Goal: Task Accomplishment & Management: Use online tool/utility

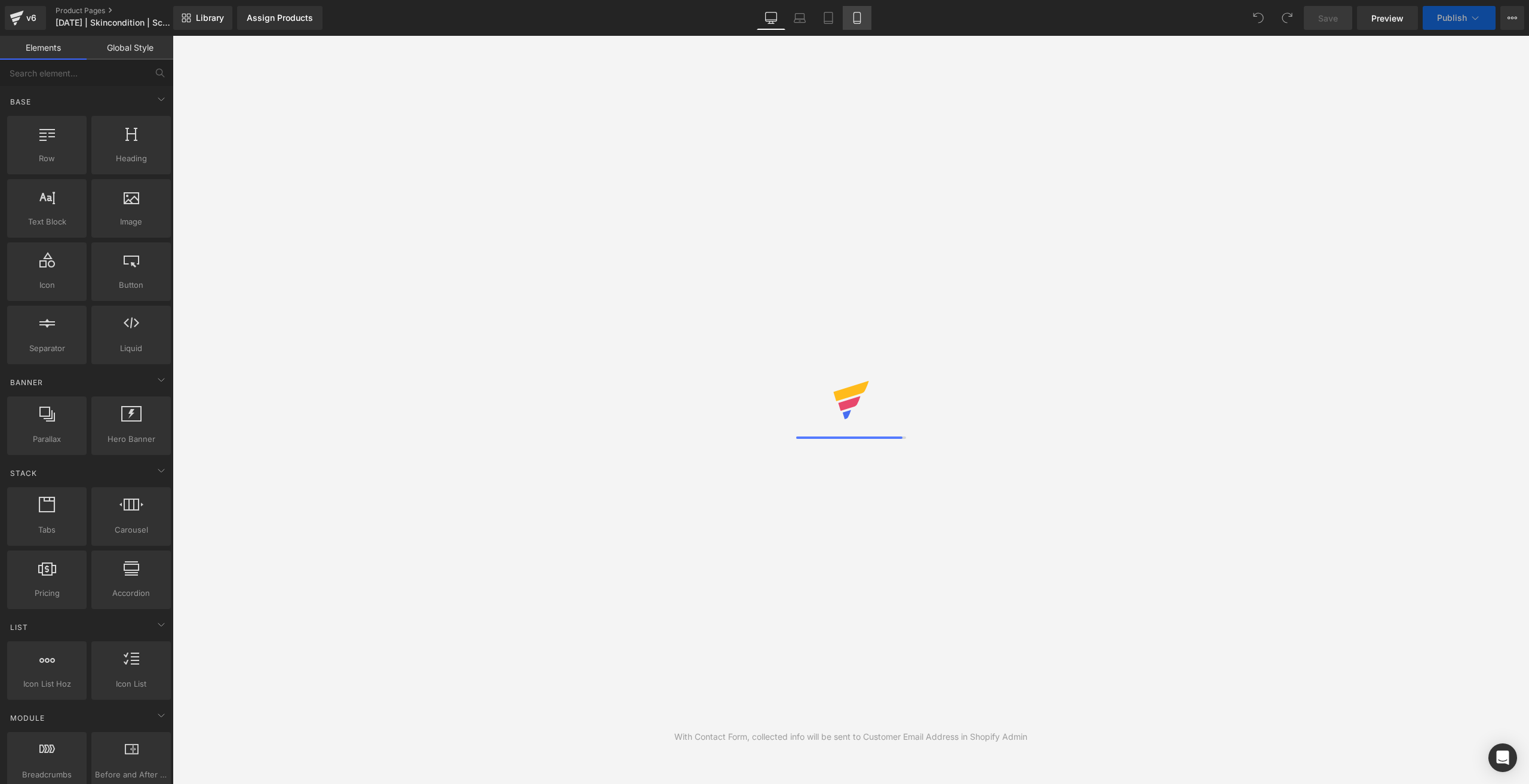
click at [857, 25] on link "Mobile" at bounding box center [857, 18] width 29 height 24
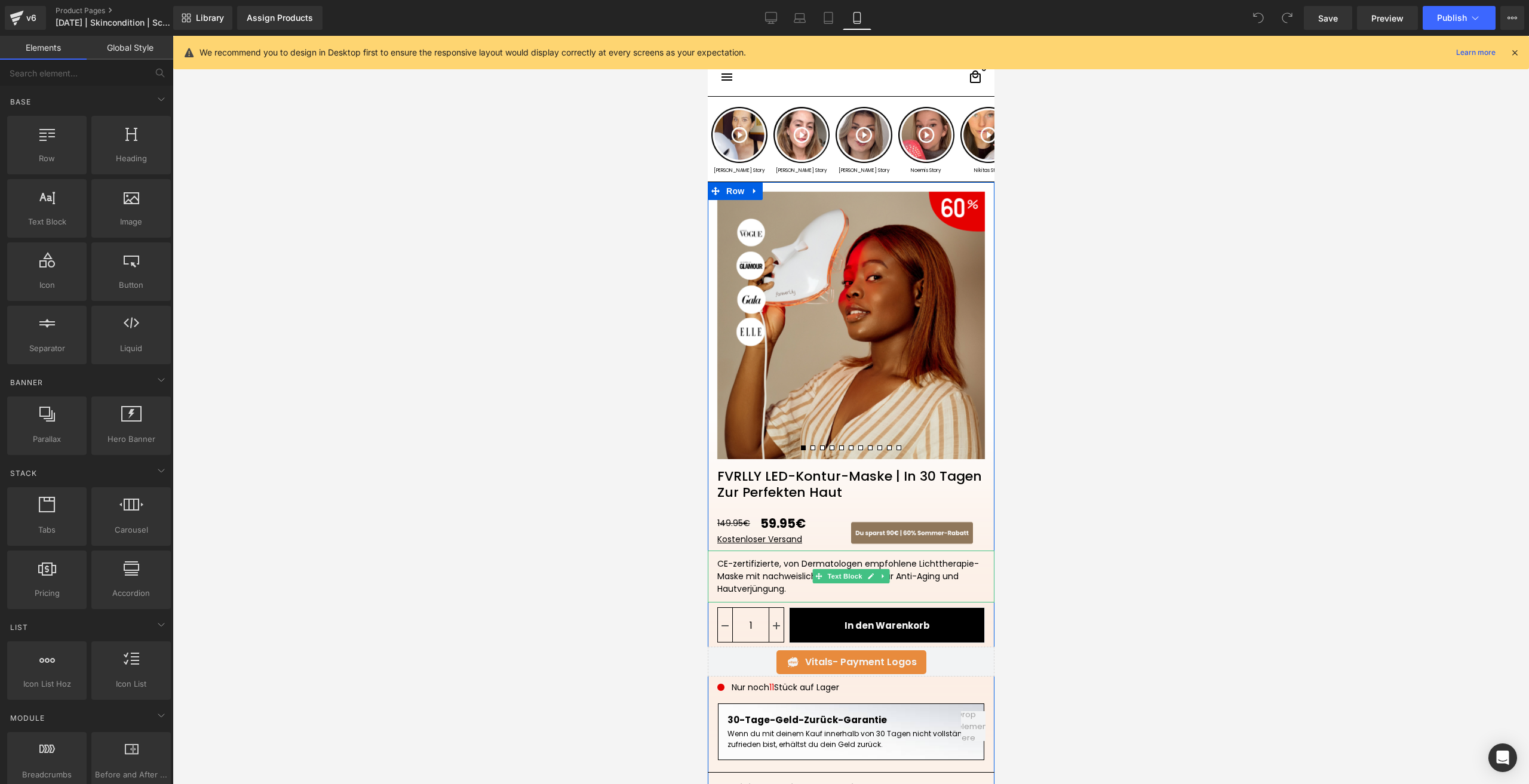
click at [770, 574] on div "CE-zertifizierte, von Dermatologen empfohlene Lichttherapie-Maske mit nachweisl…" at bounding box center [851, 576] width 287 height 52
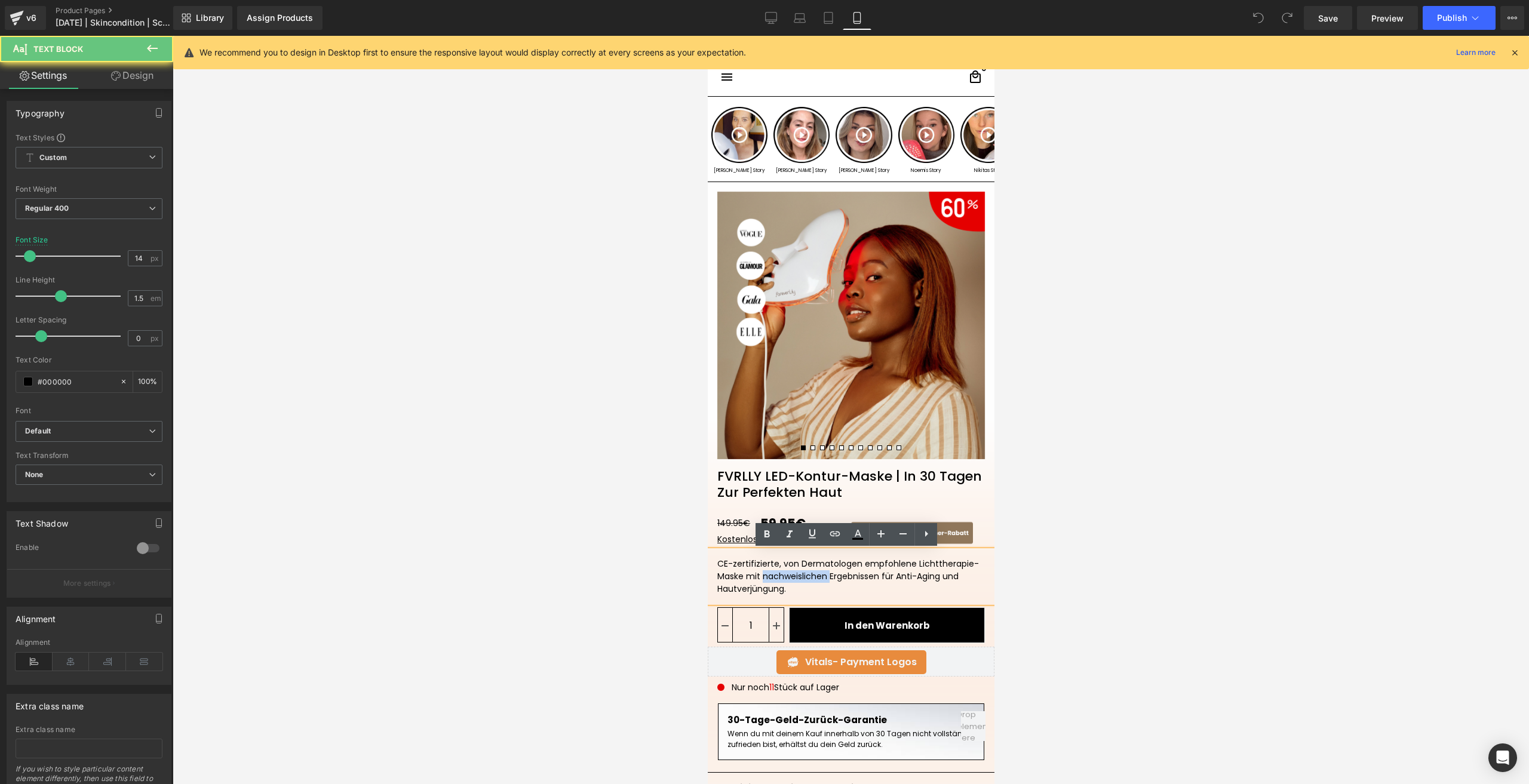
click at [770, 574] on div "CE-zertifizierte, von Dermatologen empfohlene Lichttherapie-Maske mit nachweisl…" at bounding box center [851, 576] width 287 height 52
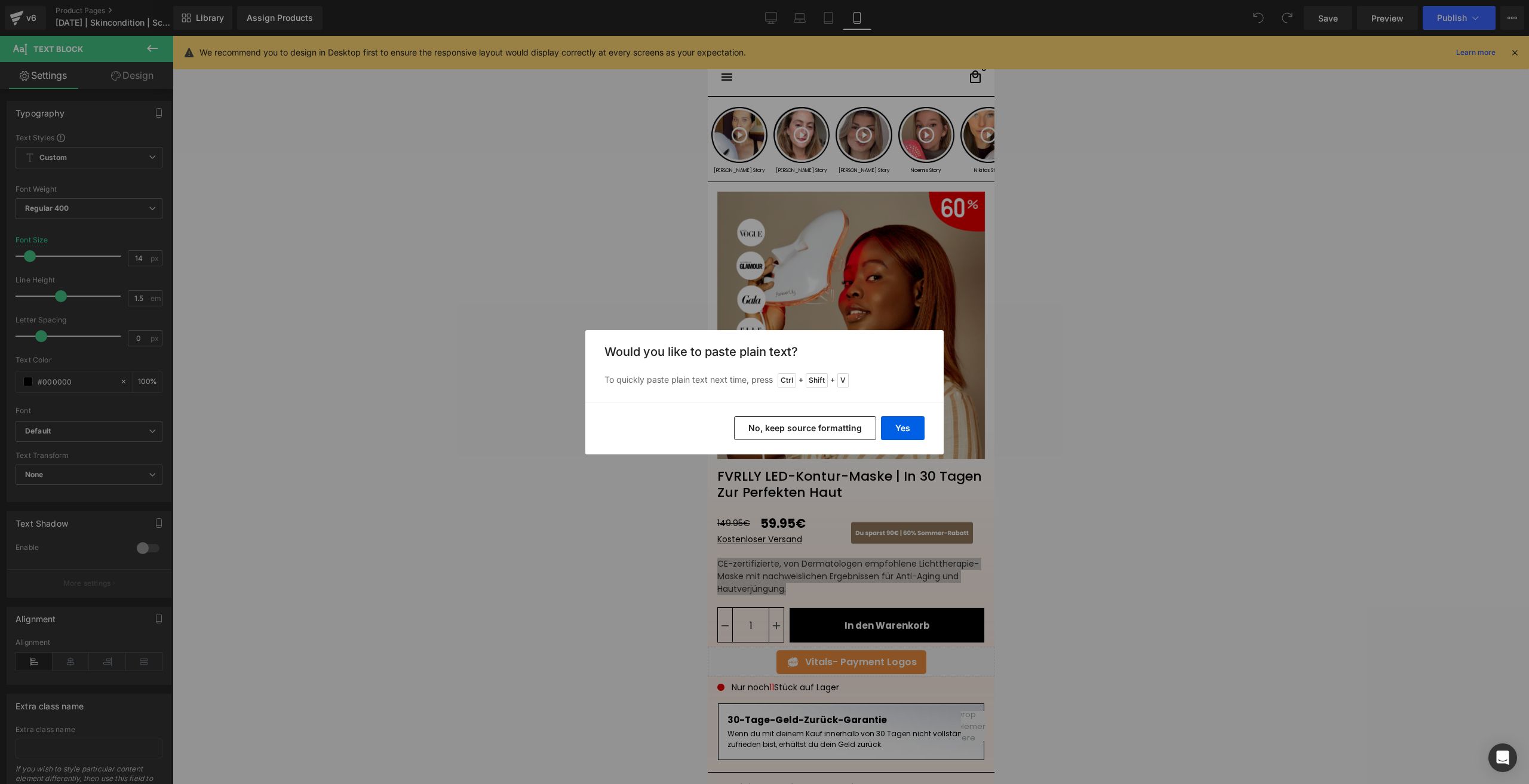
click at [845, 426] on button "No, keep source formatting" at bounding box center [805, 428] width 142 height 24
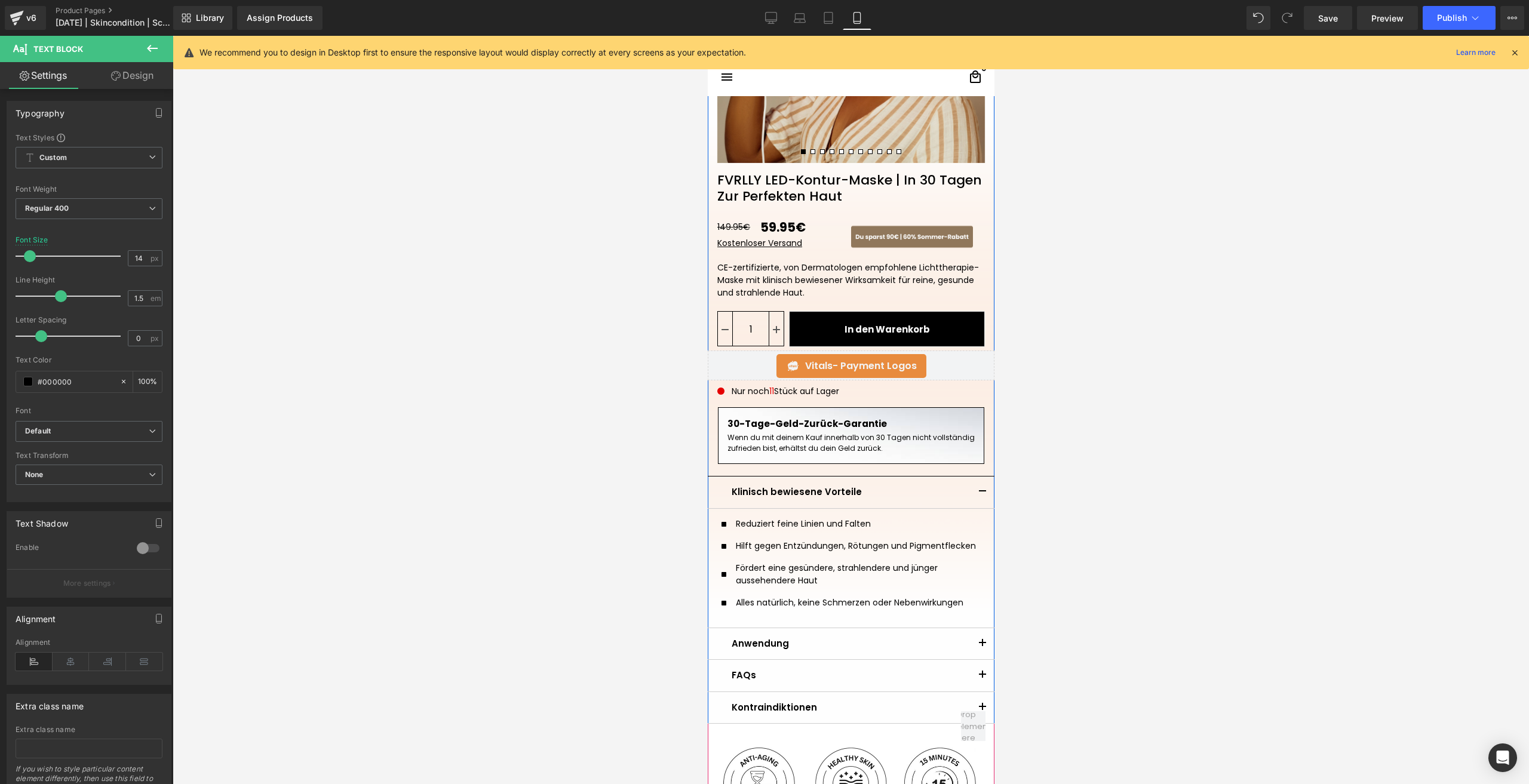
scroll to position [298, 0]
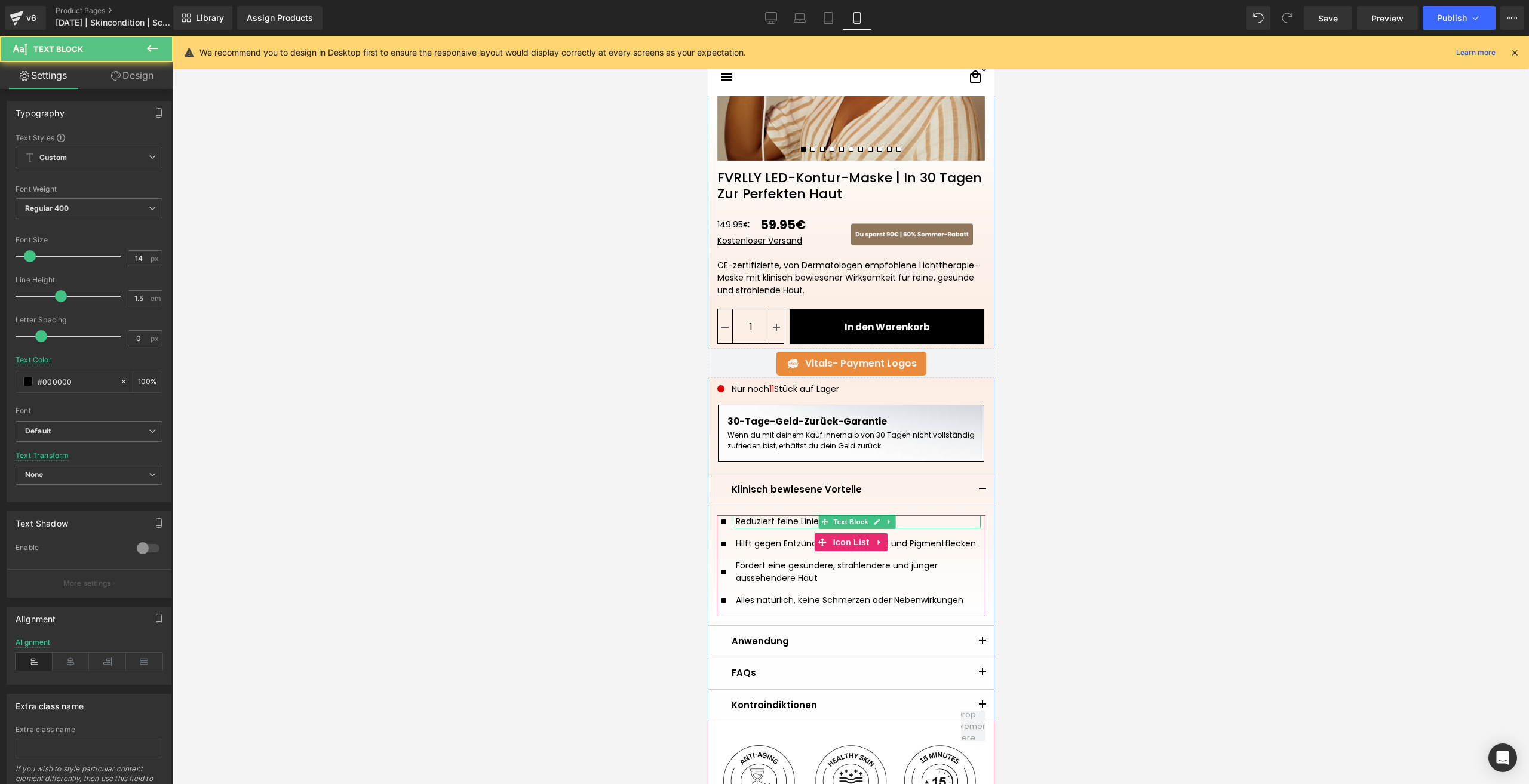
click at [759, 522] on div "Reduziert feine Linien und Falten" at bounding box center [856, 521] width 248 height 13
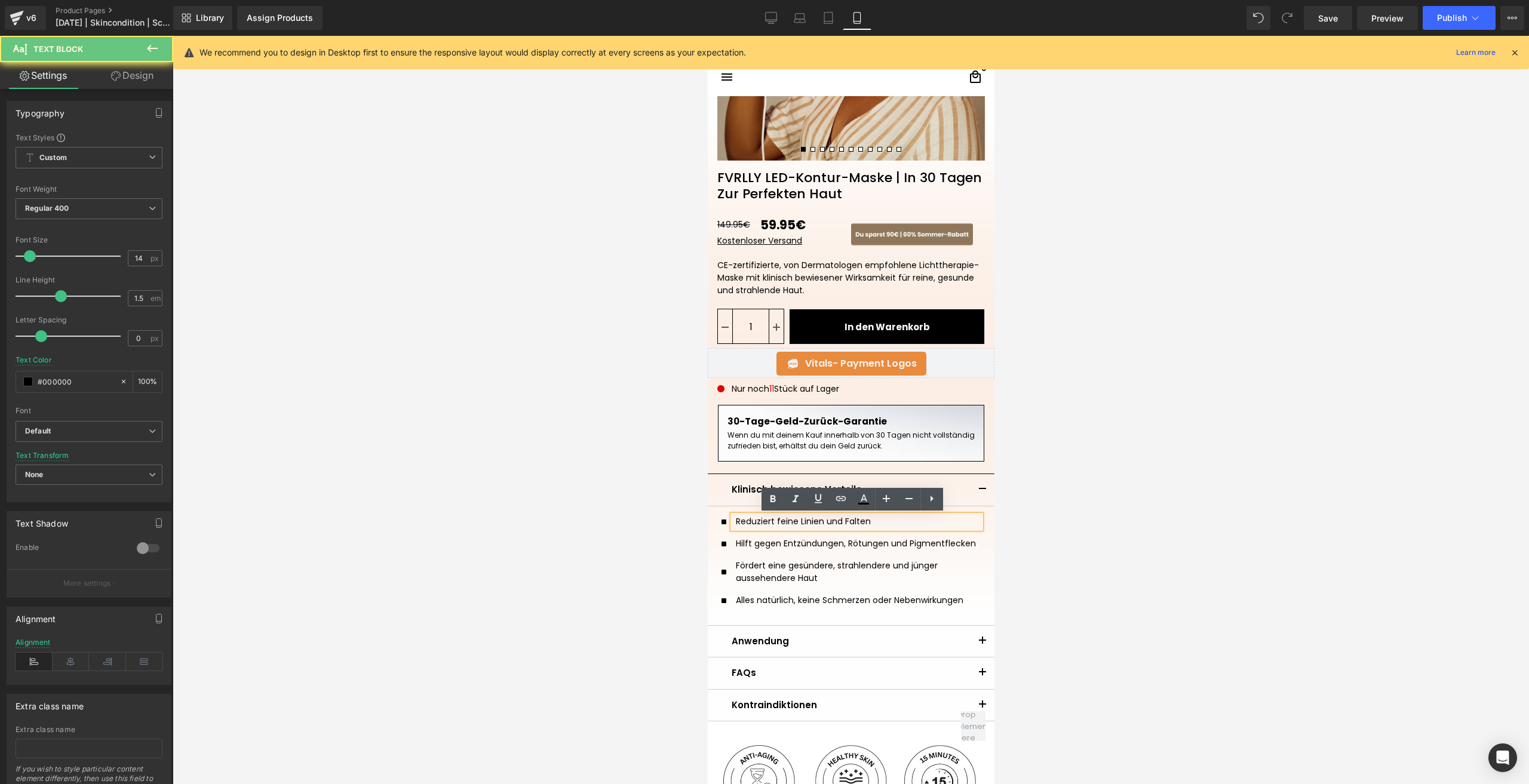
click at [759, 522] on div "Reduziert feine Linien und Falten" at bounding box center [856, 521] width 248 height 13
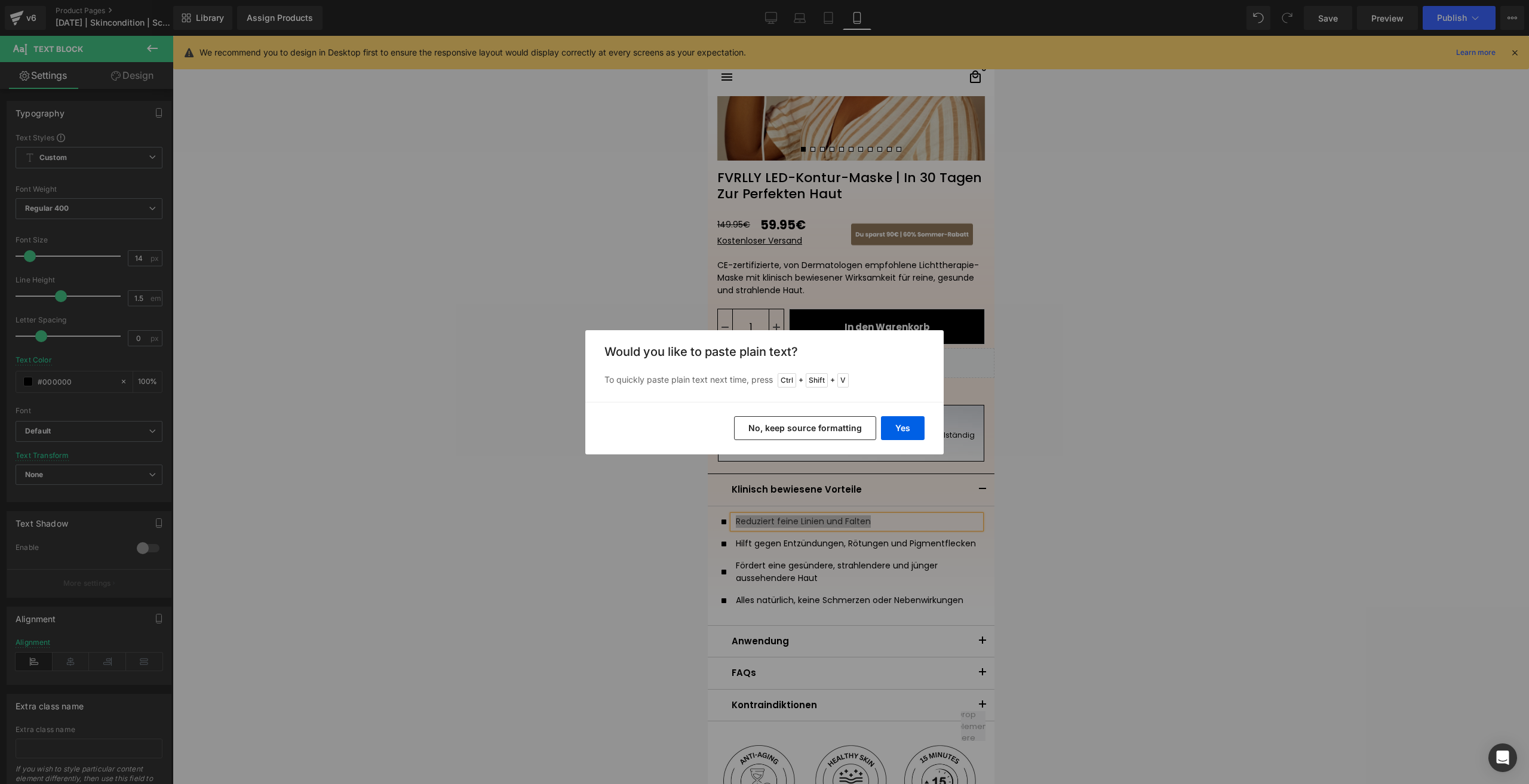
click at [0, 0] on button "No, keep source formatting" at bounding box center [0, 0] width 0 height 0
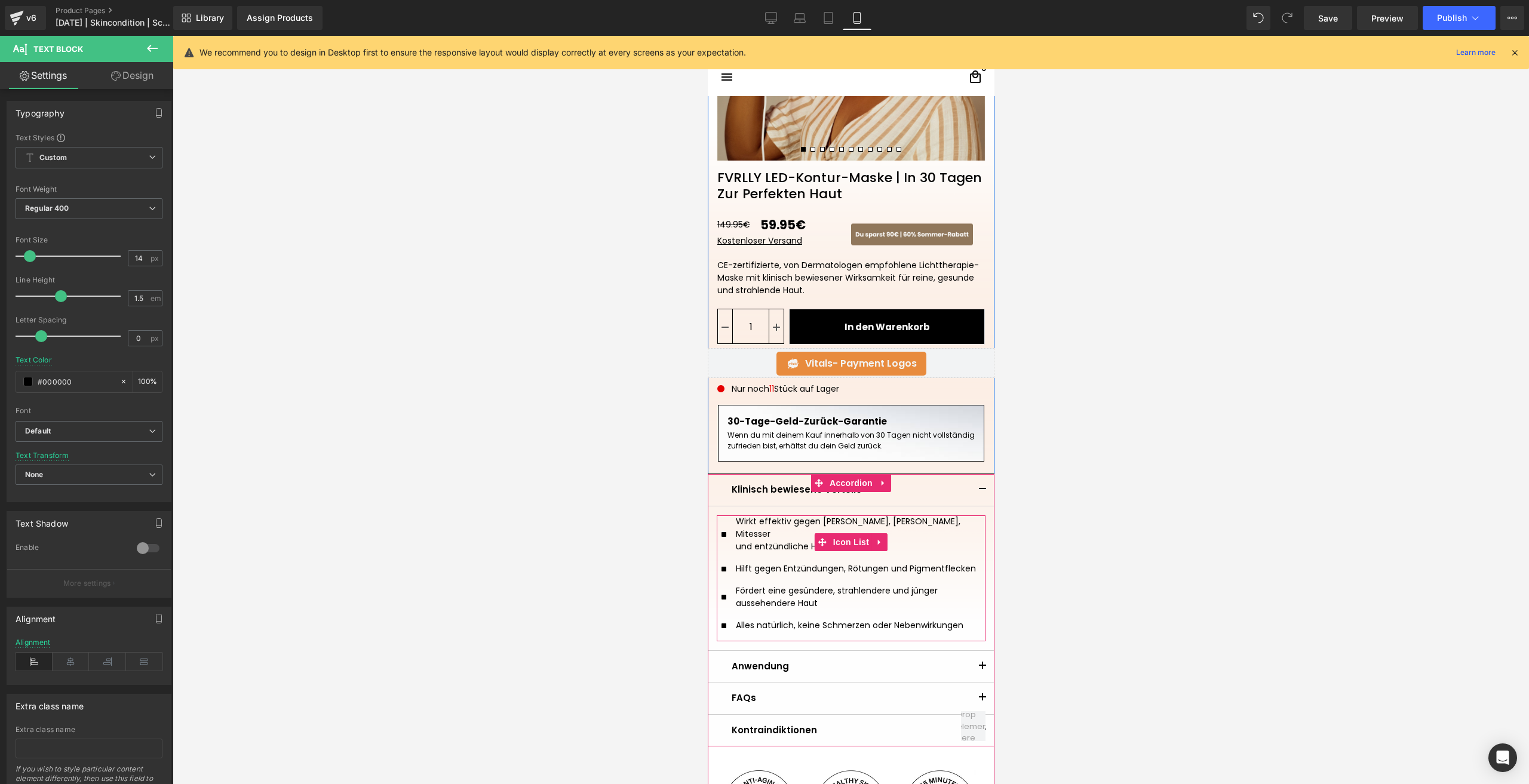
click at [707, 36] on div at bounding box center [707, 36] width 0 height 0
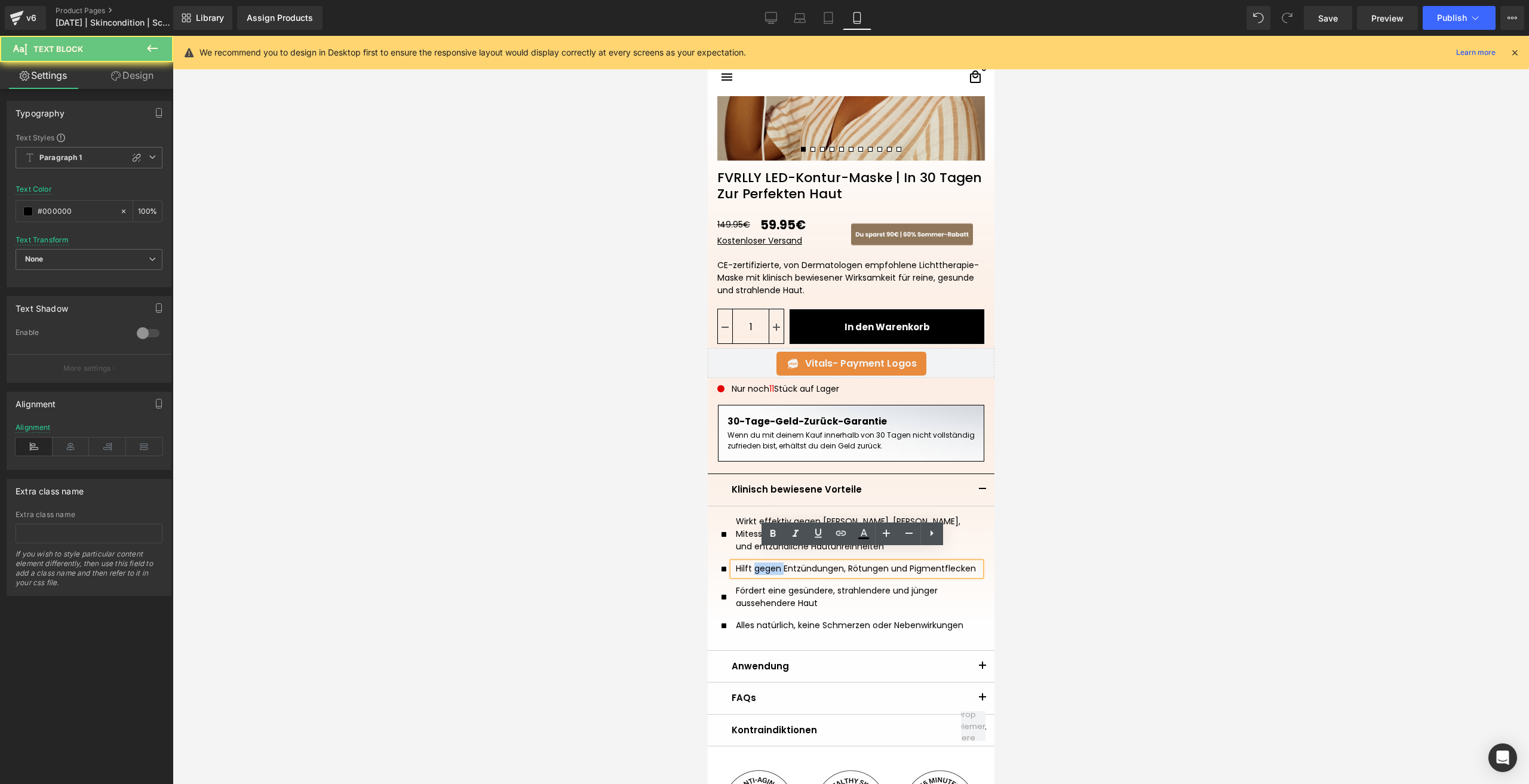
click at [770, 562] on div "Hilft gegen Entzündungen, Rötungen und Pigmentflecken" at bounding box center [856, 568] width 248 height 13
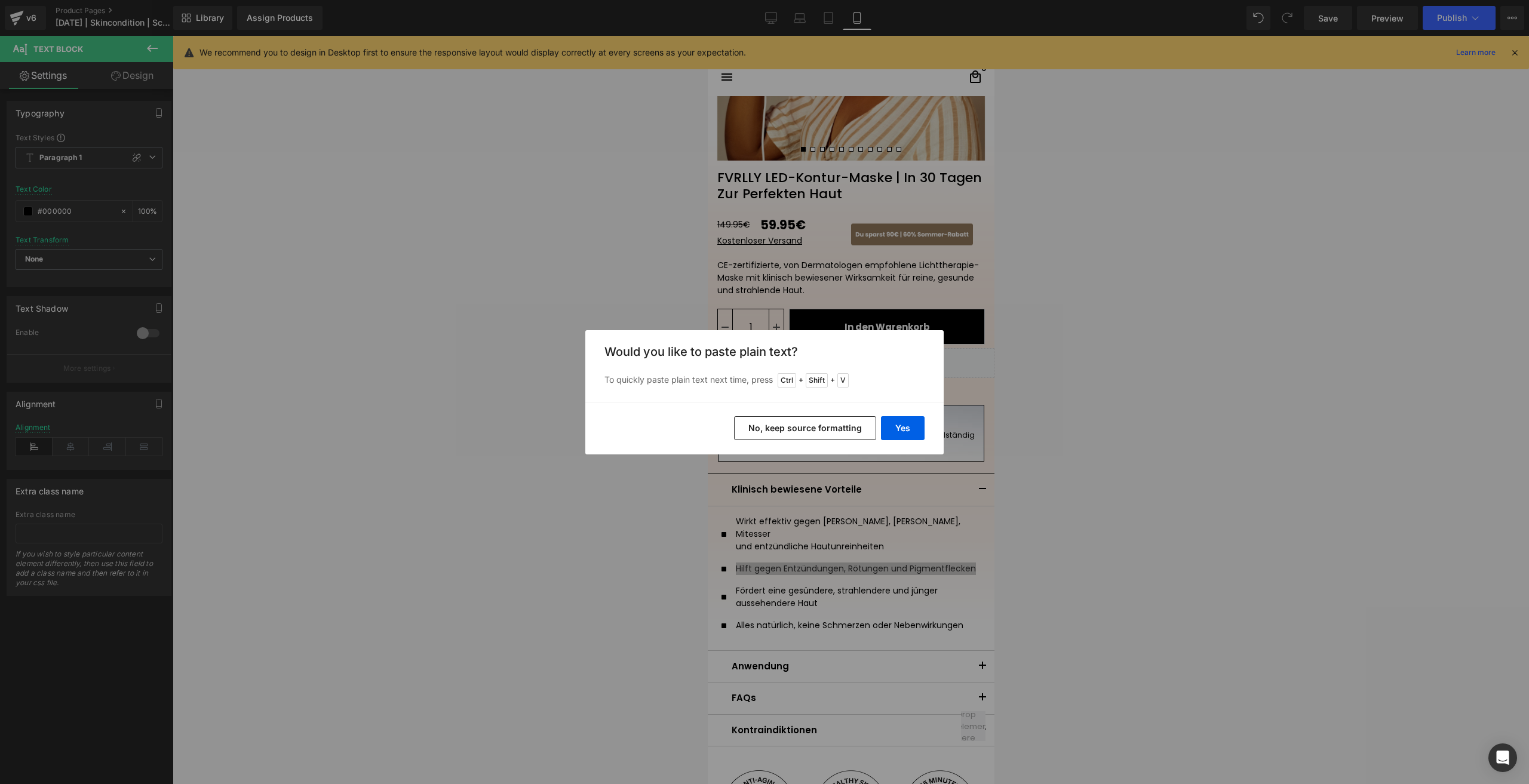
click at [0, 0] on button "No, keep source formatting" at bounding box center [0, 0] width 0 height 0
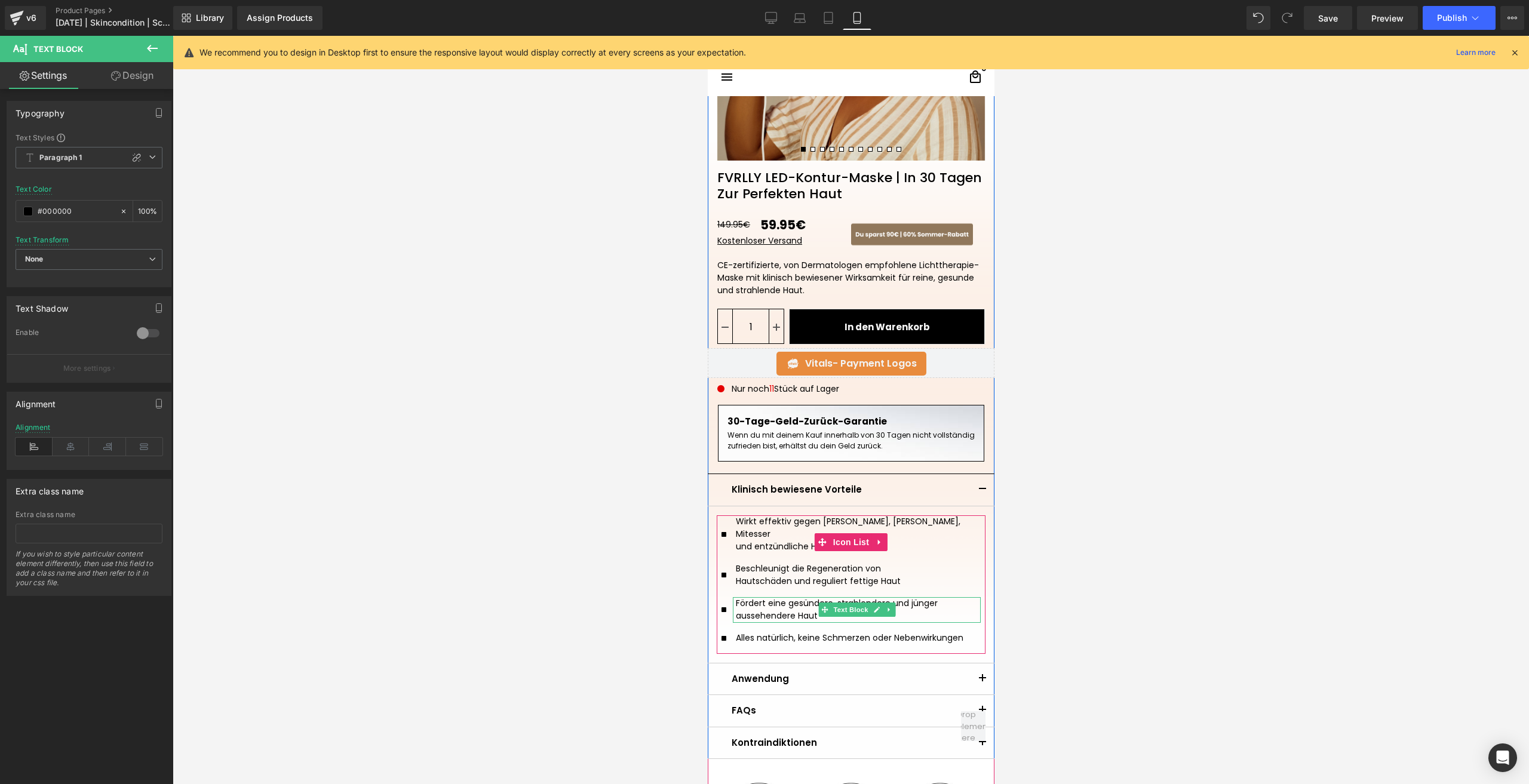
click at [768, 602] on p "Fördert eine gesündere, strahlendere und jünger aussehendere Haut" at bounding box center [857, 609] width 245 height 25
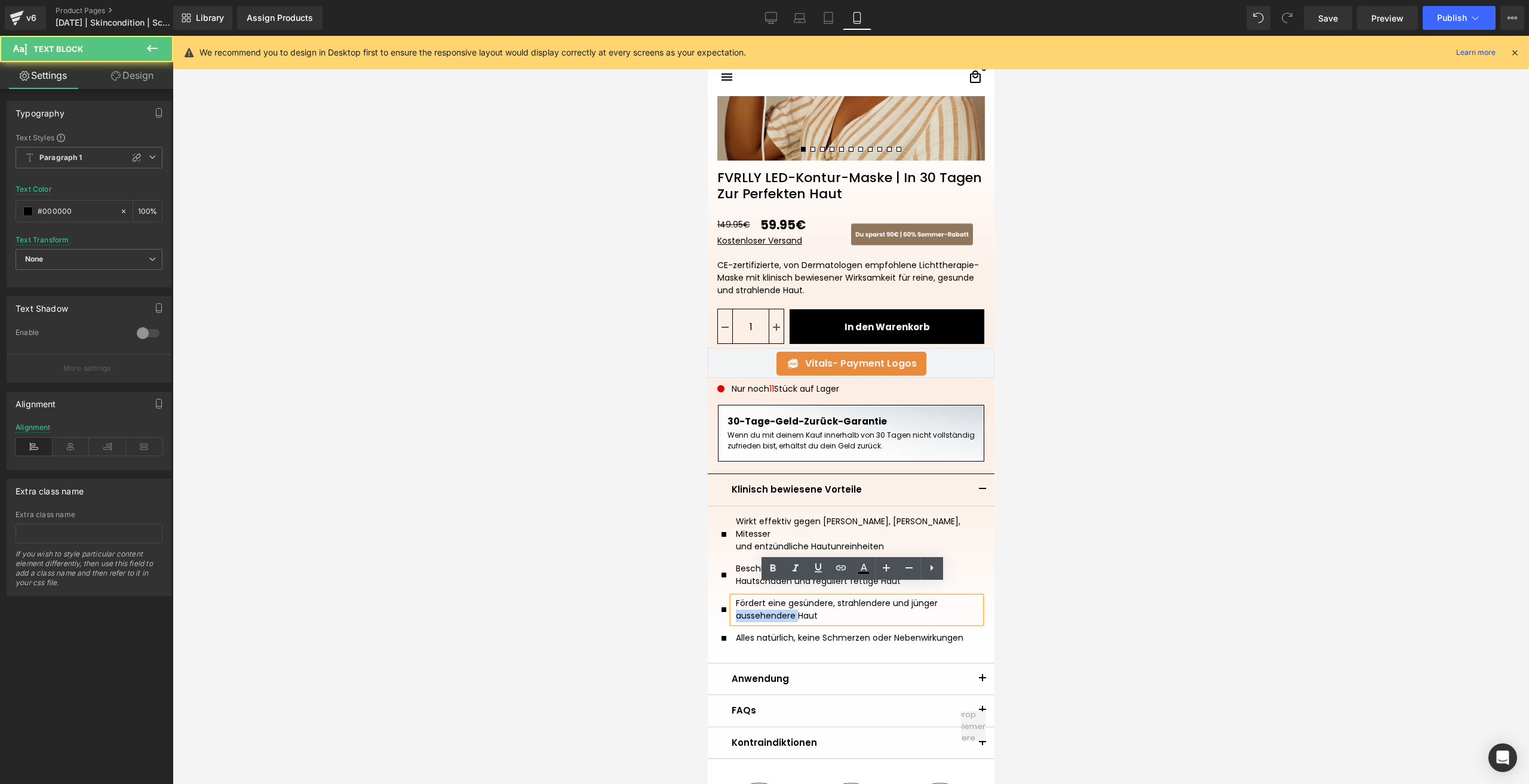
click at [768, 602] on p "Fördert eine gesündere, strahlendere und jünger aussehendere Haut" at bounding box center [857, 609] width 245 height 25
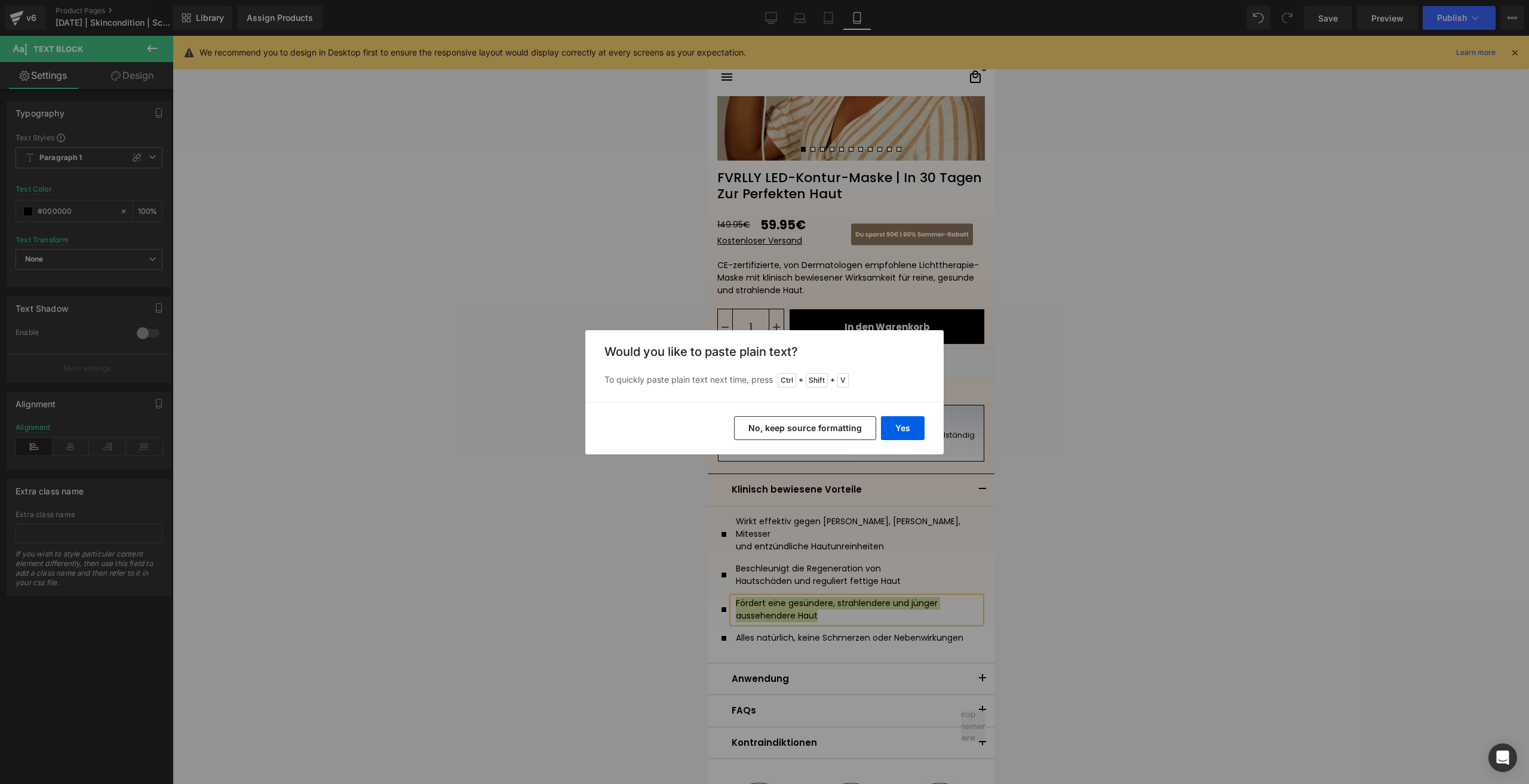
click at [0, 0] on button "No, keep source formatting" at bounding box center [0, 0] width 0 height 0
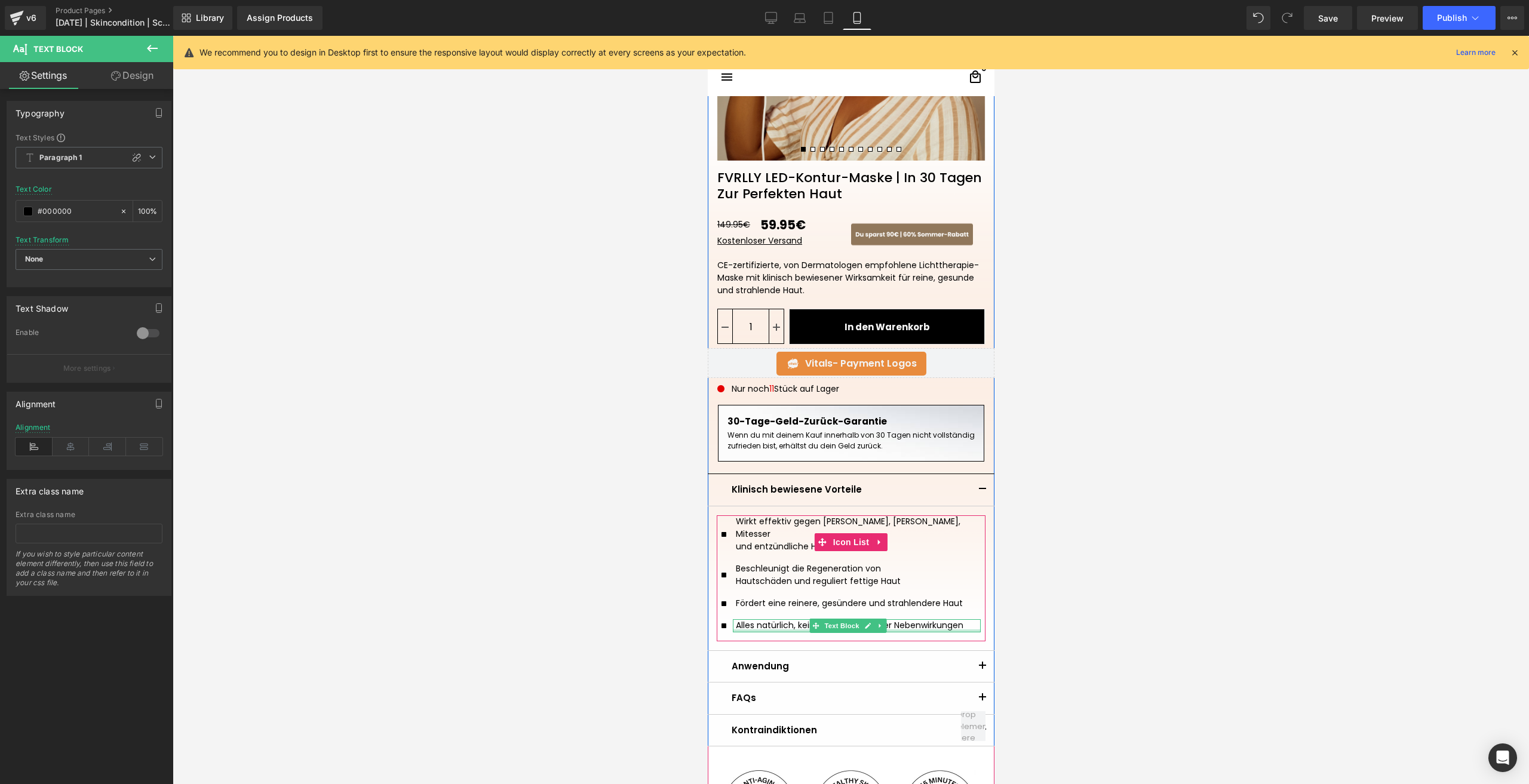
click at [778, 619] on p "Alles natürlich, keine Schmerzen oder Nebenwirkungen" at bounding box center [857, 625] width 245 height 13
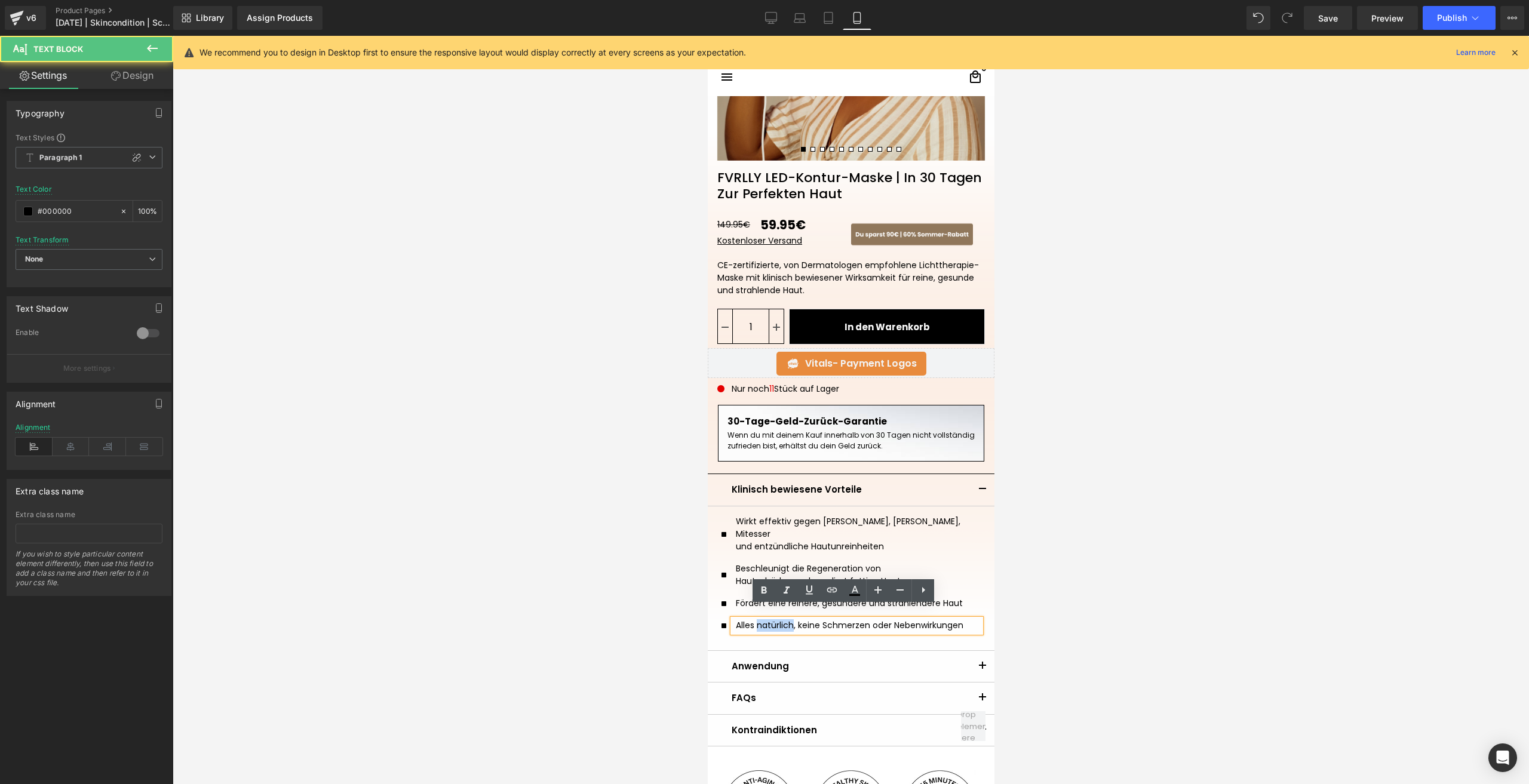
click at [778, 619] on p "Alles natürlich, keine Schmerzen oder Nebenwirkungen" at bounding box center [857, 625] width 245 height 13
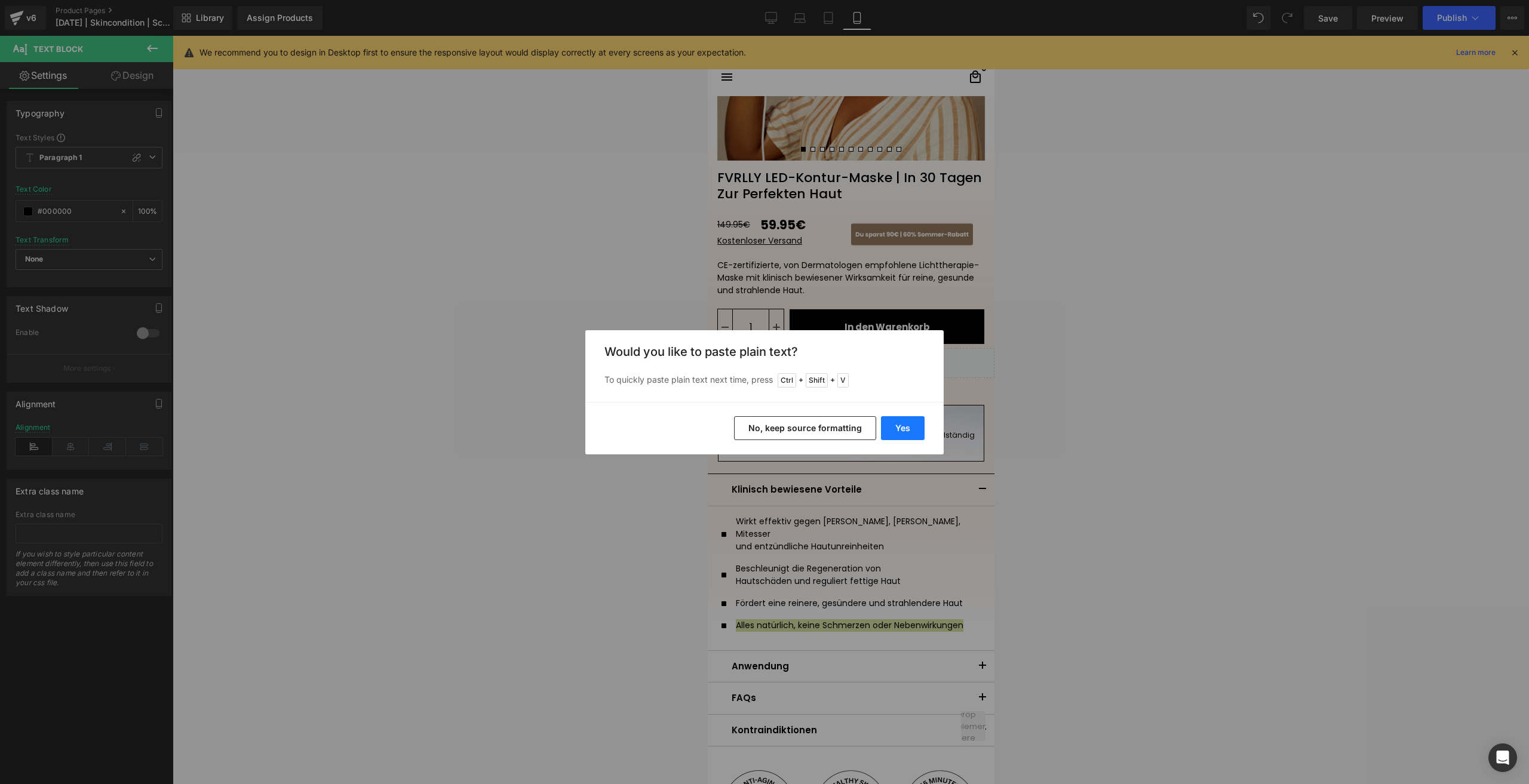
click at [0, 0] on button "Yes" at bounding box center [0, 0] width 0 height 0
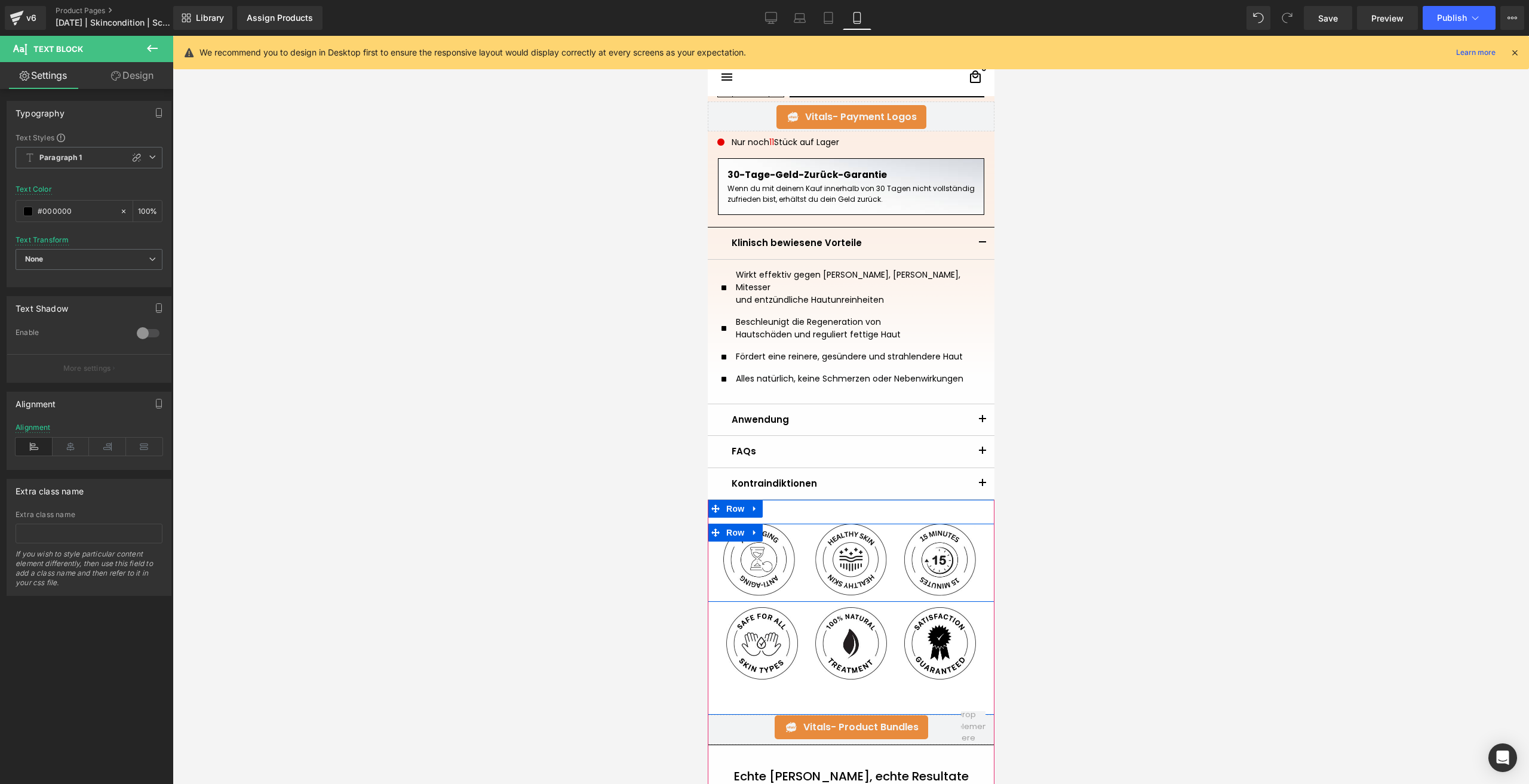
scroll to position [597, 0]
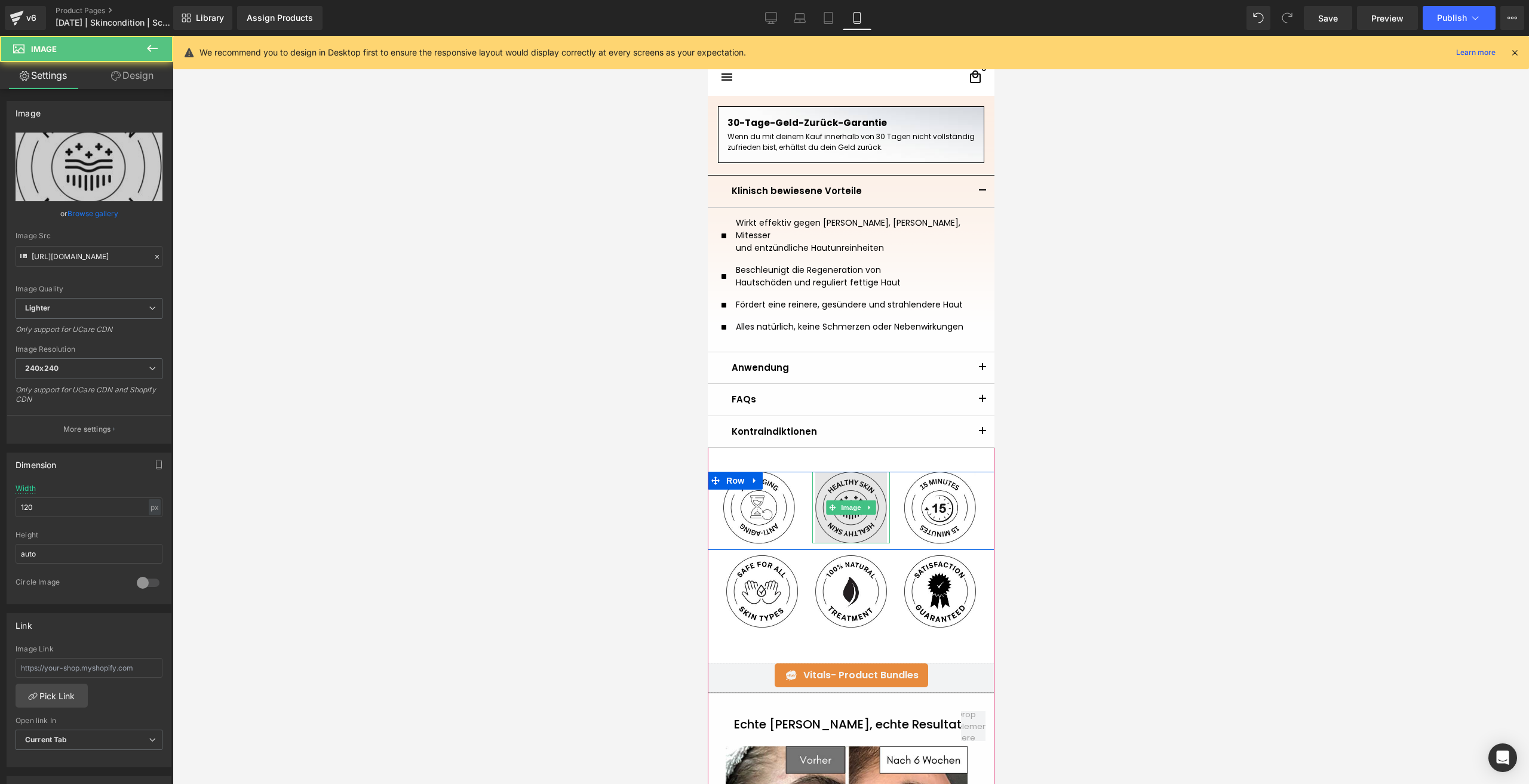
click at [855, 526] on img at bounding box center [850, 507] width 71 height 71
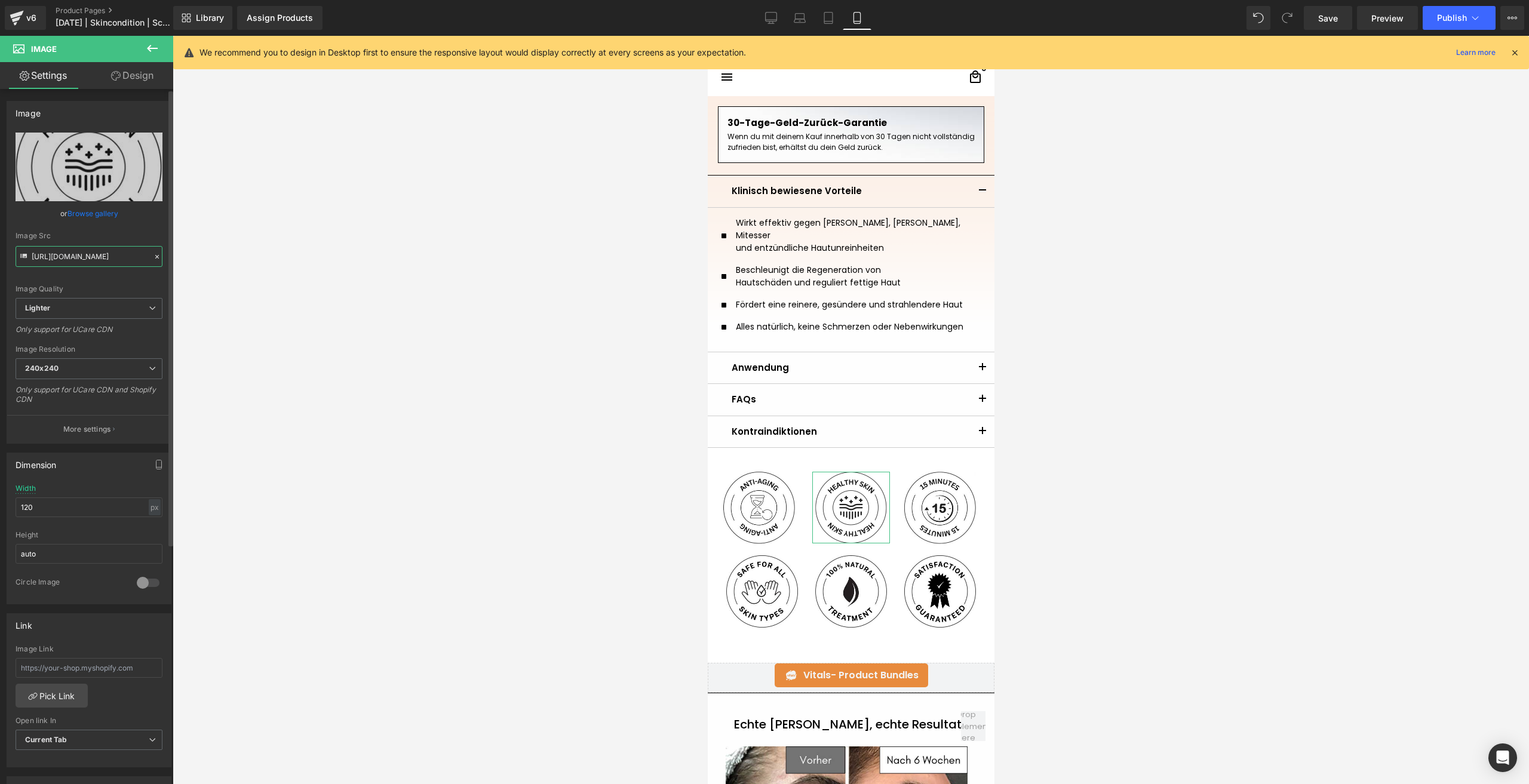
click at [75, 261] on input "https://ucarecdn.com/b03a8934-c8f5-4a90-8e7a-b44a2c3462b3/-/format/auto/-/previ…" at bounding box center [89, 256] width 147 height 21
click at [736, 514] on img at bounding box center [758, 508] width 71 height 72
click at [83, 252] on input "https://ucarecdn.com/aeb92cdd-ab5f-489a-b790-0e402a0b461e/-/format/auto/-/previ…" at bounding box center [89, 256] width 147 height 21
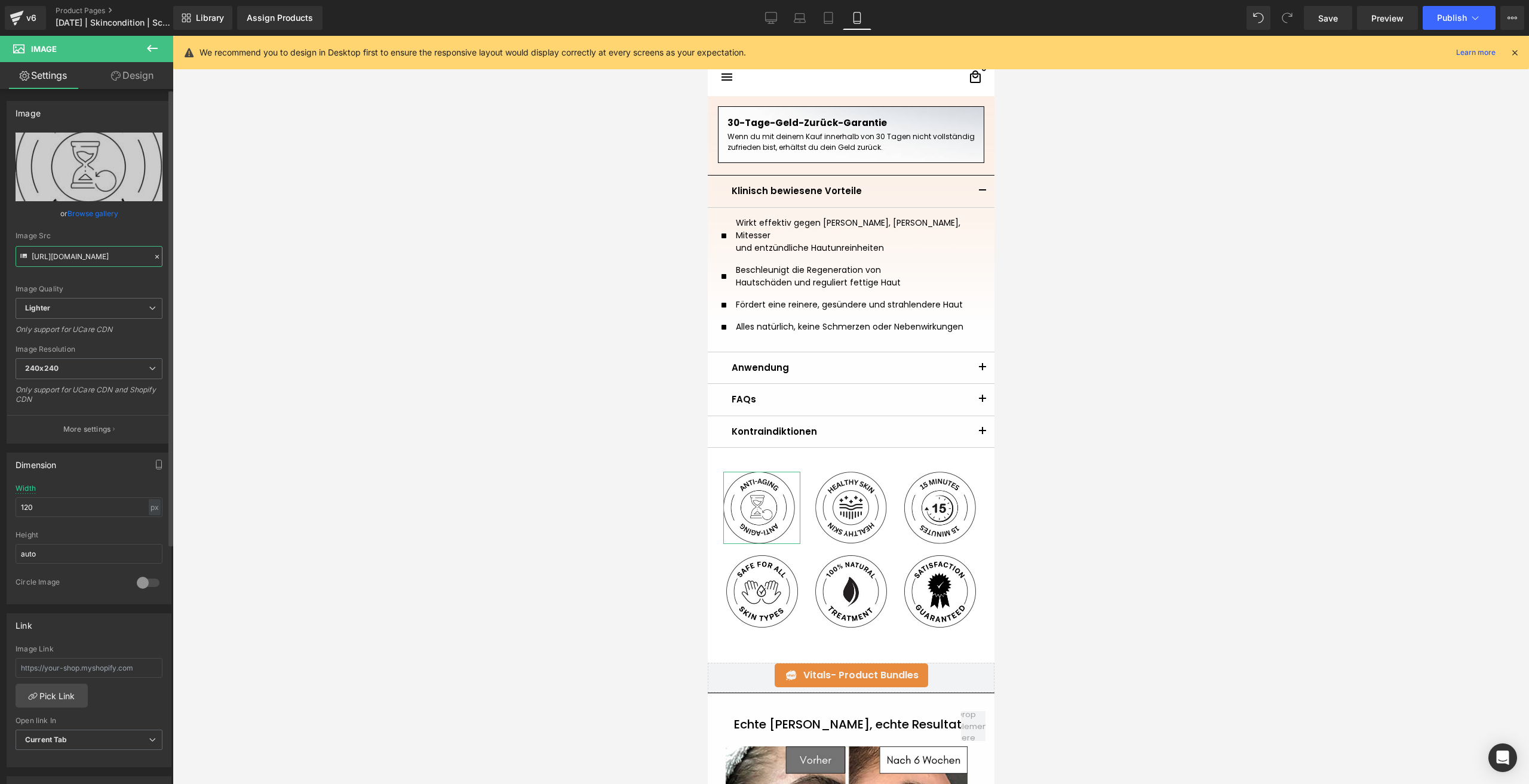
click at [83, 252] on input "https://ucarecdn.com/aeb92cdd-ab5f-489a-b790-0e402a0b461e/-/format/auto/-/previ…" at bounding box center [89, 256] width 147 height 21
paste input "b03a8934-c8f5-4a90-8e7a-b44a2c3462b3/-/format/auto/-/preview/240x240/-/quality/…"
type input "https://ucarecdn.com/b03a8934-c8f5-4a90-8e7a-b44a2c3462b3/-/format/auto/-/previ…"
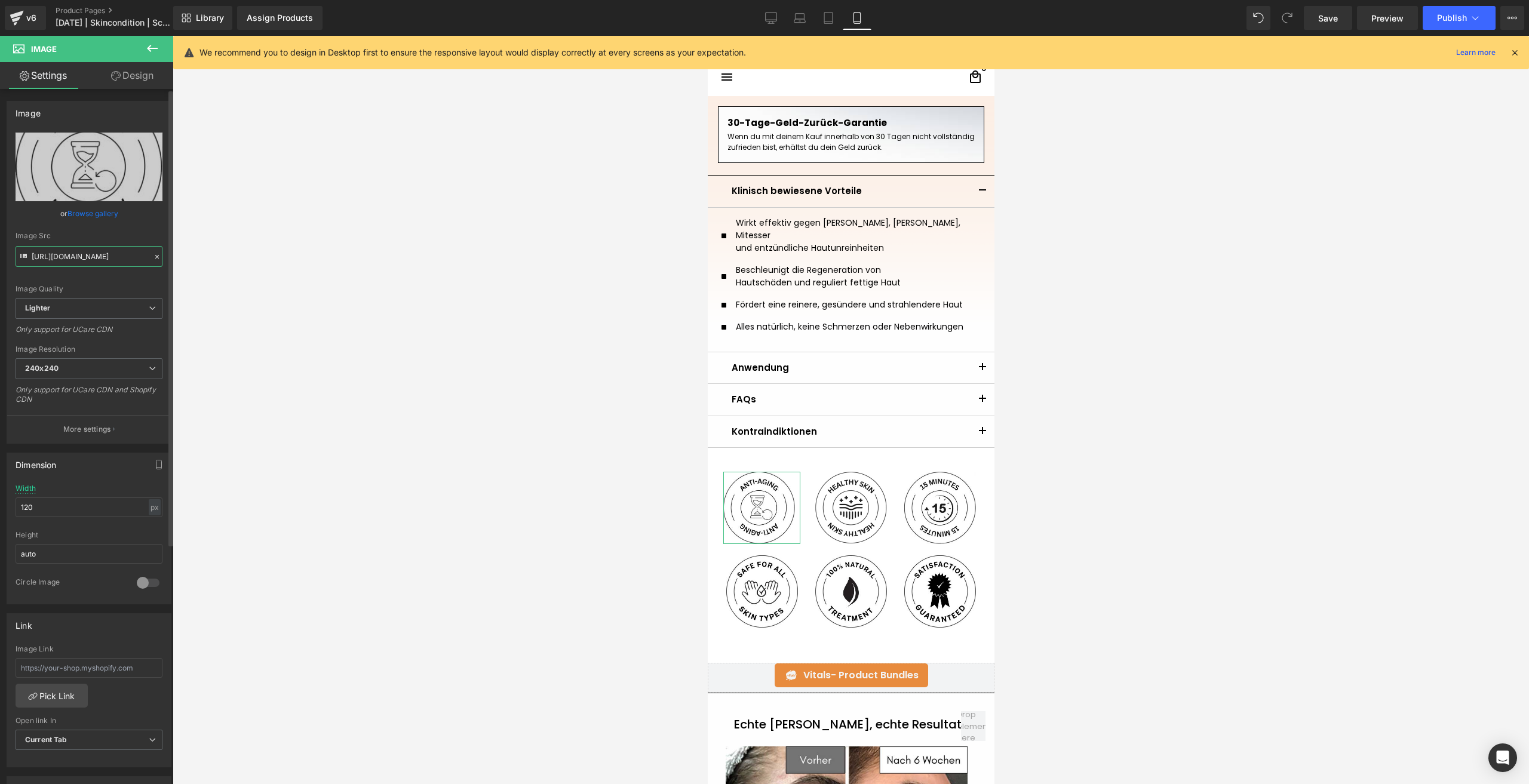
scroll to position [0, 310]
click at [927, 516] on img at bounding box center [939, 508] width 71 height 72
click at [44, 255] on input "https://ucarecdn.com/3b649ffa-275b-4d44-a85a-a59dae09439b/-/format/auto/-/previ…" at bounding box center [89, 256] width 147 height 21
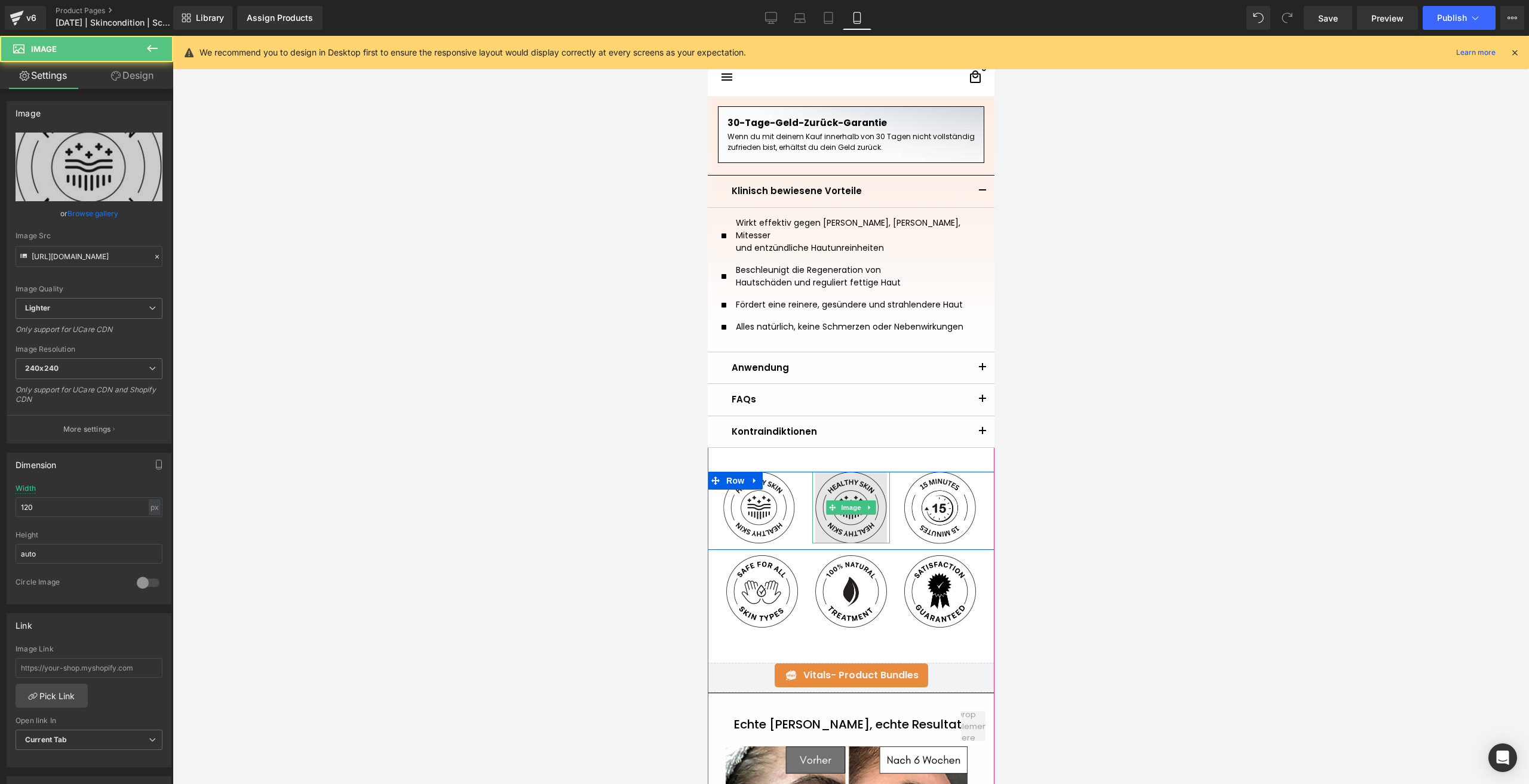
click at [826, 513] on img at bounding box center [850, 507] width 71 height 71
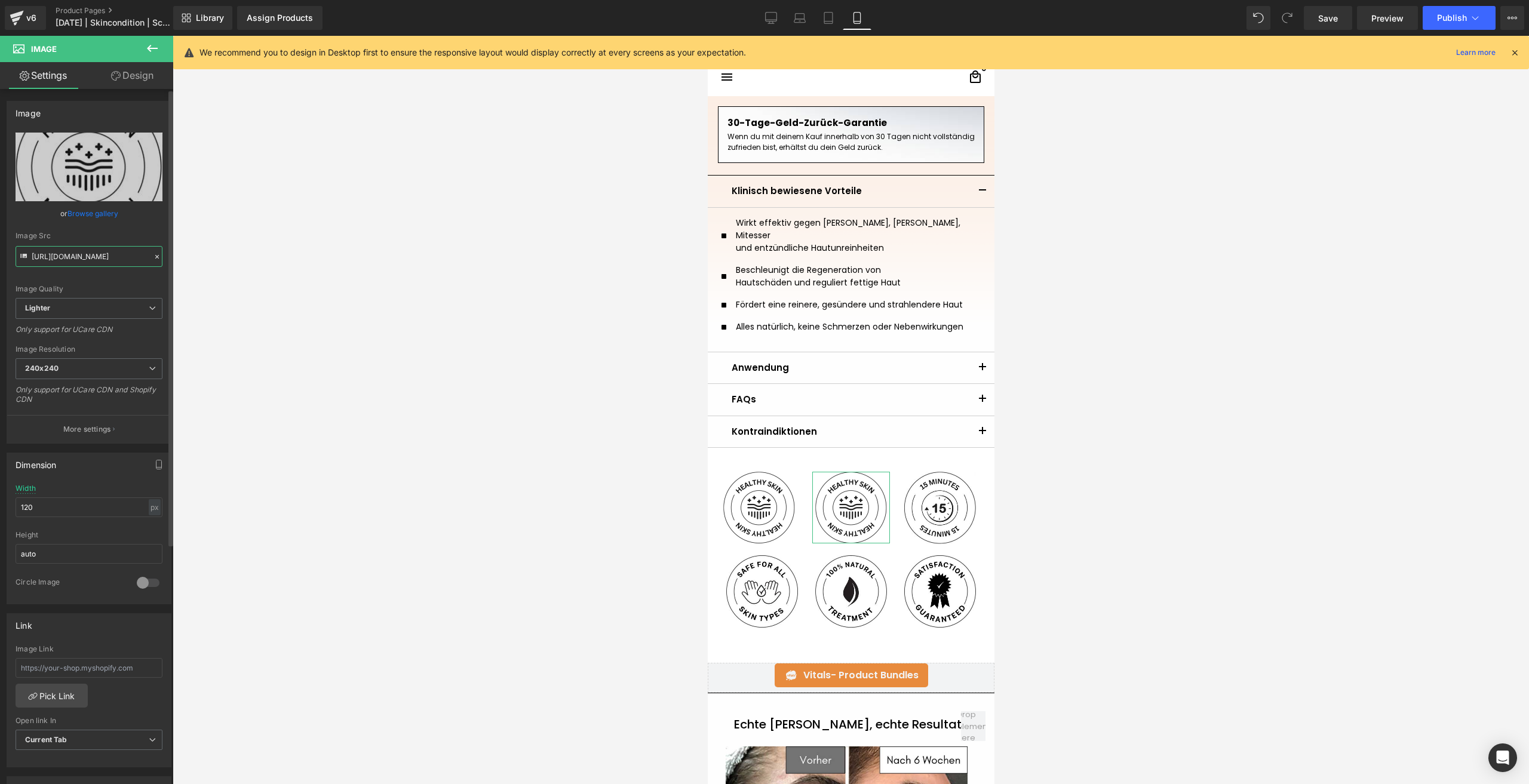
click at [72, 250] on input "https://ucarecdn.com/b03a8934-c8f5-4a90-8e7a-b44a2c3462b3/-/format/auto/-/previ…" at bounding box center [89, 256] width 147 height 21
paste input "3b649ffa-275b-4d44-a85a-a59dae09439b/-/format/auto/-/preview/240x240/-/quality/…"
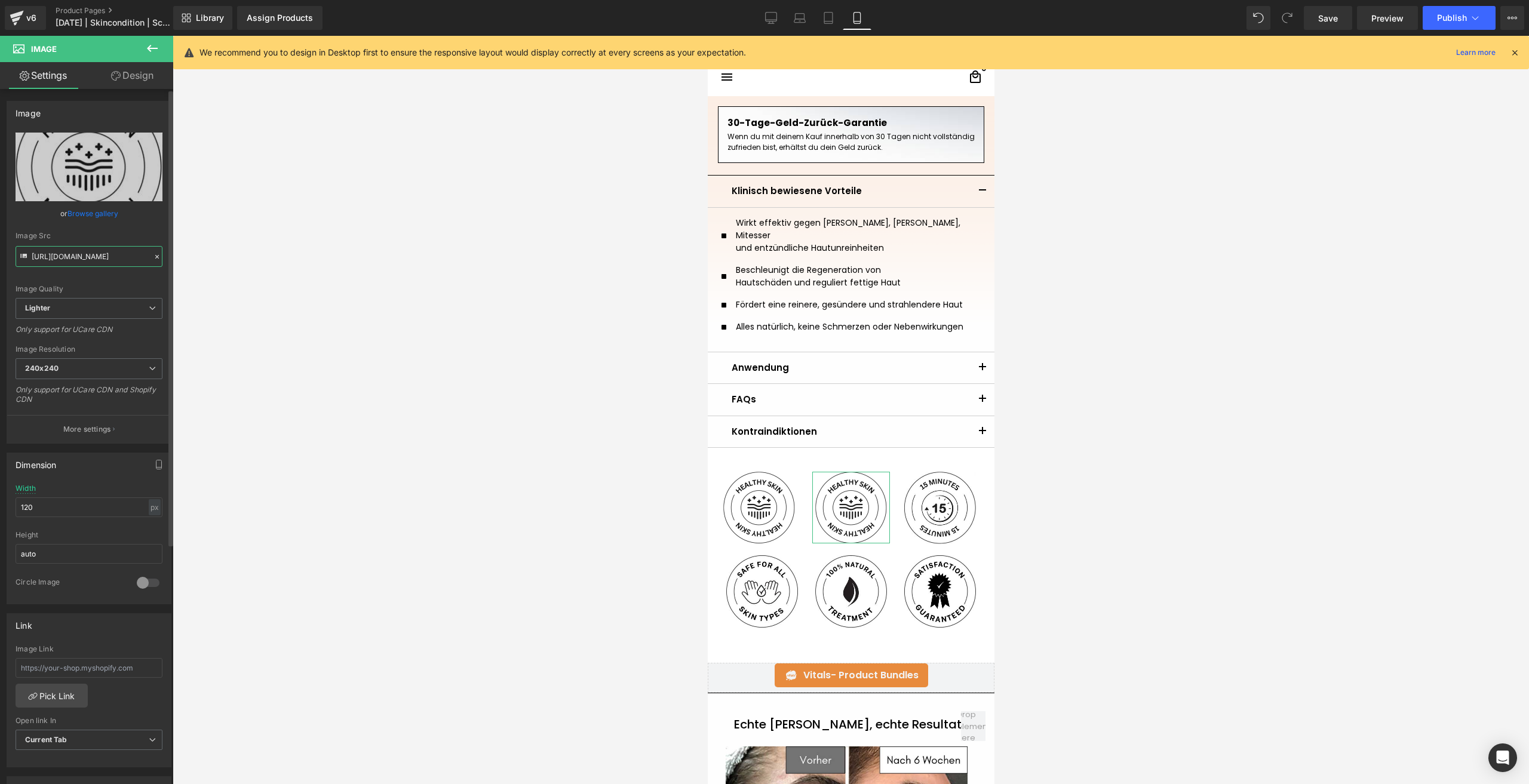
type input "https://ucarecdn.com/3b649ffa-275b-4d44-a85a-a59dae09439b/-/format/auto/-/previ…"
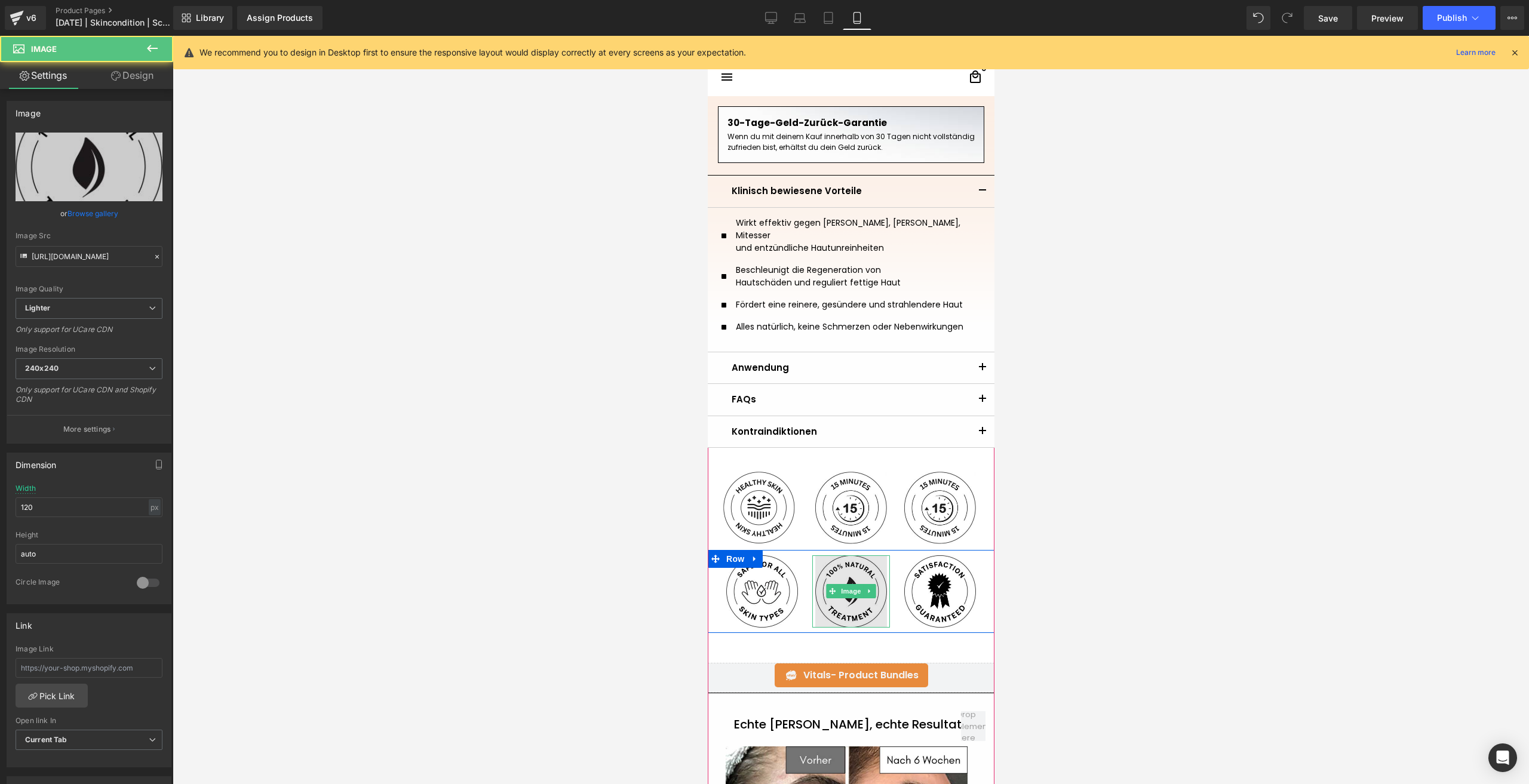
click at [850, 592] on img at bounding box center [850, 591] width 71 height 72
click at [92, 252] on input "https://ucarecdn.com/77efc42a-b103-4c55-b089-a625f335a8a1/-/format/auto/-/previ…" at bounding box center [89, 256] width 147 height 21
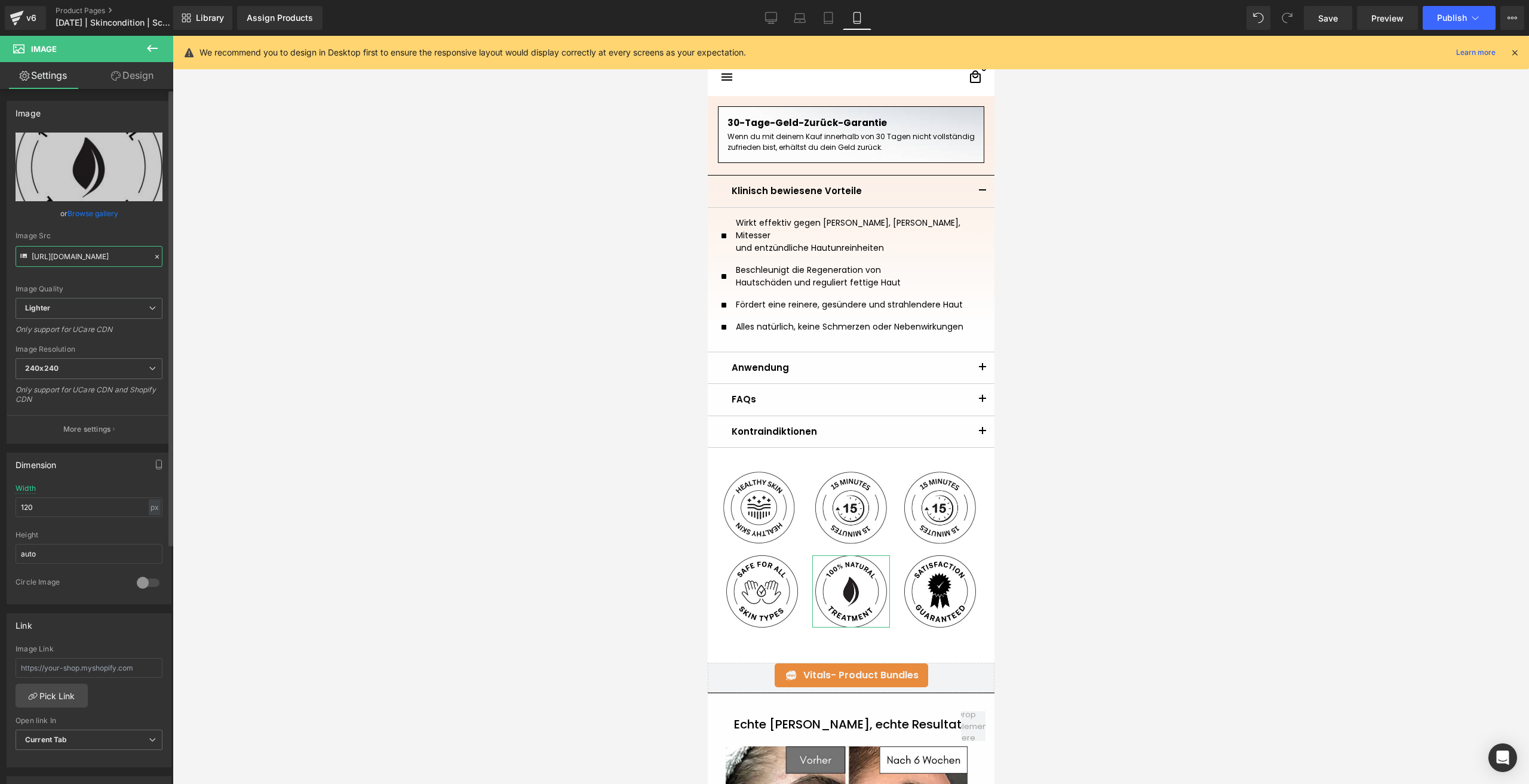
click at [92, 252] on input "https://ucarecdn.com/77efc42a-b103-4c55-b089-a625f335a8a1/-/format/auto/-/previ…" at bounding box center [89, 256] width 147 height 21
click at [947, 514] on img at bounding box center [939, 508] width 71 height 72
click at [77, 251] on input "https://ucarecdn.com/3b649ffa-275b-4d44-a85a-a59dae09439b/-/format/auto/-/previ…" at bounding box center [89, 256] width 147 height 21
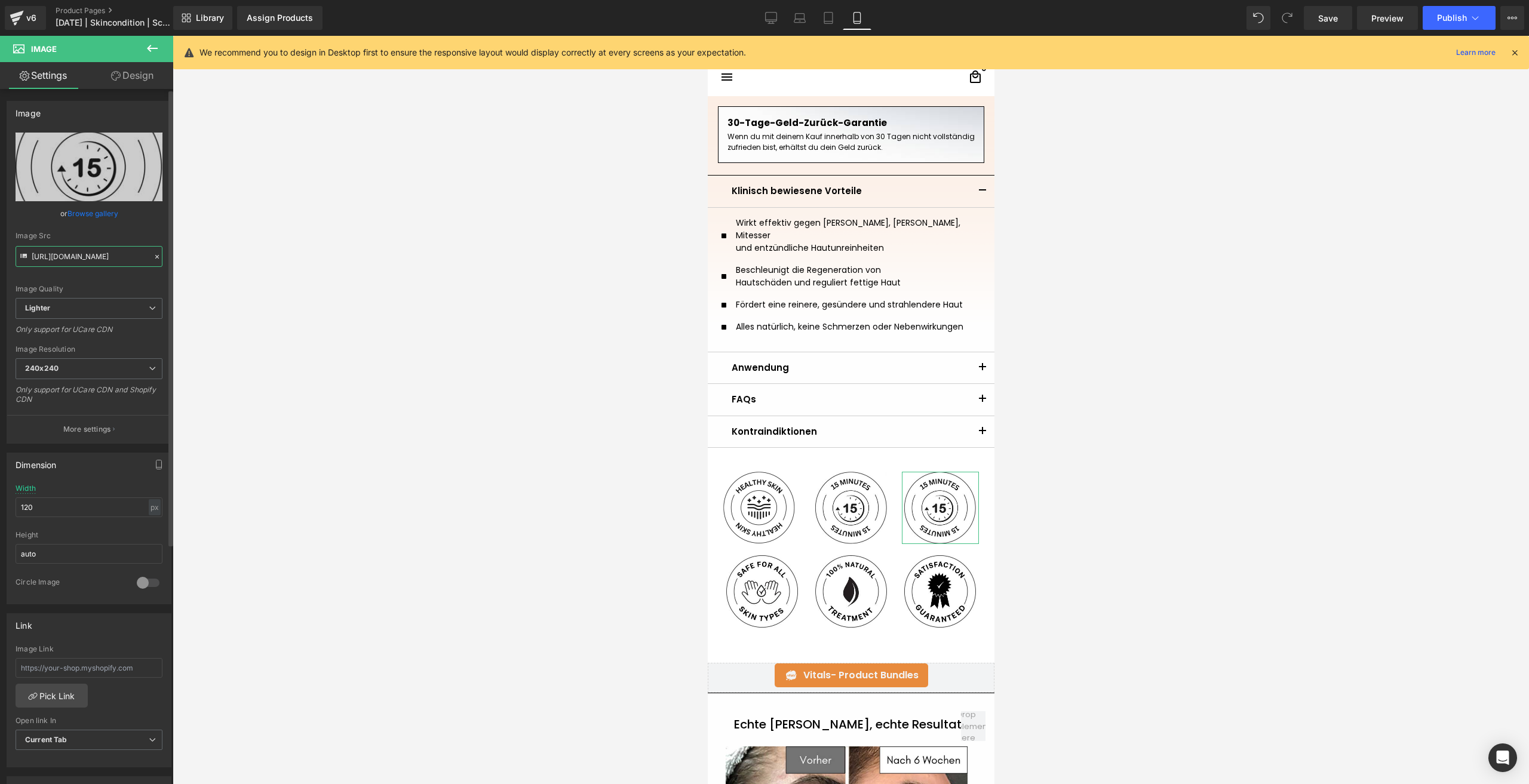
click at [77, 251] on input "https://ucarecdn.com/3b649ffa-275b-4d44-a85a-a59dae09439b/-/format/auto/-/previ…" at bounding box center [89, 256] width 147 height 21
paste input "77efc42a-b103-4c55-b089-a625f335a8a1/-/format/auto/-/preview/240x240/-/quality/…"
type input "https://ucarecdn.com/77efc42a-b103-4c55-b089-a625f335a8a1/-/format/auto/-/previ…"
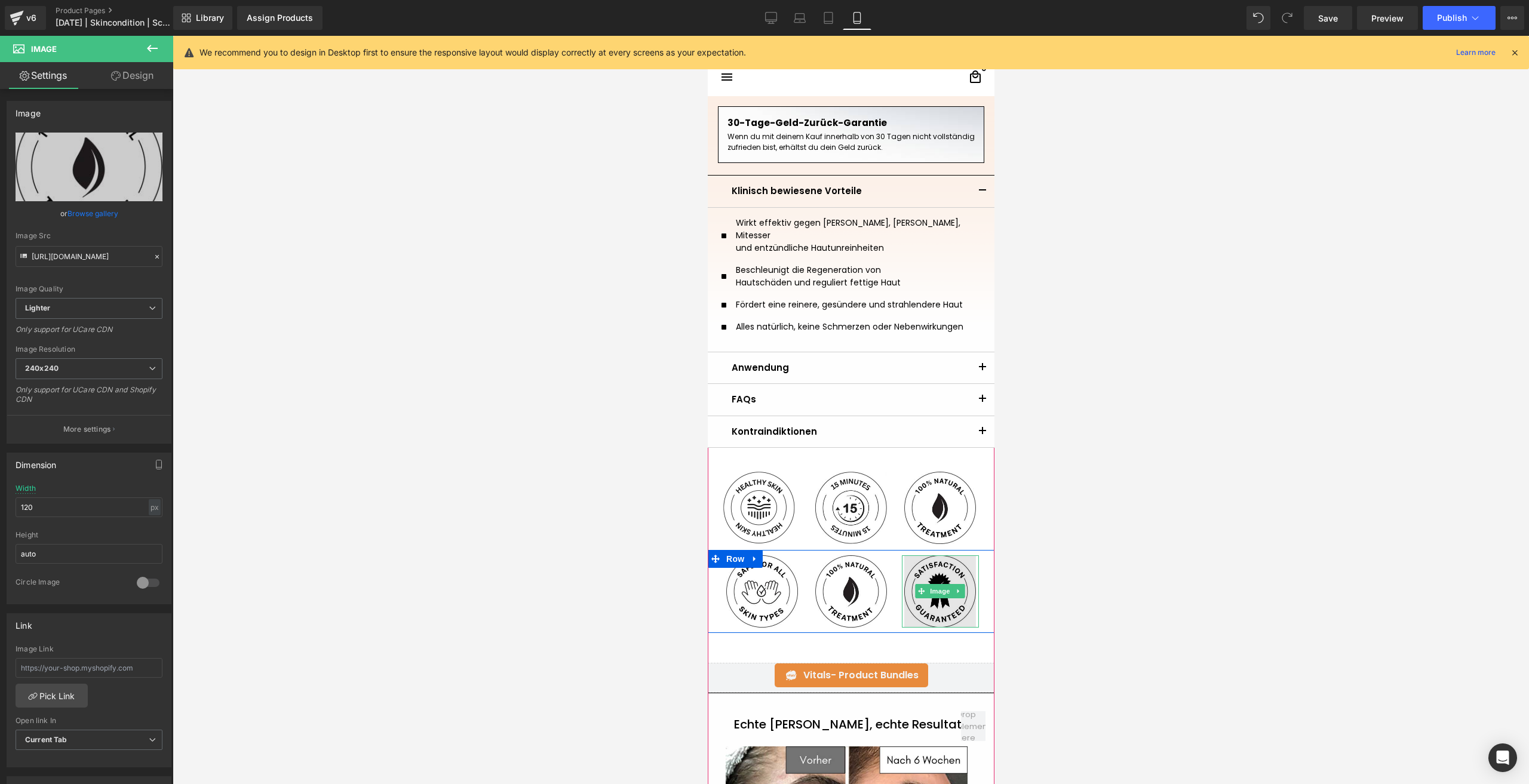
click at [947, 599] on img at bounding box center [939, 591] width 71 height 72
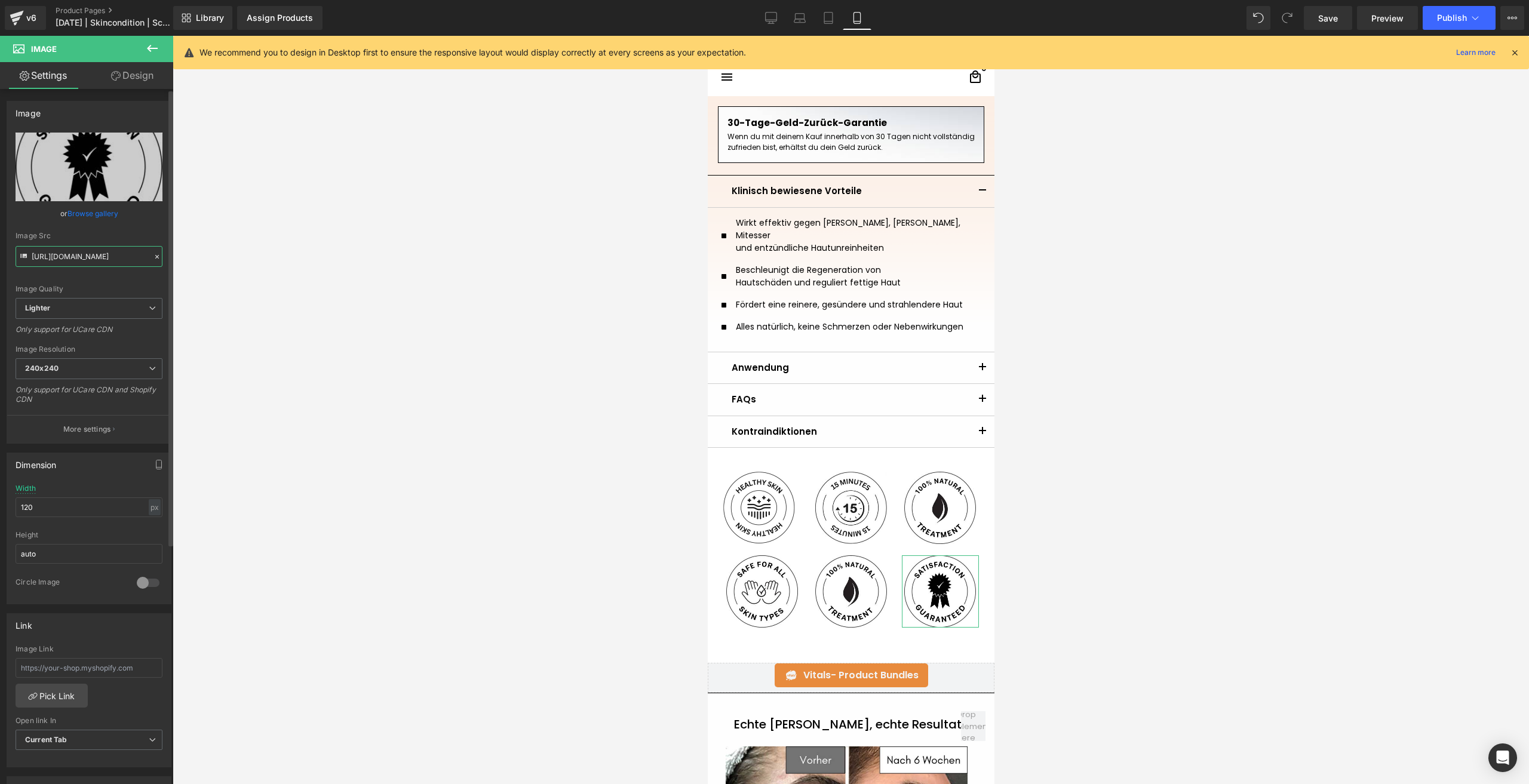
click at [82, 260] on input "https://ucarecdn.com/c491a6bf-df80-4323-ad62-d778360b2210/-/format/auto/-/previ…" at bounding box center [89, 256] width 147 height 21
paste input "60835112-f5f3-46d8-bf3d-c3f65d4f74e7/-/format/auto/-/preview/240x240/-/quality/…"
type input "https://ucarecdn.com/60835112-f5f3-46d8-bf3d-c3f65d4f74e7/-/format/auto/-/previ…"
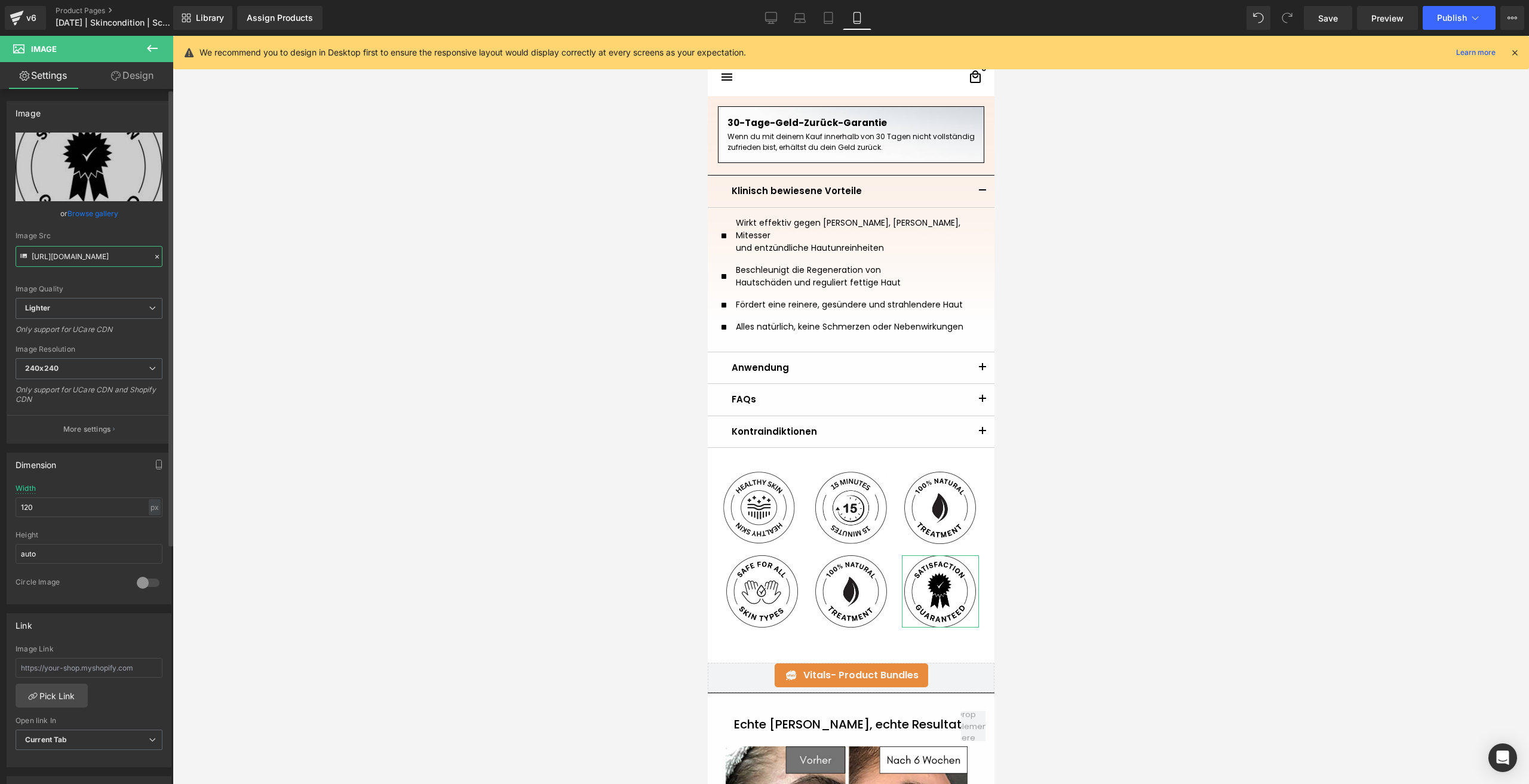
scroll to position [0, 375]
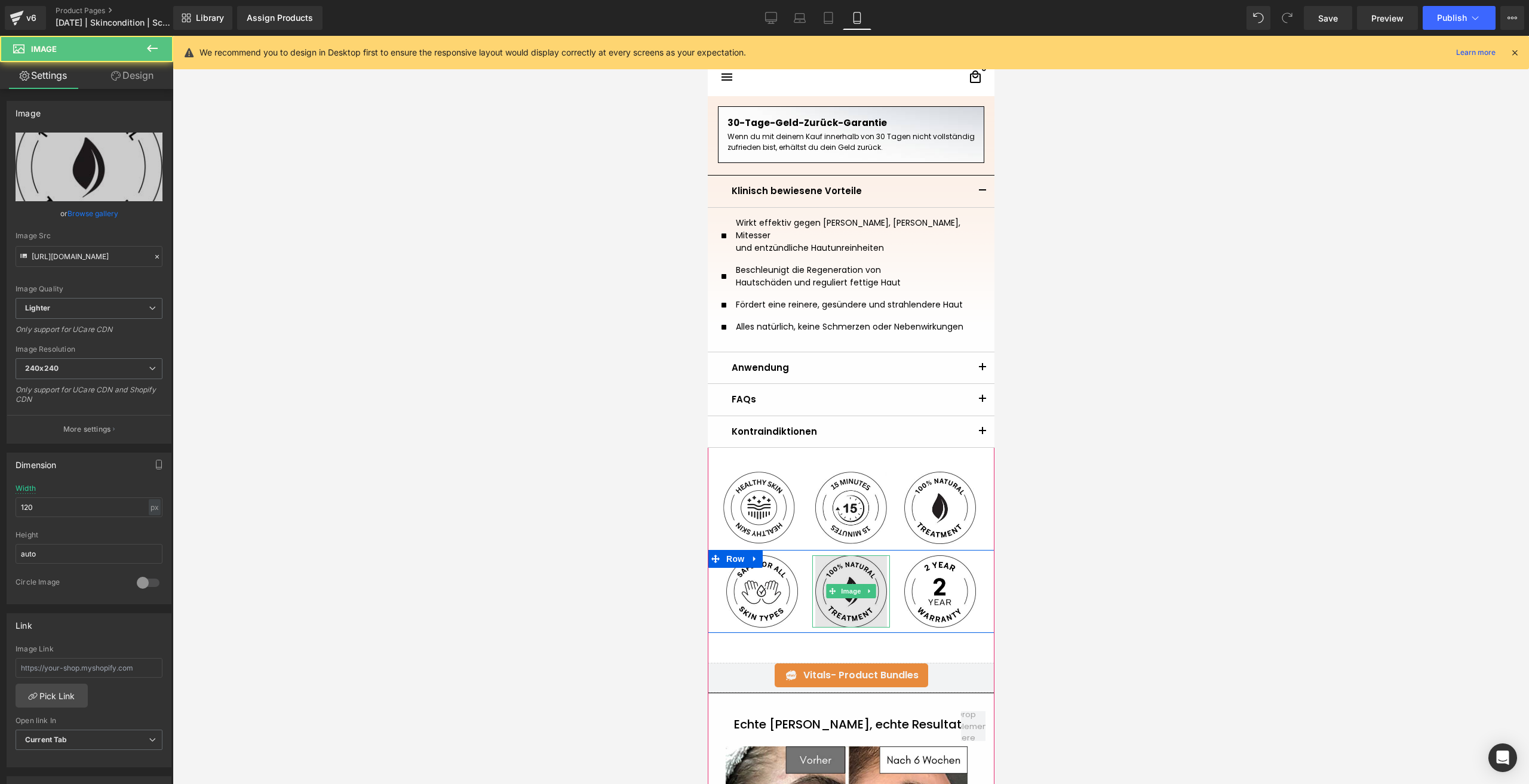
click at [854, 608] on img at bounding box center [850, 591] width 71 height 72
click at [843, 598] on img at bounding box center [850, 591] width 71 height 72
click at [104, 246] on input "https://ucarecdn.com/77efc42a-b103-4c55-b089-a625f335a8a1/-/format/auto/-/previ…" at bounding box center [89, 256] width 147 height 21
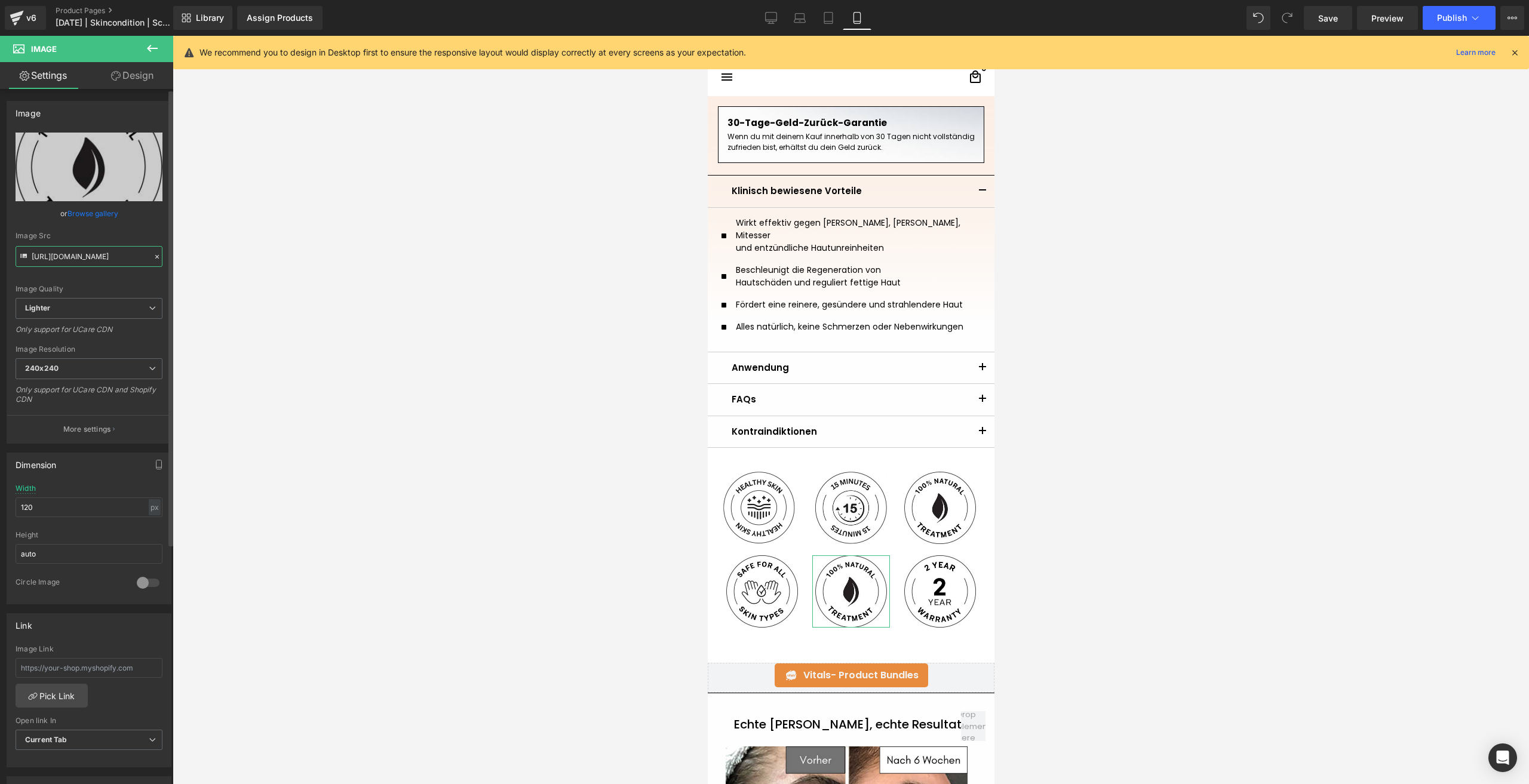
click at [110, 252] on input "https://ucarecdn.com/77efc42a-b103-4c55-b089-a625f335a8a1/-/format/auto/-/previ…" at bounding box center [89, 256] width 147 height 21
paste input "c491a6bf-df80-4323-ad62-d778360b2210/-/format/auto/-/preview/240x240/-/quality/…"
type input "https://ucarecdn.com/c491a6bf-df80-4323-ad62-d778360b2210/-/format/auto/-/previ…"
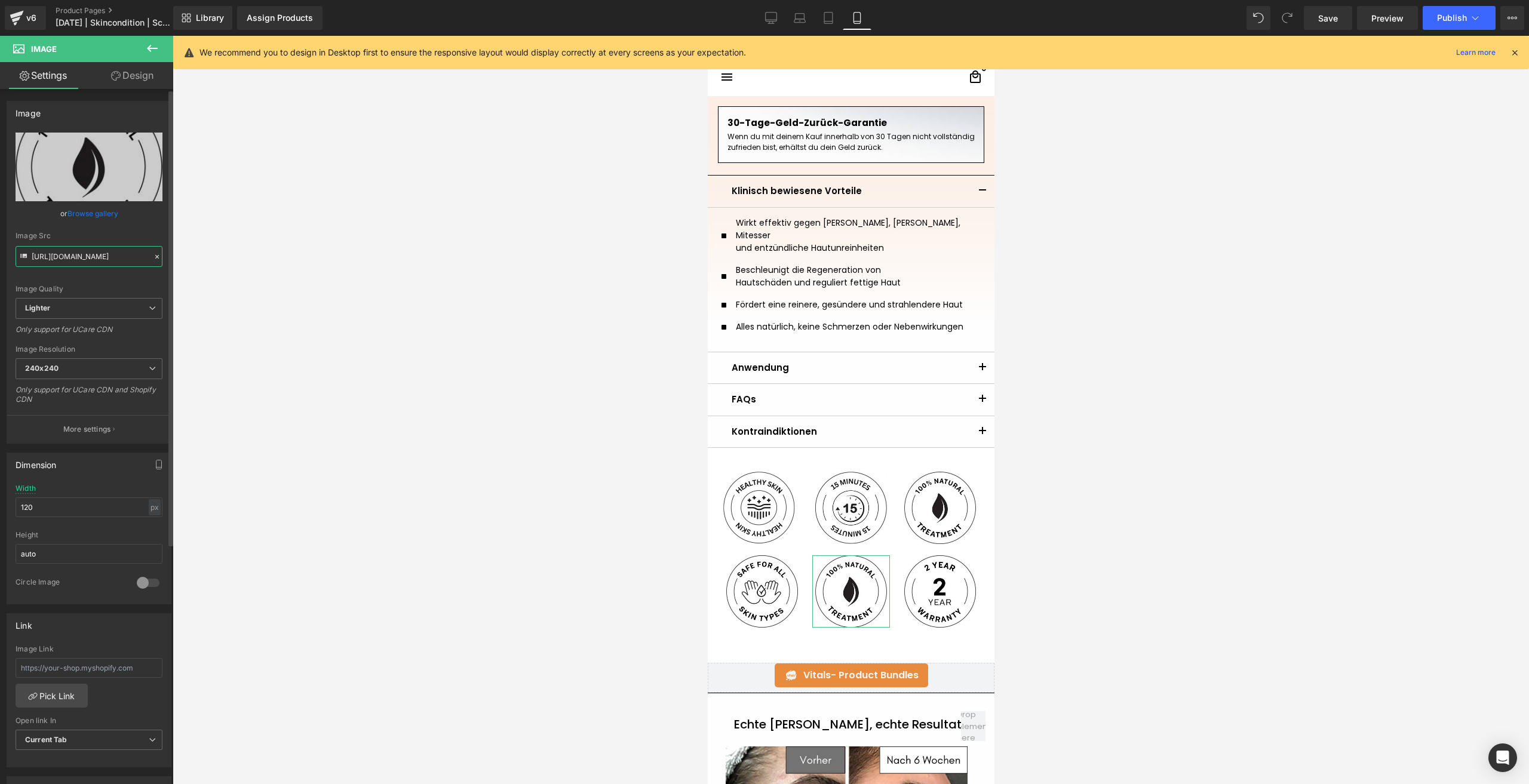
scroll to position [0, 531]
click at [974, 354] on button "button" at bounding box center [982, 368] width 24 height 32
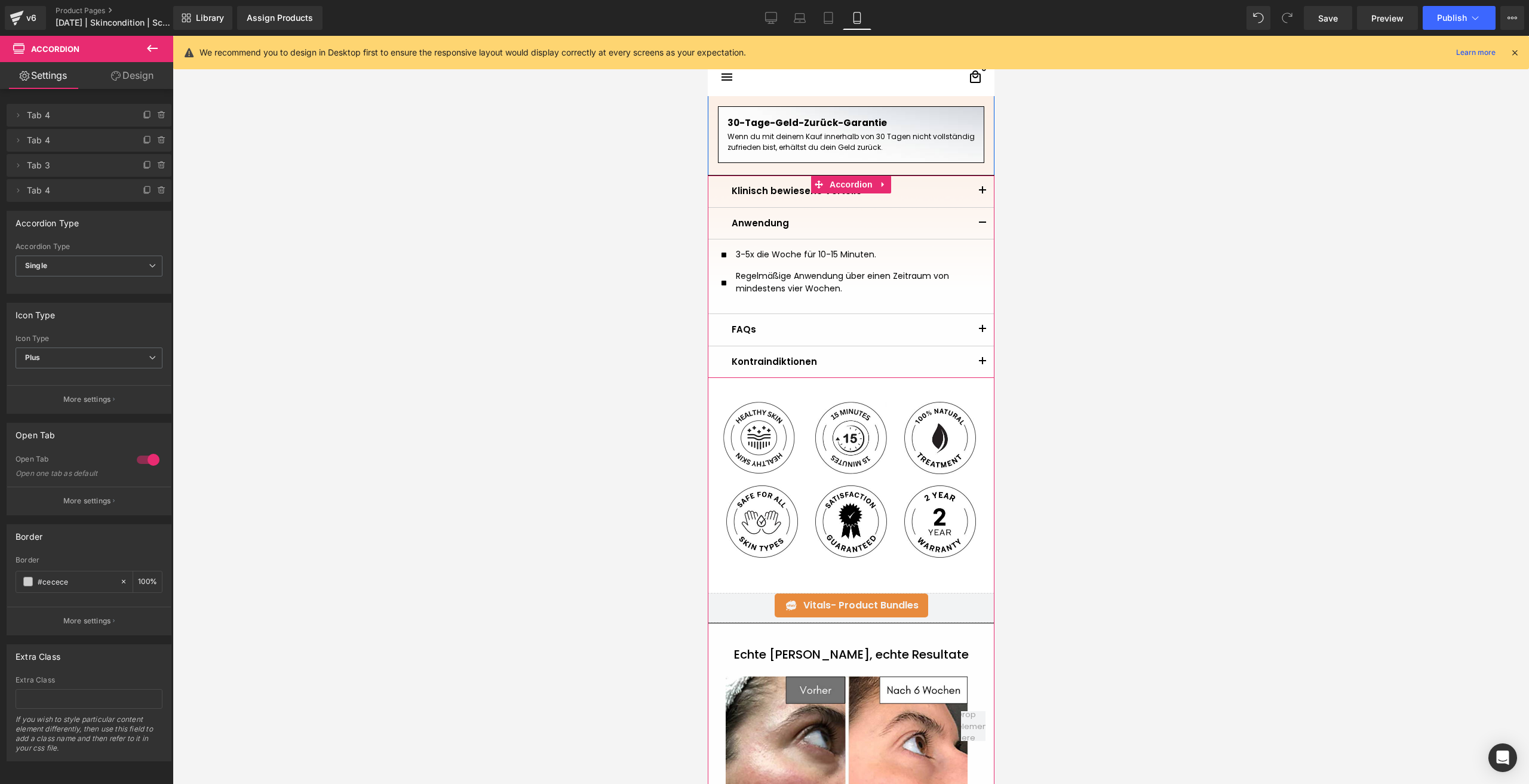
click at [971, 318] on button "button" at bounding box center [982, 330] width 24 height 32
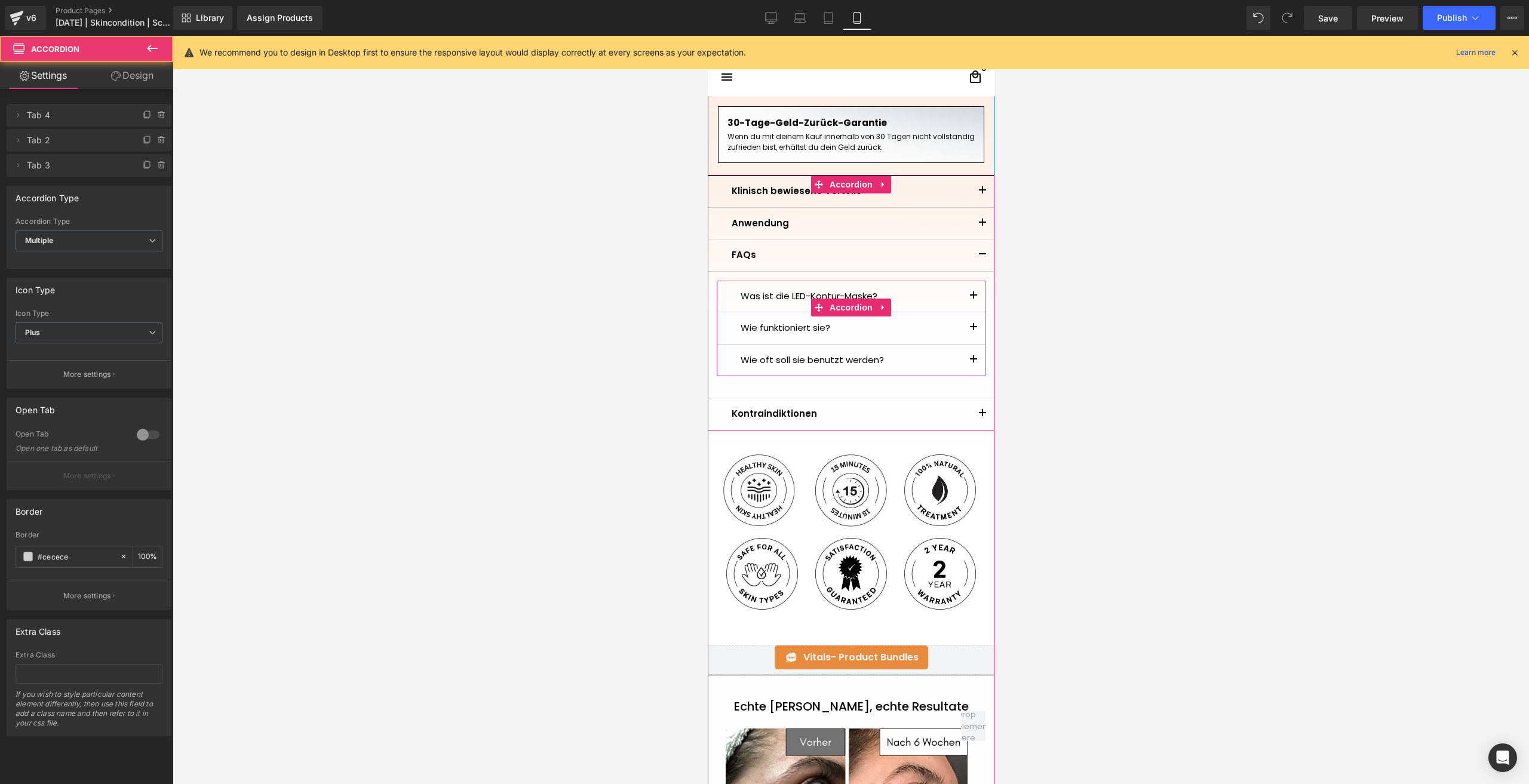
click at [965, 290] on button "button" at bounding box center [973, 297] width 24 height 32
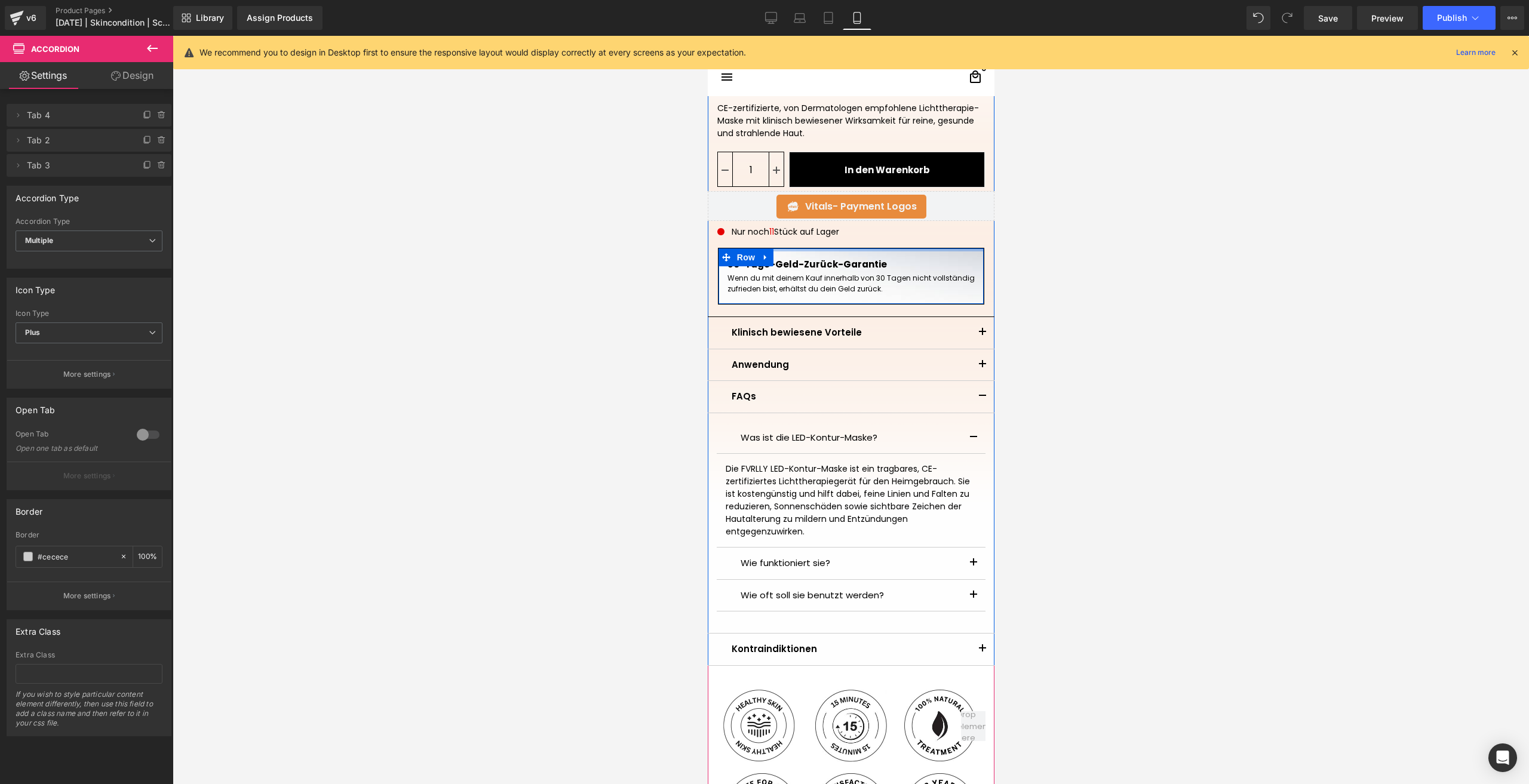
scroll to position [478, 0]
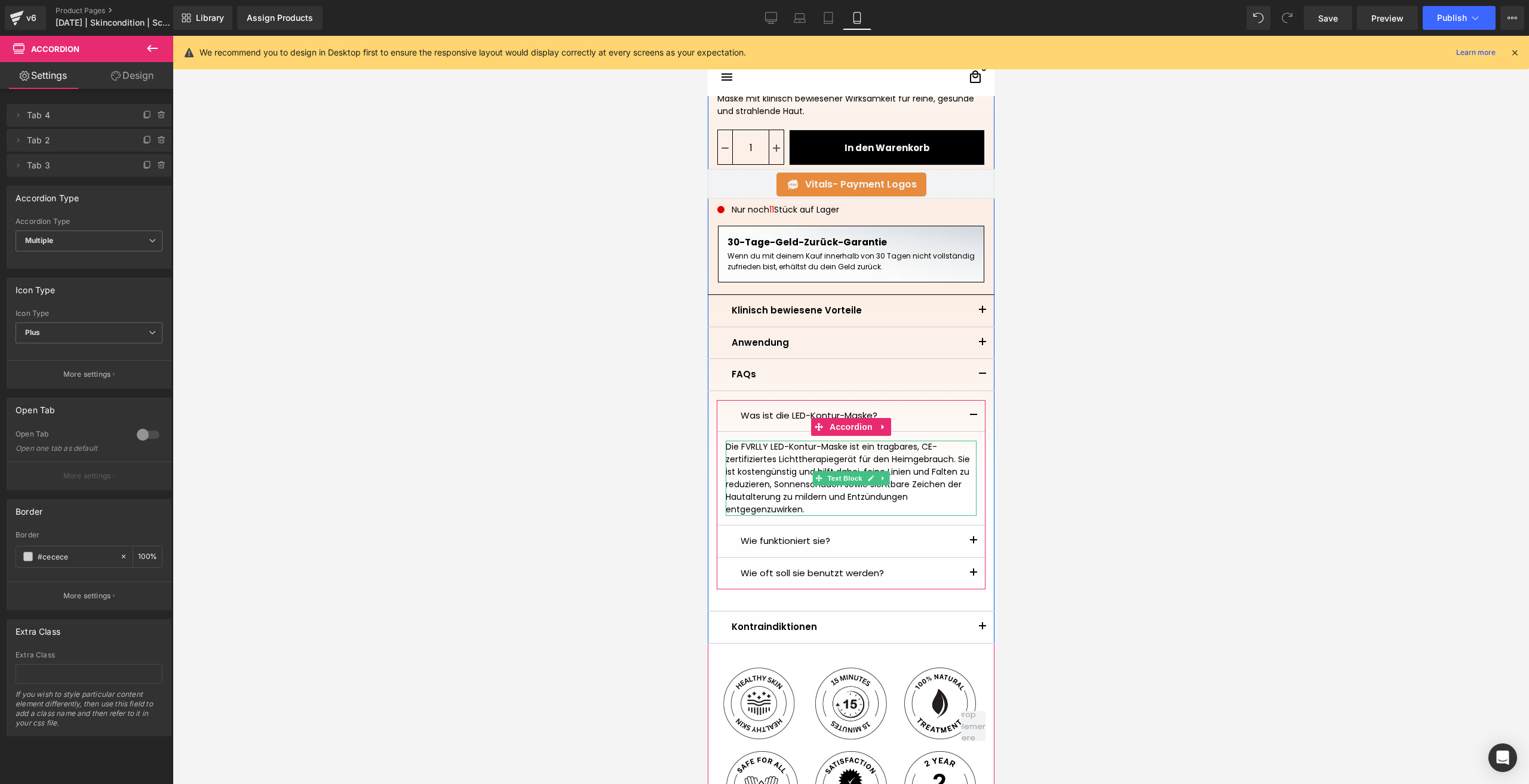
click at [797, 481] on div "Die FVRLLY LED-Kontur-Maske ist ein tragbares, CE-zertifiziertes Lichttherapieg…" at bounding box center [851, 478] width 251 height 75
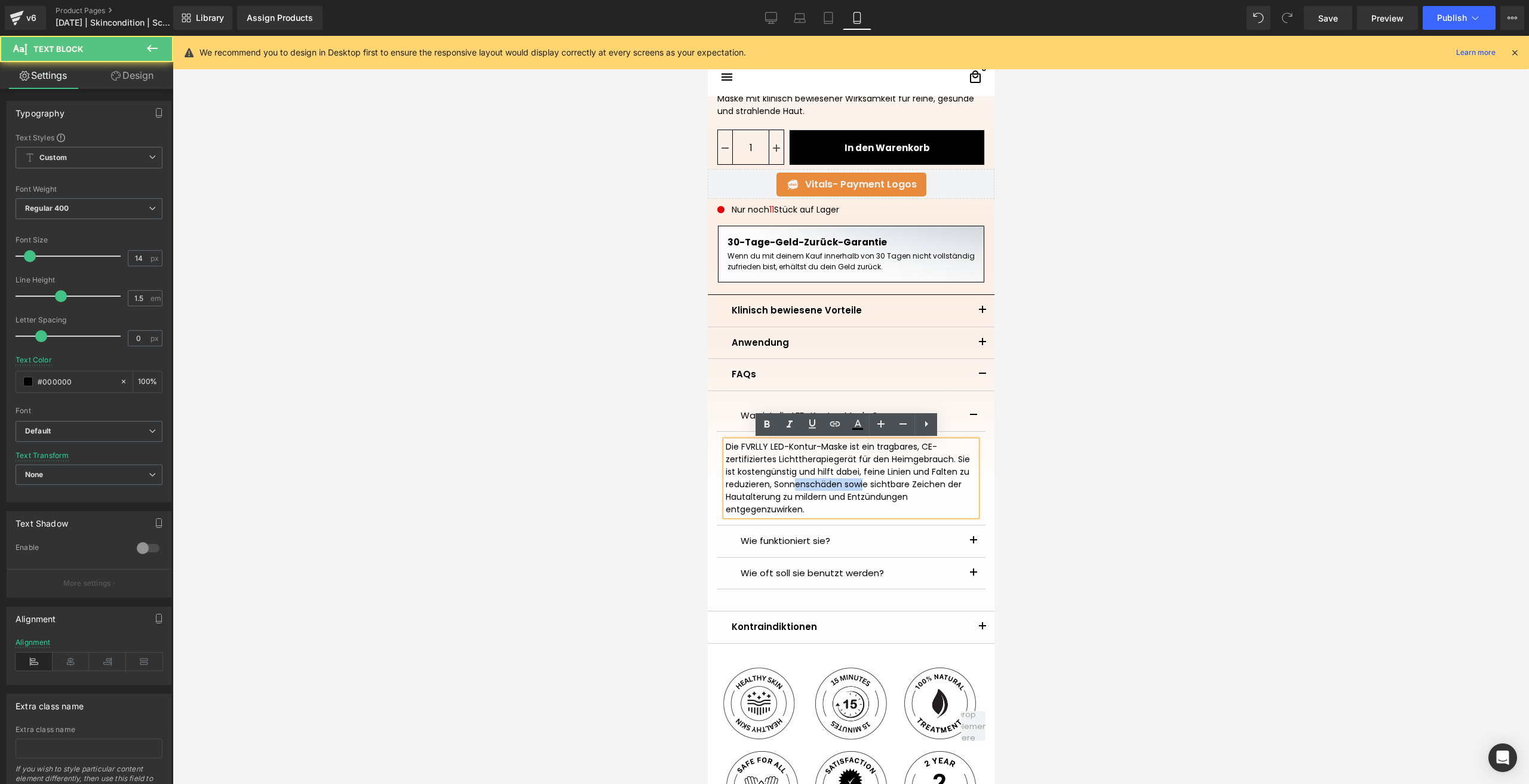
click at [797, 481] on div "Die FVRLLY LED-Kontur-Maske ist ein tragbares, CE-zertifiziertes Lichttherapieg…" at bounding box center [851, 478] width 251 height 75
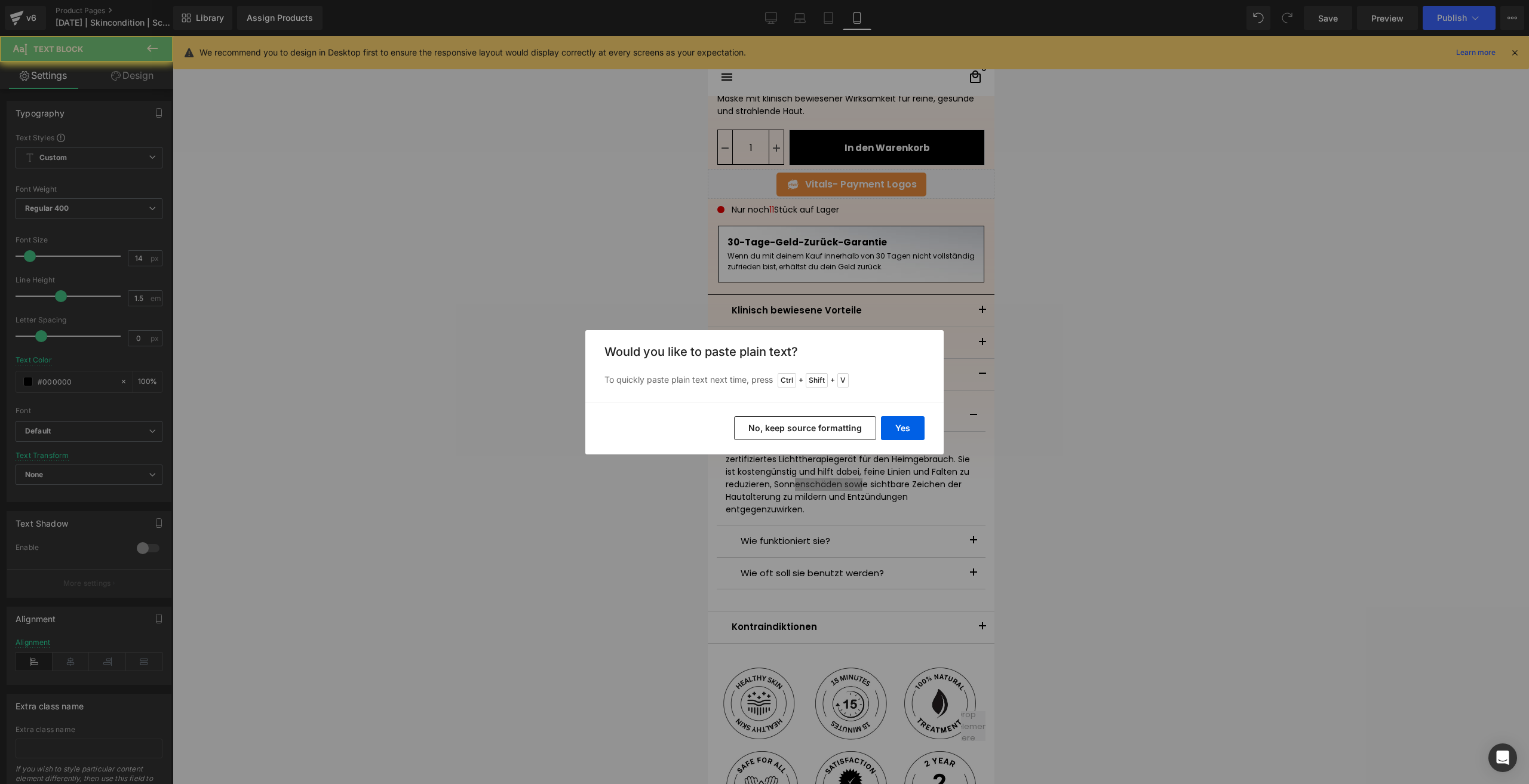
click at [796, 430] on button "No, keep source formatting" at bounding box center [805, 428] width 142 height 24
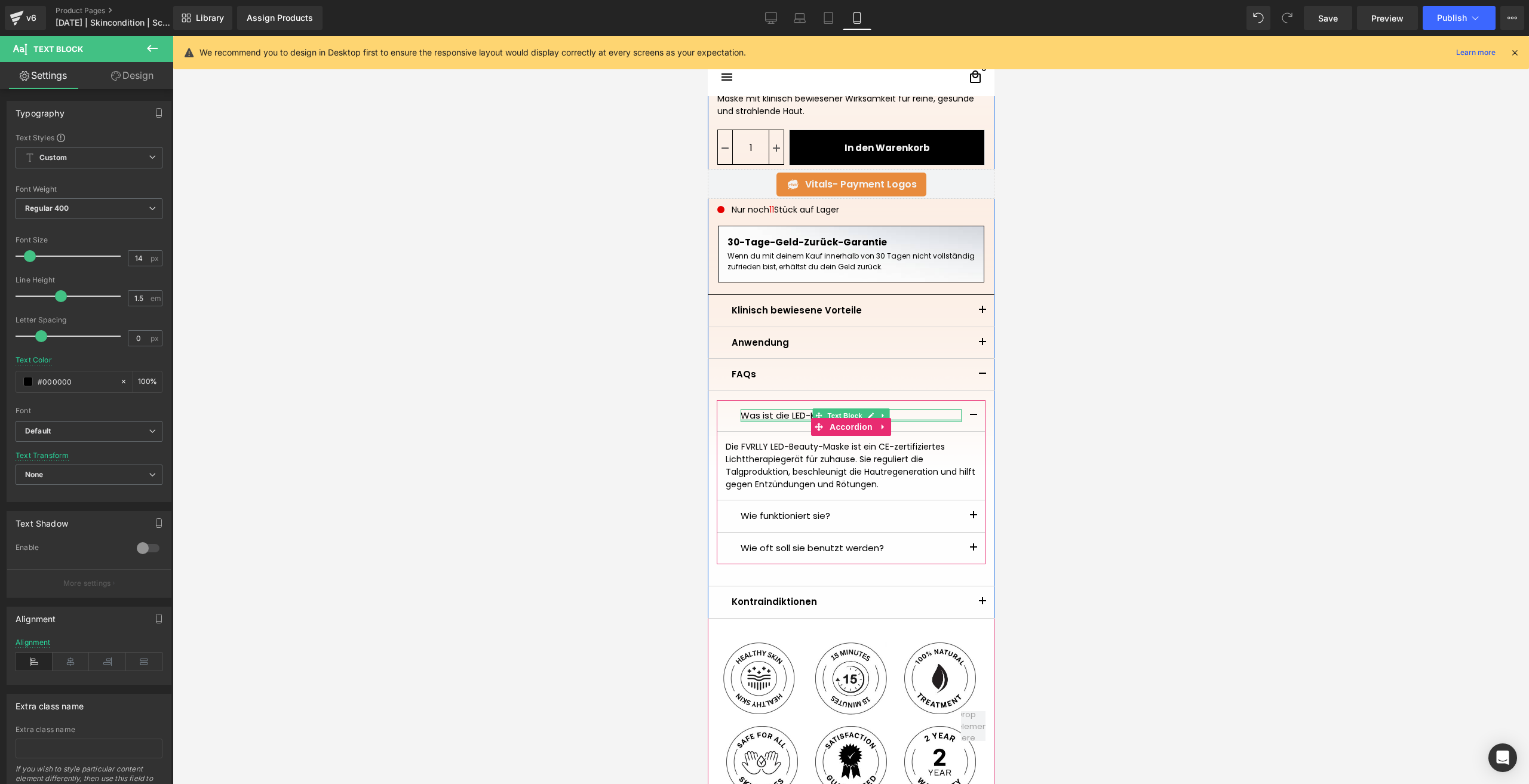
click at [775, 419] on div at bounding box center [851, 421] width 221 height 3
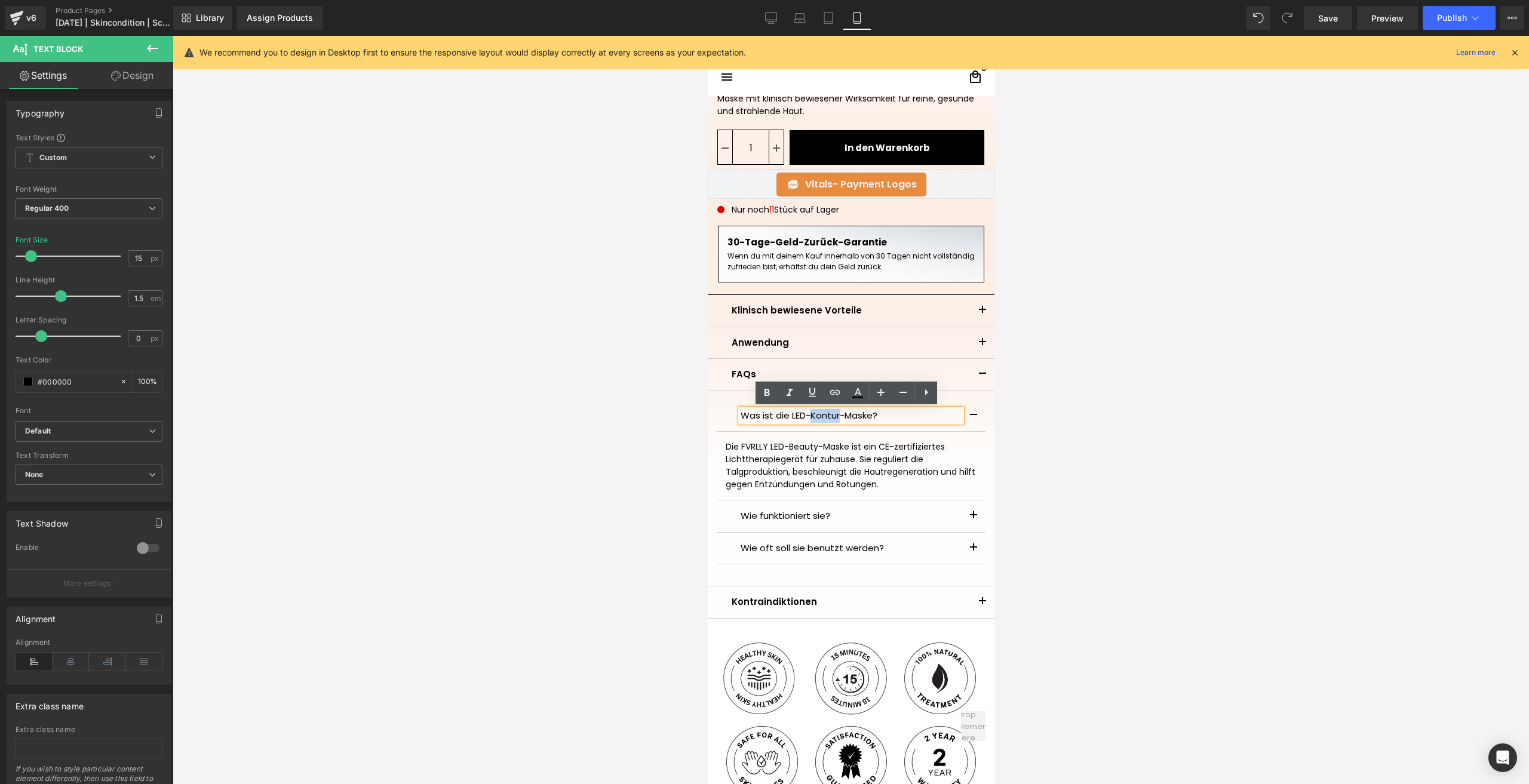
drag, startPoint x: 835, startPoint y: 417, endPoint x: 807, endPoint y: 414, distance: 28.2
click at [807, 414] on p "Was ist die LED-Kontur-Maske?" at bounding box center [851, 415] width 221 height 14
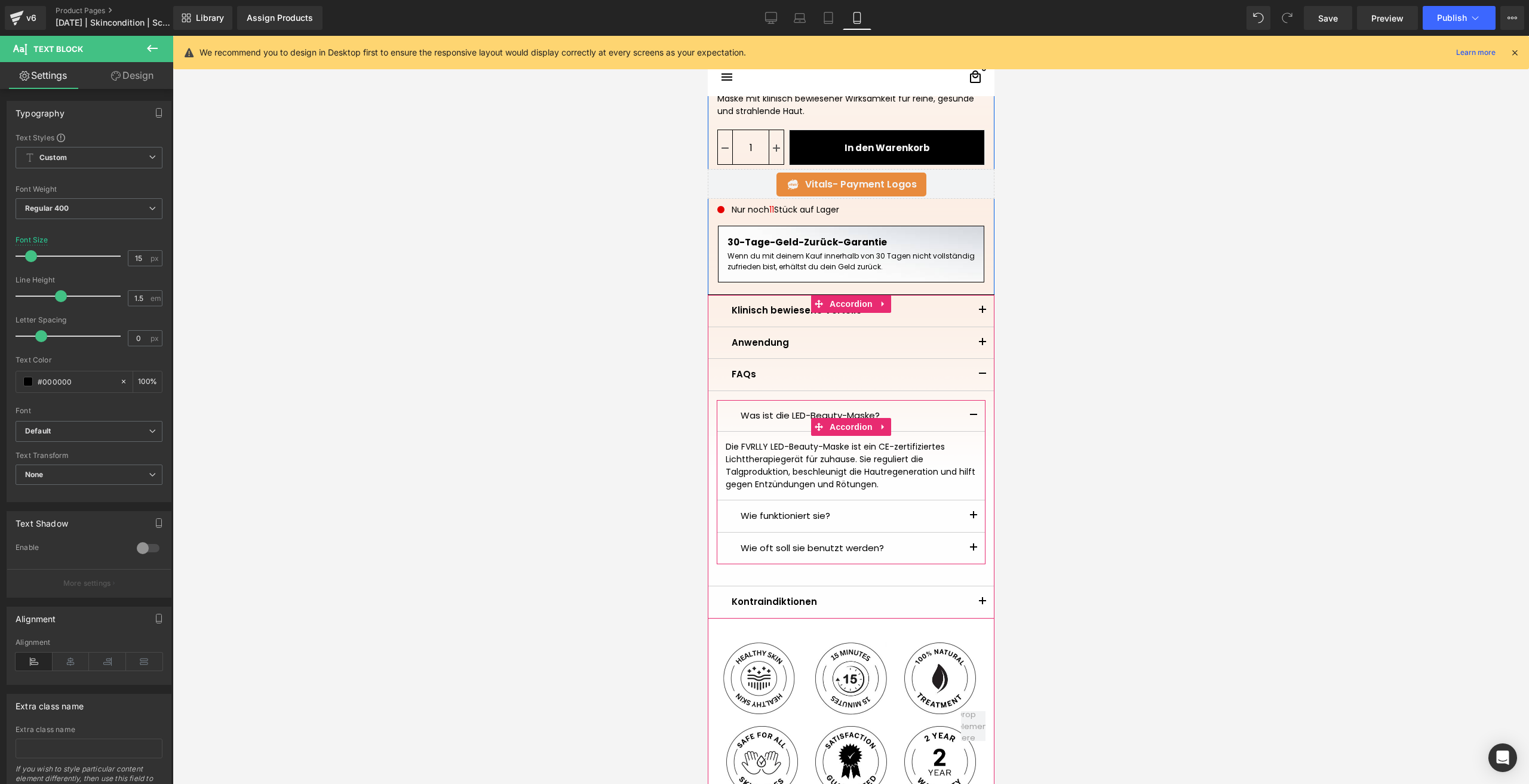
click at [964, 519] on button "button" at bounding box center [973, 516] width 24 height 32
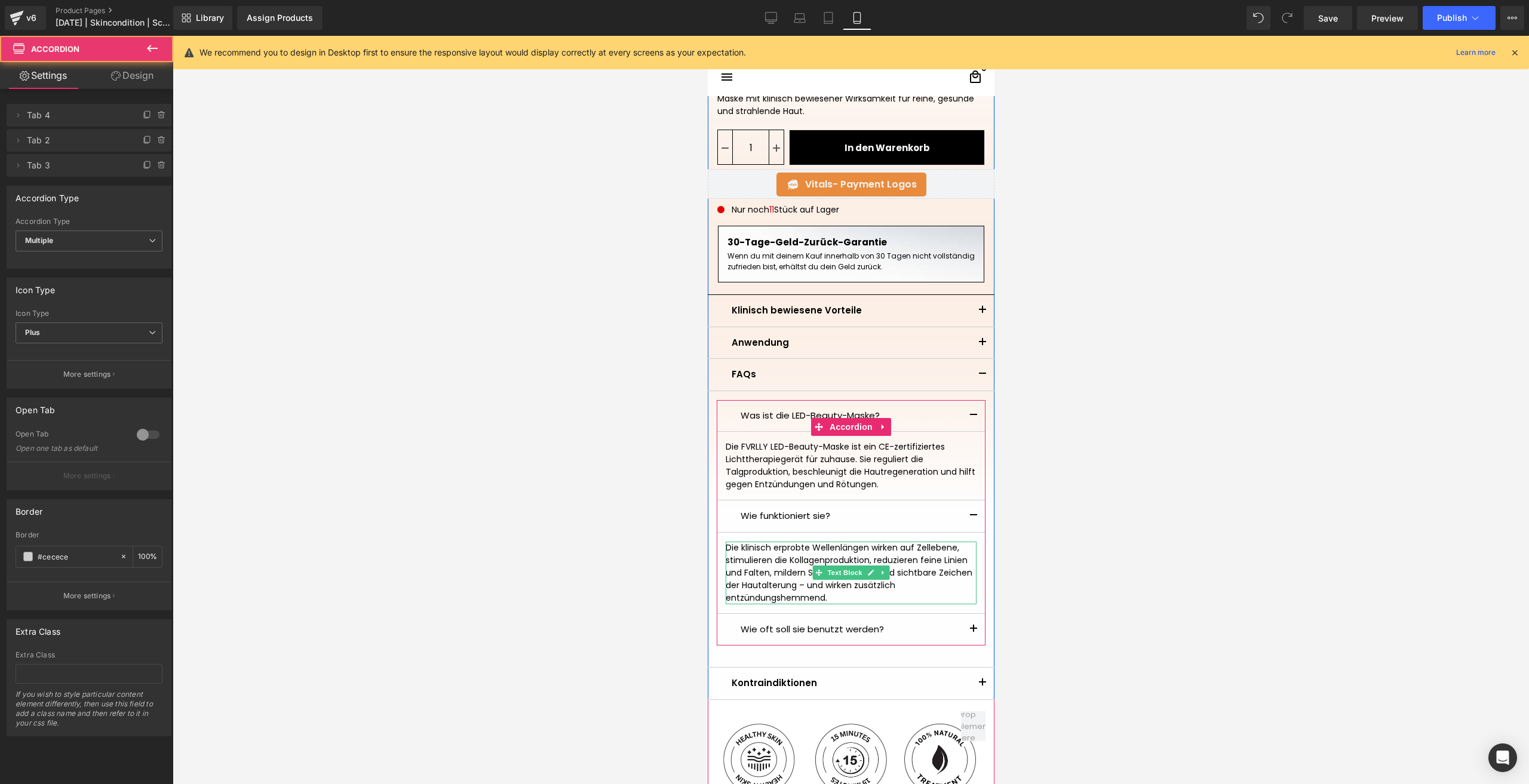
click at [785, 580] on div "Die klinisch erprobte Wellenlängen wirken auf Zellebene, stimulieren die Kollag…" at bounding box center [851, 572] width 251 height 62
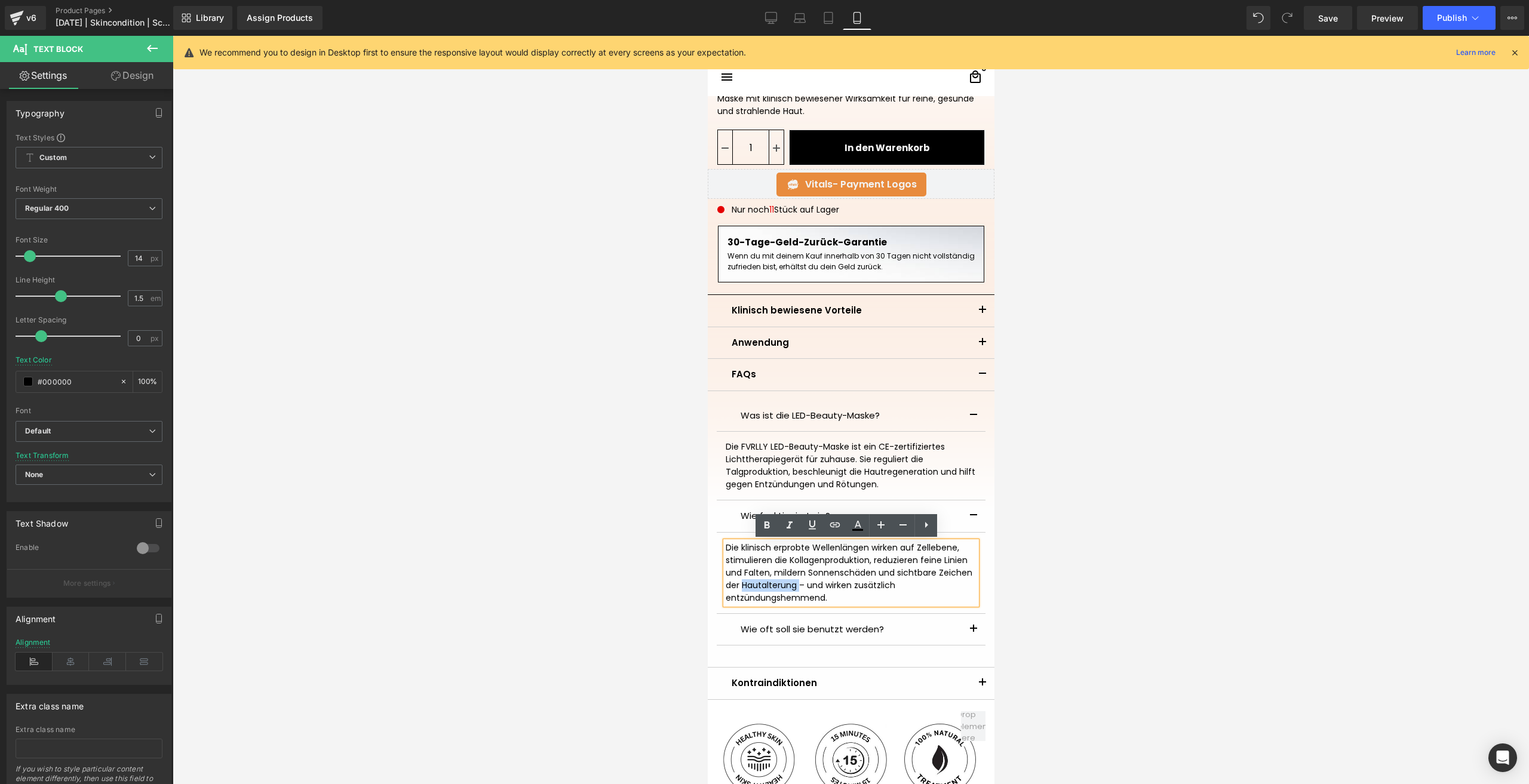
click at [785, 580] on div "Die klinisch erprobte Wellenlängen wirken auf Zellebene, stimulieren die Kollag…" at bounding box center [851, 572] width 251 height 62
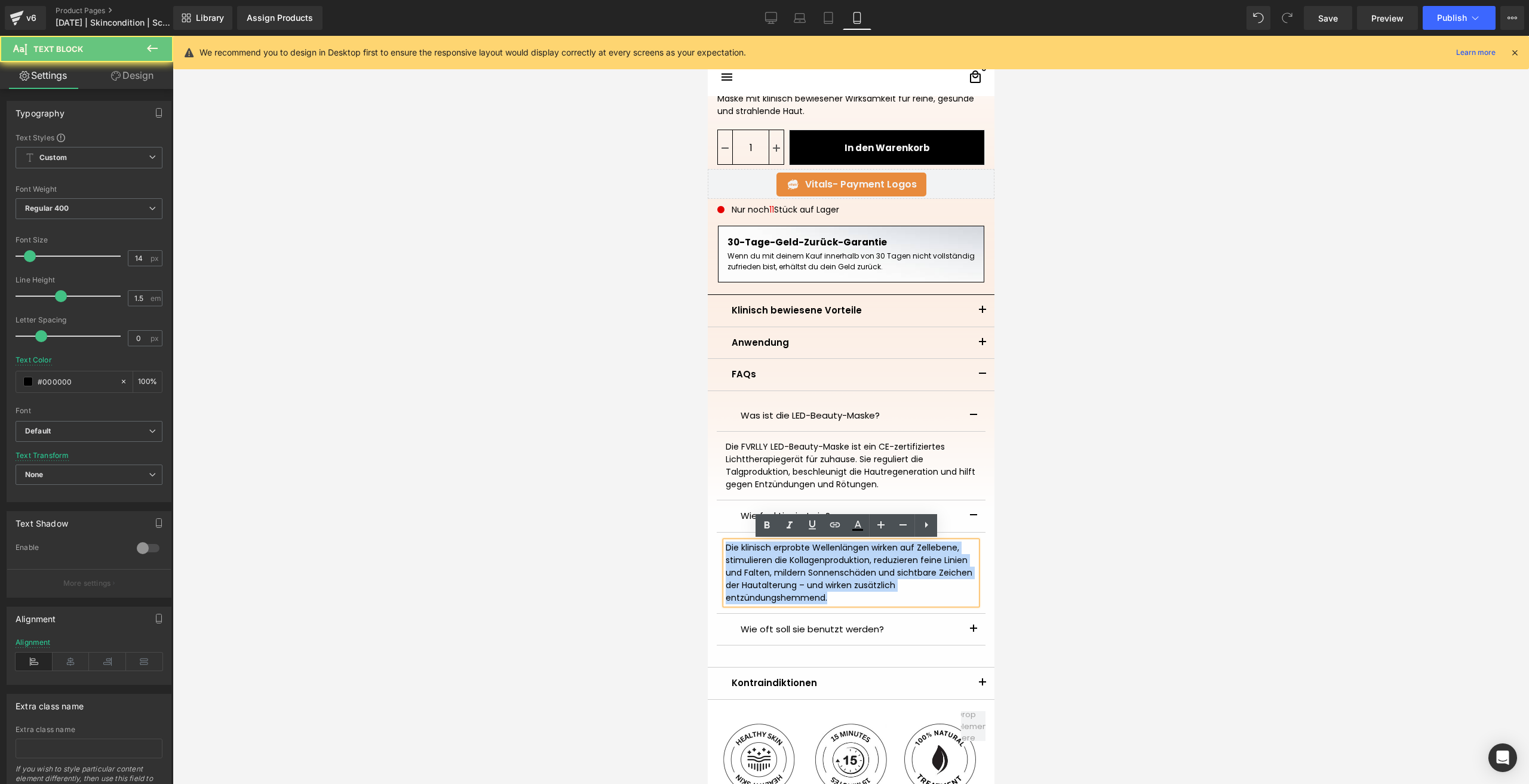
click at [785, 580] on div "Die klinisch erprobte Wellenlängen wirken auf Zellebene, stimulieren die Kollag…" at bounding box center [851, 572] width 251 height 62
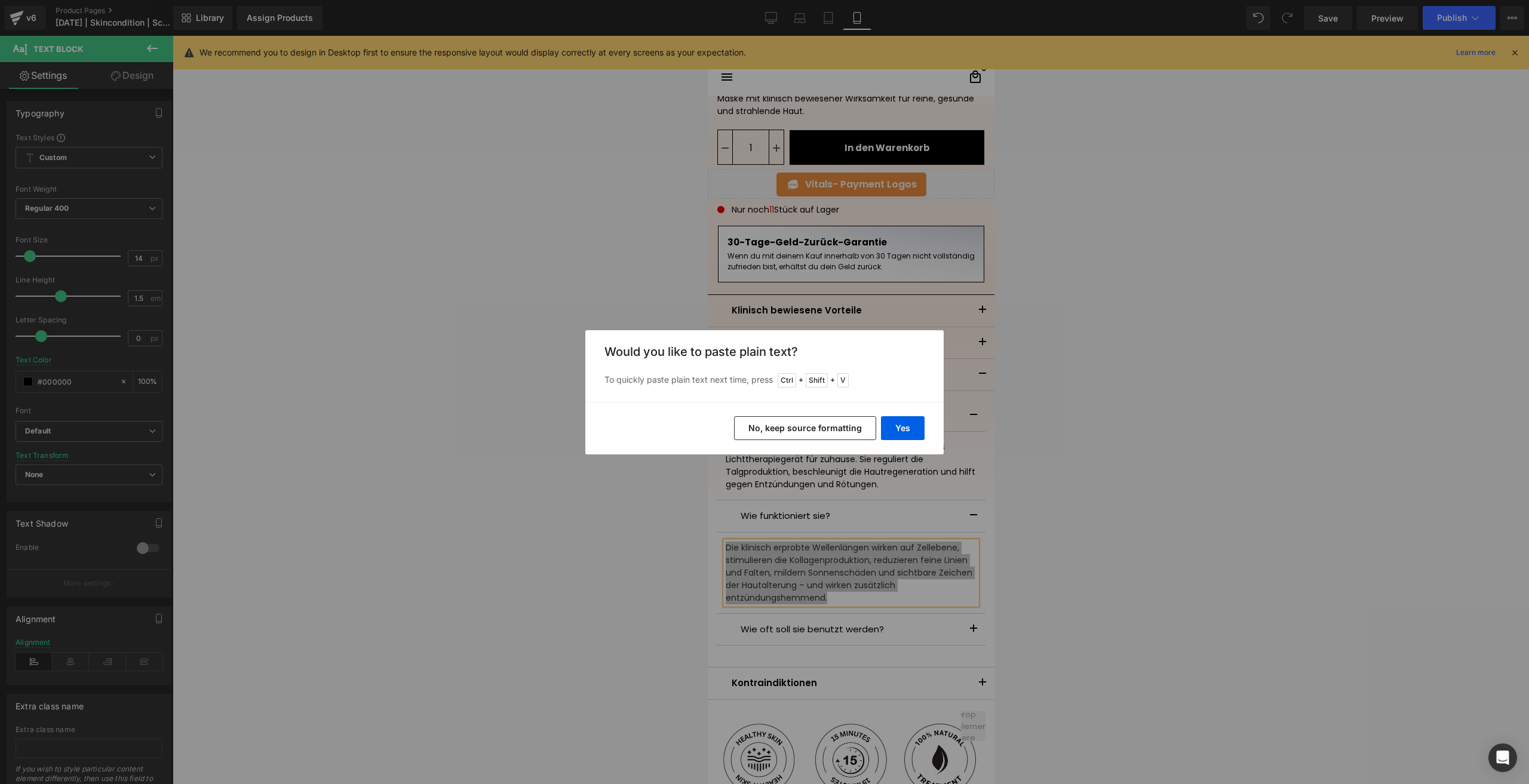
click at [779, 421] on button "No, keep source formatting" at bounding box center [805, 428] width 142 height 24
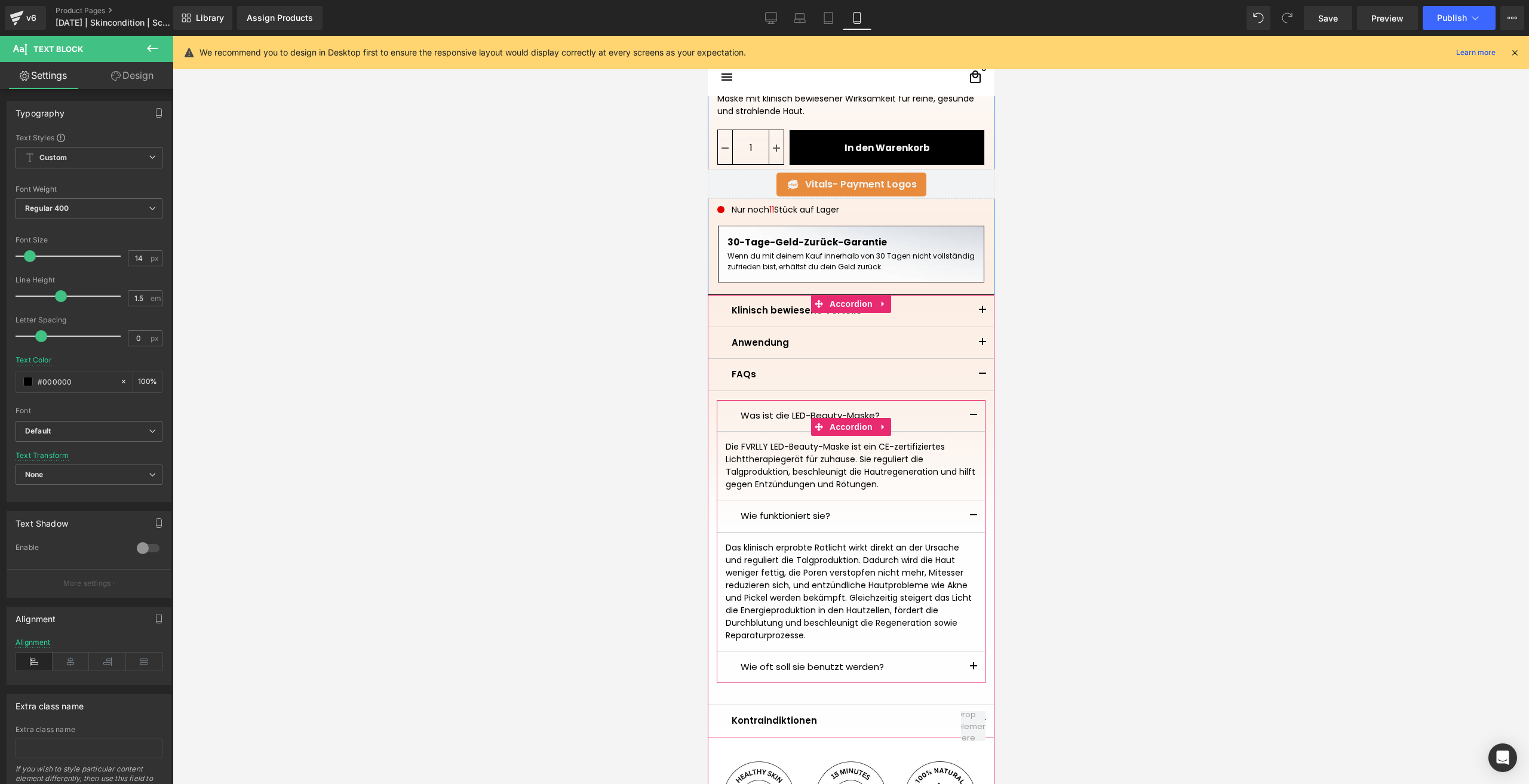
click at [965, 669] on button "button" at bounding box center [973, 667] width 24 height 32
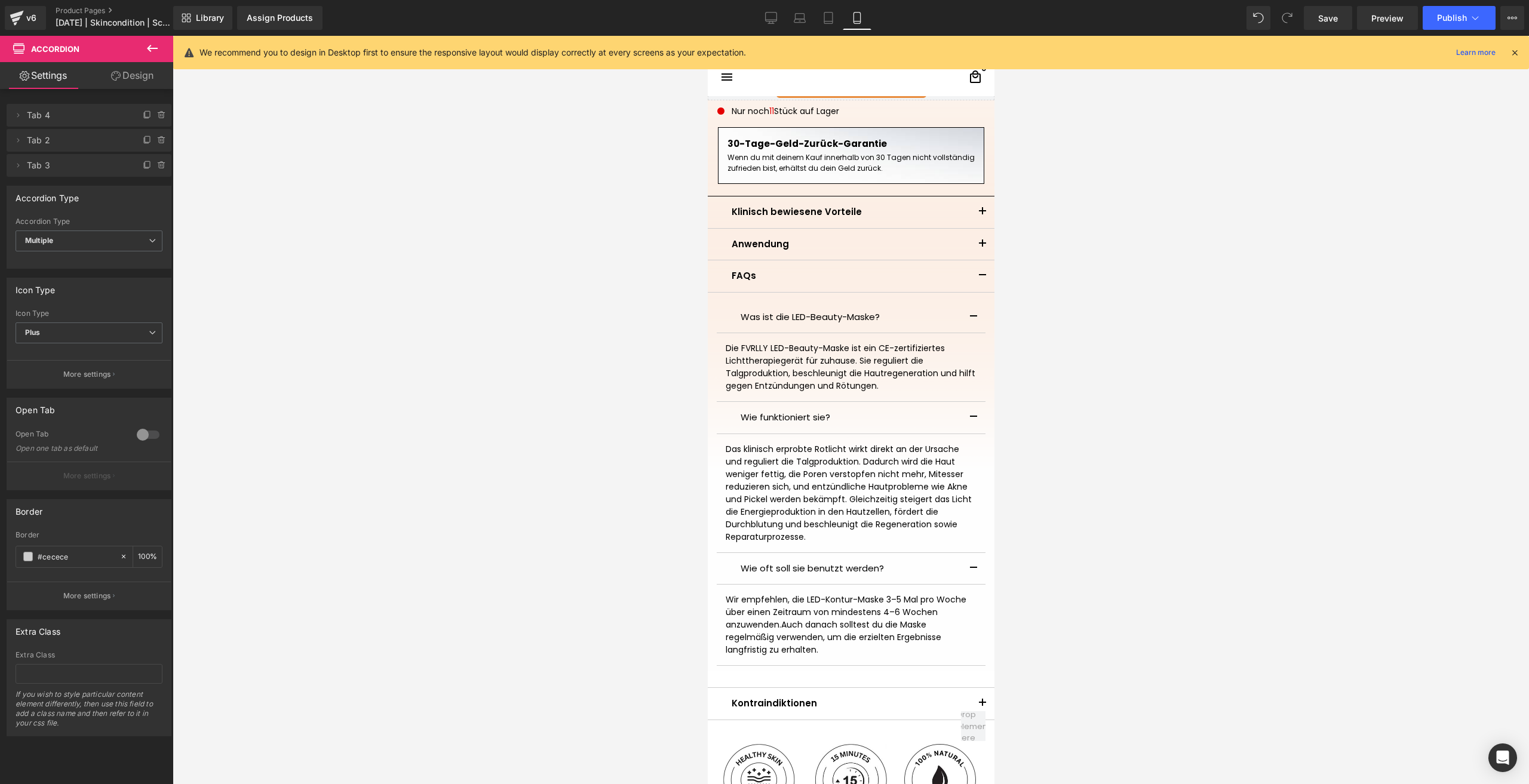
scroll to position [656, 0]
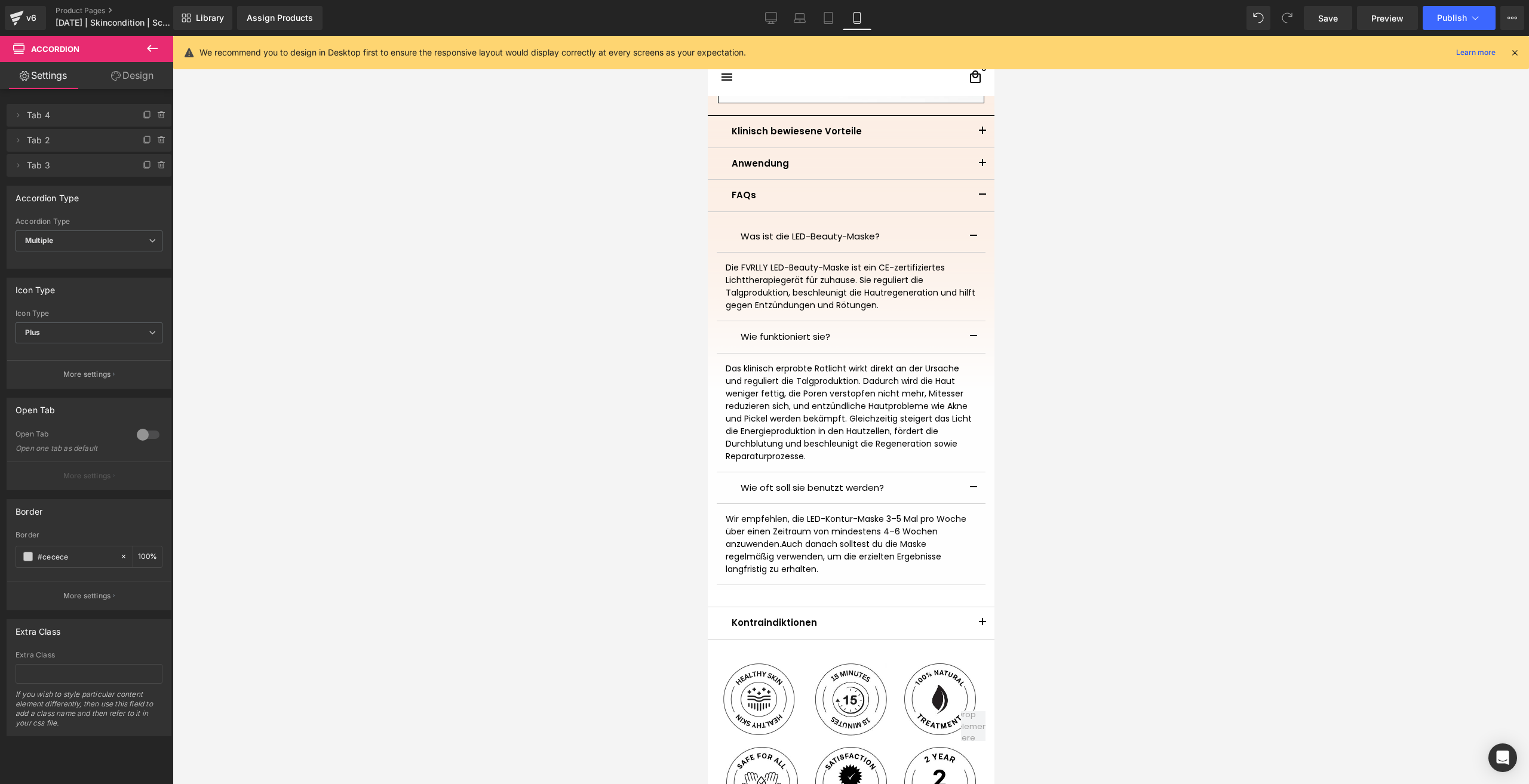
click at [750, 535] on span "Wir empfehlen, die LED-Kontur-Maske 3–5 Mal pro Woche über einen Zeitraum von m…" at bounding box center [845, 531] width 240 height 37
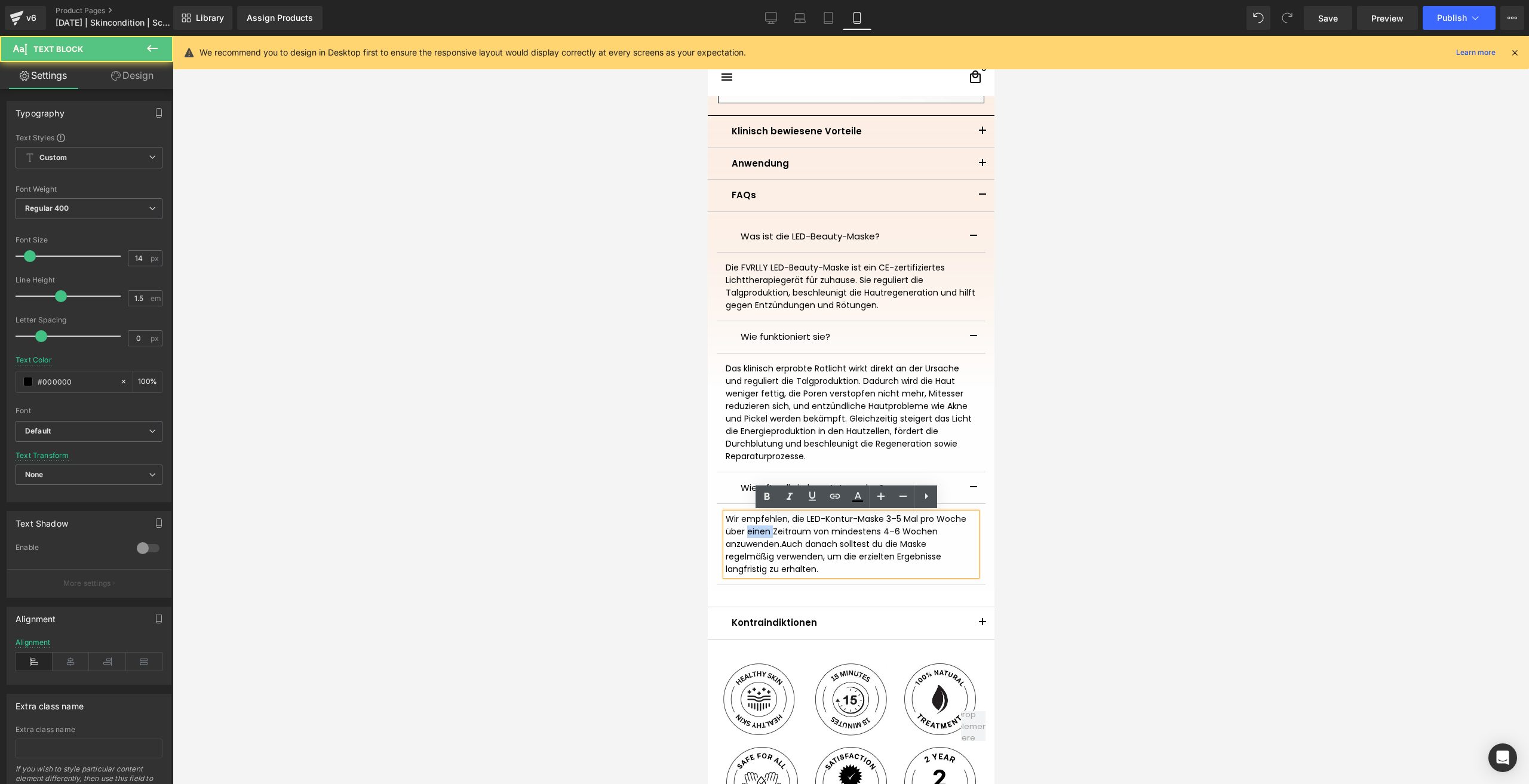
click at [750, 535] on span "Wir empfehlen, die LED-Kontur-Maske 3–5 Mal pro Woche über einen Zeitraum von m…" at bounding box center [845, 531] width 240 height 37
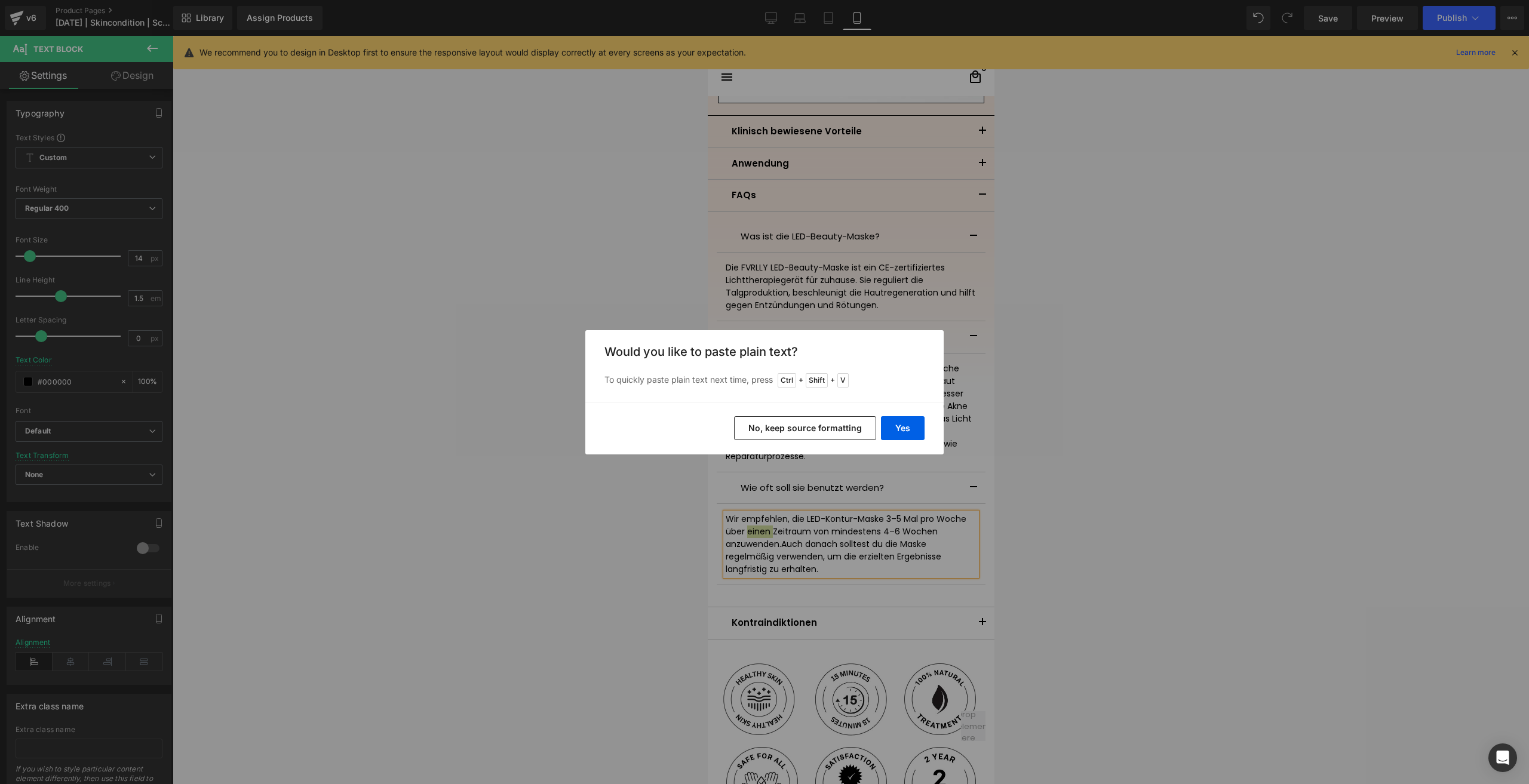
click at [796, 430] on button "No, keep source formatting" at bounding box center [805, 428] width 142 height 24
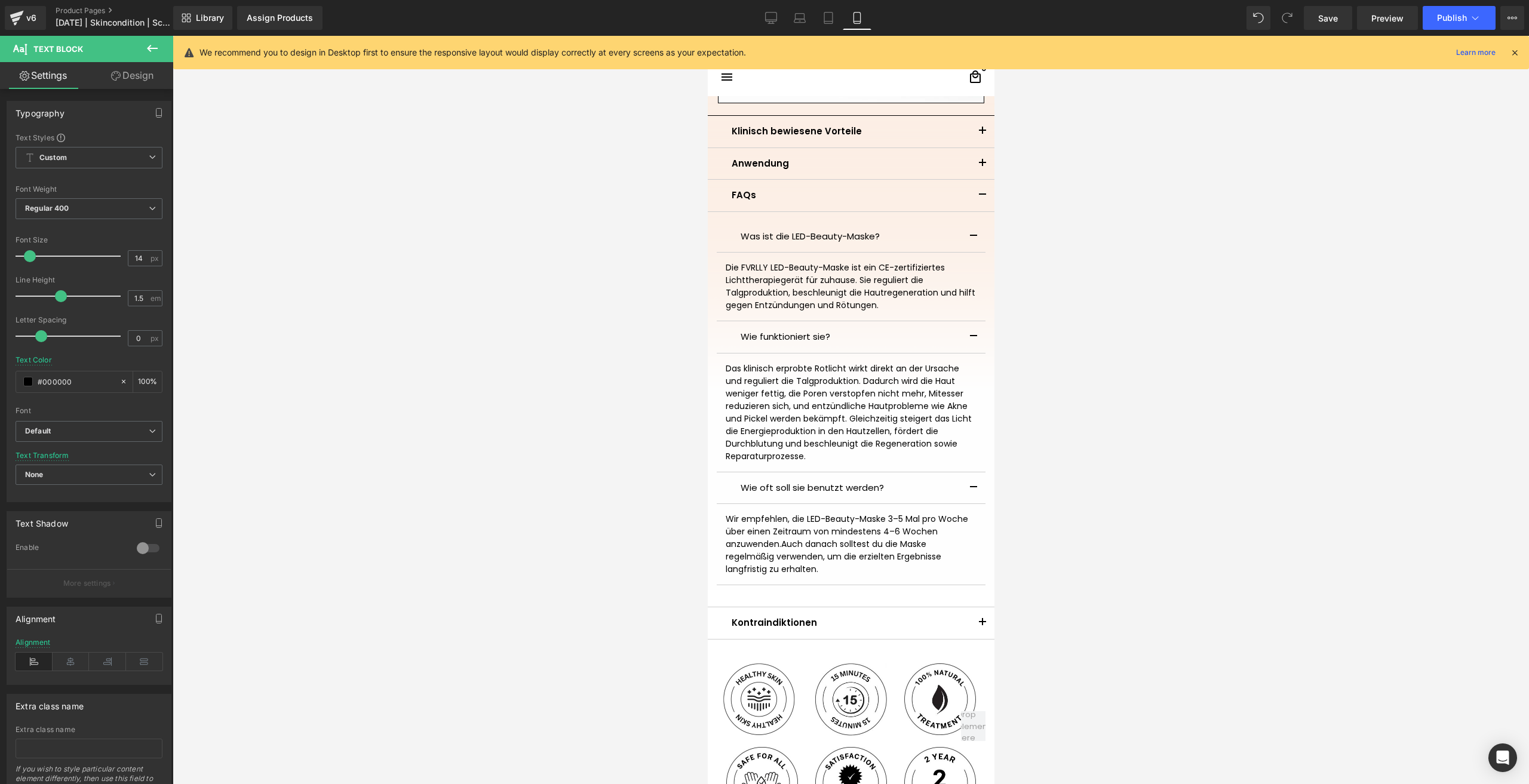
click at [1032, 511] on div at bounding box center [851, 410] width 1356 height 748
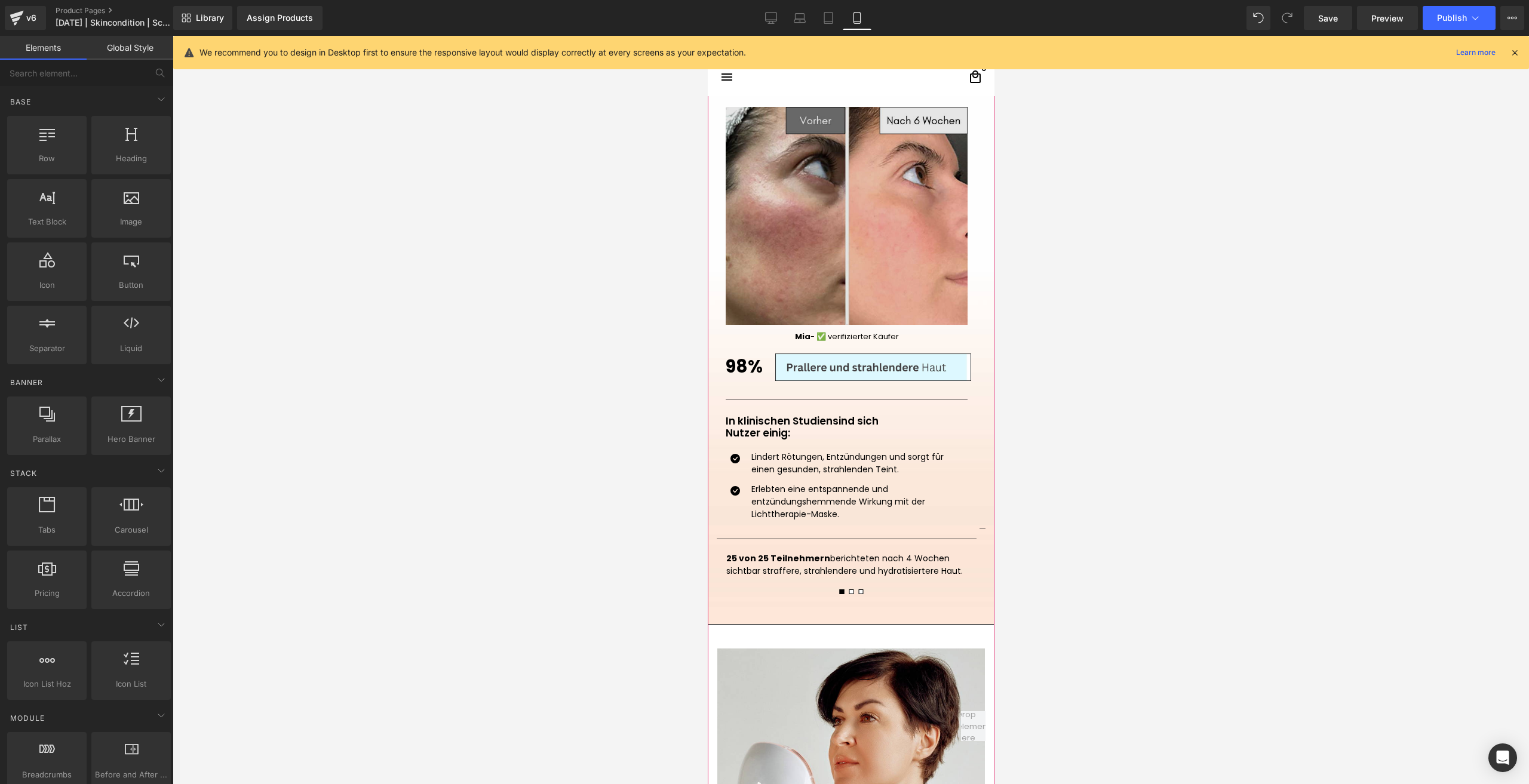
scroll to position [1433, 0]
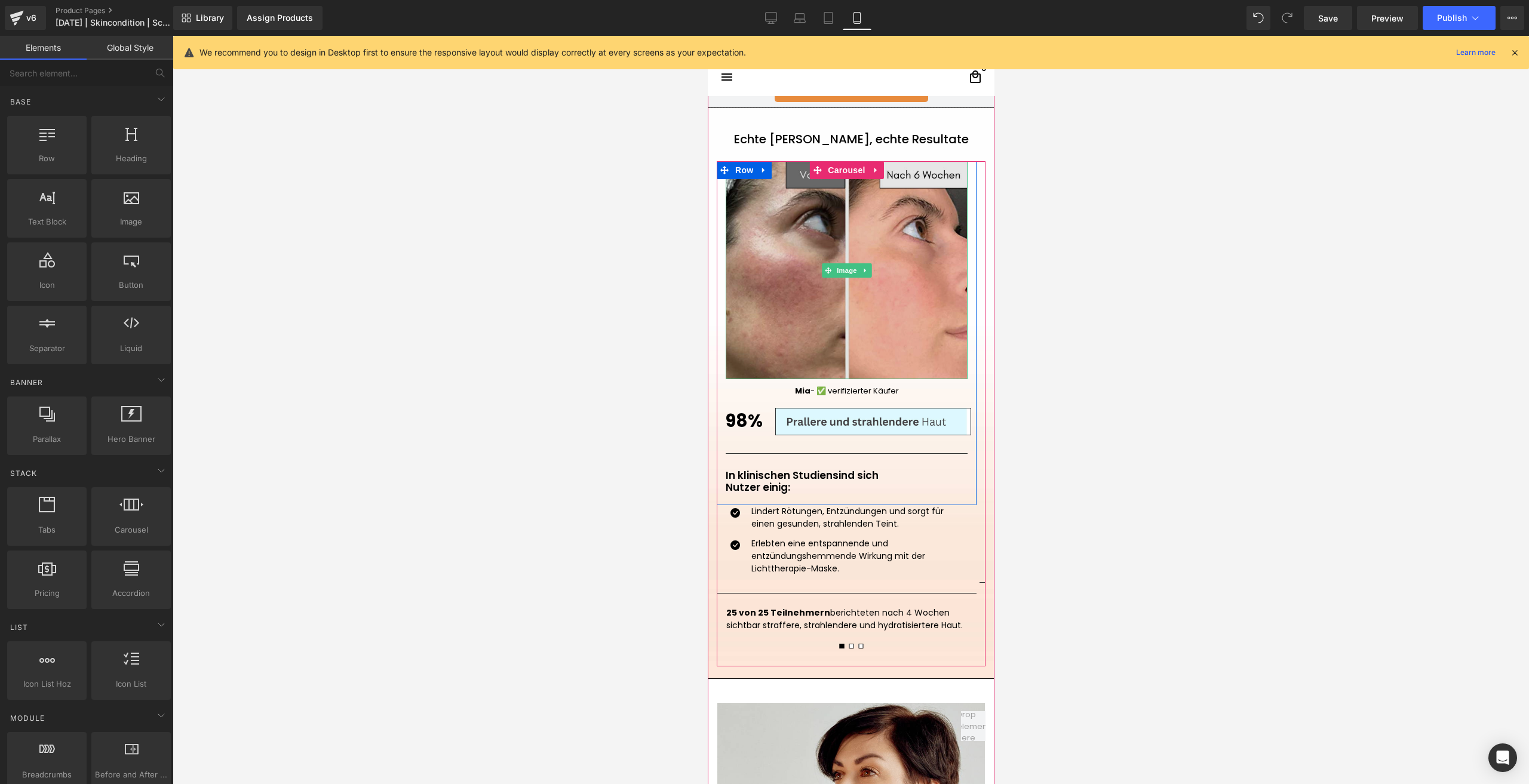
click at [878, 310] on img at bounding box center [846, 270] width 242 height 218
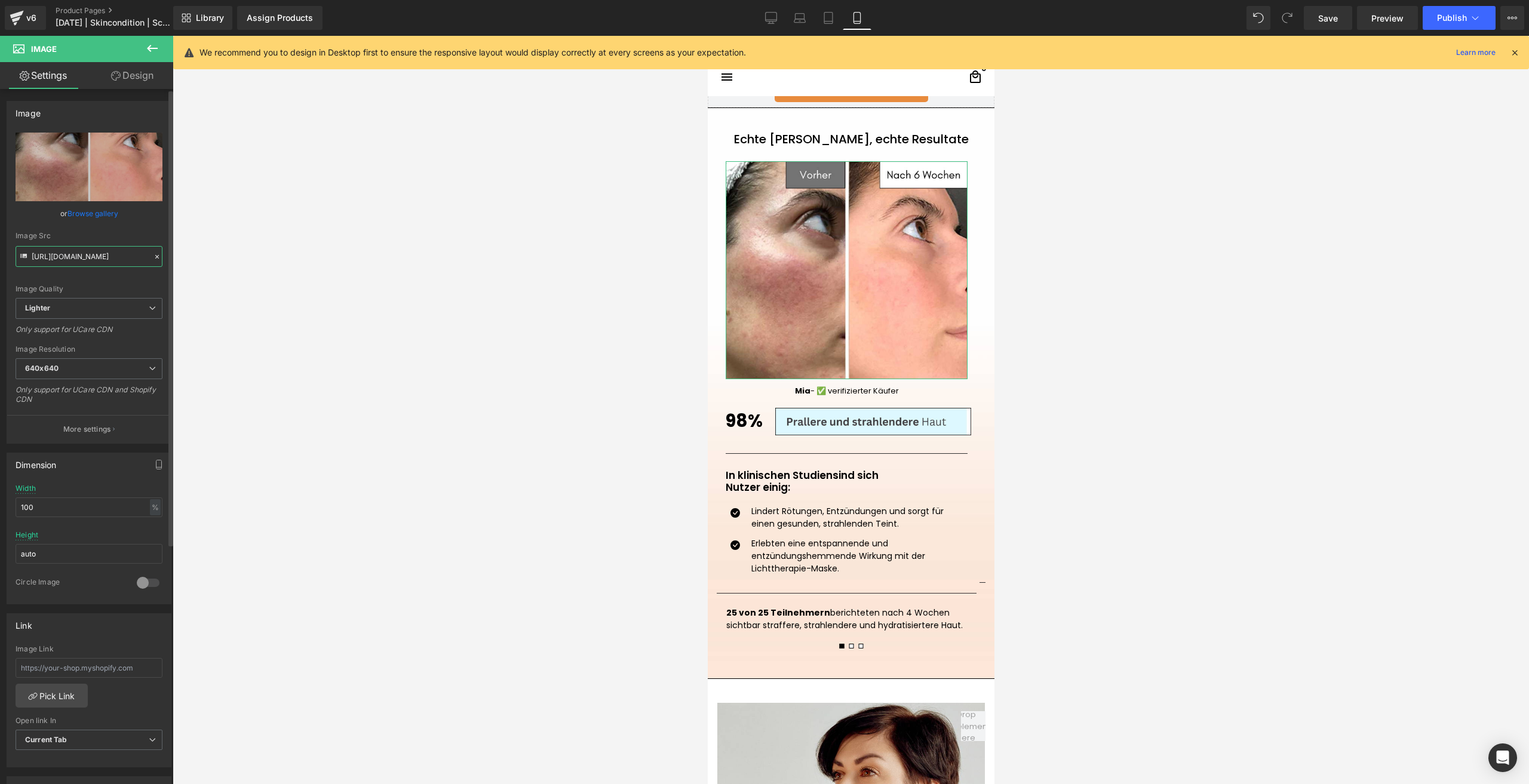
click at [60, 255] on input "https://ucarecdn.com/d15d2b16-d0ff-47bf-b284-5b8dcb14f55f/-/format/auto/-/previ…" at bounding box center [89, 256] width 147 height 21
paste input "383271ff-4776-4c3c-9891-e00dc3d48af8/-/format/auto/-/preview/640x640/-/quality/…"
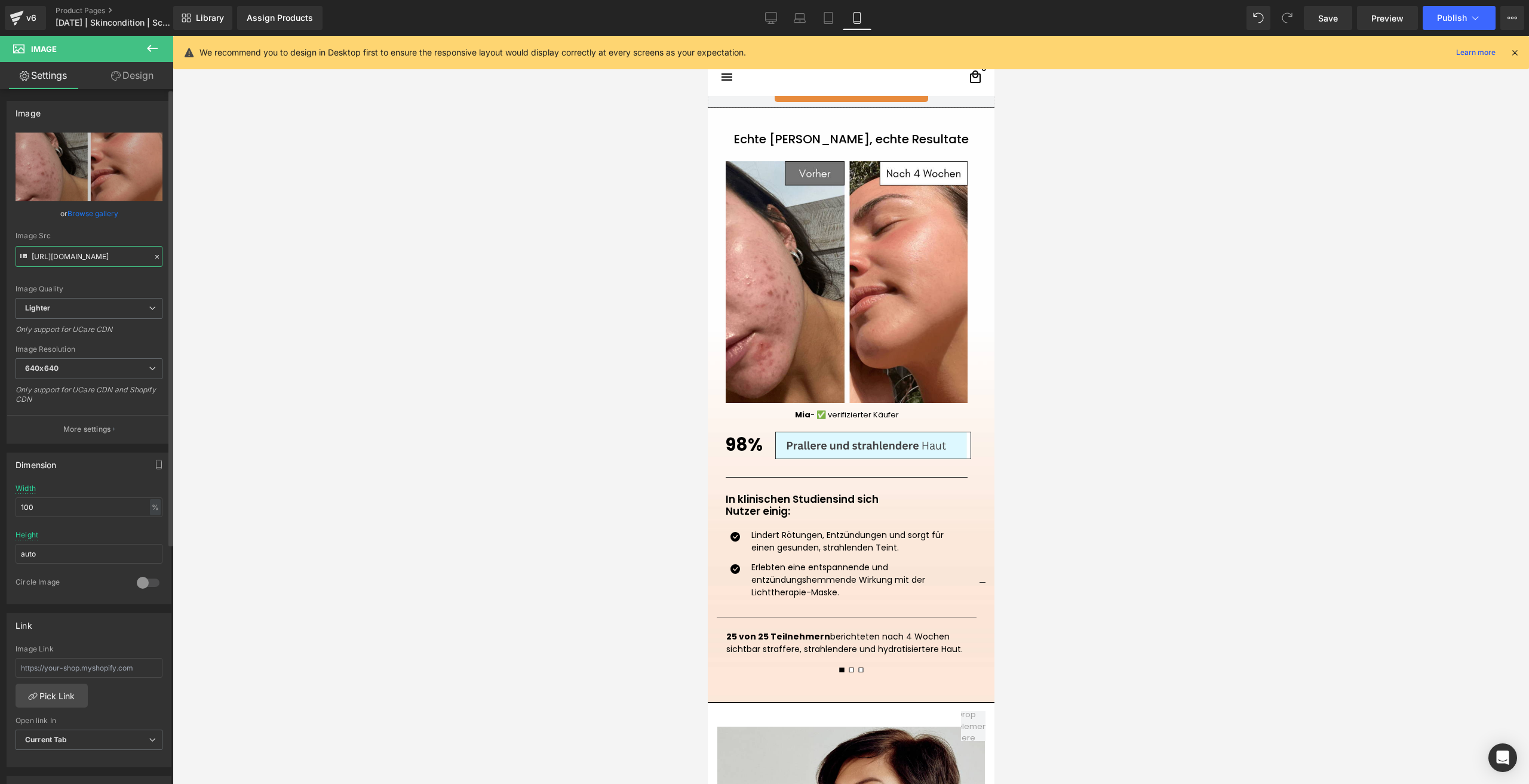
type input "https://ucarecdn.com/383271ff-4776-4c3c-9891-e00dc3d48af8/-/format/auto/-/previ…"
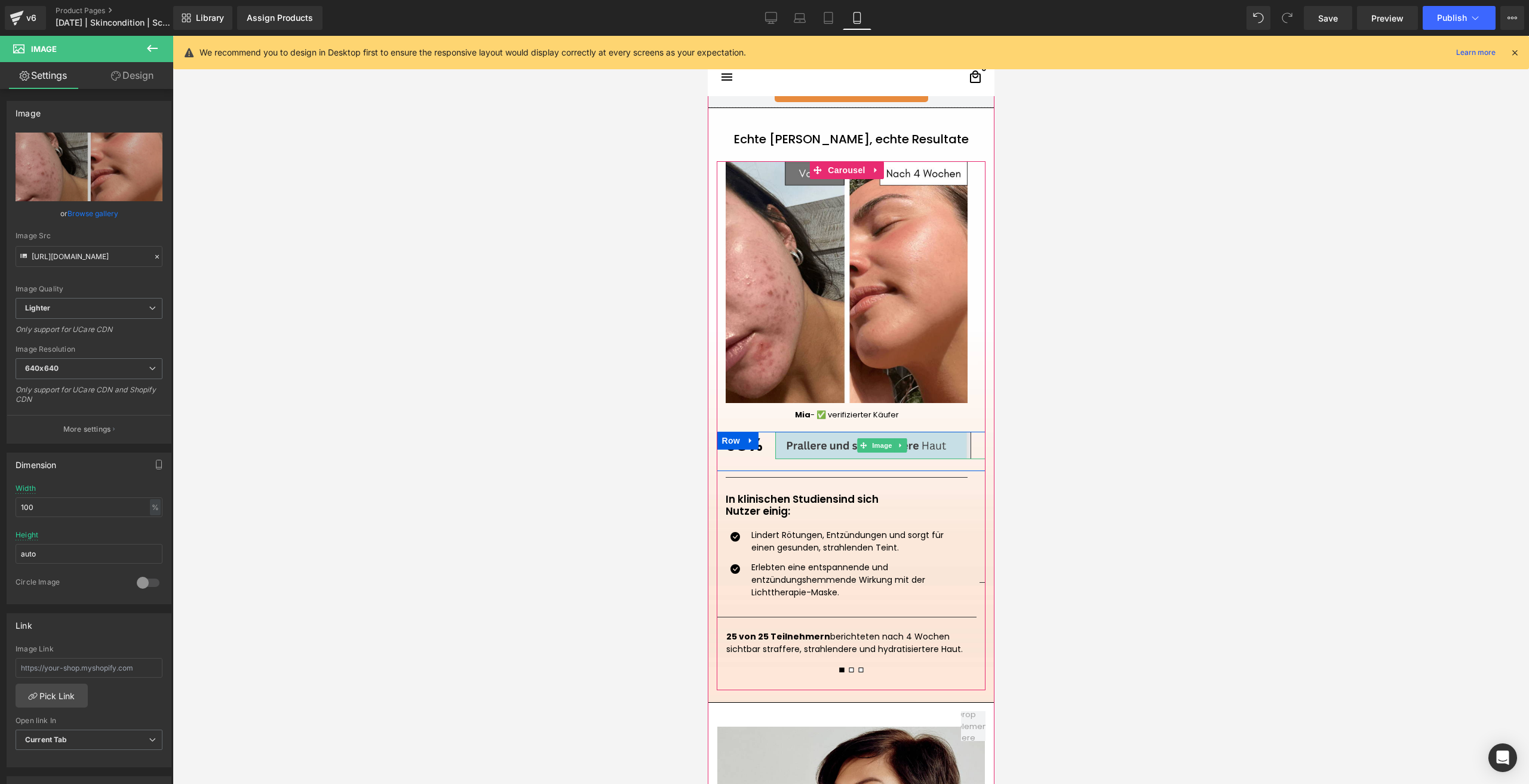
click at [828, 444] on img at bounding box center [882, 445] width 215 height 28
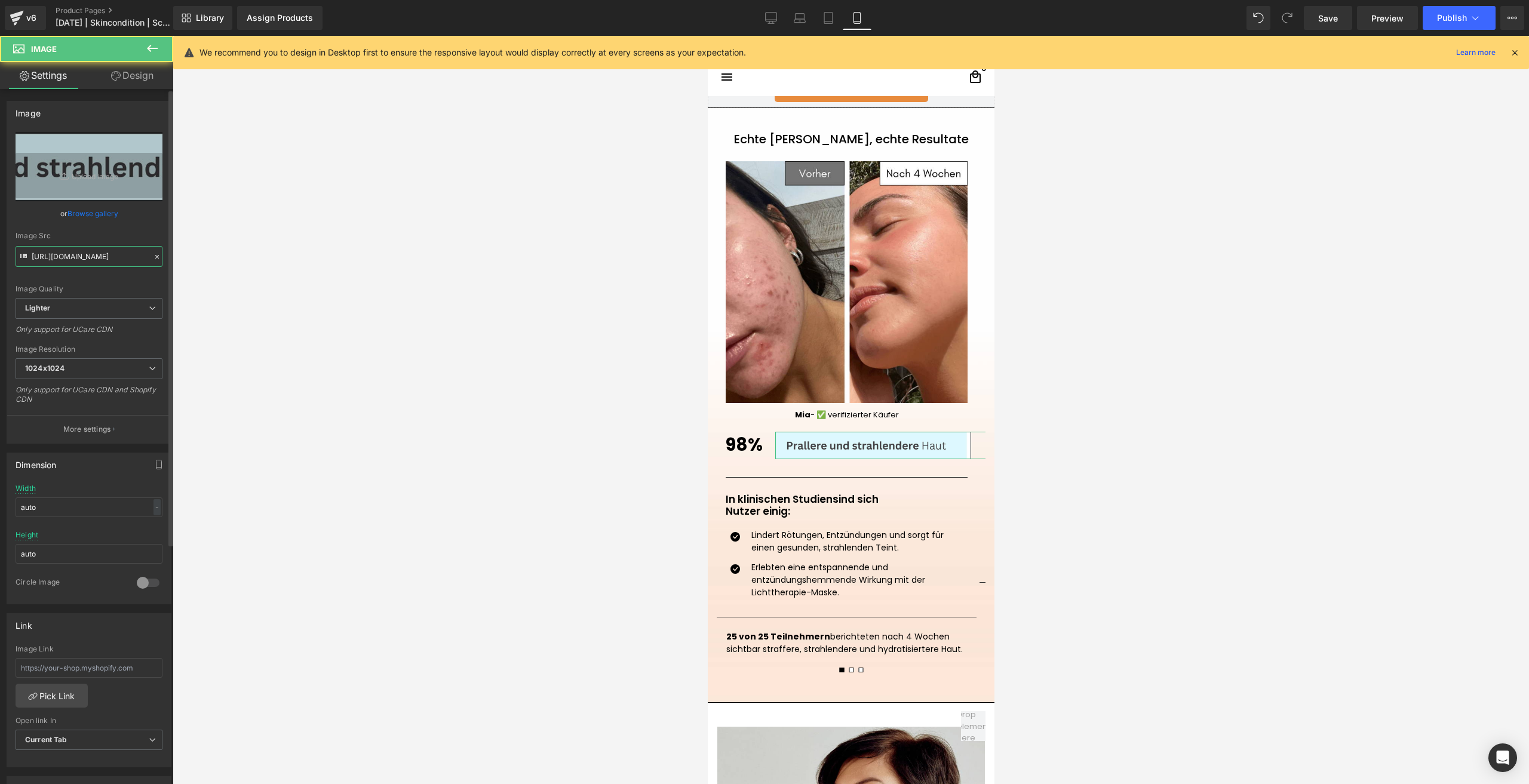
click at [97, 261] on input "https://ucarecdn.com/75ce6b8c-4b1a-46a5-a4a5-c71eb6990107/-/format/auto/-/previ…" at bounding box center [89, 256] width 147 height 21
paste input "d8930ca4-a193-4c38-b1cf-ac76315a10f0/-/format/auto/-/preview/1024x1024/-/qualit…"
type input "https://ucarecdn.com/d8930ca4-a193-4c38-b1cf-ac76315a10f0/-/format/auto/-/previ…"
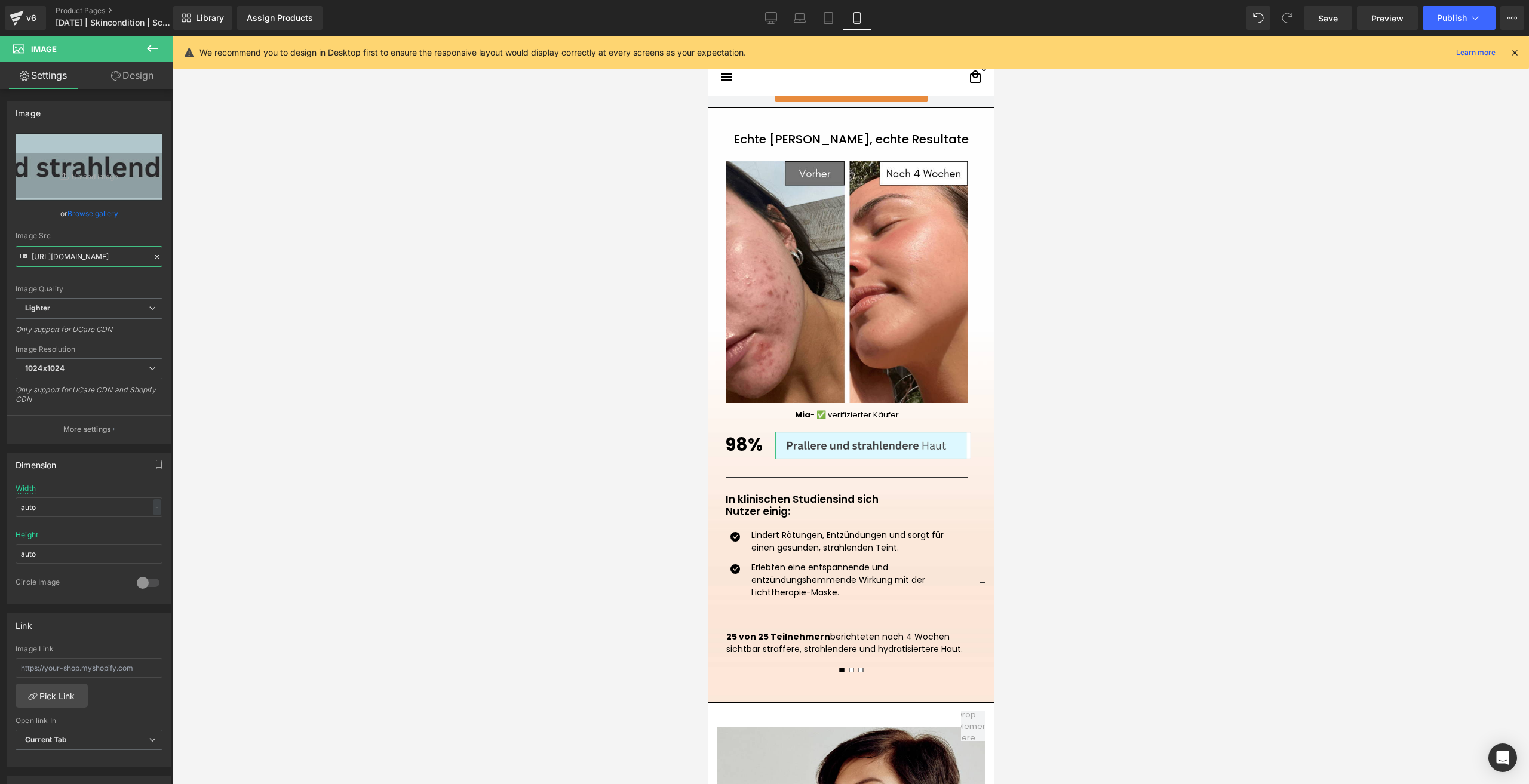
scroll to position [0, 810]
click at [707, 36] on div at bounding box center [707, 36] width 0 height 0
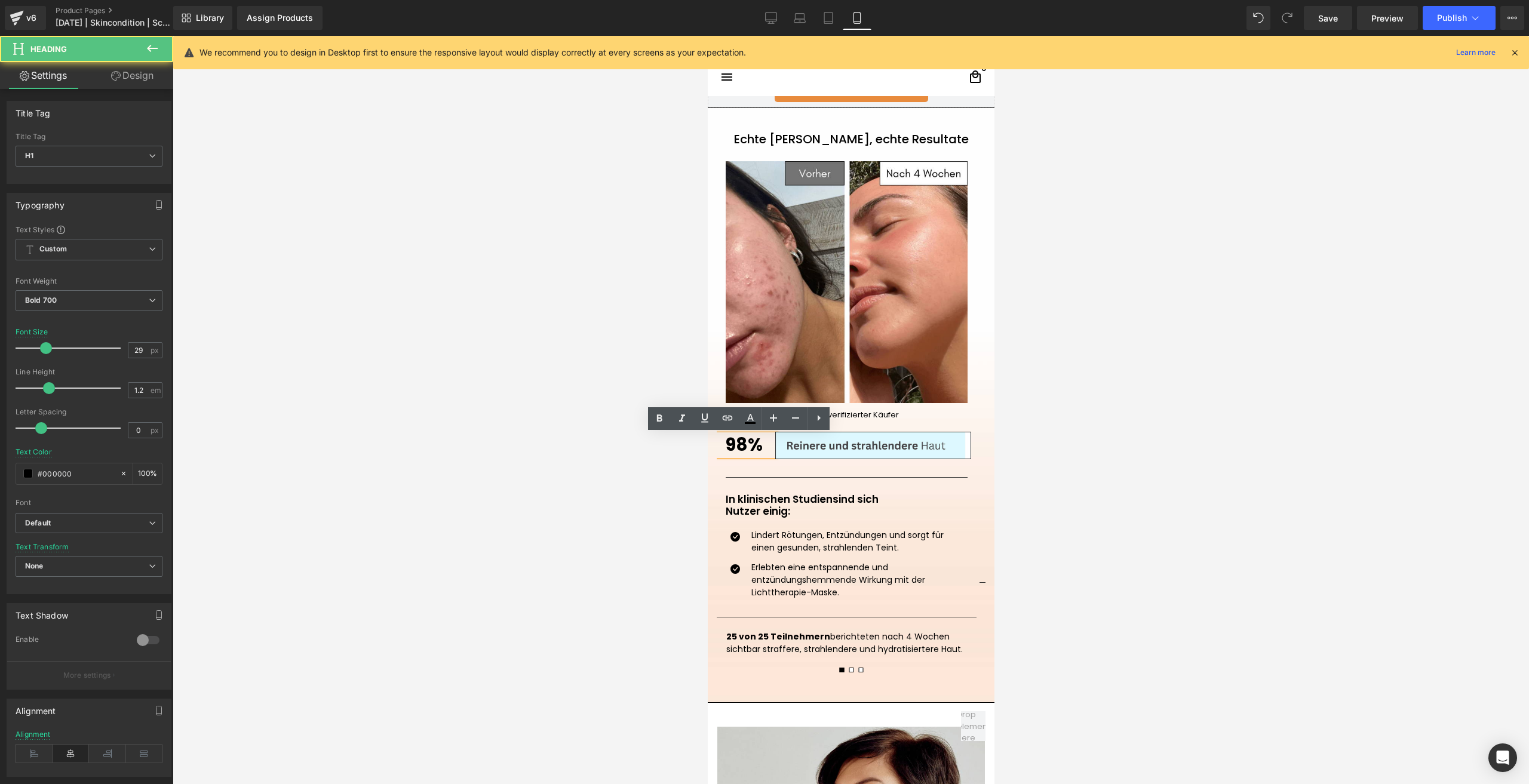
click at [744, 444] on icon at bounding box center [746, 441] width 7 height 8
click at [747, 444] on link at bounding box center [751, 440] width 13 height 14
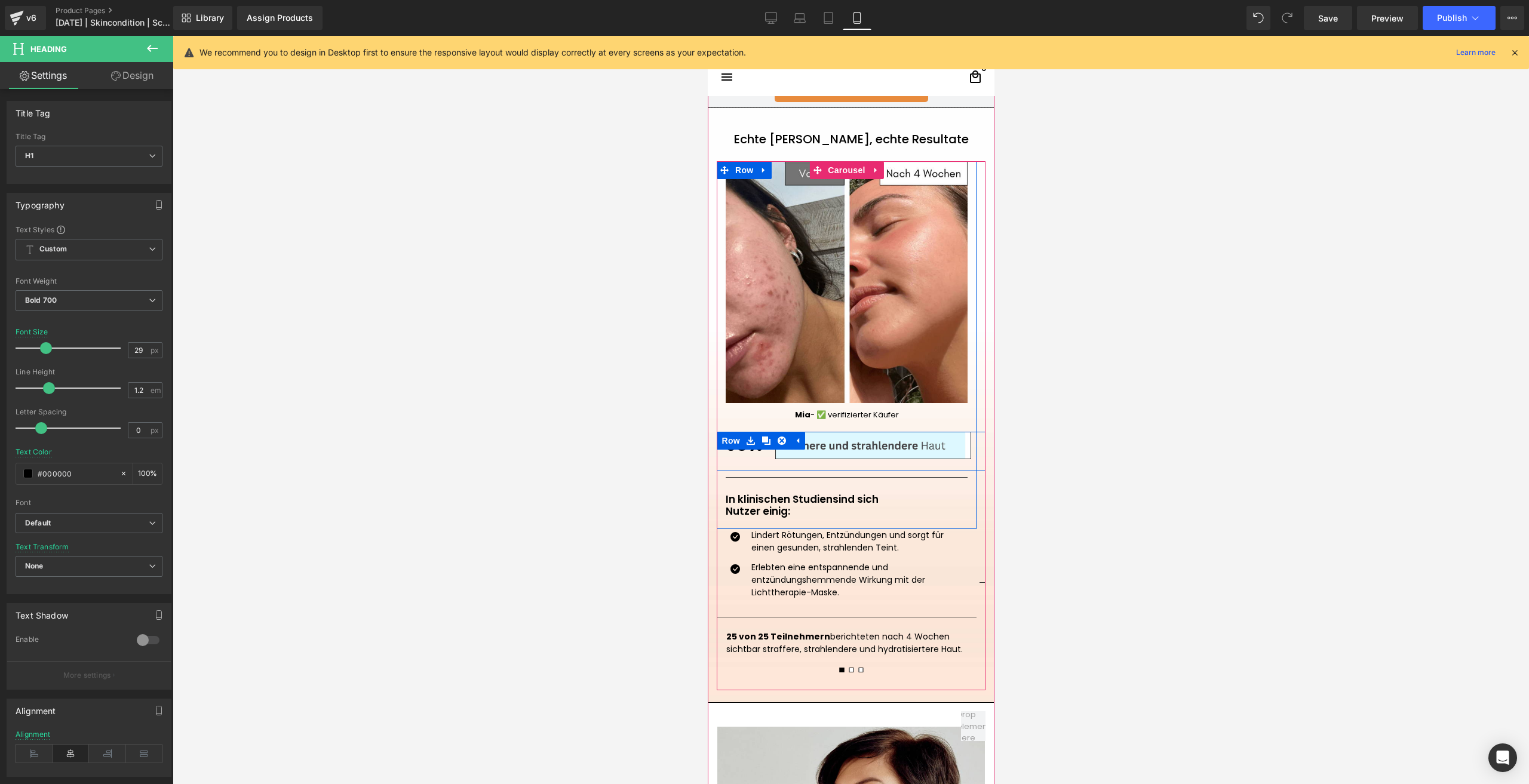
click at [749, 448] on link at bounding box center [750, 441] width 16 height 18
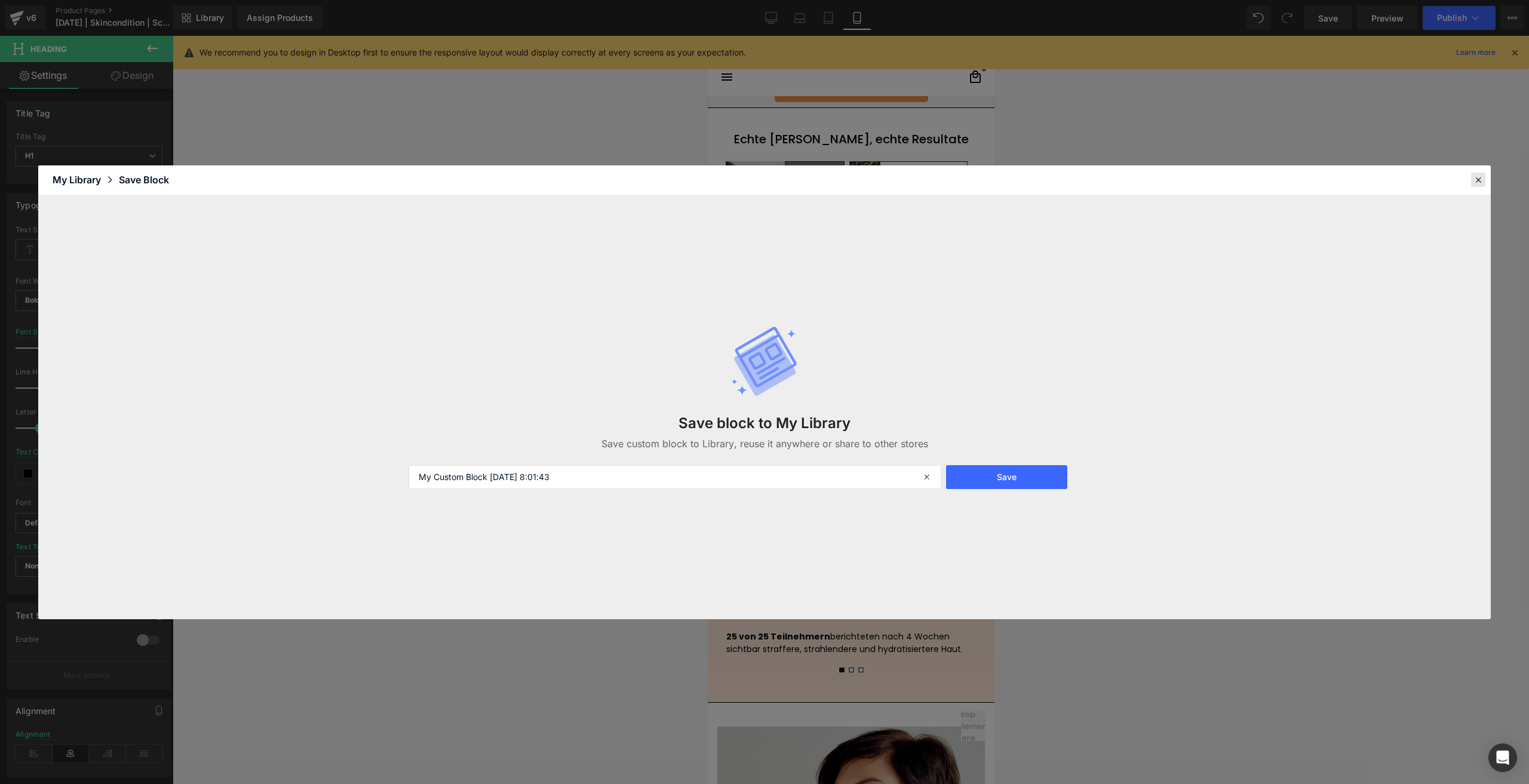
click at [1473, 182] on icon at bounding box center [1478, 179] width 11 height 11
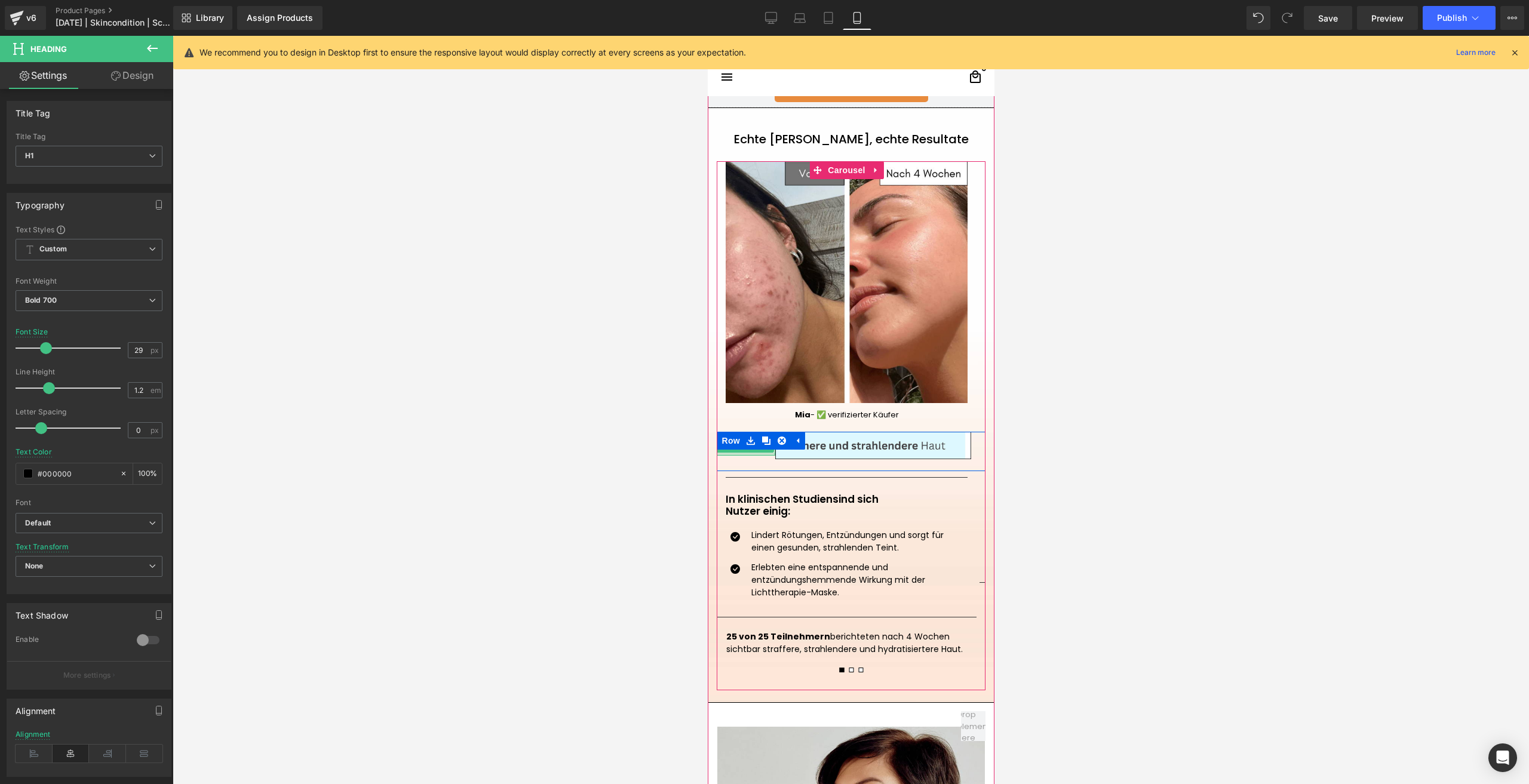
click at [745, 454] on div at bounding box center [738, 454] width 71 height 3
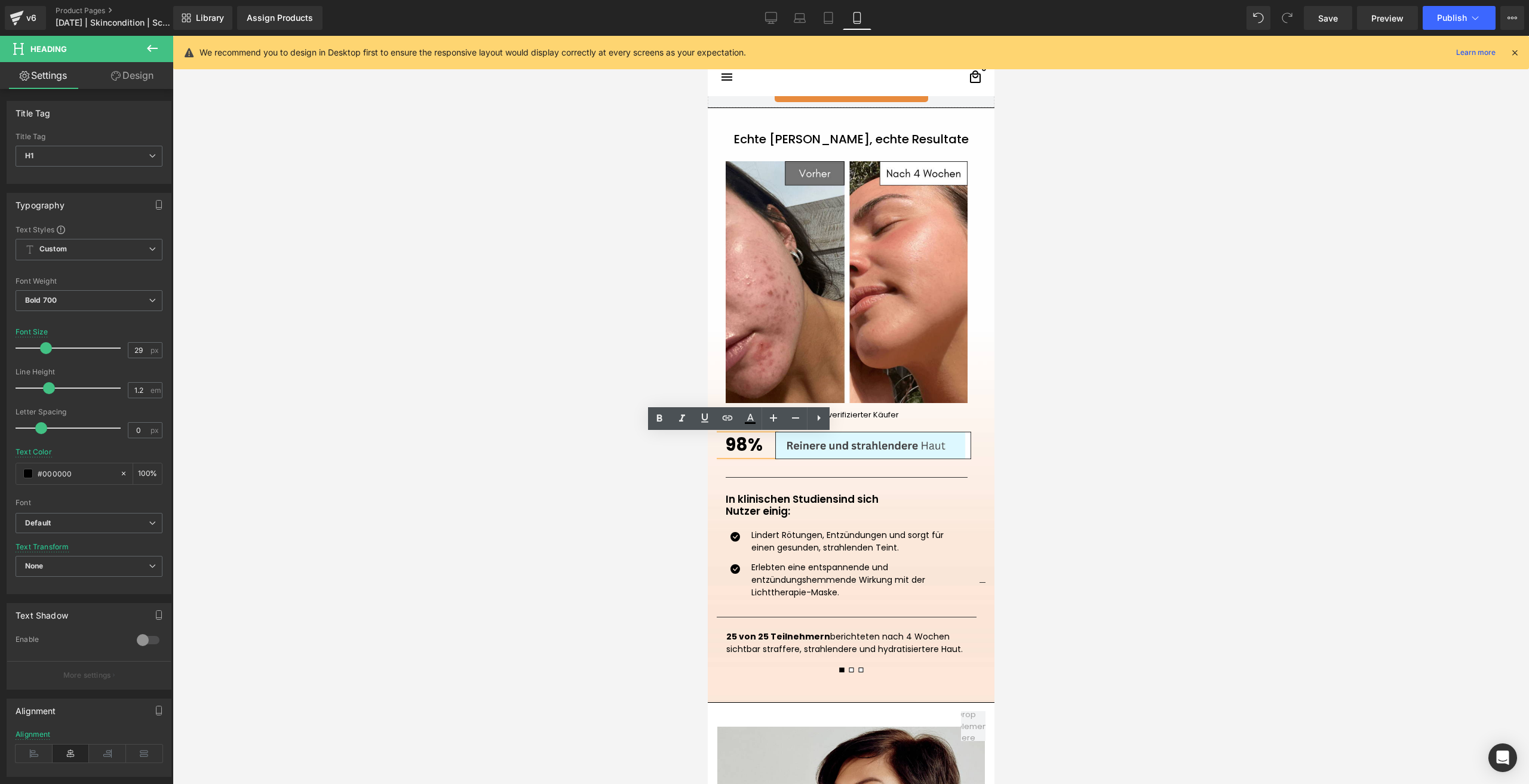
click at [745, 454] on h1 "98%" at bounding box center [743, 445] width 62 height 21
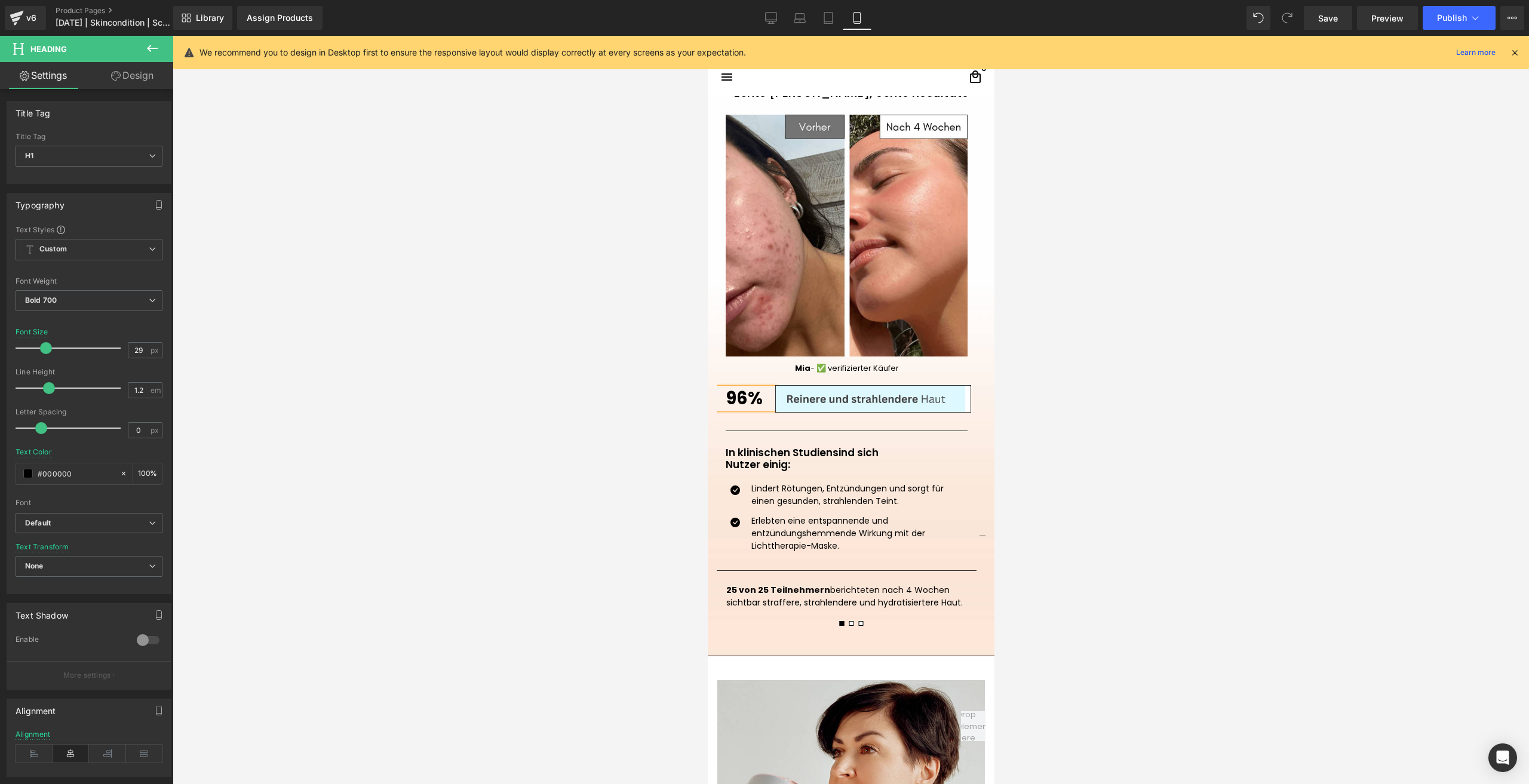
scroll to position [1492, 0]
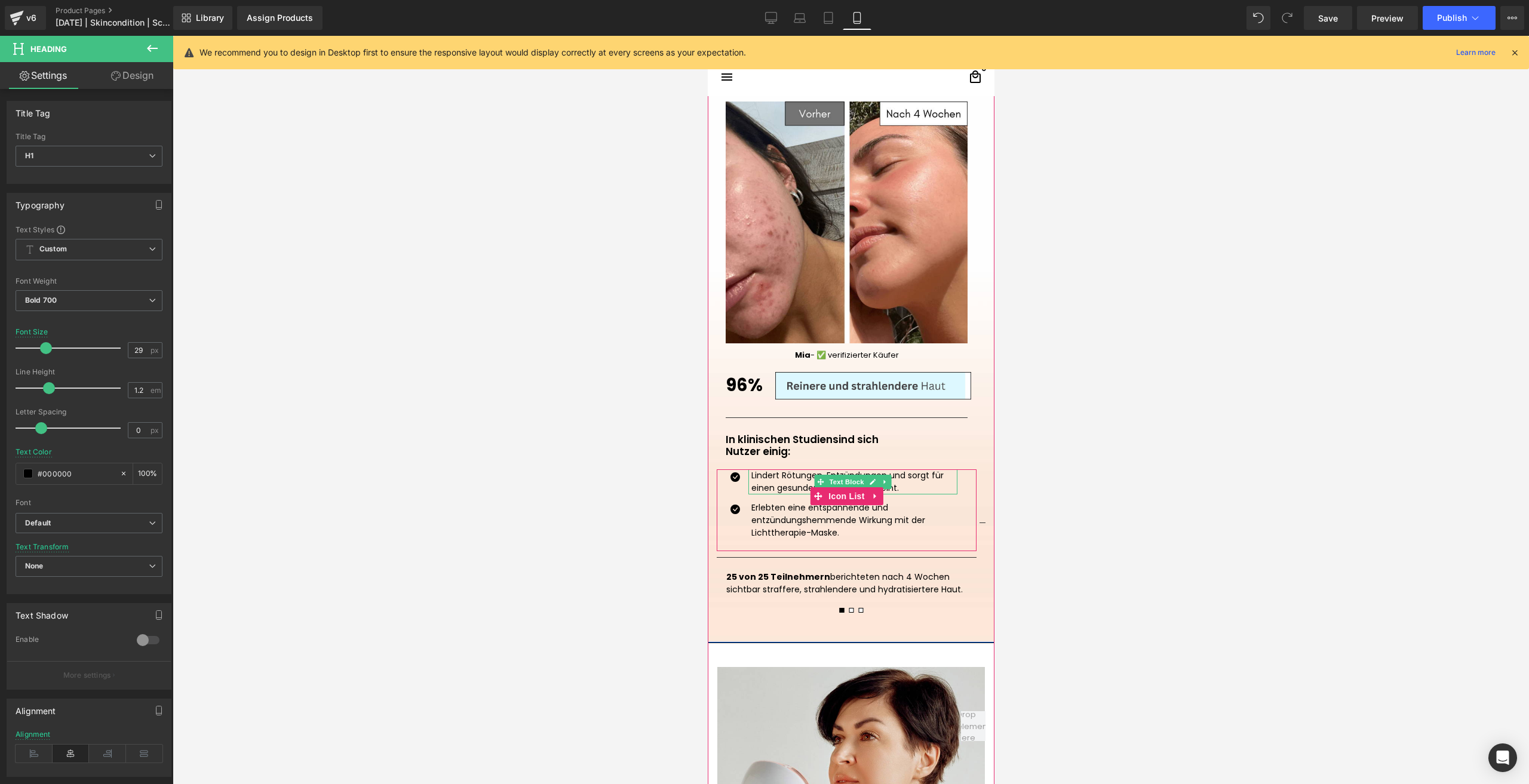
click at [772, 481] on p "Lindert Rötungen, Entzündungen und sorgt für einen gesunden, strahlenden Teint." at bounding box center [854, 481] width 206 height 25
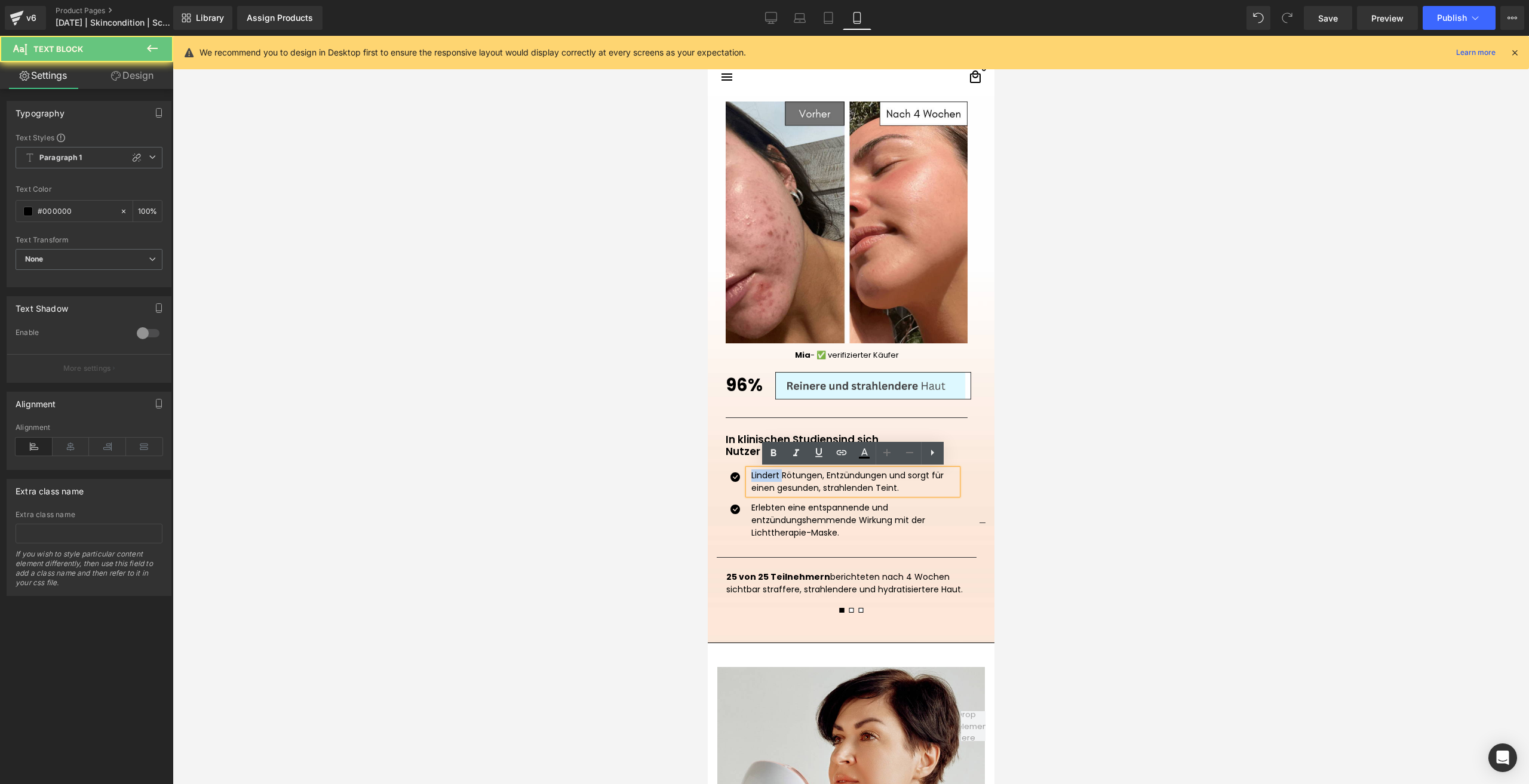
click at [772, 481] on p "Lindert Rötungen, Entzündungen und sorgt für einen gesunden, strahlenden Teint." at bounding box center [854, 481] width 206 height 25
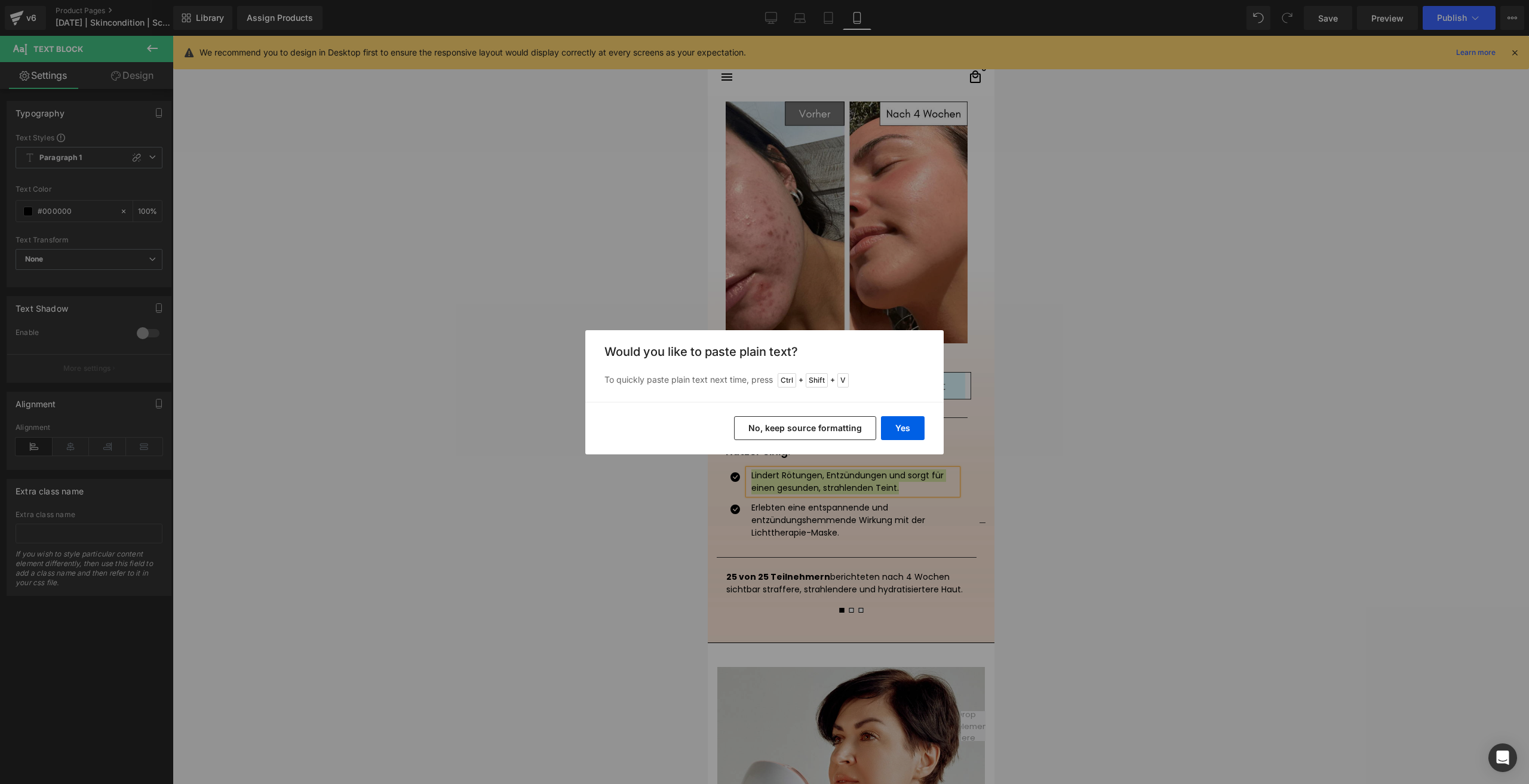
click at [775, 421] on button "No, keep source formatting" at bounding box center [805, 428] width 142 height 24
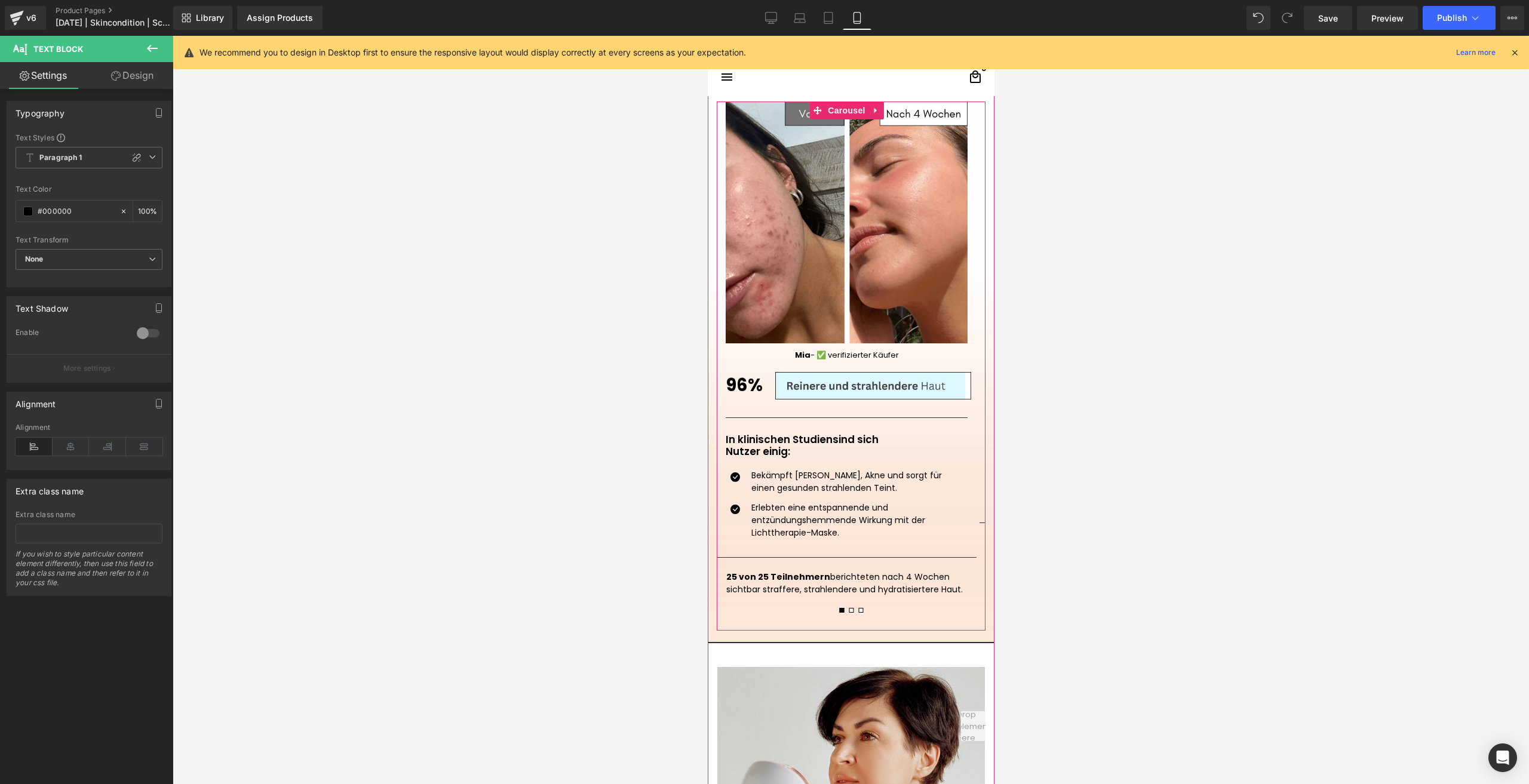
click at [757, 589] on p "25 von 25 Teilnehmern berichteten nach 4 Wochen sichtbar straffere, strahlender…" at bounding box center [846, 583] width 240 height 25
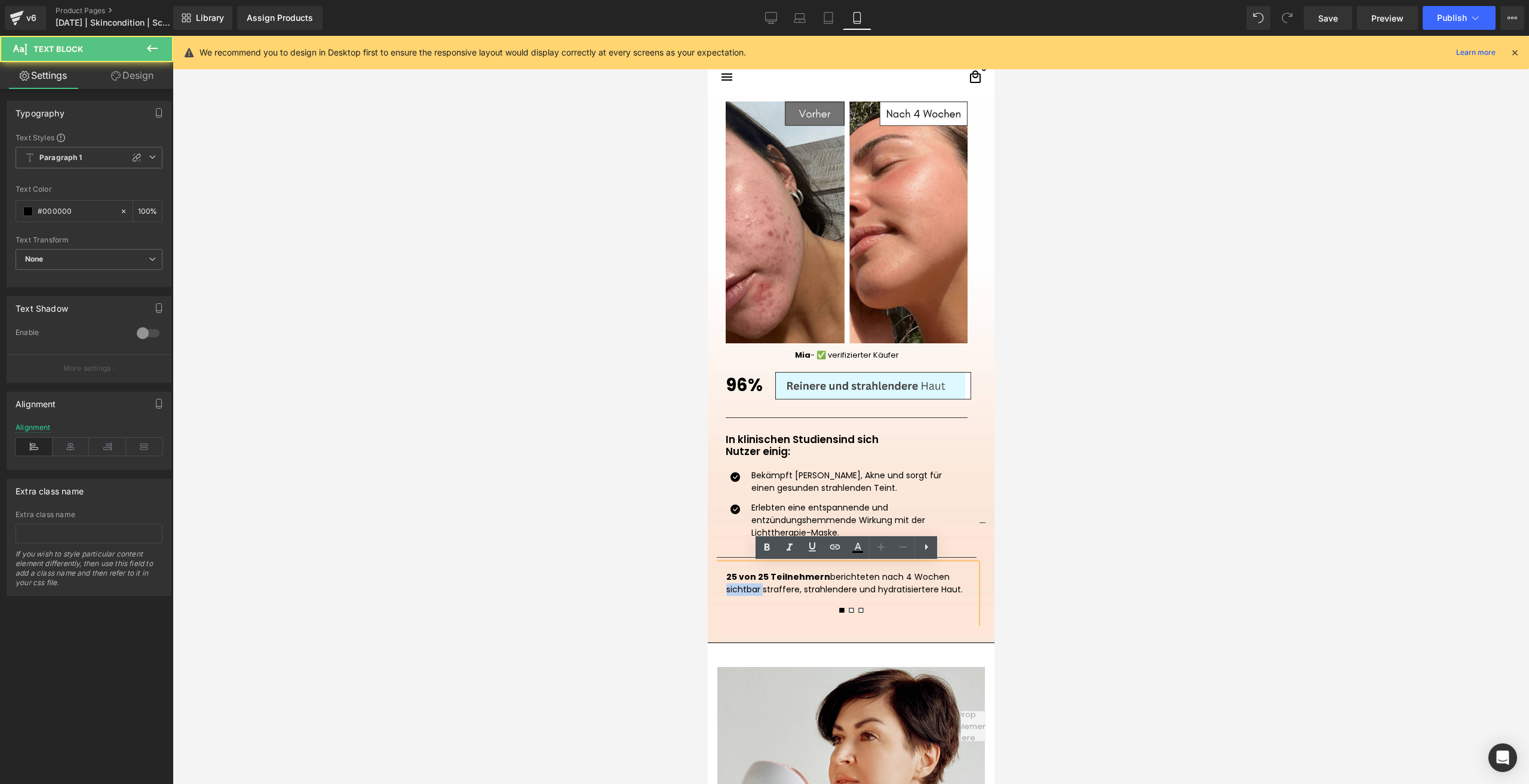
click at [757, 589] on p "25 von 25 Teilnehmern berichteten nach 4 Wochen sichtbar straffere, strahlender…" at bounding box center [846, 583] width 240 height 25
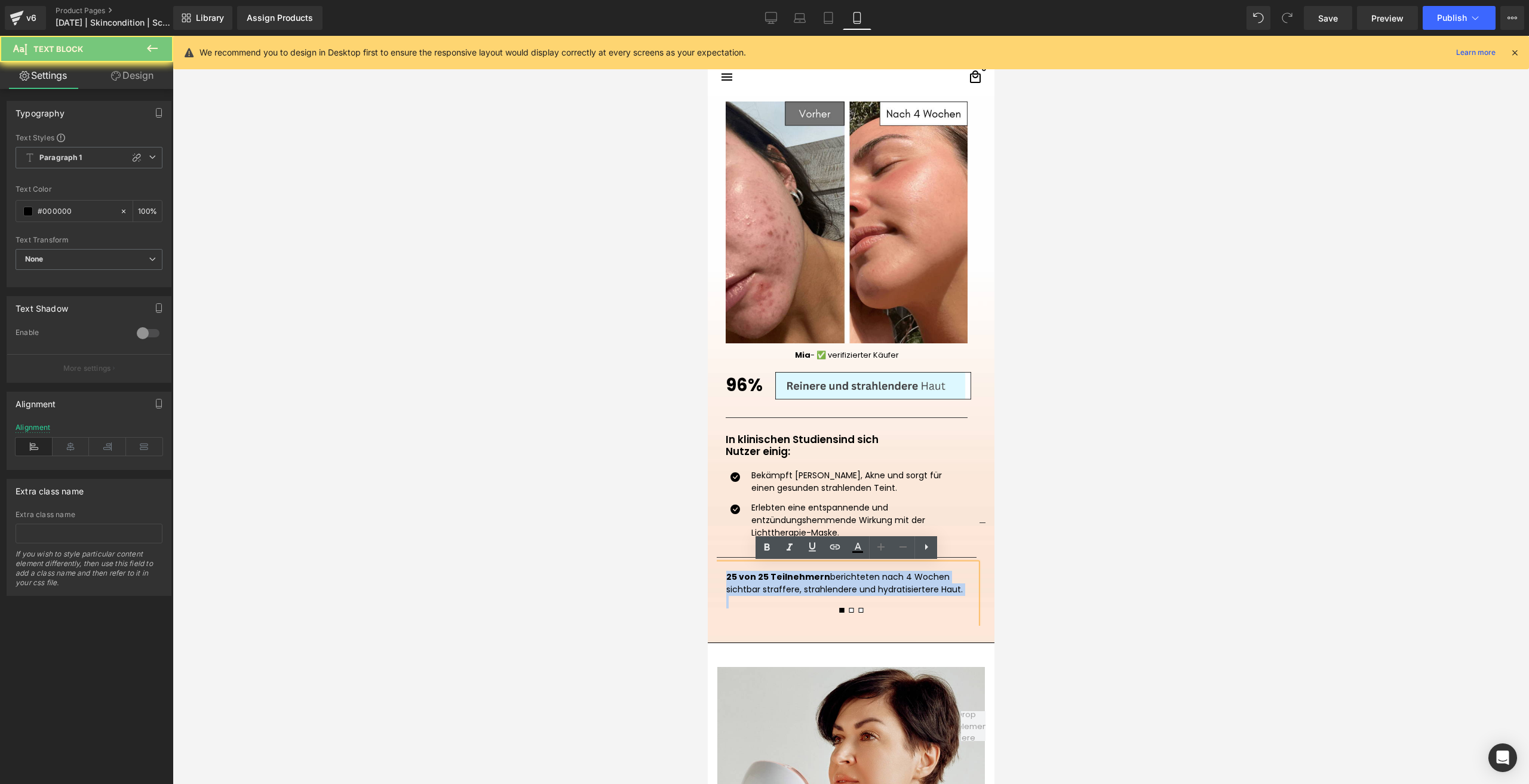
click at [757, 589] on p "25 von 25 Teilnehmern berichteten nach 4 Wochen sichtbar straffere, strahlender…" at bounding box center [846, 583] width 240 height 25
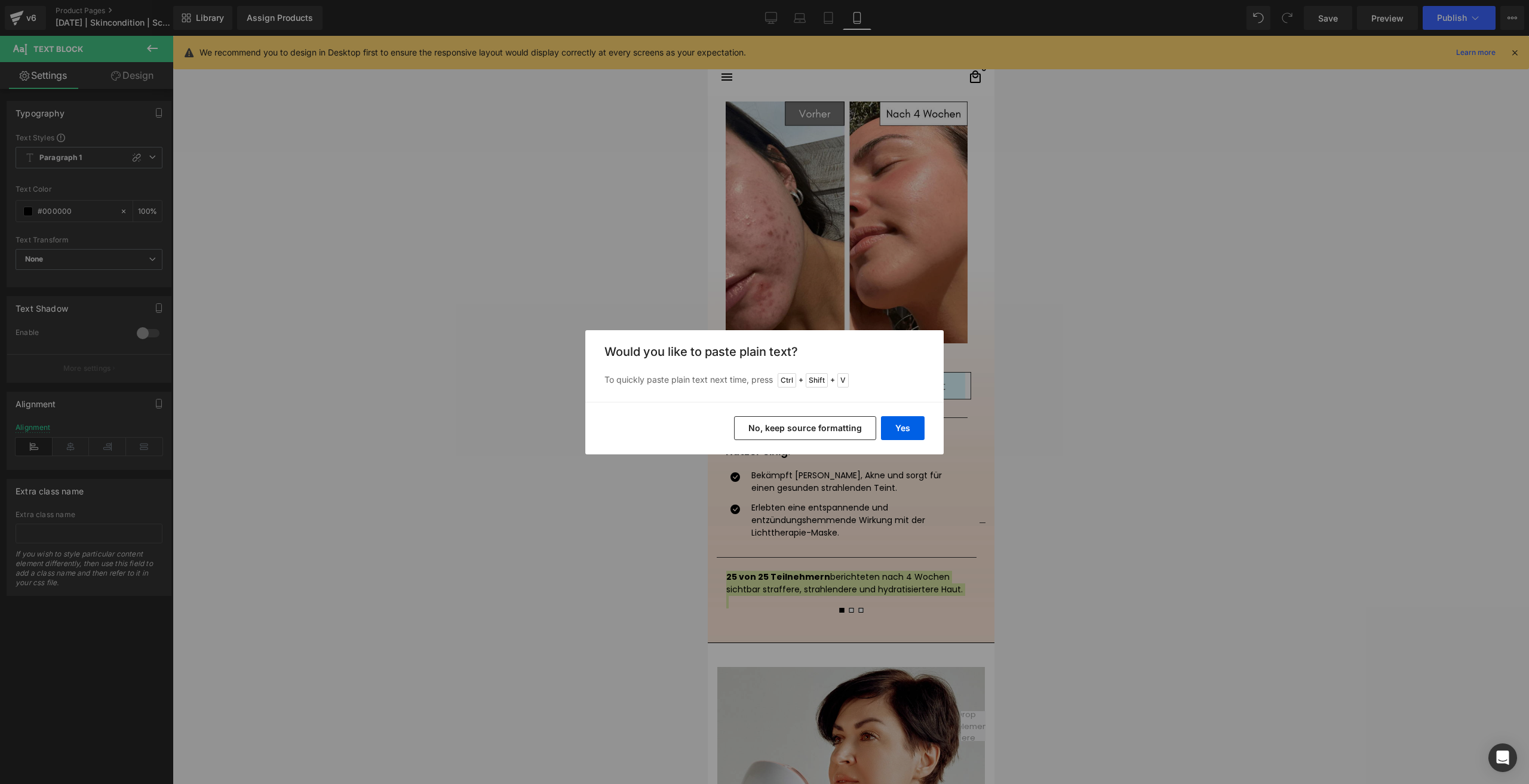
click at [799, 424] on button "No, keep source formatting" at bounding box center [805, 428] width 142 height 24
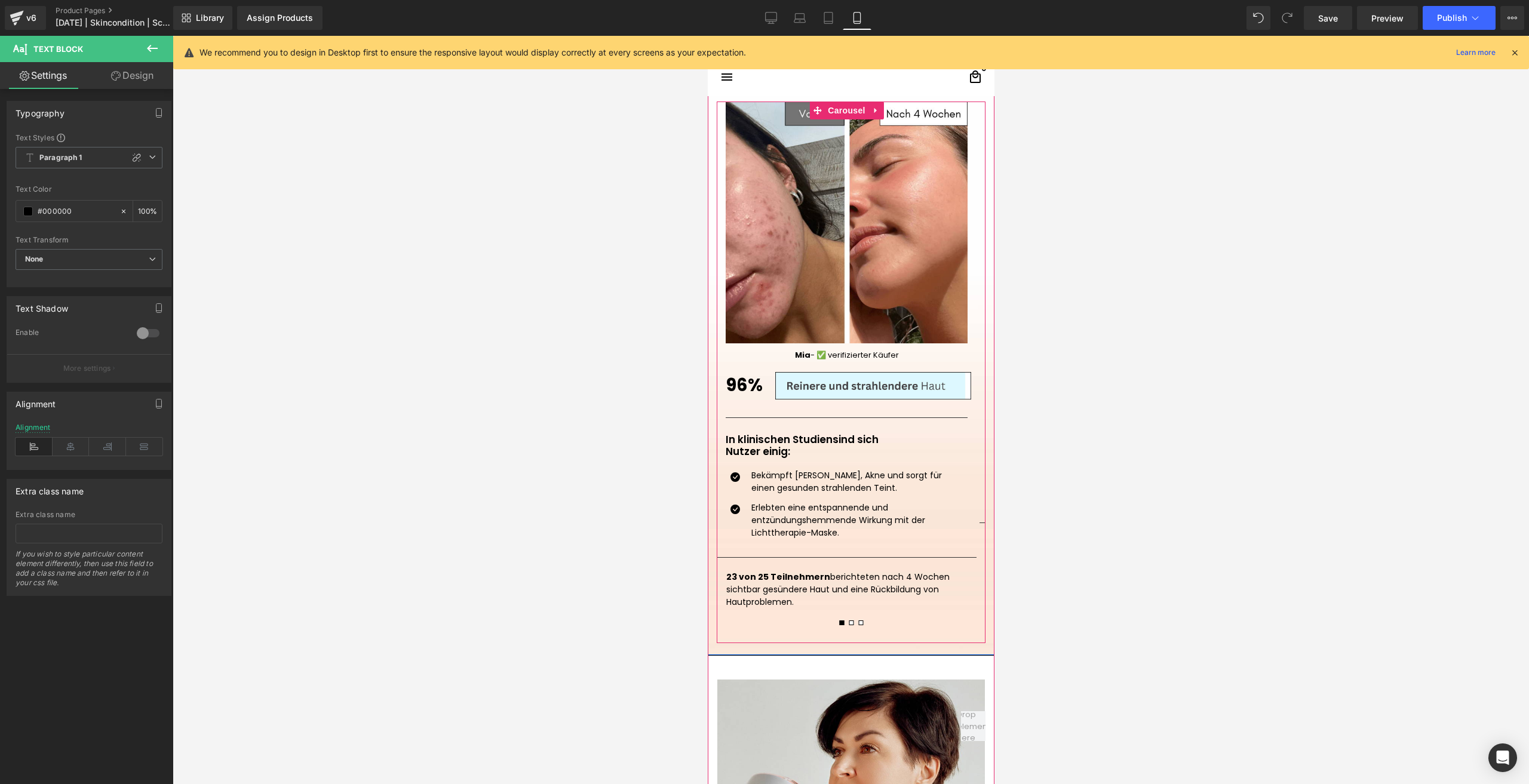
click at [848, 624] on span at bounding box center [851, 623] width 5 height 5
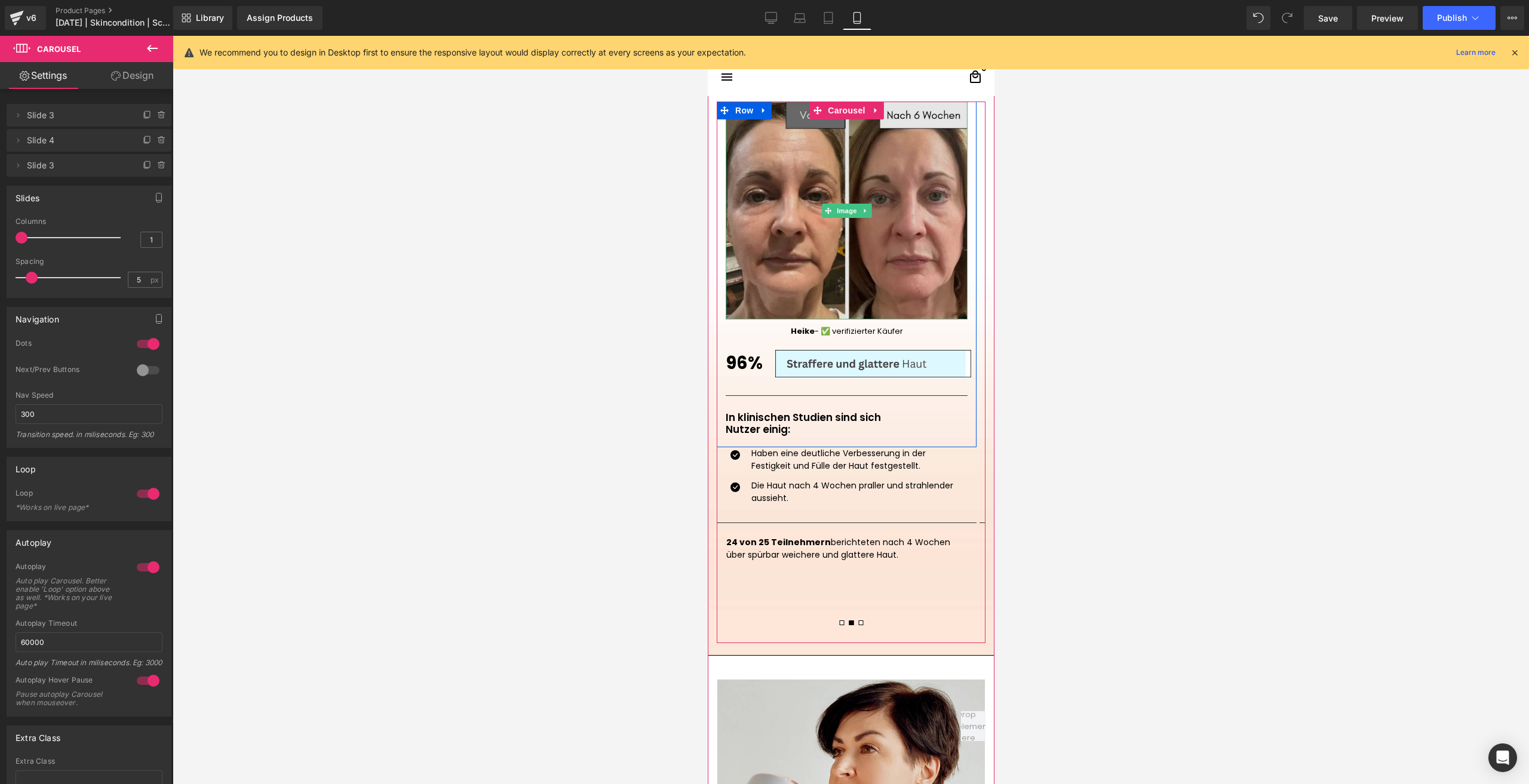
click at [831, 257] on img at bounding box center [846, 210] width 242 height 218
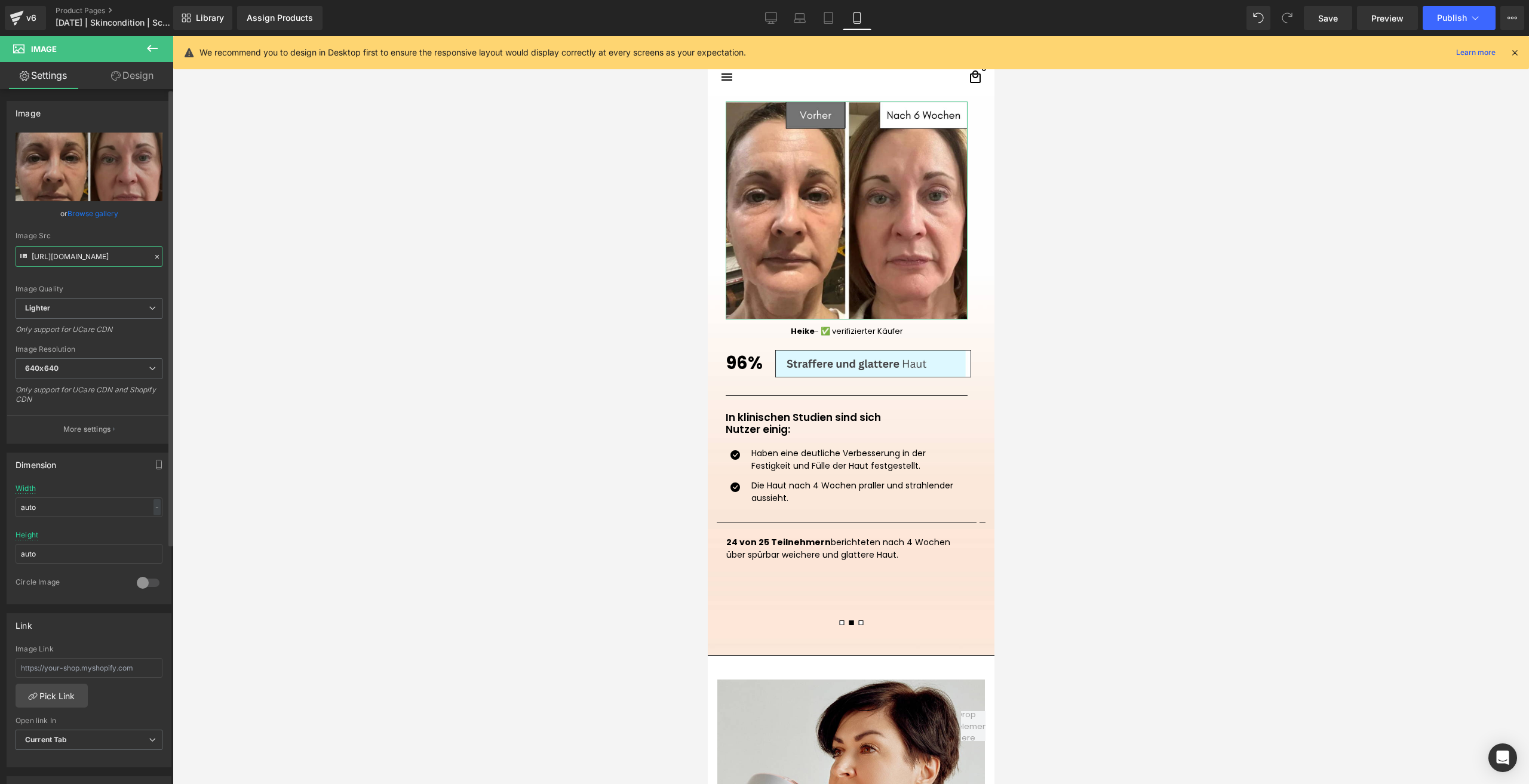
click at [71, 252] on input "https://ucarecdn.com/79a7ee48-fb8e-4e2e-8095-847506104084/-/format/auto/-/previ…" at bounding box center [89, 256] width 147 height 21
paste input "d8ae5a88-377e-4ca9-83e1-f1f07d3b15a0/-/format/auto/-/preview/640x640/-/quality/…"
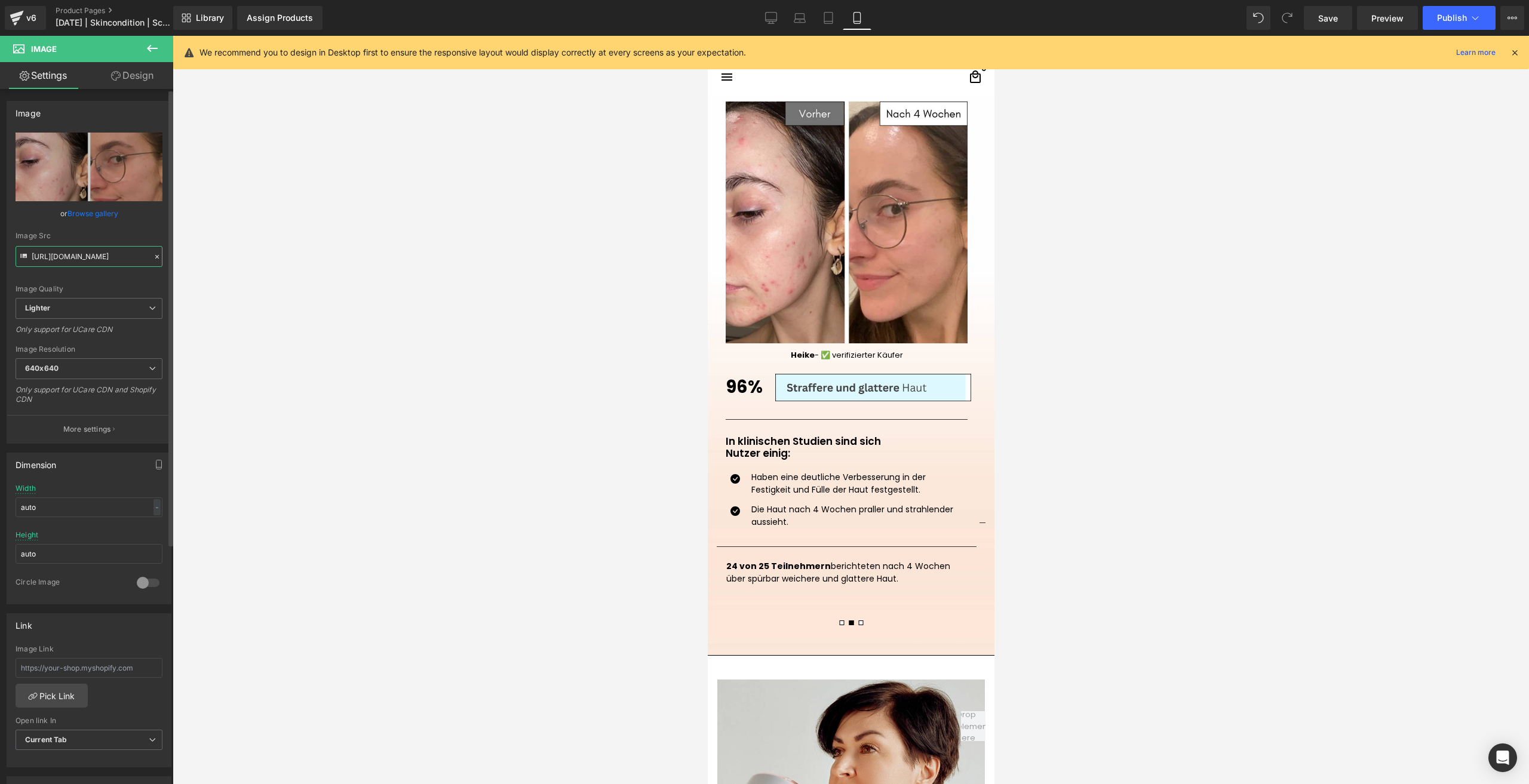
type input "https://ucarecdn.com/d8ae5a88-377e-4ca9-83e1-f1f07d3b15a0/-/format/auto/-/previ…"
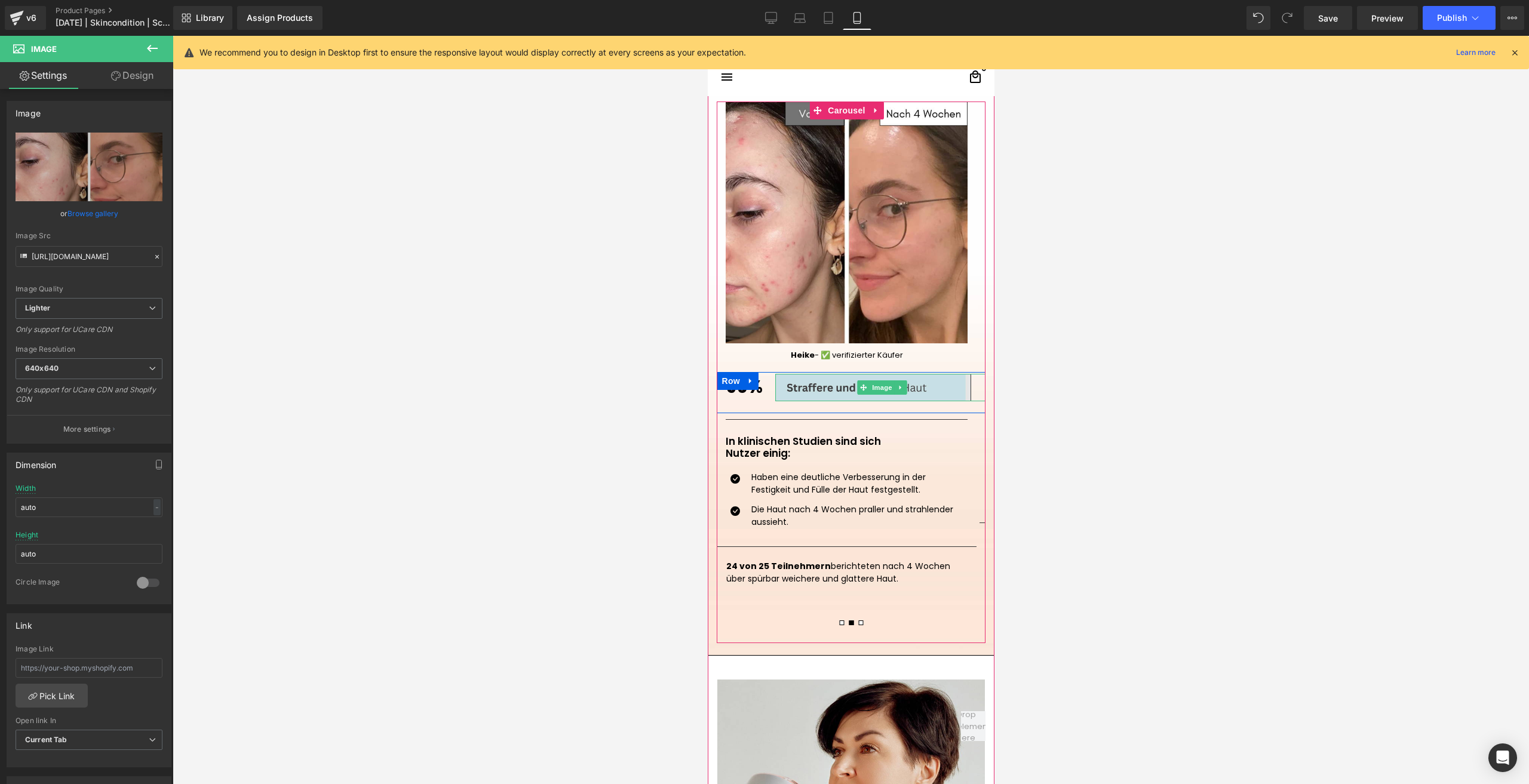
click at [784, 392] on img at bounding box center [882, 387] width 215 height 28
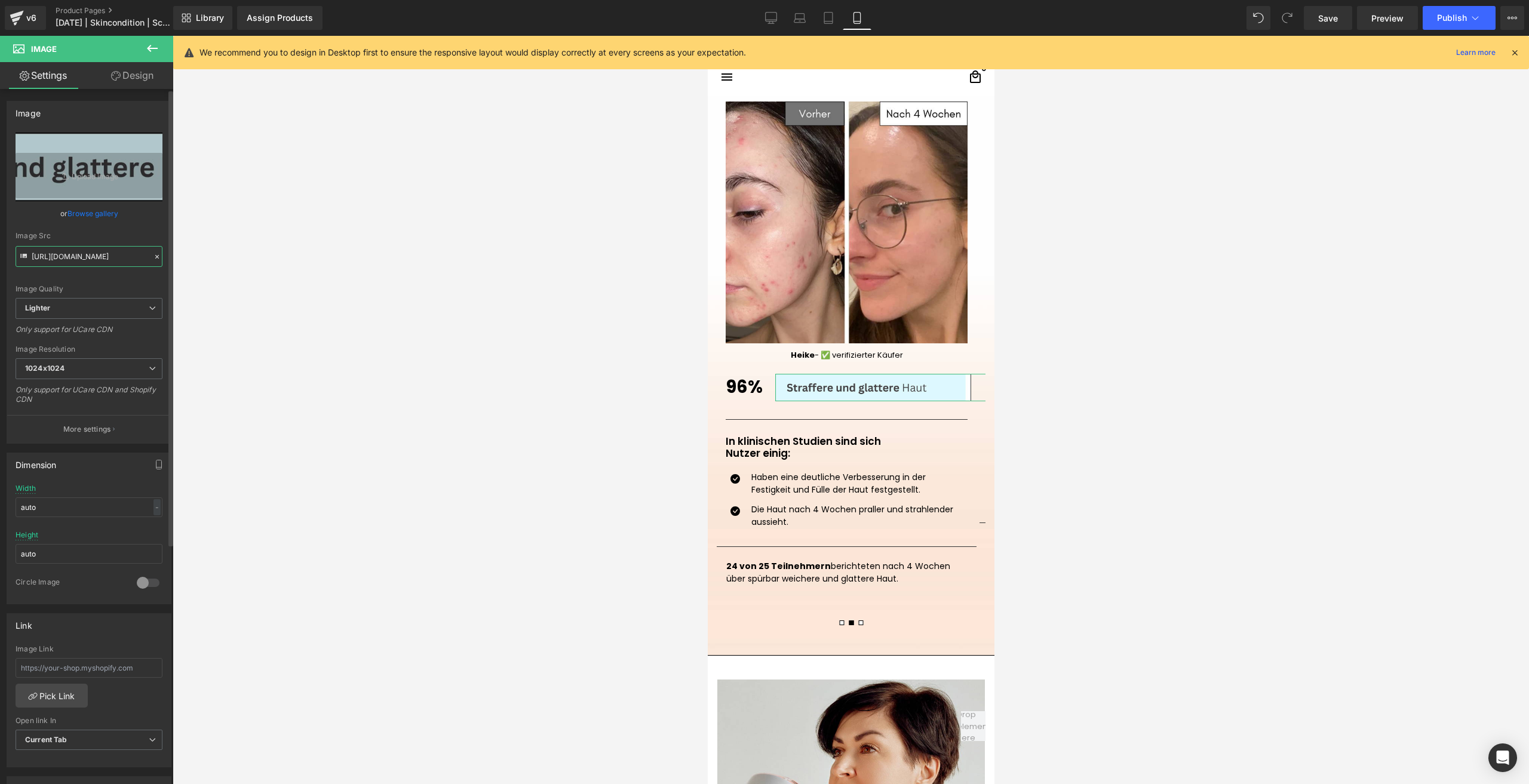
click at [38, 255] on input "https://ucarecdn.com/8b7cc31e-ff66-4424-a07b-266133a7a811/-/format/auto/-/previ…" at bounding box center [89, 256] width 147 height 21
paste input "dc91650-eba7-4b4b-ae6c-ba86a45ea2ba/-/format/auto/-/preview/1024x1024/-/quality…"
type input "https://ucarecdn.com/8dc91650-eba7-4b4b-ae6c-ba86a45ea2ba/-/format/auto/-/previ…"
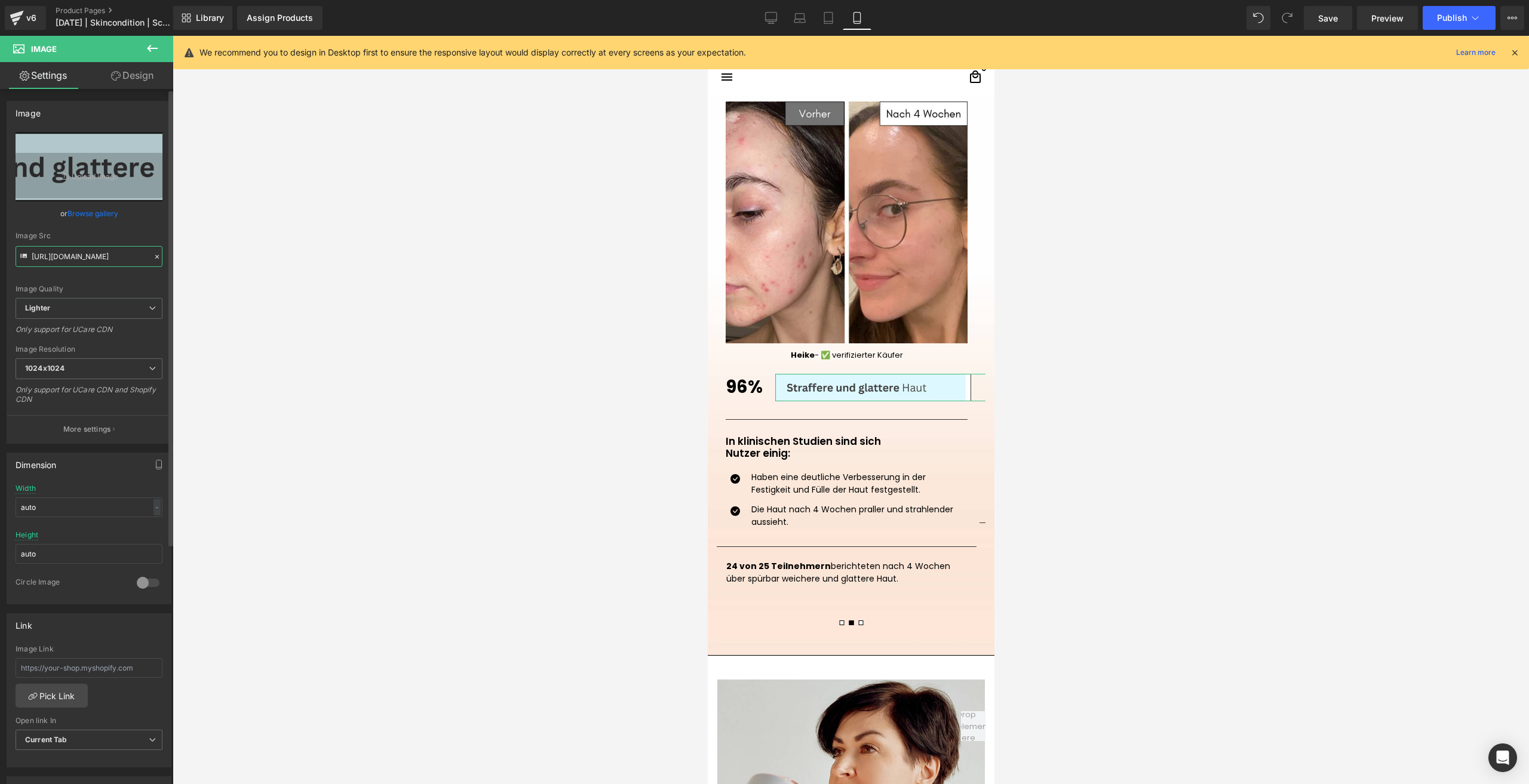
scroll to position [0, 819]
click at [750, 394] on div at bounding box center [738, 396] width 71 height 3
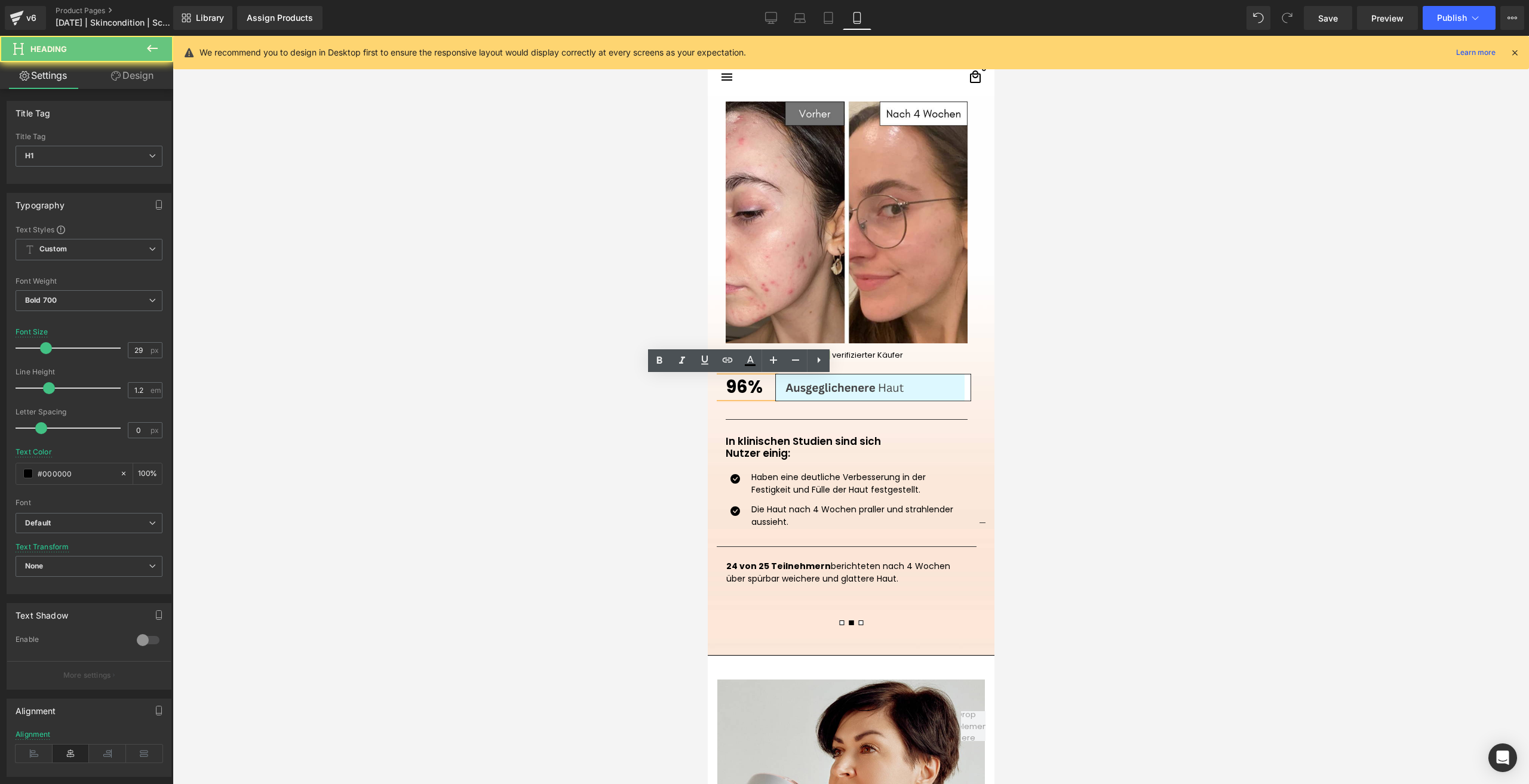
click at [749, 394] on h1 "96%" at bounding box center [743, 387] width 62 height 21
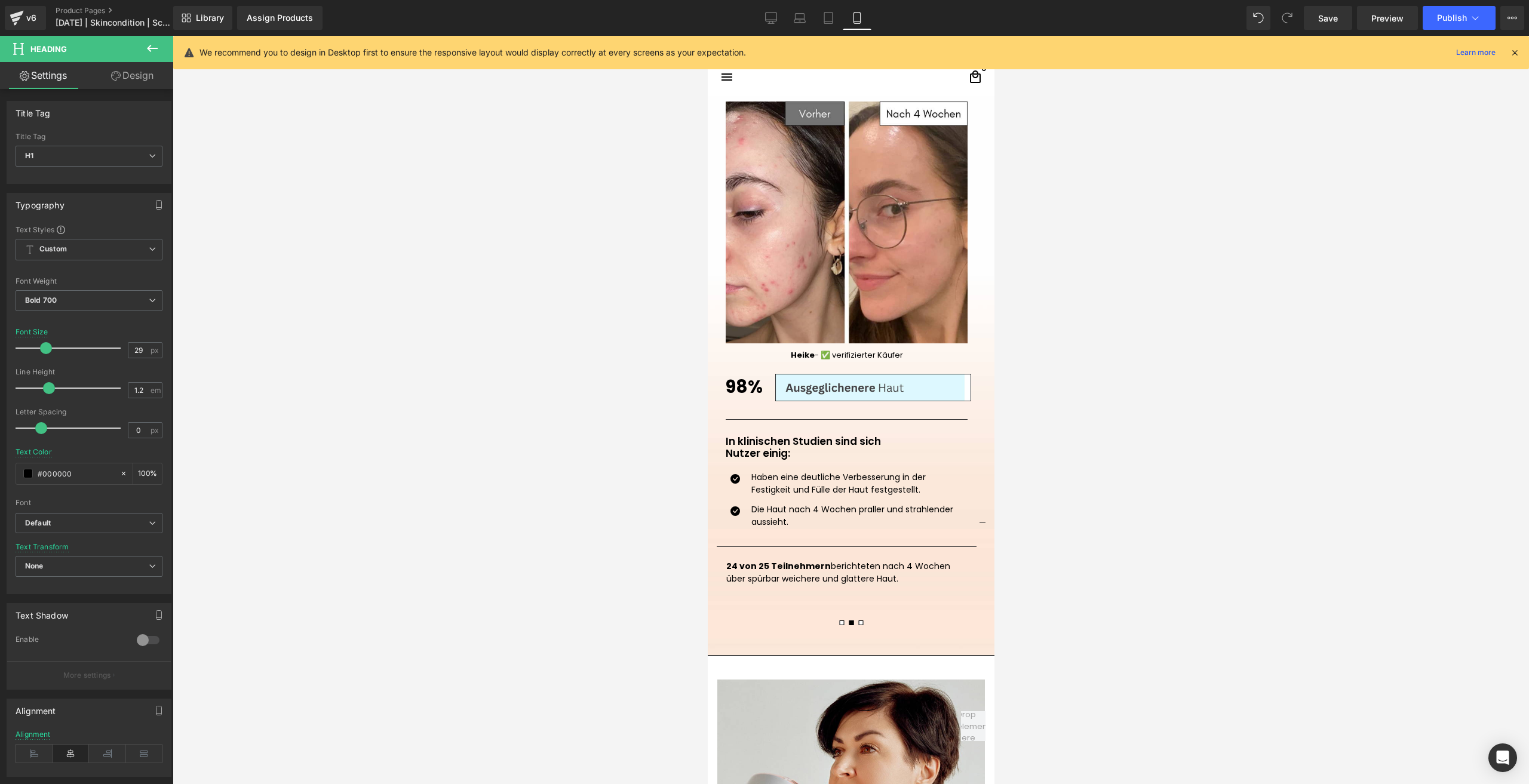
click at [736, 578] on p "24 von 25 Teilnehmern berichteten nach 4 Wochen über spürbar weichere und glatt…" at bounding box center [846, 572] width 240 height 25
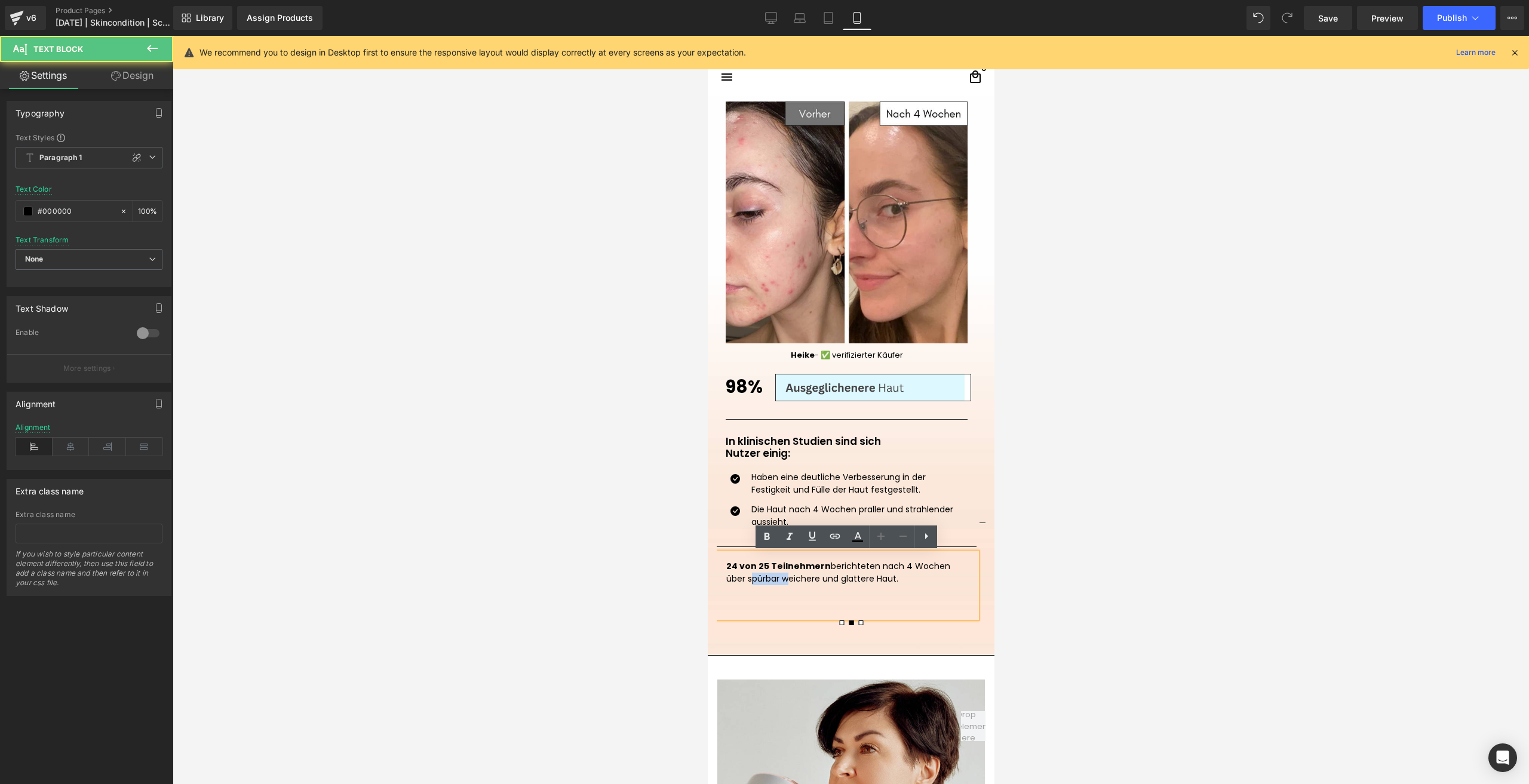
click at [736, 578] on p "24 von 25 Teilnehmern berichteten nach 4 Wochen über spürbar weichere und glatt…" at bounding box center [846, 572] width 240 height 25
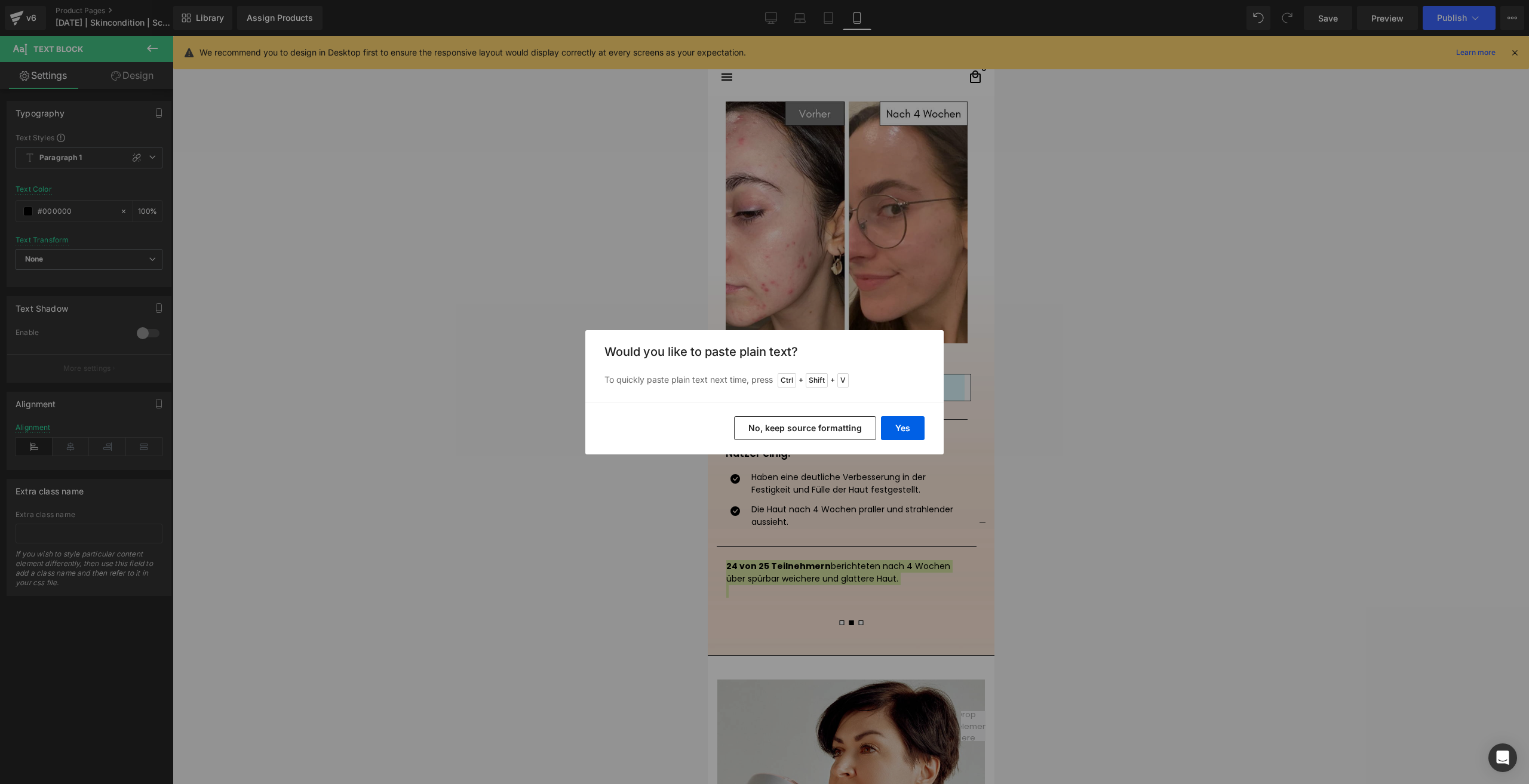
click at [761, 427] on button "No, keep source formatting" at bounding box center [805, 428] width 142 height 24
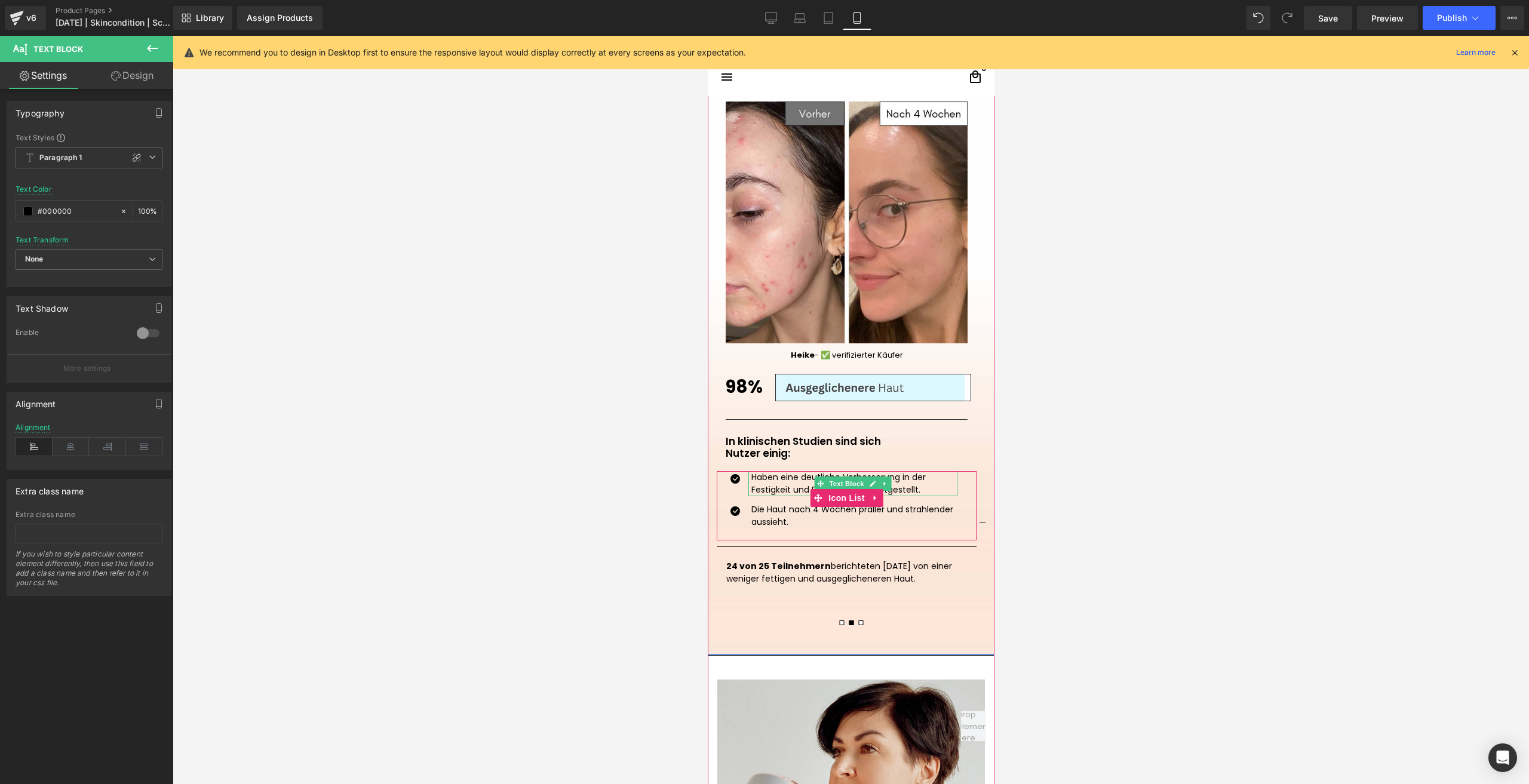
click at [775, 481] on p "Haben eine deutliche Verbesserung in der Festigkeit und Fülle der Haut festgest…" at bounding box center [854, 483] width 206 height 25
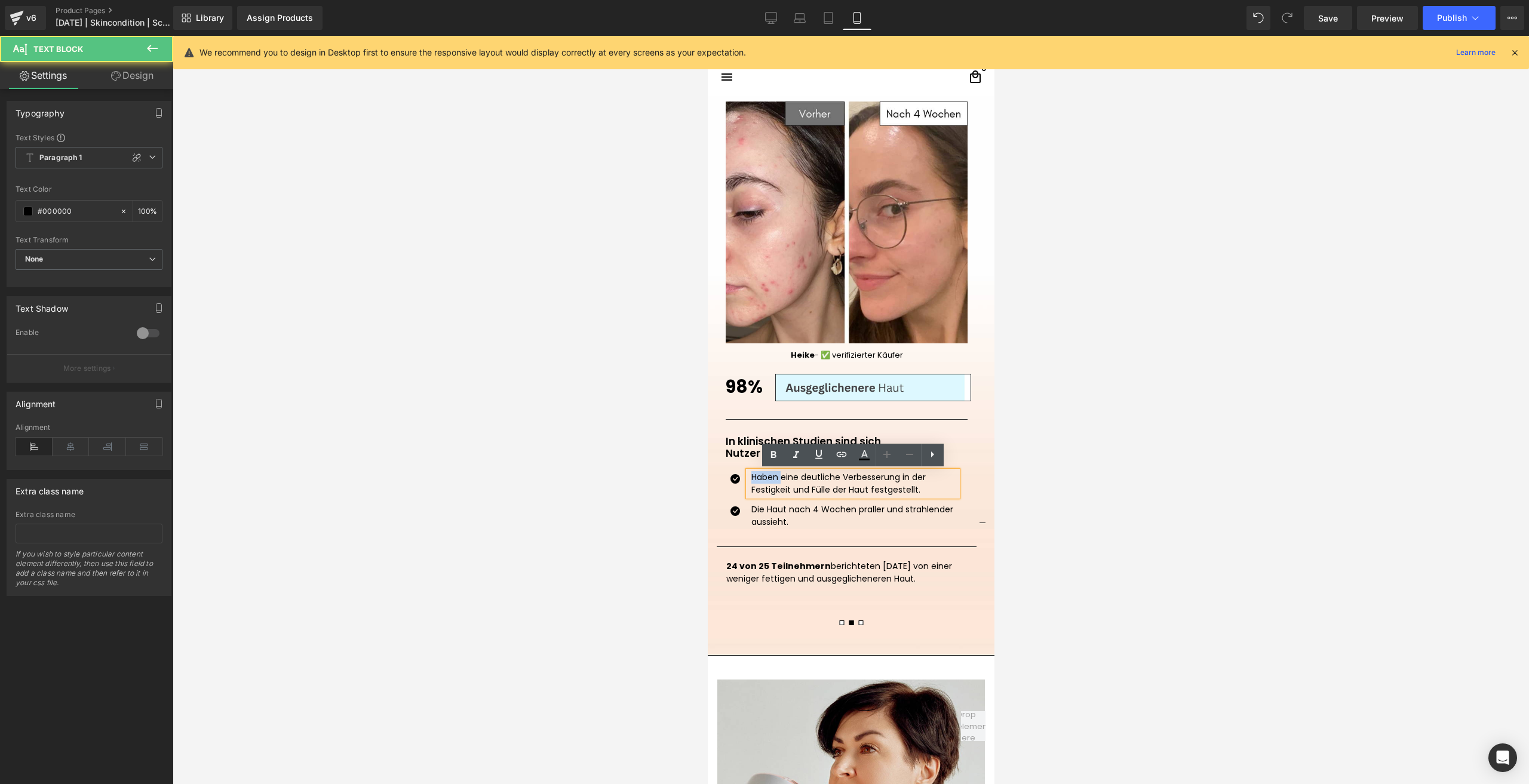
click at [775, 481] on p "Haben eine deutliche Verbesserung in der Festigkeit und Fülle der Haut festgest…" at bounding box center [854, 483] width 206 height 25
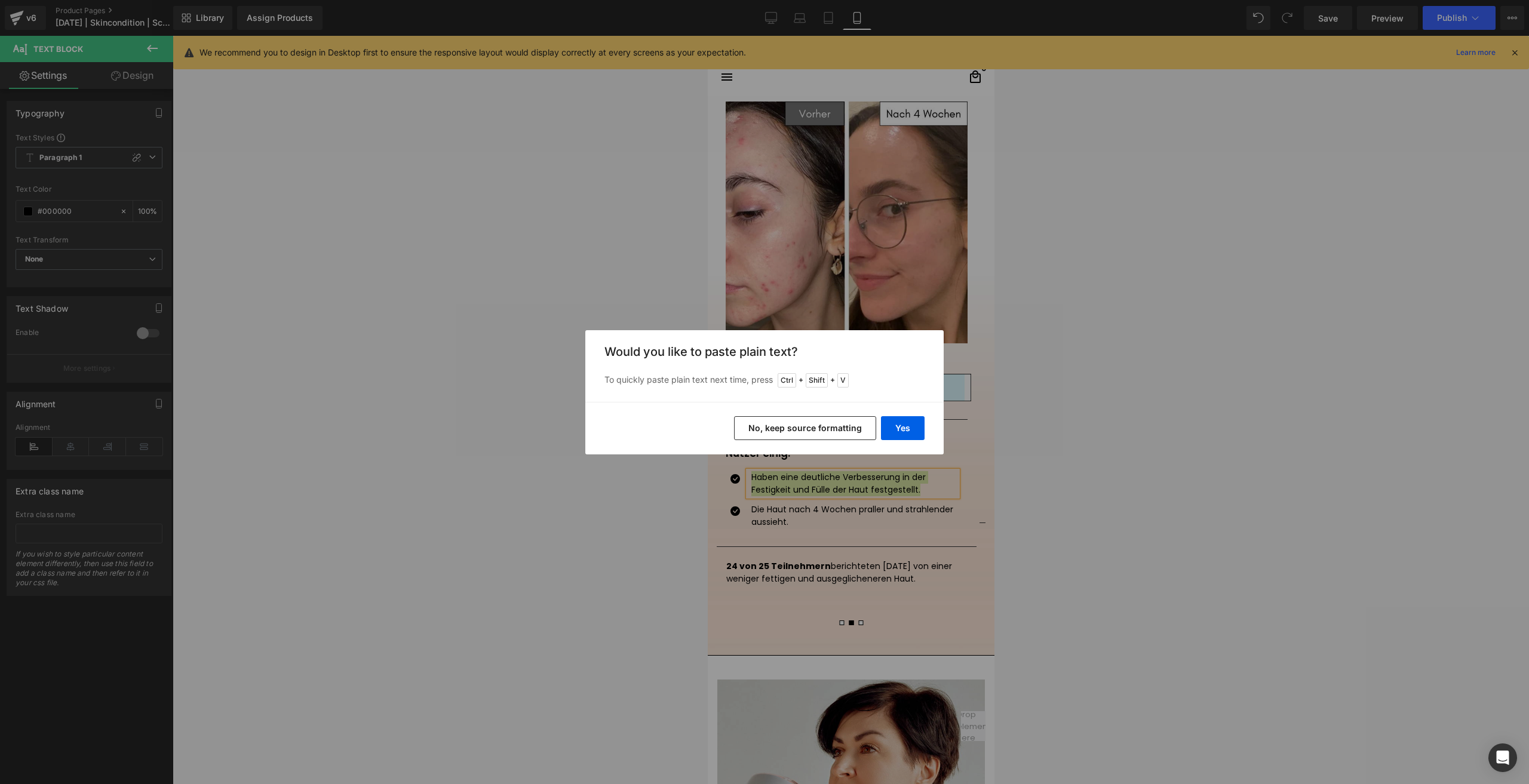
drag, startPoint x: 770, startPoint y: 426, endPoint x: 62, endPoint y: 390, distance: 708.9
click at [770, 426] on button "No, keep source formatting" at bounding box center [805, 428] width 142 height 24
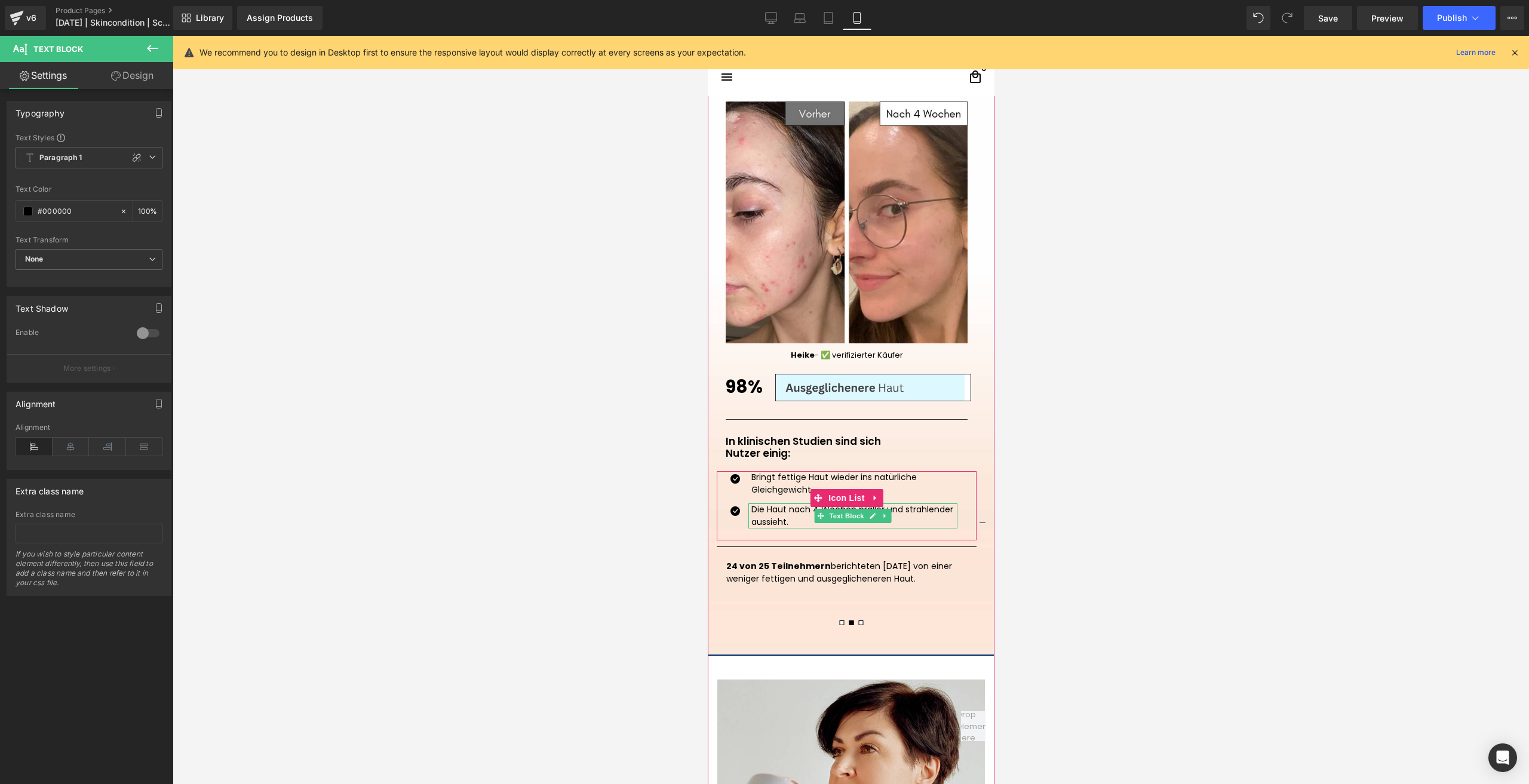
click at [766, 514] on p "Die Haut nach 4 Wochen praller und strahlender aussieht." at bounding box center [854, 515] width 206 height 25
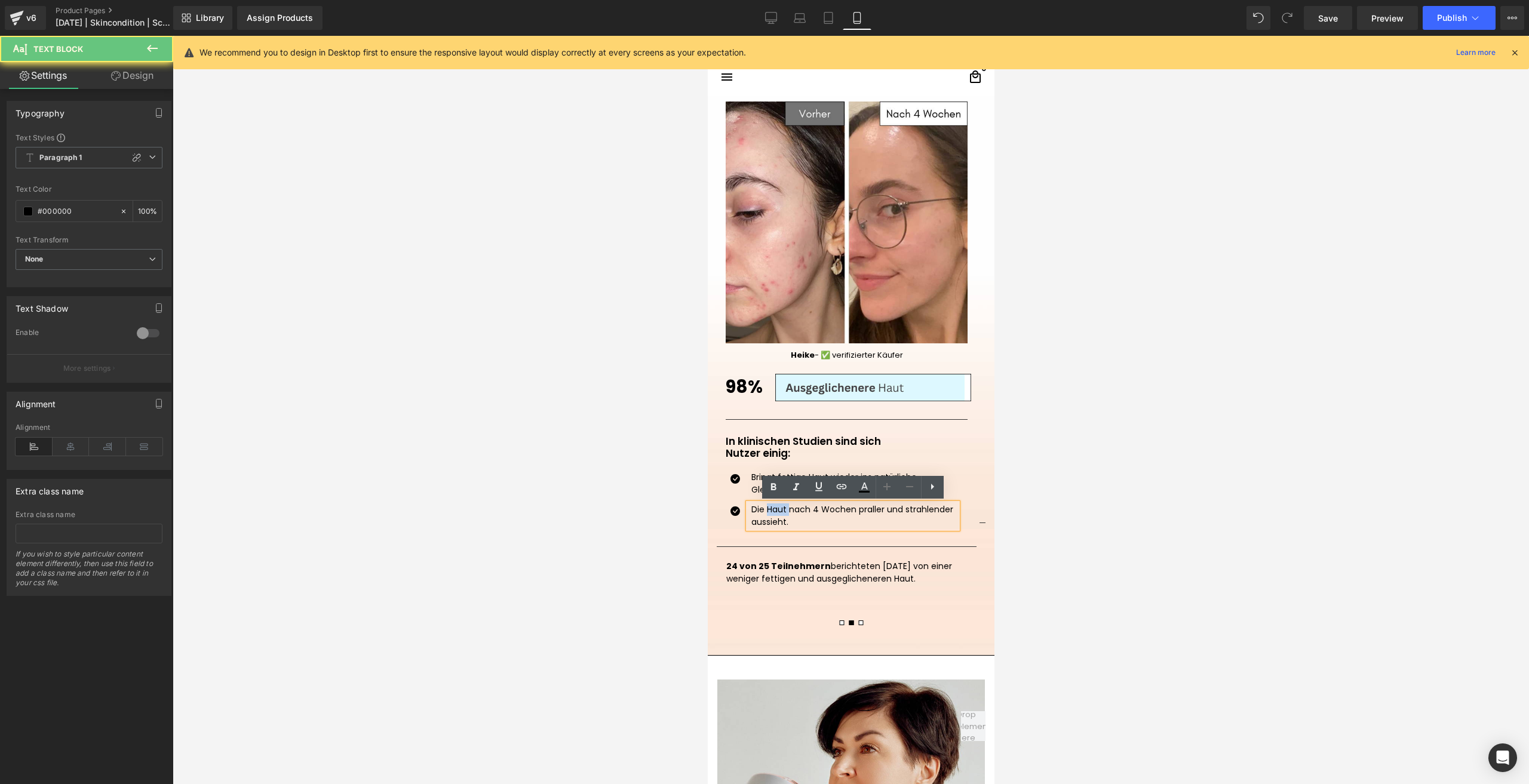
click at [766, 514] on p "Die Haut nach 4 Wochen praller und strahlender aussieht." at bounding box center [854, 515] width 206 height 25
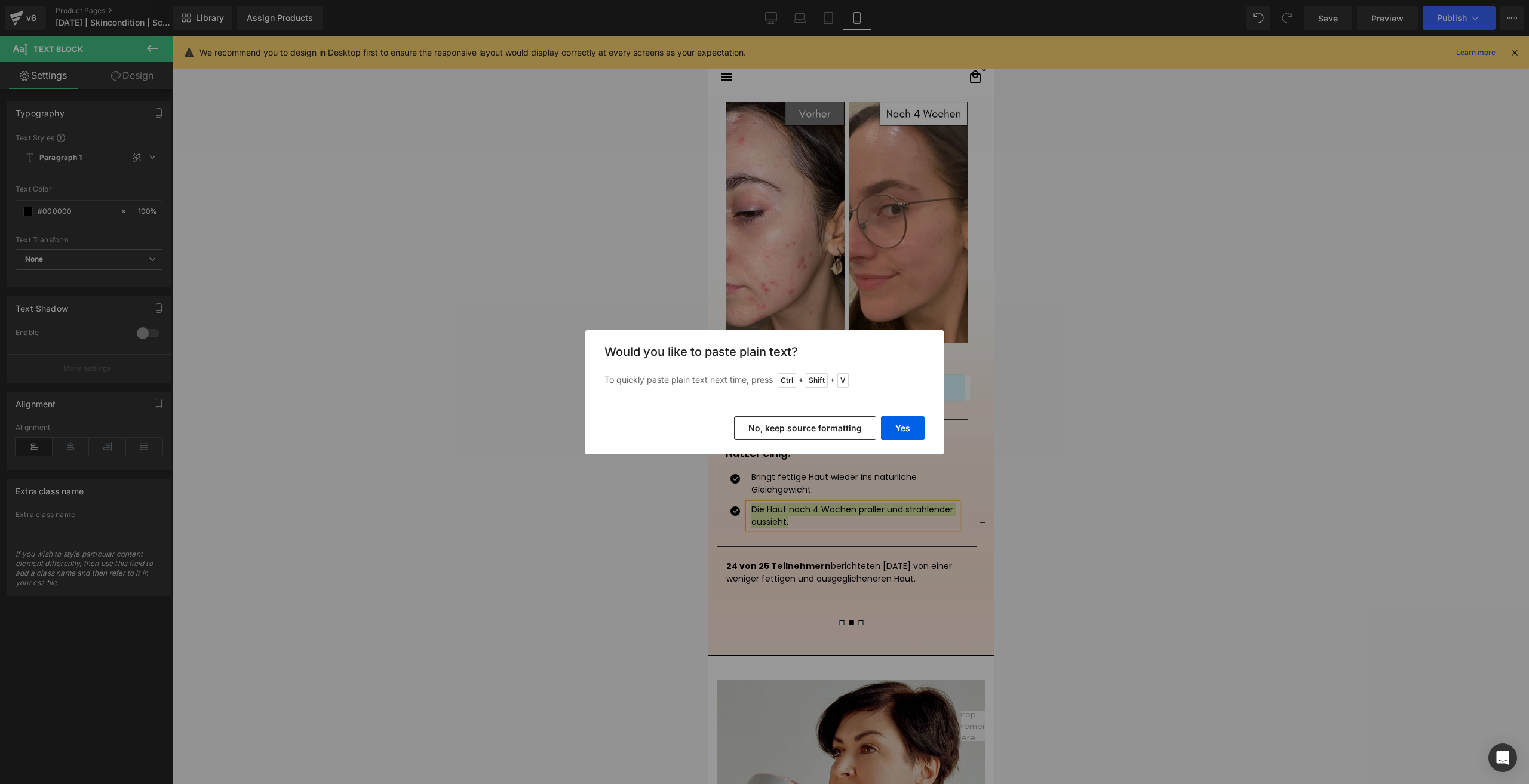
click at [796, 422] on button "No, keep source formatting" at bounding box center [805, 428] width 142 height 24
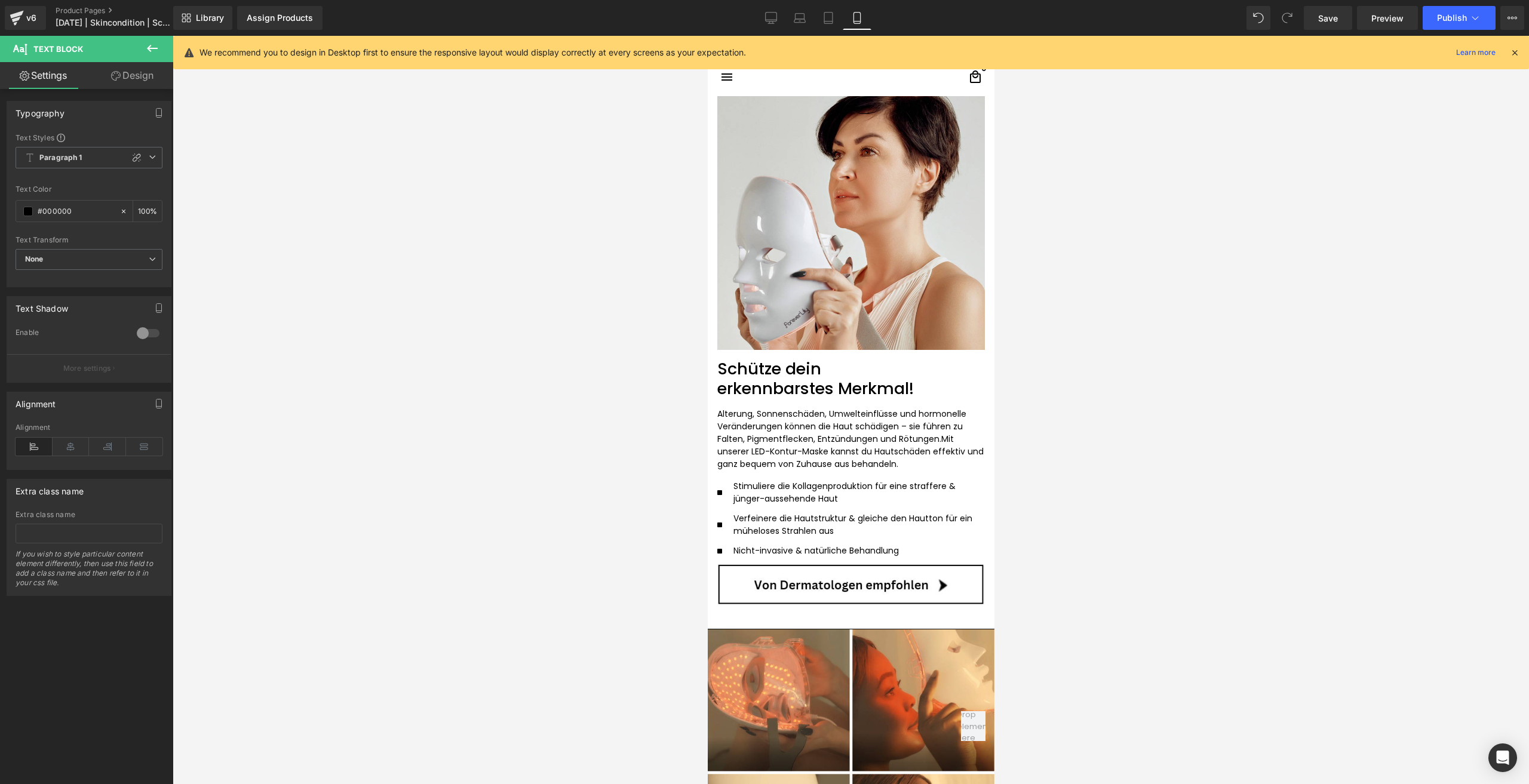
scroll to position [2148, 0]
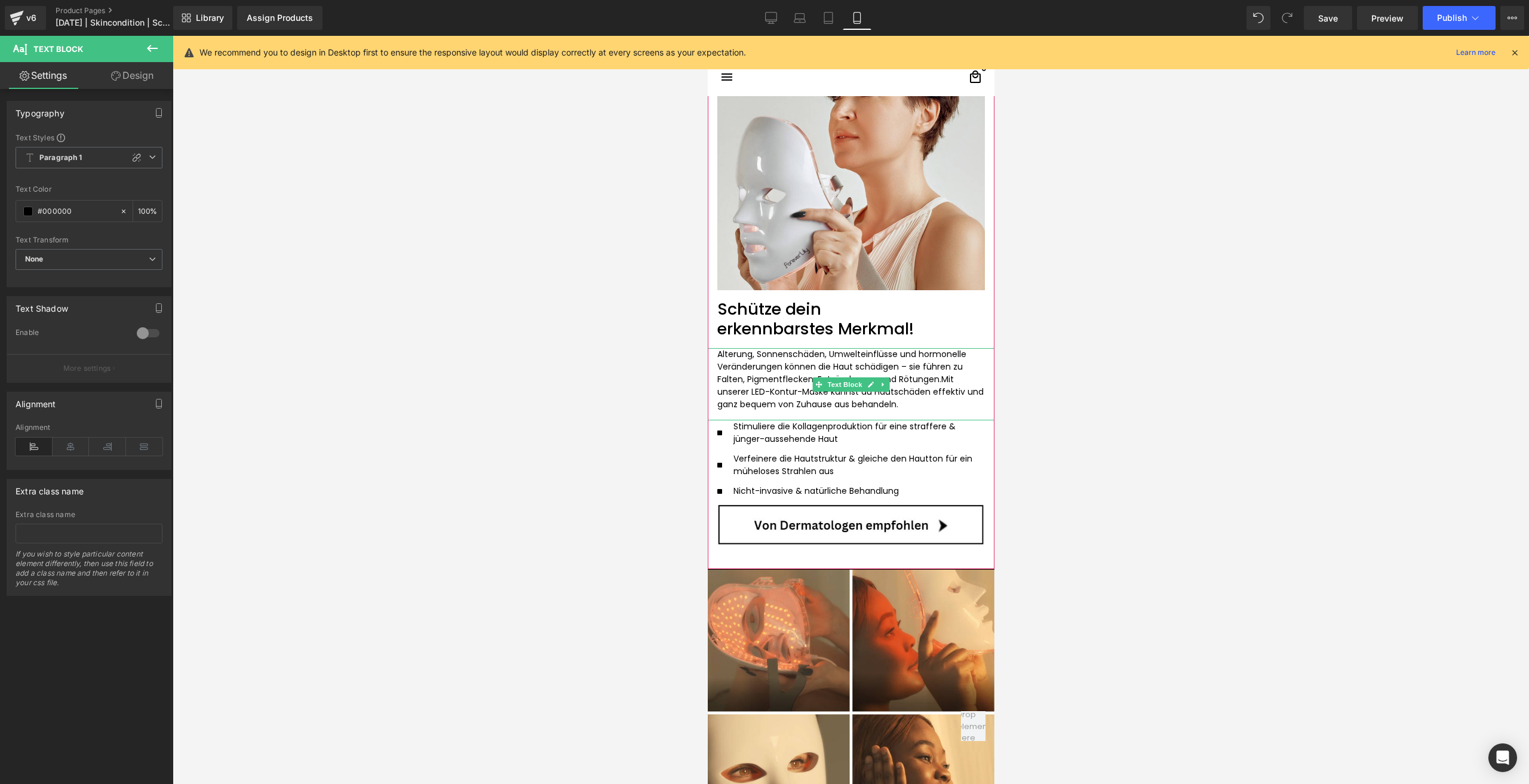
click at [804, 397] on span "Mit unserer LED-Kontur-Maske kannst du Hautschäden effektiv und ganz bequem von…" at bounding box center [850, 391] width 266 height 37
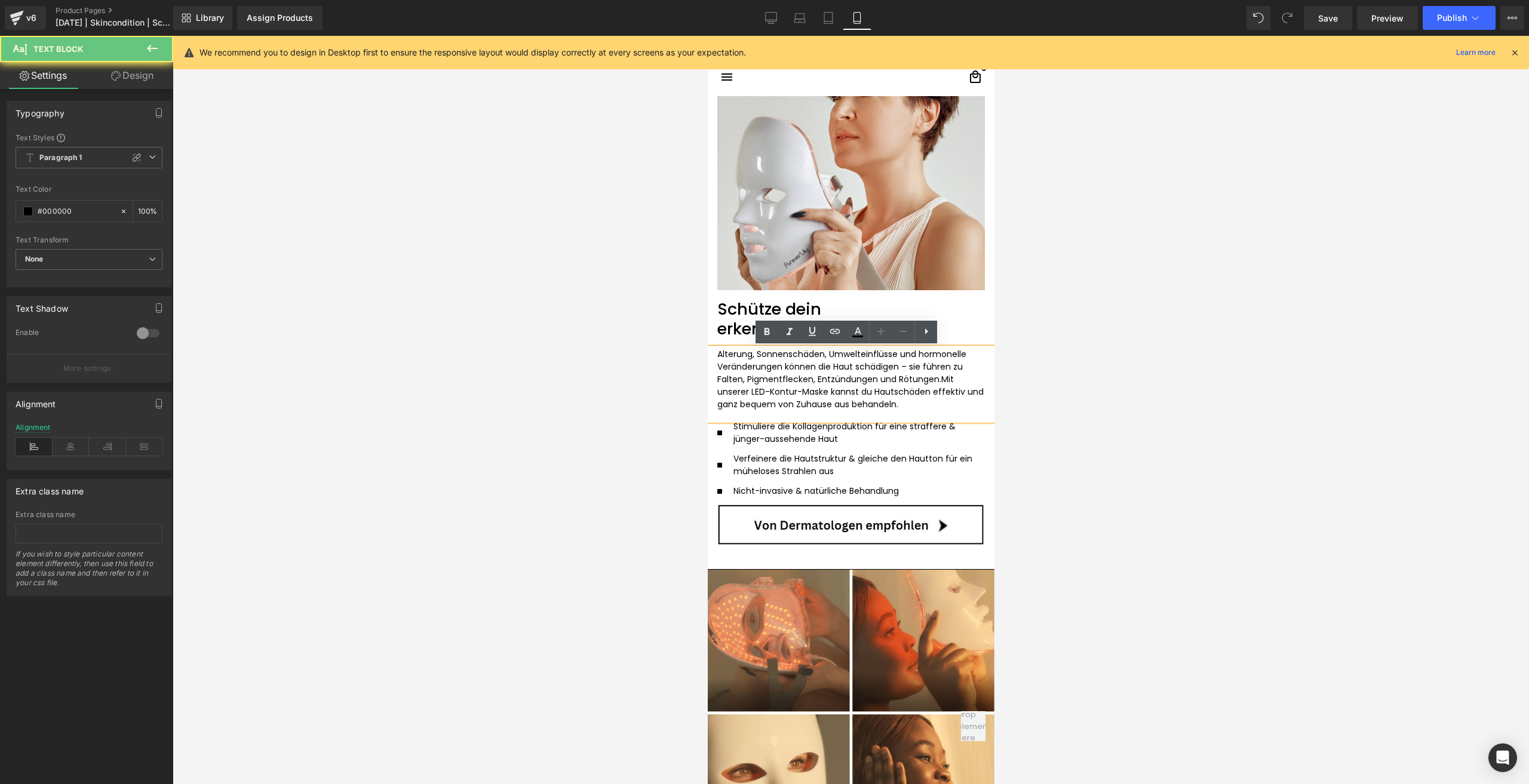
click at [785, 388] on span "Mit unserer LED-Kontur-Maske kannst du Hautschäden effektiv und ganz bequem von…" at bounding box center [850, 391] width 266 height 37
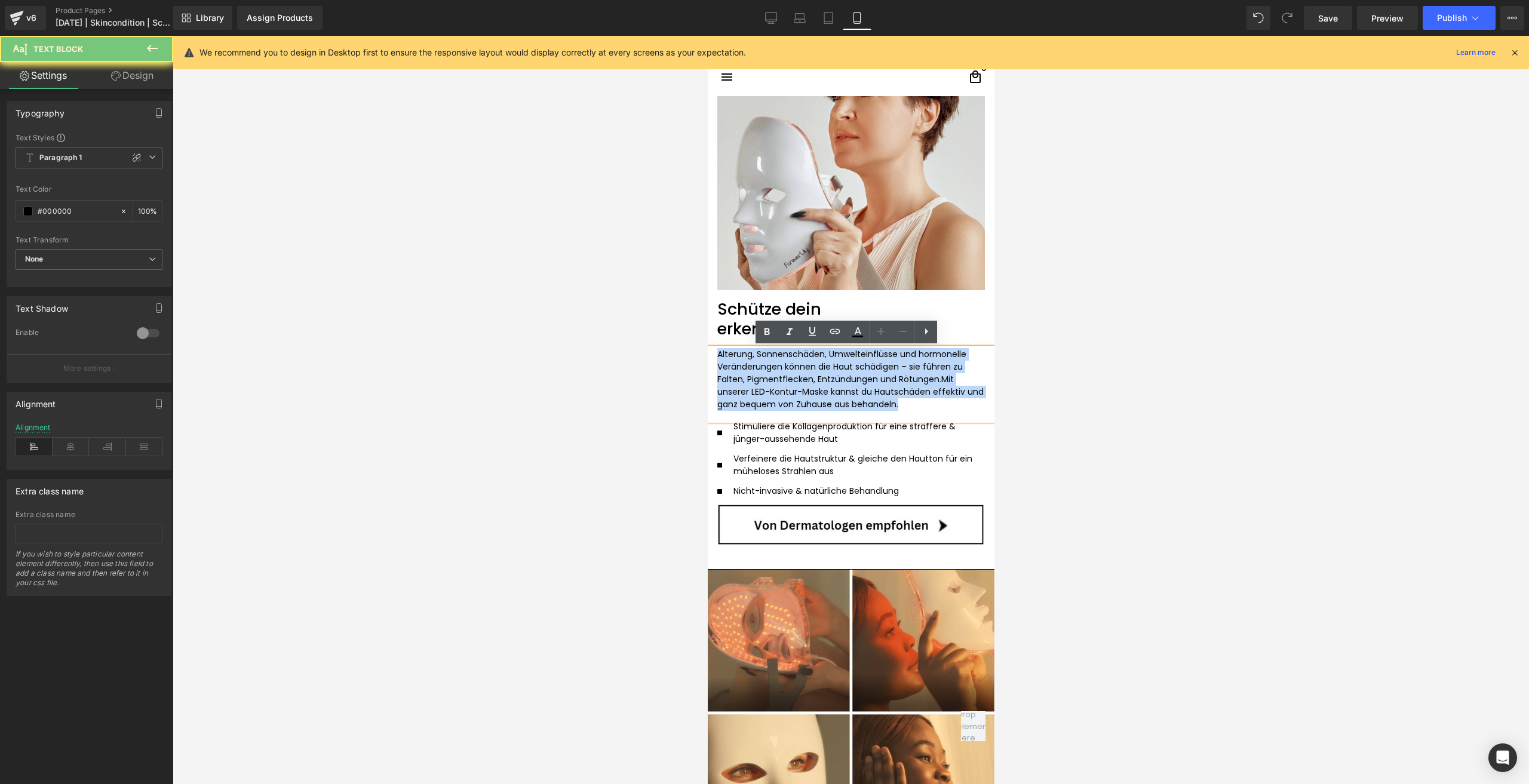
click at [785, 388] on span "Mit unserer LED-Kontur-Maske kannst du Hautschäden effektiv und ganz bequem von…" at bounding box center [850, 391] width 266 height 37
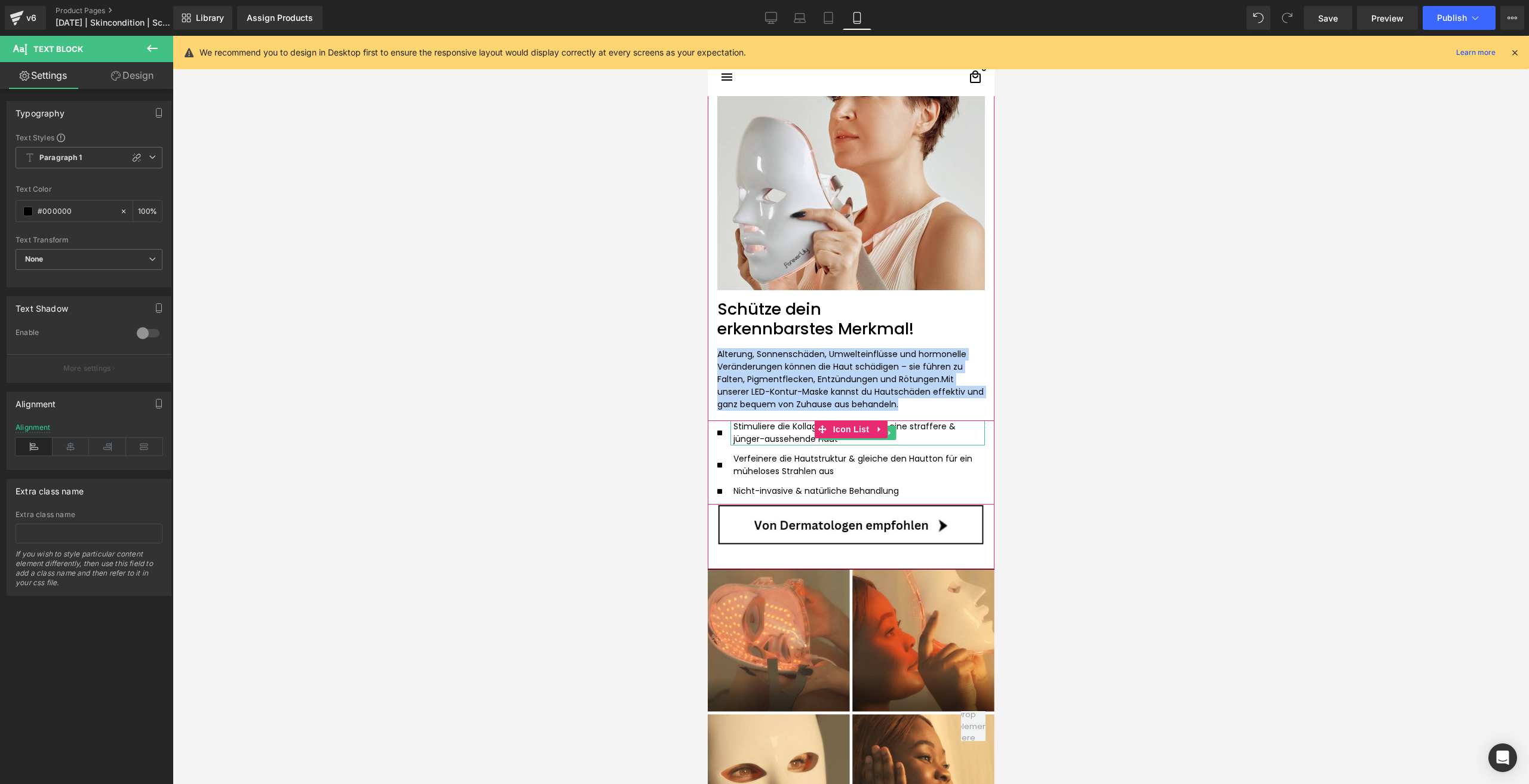
click at [761, 426] on p "Stimuliere die Kollagenproduktion für eine straffere & jünger-aussehende Haut" at bounding box center [854, 433] width 242 height 25
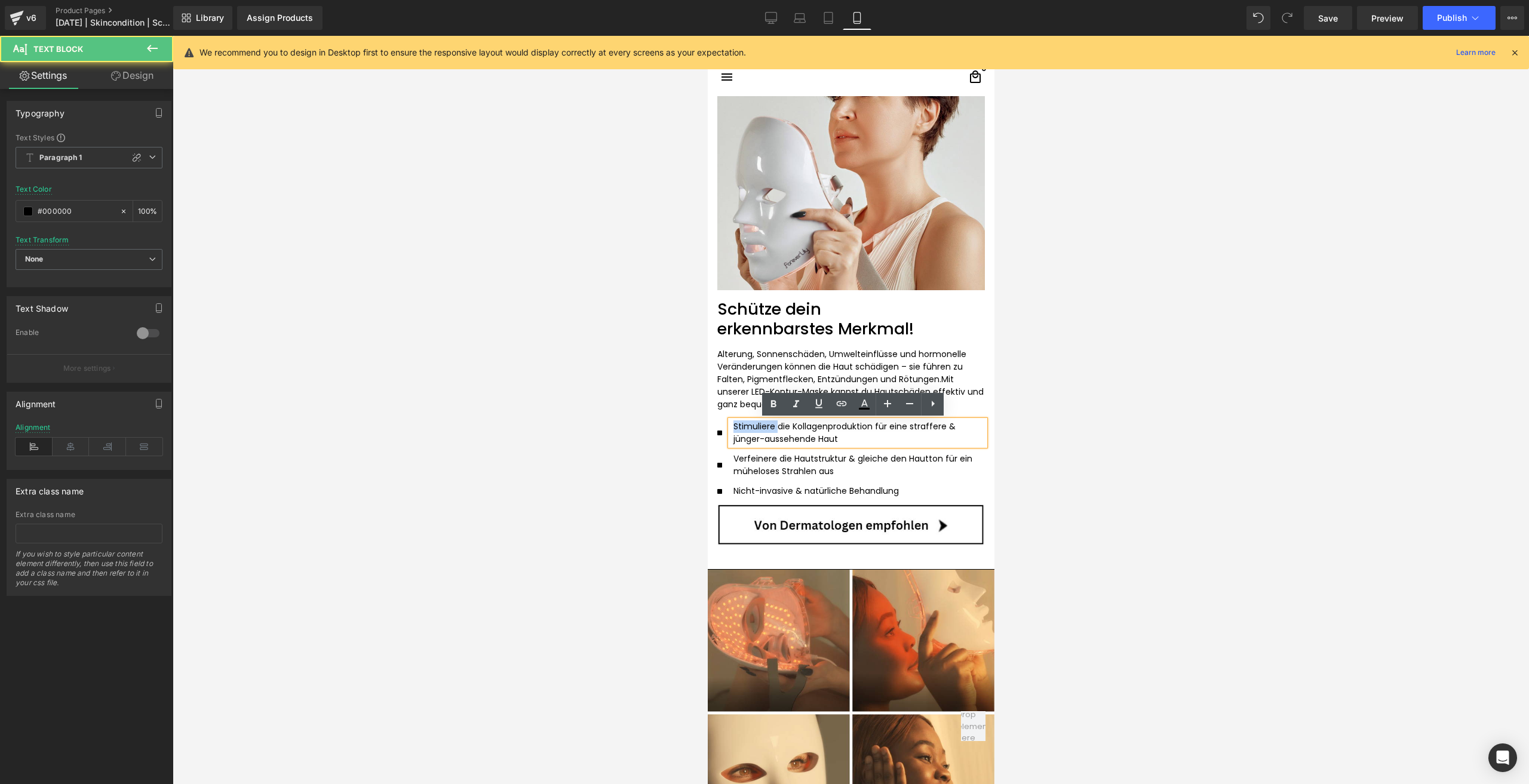
click at [761, 426] on p "Stimuliere die Kollagenproduktion für eine straffere & jünger-aussehende Haut" at bounding box center [854, 433] width 242 height 25
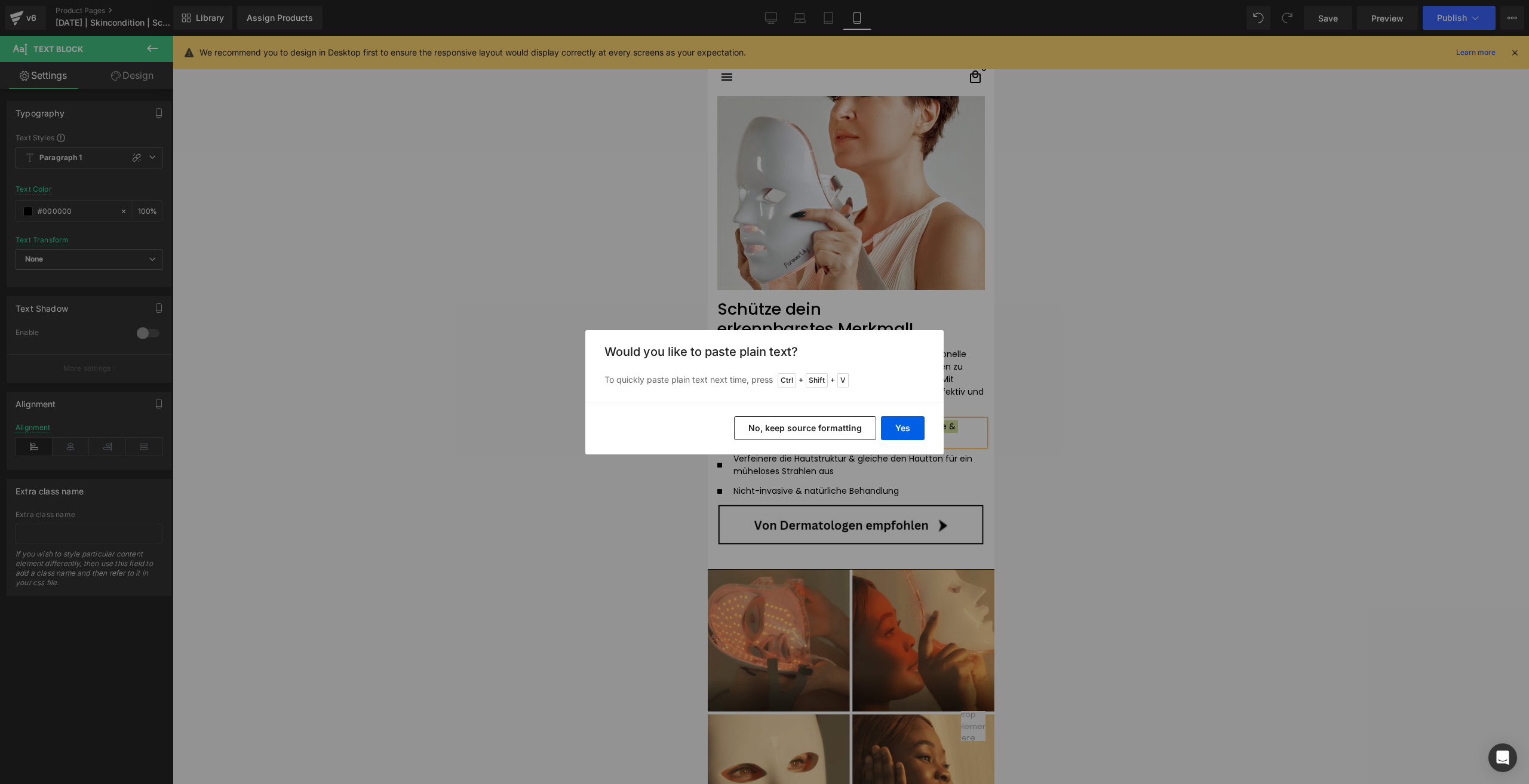
drag, startPoint x: 781, startPoint y: 423, endPoint x: 75, endPoint y: 388, distance: 706.9
click at [783, 424] on button "No, keep source formatting" at bounding box center [805, 428] width 142 height 24
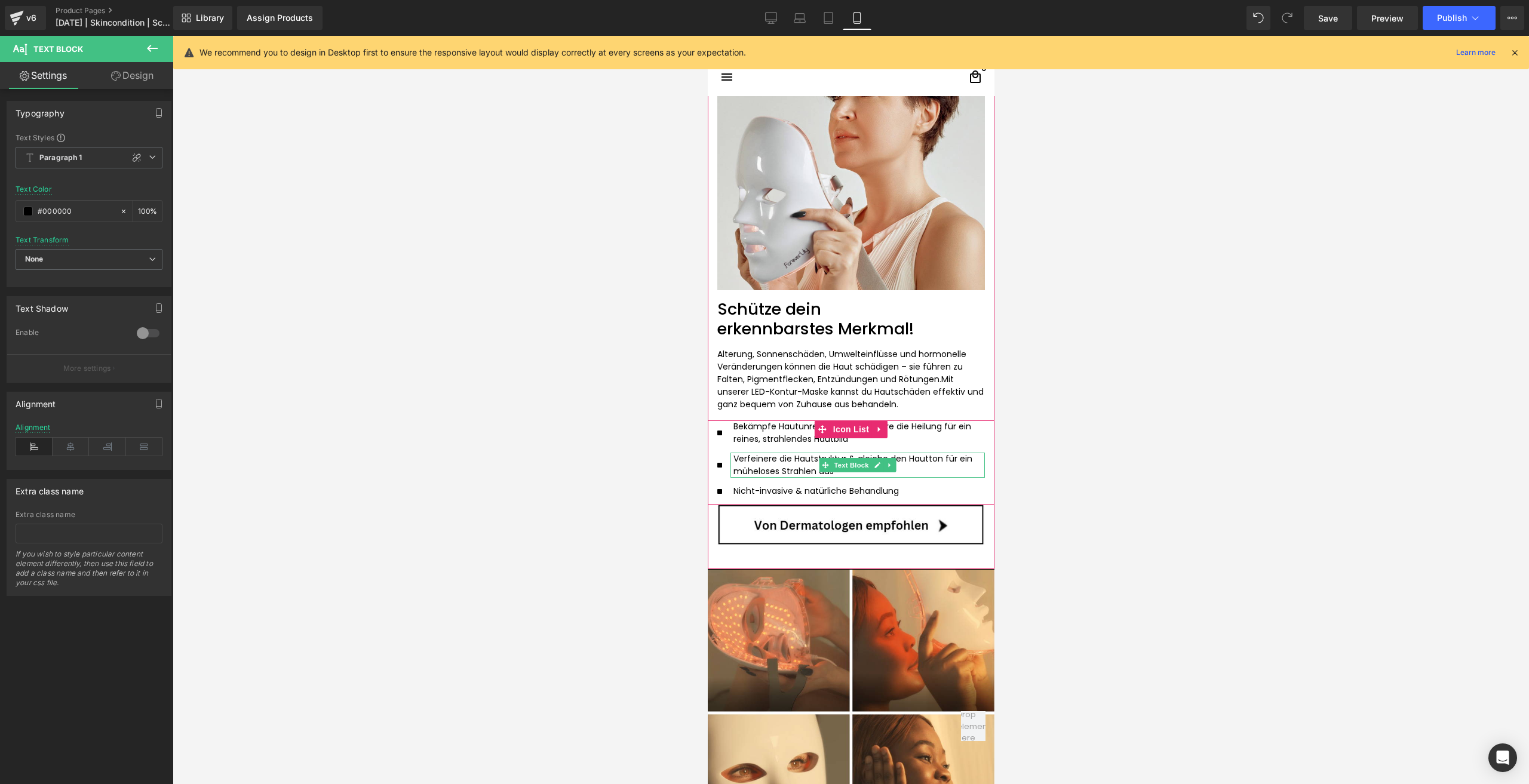
click at [766, 464] on p "Verfeinere die Hautstruktur & gleiche den Hautton für ein müheloses Strahlen aus" at bounding box center [854, 464] width 242 height 25
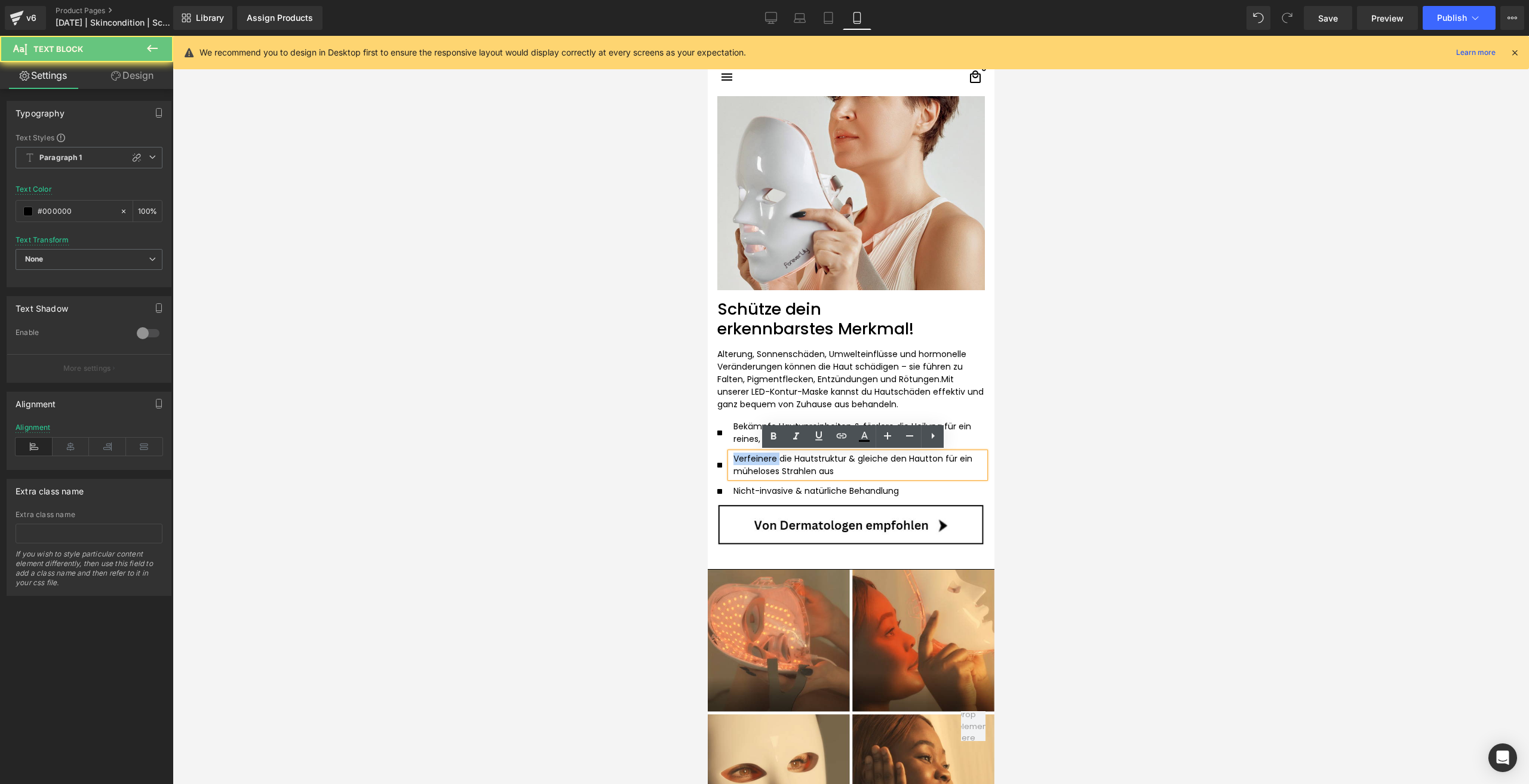
click at [766, 464] on p "Verfeinere die Hautstruktur & gleiche den Hautton für ein müheloses Strahlen aus" at bounding box center [854, 464] width 242 height 25
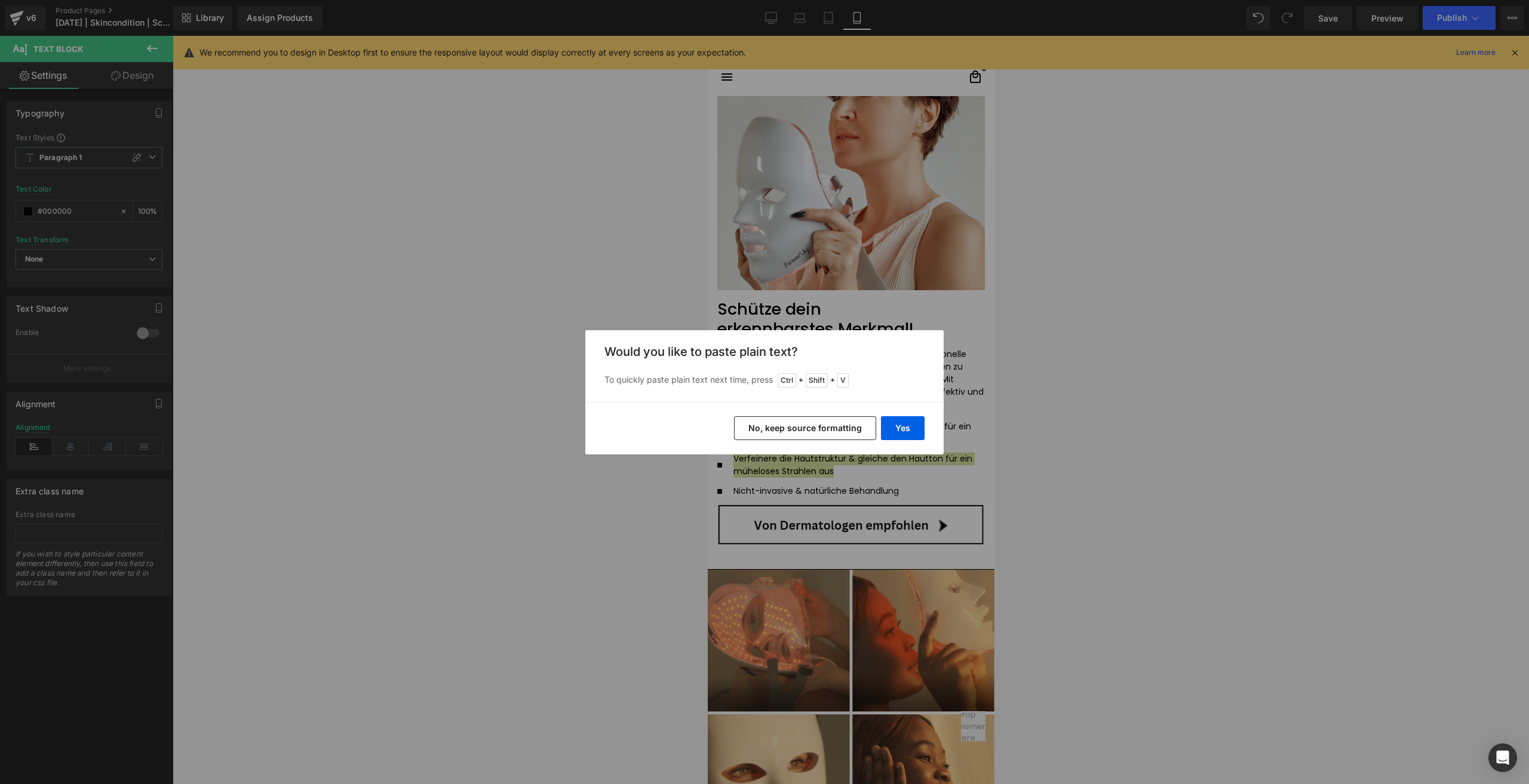
click at [760, 434] on button "No, keep source formatting" at bounding box center [805, 428] width 142 height 24
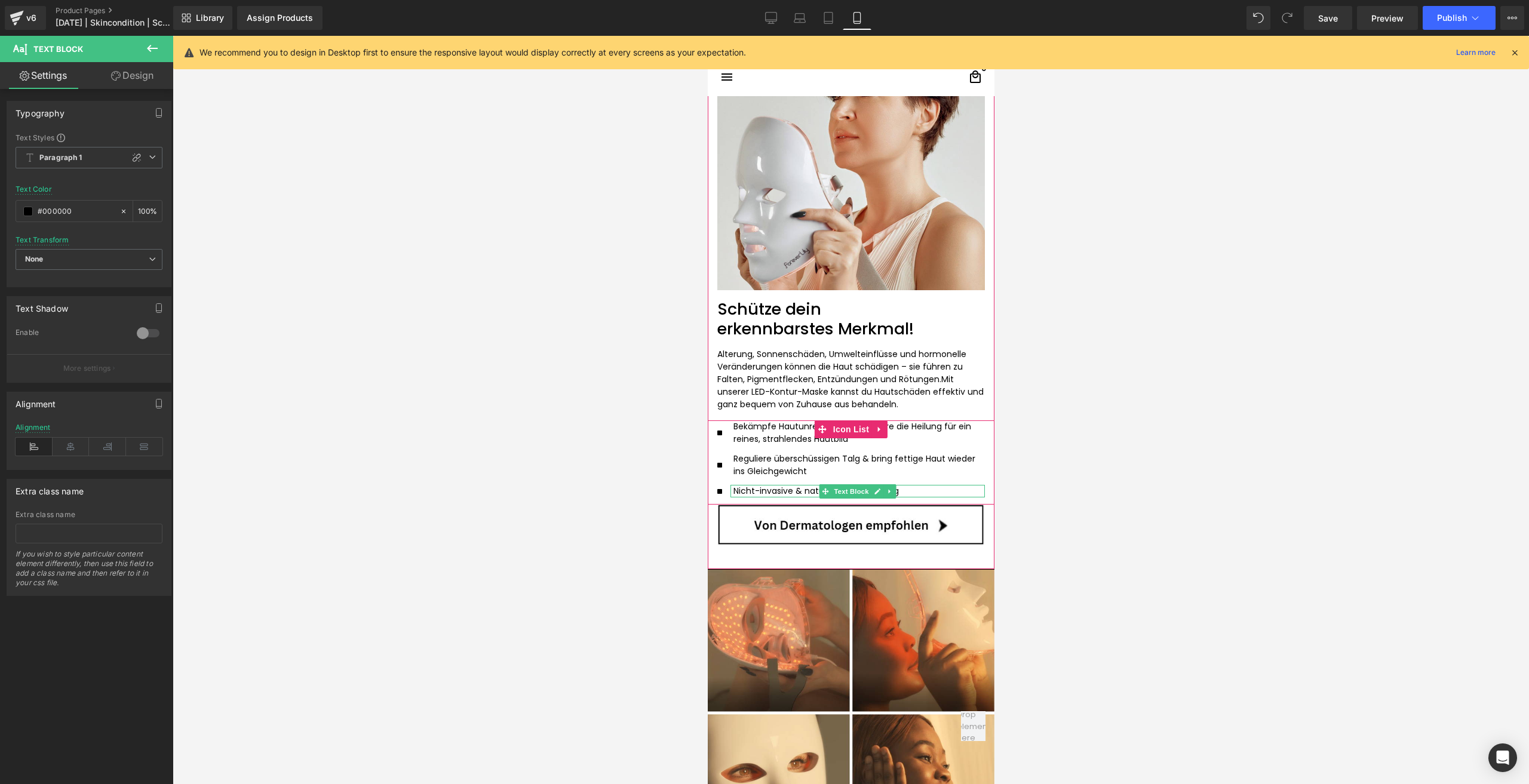
click at [779, 490] on p "Nicht-invasive & natürliche Behandlung" at bounding box center [854, 490] width 242 height 13
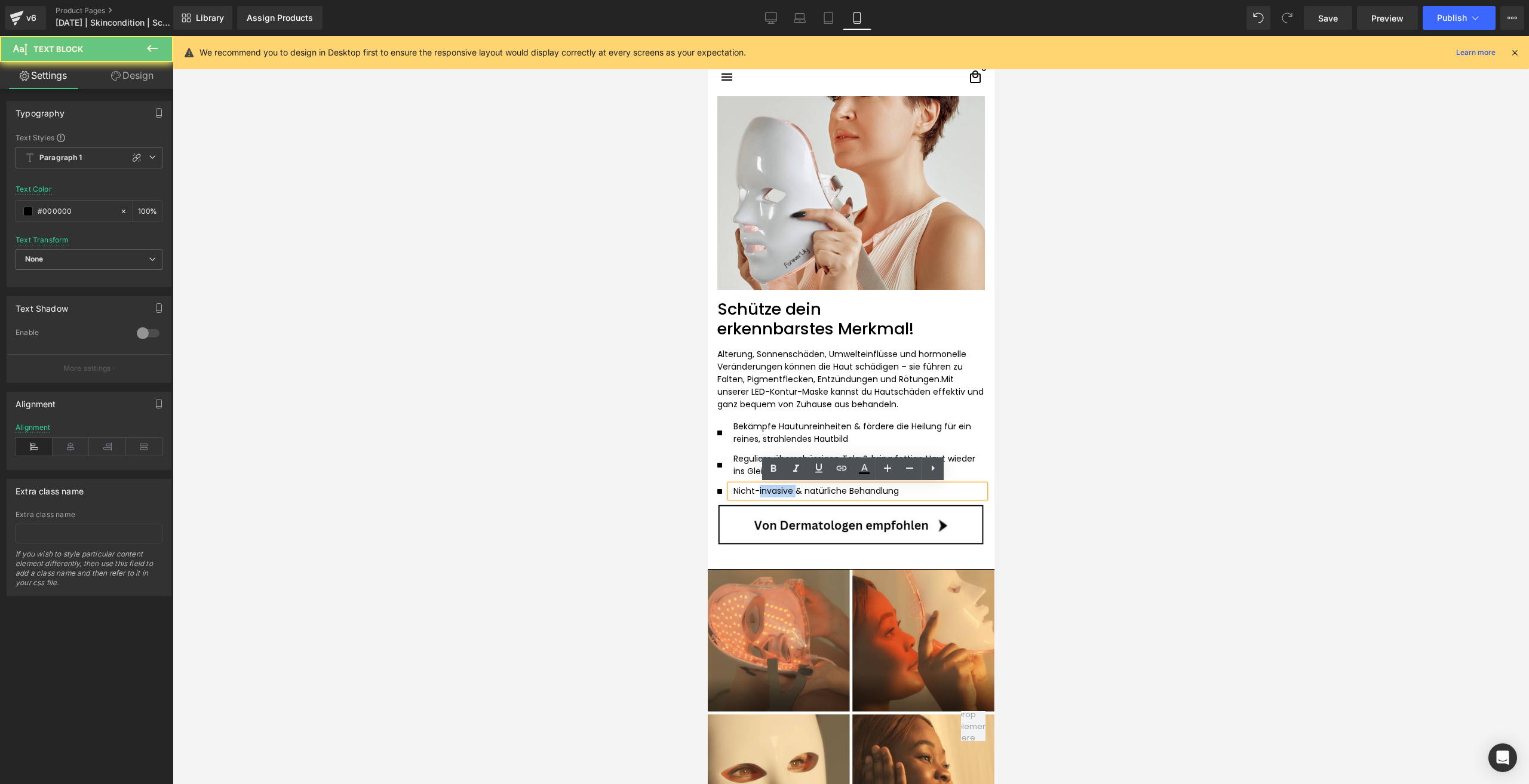
click at [779, 490] on p "Nicht-invasive & natürliche Behandlung" at bounding box center [854, 490] width 242 height 13
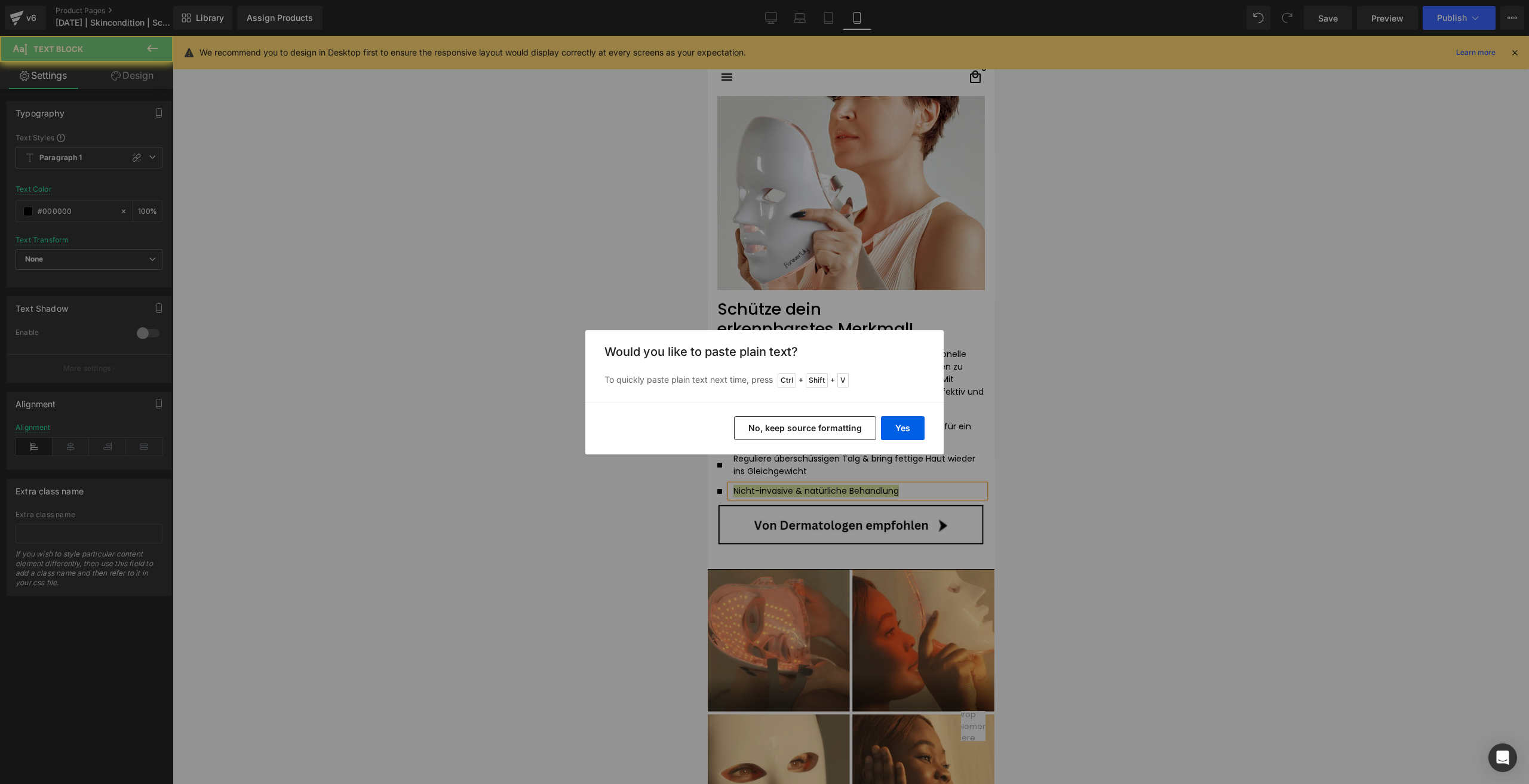
click at [784, 433] on button "No, keep source formatting" at bounding box center [805, 428] width 142 height 24
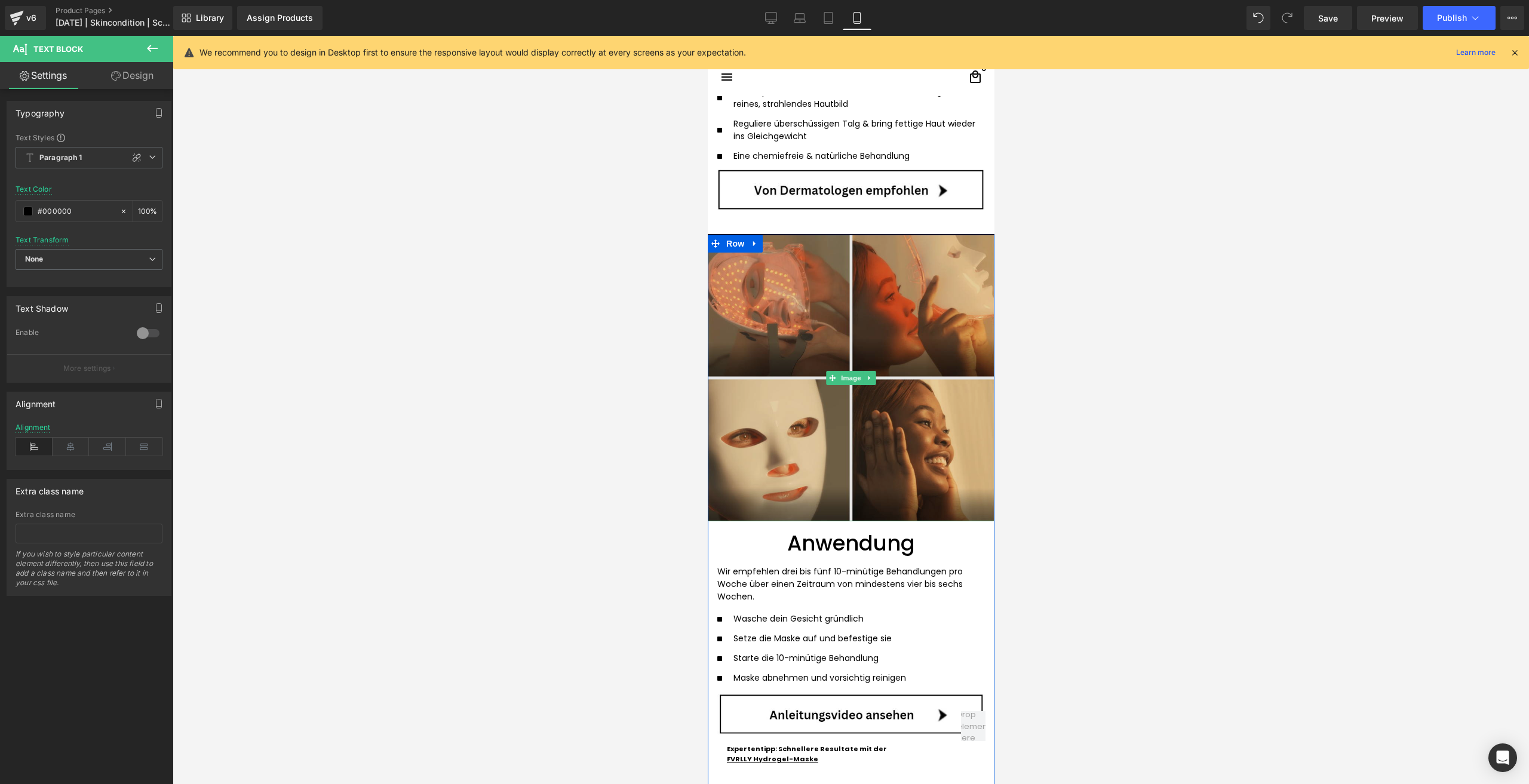
scroll to position [2507, 0]
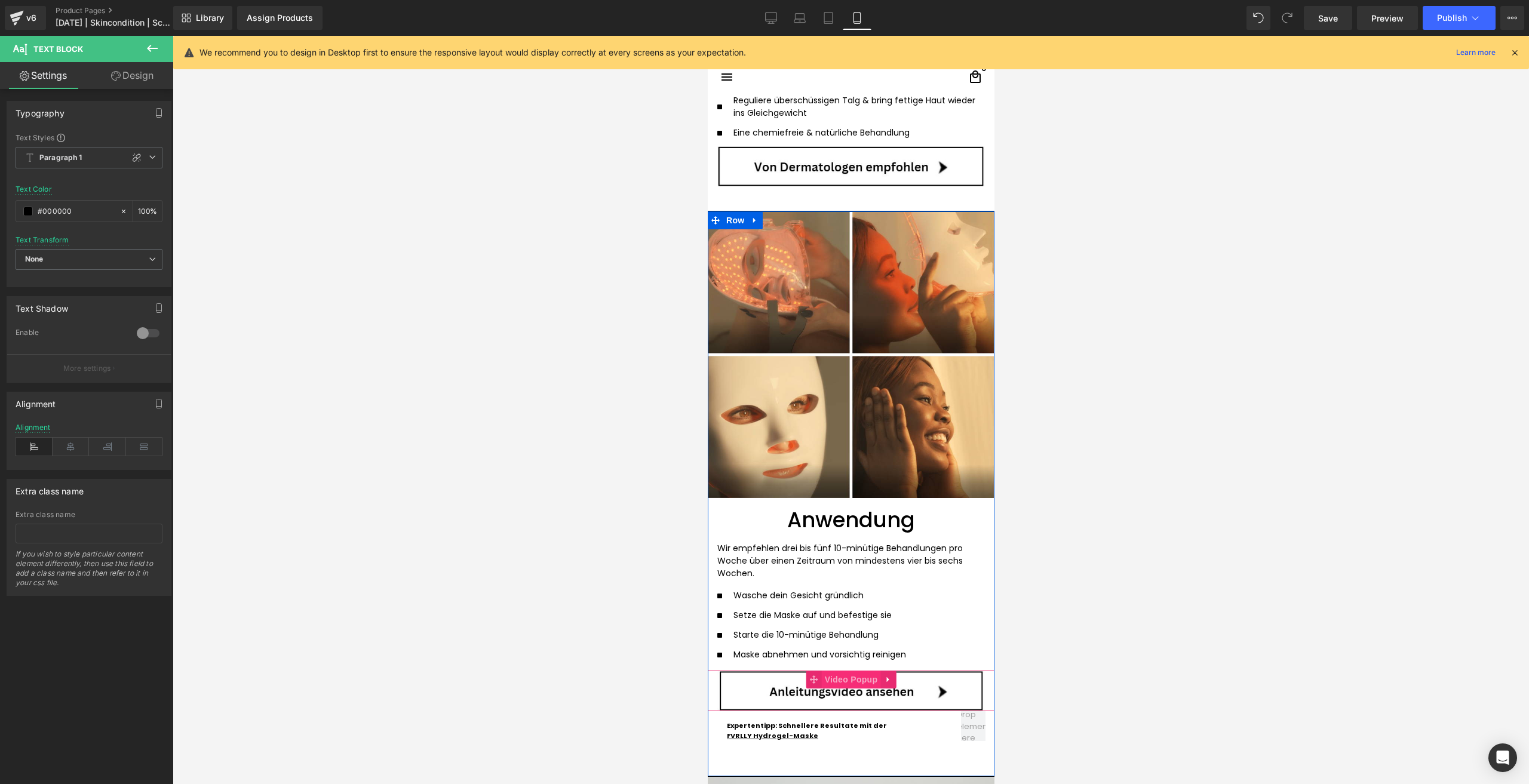
click at [839, 680] on span "Video Popup" at bounding box center [851, 680] width 59 height 18
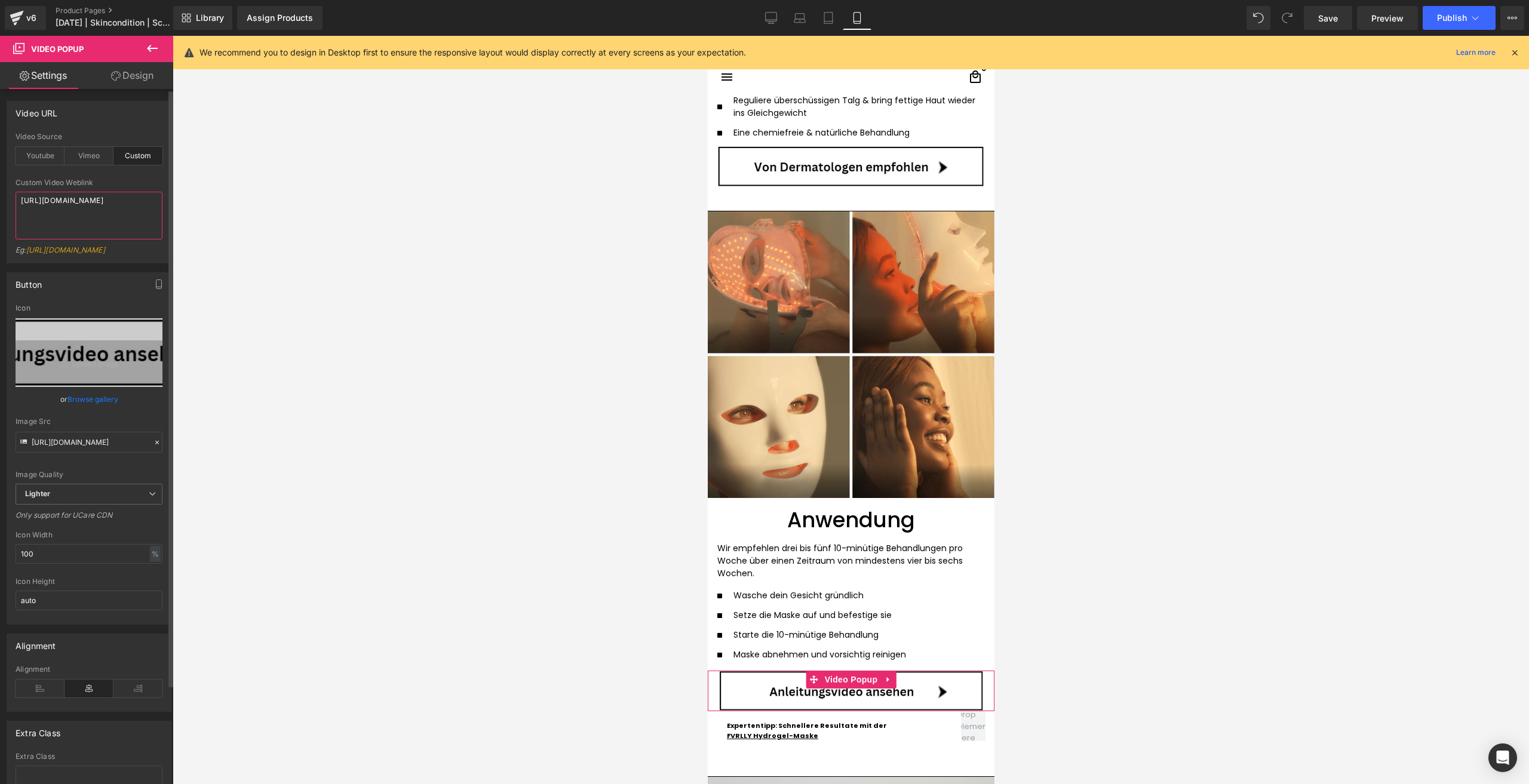
click at [54, 220] on textarea "https://cdn.shopify.com/videos/c/o/v/edbfdd4eba6742779c16f8ab447b9619.mp4" at bounding box center [89, 216] width 147 height 48
paste textarea "b2851c94be534e83896b5216d4a3cd01"
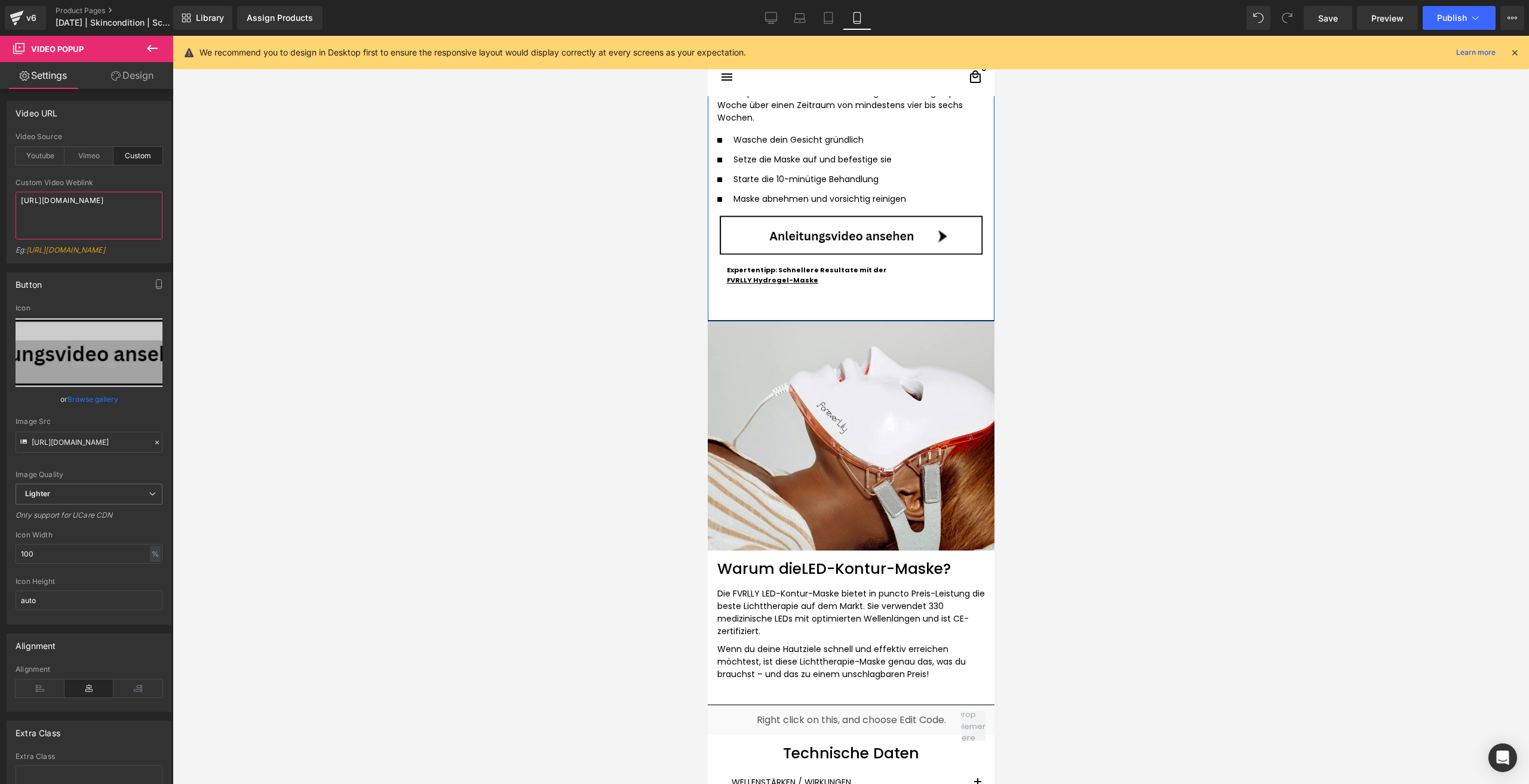
scroll to position [3104, 0]
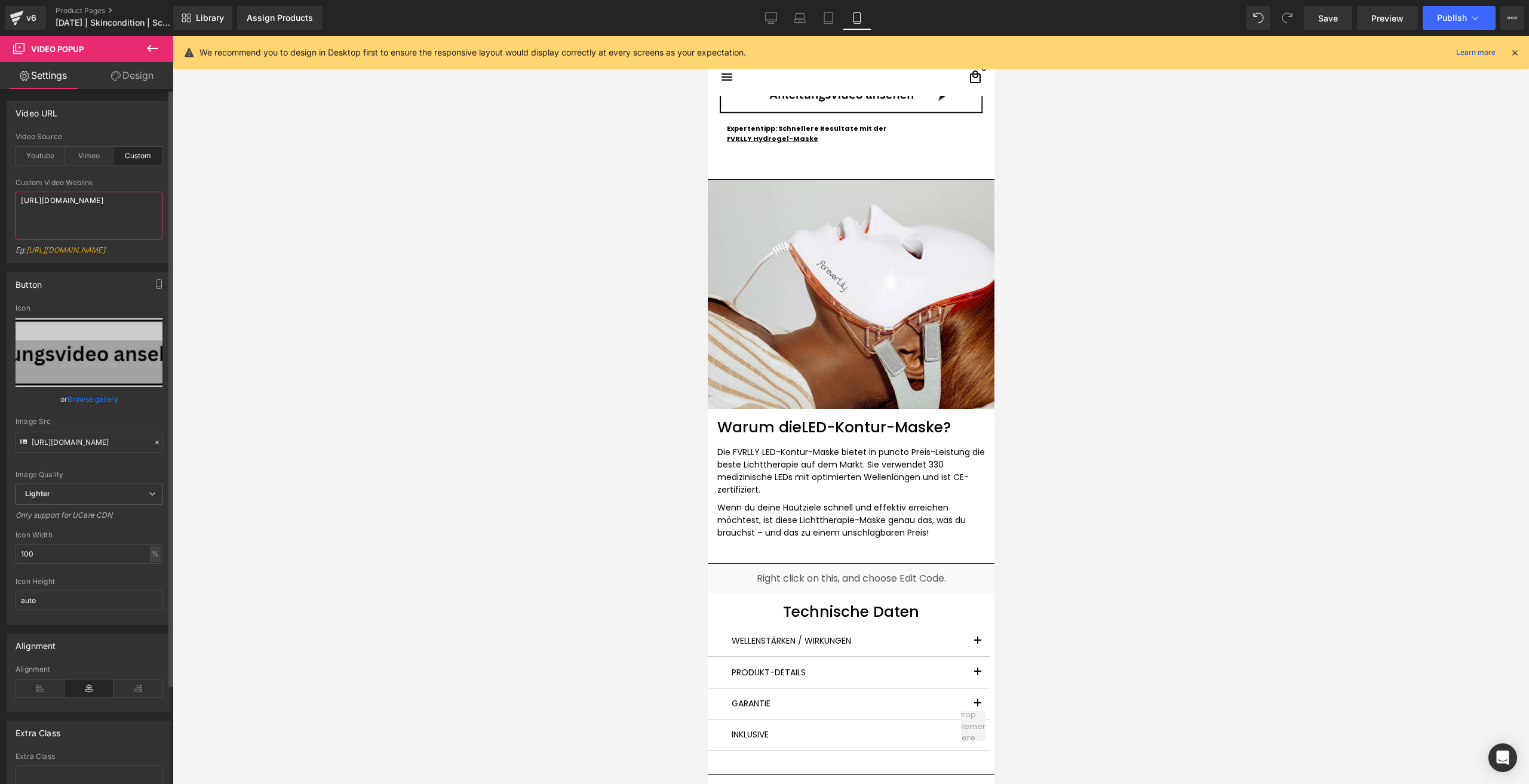
type textarea "https://cdn.shopify.com/videos/c/o/v/b2851c94be534e83896b5216d4a3cd01.mp4"
click at [772, 422] on font "Warum die" at bounding box center [759, 427] width 84 height 21
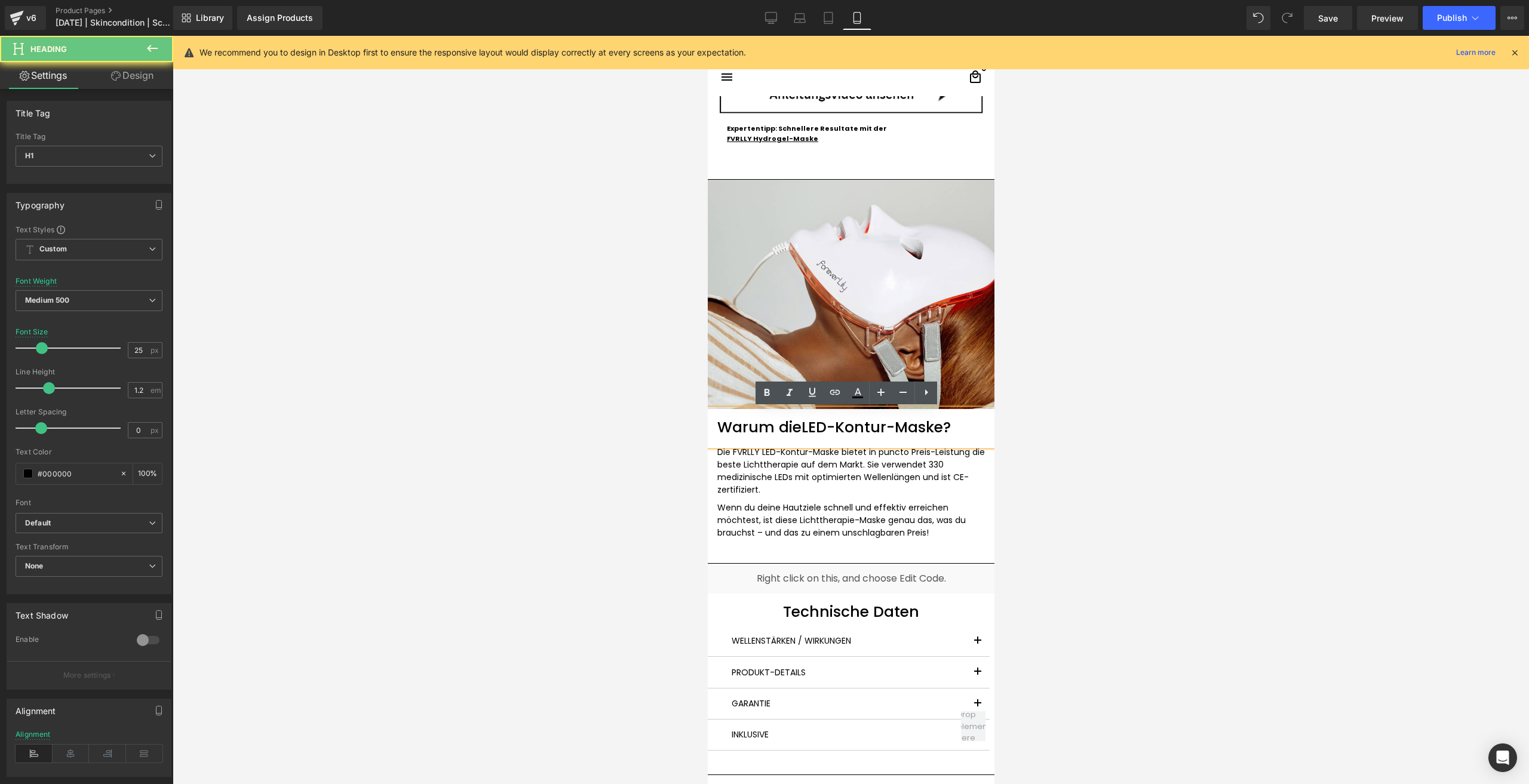
click at [772, 422] on font "Warum die" at bounding box center [759, 427] width 84 height 21
paste div
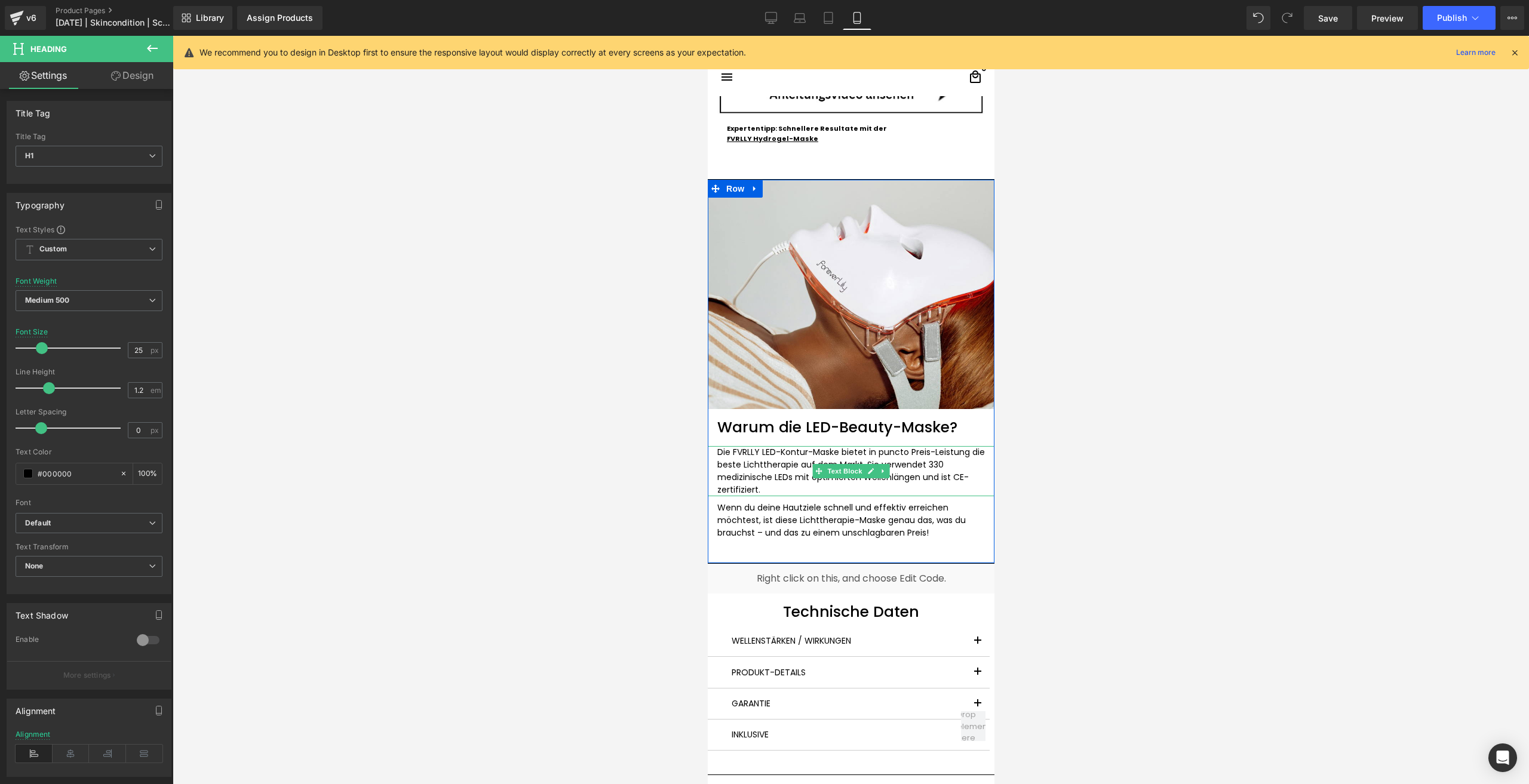
click at [768, 466] on p "Die FVRLLY LED-Kontur-Maske bietet in puncto Preis-Leistung die beste Lichtther…" at bounding box center [851, 471] width 267 height 50
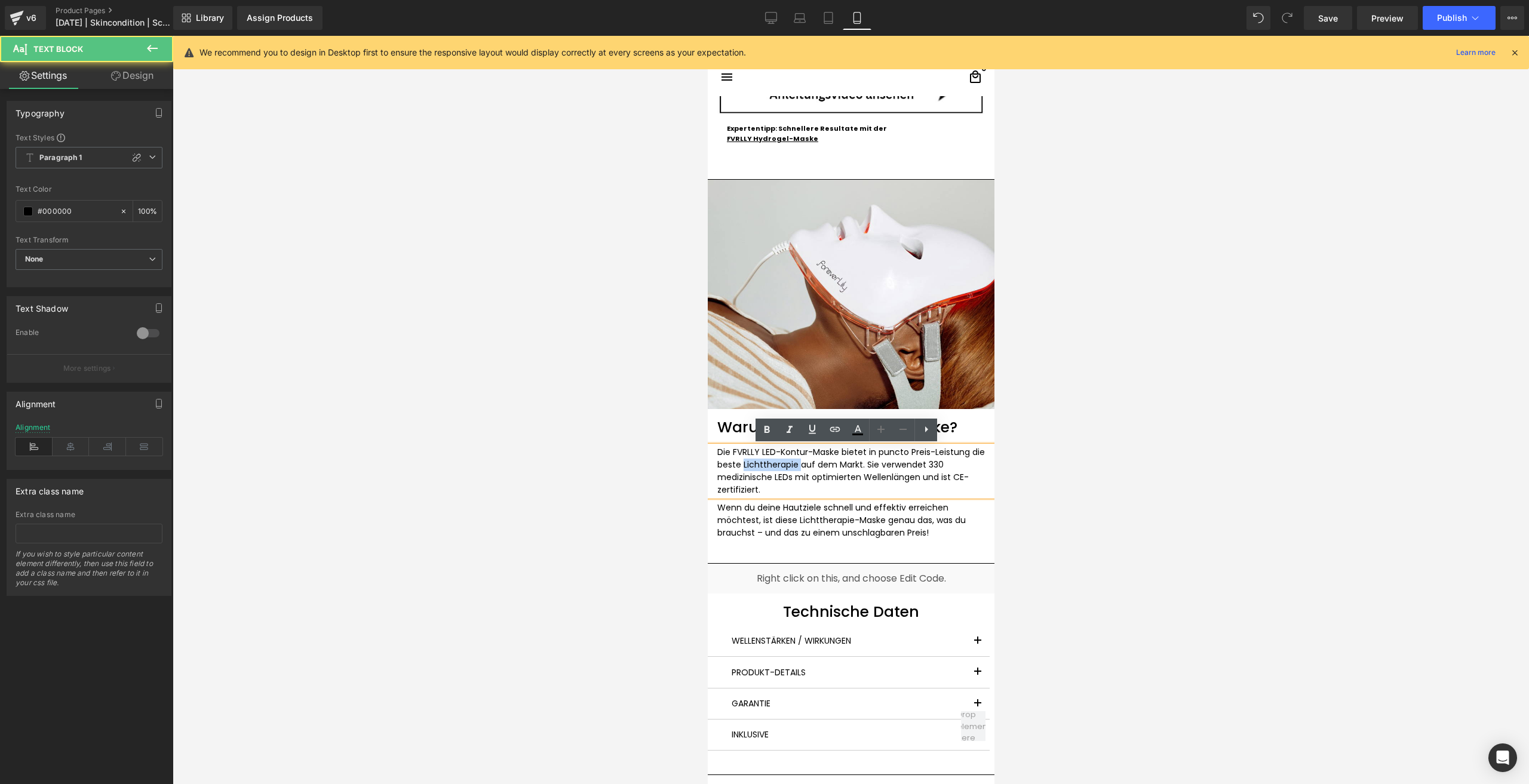
click at [768, 466] on p "Die FVRLLY LED-Kontur-Maske bietet in puncto Preis-Leistung die beste Lichtther…" at bounding box center [851, 471] width 267 height 50
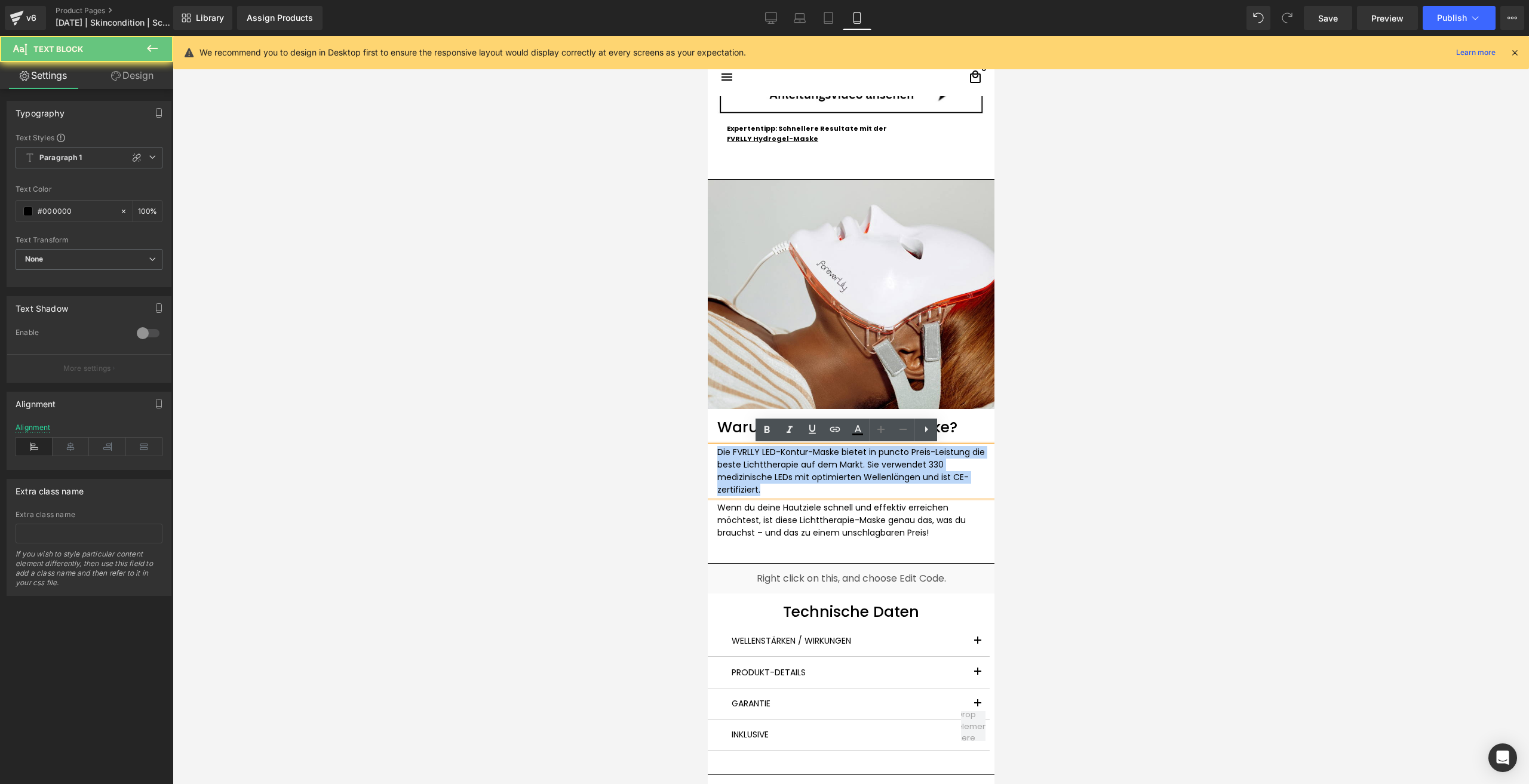
click at [768, 466] on p "Die FVRLLY LED-Kontur-Maske bietet in puncto Preis-Leistung die beste Lichtther…" at bounding box center [851, 471] width 267 height 50
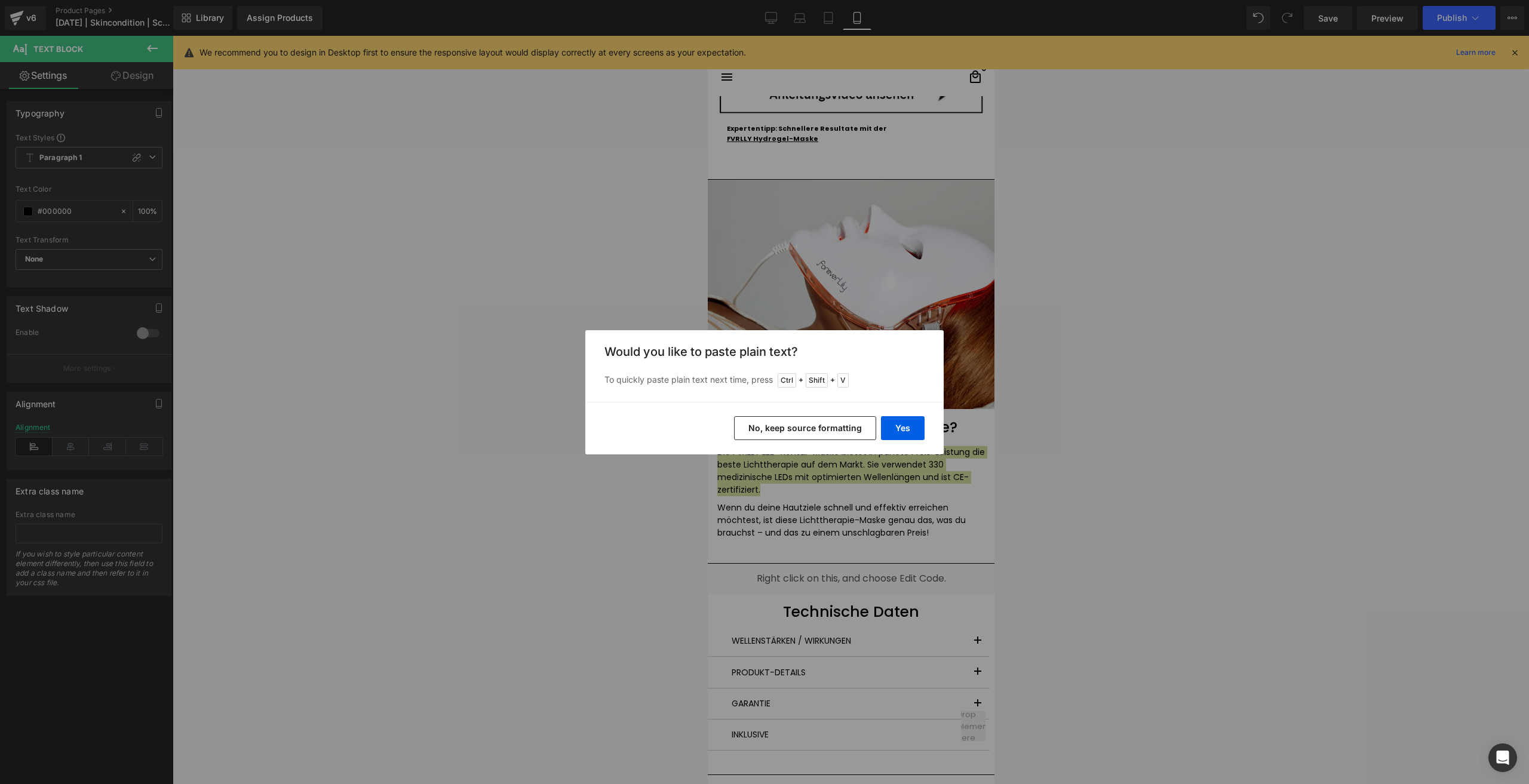
click at [813, 430] on button "No, keep source formatting" at bounding box center [805, 428] width 142 height 24
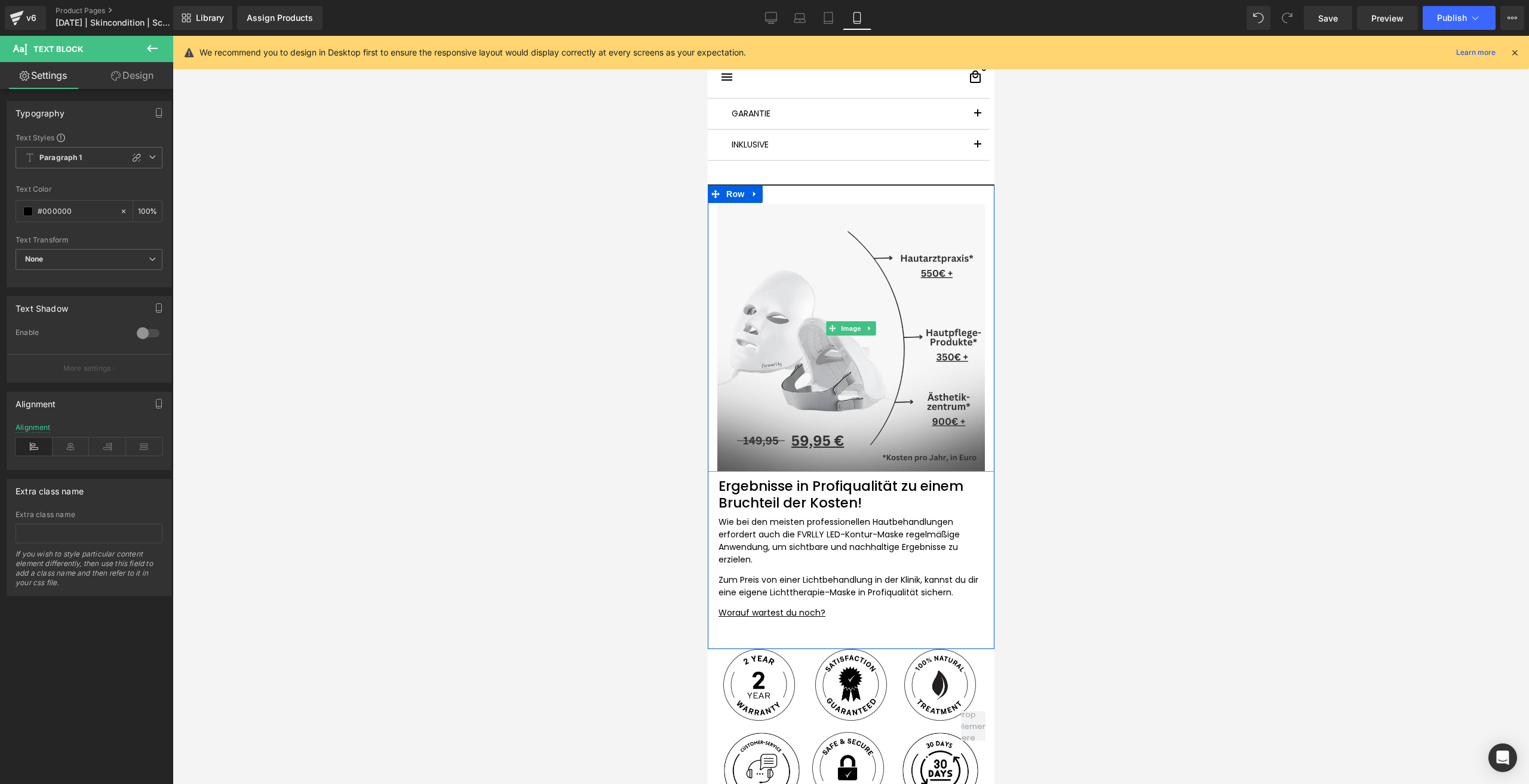
scroll to position [3701, 0]
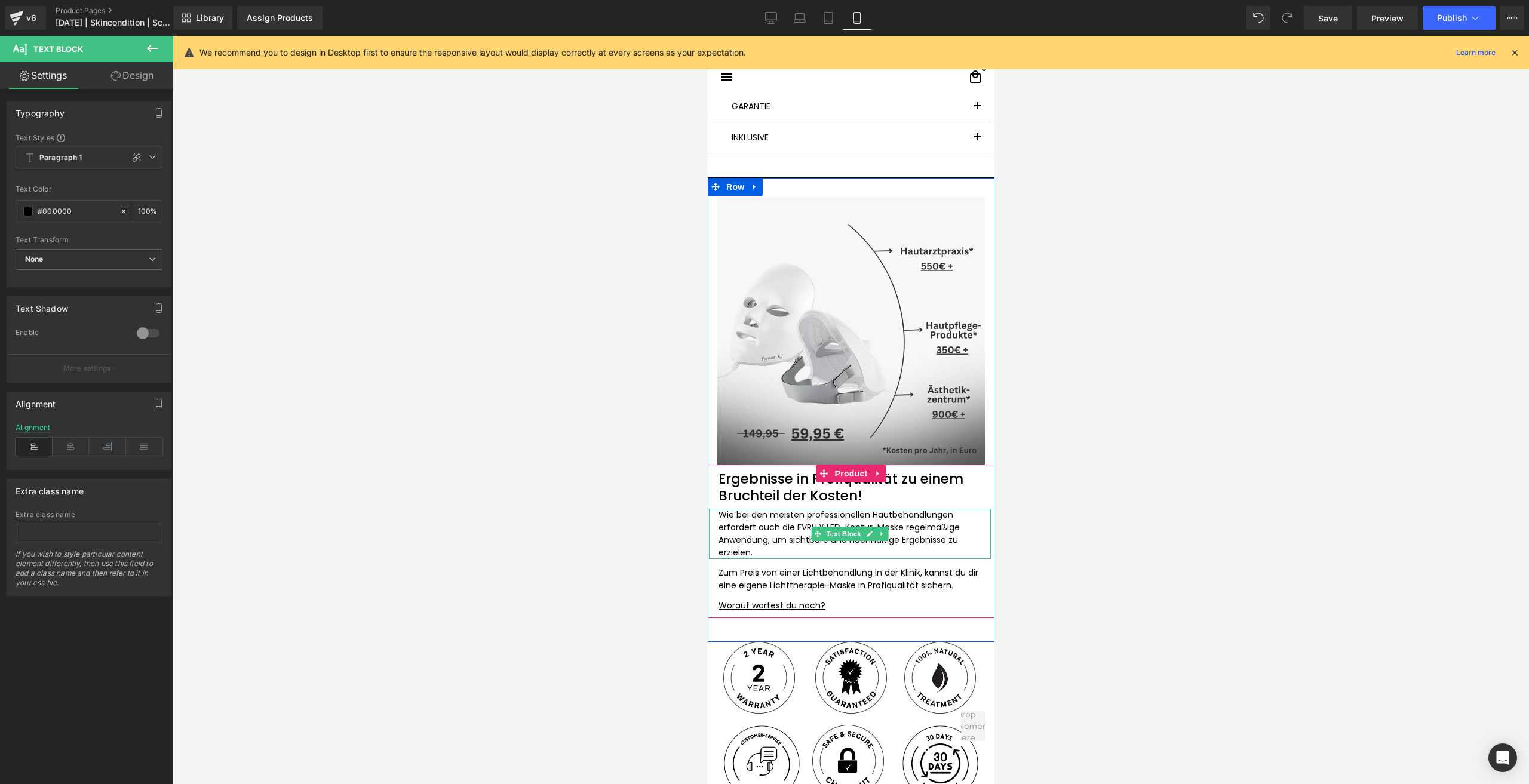
click at [758, 531] on p "Wie bei den meisten professionellen Hautbehandlungen erfordert auch die FVRLLY …" at bounding box center [849, 533] width 263 height 50
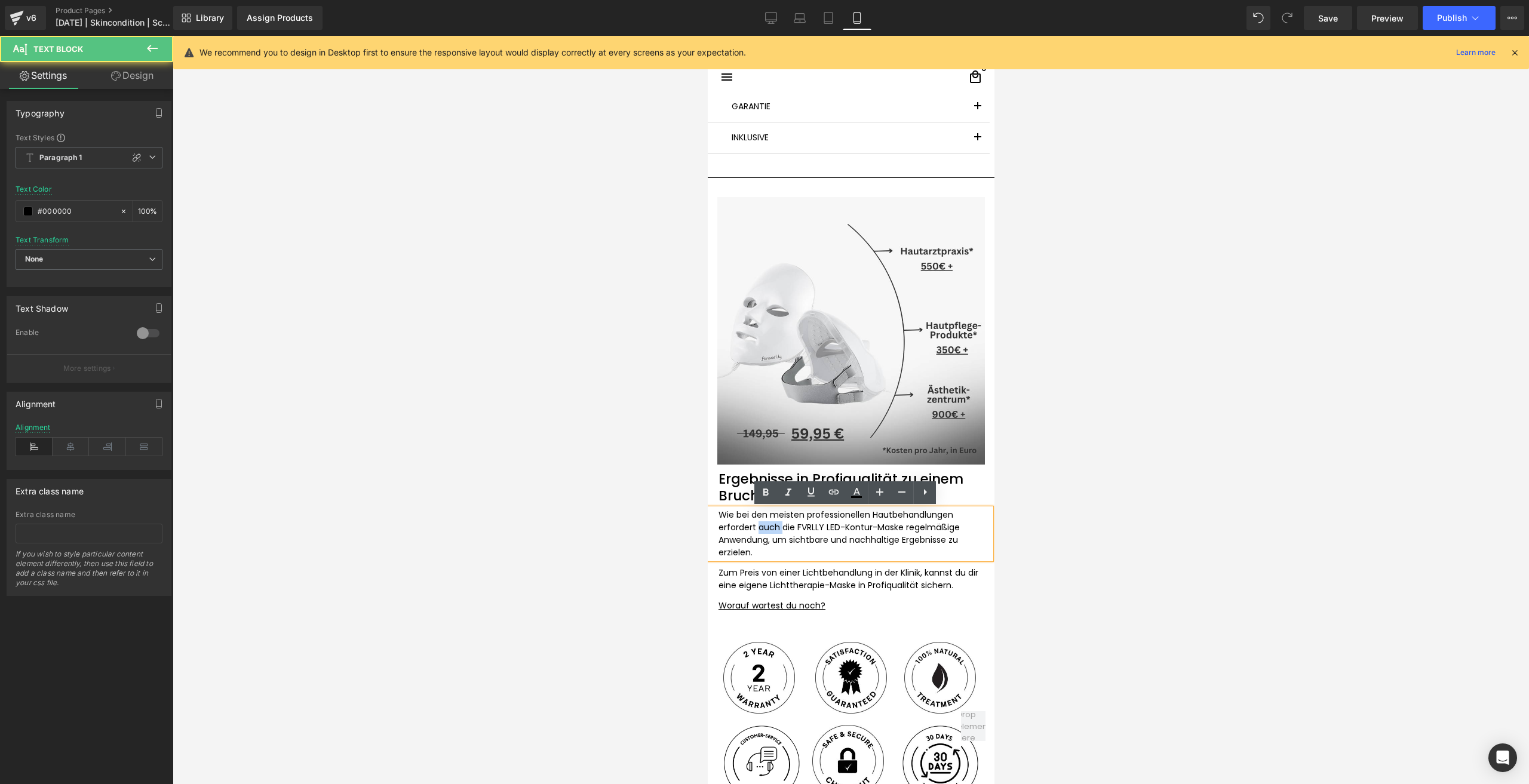
click at [758, 531] on p "Wie bei den meisten professionellen Hautbehandlungen erfordert auch die FVRLLY …" at bounding box center [849, 533] width 263 height 50
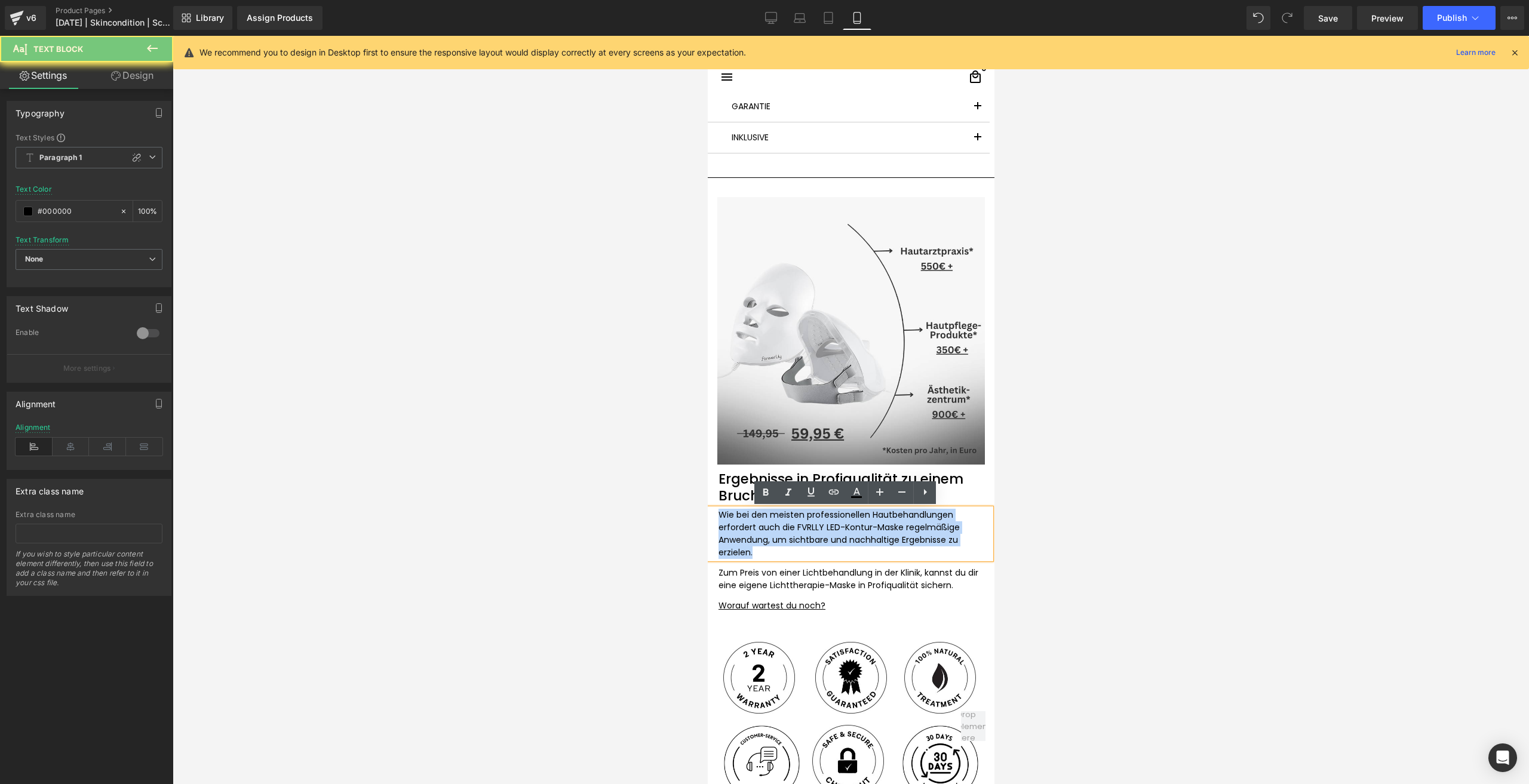
click at [758, 531] on p "Wie bei den meisten professionellen Hautbehandlungen erfordert auch die FVRLLY …" at bounding box center [849, 533] width 263 height 50
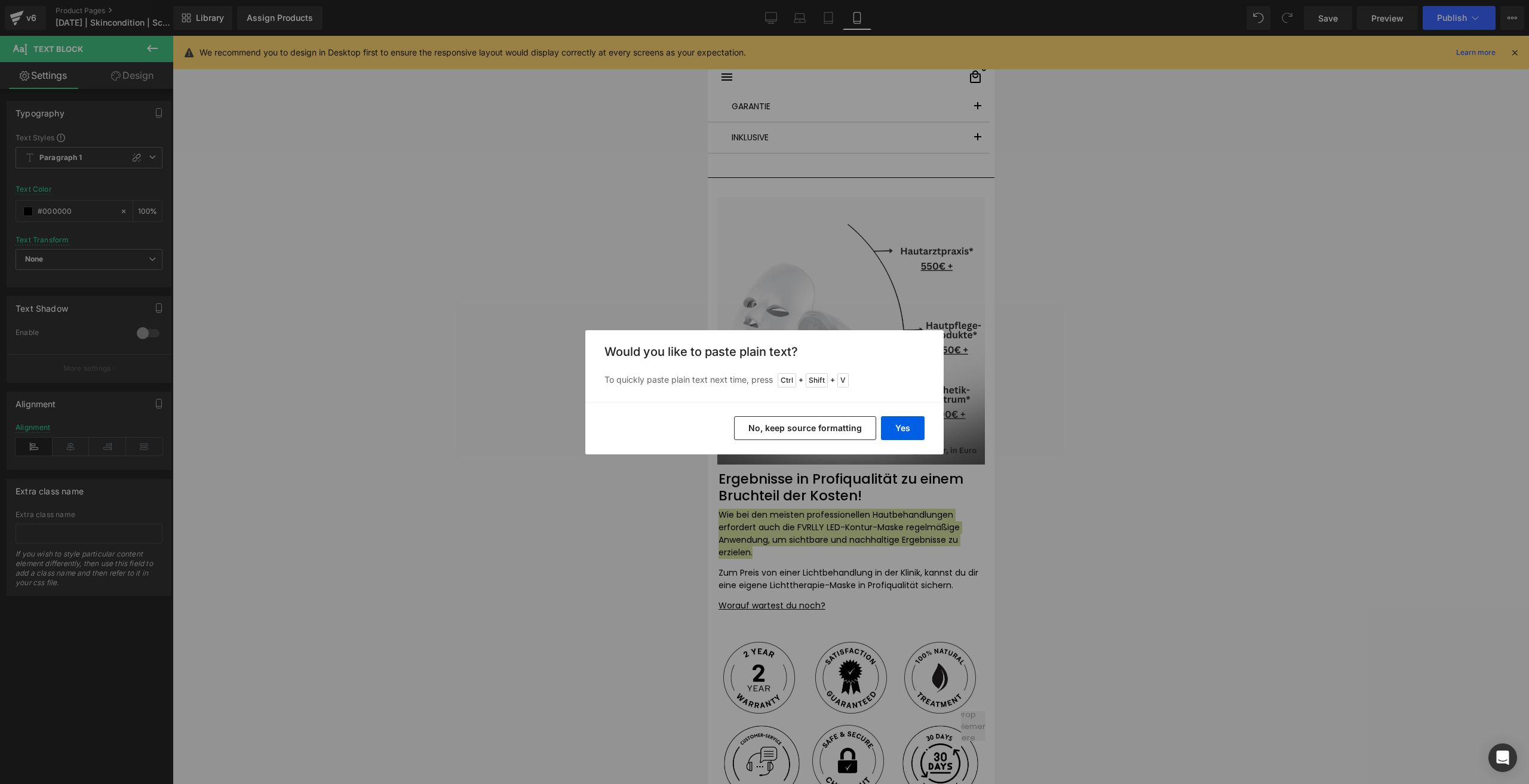
click at [817, 435] on button "No, keep source formatting" at bounding box center [805, 428] width 142 height 24
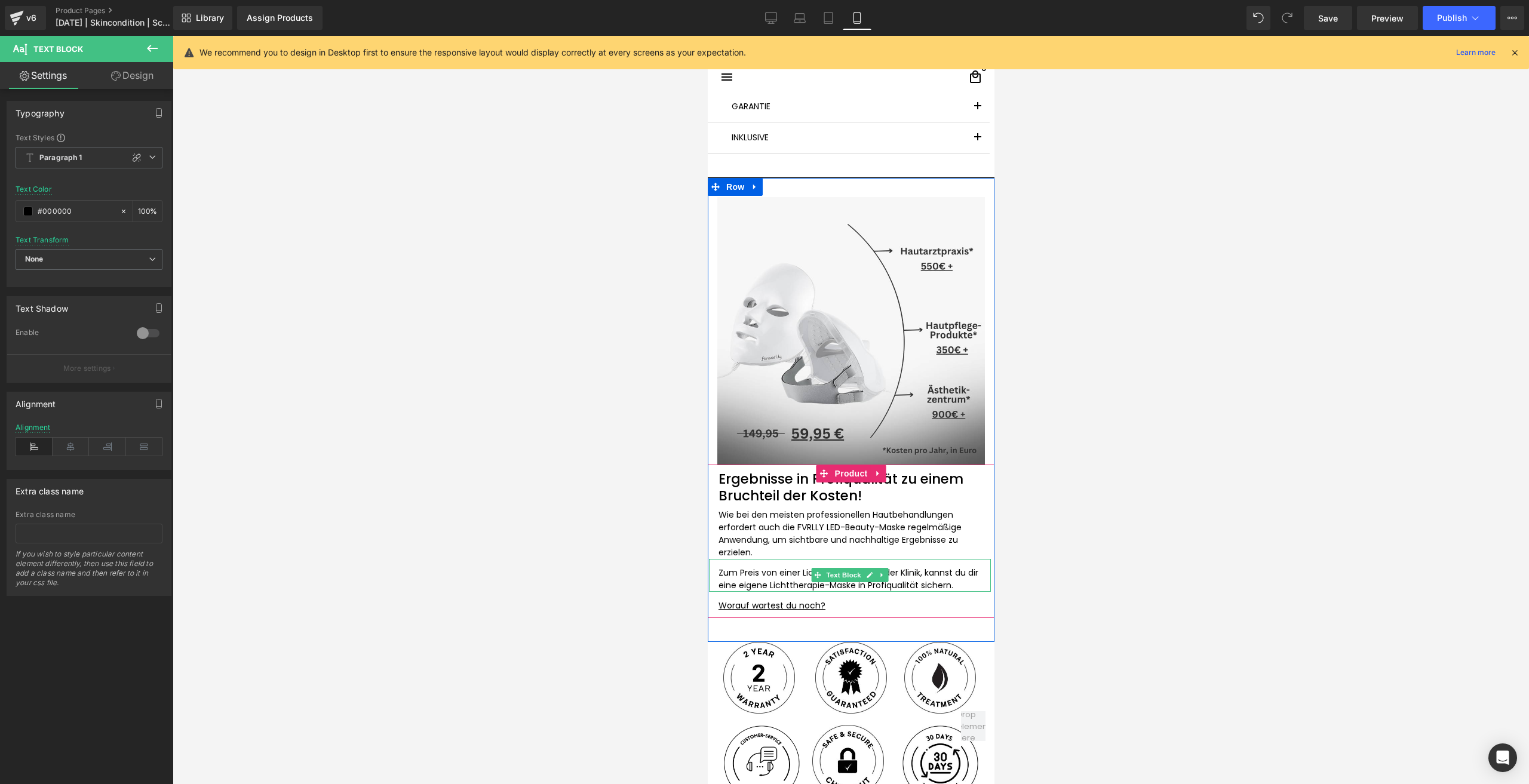
click at [775, 583] on p "Zum Preis von einer Lichtbehandlung in der Klinik, kannst du dir eine eigene Li…" at bounding box center [849, 578] width 263 height 25
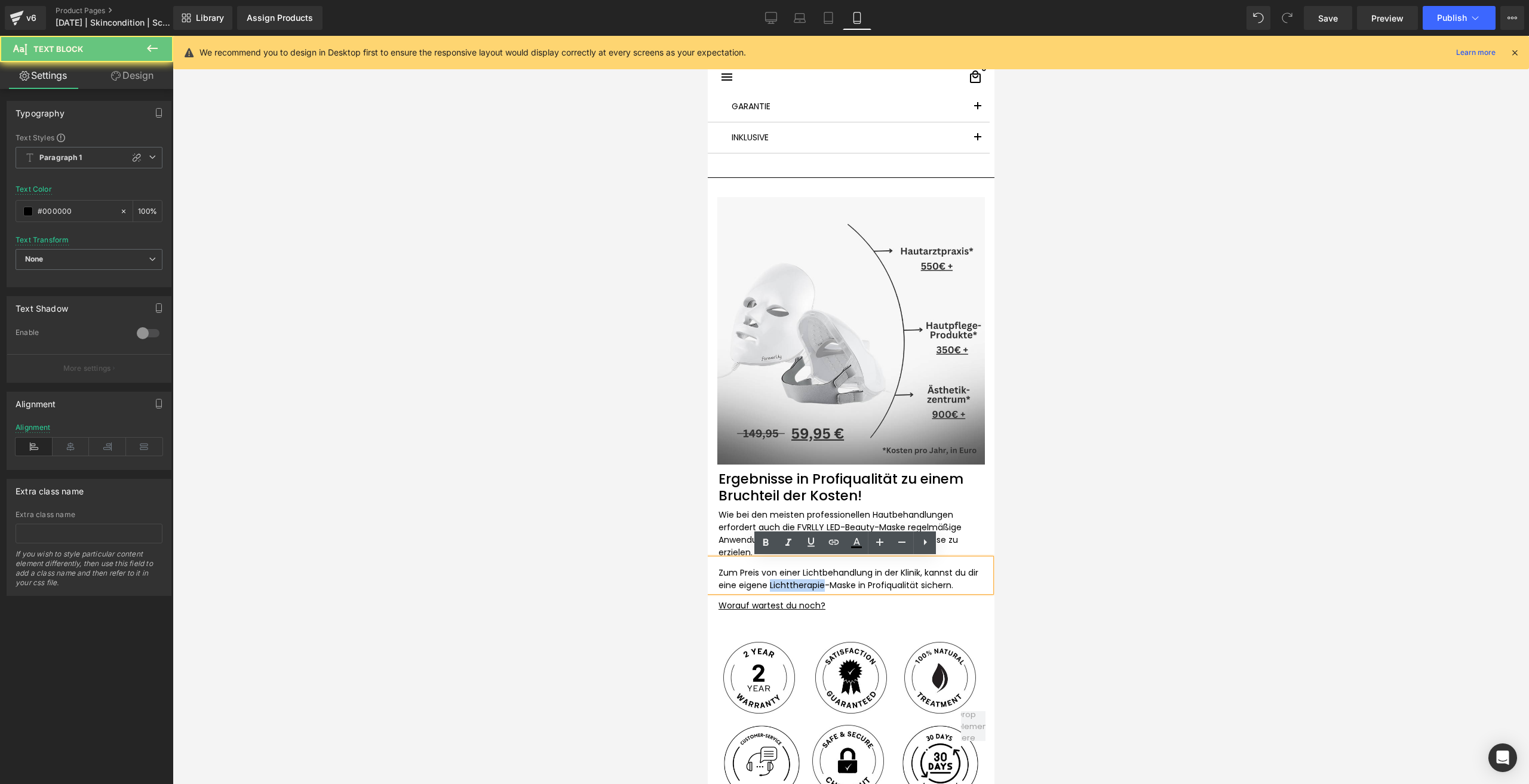
click at [775, 583] on p "Zum Preis von einer Lichtbehandlung in der Klinik, kannst du dir eine eigene Li…" at bounding box center [849, 578] width 263 height 25
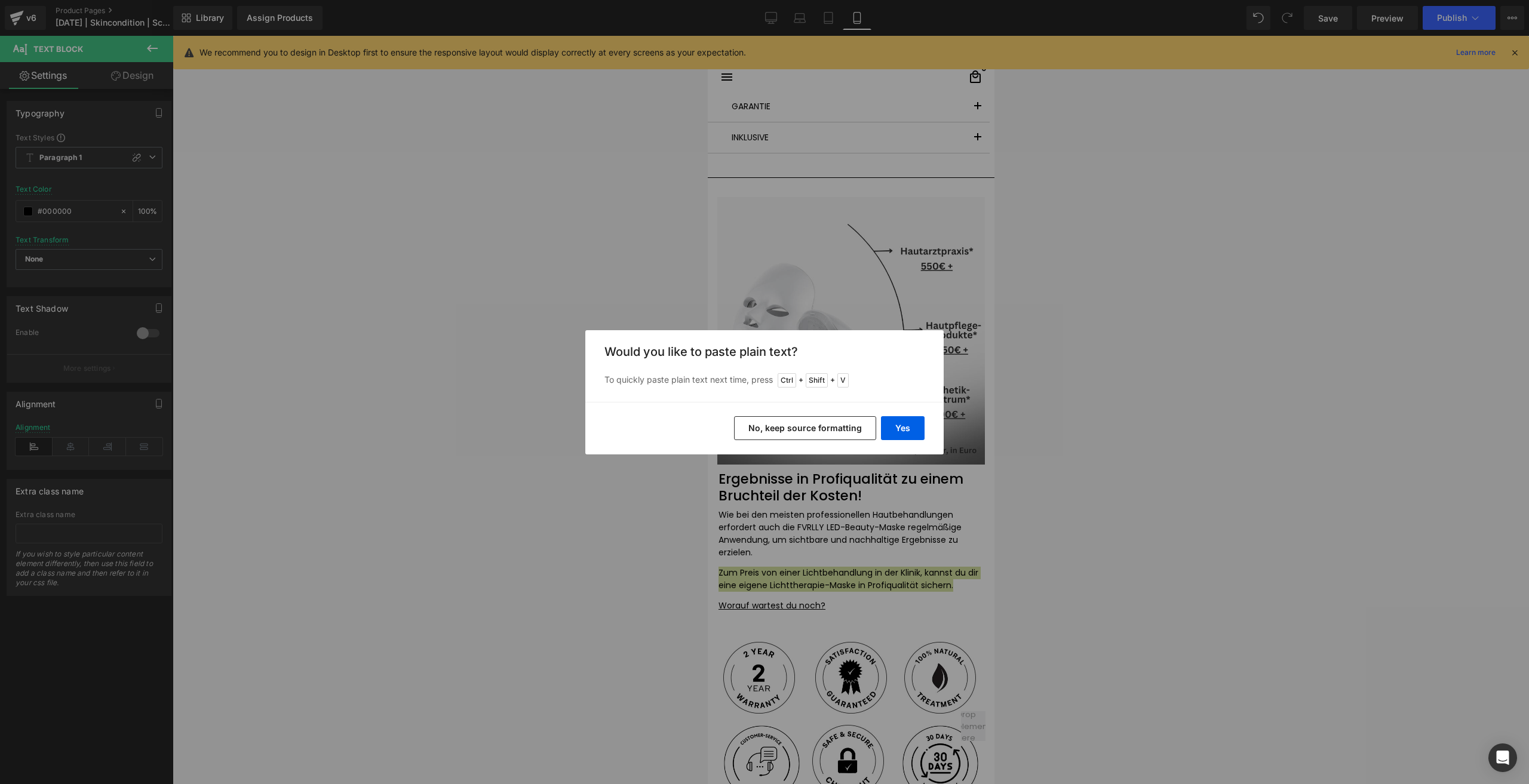
click at [796, 429] on button "No, keep source formatting" at bounding box center [805, 428] width 142 height 24
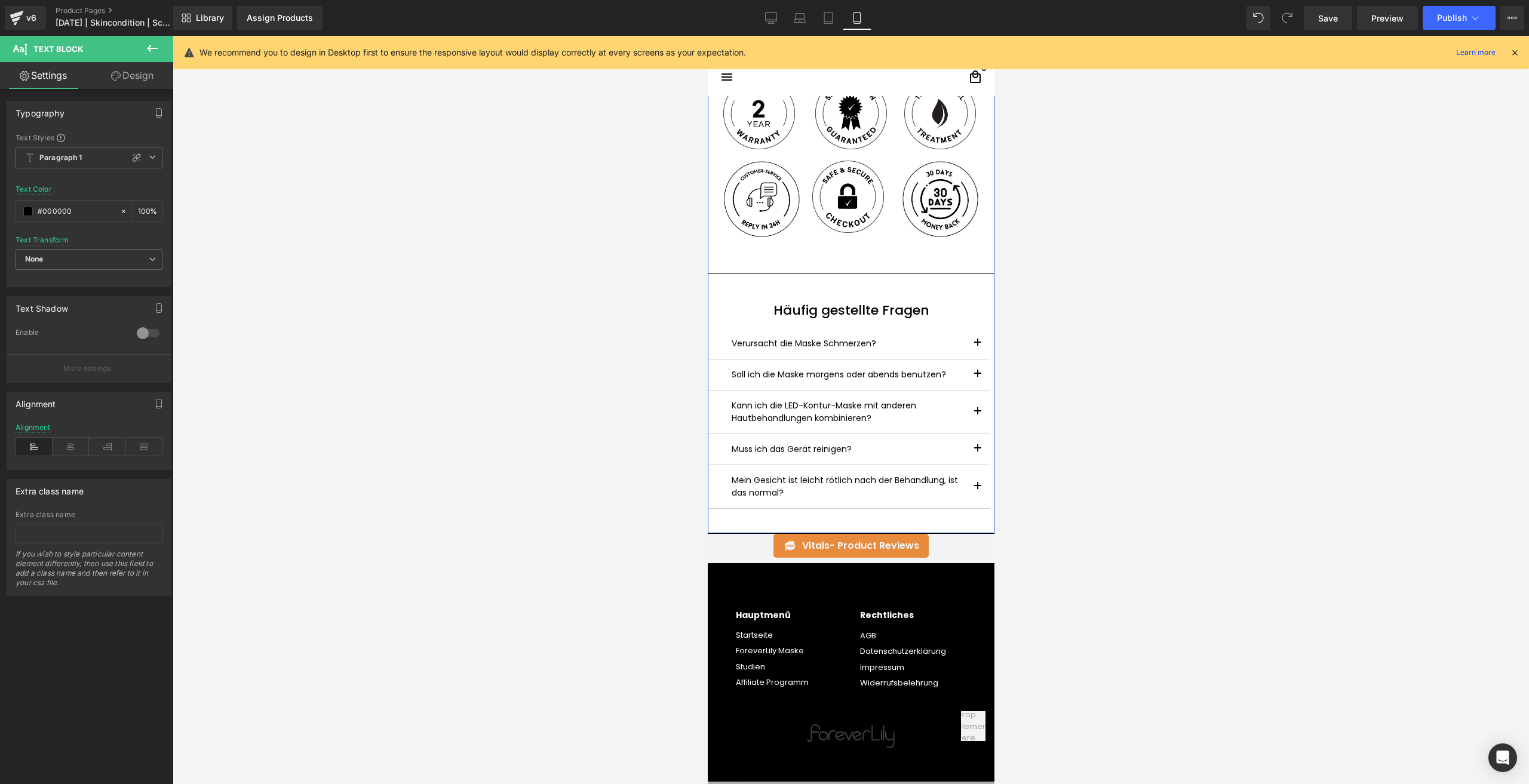
scroll to position [4298, 0]
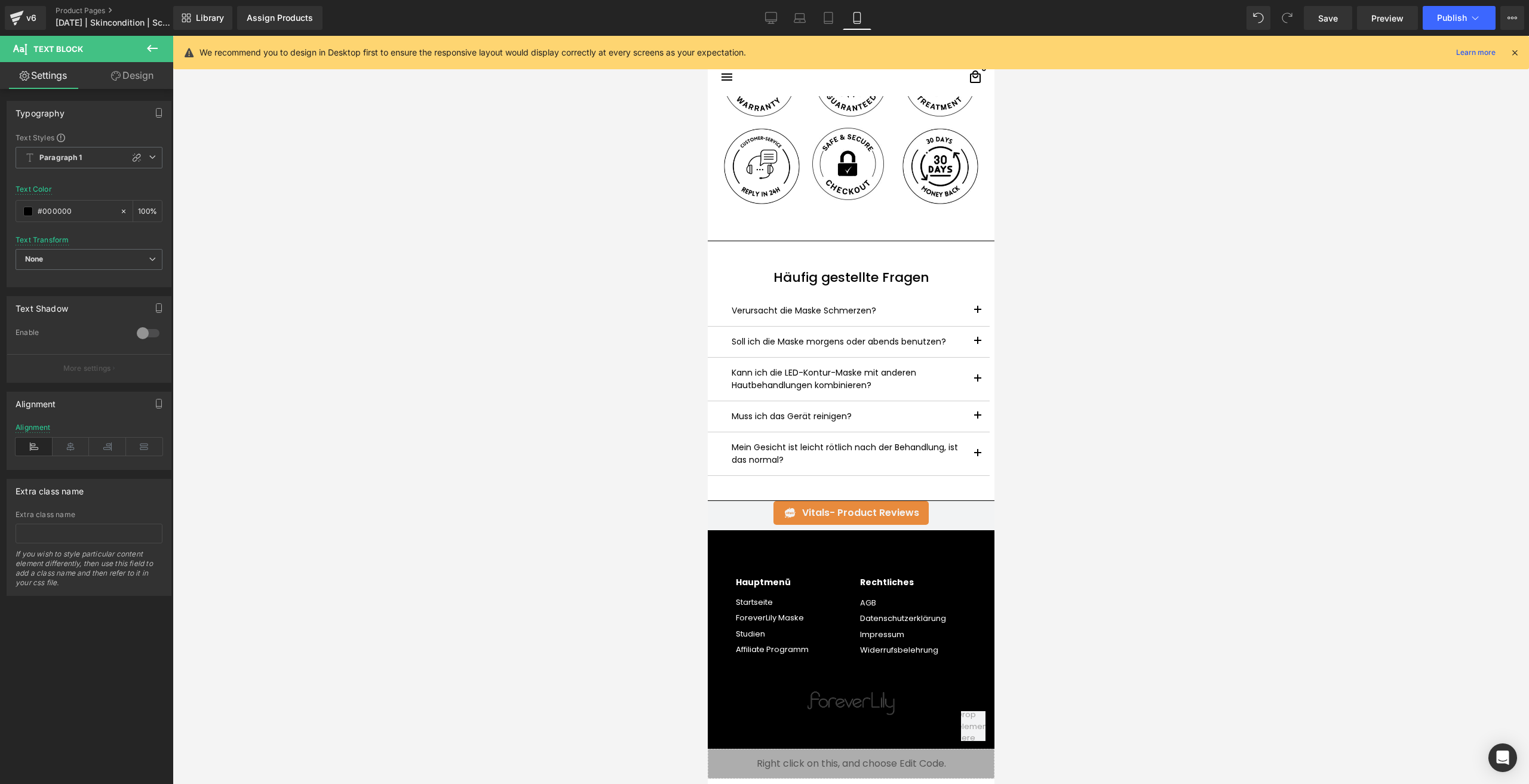
click at [976, 306] on button "button" at bounding box center [977, 310] width 24 height 31
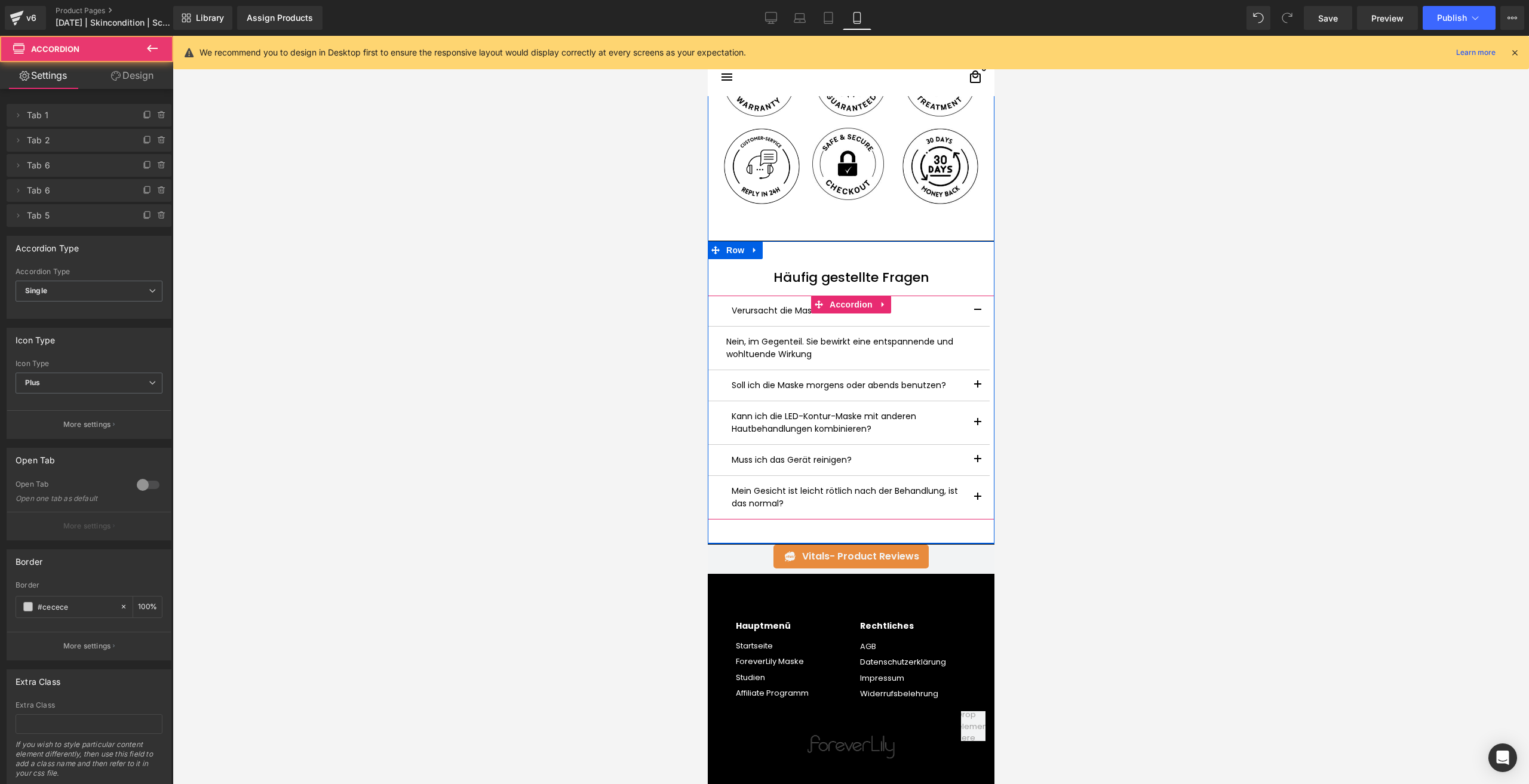
click at [971, 385] on button "button" at bounding box center [977, 385] width 24 height 31
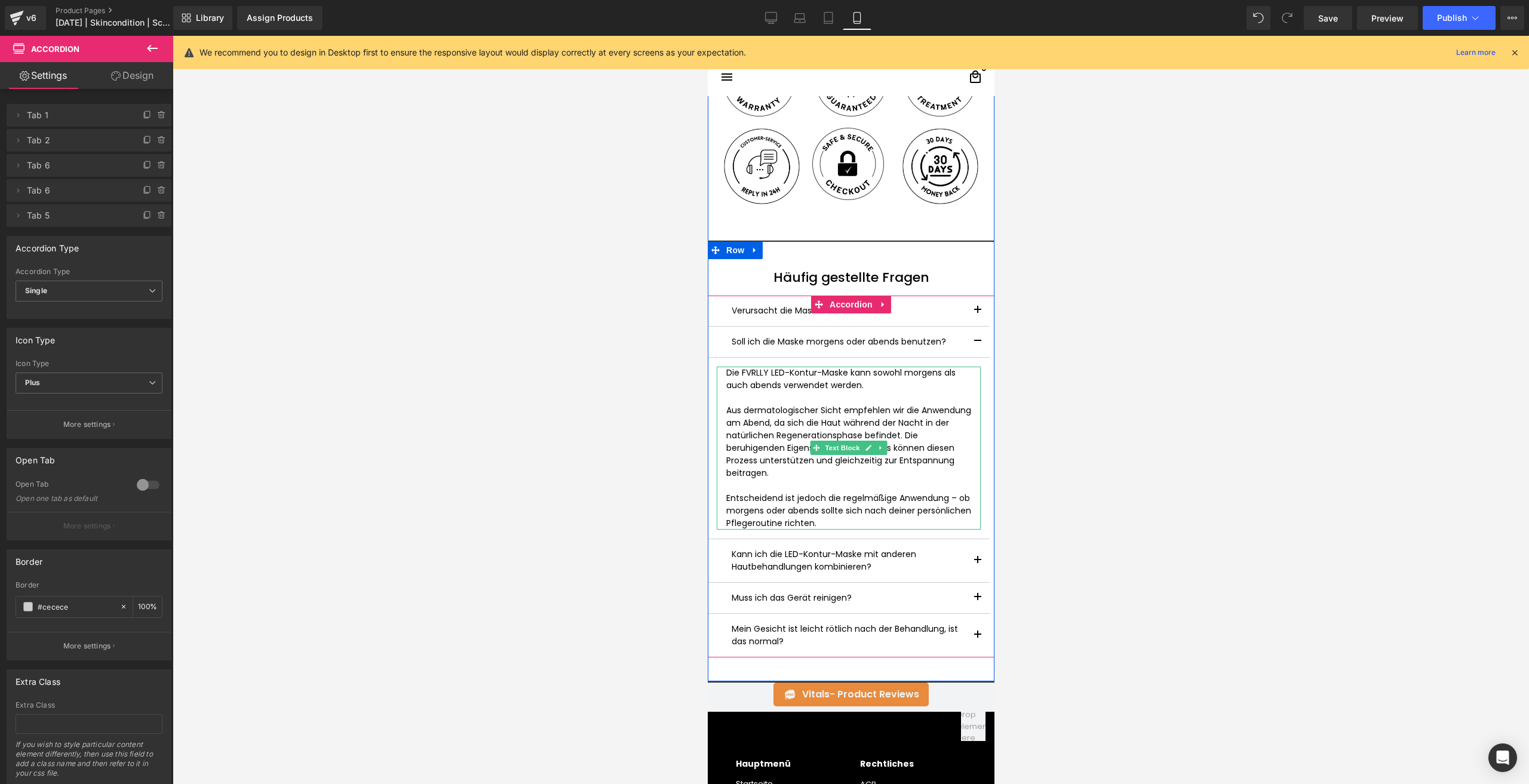
click at [895, 519] on p "Entscheidend ist jedoch die regelmäßige Anwendung – ob morgens oder abends soll…" at bounding box center [848, 511] width 245 height 38
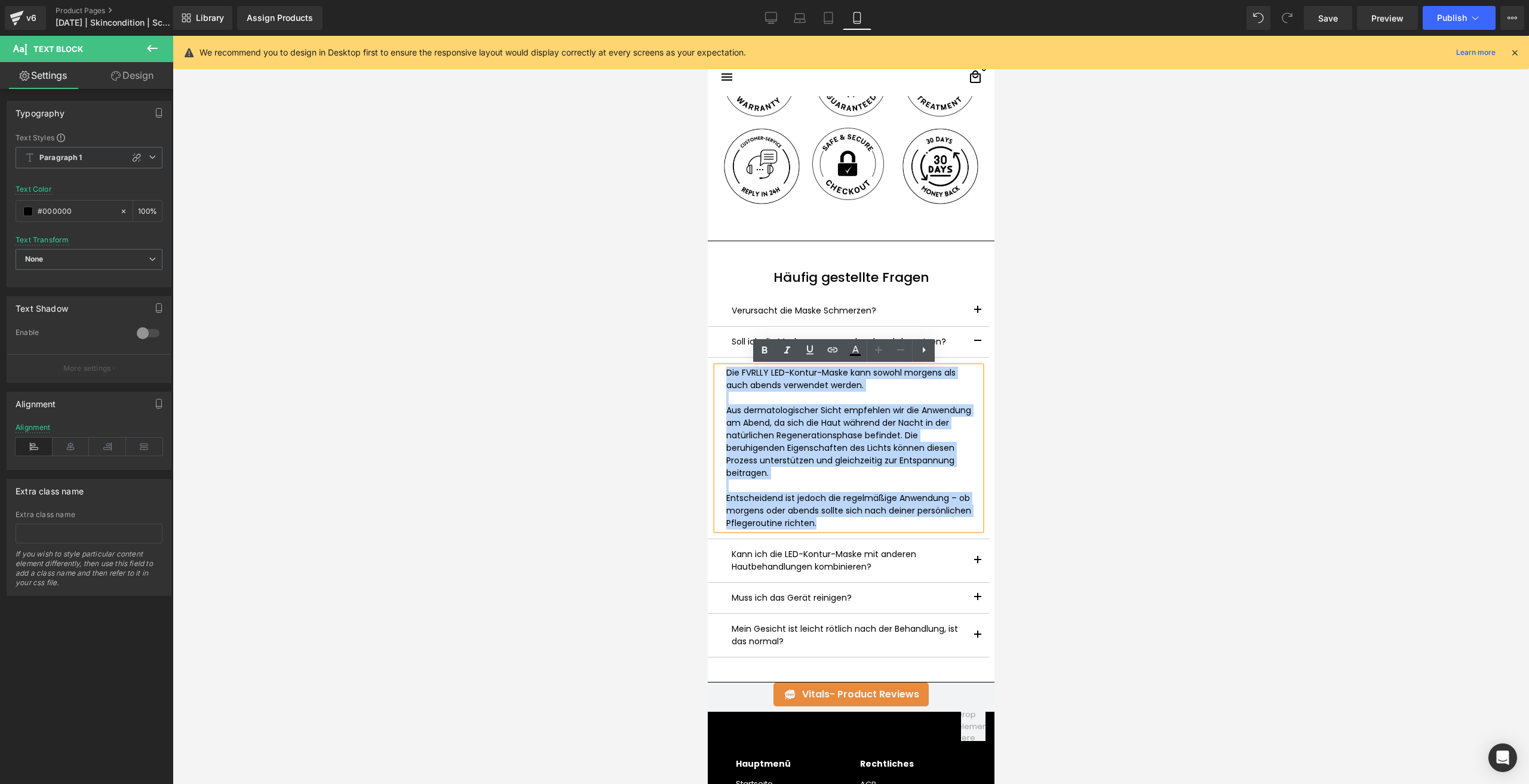
drag, startPoint x: 894, startPoint y: 519, endPoint x: 715, endPoint y: 369, distance: 233.5
click at [716, 369] on div "Die FVRLLY LED-Kontur-Maske kann sowohl morgens als auch abends verwendet werde…" at bounding box center [848, 448] width 264 height 163
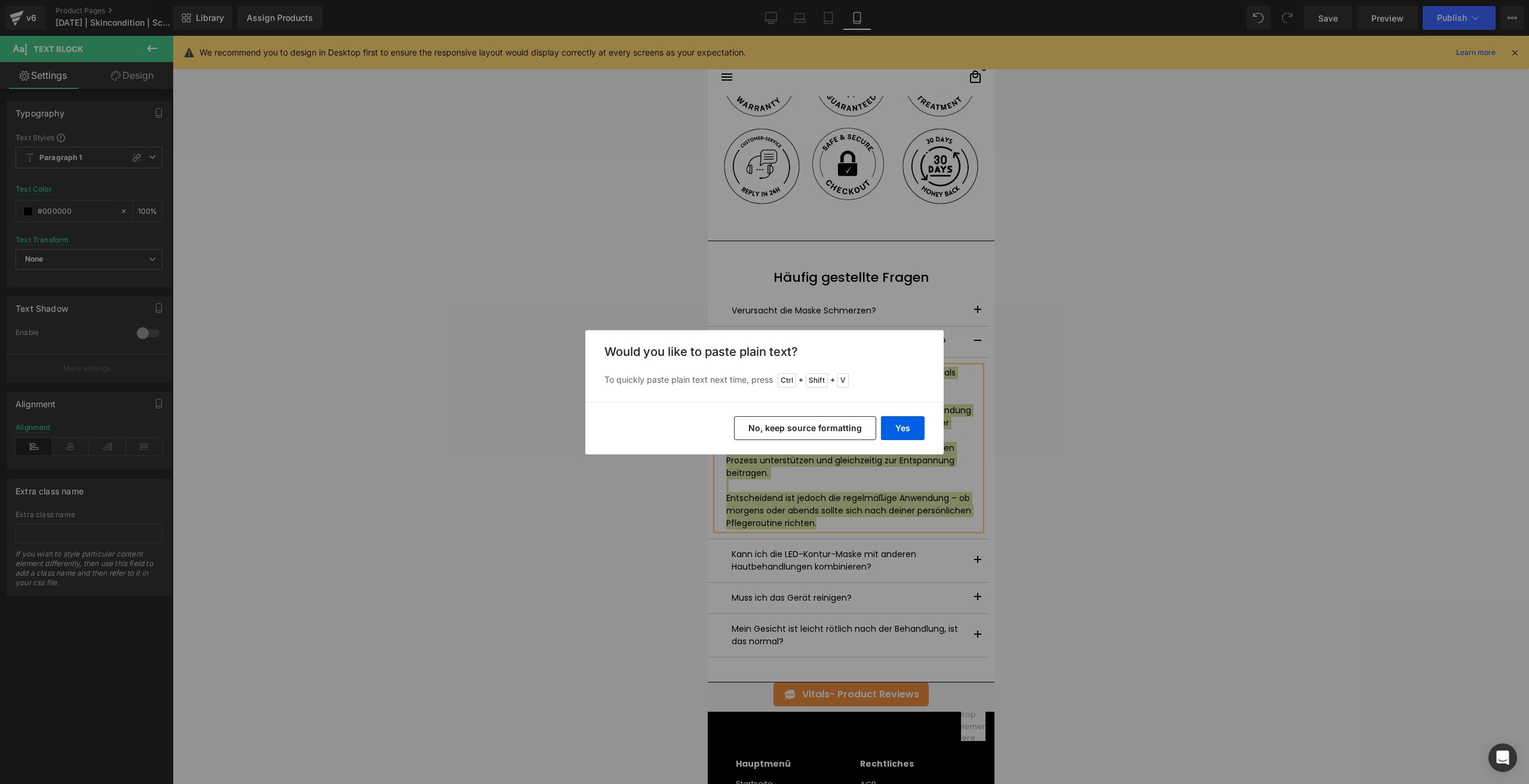
click at [819, 426] on button "No, keep source formatting" at bounding box center [805, 428] width 142 height 24
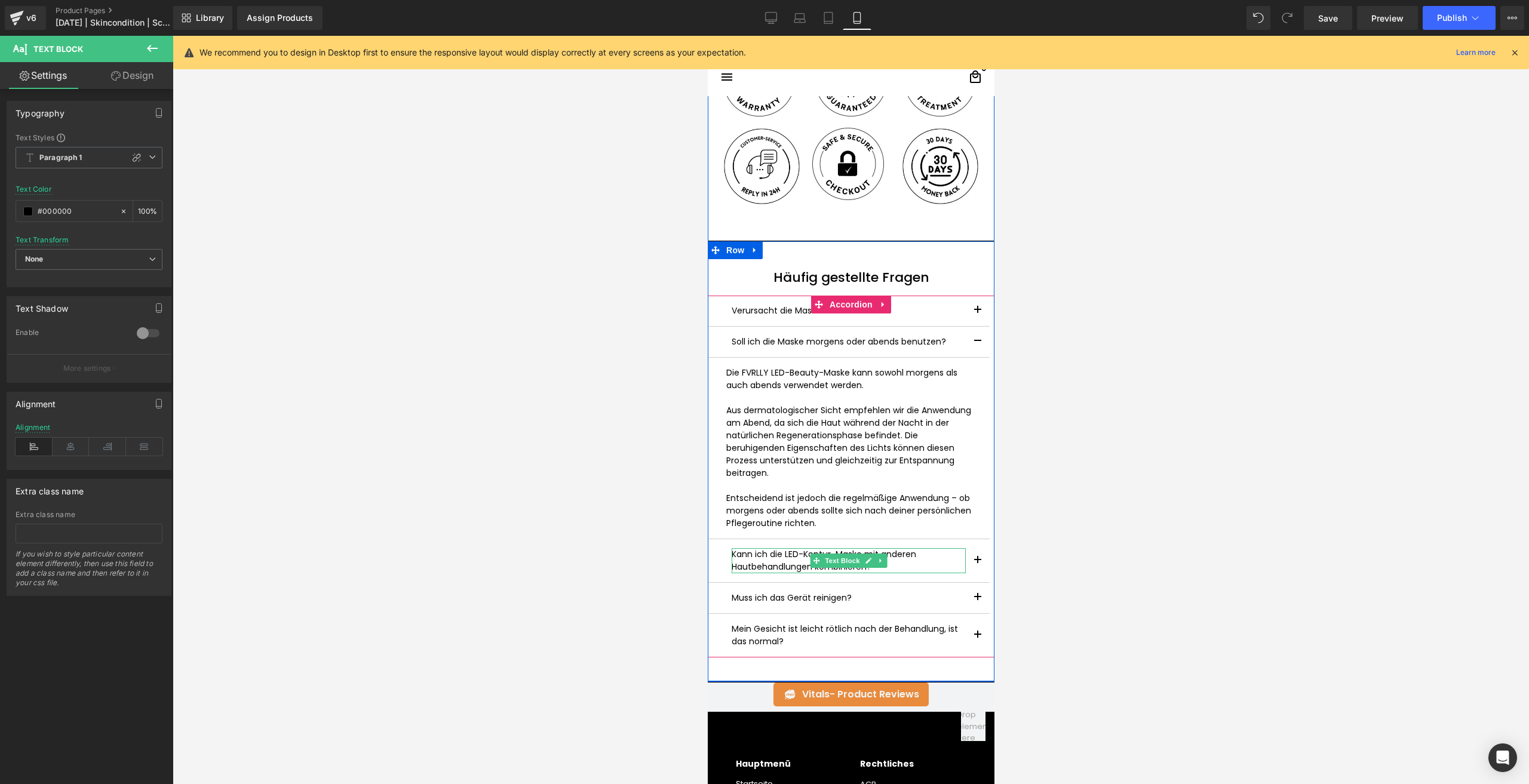
click at [765, 557] on p "Kann ich die LED-Kontur-Maske mit anderen Hautbehandlungen kombinieren?" at bounding box center [848, 560] width 234 height 25
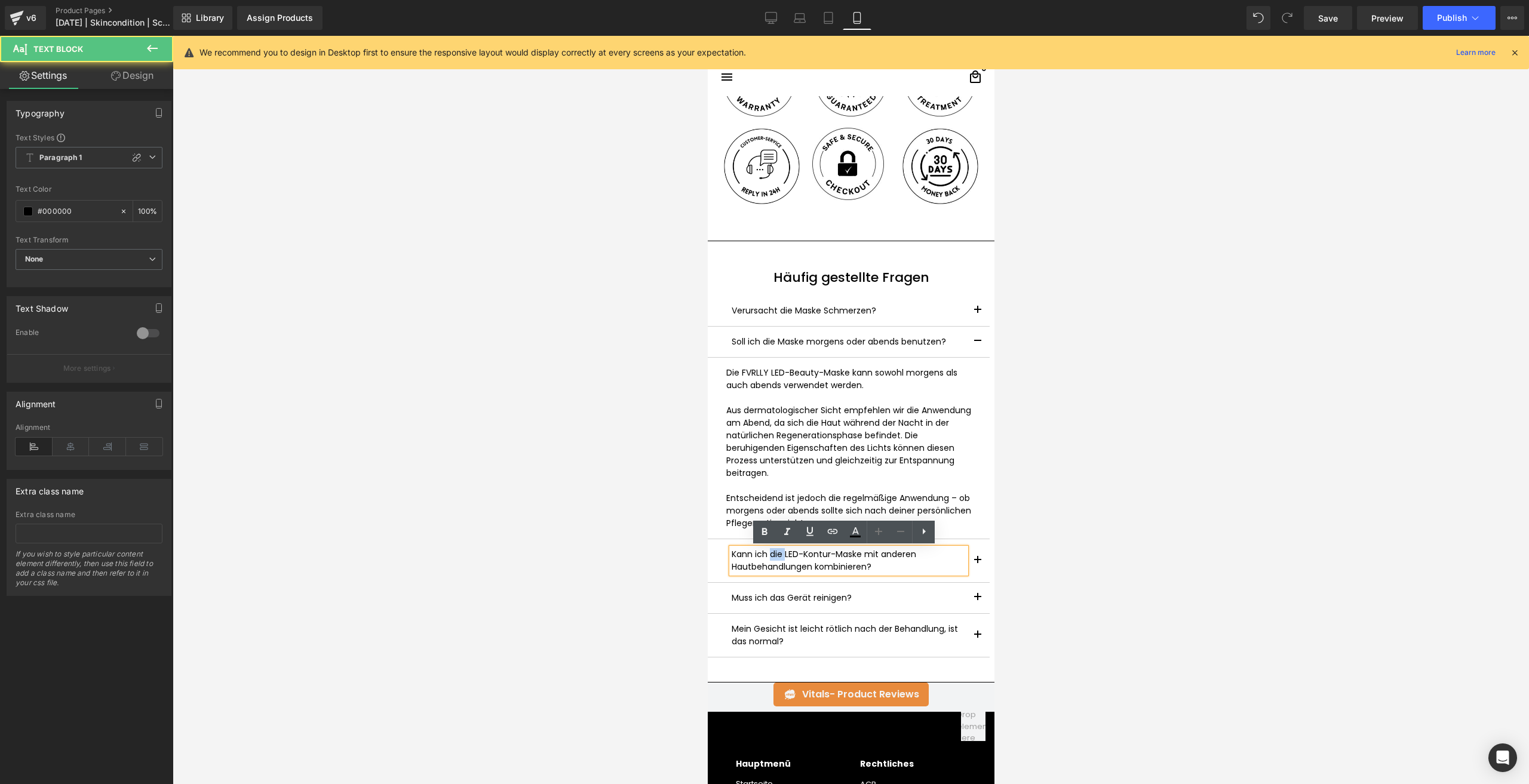
click at [765, 557] on p "Kann ich die LED-Kontur-Maske mit anderen Hautbehandlungen kombinieren?" at bounding box center [848, 560] width 234 height 25
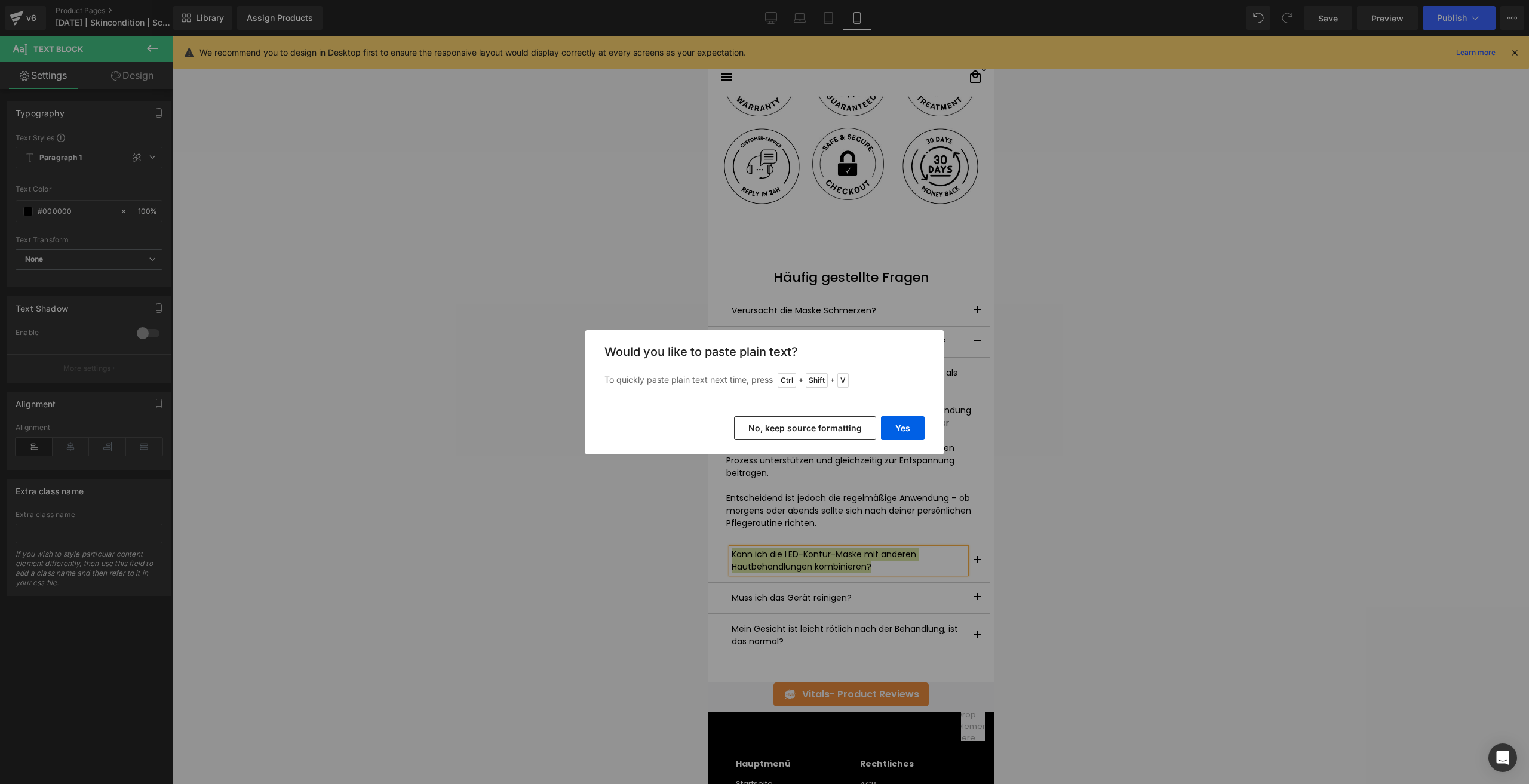
click at [796, 430] on button "No, keep source formatting" at bounding box center [805, 428] width 142 height 24
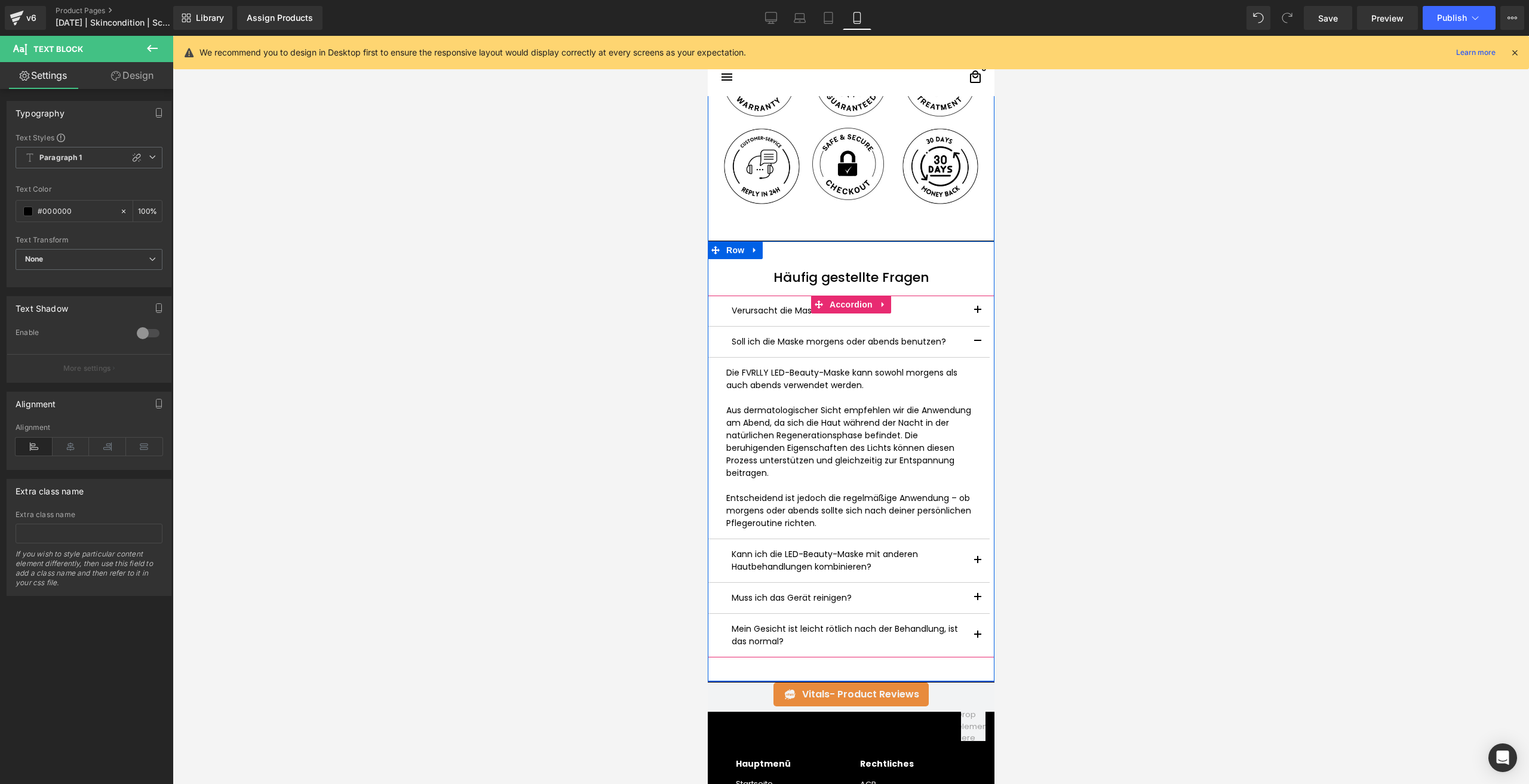
click at [976, 565] on button "button" at bounding box center [977, 560] width 24 height 43
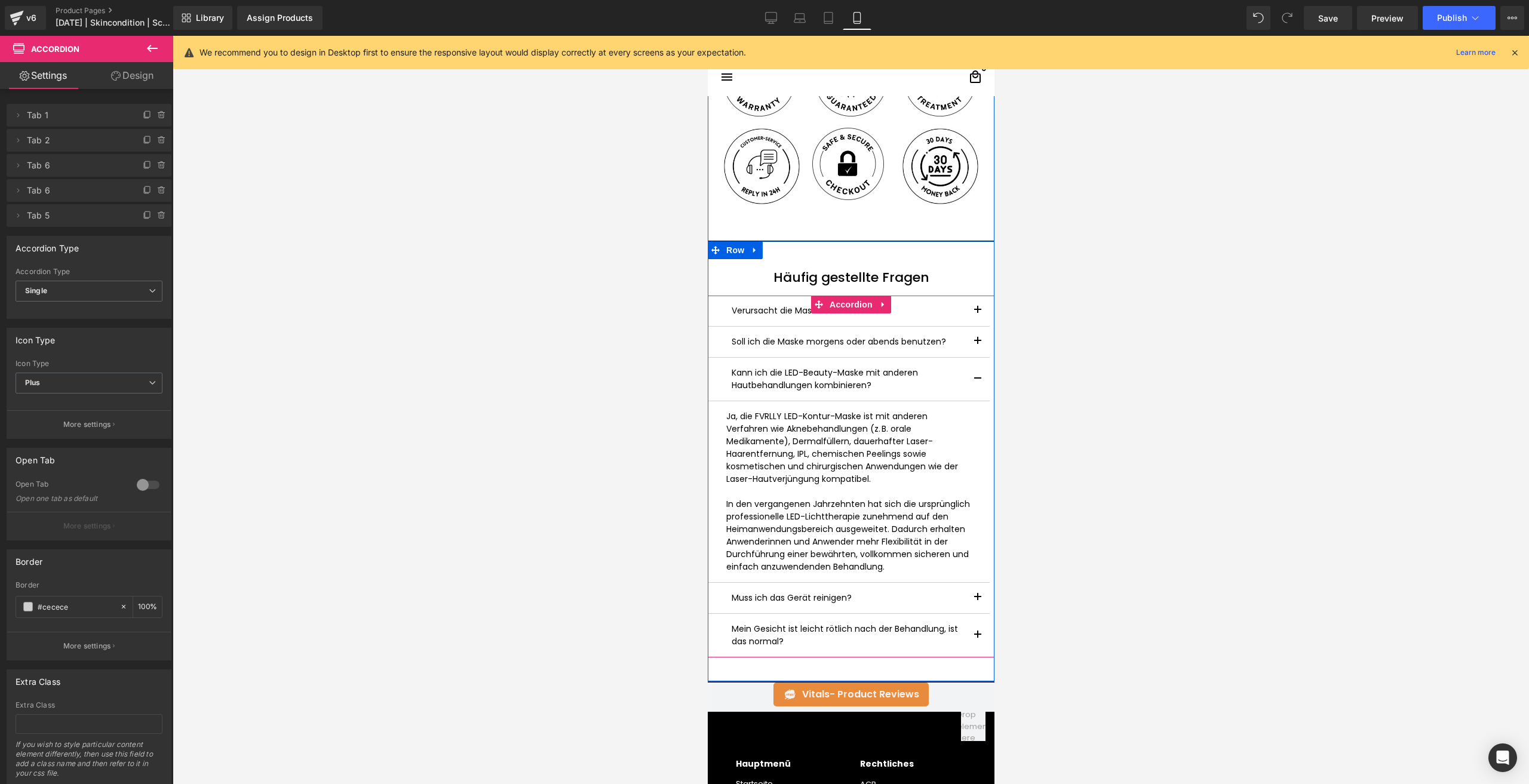
click at [968, 593] on button "button" at bounding box center [977, 598] width 24 height 31
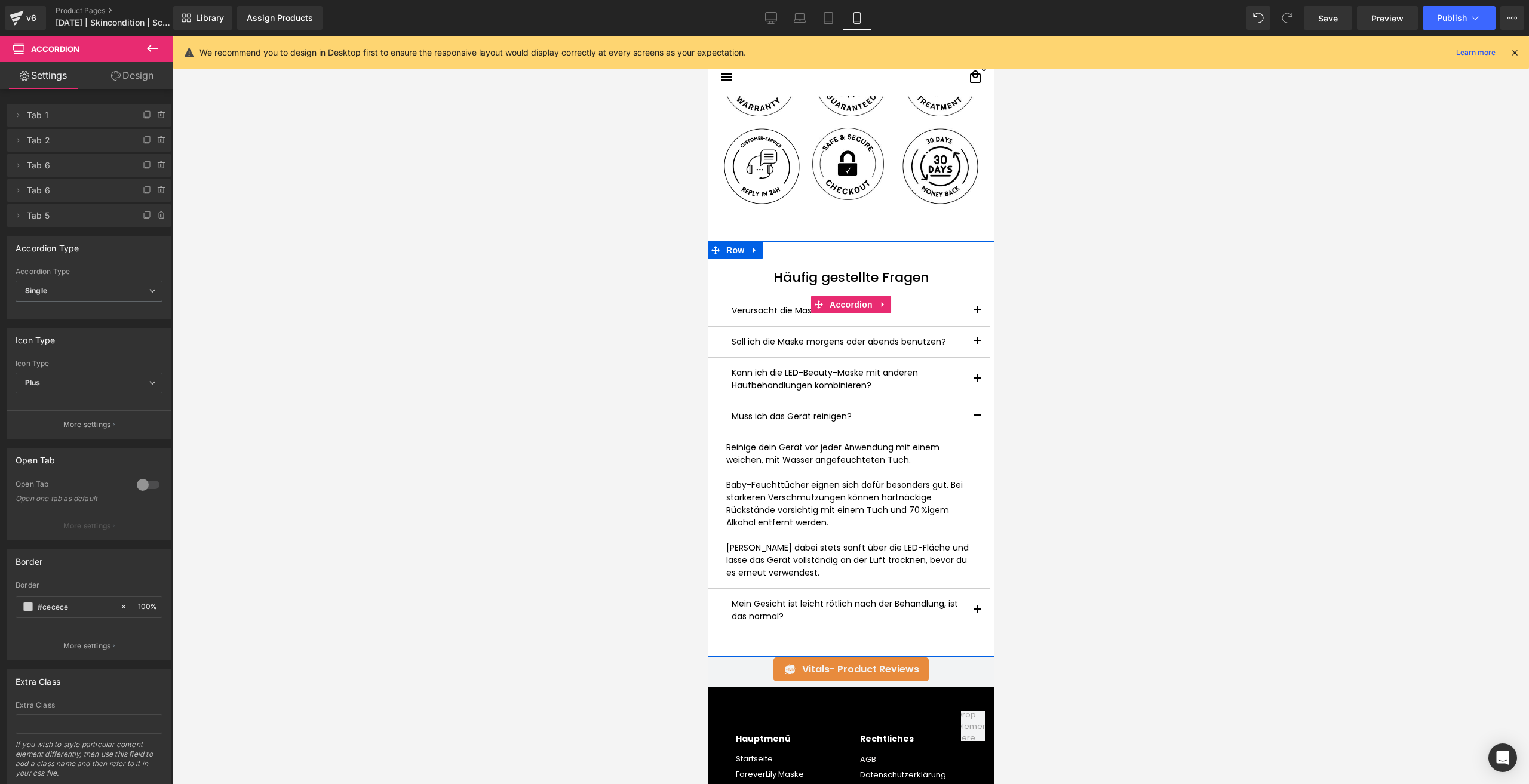
click at [814, 565] on p "[PERSON_NAME] dabei stets sanft über die LED-Fläche und lasse das Gerät vollstä…" at bounding box center [848, 560] width 245 height 38
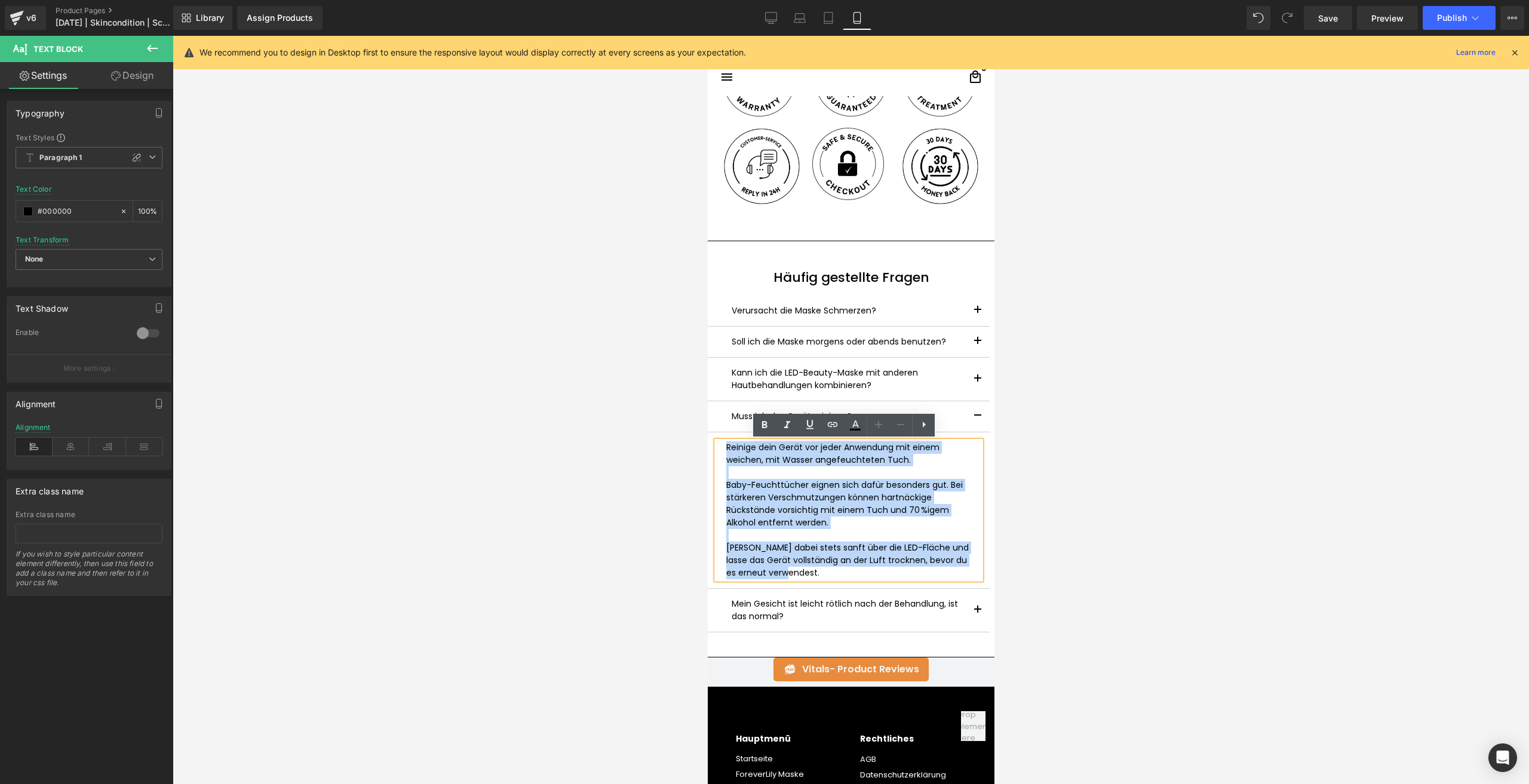
drag, startPoint x: 818, startPoint y: 569, endPoint x: 712, endPoint y: 445, distance: 163.1
click at [716, 445] on div "Reinige dein Gerät vor jeder Anwendung mit einem weichen, mit Wasser angefeucht…" at bounding box center [848, 510] width 264 height 138
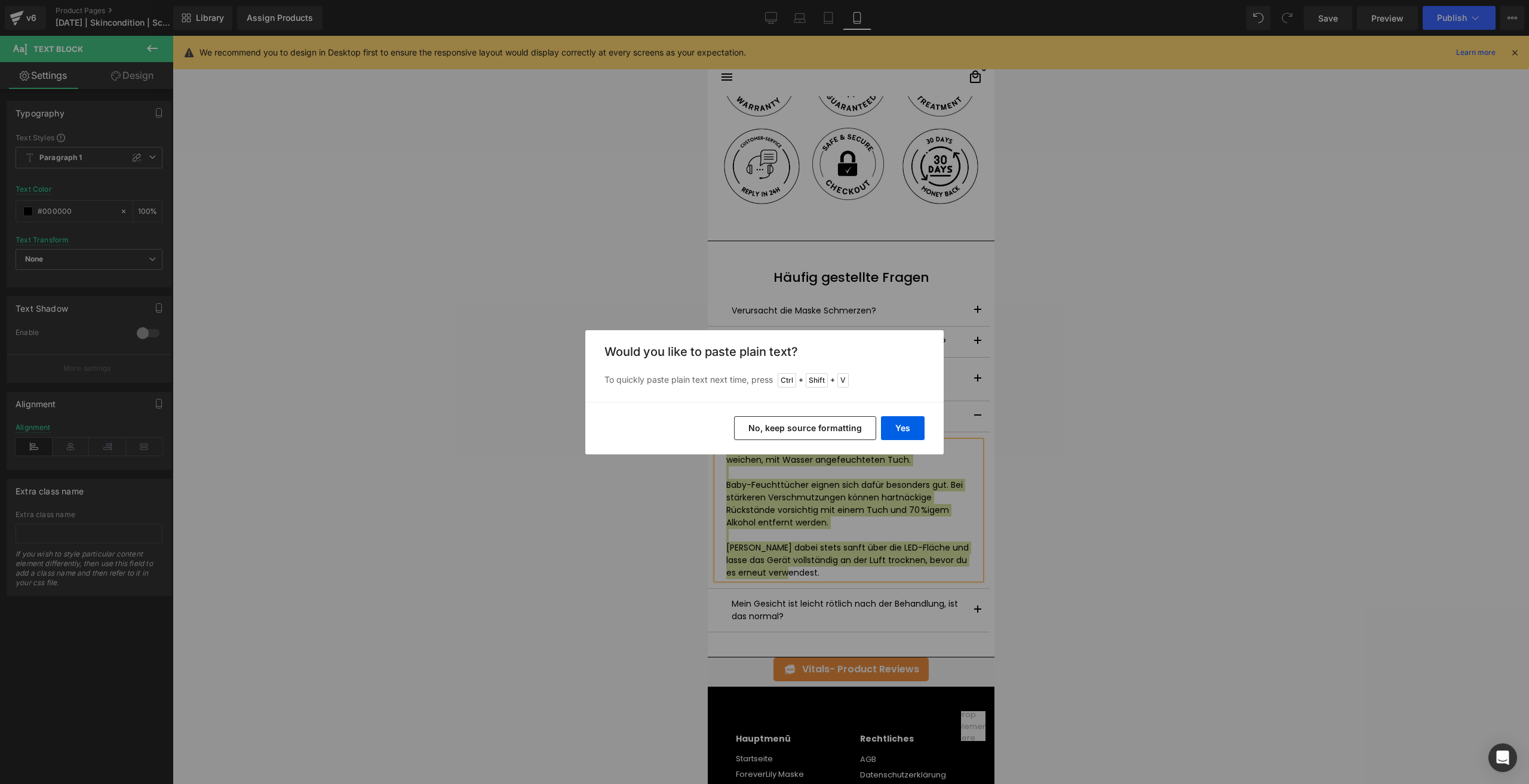
click at [1123, 519] on div "Back to Library Insert Would you like to paste plain text? To quickly paste pla…" at bounding box center [764, 392] width 1529 height 784
click at [921, 517] on div "Back to Library Insert Would you like to paste plain text? To quickly paste pla…" at bounding box center [764, 392] width 1529 height 784
click at [889, 462] on div "Back to Library Insert Would you like to paste plain text? To quickly paste pla…" at bounding box center [764, 392] width 1529 height 784
click at [910, 421] on button "Yes" at bounding box center [902, 428] width 44 height 24
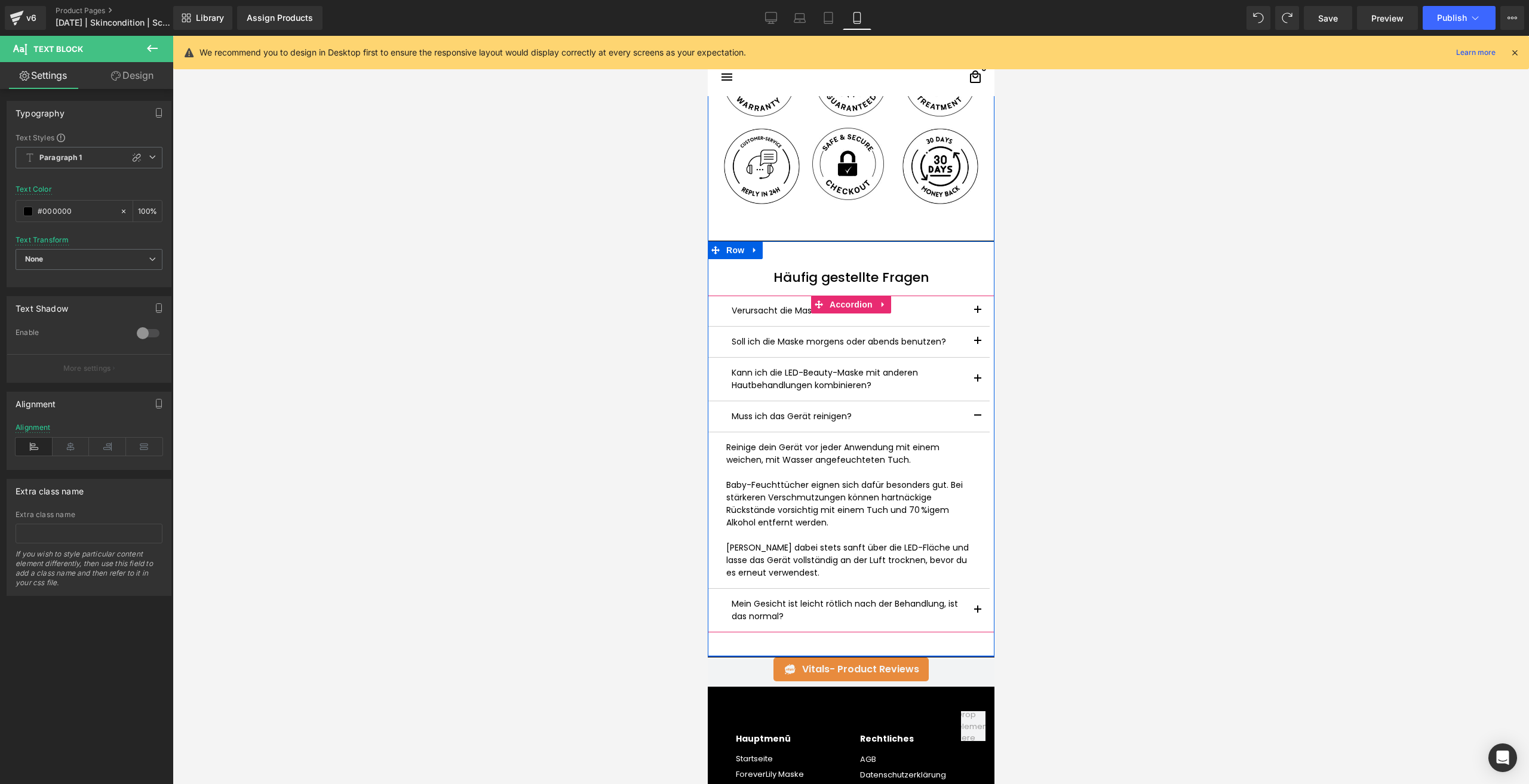
click at [968, 379] on button "button" at bounding box center [977, 378] width 24 height 43
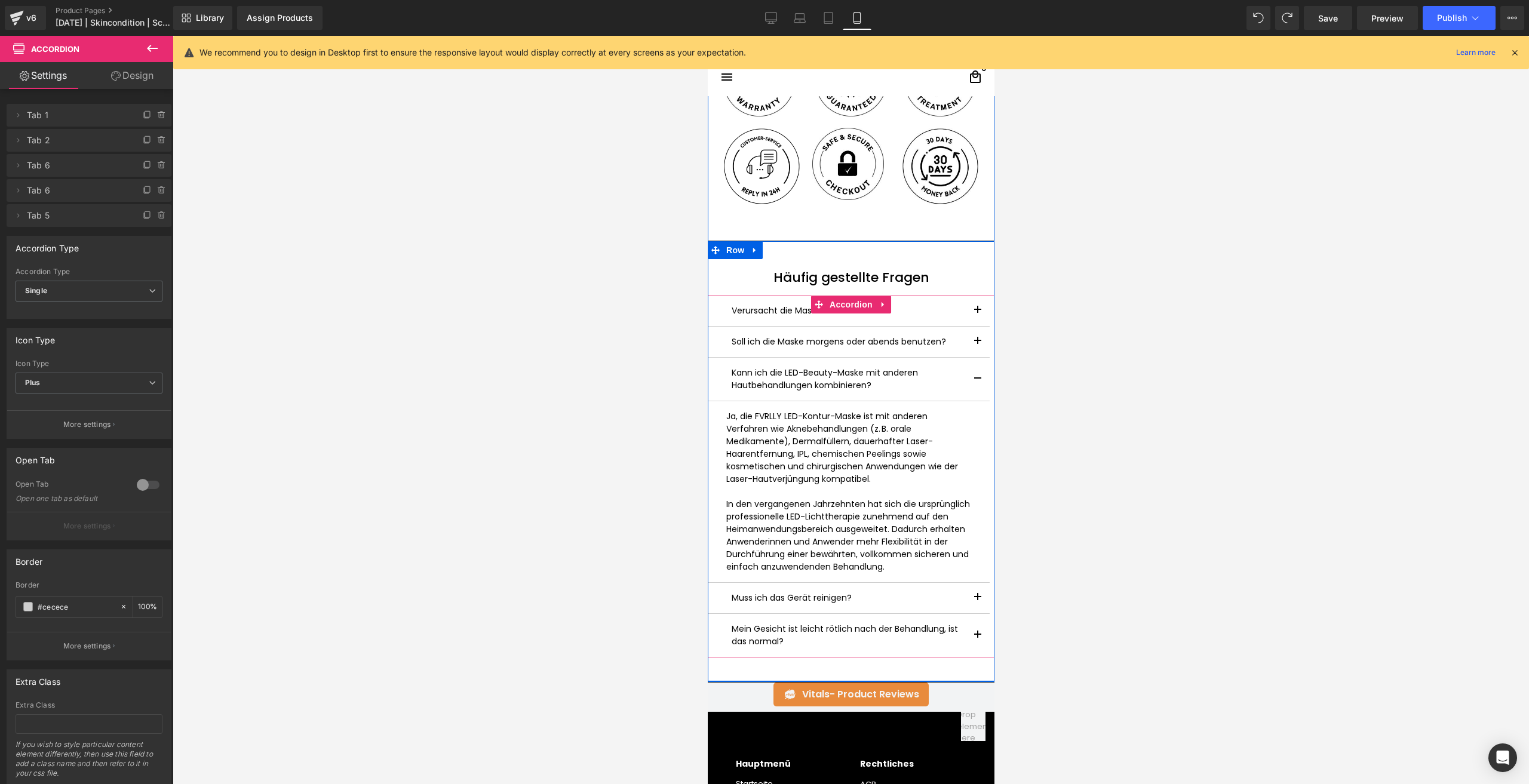
click at [895, 574] on article "Ja, die FVRLLY LED-Kontur-Maske ist mit anderen Verfahren wie Aknebehandlungen …" at bounding box center [848, 492] width 282 height 182
click at [892, 570] on div at bounding box center [848, 571] width 264 height 3
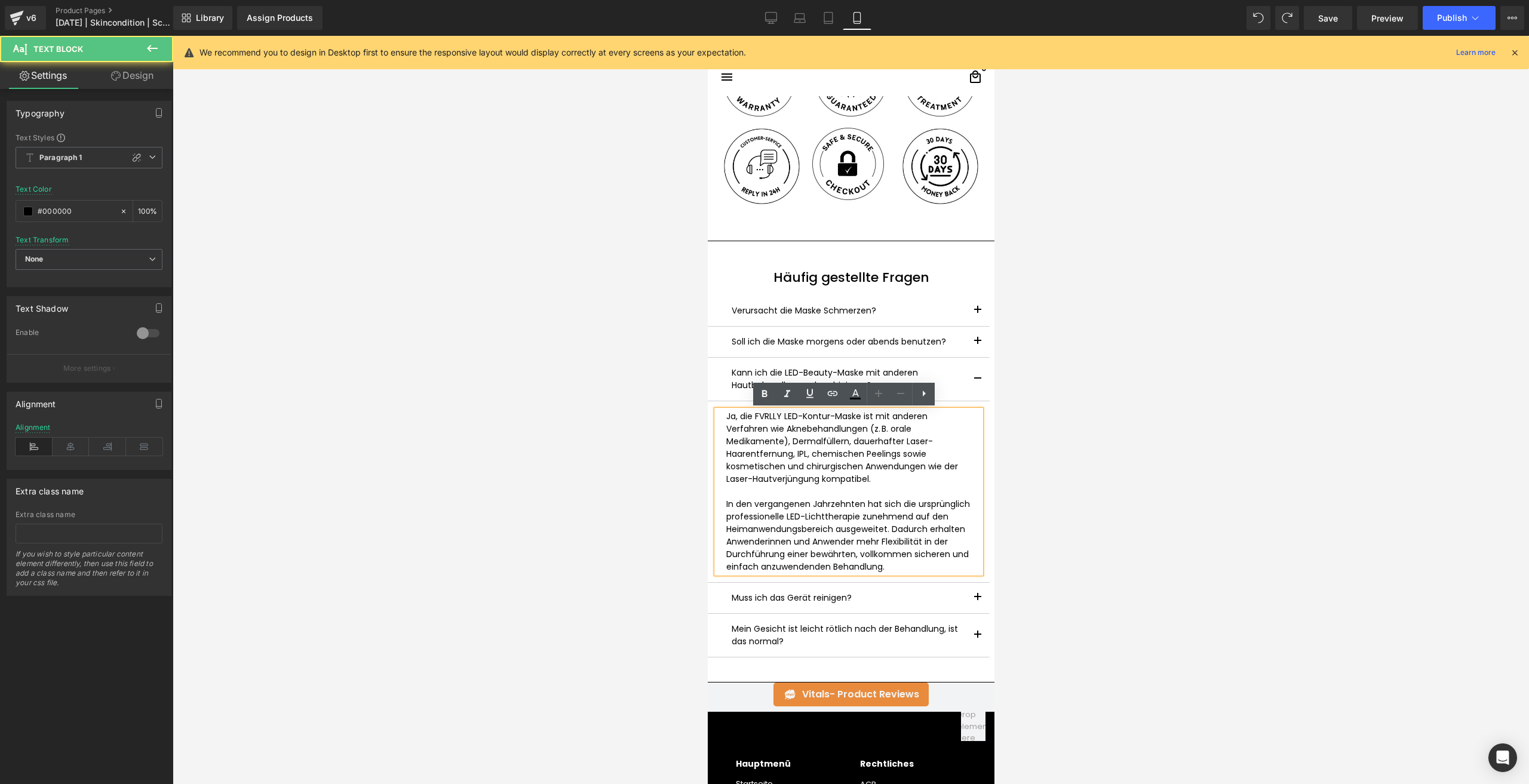
click at [892, 568] on p "In den vergangenen Jahrzehnten hat sich die ursprünglich professionelle LED-Lic…" at bounding box center [848, 535] width 245 height 75
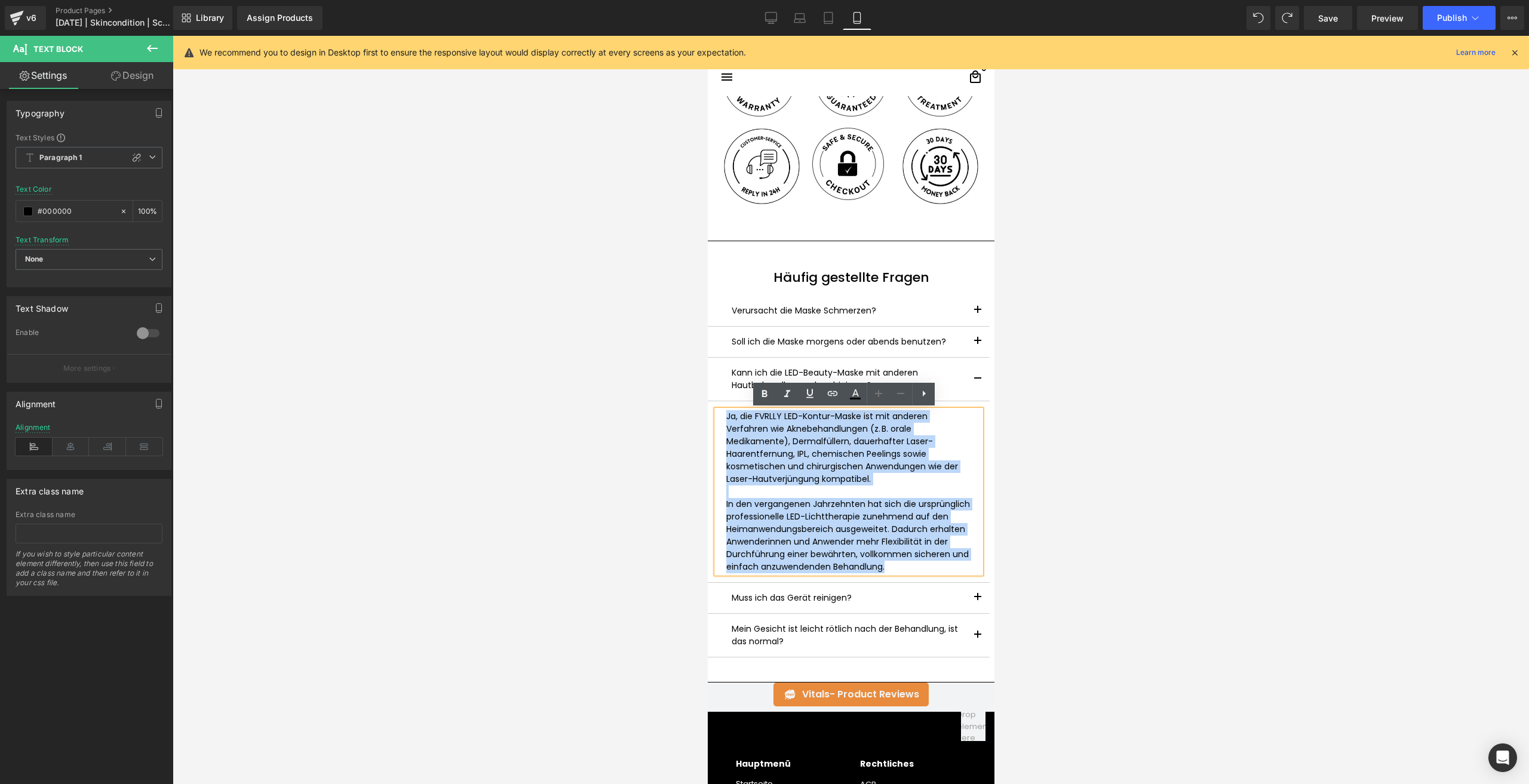
drag, startPoint x: 890, startPoint y: 568, endPoint x: 694, endPoint y: 406, distance: 254.3
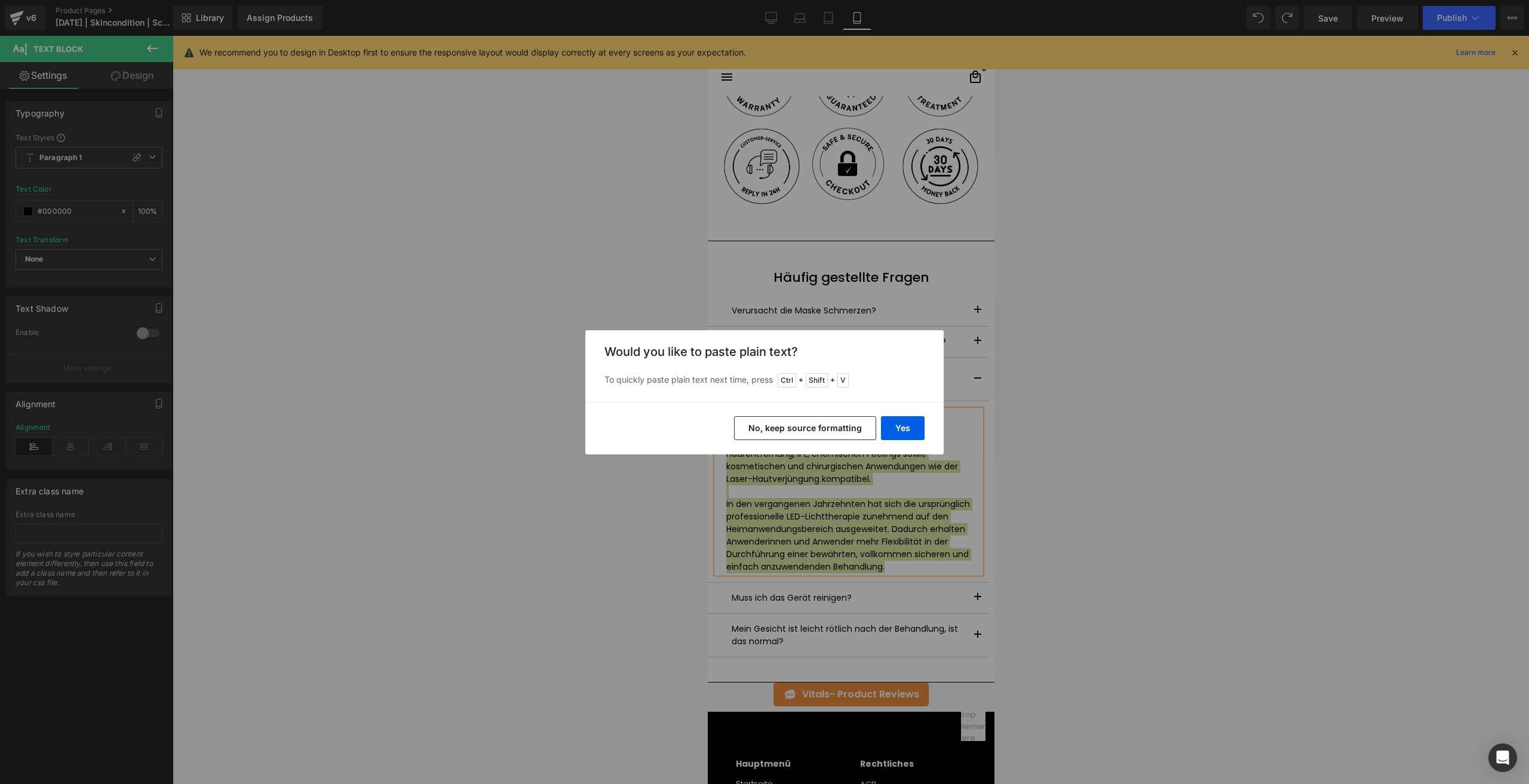
click at [822, 424] on button "No, keep source formatting" at bounding box center [805, 428] width 142 height 24
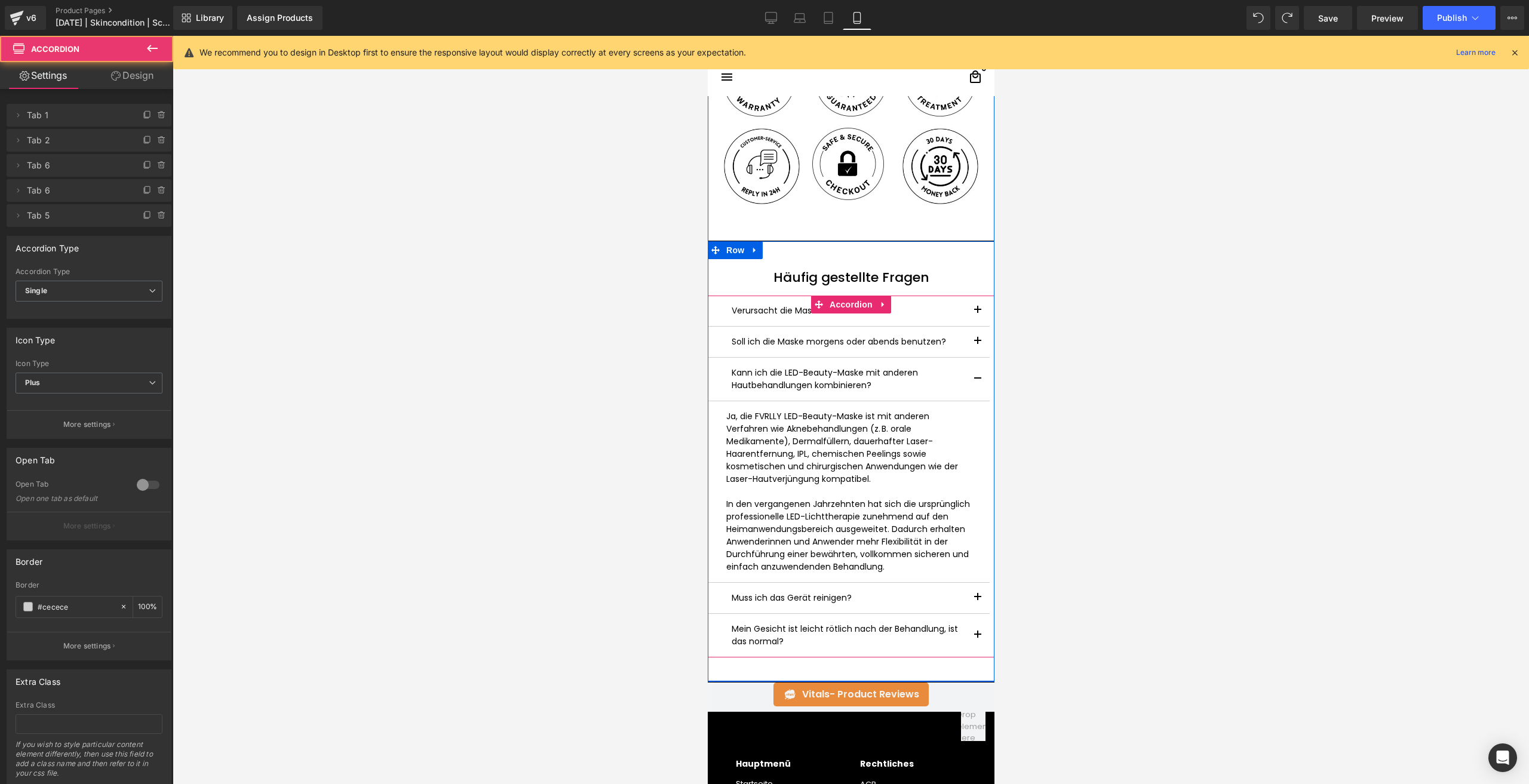
click at [973, 629] on button "button" at bounding box center [977, 635] width 24 height 43
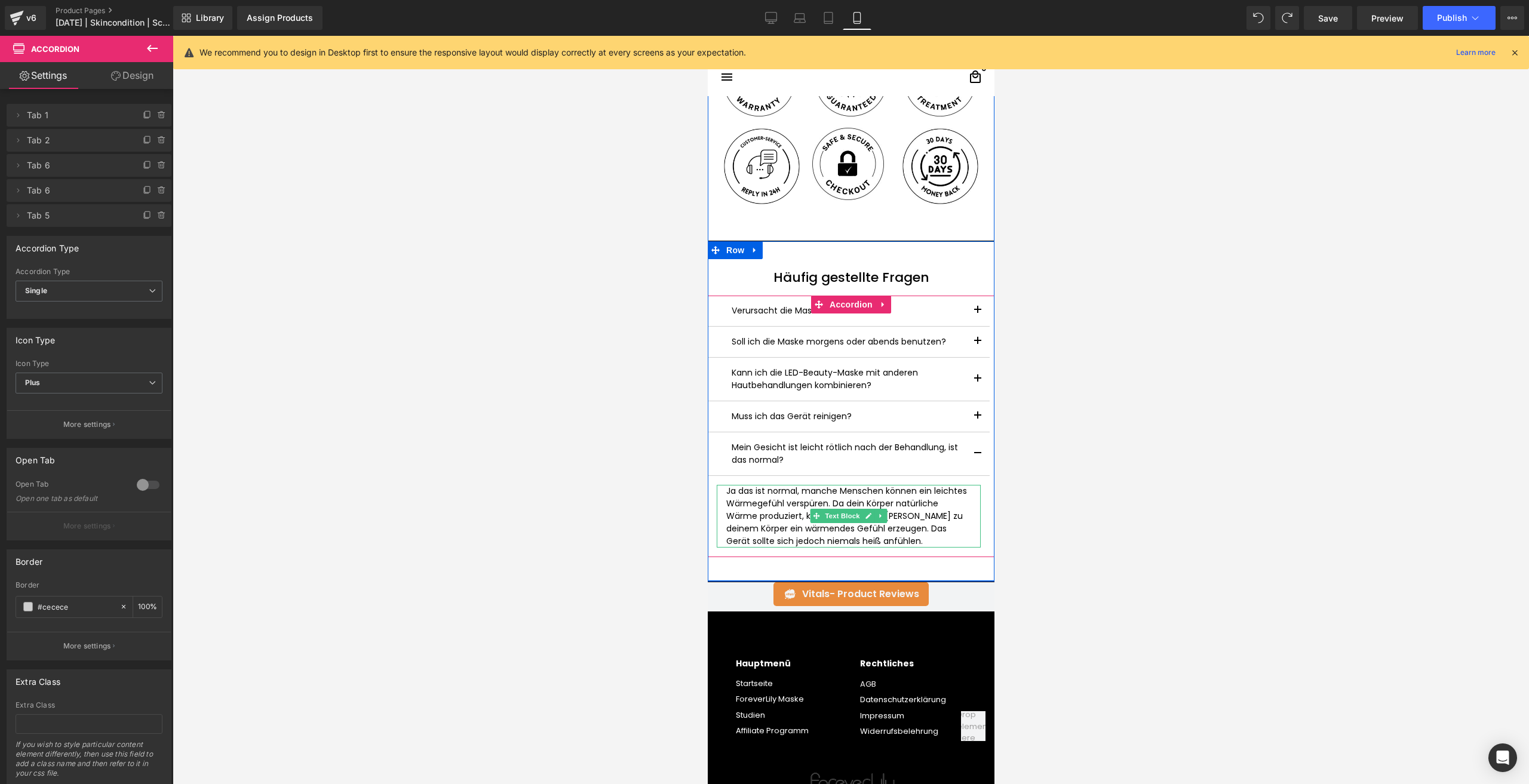
click at [734, 525] on p "Ja das ist normal, manche Menschen können ein leichtes Wärmegefühl verspüren. D…" at bounding box center [848, 515] width 245 height 62
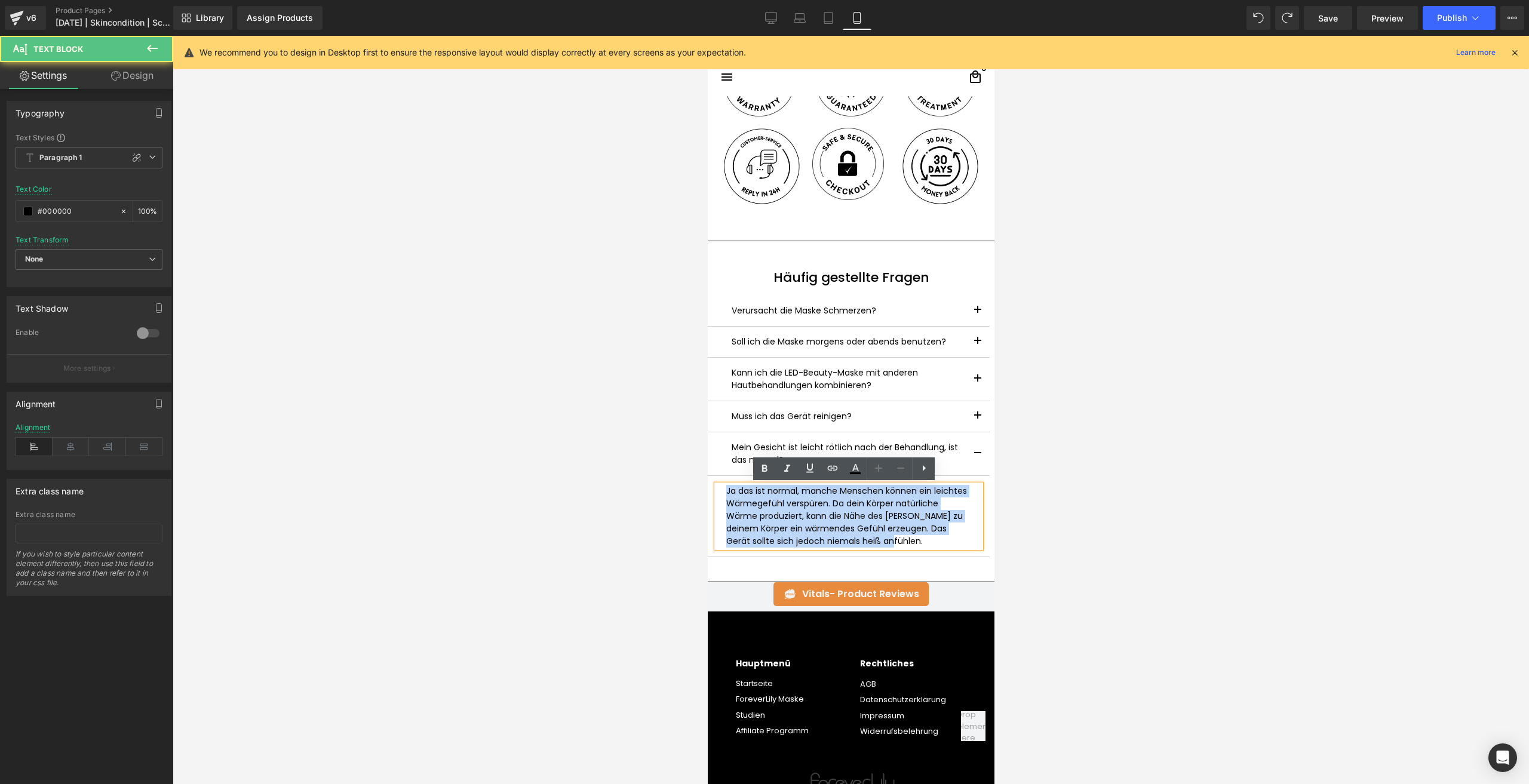
drag, startPoint x: 832, startPoint y: 541, endPoint x: 718, endPoint y: 487, distance: 126.1
click at [718, 487] on div "Ja das ist normal, manche Menschen können ein leichtes Wärmegefühl verspüren. D…" at bounding box center [848, 515] width 264 height 62
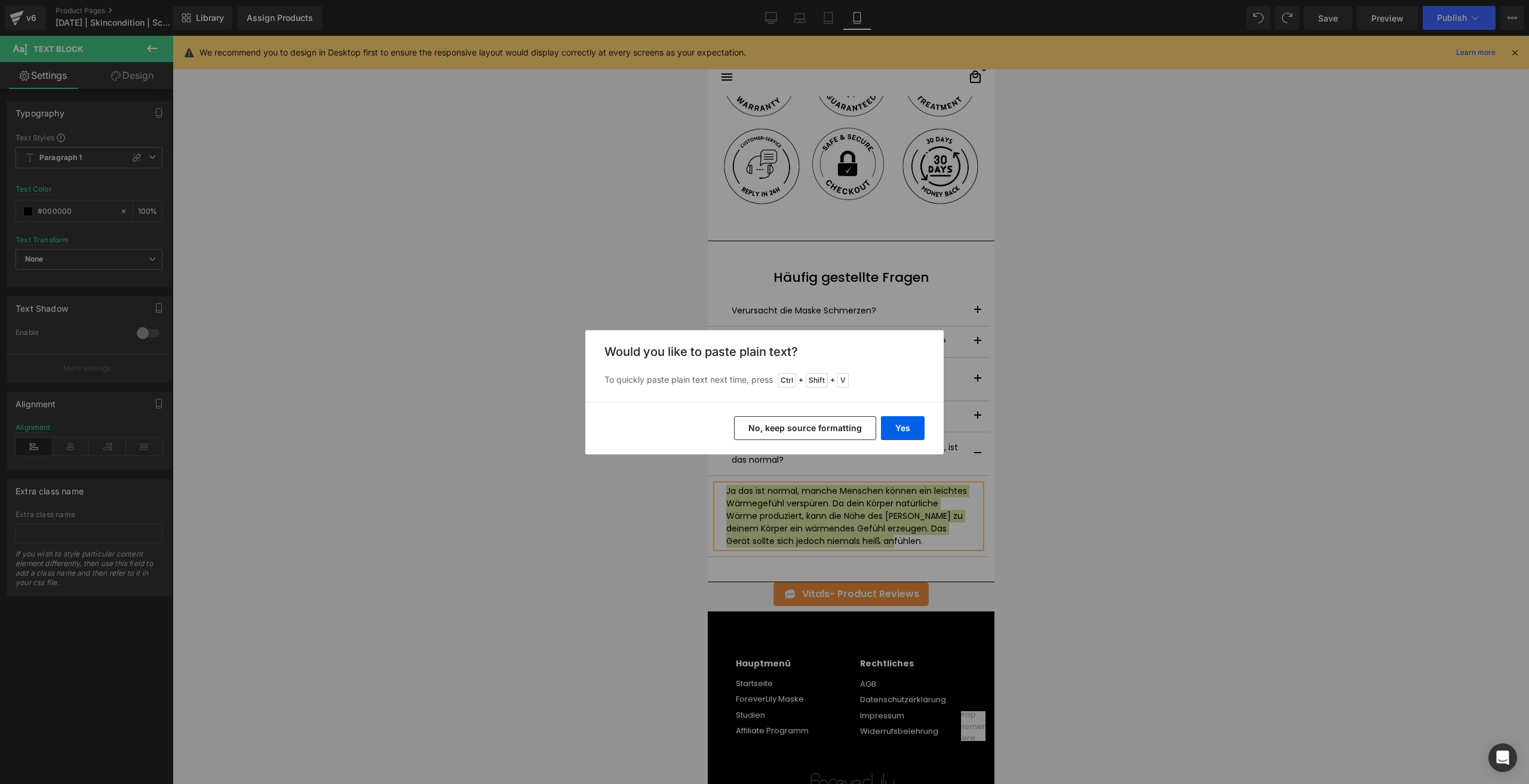
click at [805, 426] on button "No, keep source formatting" at bounding box center [805, 428] width 142 height 24
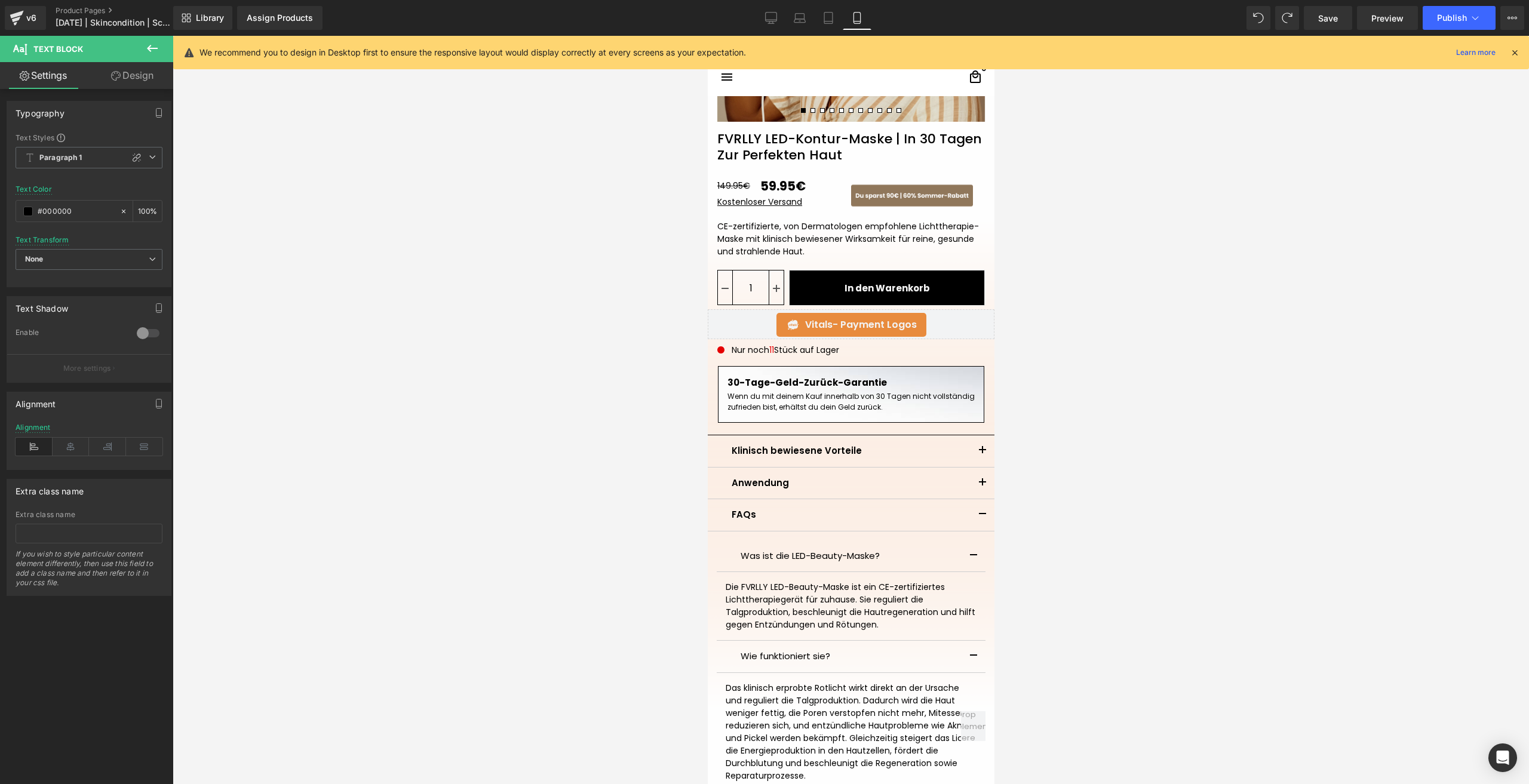
scroll to position [179, 0]
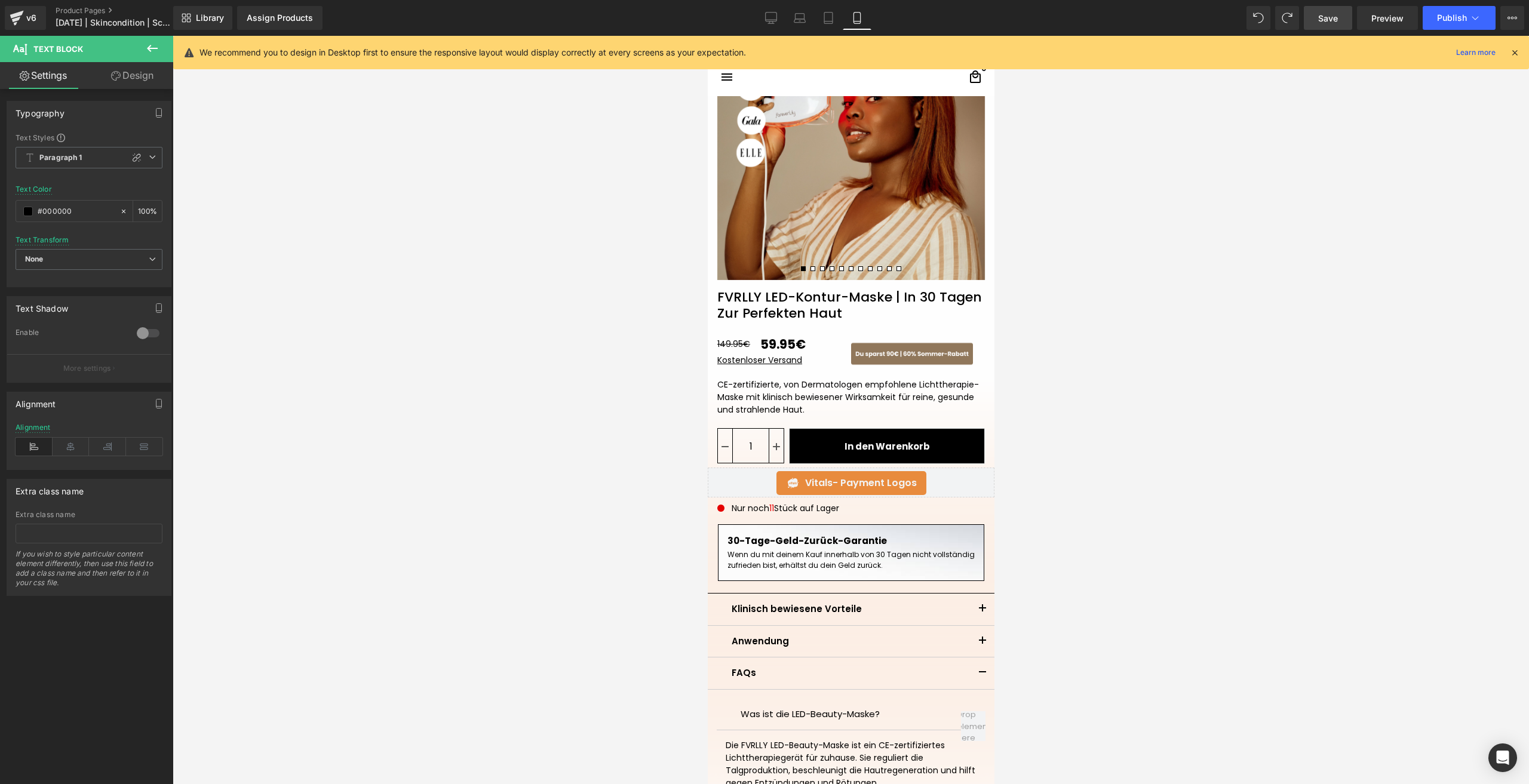
drag, startPoint x: 1308, startPoint y: 19, endPoint x: 205, endPoint y: 580, distance: 1237.5
click at [1308, 19] on link "Save" at bounding box center [1328, 18] width 48 height 24
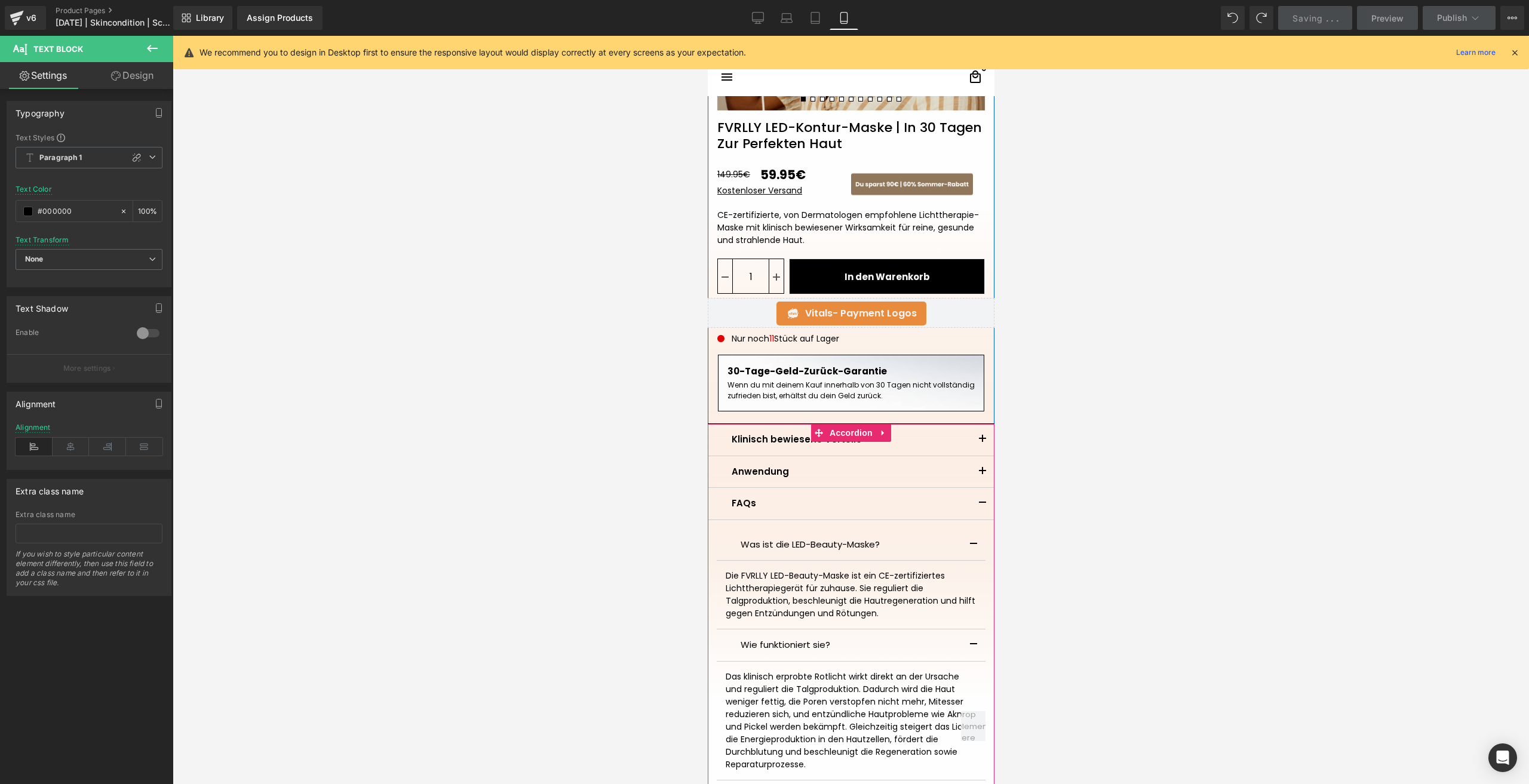
scroll to position [418, 0]
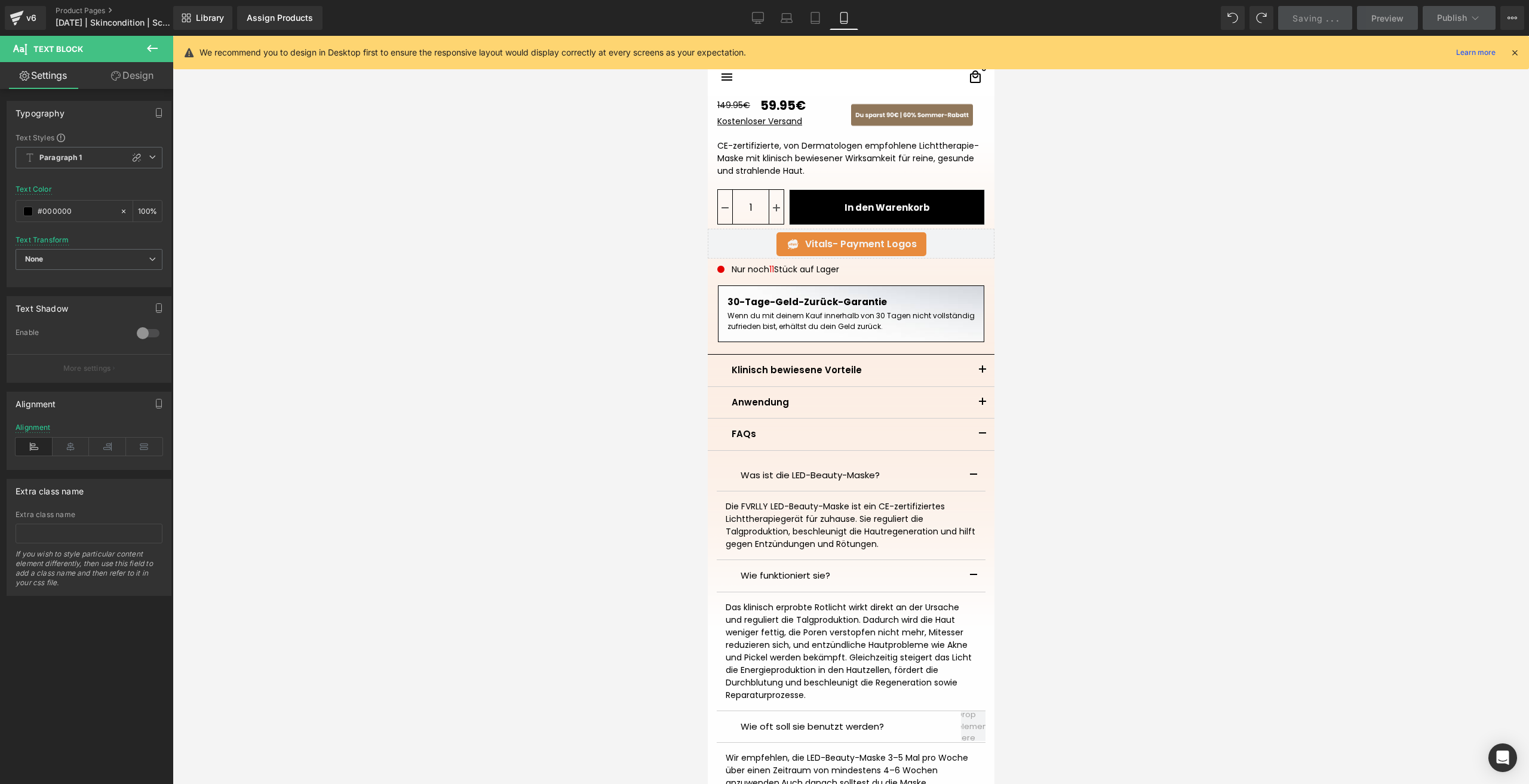
click at [976, 434] on button "button" at bounding box center [982, 434] width 24 height 32
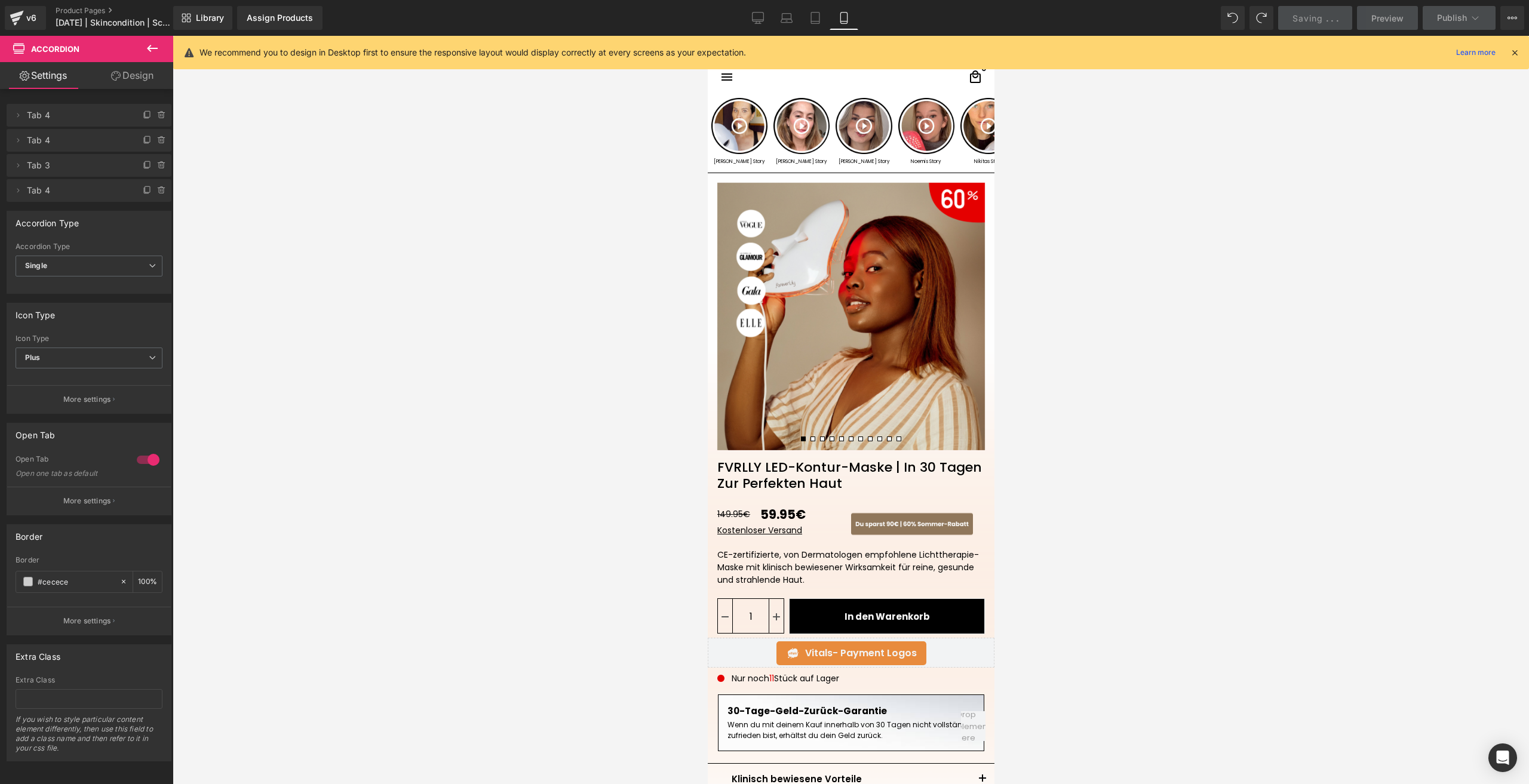
scroll to position [0, 0]
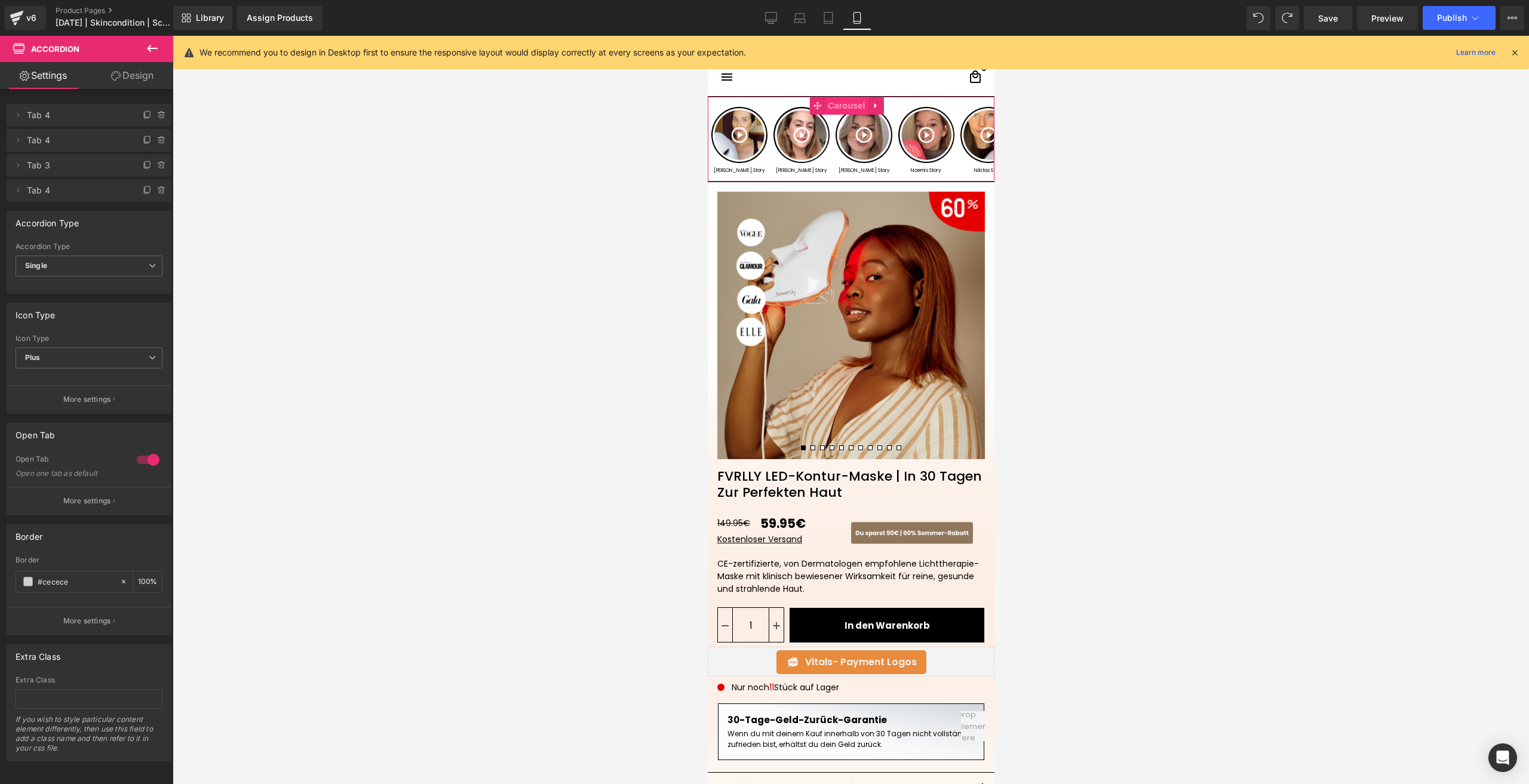
click at [854, 101] on span "Carousel" at bounding box center [845, 106] width 43 height 18
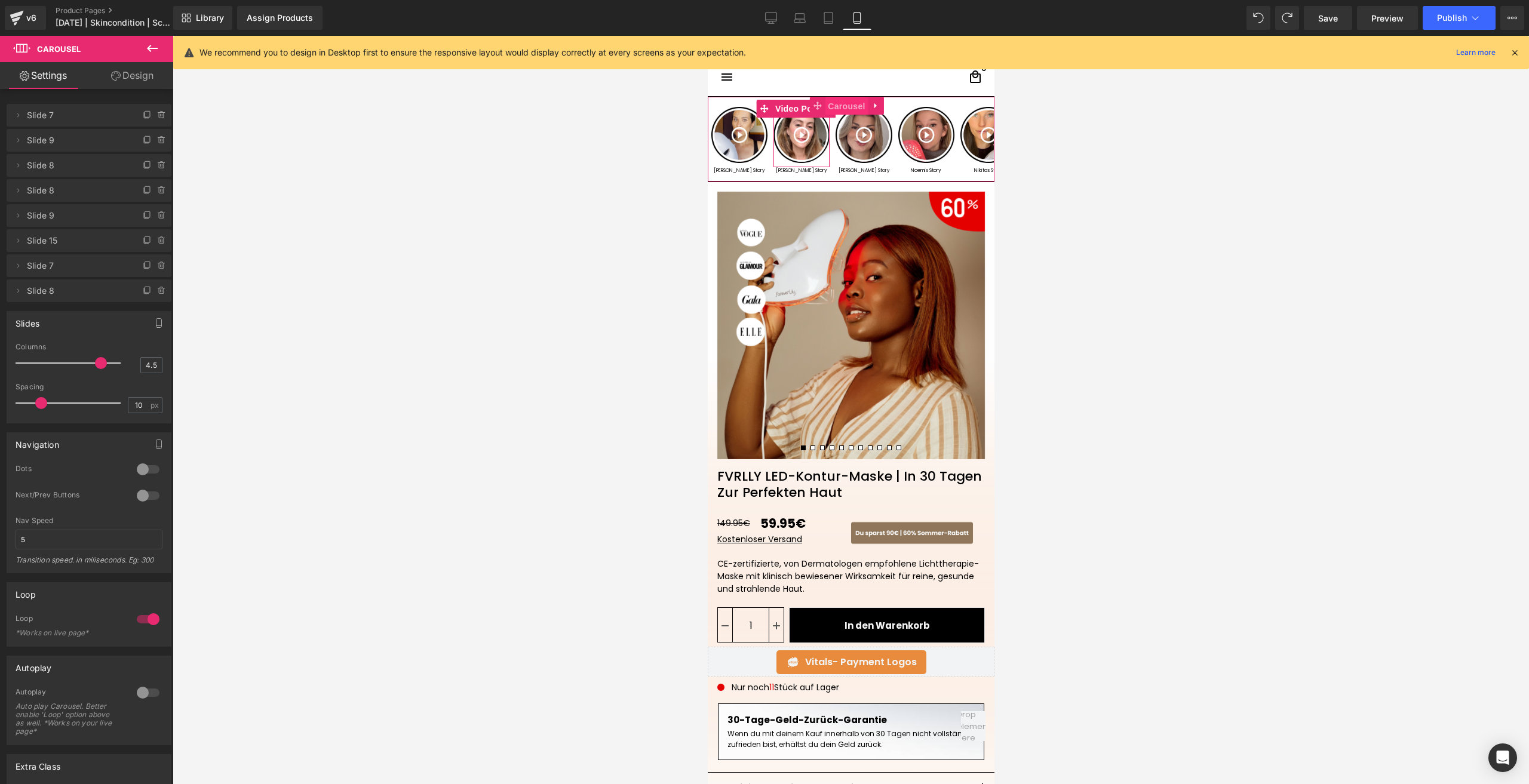
click at [850, 103] on span "Carousel" at bounding box center [845, 107] width 43 height 18
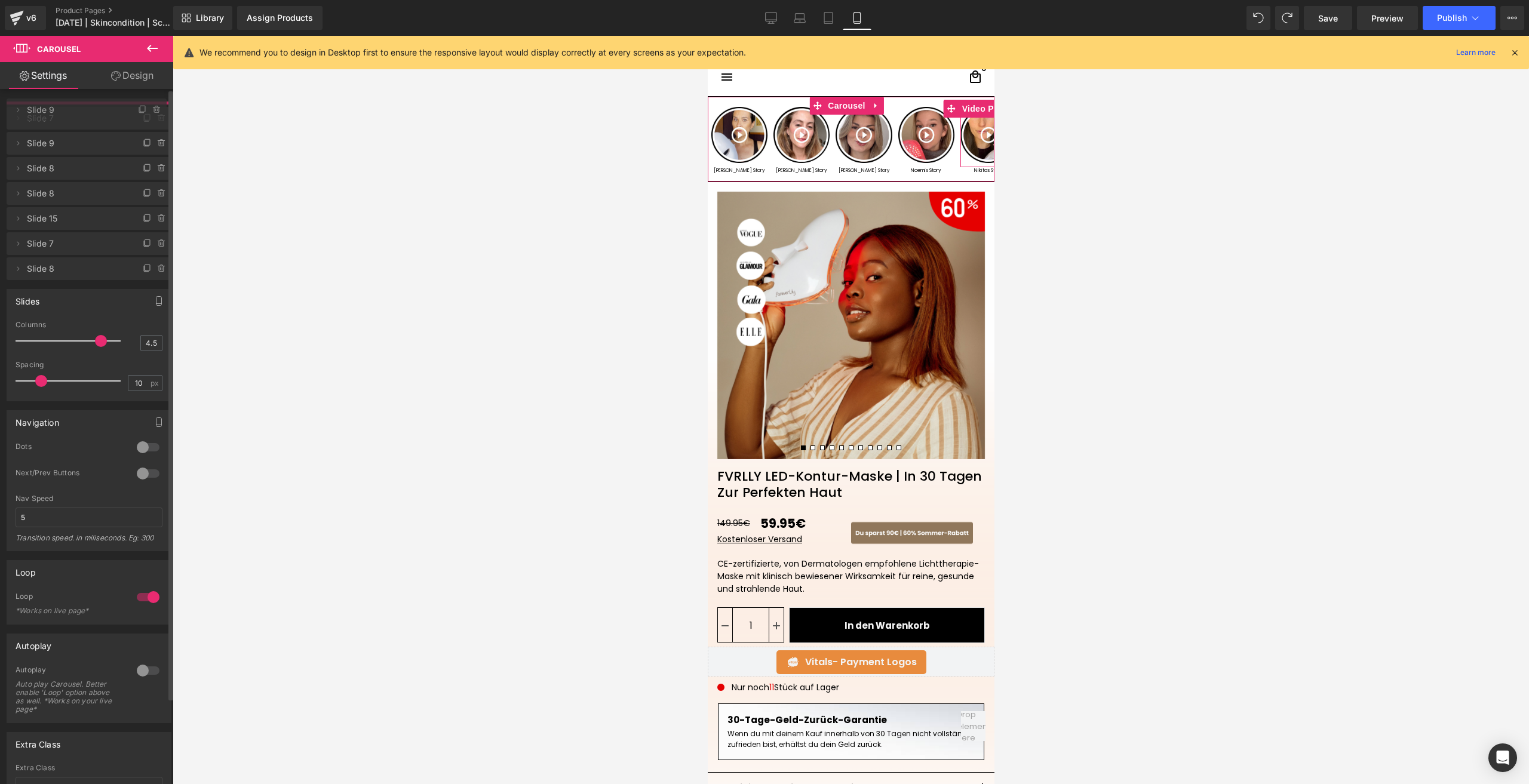
drag, startPoint x: 72, startPoint y: 205, endPoint x: 60, endPoint y: 100, distance: 105.7
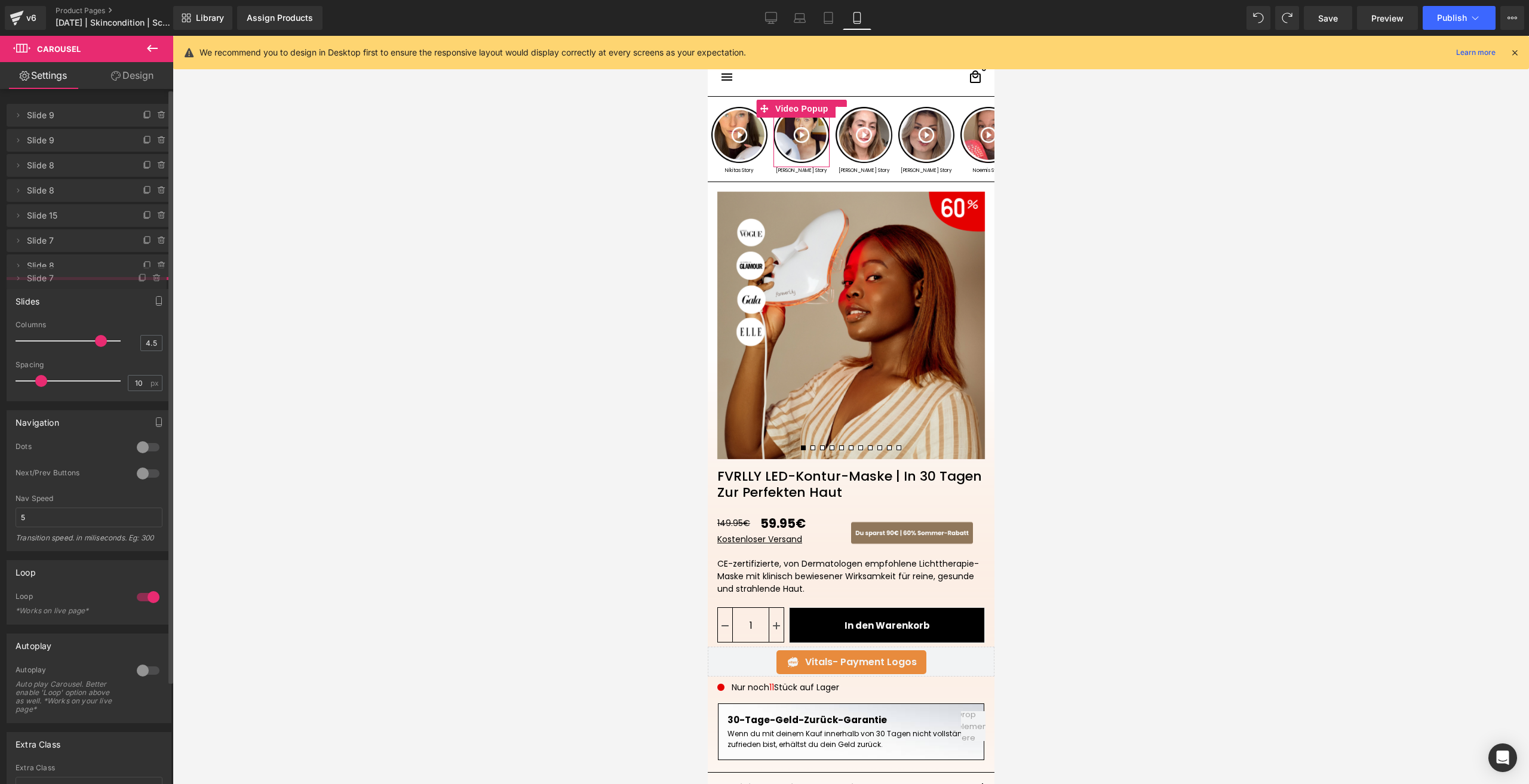
drag, startPoint x: 67, startPoint y: 138, endPoint x: 67, endPoint y: 276, distance: 138.0
drag, startPoint x: 59, startPoint y: 240, endPoint x: 55, endPoint y: 208, distance: 32.2
drag, startPoint x: 49, startPoint y: 215, endPoint x: 52, endPoint y: 128, distance: 87.1
drag, startPoint x: 57, startPoint y: 185, endPoint x: 55, endPoint y: 161, distance: 24.1
drag, startPoint x: 55, startPoint y: 264, endPoint x: 59, endPoint y: 210, distance: 54.1
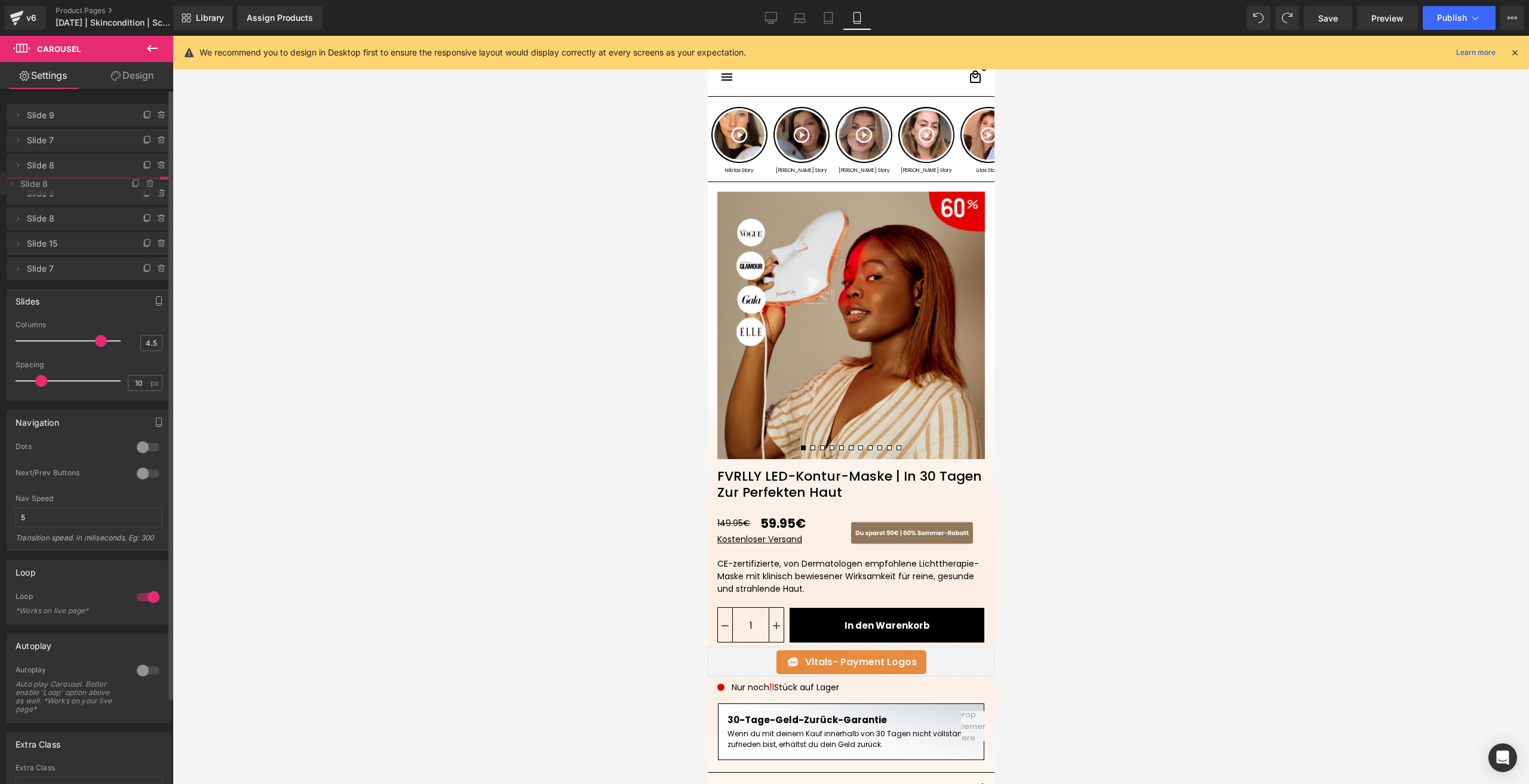
drag, startPoint x: 65, startPoint y: 216, endPoint x: 64, endPoint y: 185, distance: 31.0
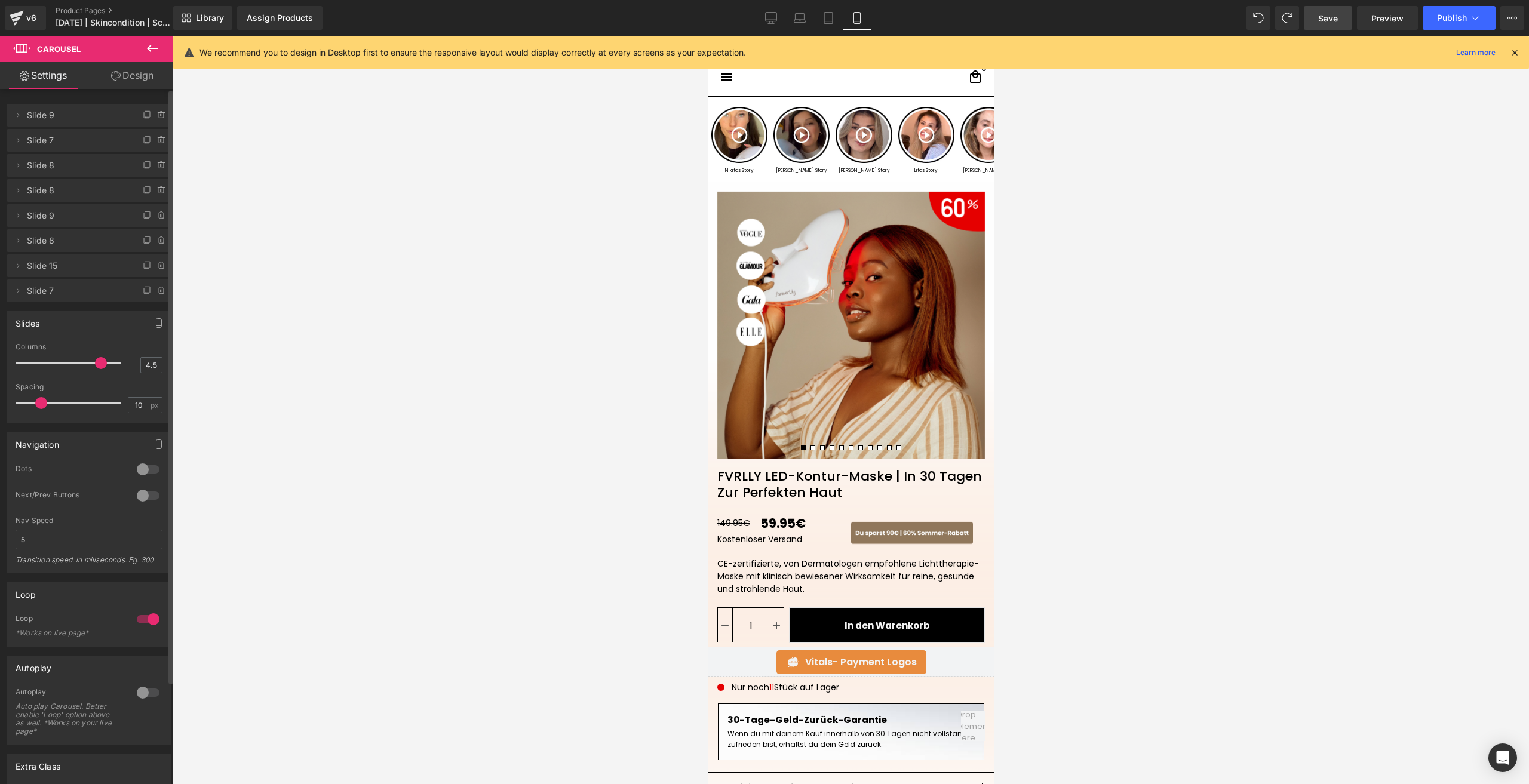
drag, startPoint x: 1325, startPoint y: 8, endPoint x: 56, endPoint y: 437, distance: 1339.6
click at [1325, 8] on link "Save" at bounding box center [1328, 18] width 48 height 24
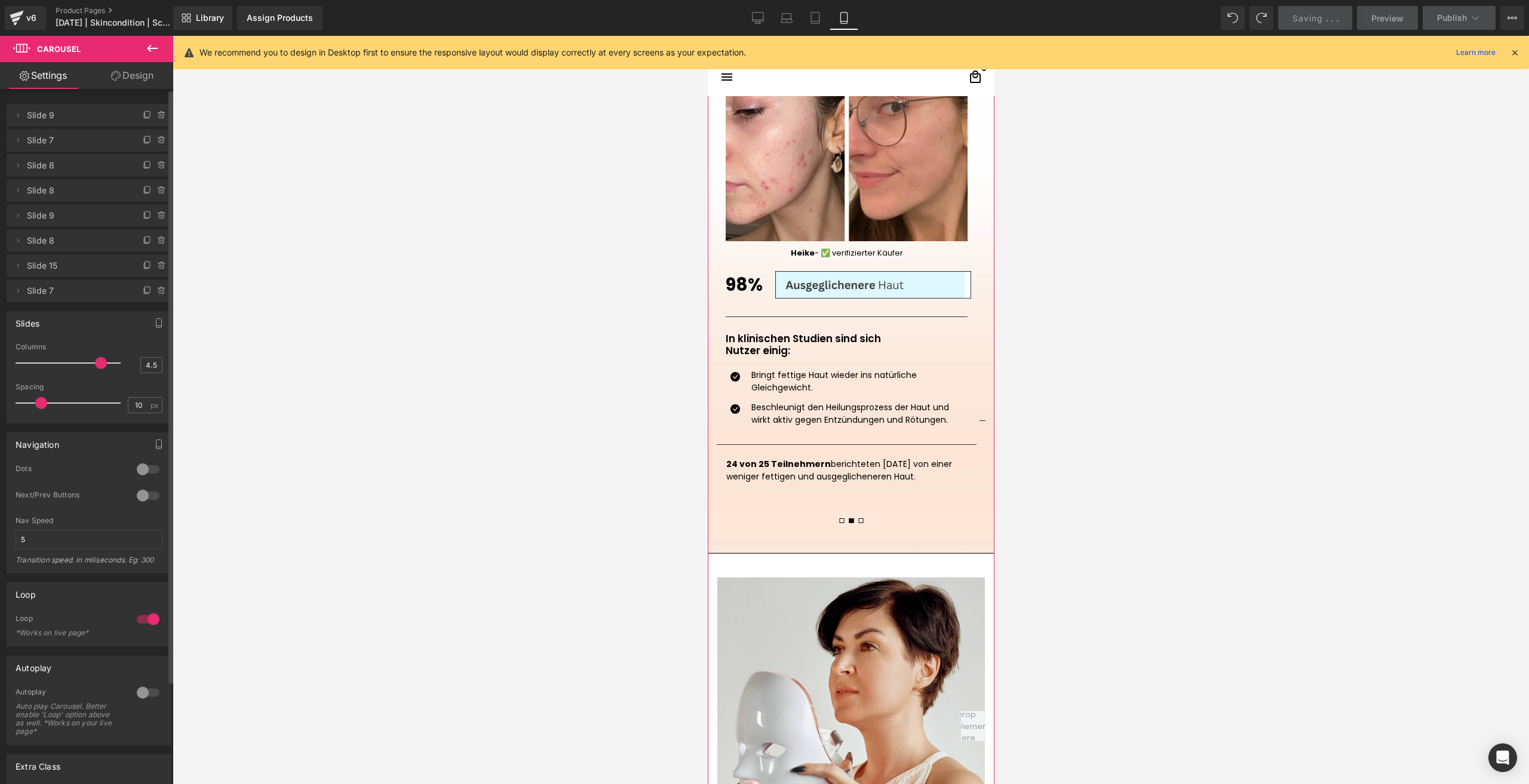
scroll to position [1194, 0]
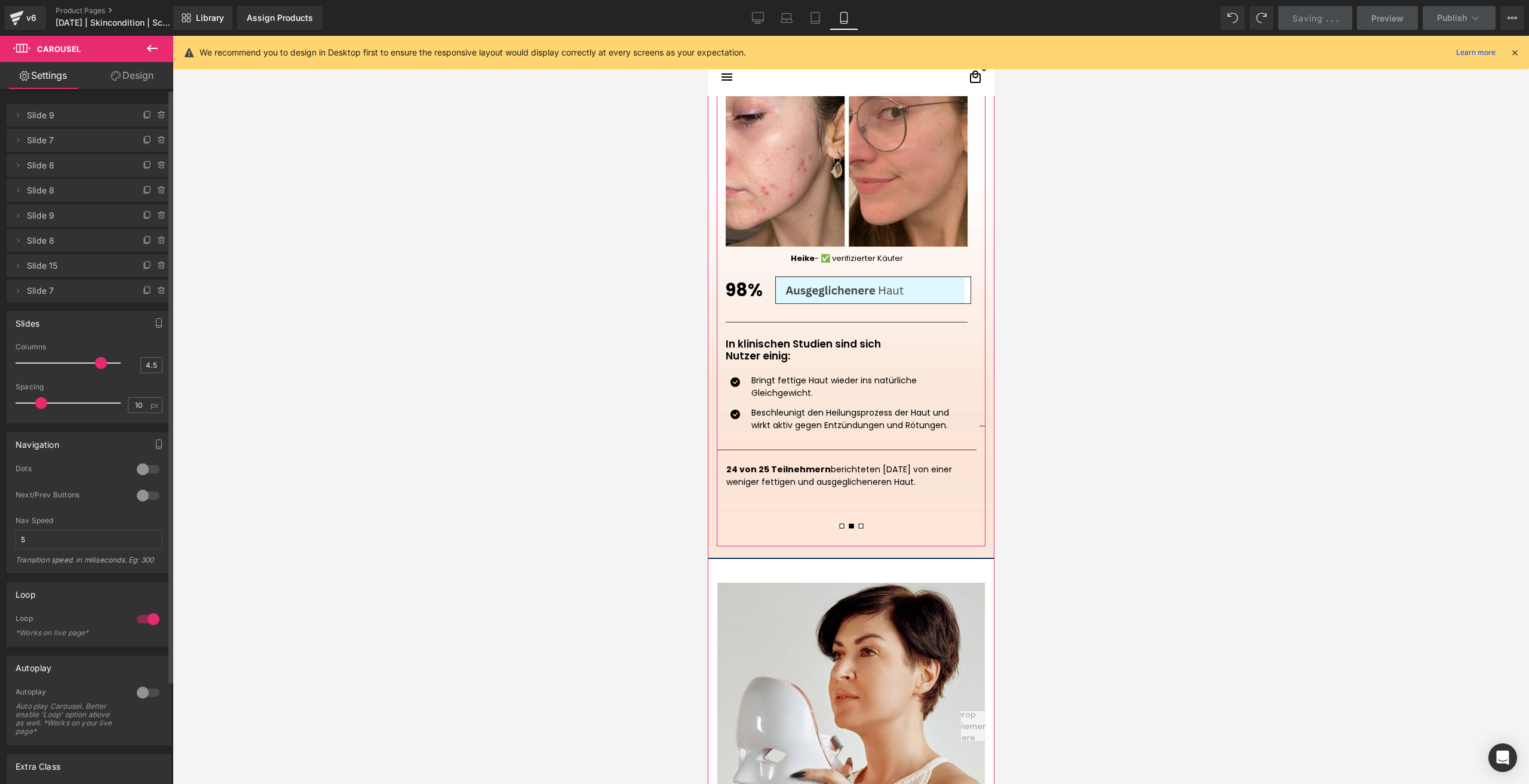
click at [855, 531] on button at bounding box center [860, 526] width 10 height 11
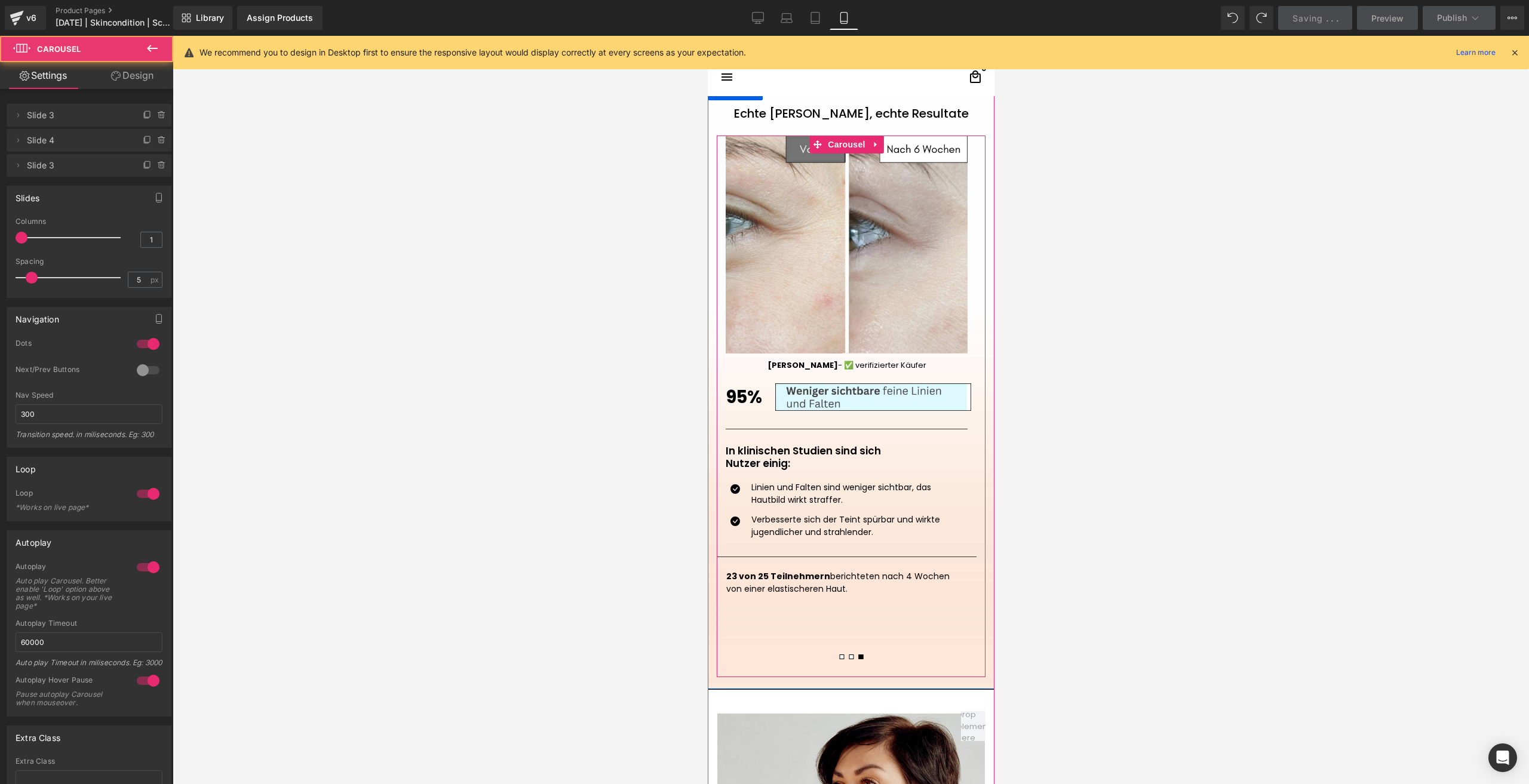
scroll to position [955, 0]
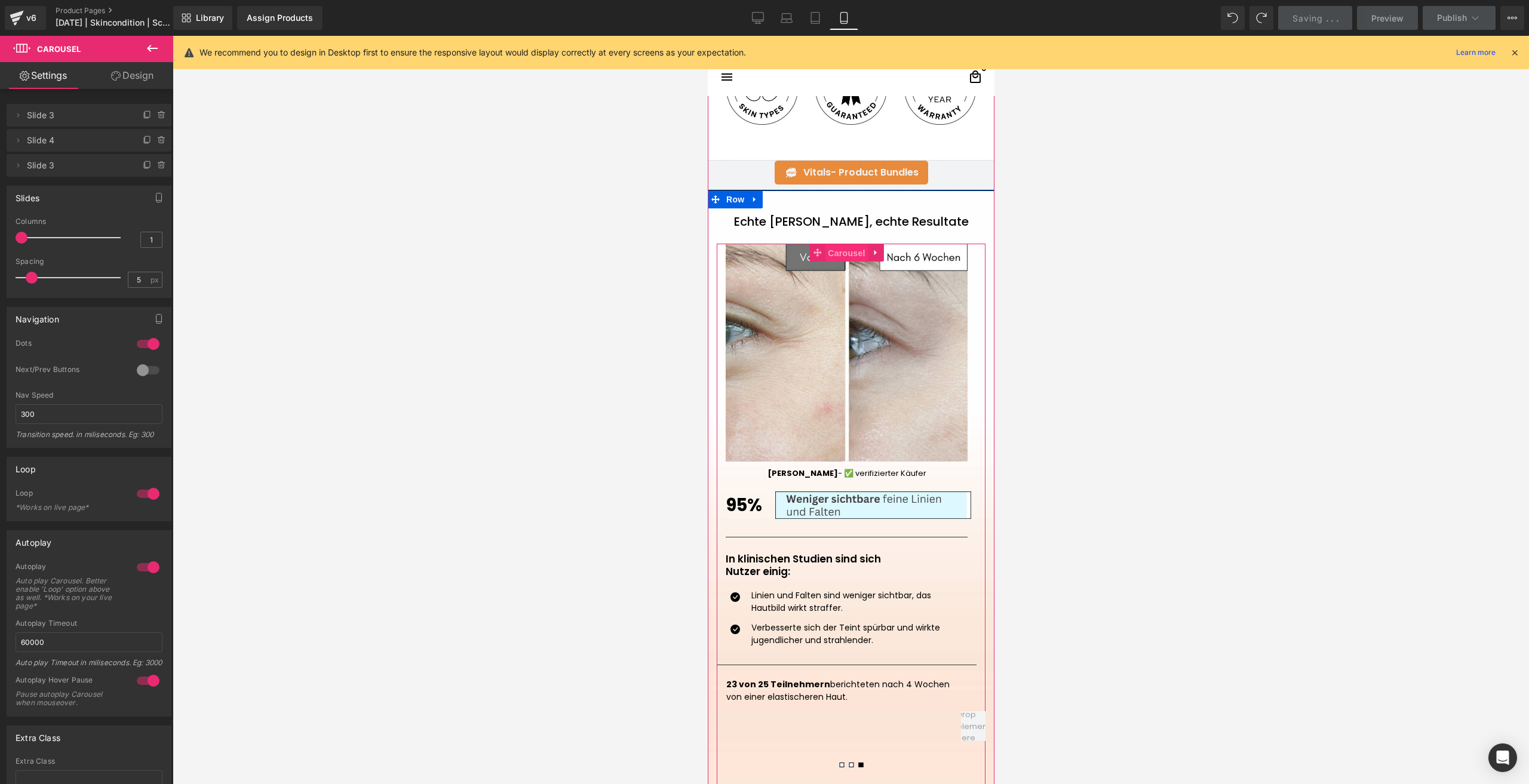
click at [855, 249] on span "Carousel" at bounding box center [845, 253] width 43 height 18
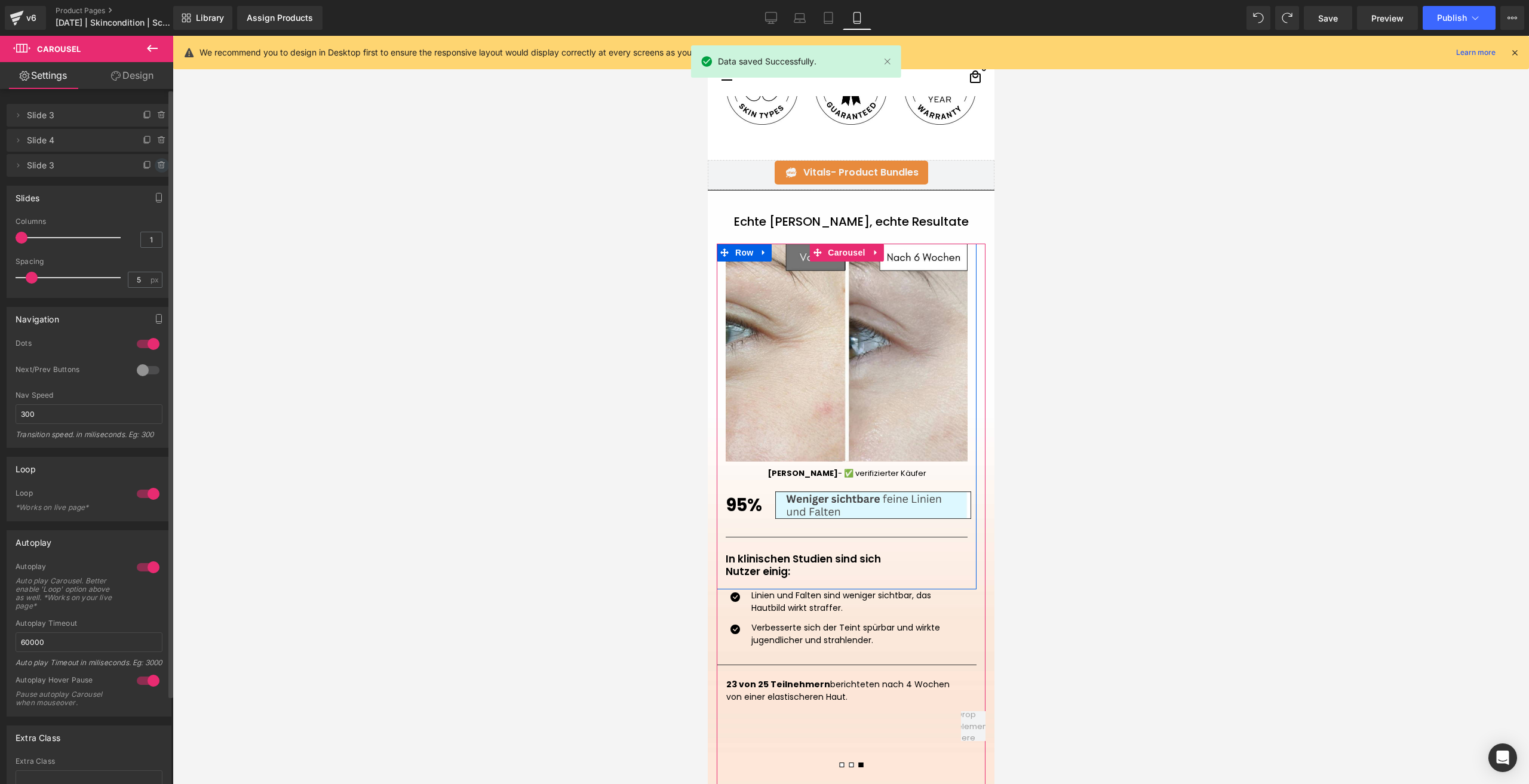
click at [161, 164] on icon at bounding box center [162, 165] width 10 height 10
click at [161, 164] on button "Delete" at bounding box center [149, 166] width 38 height 16
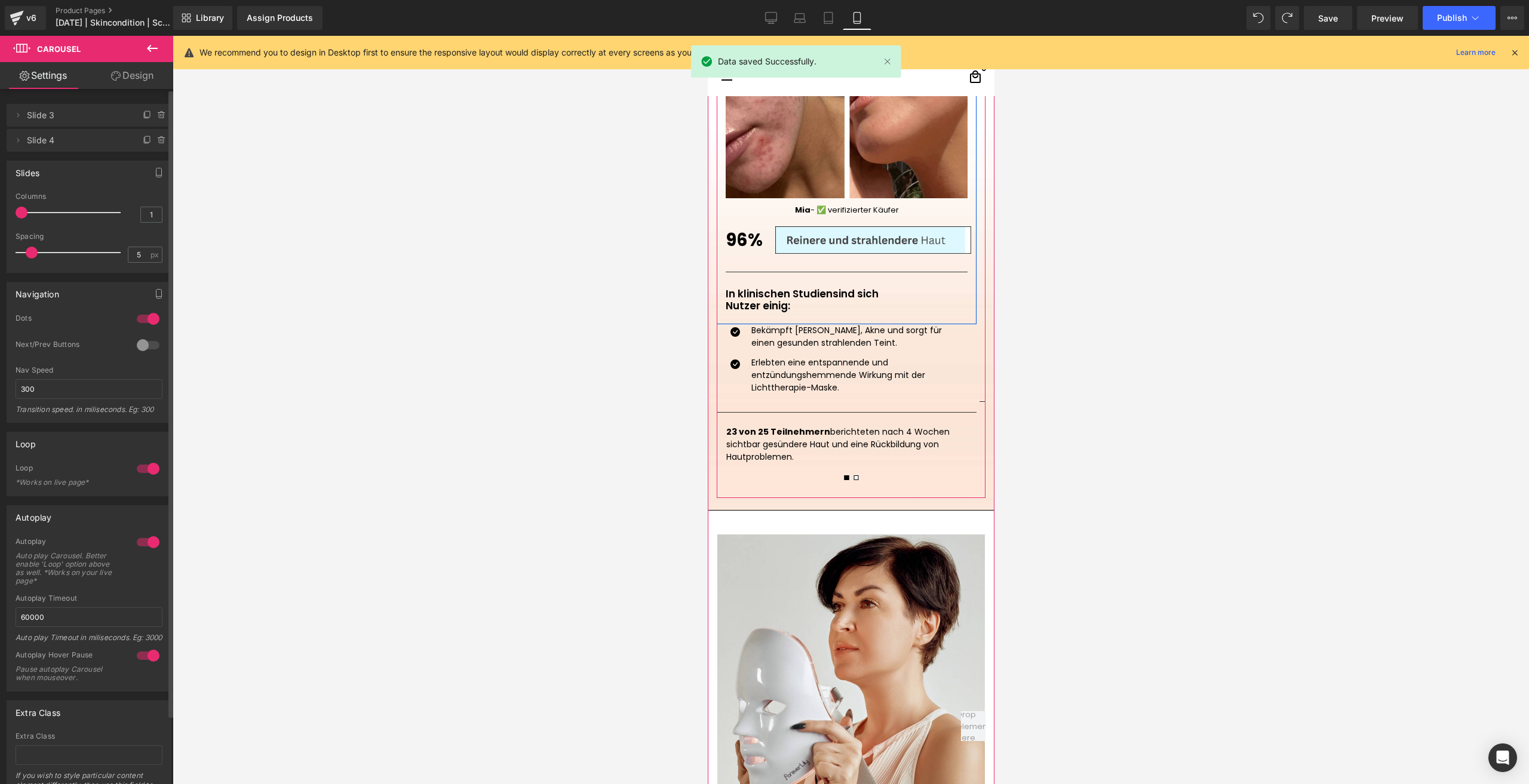
scroll to position [1253, 0]
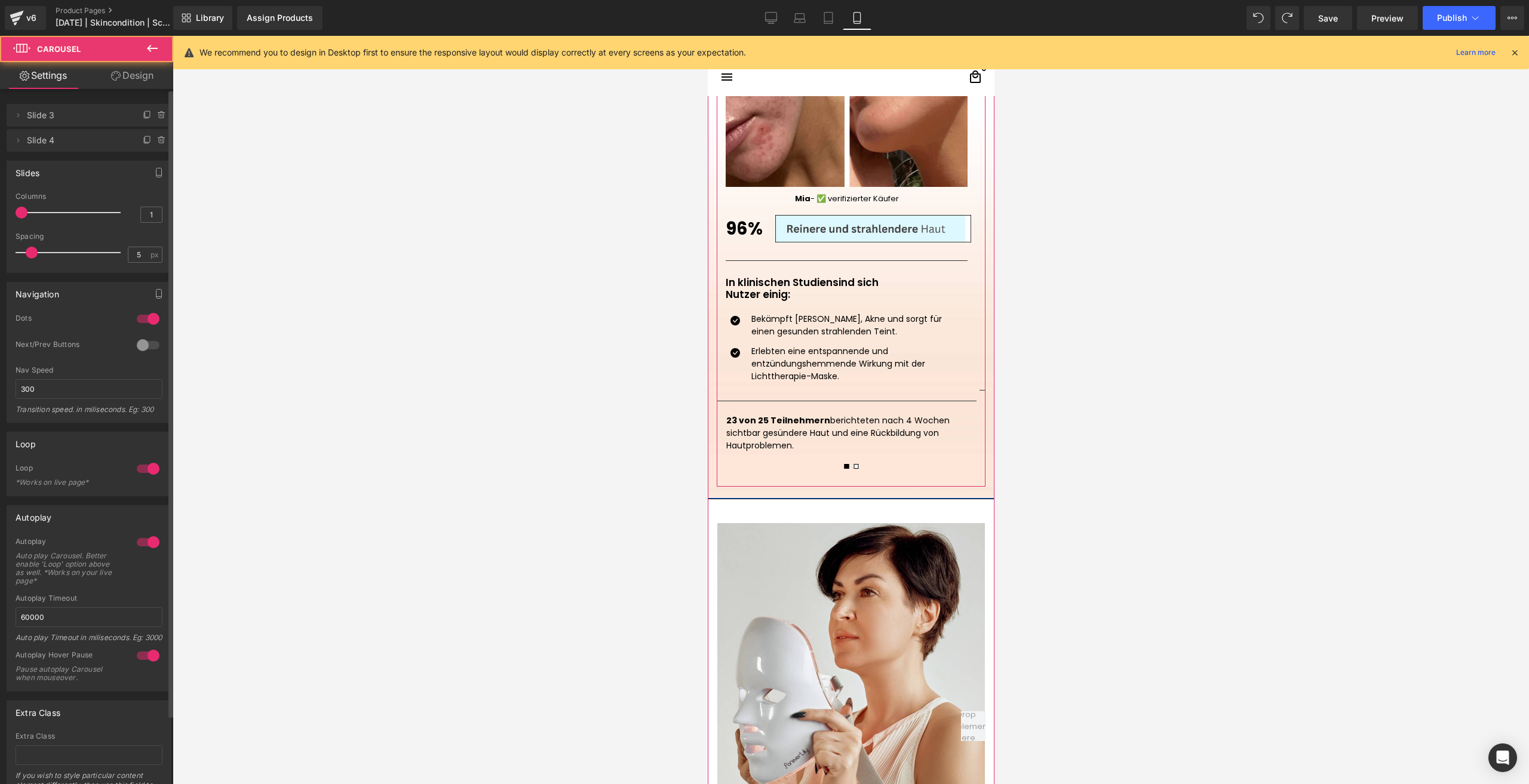
click at [851, 470] on button at bounding box center [855, 466] width 10 height 11
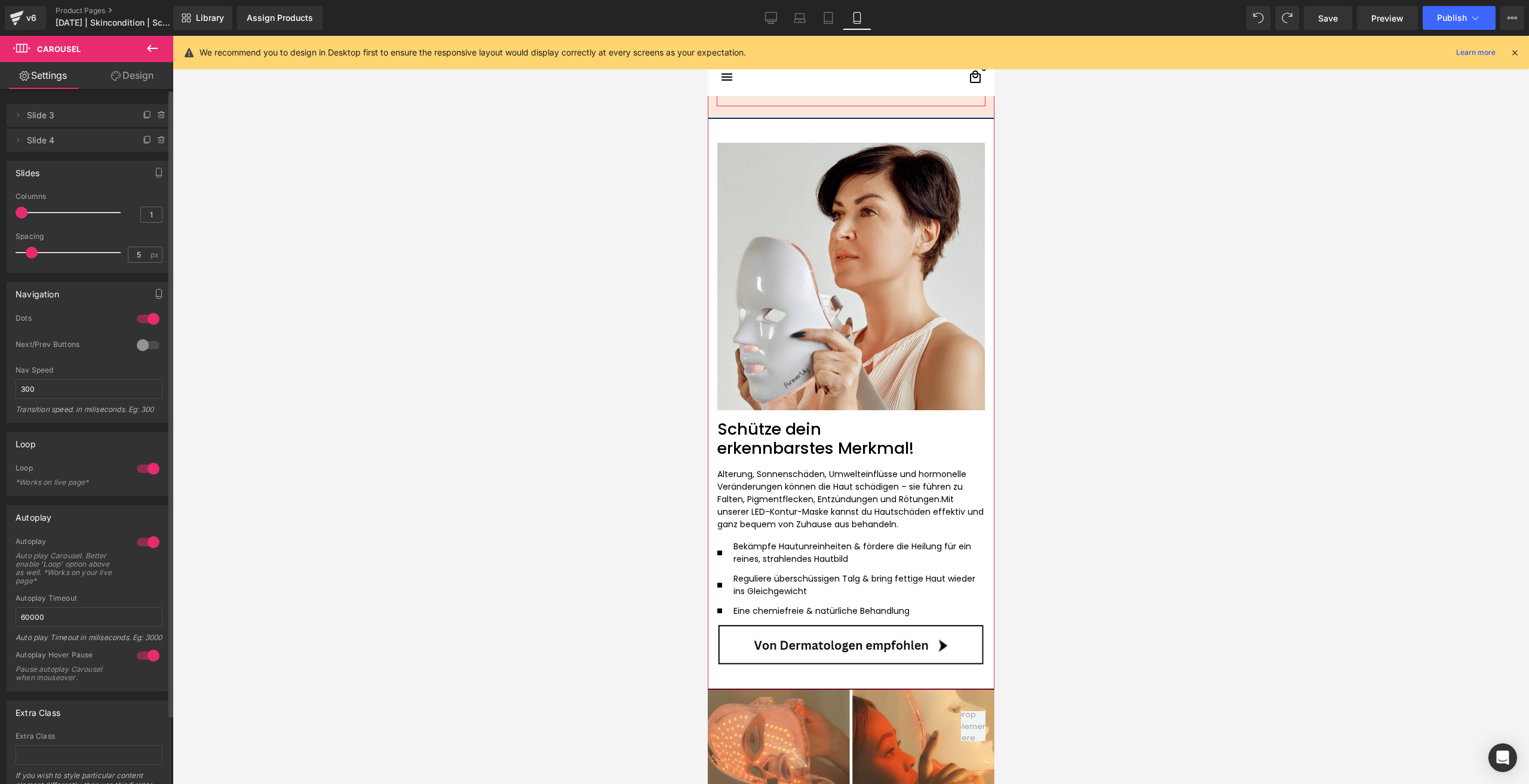
scroll to position [1731, 0]
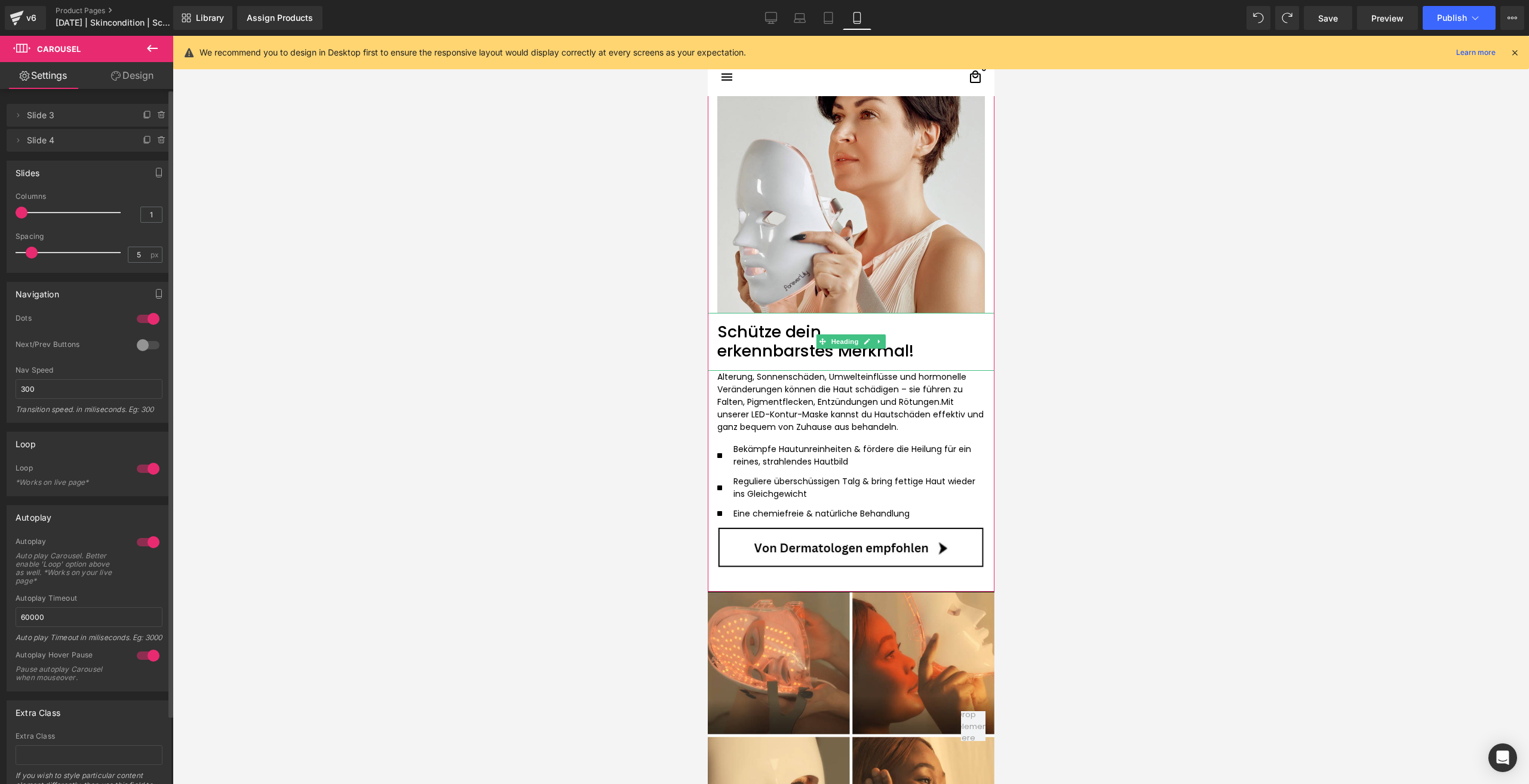
click at [922, 351] on h1 "erkennbarstes Merkmal!" at bounding box center [851, 351] width 267 height 19
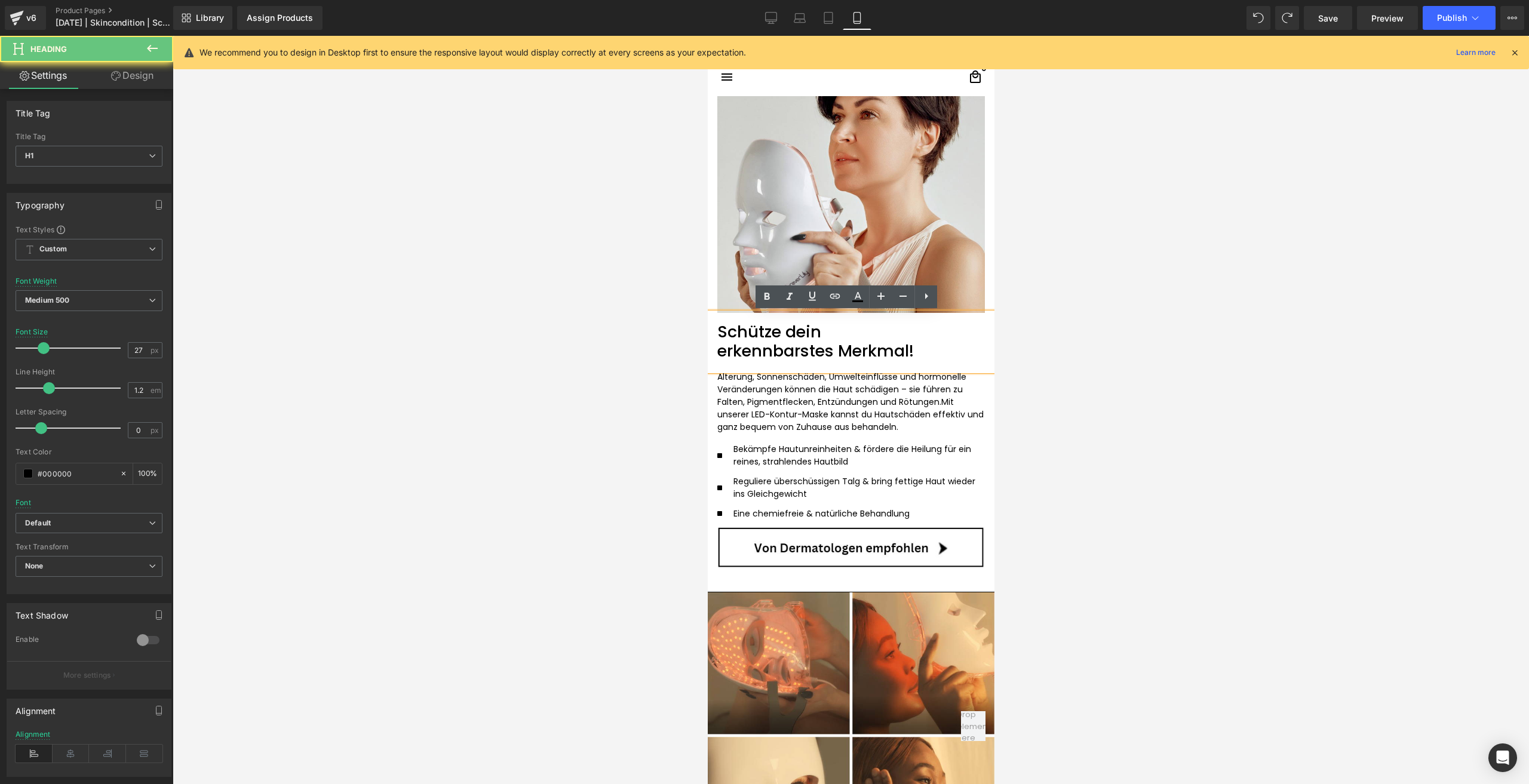
click at [924, 351] on h1 "erkennbarstes Merkmal!" at bounding box center [851, 351] width 267 height 19
drag, startPoint x: 930, startPoint y: 355, endPoint x: 710, endPoint y: 318, distance: 223.1
click at [712, 320] on div "Schütze dein erkennbarstes Merkmal!" at bounding box center [851, 341] width 287 height 58
paste div
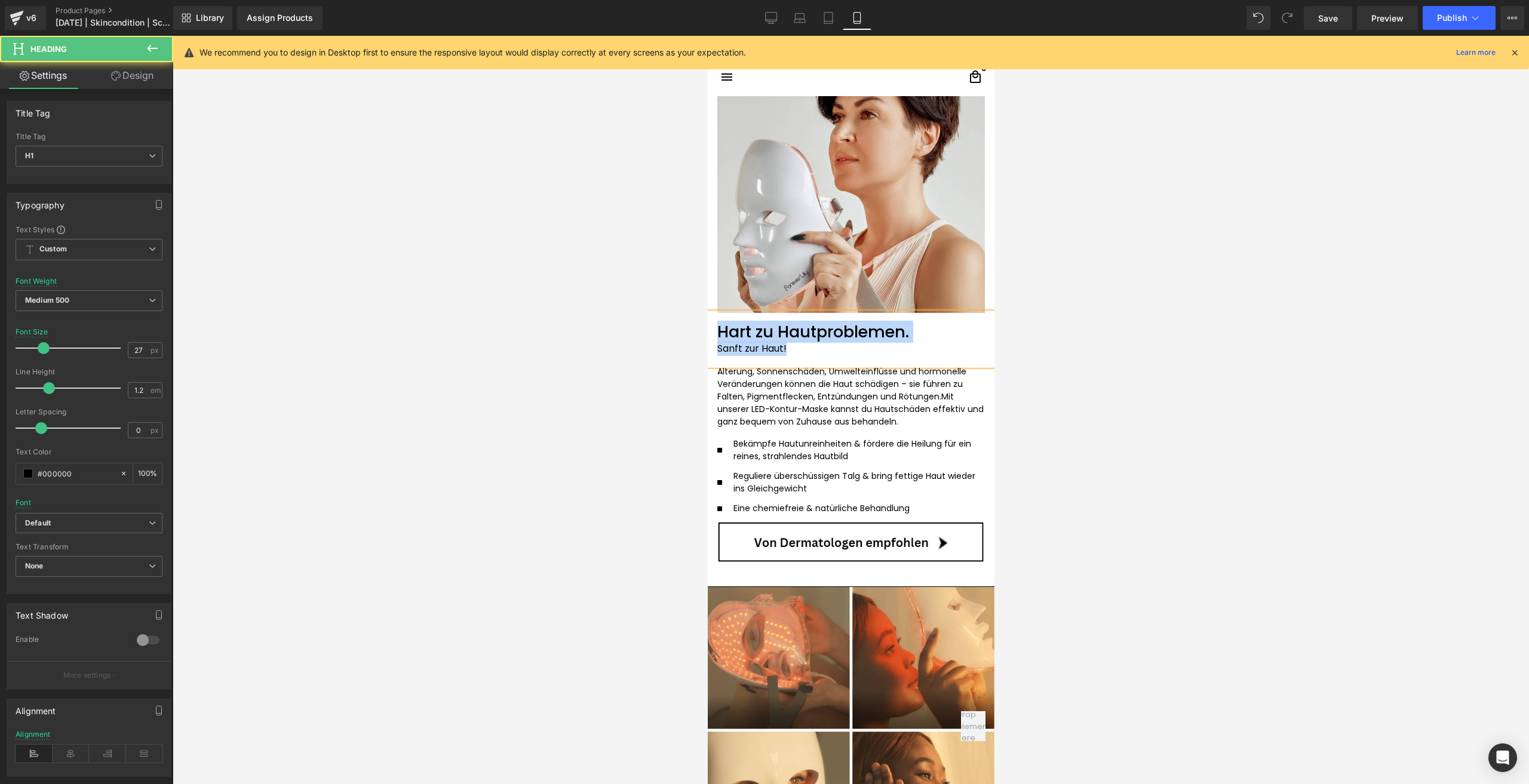
drag, startPoint x: 824, startPoint y: 352, endPoint x: 703, endPoint y: 318, distance: 125.7
click at [914, 330] on h1 "Hart zu Hautproblemen." at bounding box center [851, 331] width 267 height 19
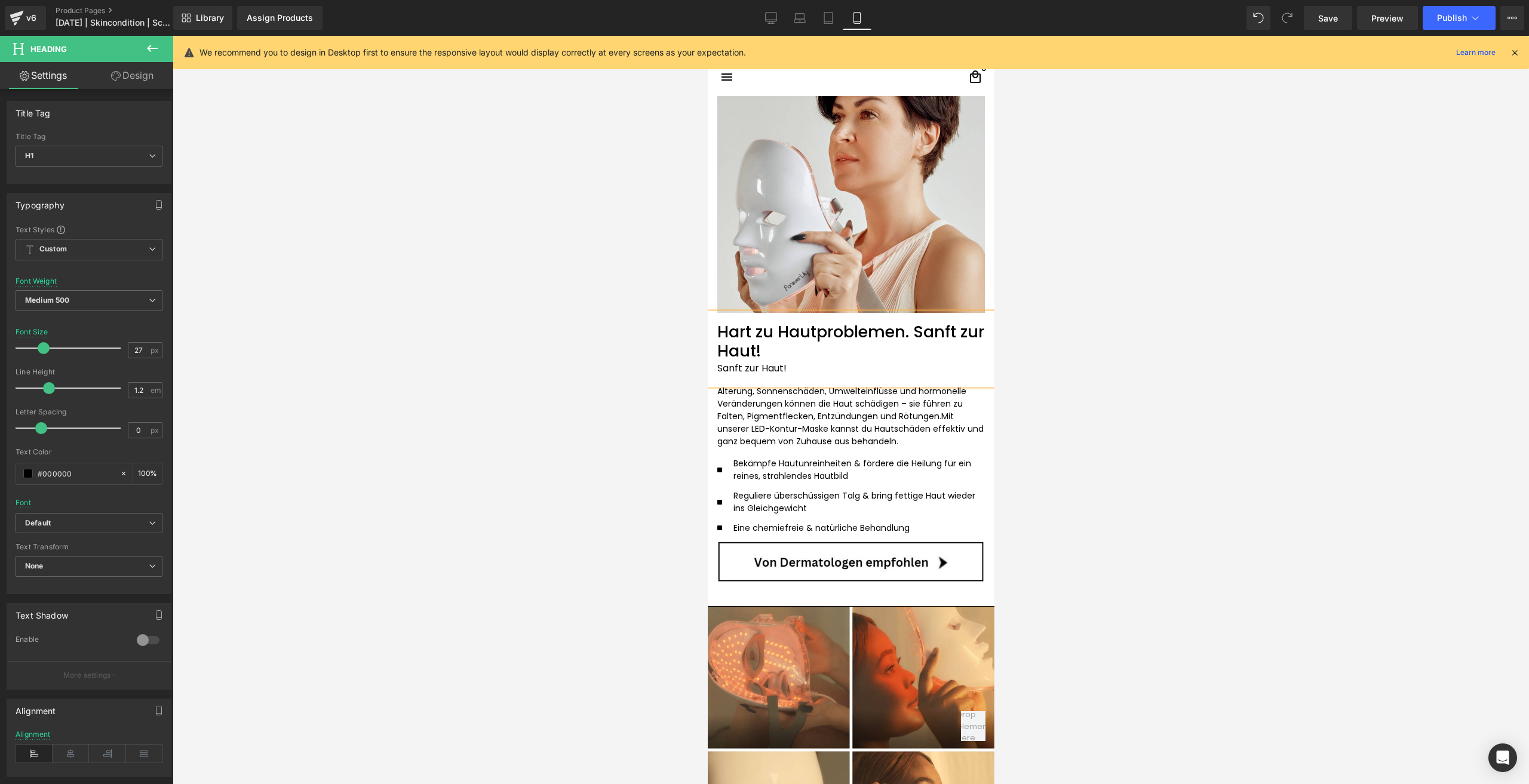
click at [914, 330] on h1 "Hart zu Hautproblemen. Sanft zur Haut!" at bounding box center [851, 342] width 267 height 39
drag, startPoint x: 811, startPoint y: 373, endPoint x: 707, endPoint y: 364, distance: 104.4
click at [707, 364] on div "Hart zu Hautproblemen. Sanft zur Haut! Sanft zur Haut!" at bounding box center [851, 348] width 287 height 72
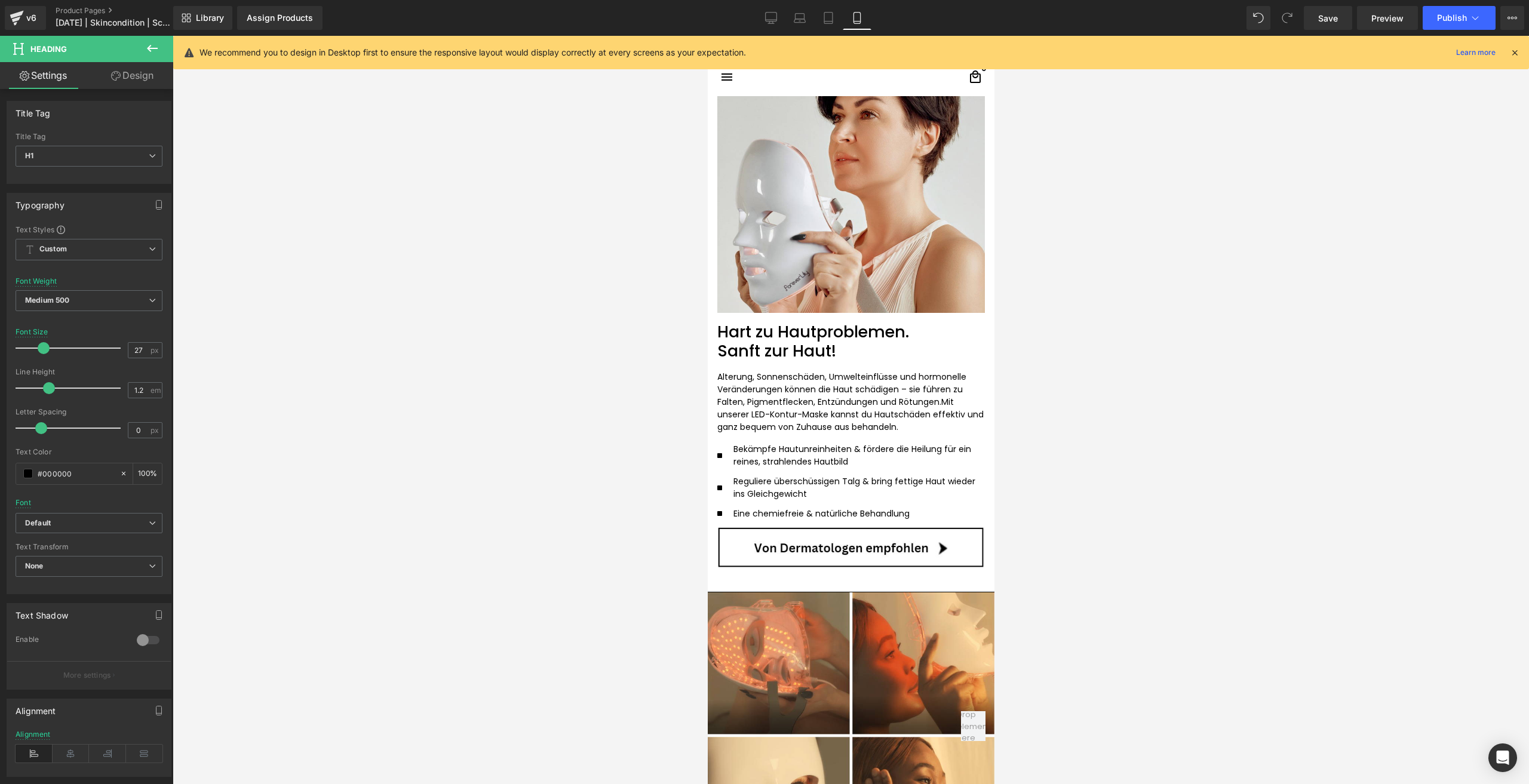
click at [1114, 438] on div at bounding box center [851, 410] width 1356 height 748
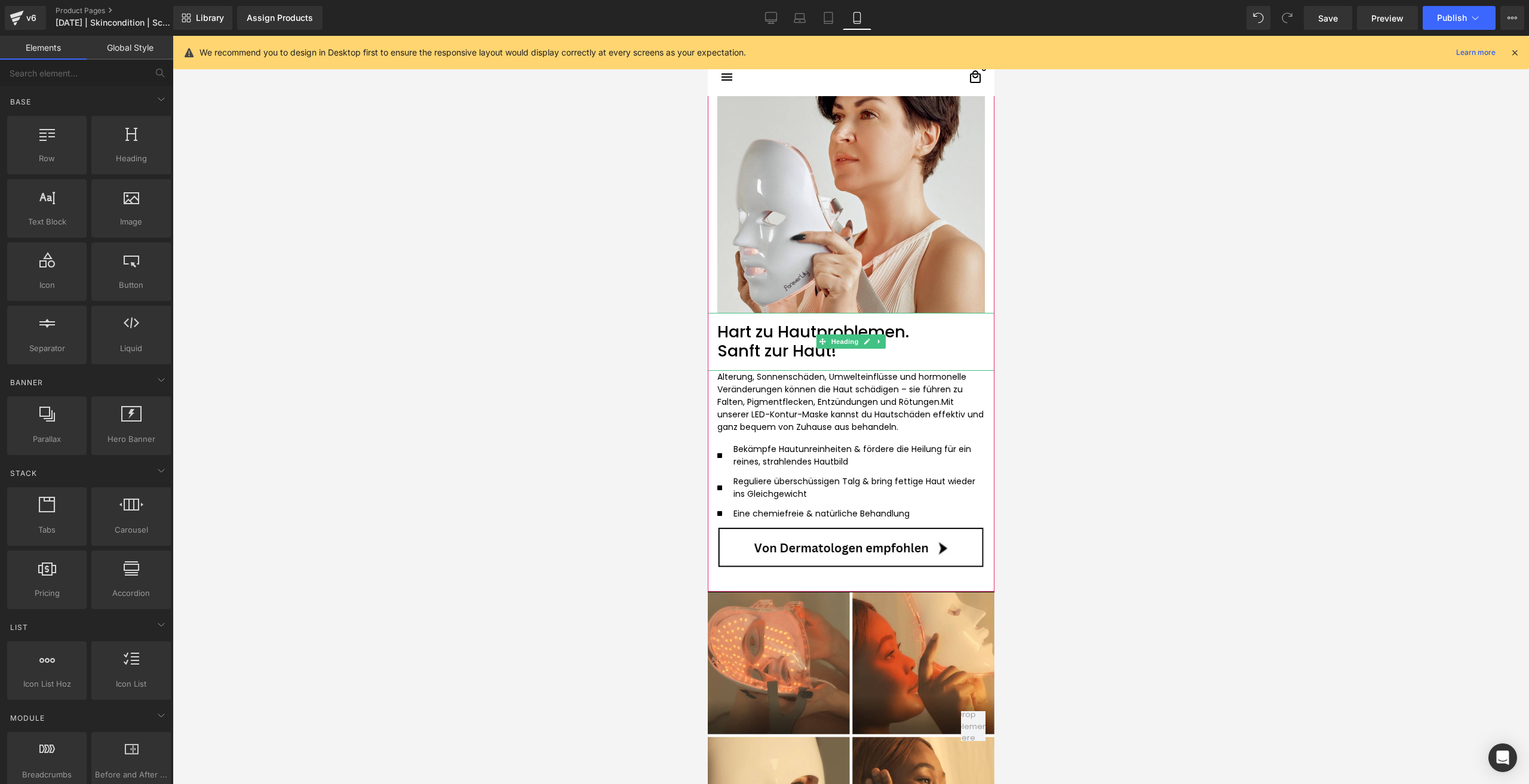
click at [847, 356] on h1 "Sanft zur Haut!" at bounding box center [851, 351] width 267 height 19
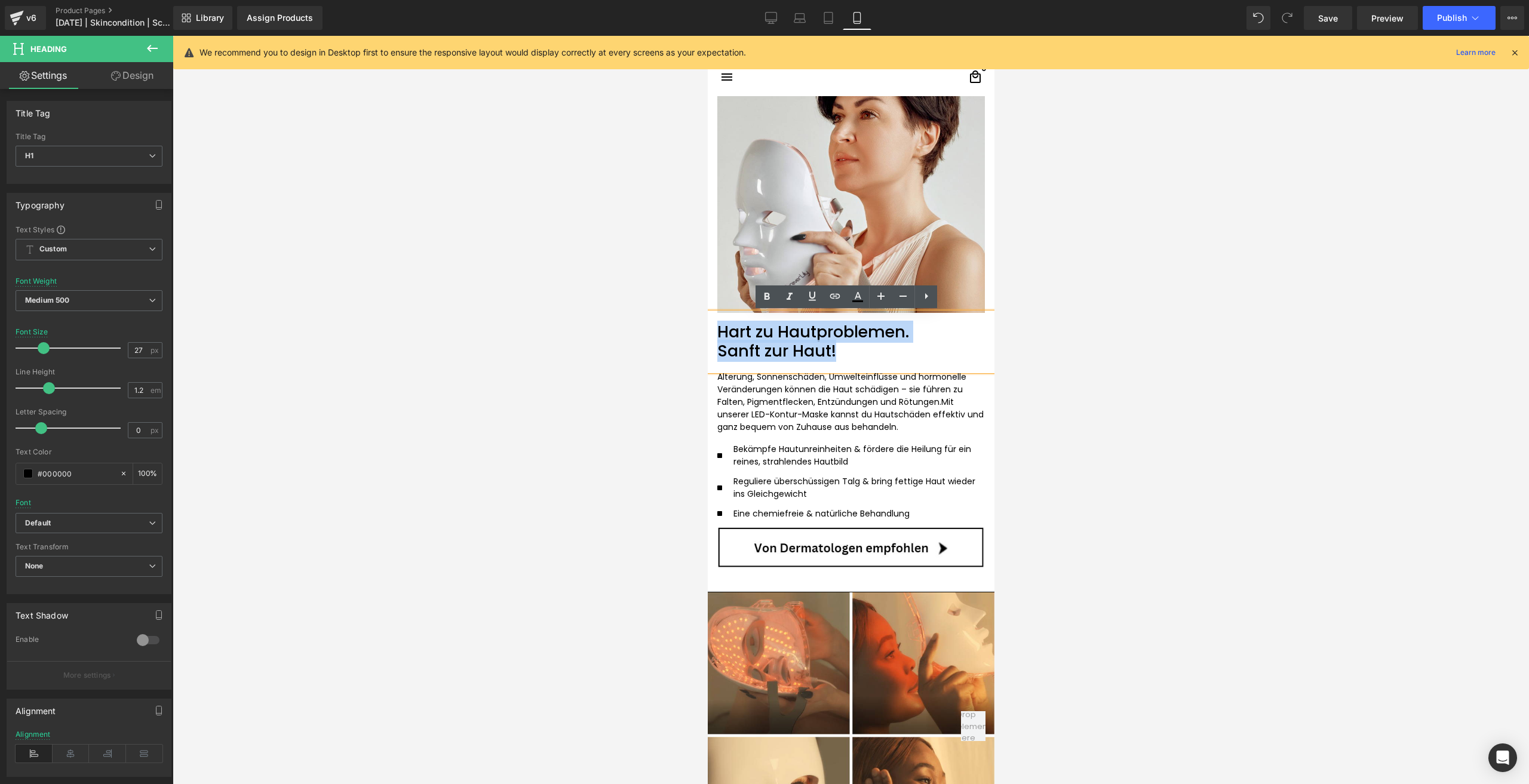
drag, startPoint x: 847, startPoint y: 356, endPoint x: 715, endPoint y: 328, distance: 134.9
click at [715, 328] on div "Hart zu Hautproblemen. Sanft zur Haut!" at bounding box center [851, 341] width 287 height 58
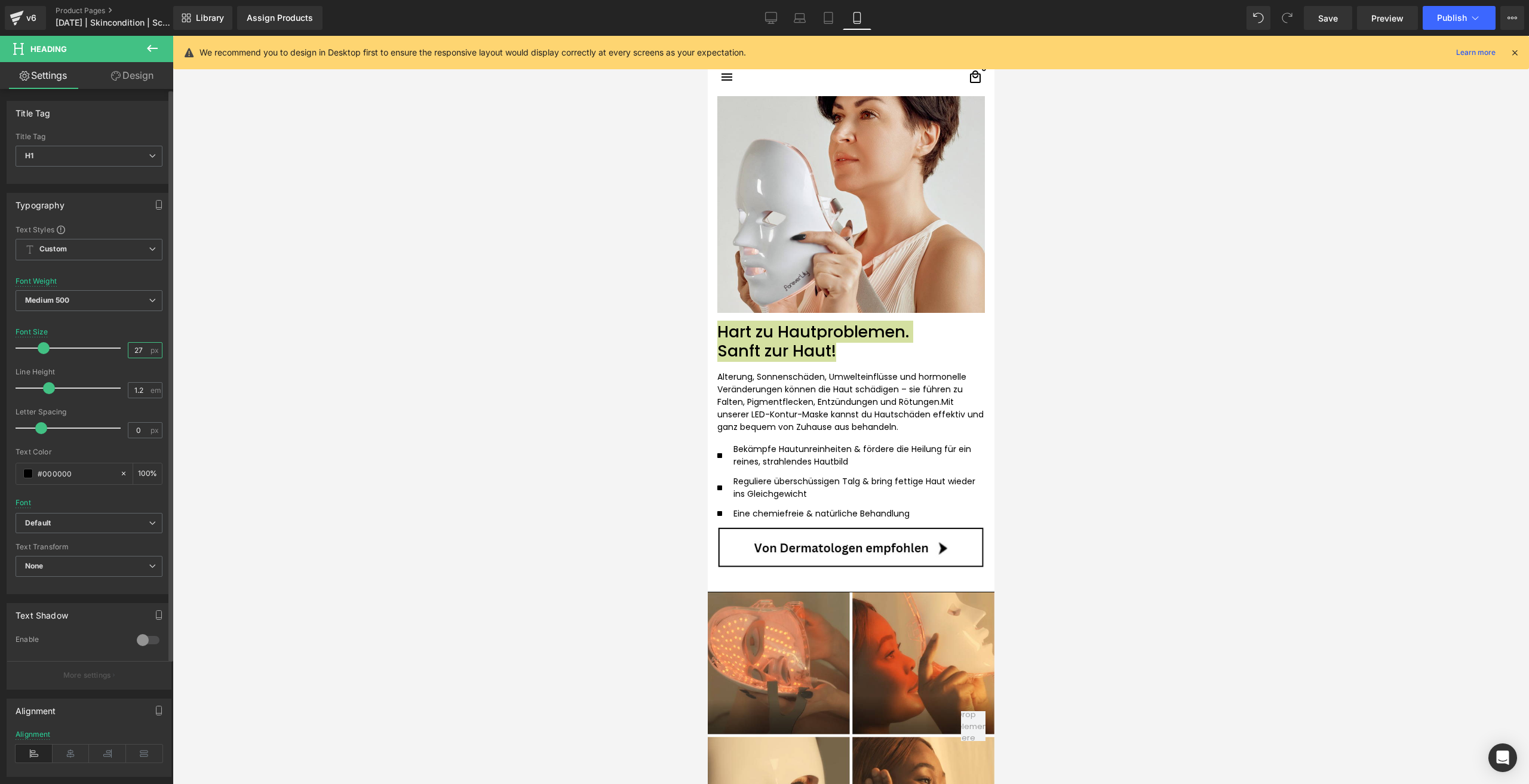
click at [135, 351] on input "27" at bounding box center [139, 350] width 21 height 15
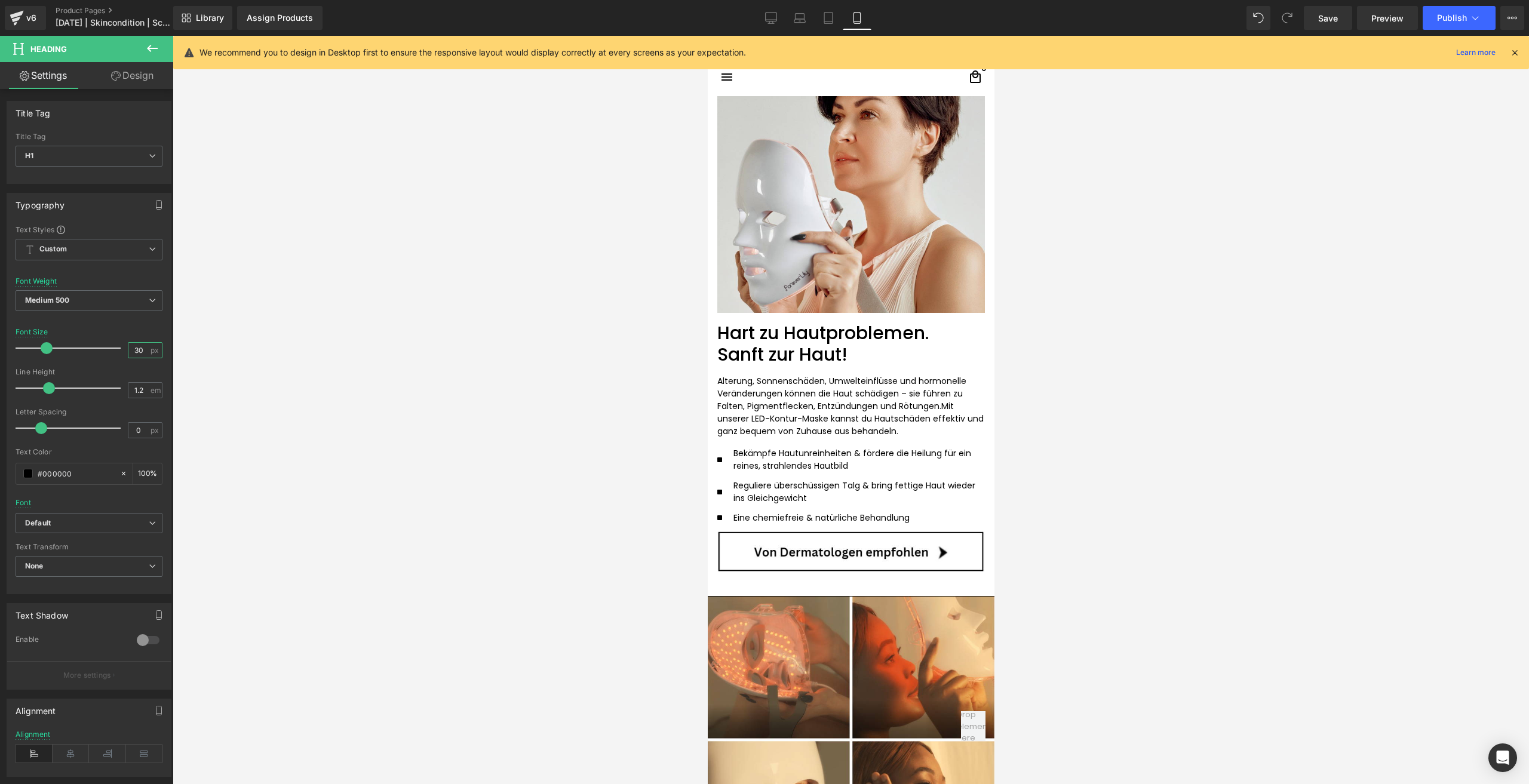
type input "3"
type input "28"
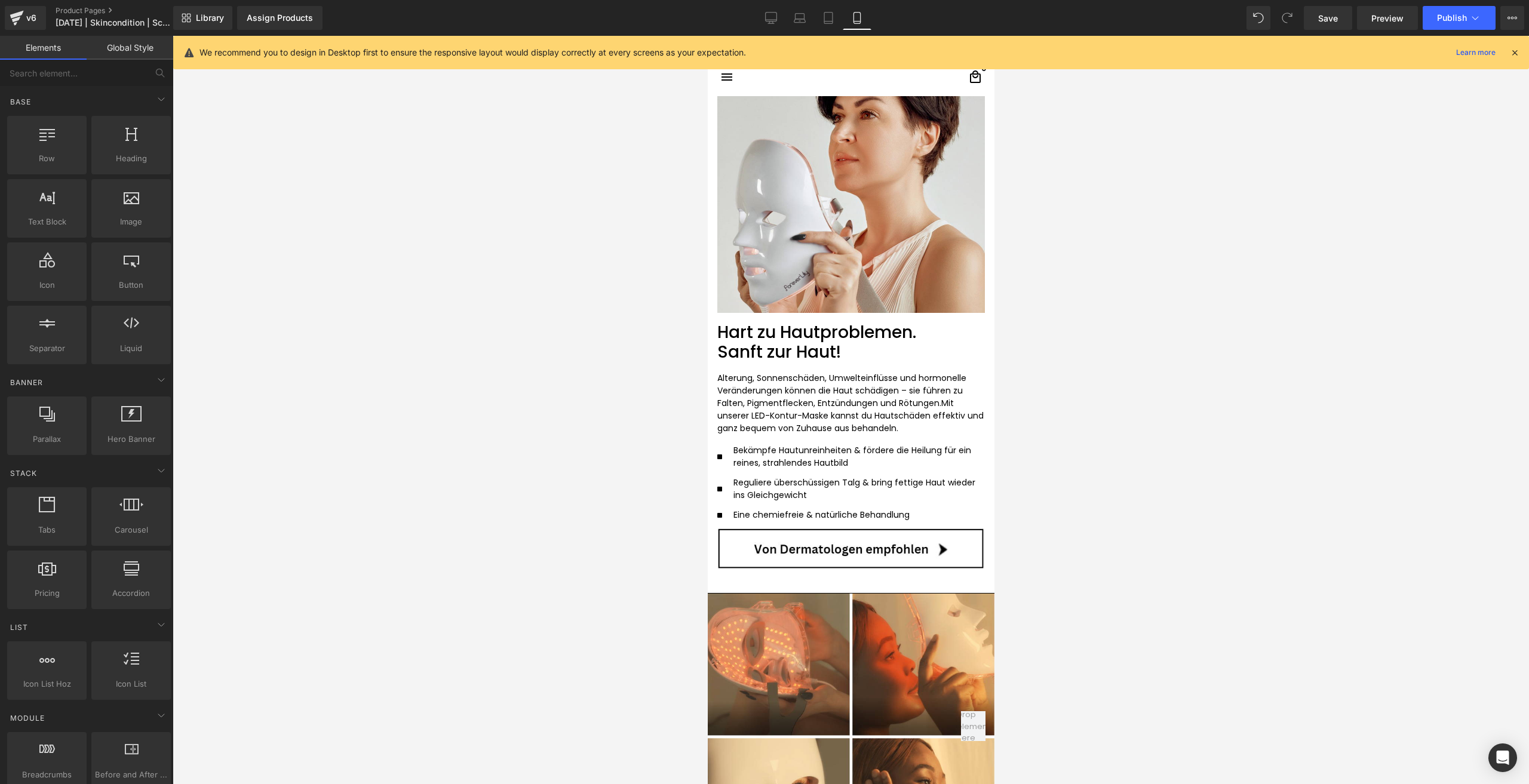
click at [1280, 448] on div at bounding box center [851, 410] width 1356 height 748
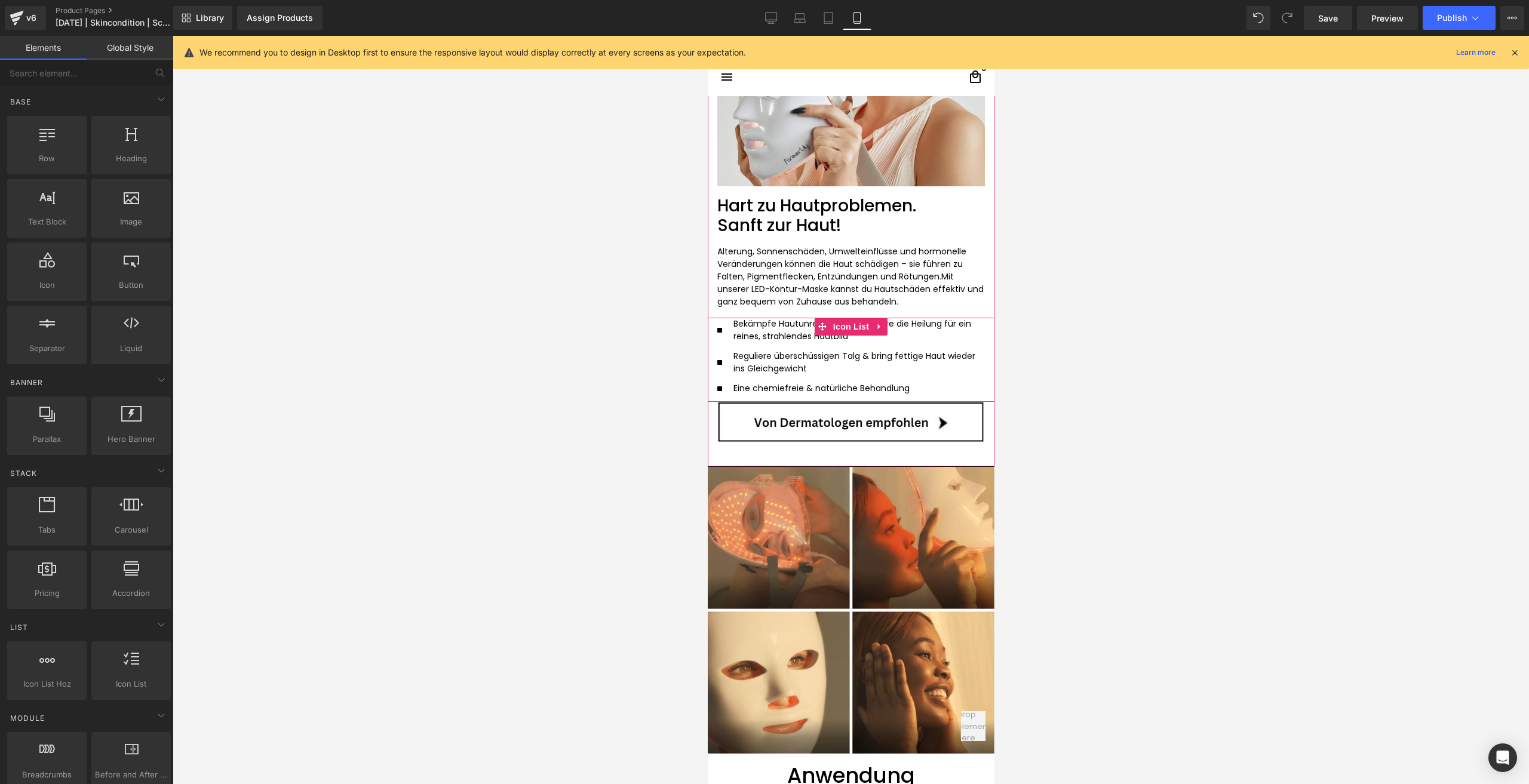
scroll to position [1671, 0]
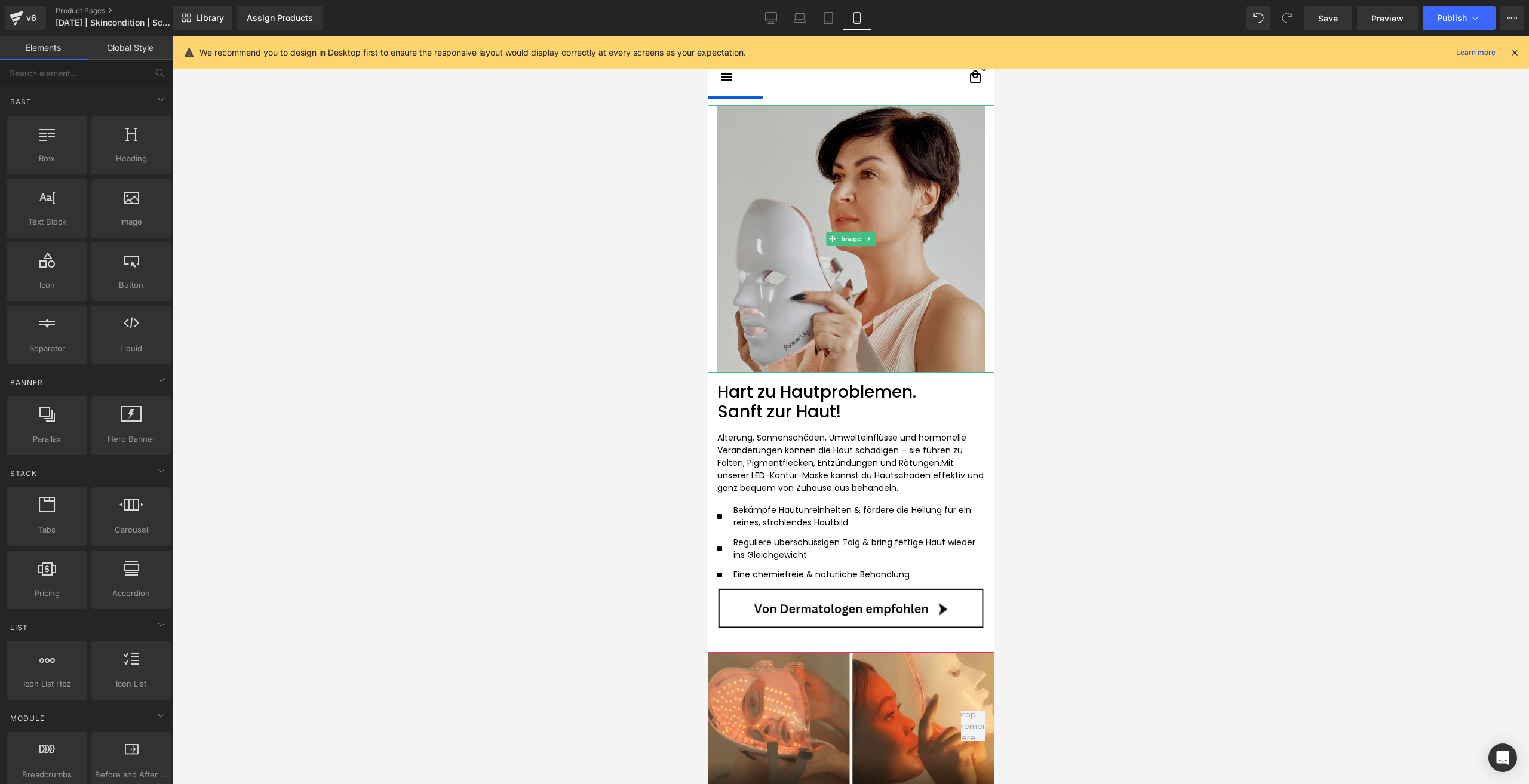
click at [781, 279] on img at bounding box center [851, 239] width 287 height 267
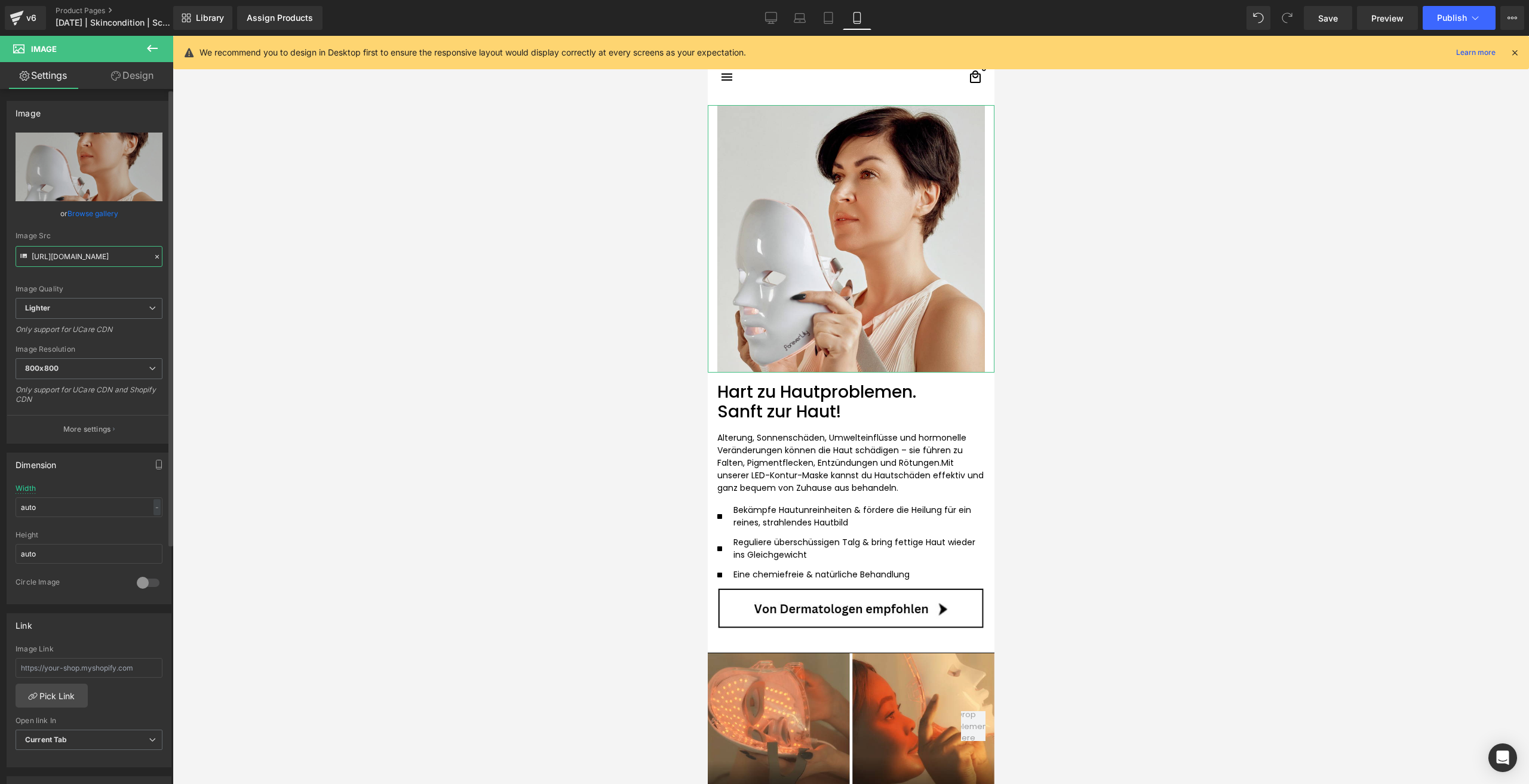
click at [74, 258] on input "https://ucarecdn.com/06b989bd-c8d5-4772-898c-a9faf725d0fa/-/format/auto/-/previ…" at bounding box center [89, 256] width 147 height 21
paste input "95db4f32-de2b-45ca-858b-a4344d7d1753/-/format/auto/-/preview/800x800/-/quality/…"
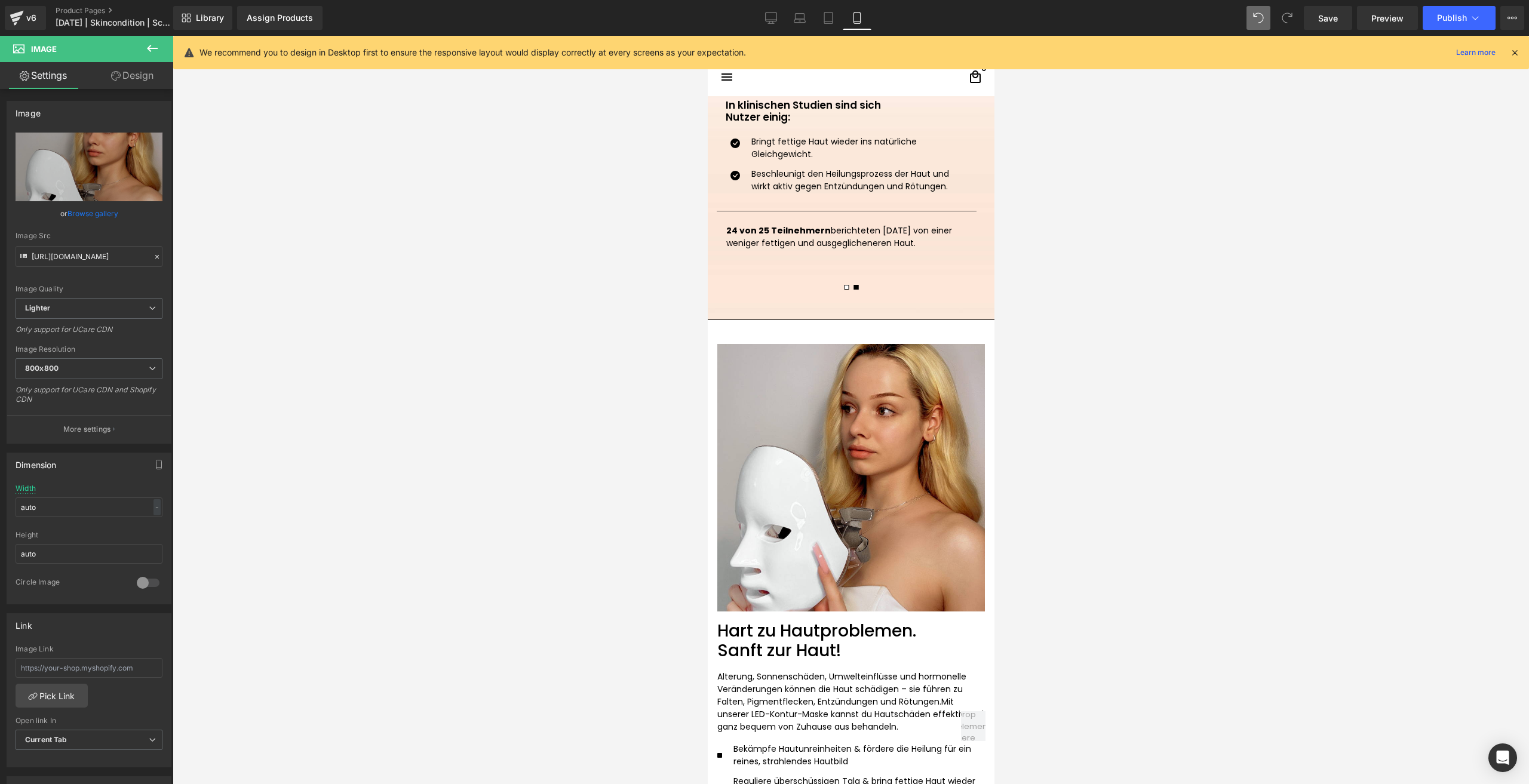
scroll to position [0, 0]
click at [1265, 5] on div "Library Assign Products Product Preview No product match your search. Please tr…" at bounding box center [851, 18] width 1355 height 36
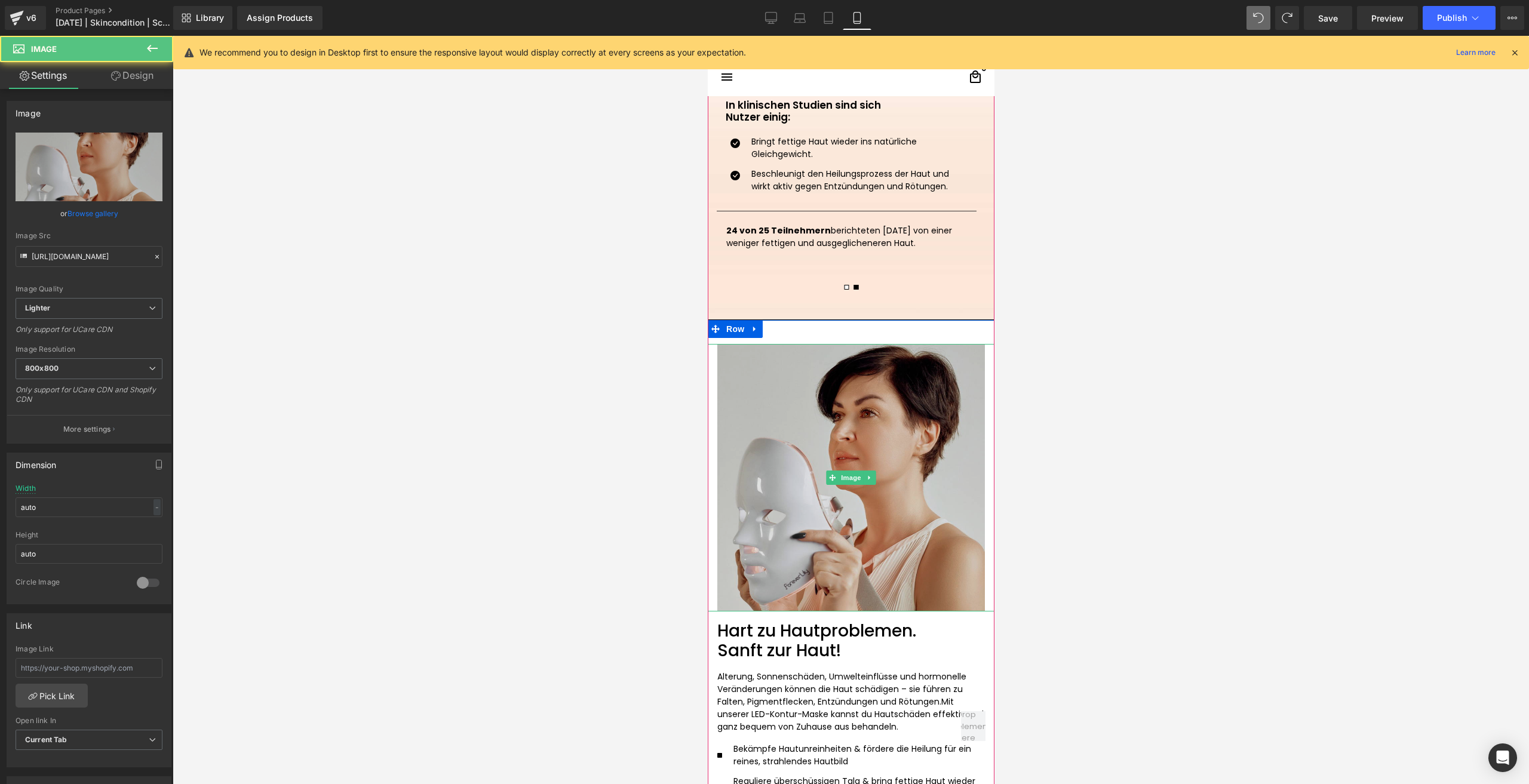
click at [897, 397] on img at bounding box center [851, 478] width 287 height 267
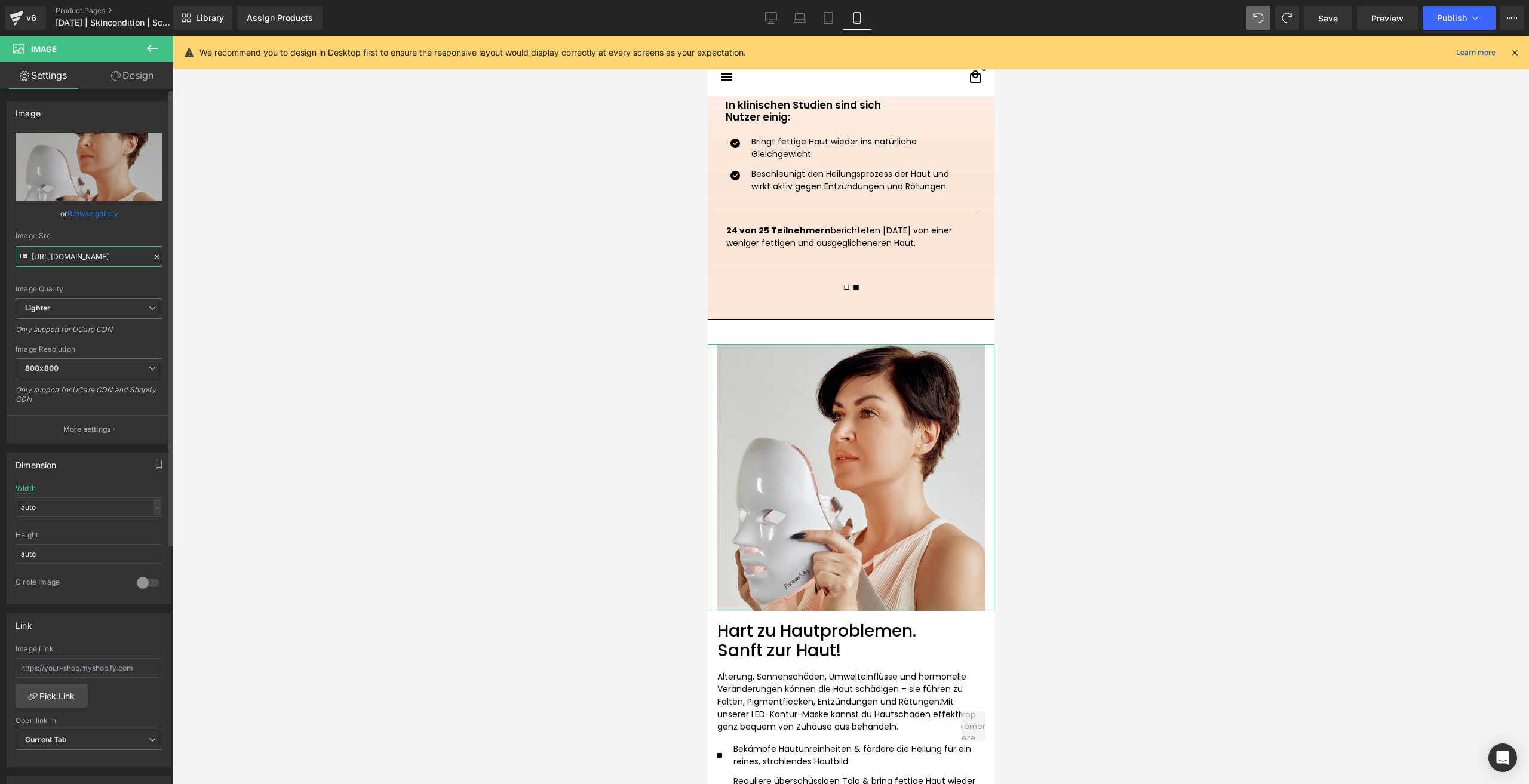
click at [83, 261] on input "https://ucarecdn.com/95db4f32-de2b-45ca-858b-a4344d7d1753/-/format/auto/-/previ…" at bounding box center [89, 256] width 147 height 21
type input "https://ucarecdn.com/06b989bd-c8d5-4772-898c-a9faf725d0fa/-/format/auto/-/previ…"
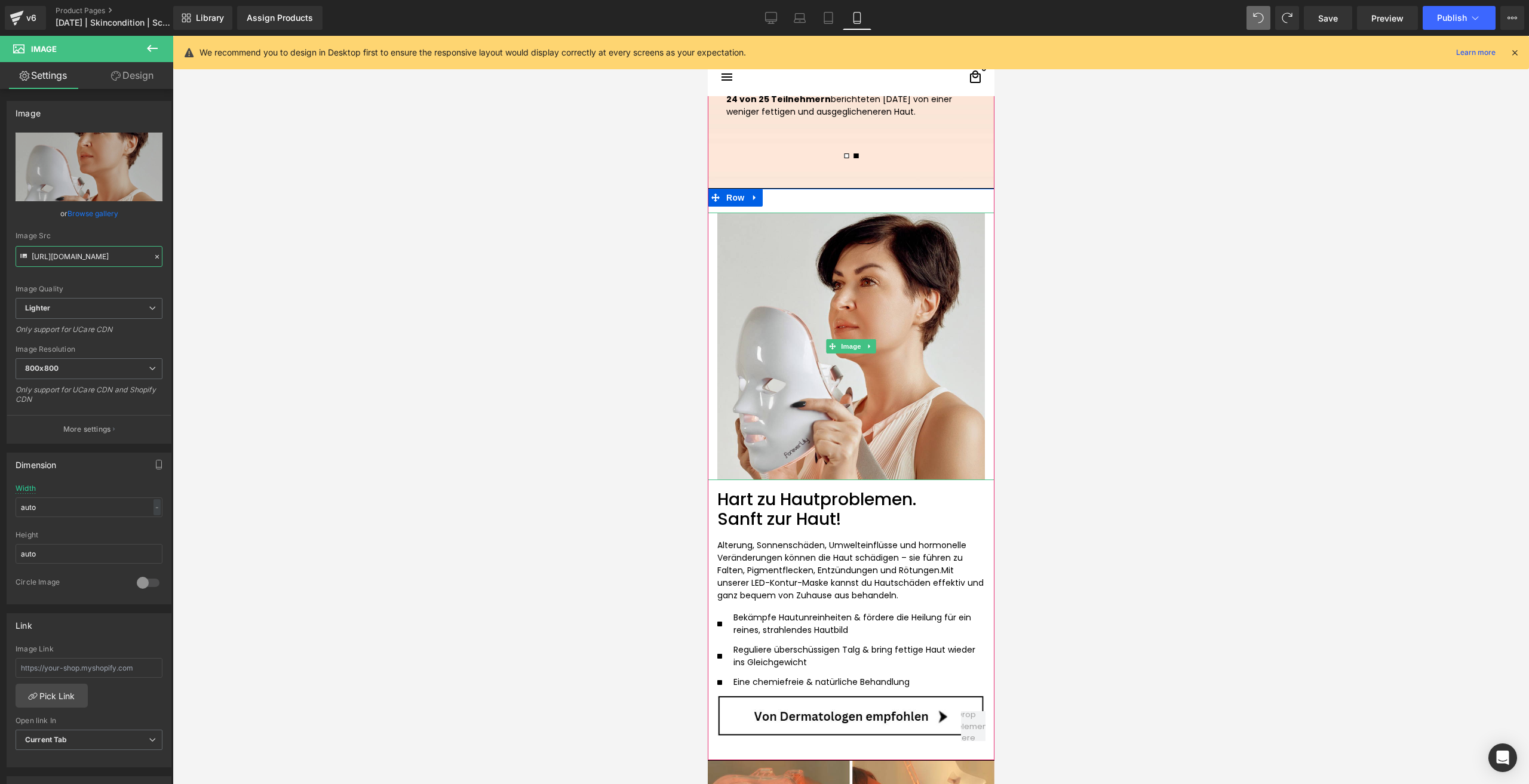
scroll to position [1671, 0]
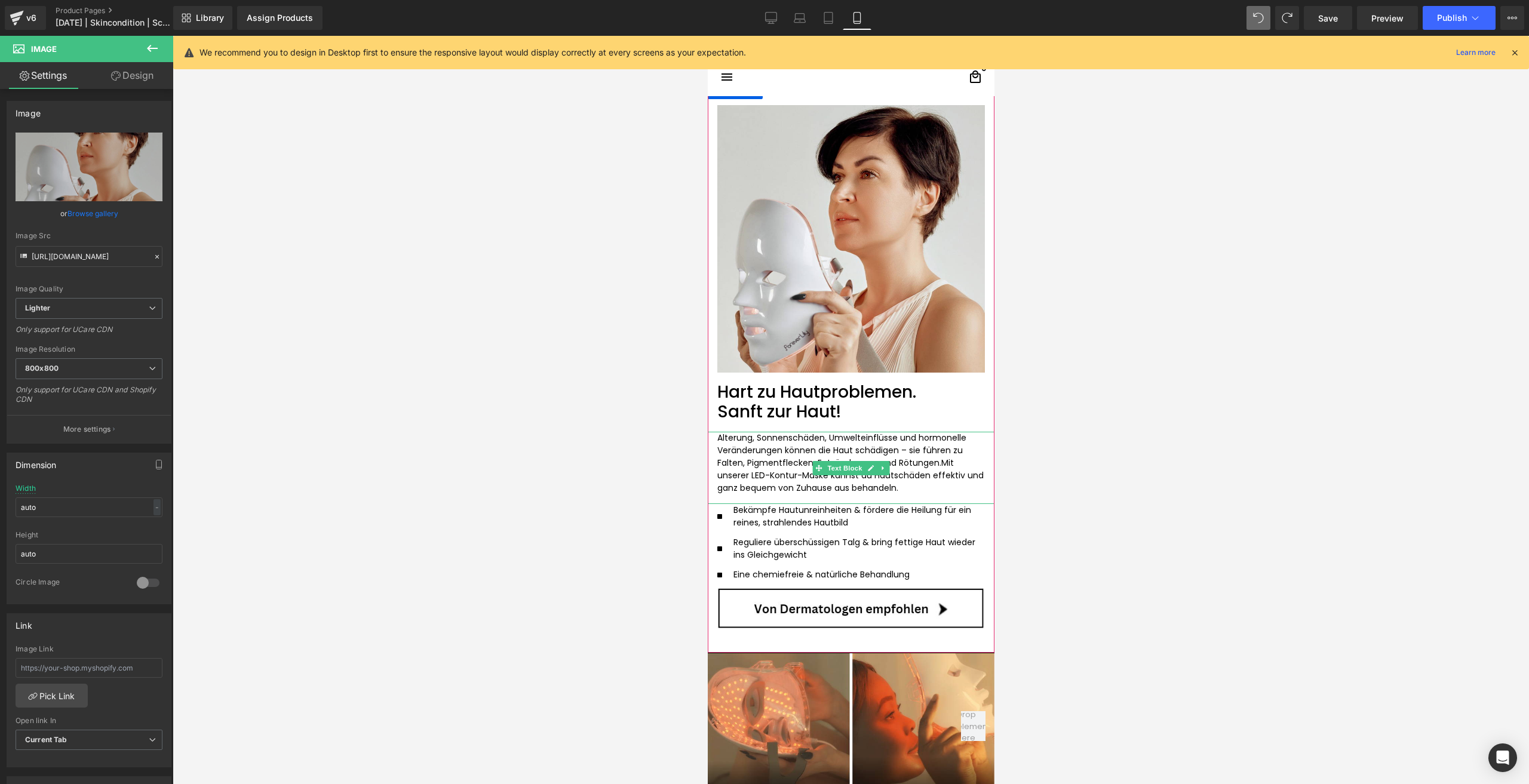
click at [935, 490] on p "Alterung, Sonnenschäden, Umwelteinflüsse und hormonelle Veränderungen können di…" at bounding box center [851, 463] width 267 height 62
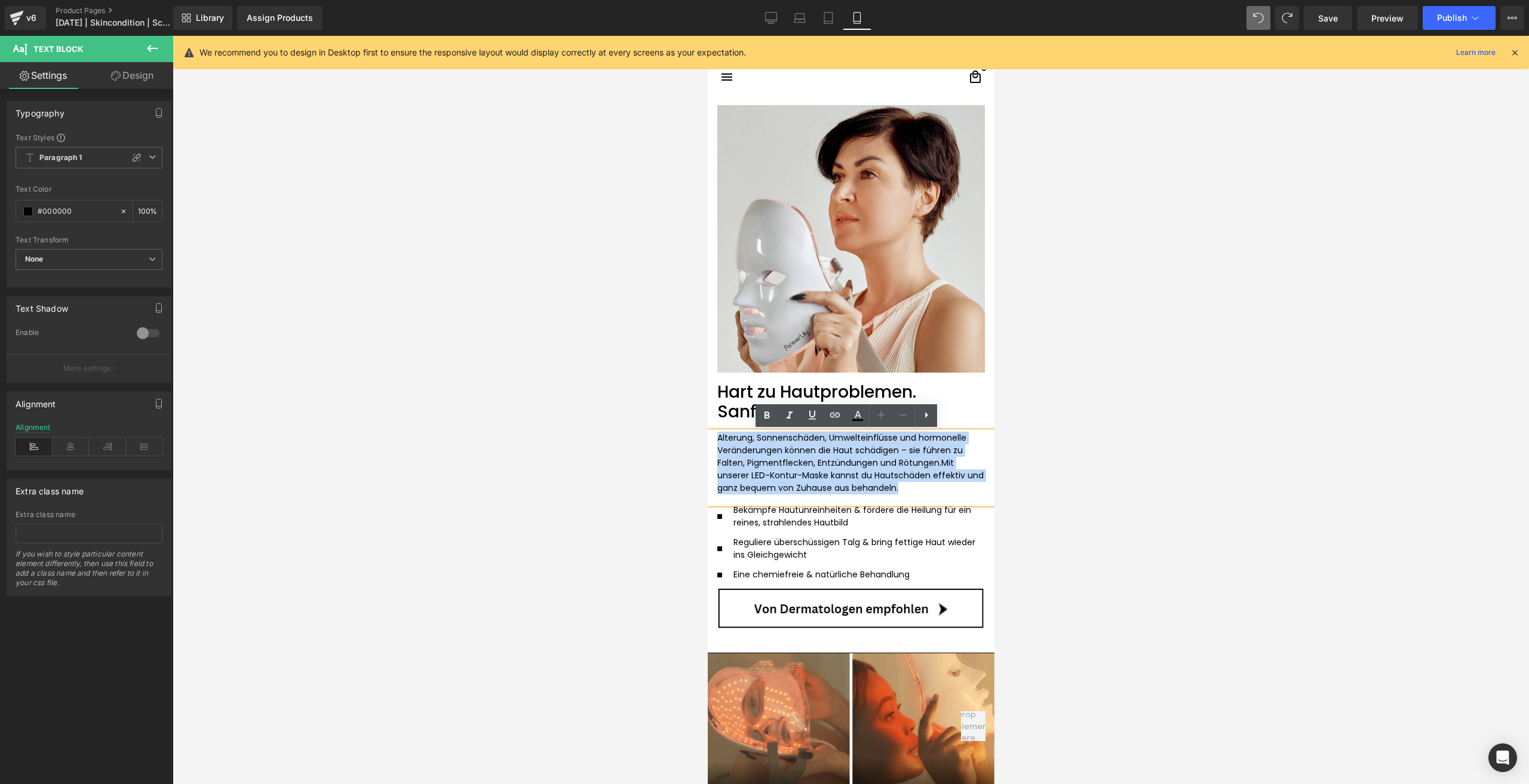
drag, startPoint x: 935, startPoint y: 490, endPoint x: 686, endPoint y: 438, distance: 254.4
click at [926, 490] on p "Alterung, Sonnenschäden, Umwelteinflüsse und hormonelle Veränderungen können di…" at bounding box center [851, 463] width 267 height 62
drag, startPoint x: 926, startPoint y: 490, endPoint x: 703, endPoint y: 441, distance: 228.3
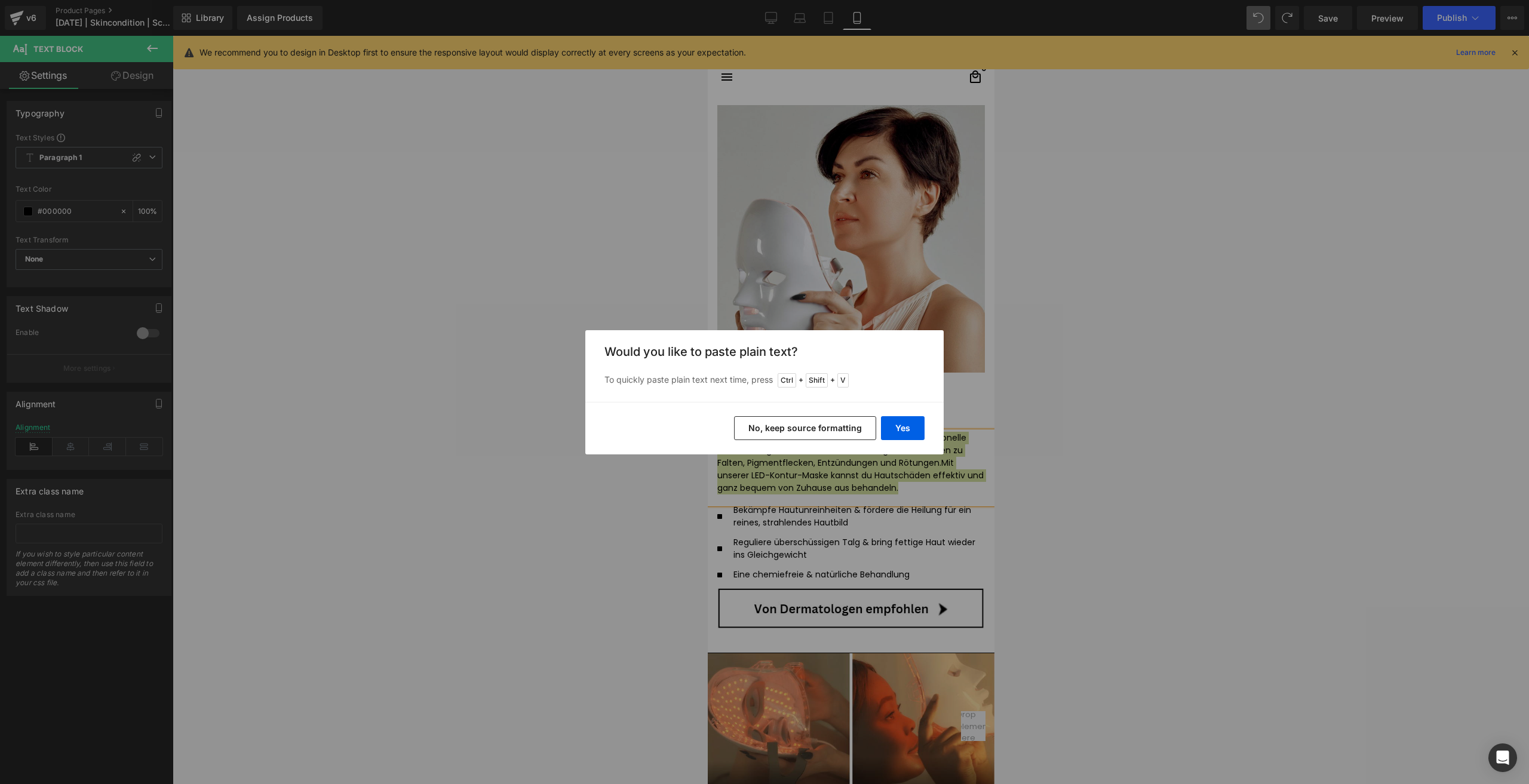
click at [821, 429] on button "No, keep source formatting" at bounding box center [805, 428] width 142 height 24
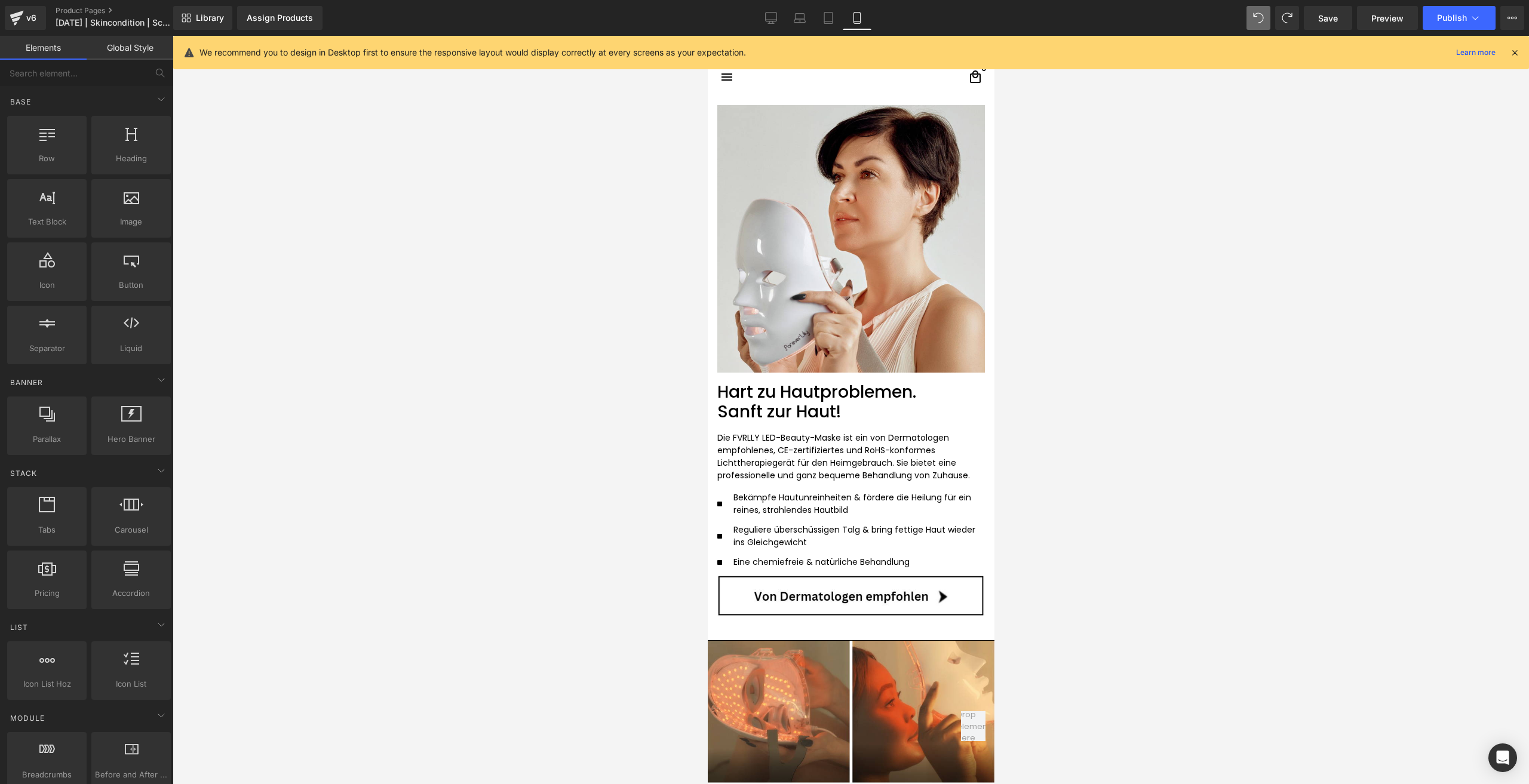
click at [1171, 560] on div at bounding box center [851, 410] width 1356 height 748
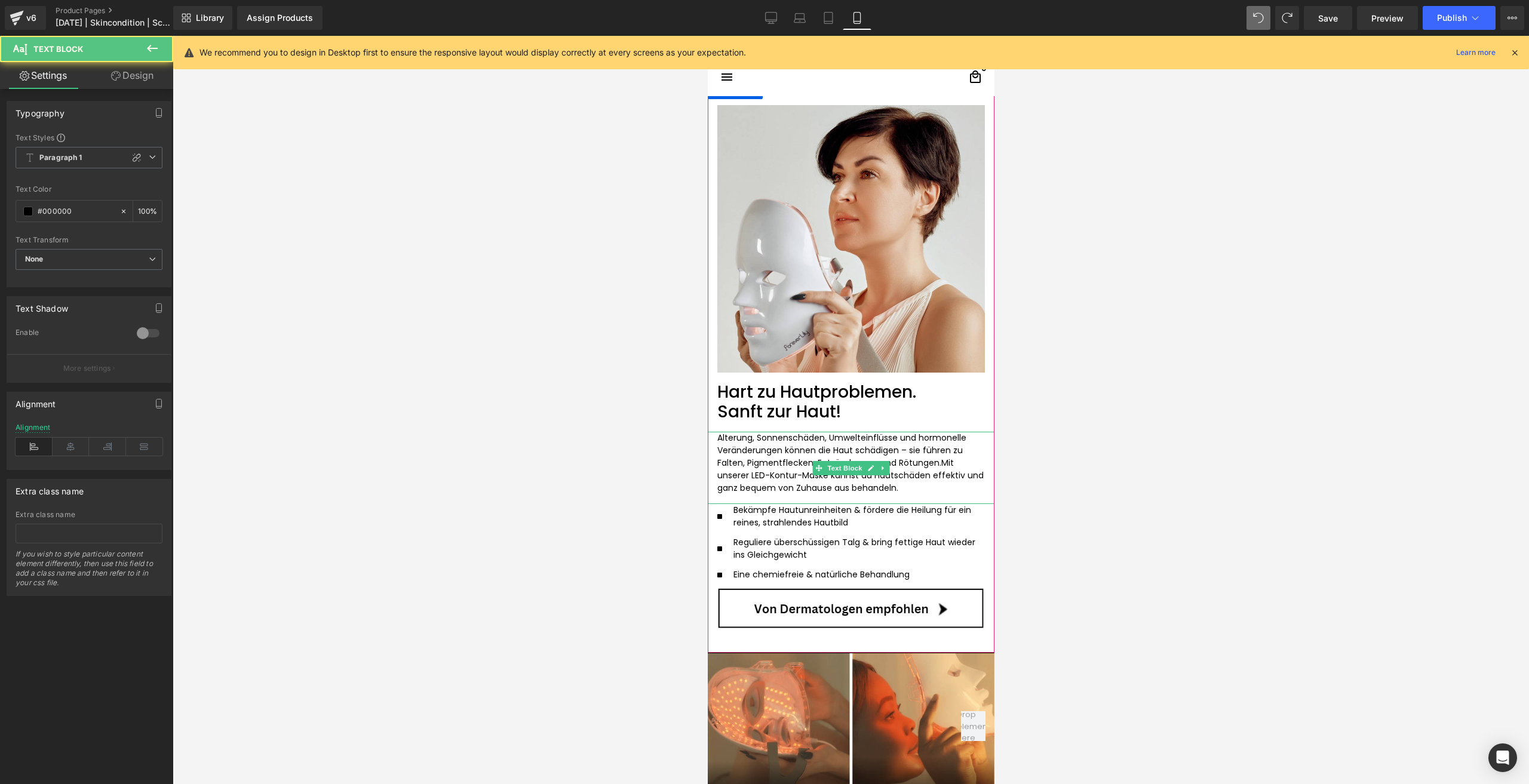
click at [931, 460] on p "Alterung, Sonnenschäden, Umwelteinflüsse und hormonelle Veränderungen können di…" at bounding box center [851, 463] width 267 height 62
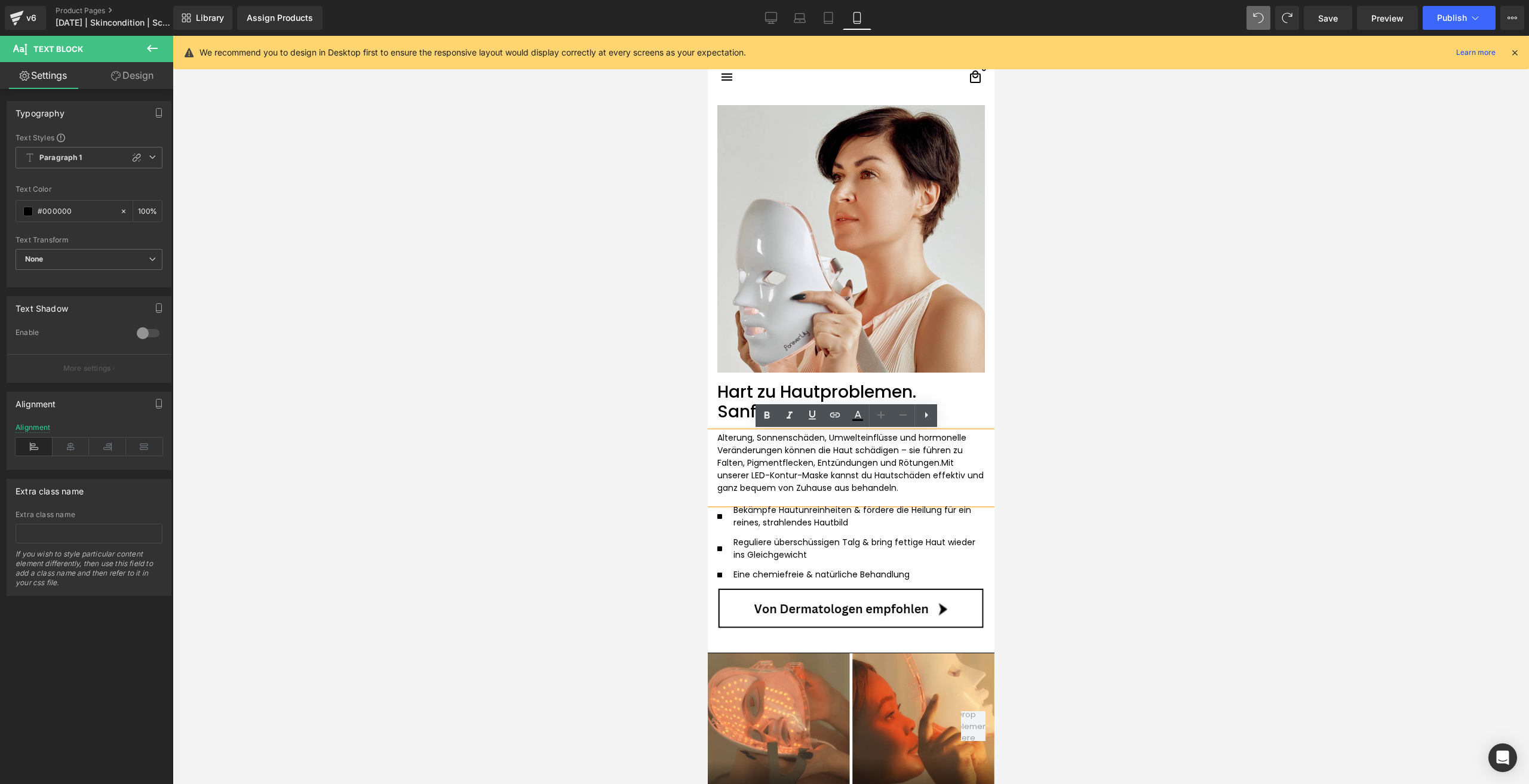
drag, startPoint x: 933, startPoint y: 461, endPoint x: 712, endPoint y: 435, distance: 222.5
click at [717, 435] on p "Alterung, Sonnenschäden, Umwelteinflüsse und hormonelle Veränderungen können di…" at bounding box center [851, 463] width 267 height 62
drag, startPoint x: 712, startPoint y: 435, endPoint x: 932, endPoint y: 463, distance: 221.8
click at [932, 463] on p "Alterung, Sonnenschäden, Umwelteinflüsse und hormonelle Veränderungen können di…" at bounding box center [851, 463] width 267 height 62
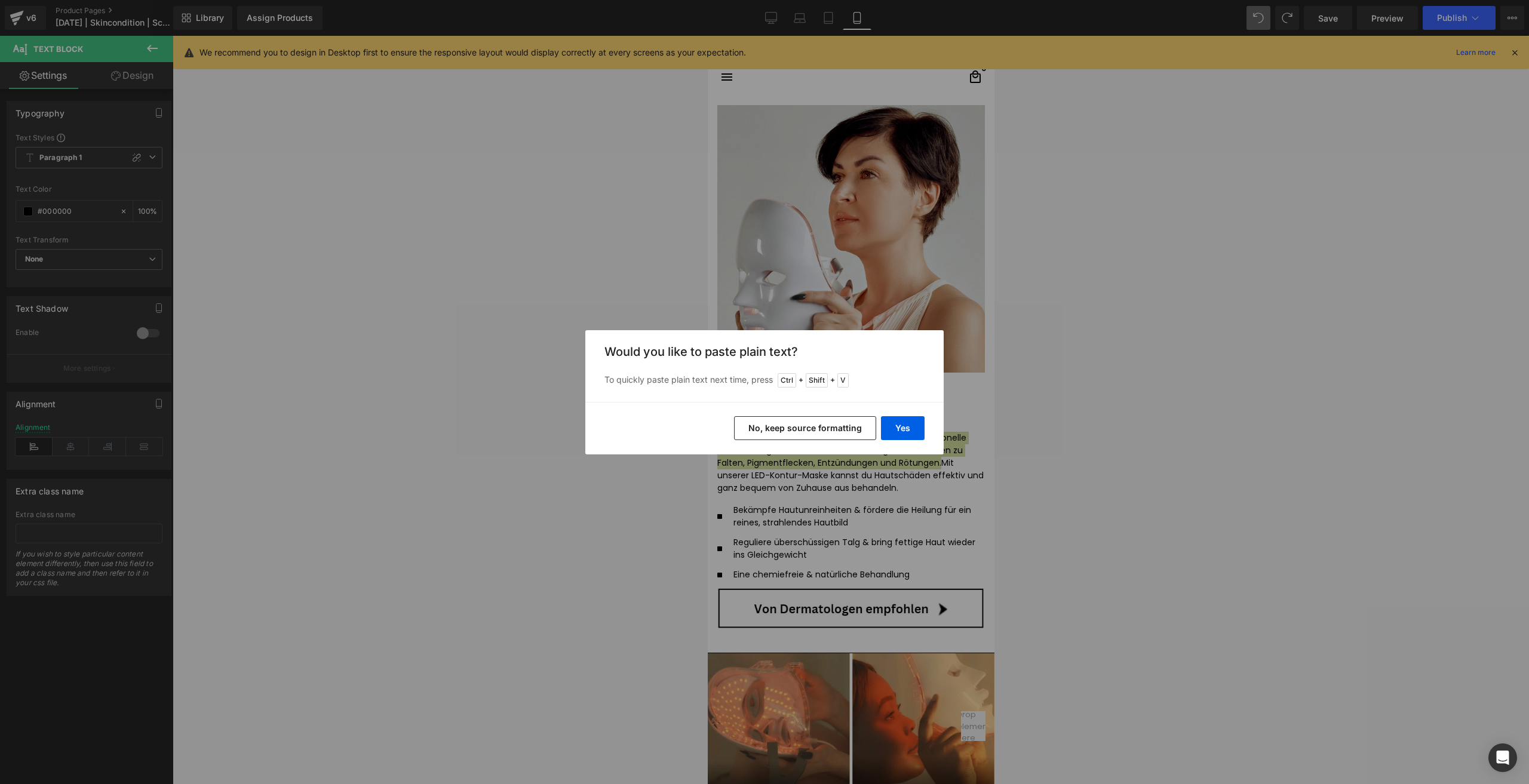
click at [826, 436] on button "No, keep source formatting" at bounding box center [805, 428] width 142 height 24
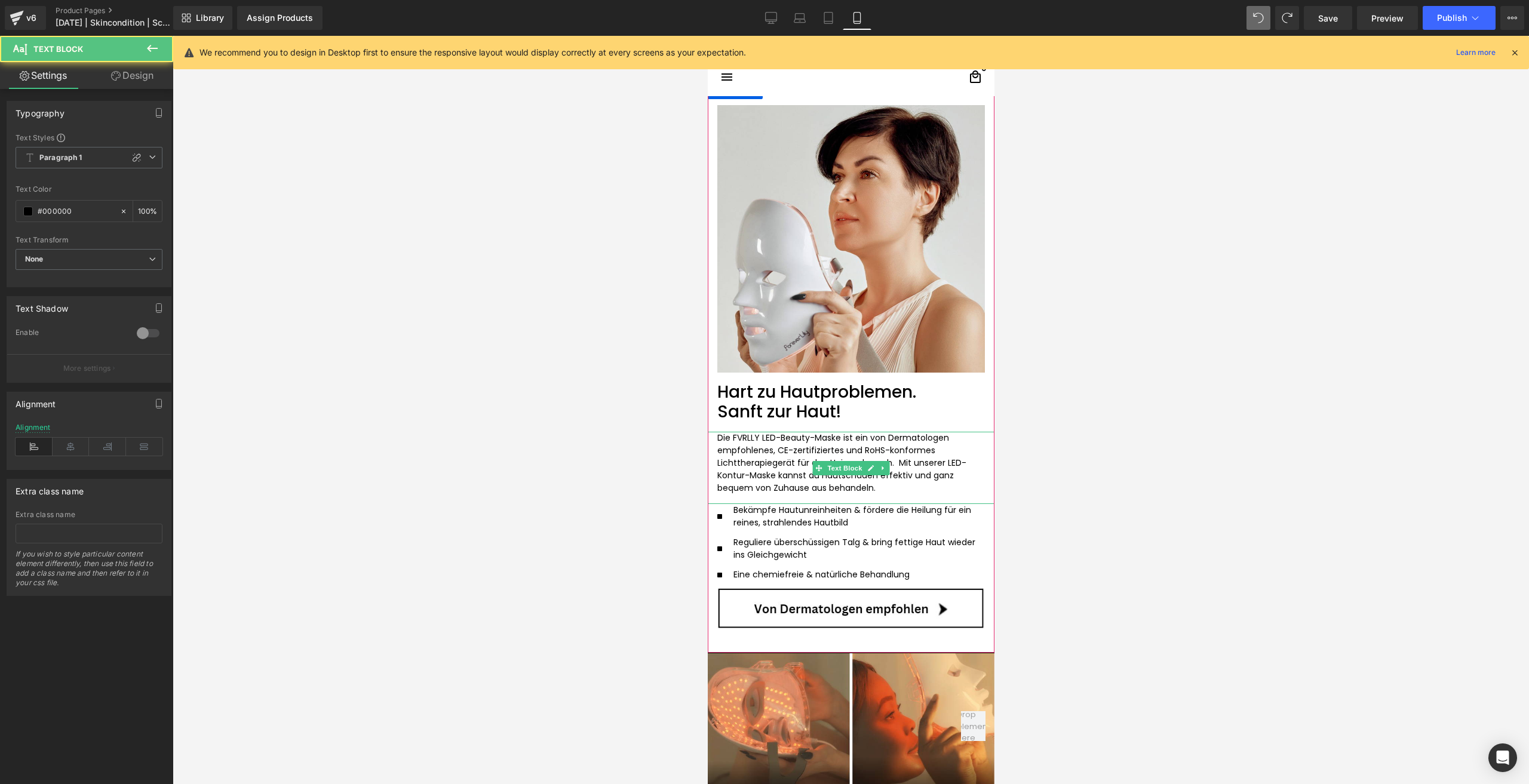
click at [890, 466] on p "Die FVRLLY LED-Beauty-Maske ist ein von Dermatologen empfohlenes, CE-zertifizie…" at bounding box center [851, 463] width 267 height 62
click at [1105, 513] on div at bounding box center [851, 410] width 1356 height 748
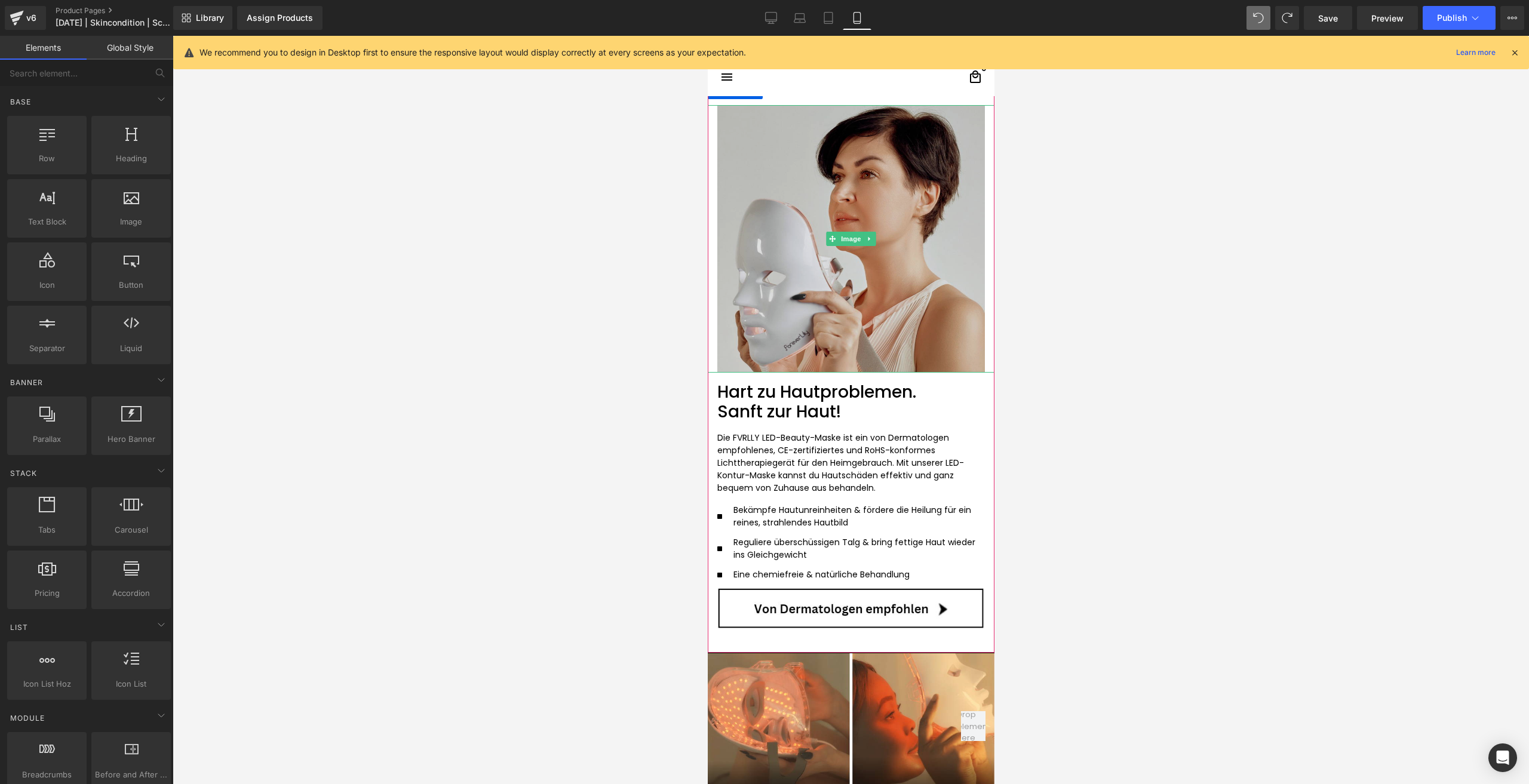
click at [856, 306] on img at bounding box center [851, 239] width 287 height 267
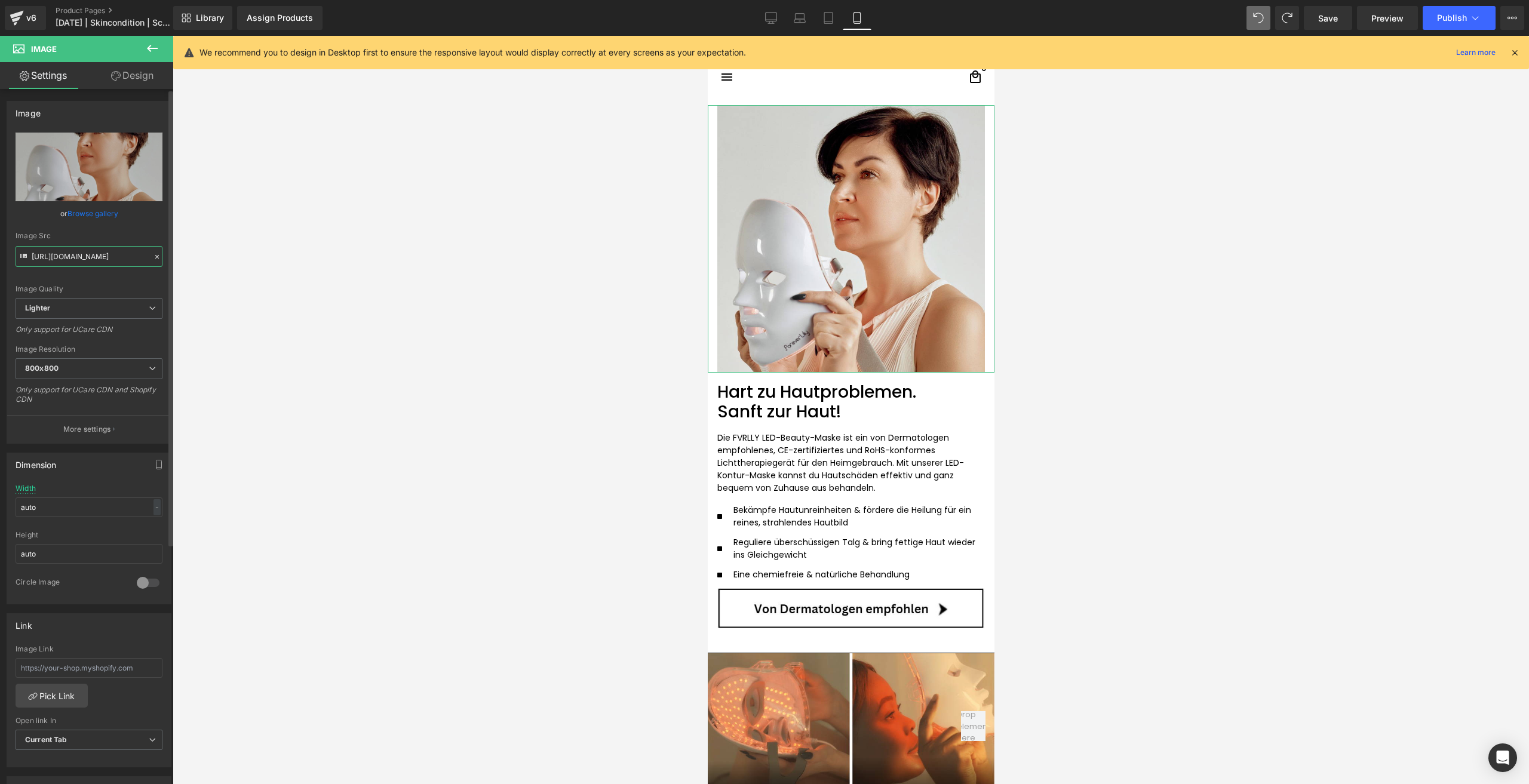
click at [56, 258] on input "https://ucarecdn.com/06b989bd-c8d5-4772-898c-a9faf725d0fa/-/format/auto/-/previ…" at bounding box center [89, 256] width 147 height 21
paste input "95db4f32-de2b-45ca-858b-a4344d7d1753/-/format/auto/-/preview/800x800/-/quality/…"
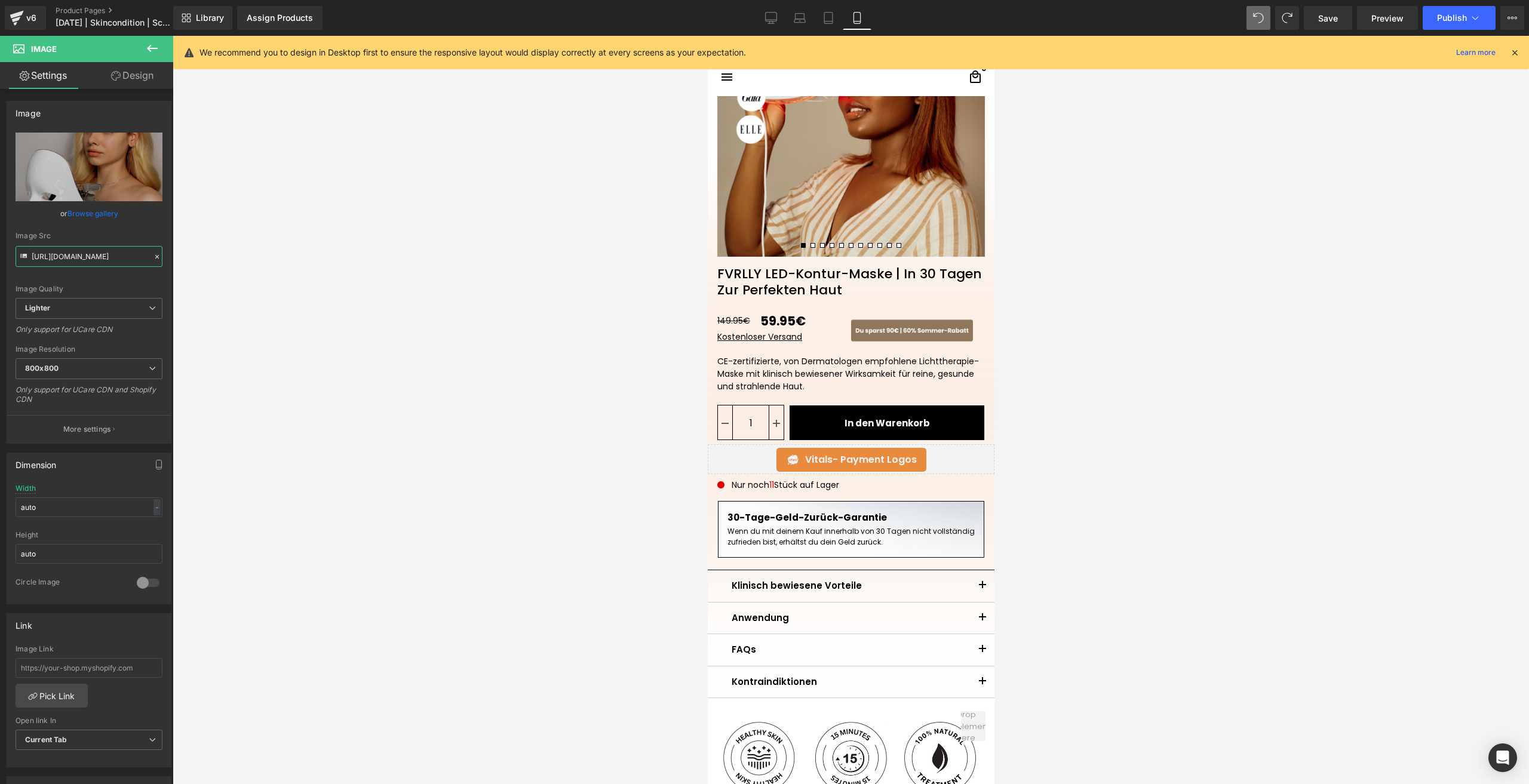
scroll to position [0, 0]
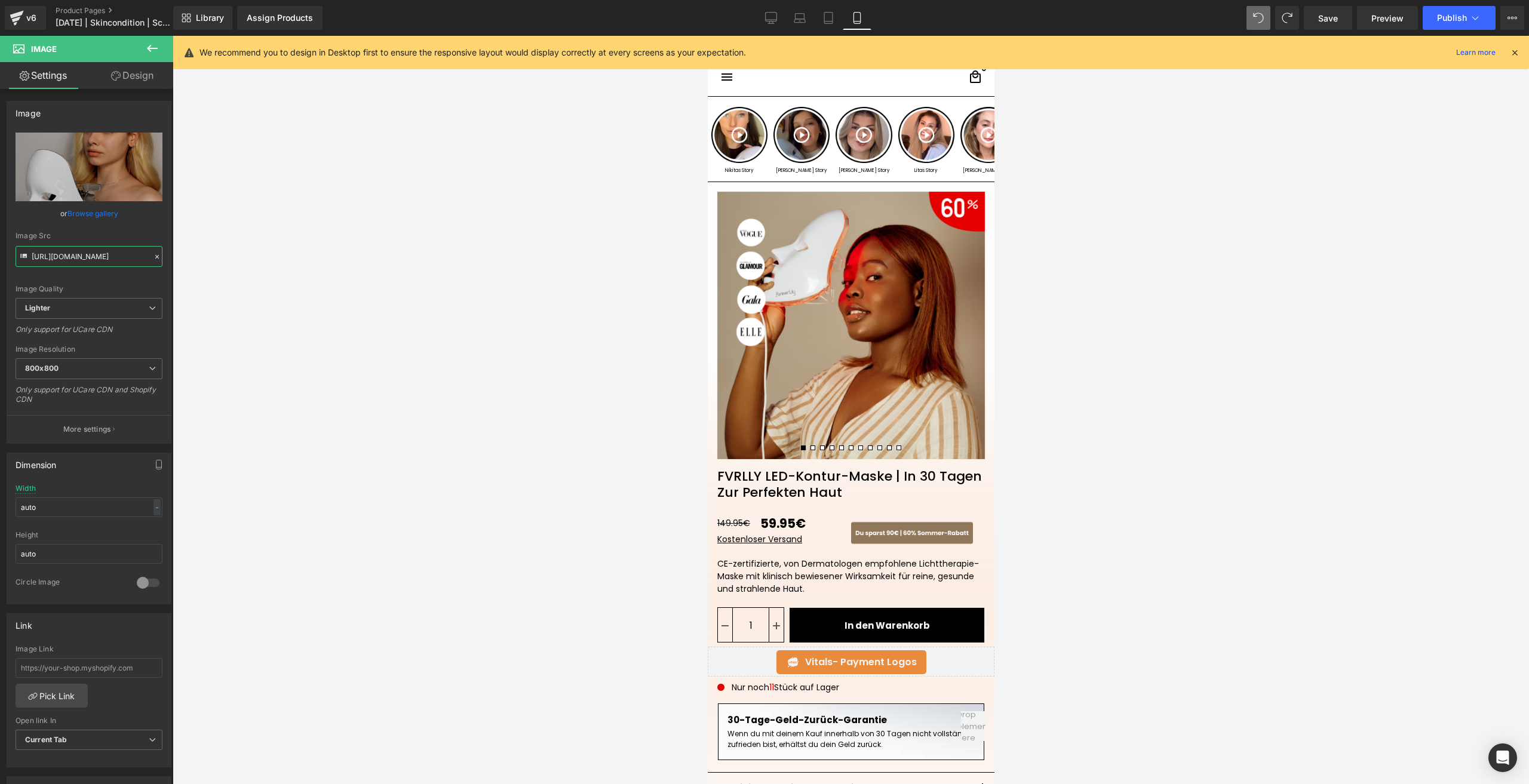
type input "https://ucarecdn.com/95db4f32-de2b-45ca-858b-a4344d7d1753/-/format/auto/-/previ…"
click at [1304, 19] on link "Save" at bounding box center [1328, 18] width 48 height 24
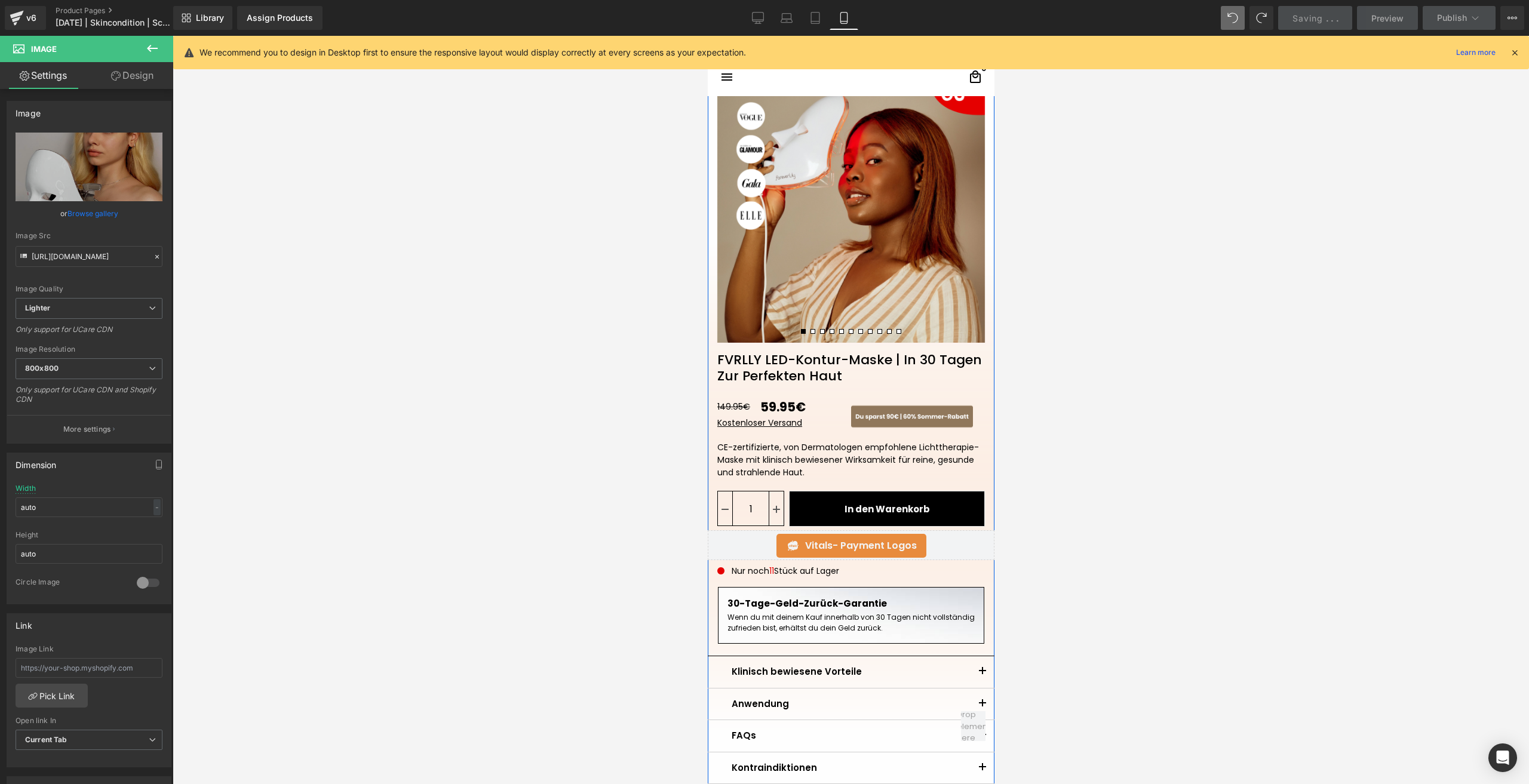
scroll to position [119, 0]
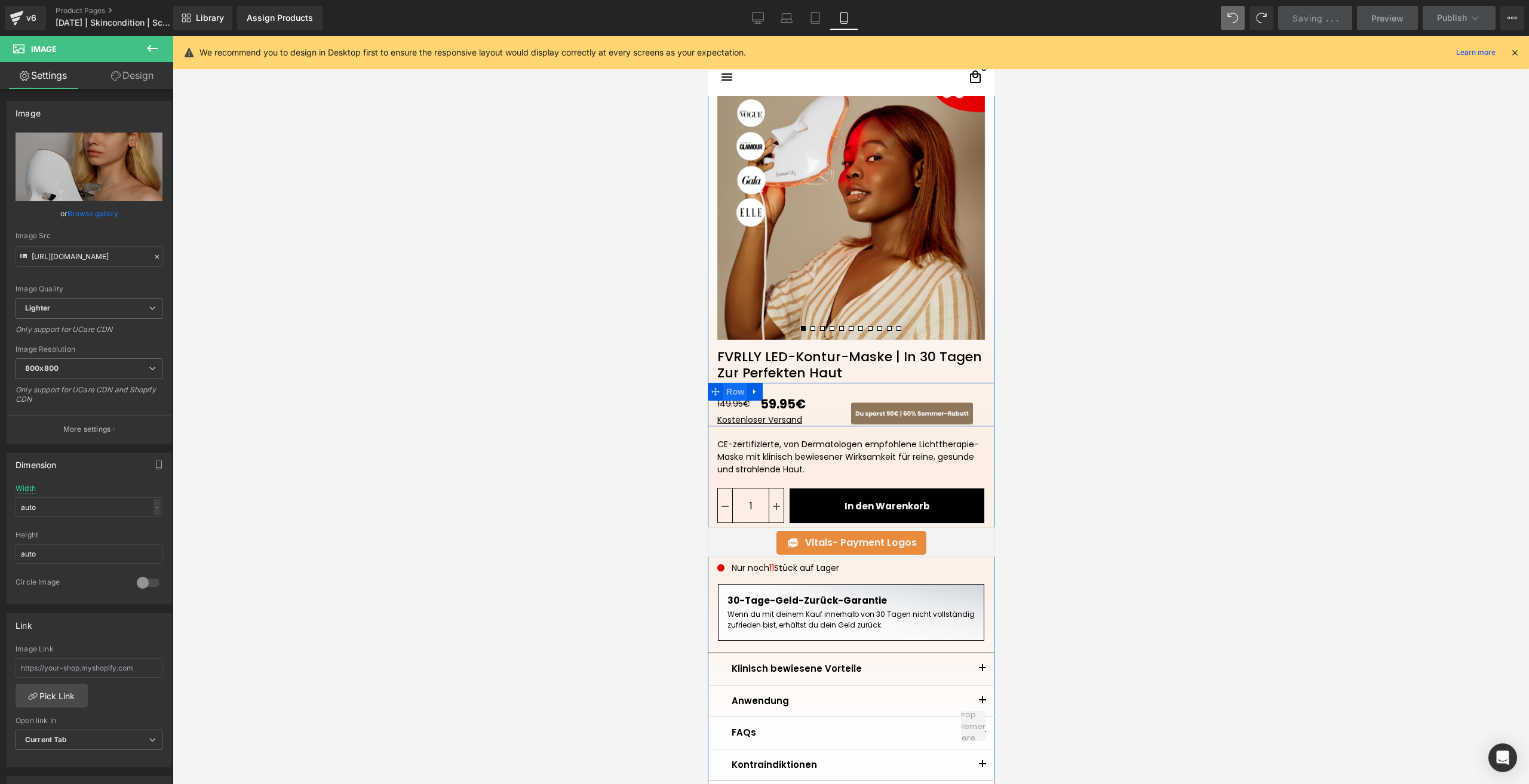
click at [723, 395] on span "Row" at bounding box center [735, 391] width 24 height 18
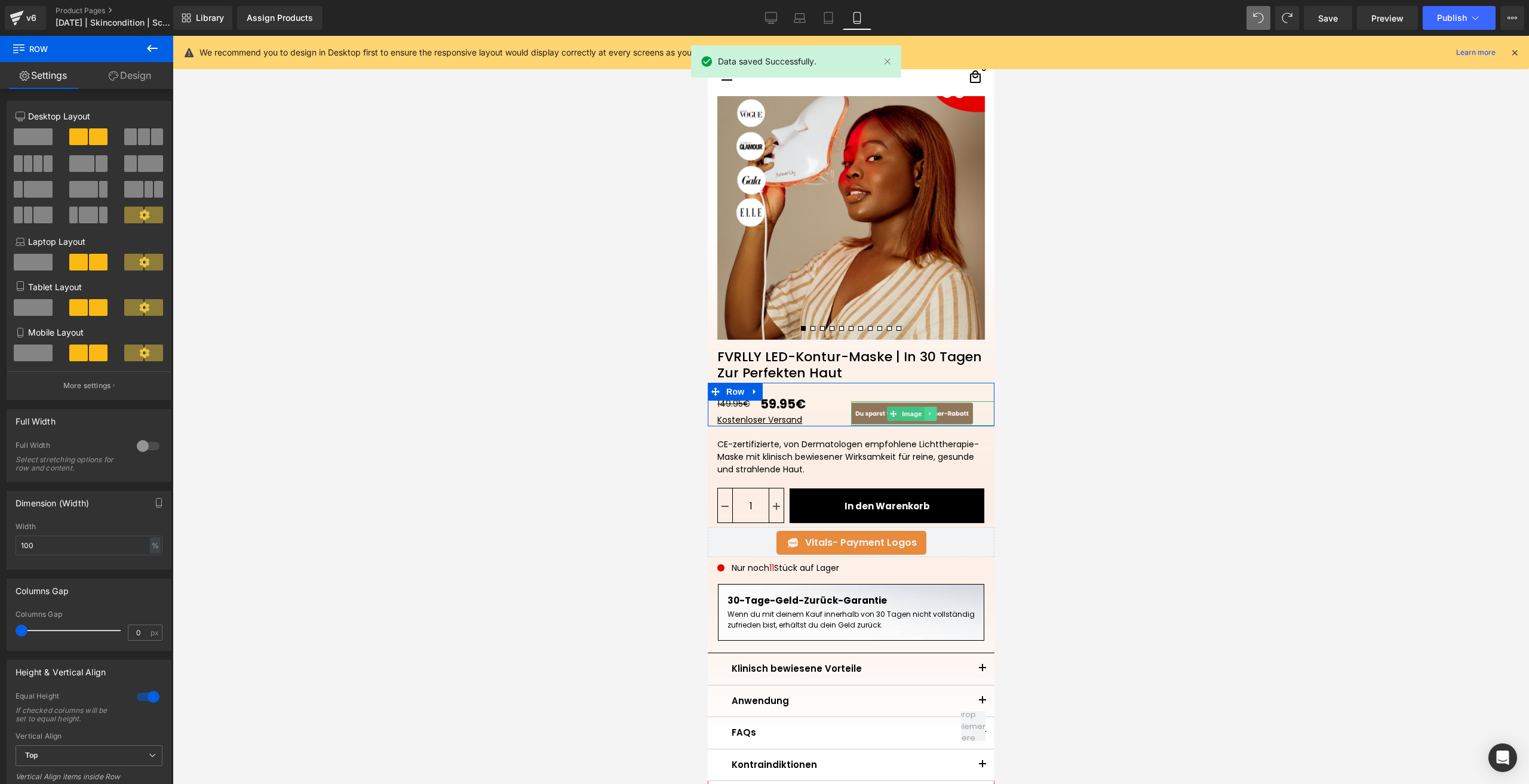
click at [927, 412] on icon at bounding box center [930, 414] width 7 height 8
click at [932, 414] on icon at bounding box center [935, 413] width 7 height 7
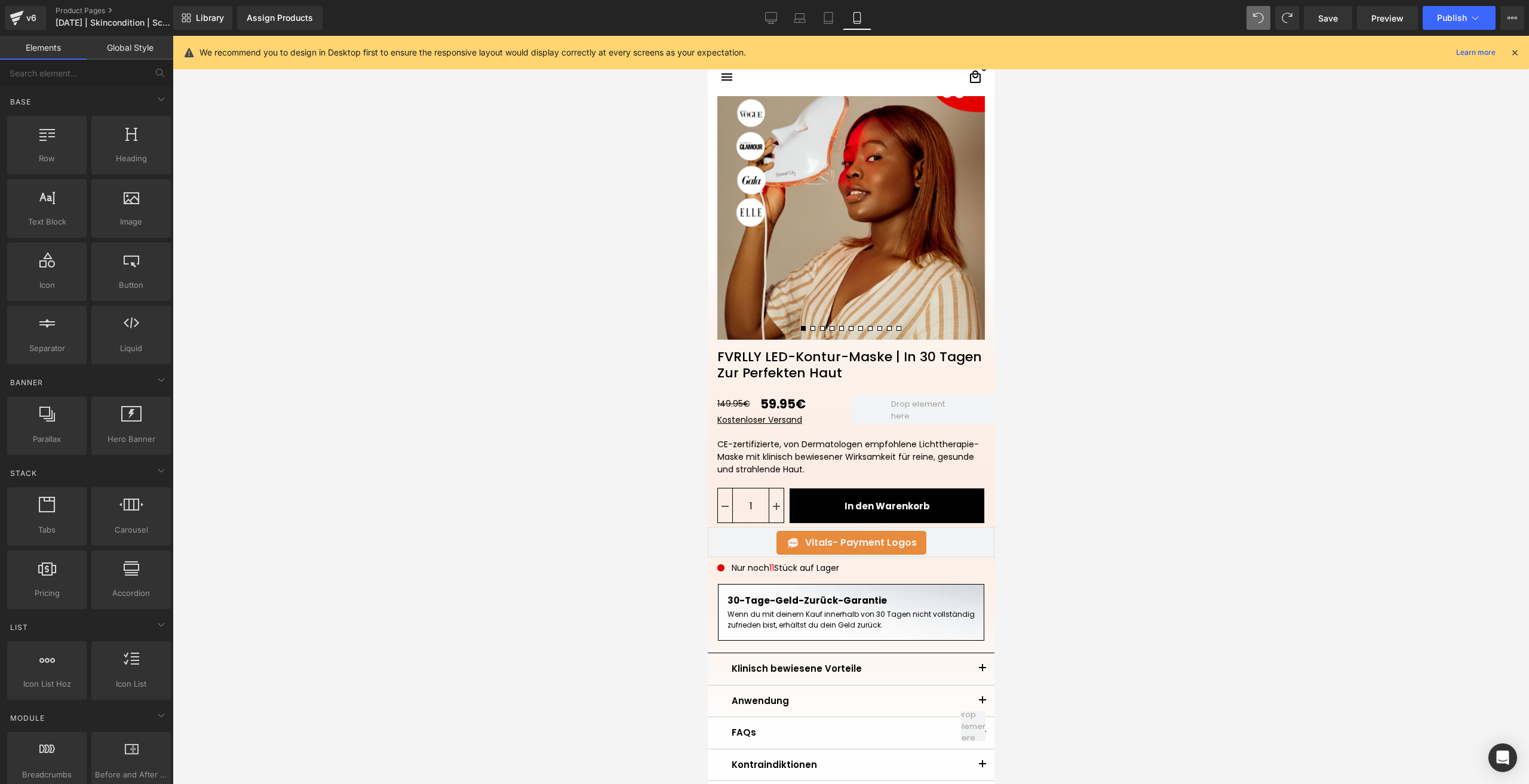
click at [1322, 30] on div "Library Assign Products Product Preview No product match your search. Please tr…" at bounding box center [851, 18] width 1355 height 36
click at [1319, 25] on link "Save" at bounding box center [1328, 18] width 48 height 24
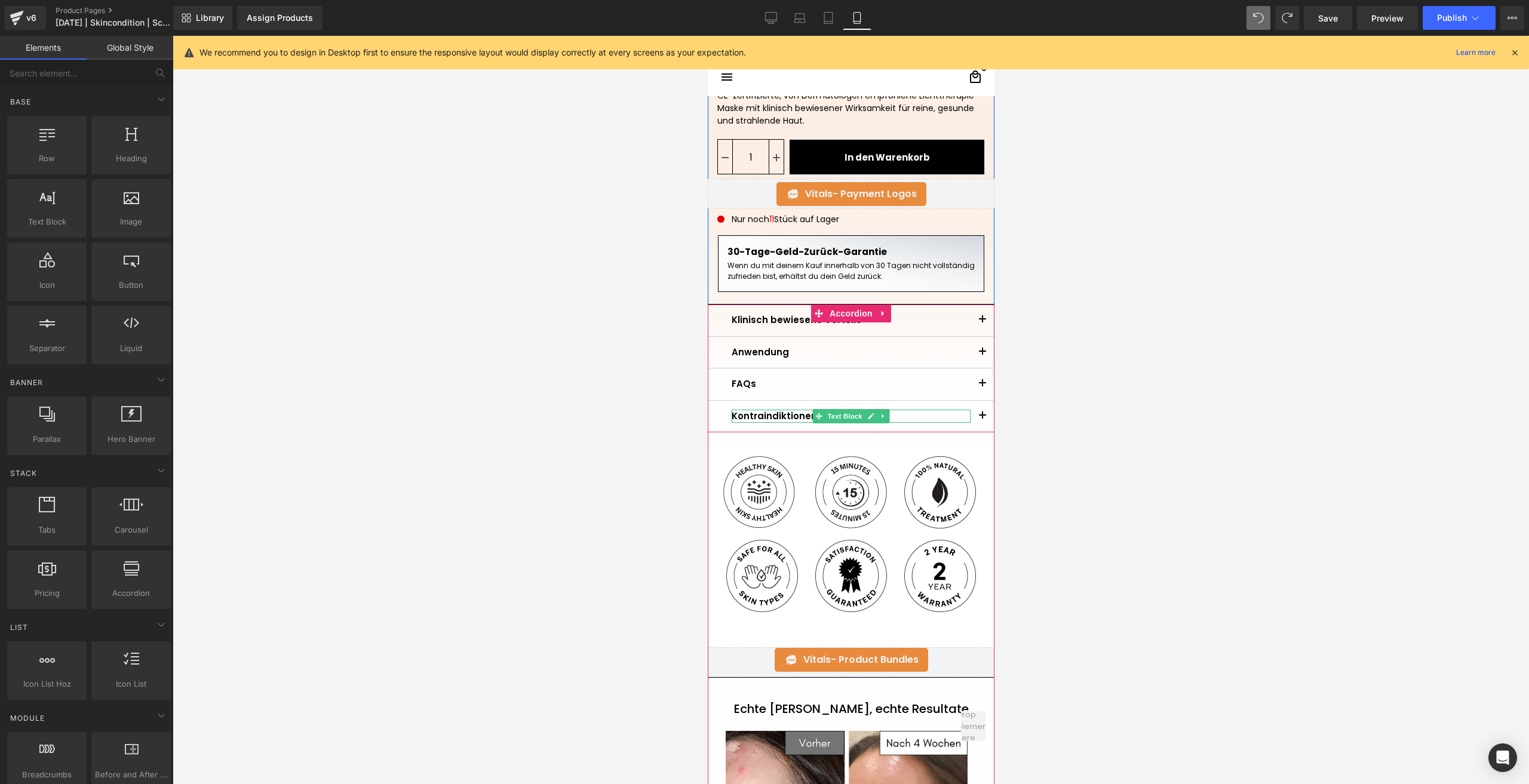
scroll to position [478, 0]
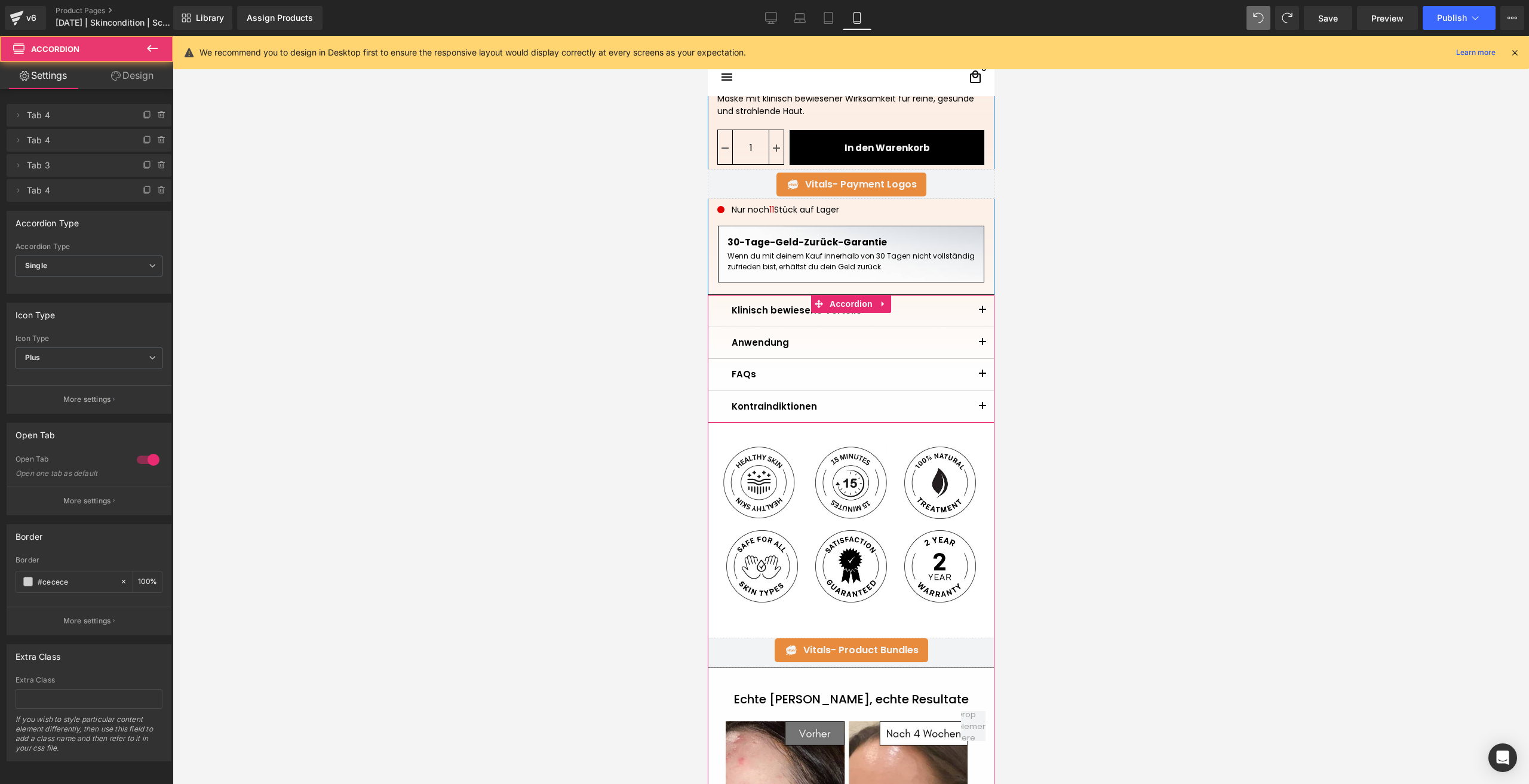
click at [976, 310] on button "button" at bounding box center [982, 311] width 24 height 32
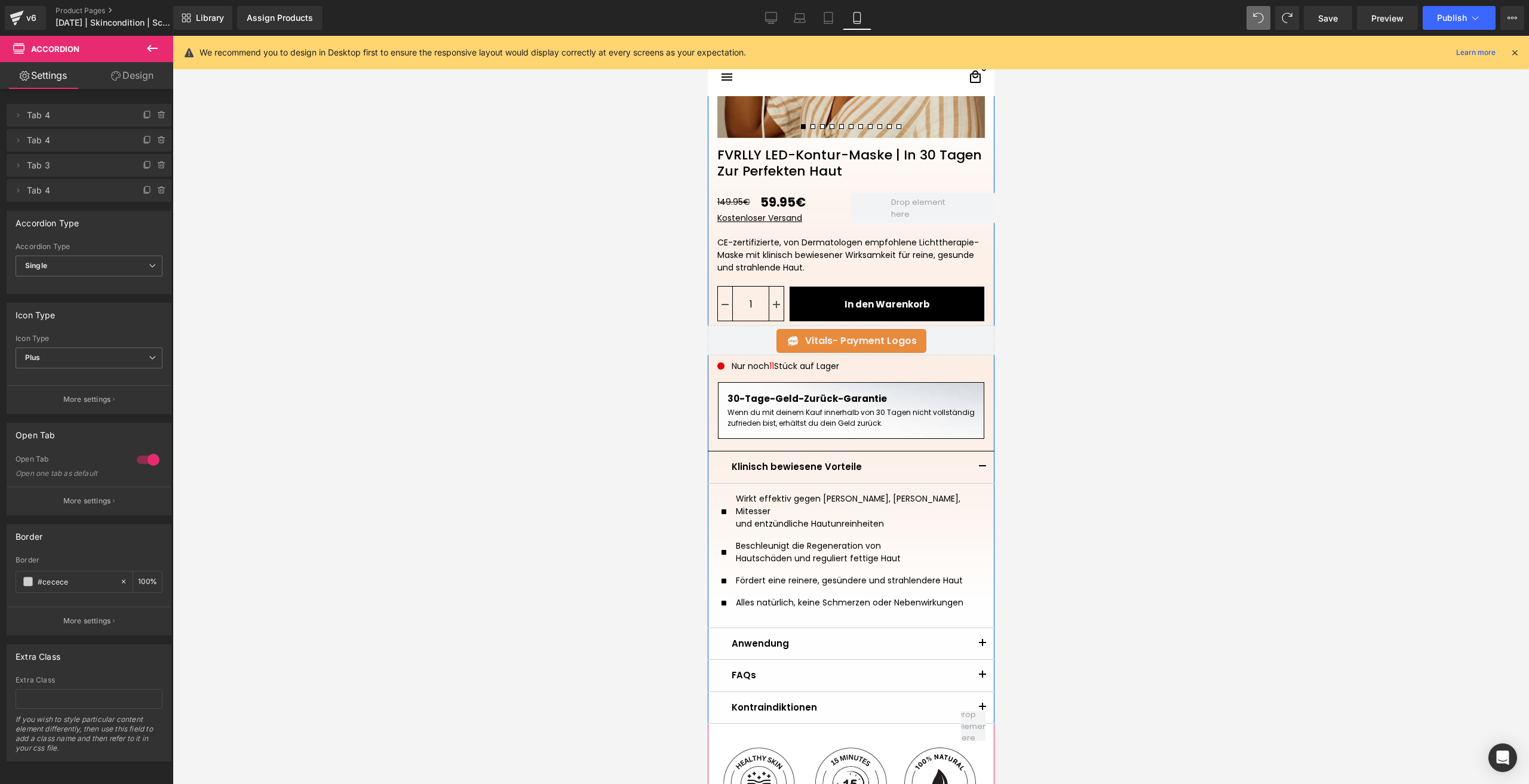
scroll to position [358, 0]
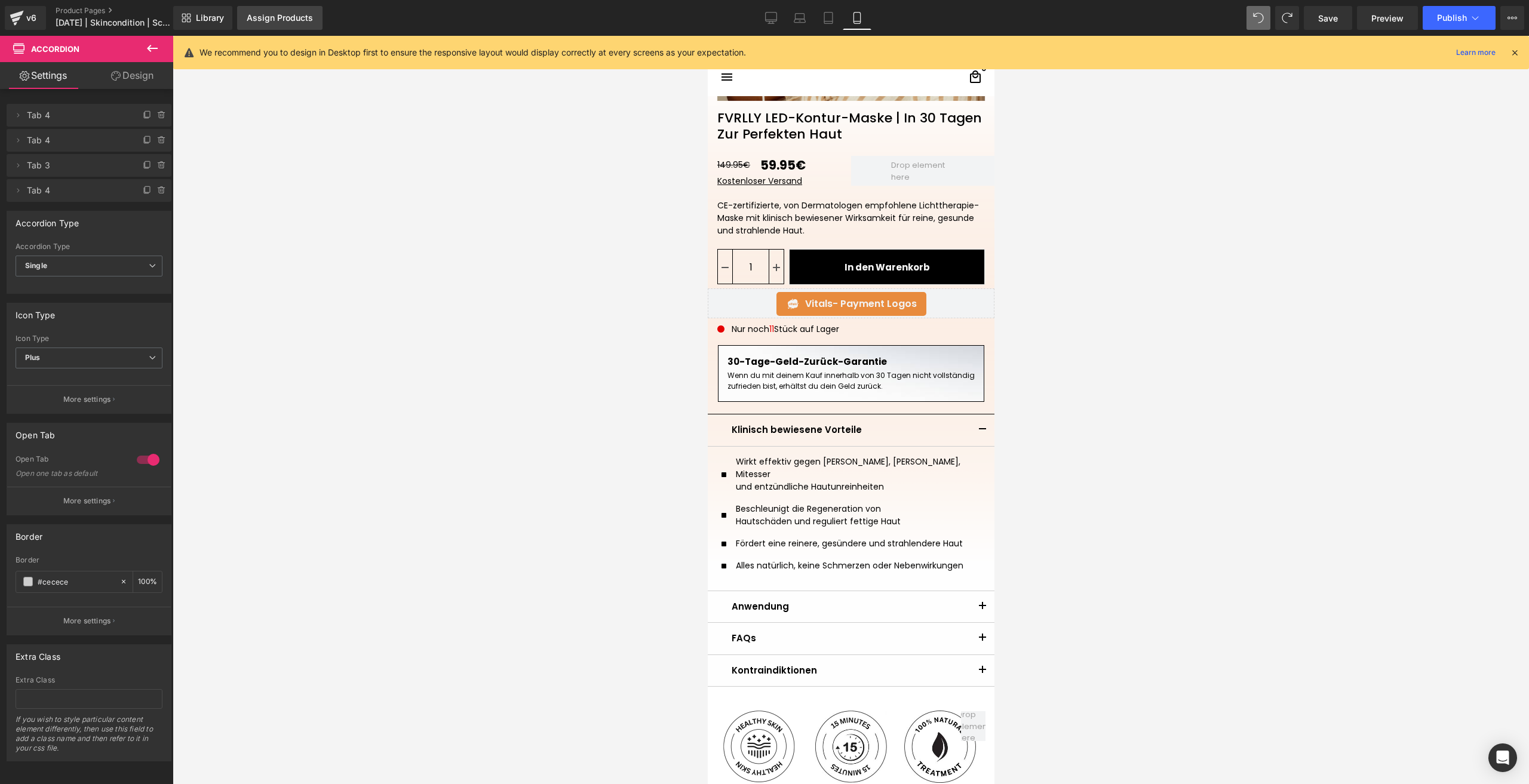
click at [273, 22] on div "Assign Products" at bounding box center [280, 17] width 66 height 10
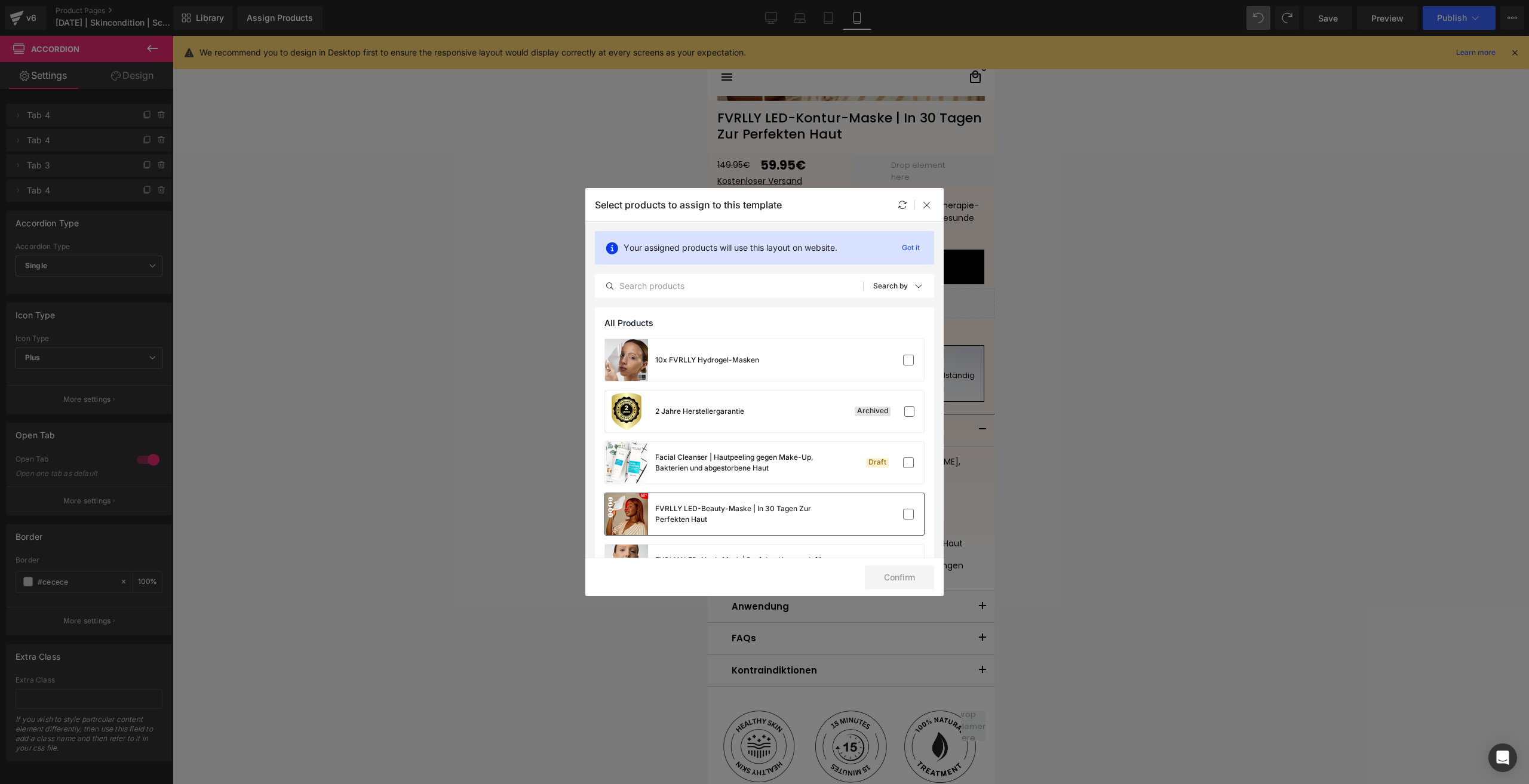
click at [839, 520] on div "FVRLLY LED-Beauty-Maske | In 30 Tagen Zur Perfekten Haut" at bounding box center [764, 514] width 319 height 42
click at [901, 576] on button "Confirm" at bounding box center [899, 577] width 69 height 24
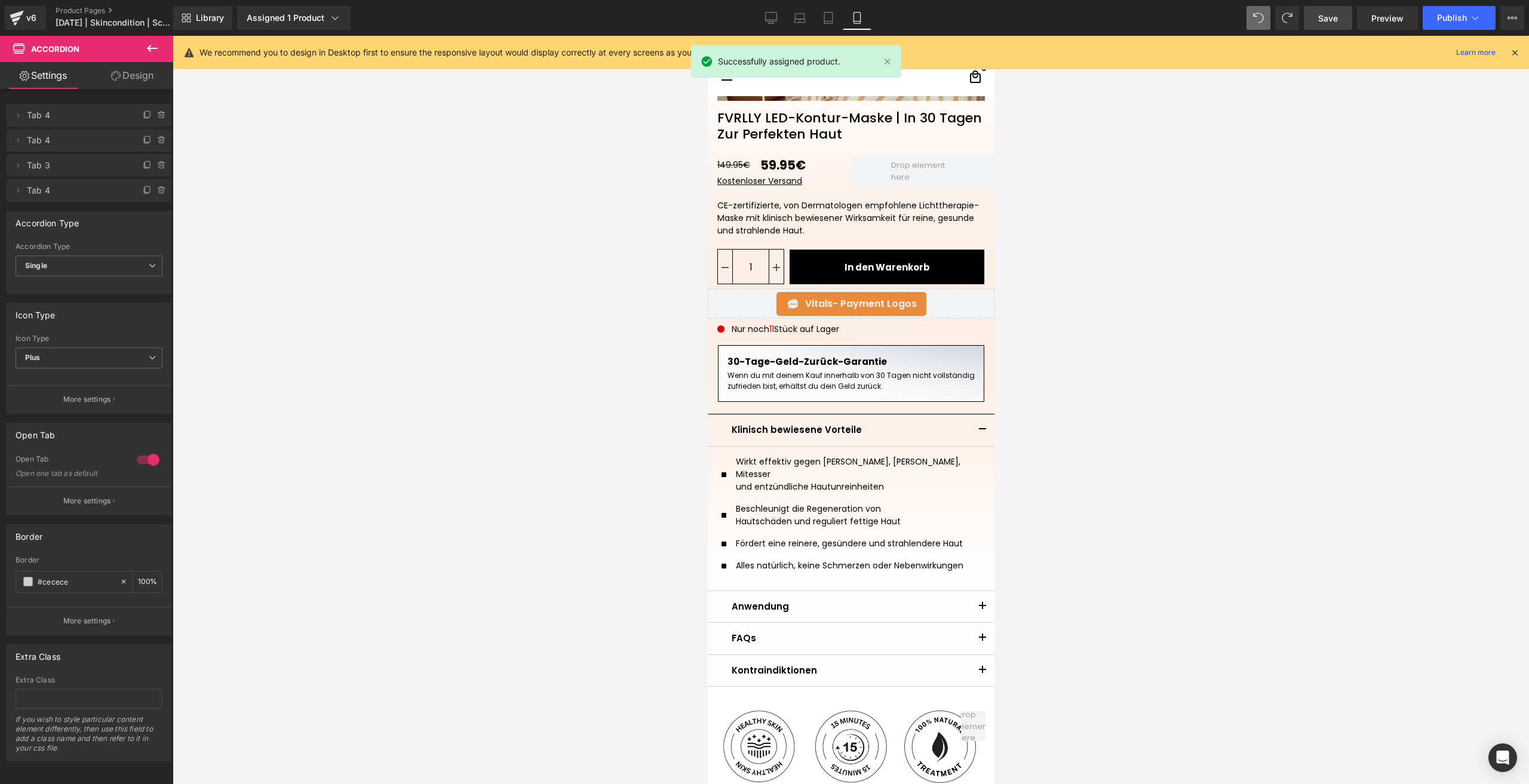
click at [1316, 14] on link "Save" at bounding box center [1328, 18] width 48 height 24
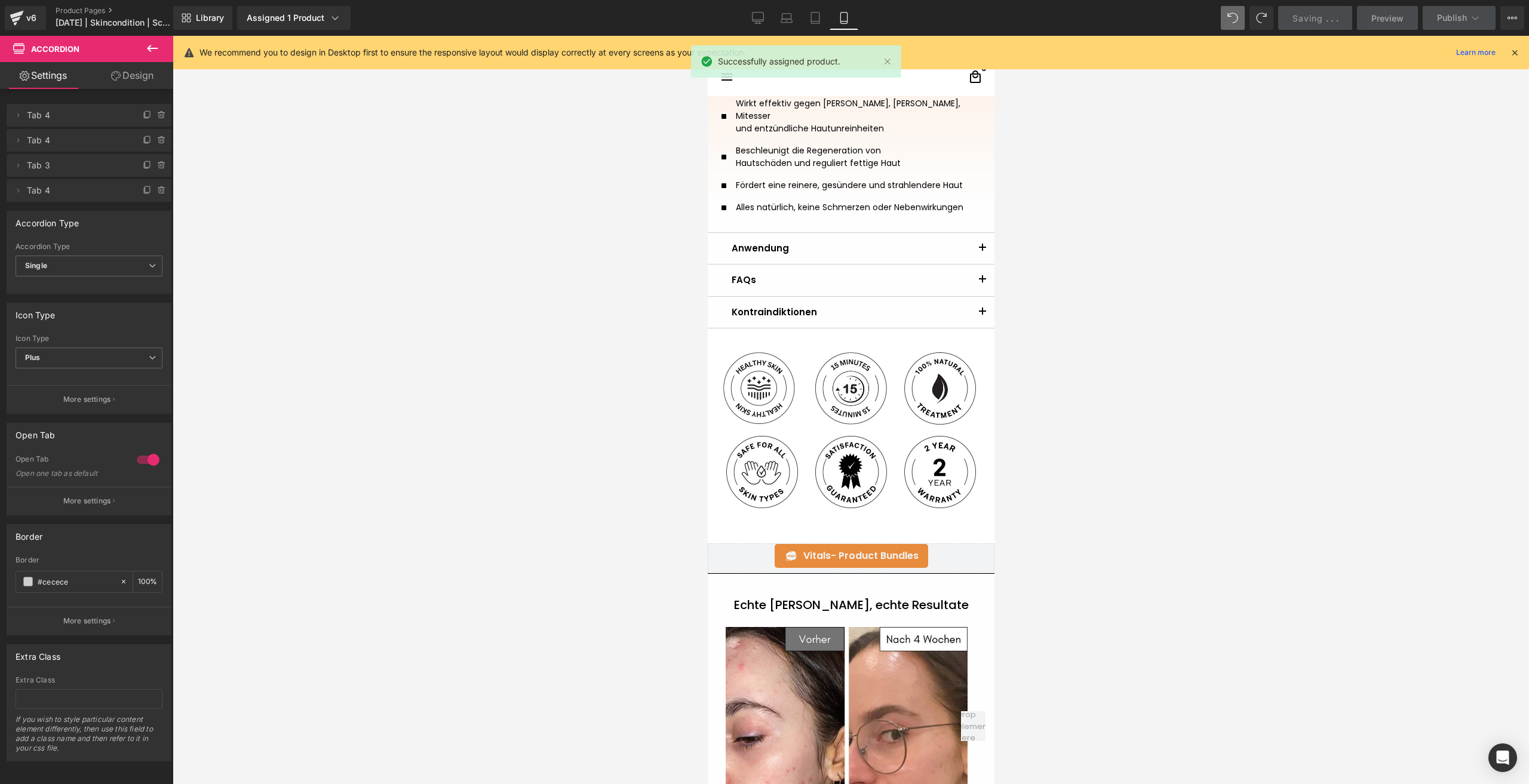
scroll to position [1134, 0]
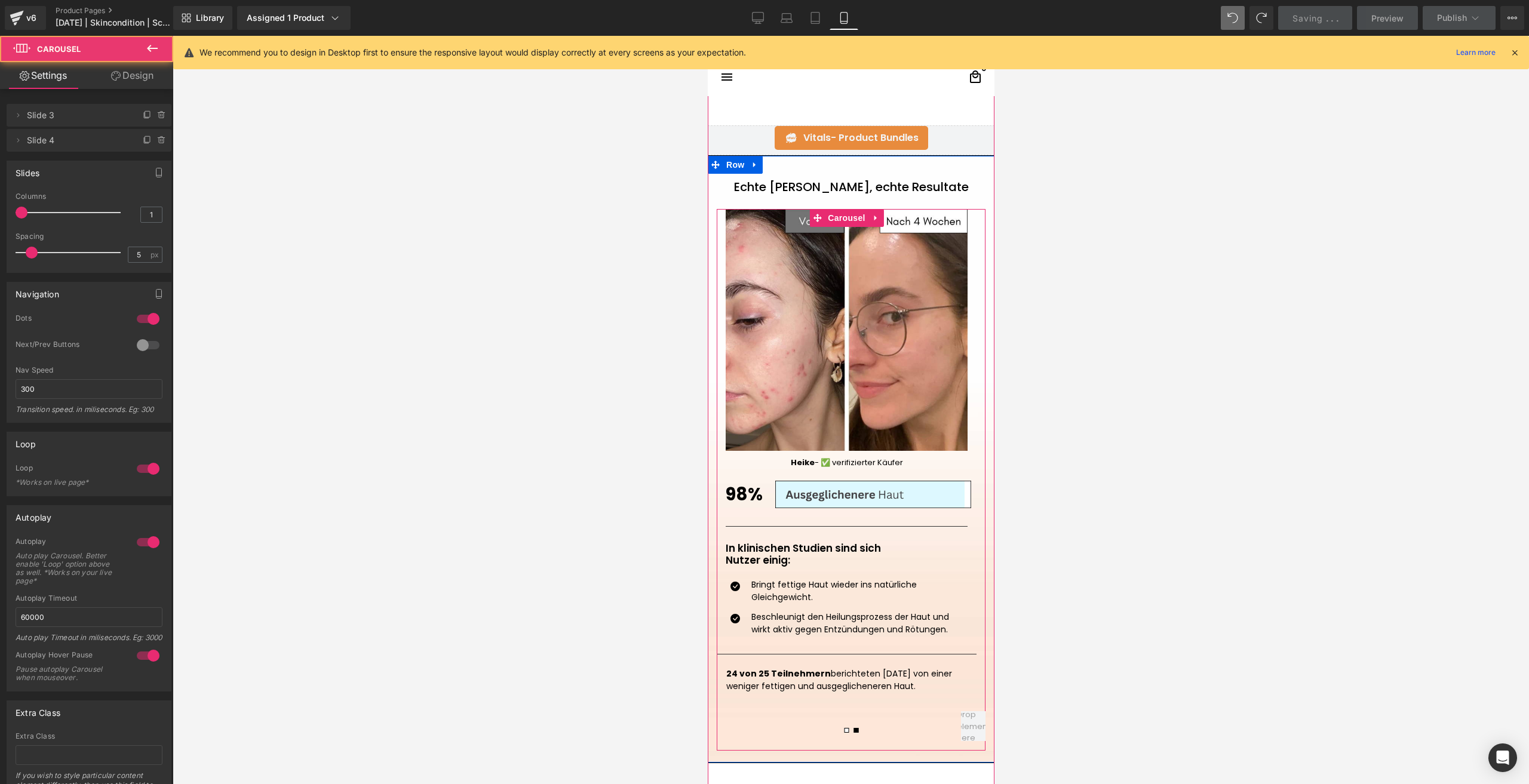
click at [844, 725] on button at bounding box center [845, 730] width 10 height 11
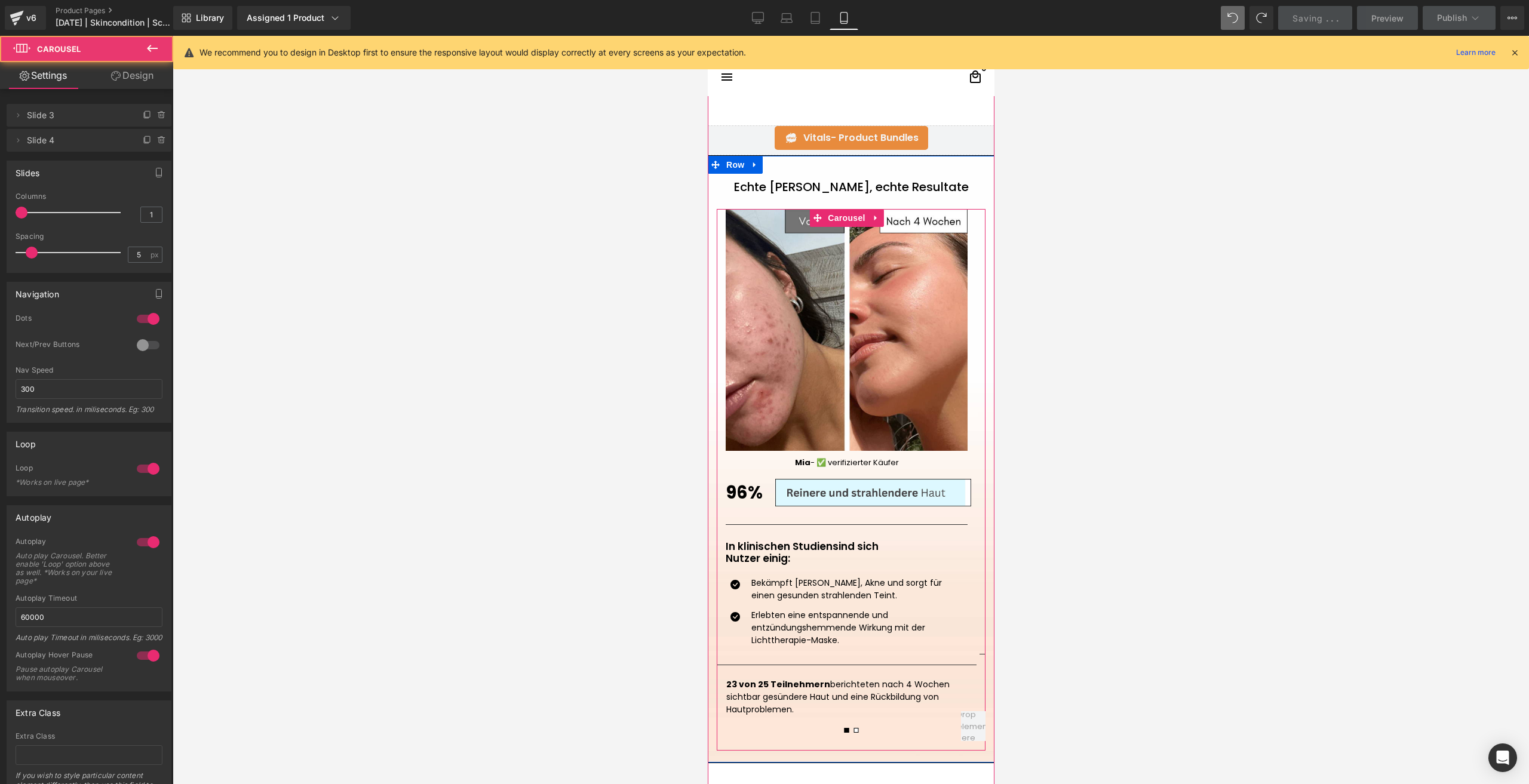
click at [854, 725] on button at bounding box center [855, 730] width 10 height 11
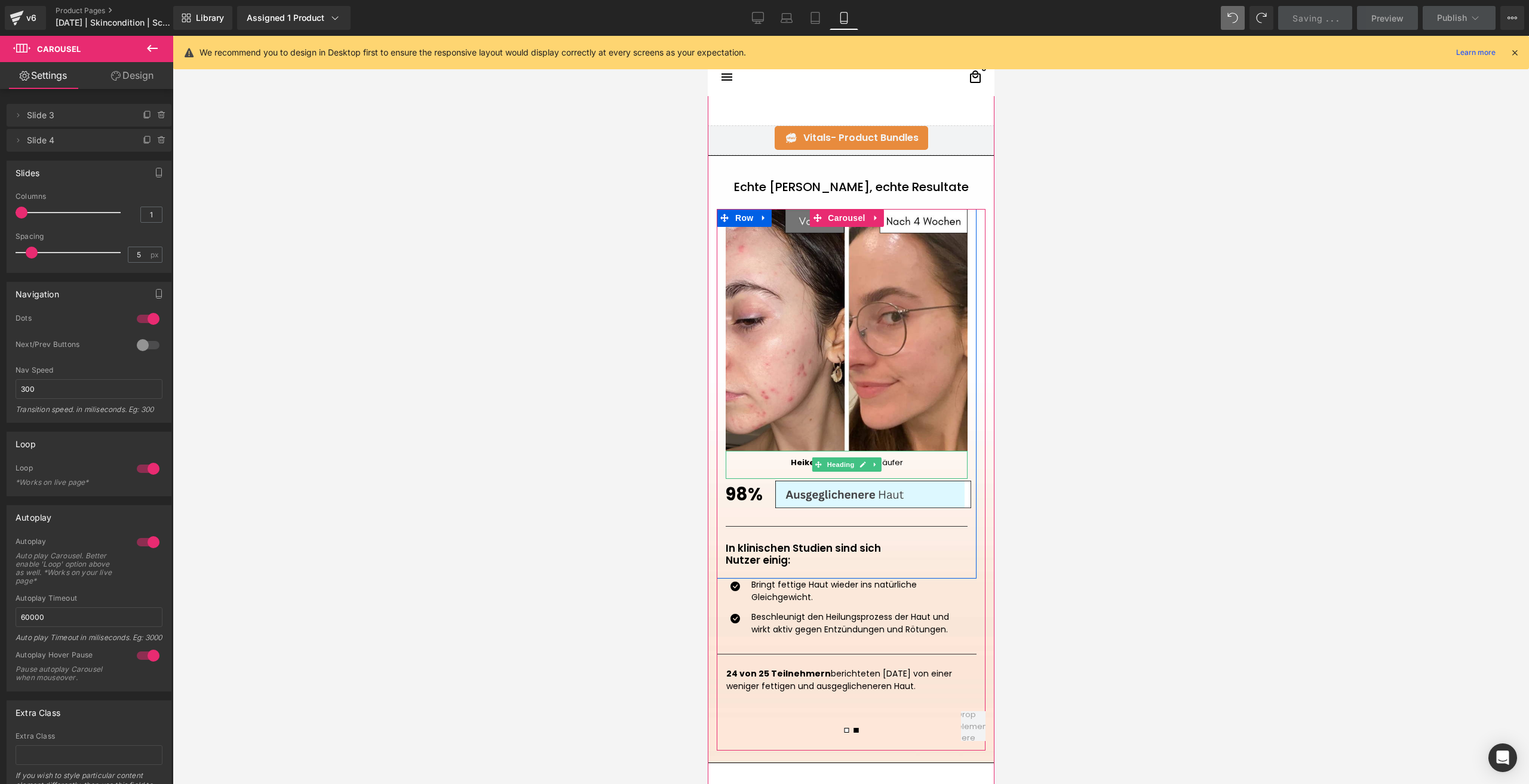
click at [790, 458] on h1 "Heike - ✅ verifizierter Käufer" at bounding box center [846, 463] width 242 height 10
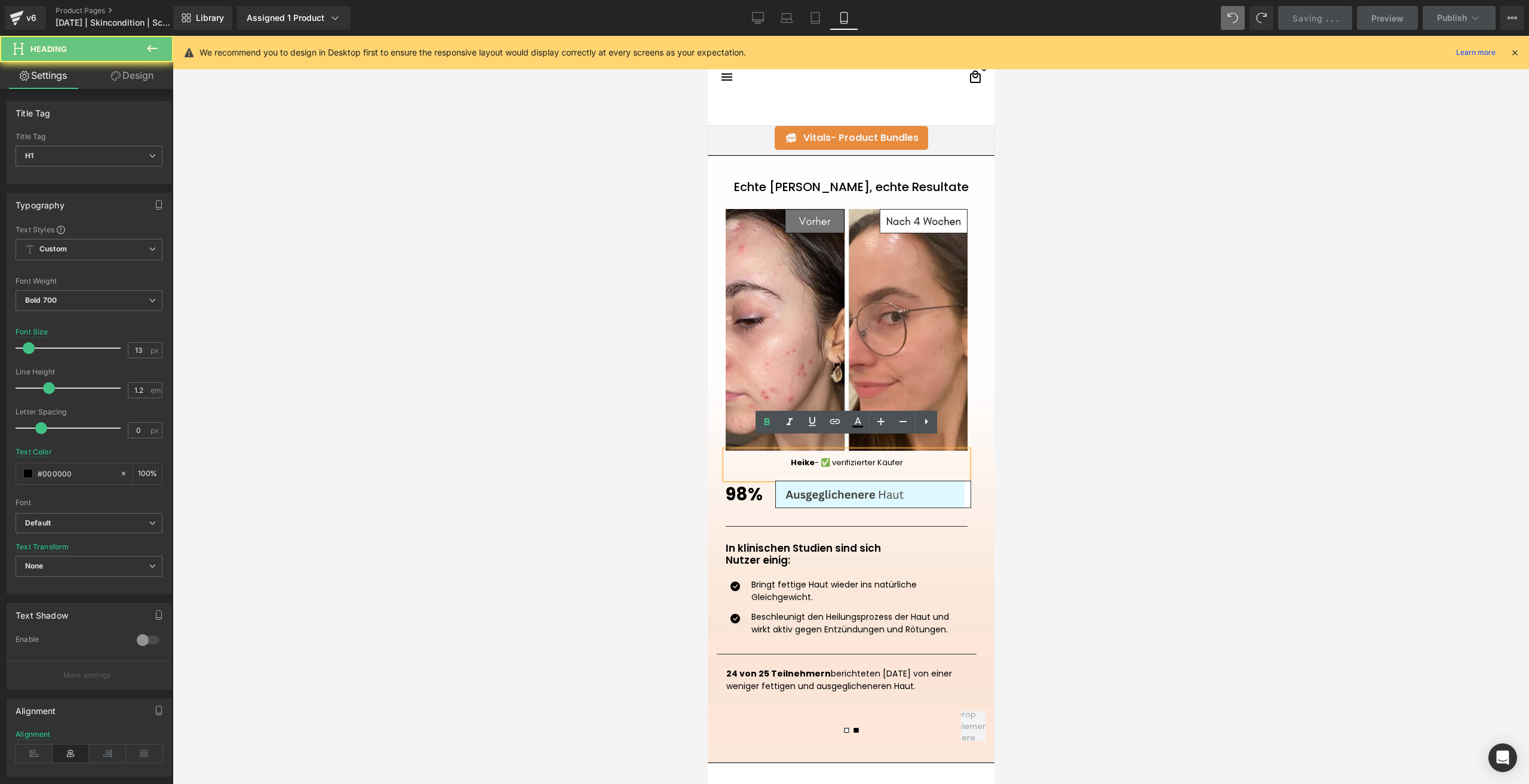
click at [790, 458] on h1 "Heike - ✅ verifizierter Käufer" at bounding box center [846, 463] width 242 height 10
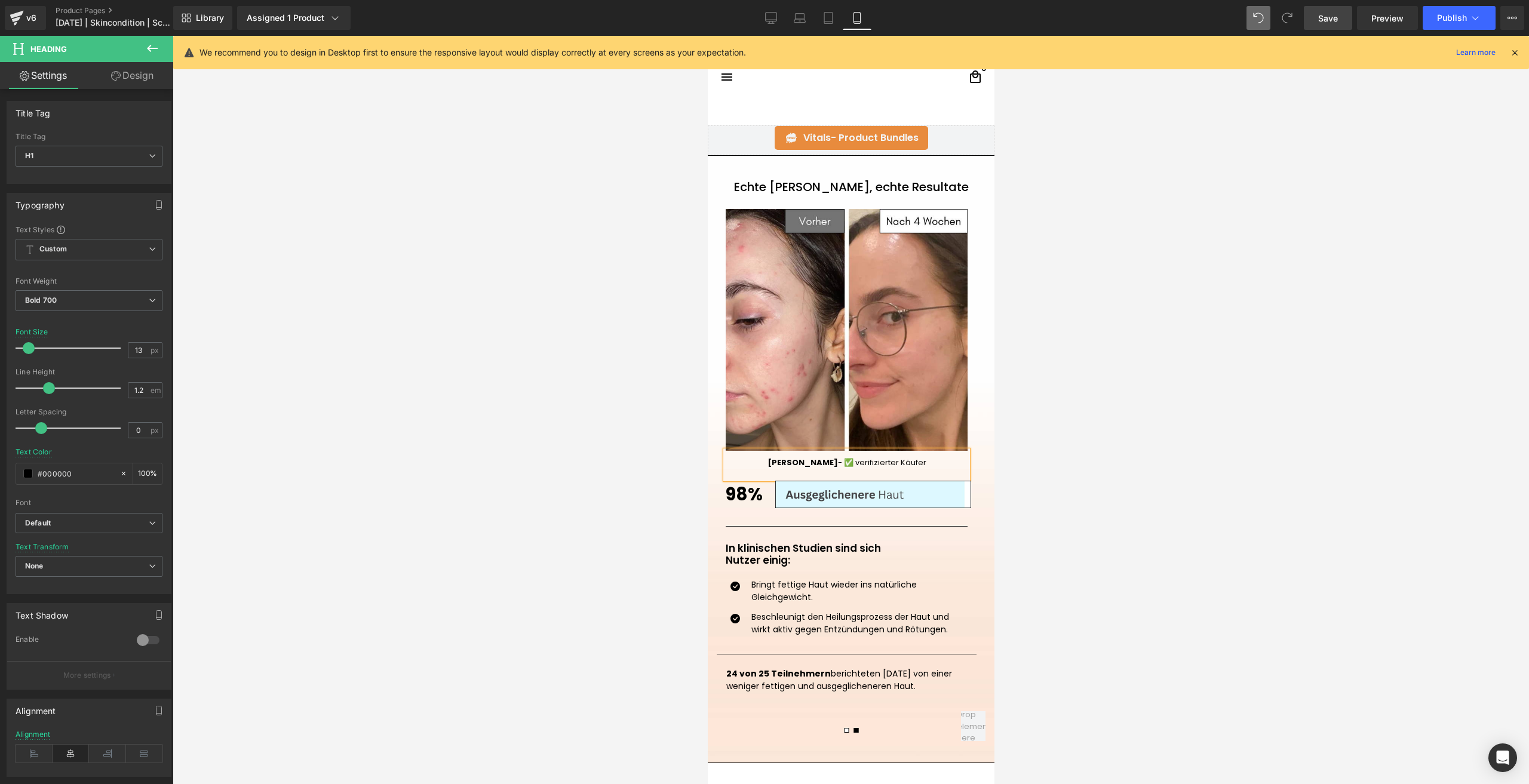
click at [1324, 8] on link "Save" at bounding box center [1328, 18] width 48 height 24
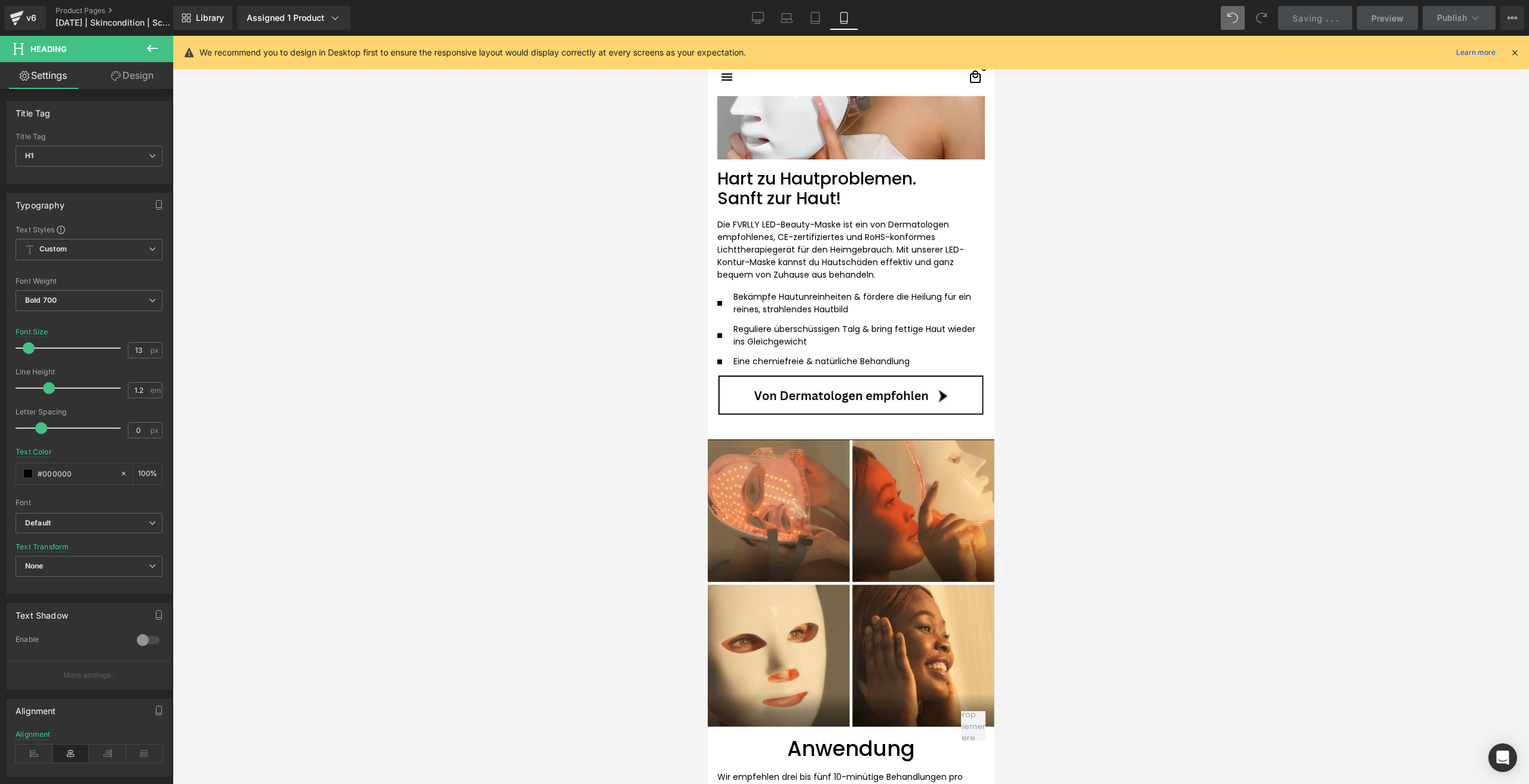
scroll to position [2029, 0]
click at [1434, 23] on button "Publish" at bounding box center [1458, 18] width 73 height 24
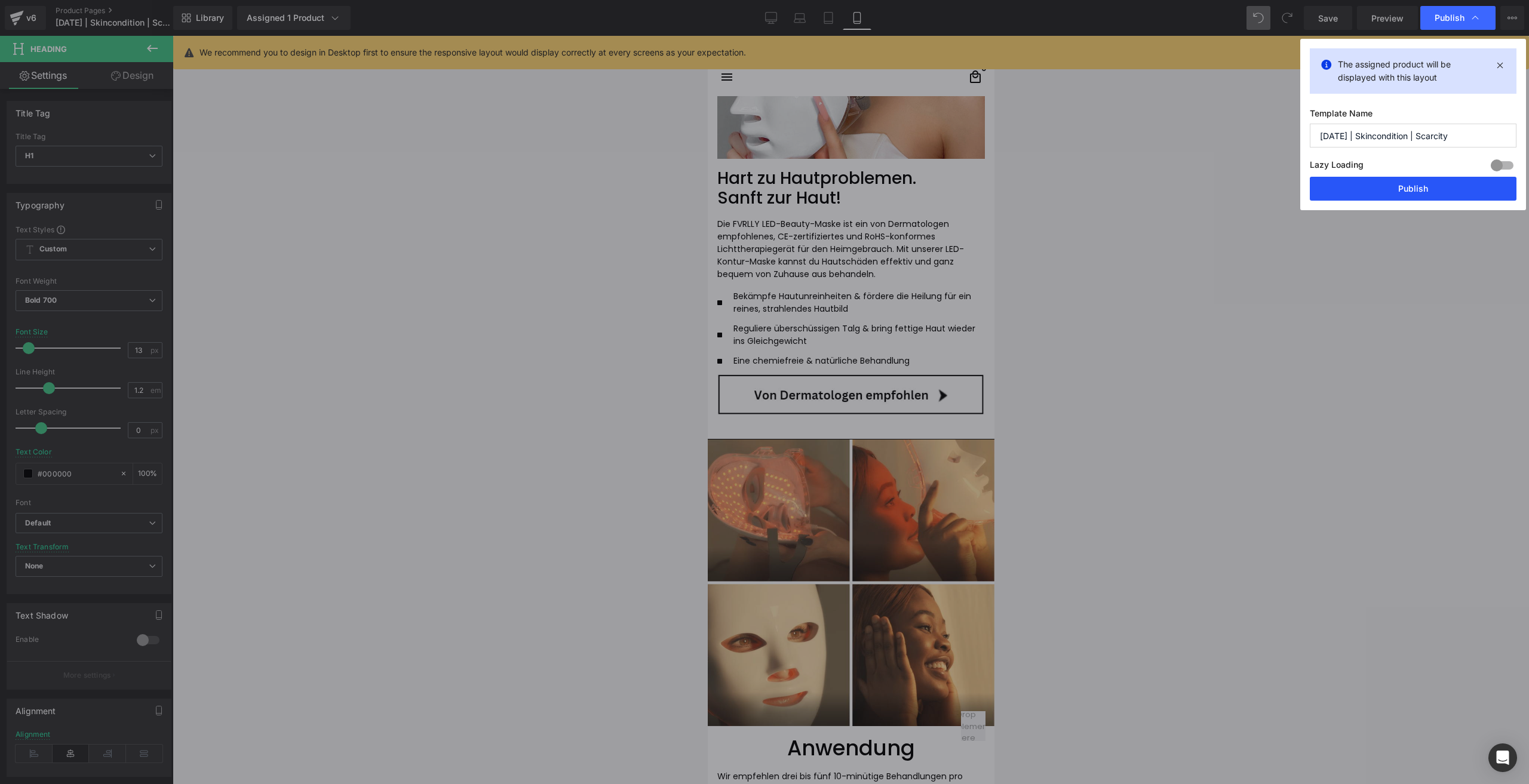
click at [1345, 182] on button "Publish" at bounding box center [1413, 188] width 207 height 24
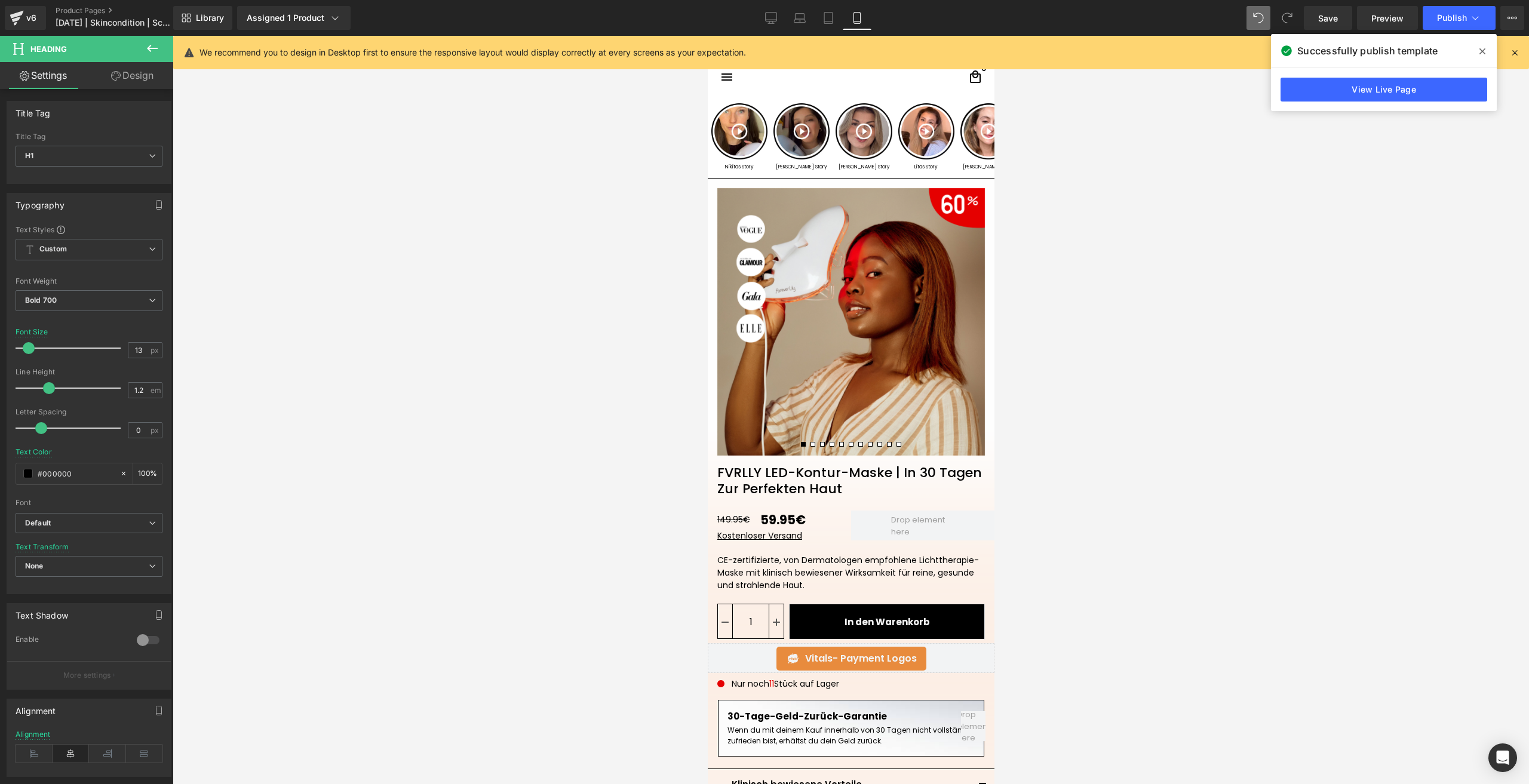
scroll to position [0, 0]
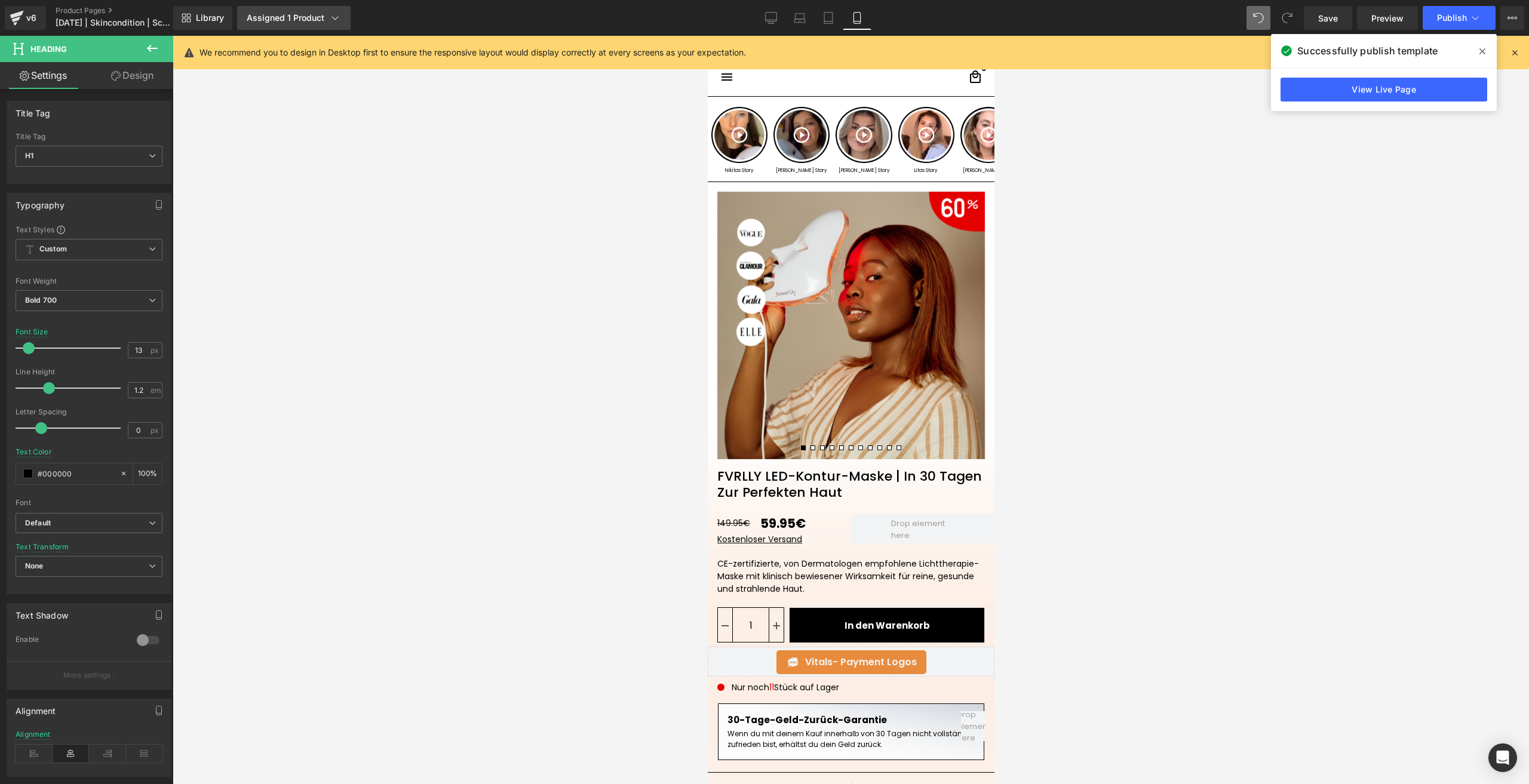
click at [307, 18] on div "Assigned 1 Product" at bounding box center [294, 18] width 95 height 12
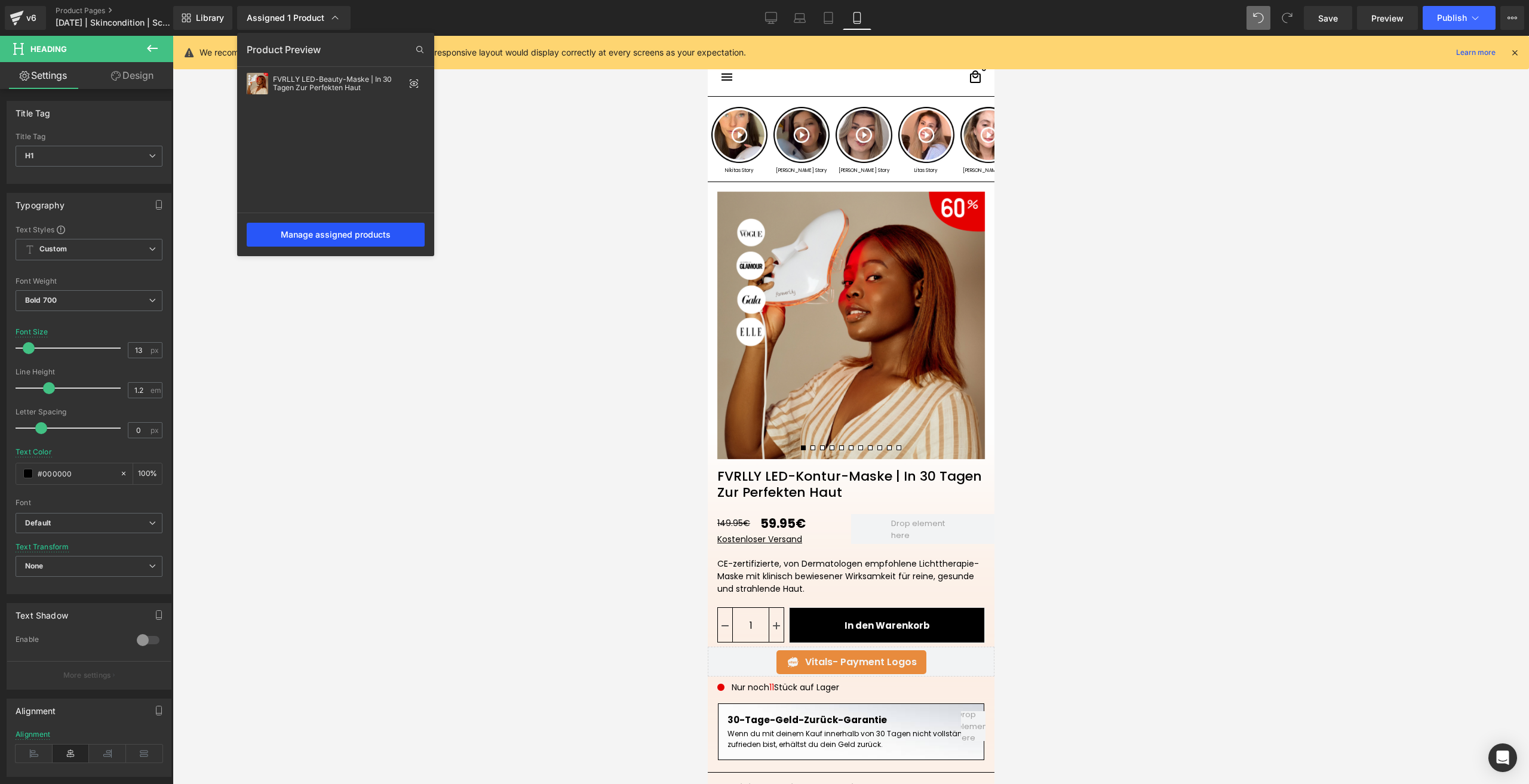
click at [382, 235] on div "Manage assigned products" at bounding box center [335, 234] width 178 height 24
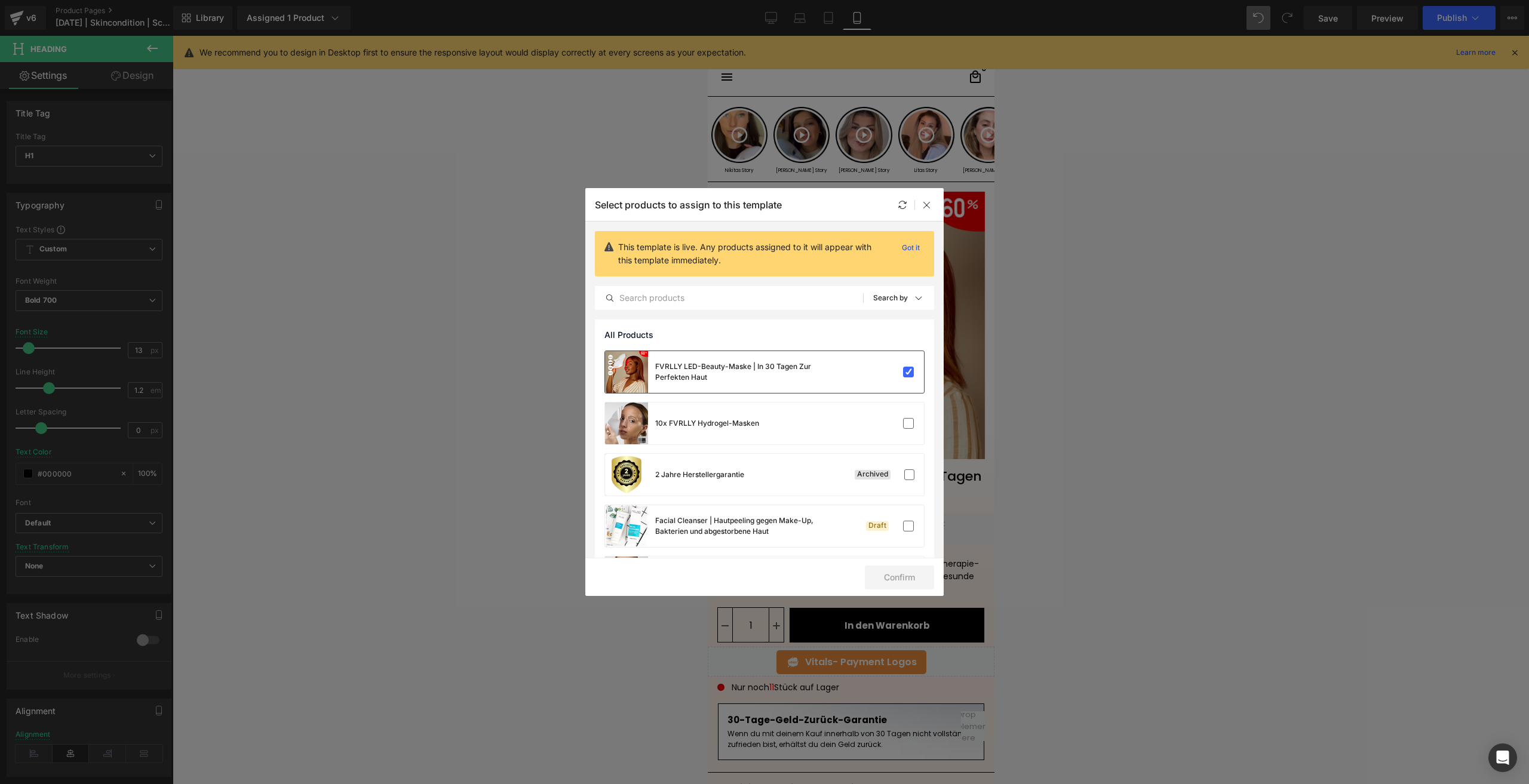
click at [894, 378] on div "FVRLLY LED-Beauty-Maske | In 30 Tagen Zur Perfekten Haut" at bounding box center [764, 372] width 319 height 42
click at [903, 581] on button "Confirm" at bounding box center [899, 577] width 69 height 24
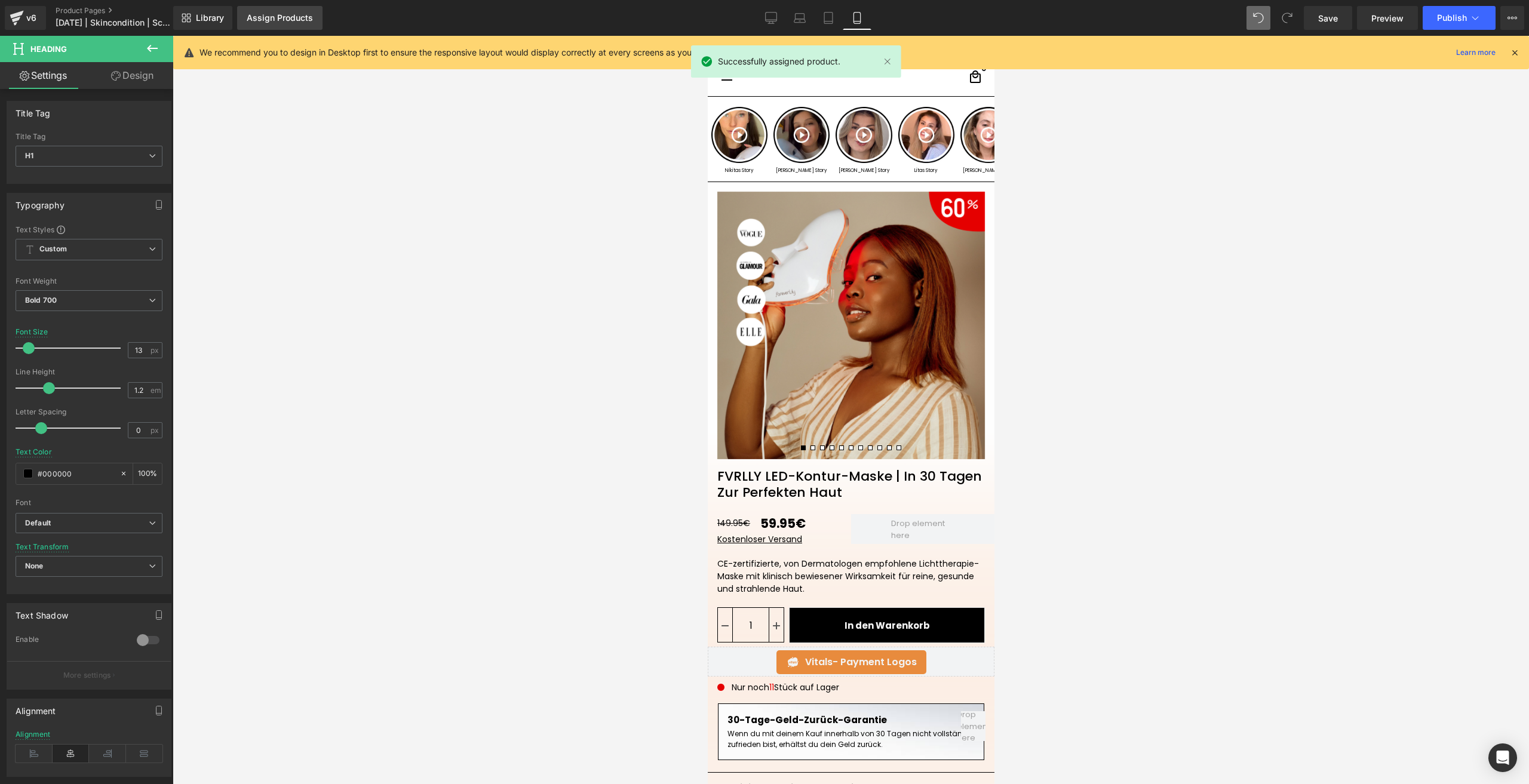
click at [301, 15] on div "Assign Products" at bounding box center [280, 17] width 66 height 10
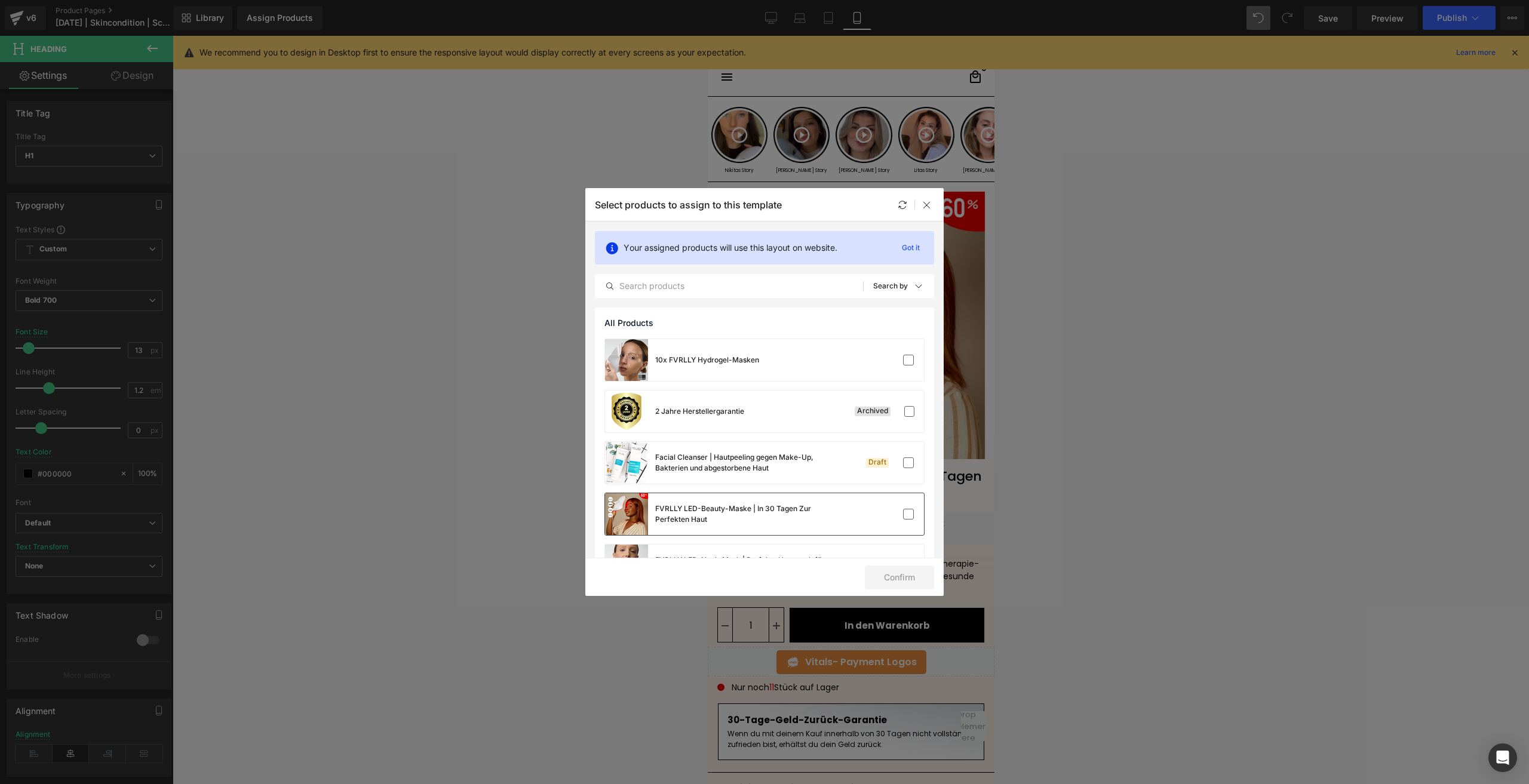
click at [848, 509] on div "FVRLLY LED-Beauty-Maske | In 30 Tagen Zur Perfekten Haut" at bounding box center [764, 514] width 319 height 42
click at [892, 580] on button "Confirm" at bounding box center [899, 577] width 69 height 24
click at [914, 574] on button "Success" at bounding box center [892, 577] width 84 height 24
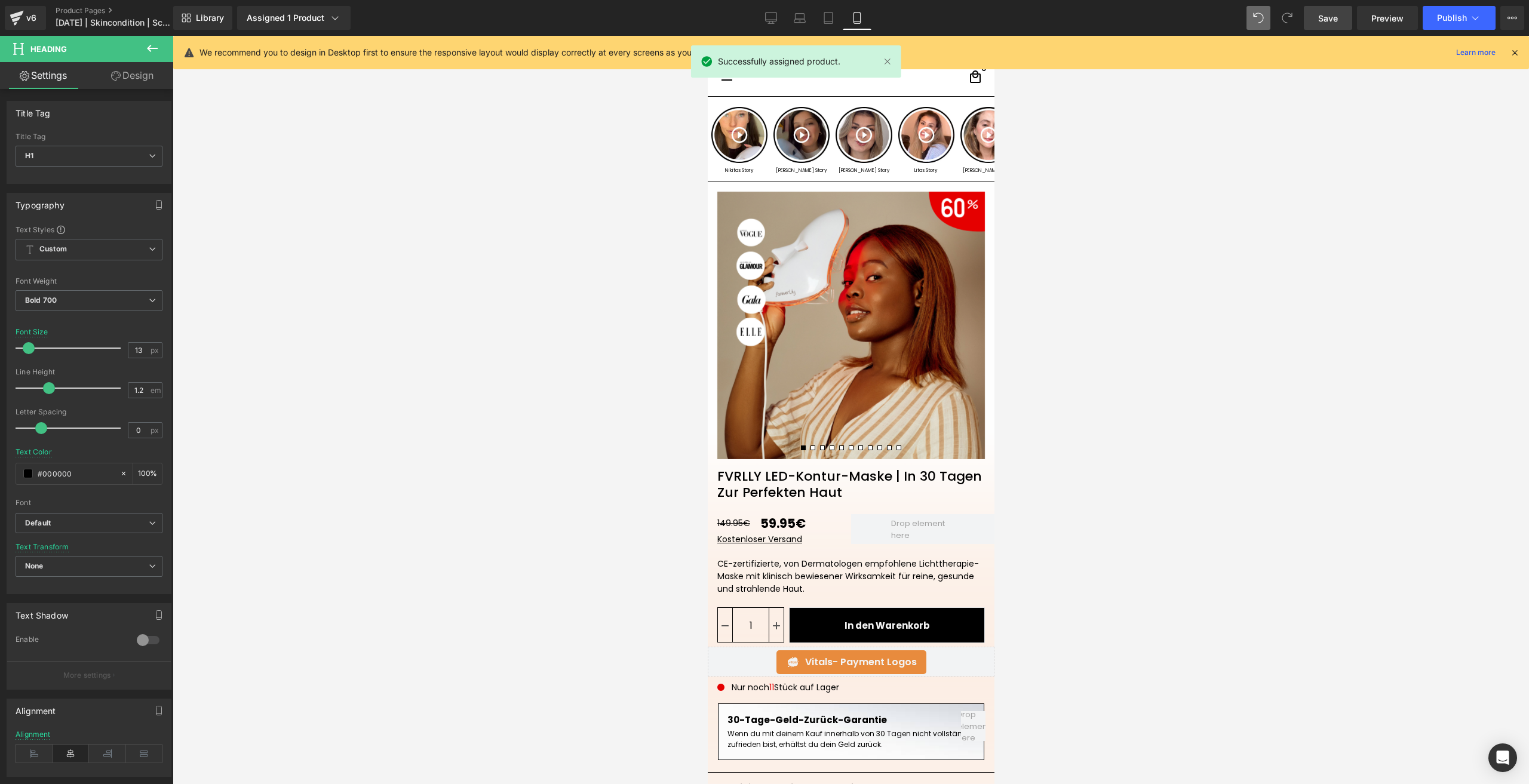
click at [1317, 28] on link "Save" at bounding box center [1328, 18] width 48 height 24
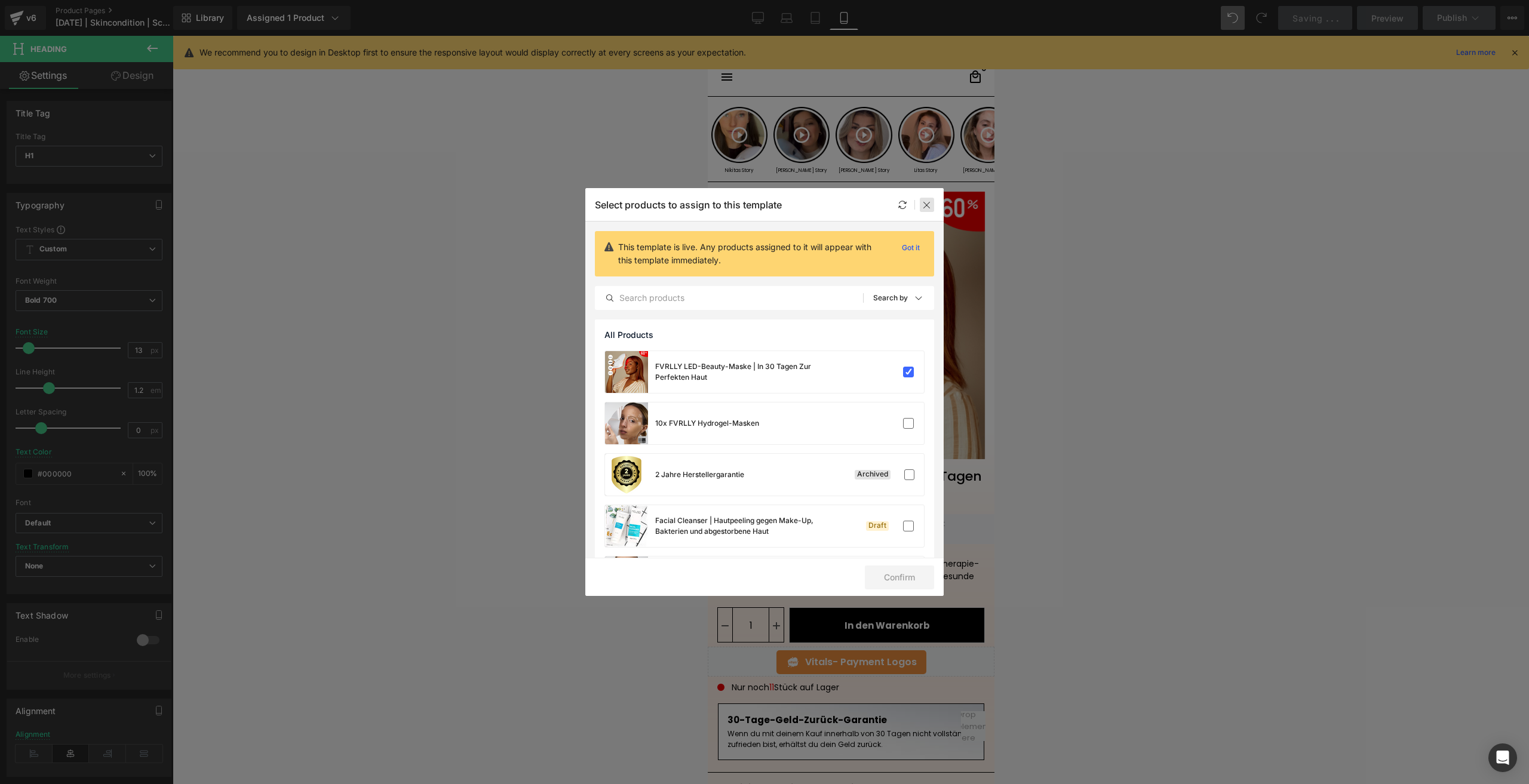
click at [933, 208] on div at bounding box center [926, 204] width 14 height 14
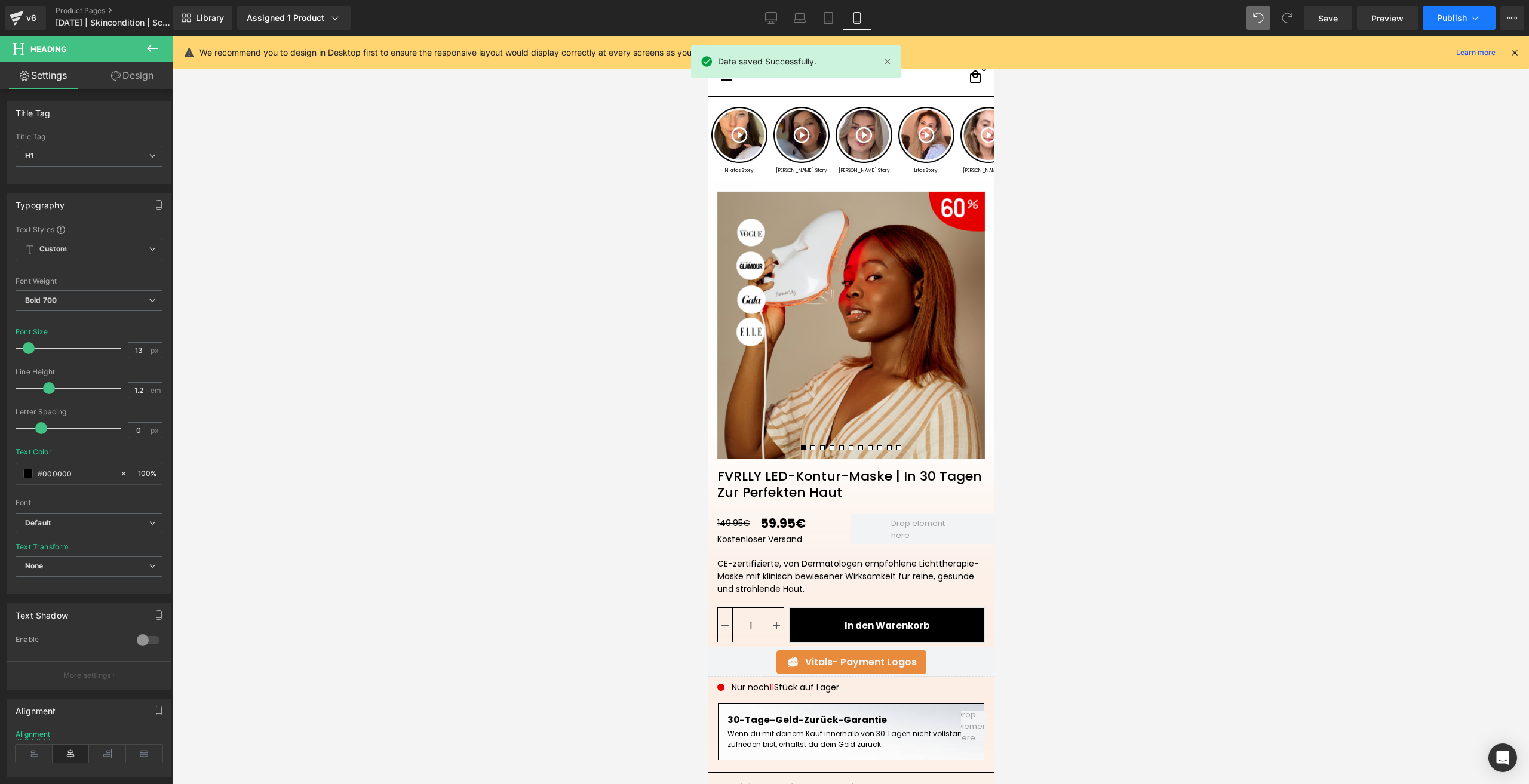
click at [1425, 19] on button "Publish" at bounding box center [1458, 18] width 73 height 24
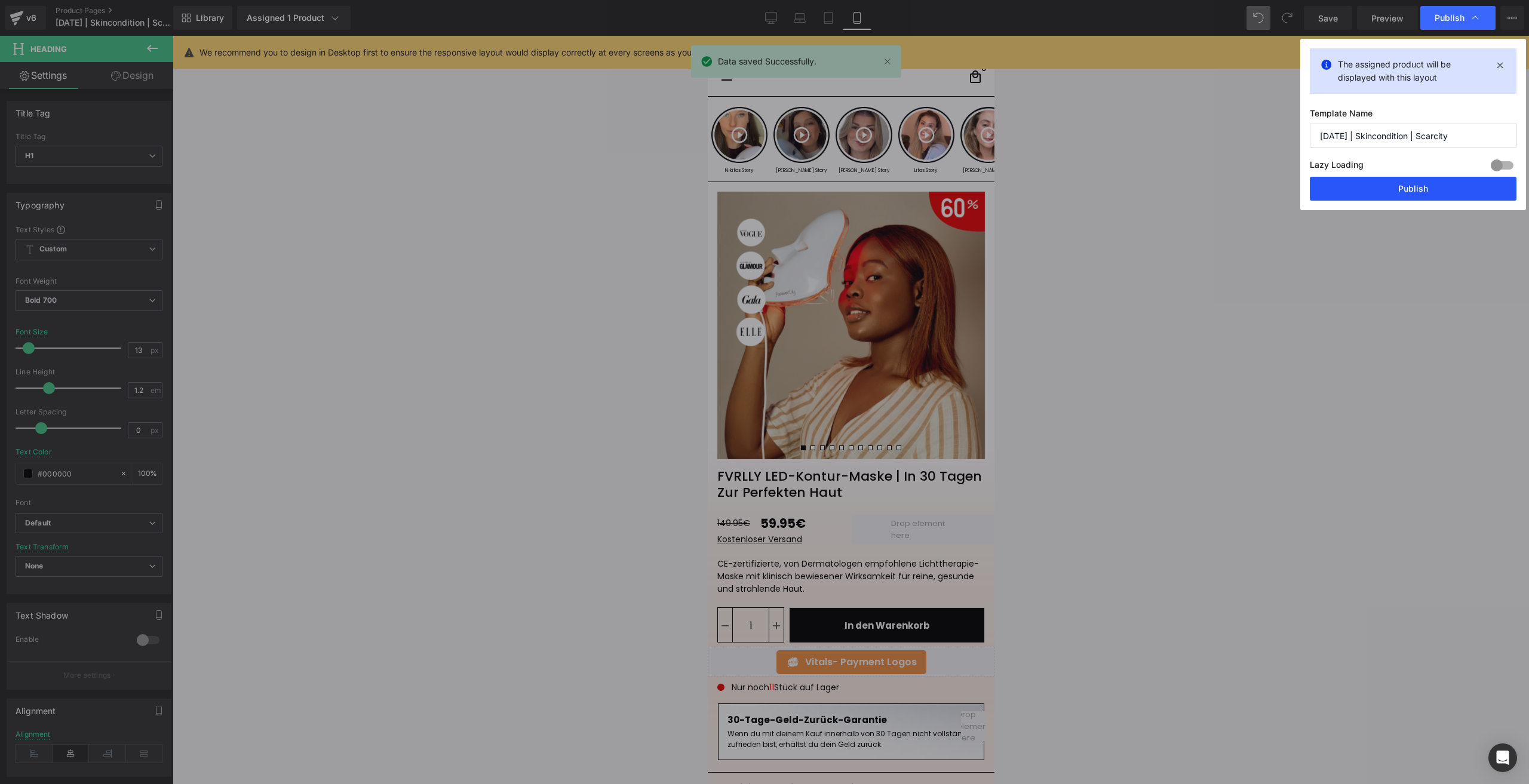
click at [1345, 184] on button "Publish" at bounding box center [1413, 188] width 207 height 24
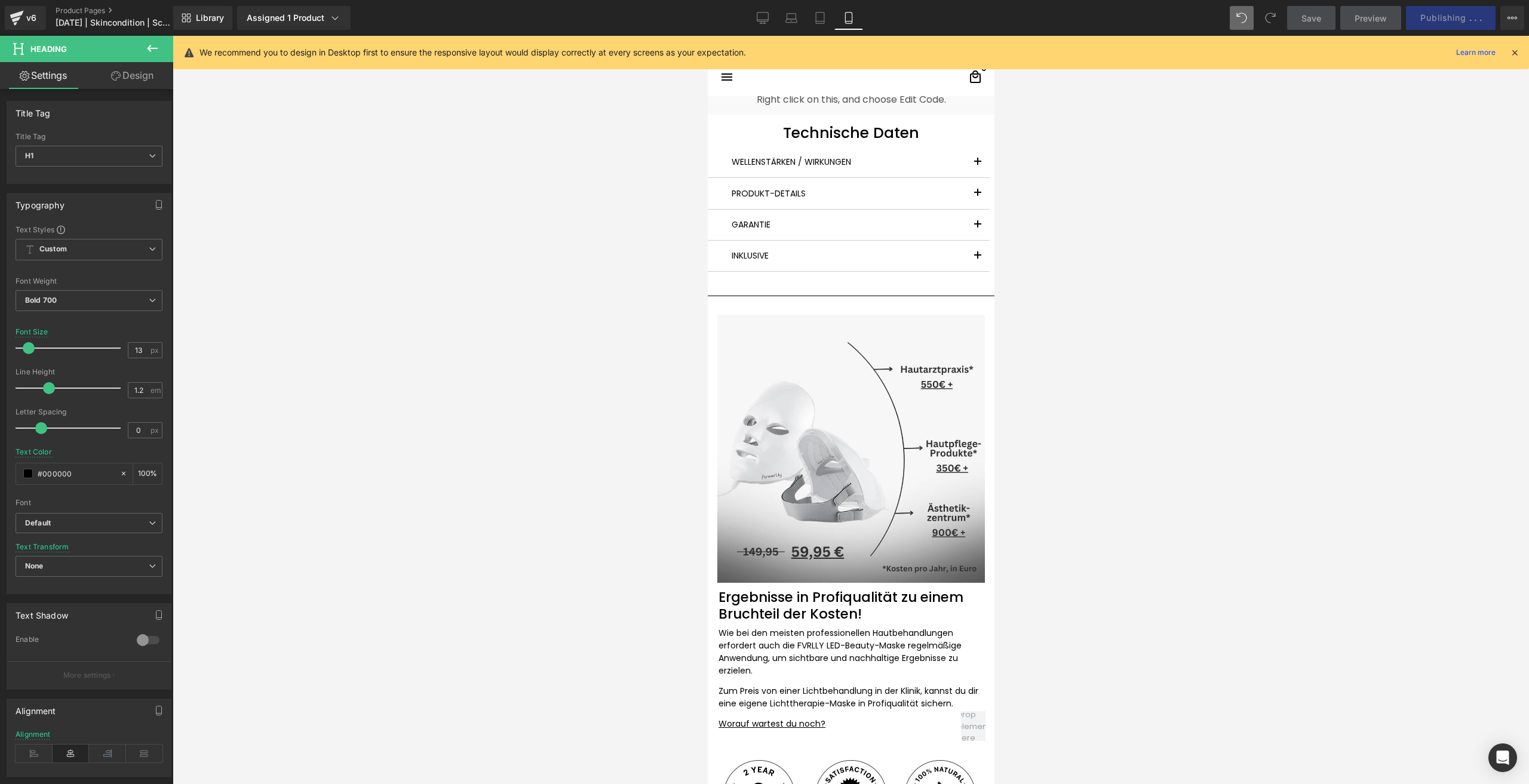
scroll to position [3343, 0]
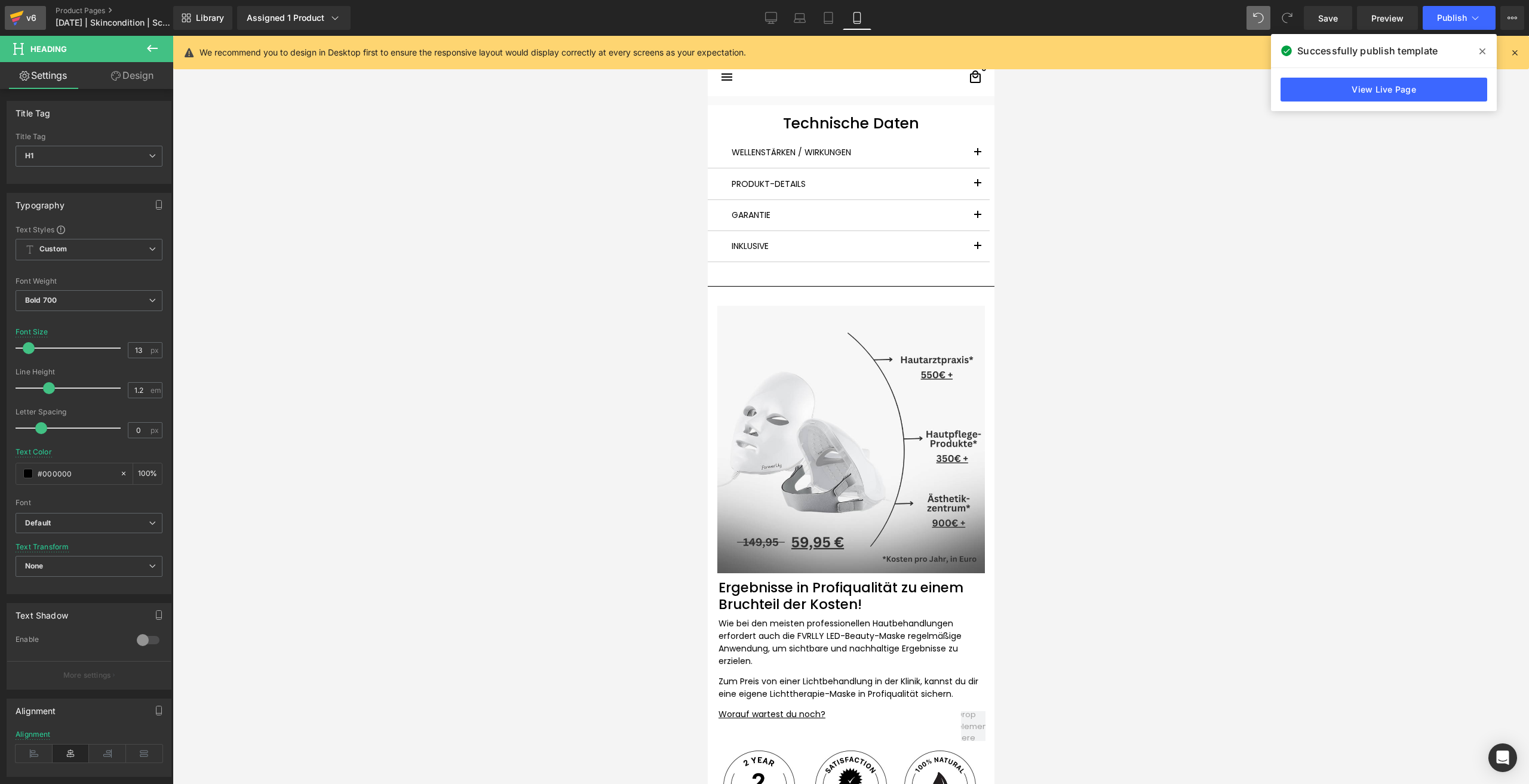
click at [9, 22] on link "v6" at bounding box center [25, 18] width 41 height 24
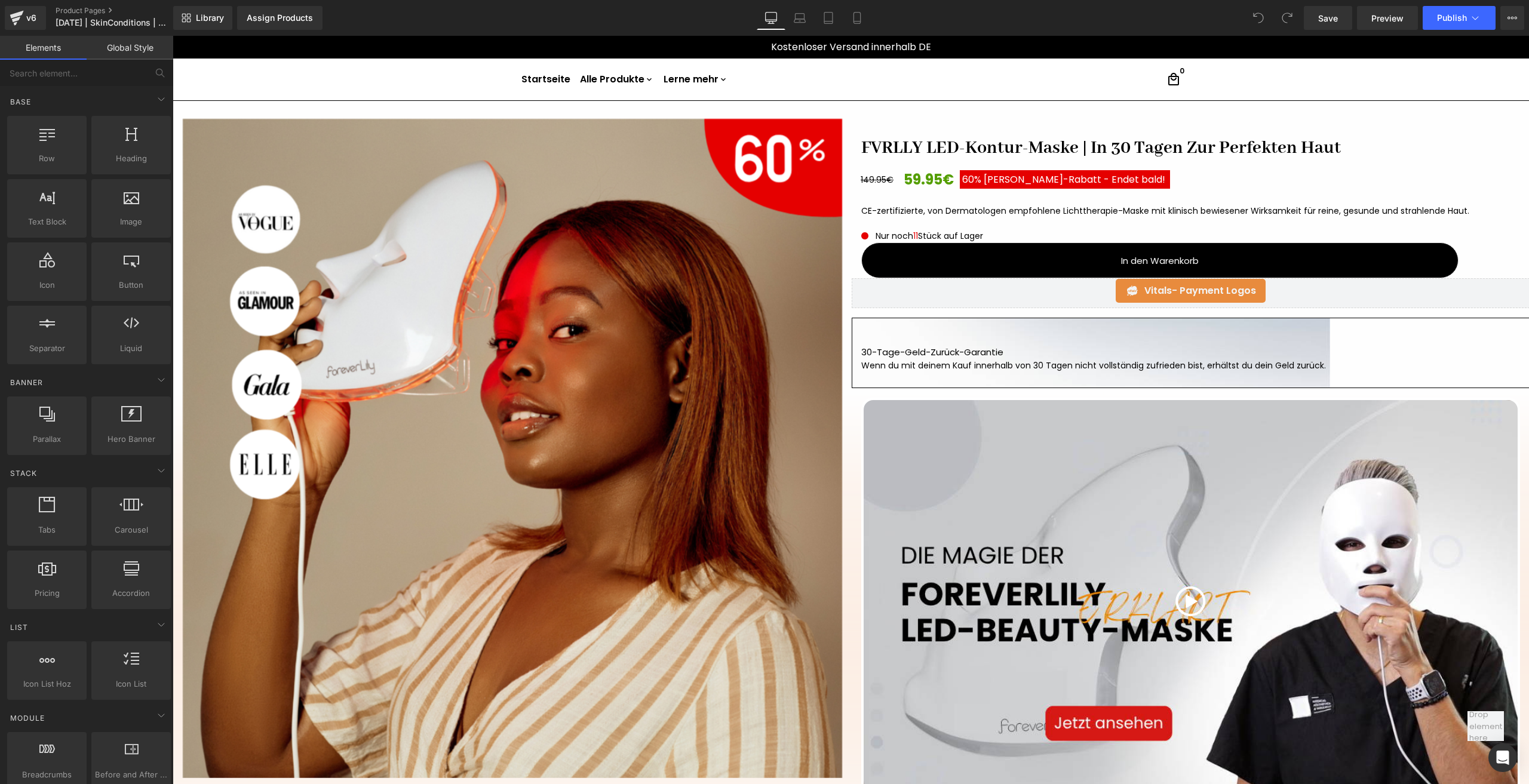
click at [860, 5] on div "Library Assign Products Product Preview No product match your search. Please tr…" at bounding box center [851, 18] width 1355 height 36
click at [860, 17] on icon at bounding box center [857, 18] width 12 height 12
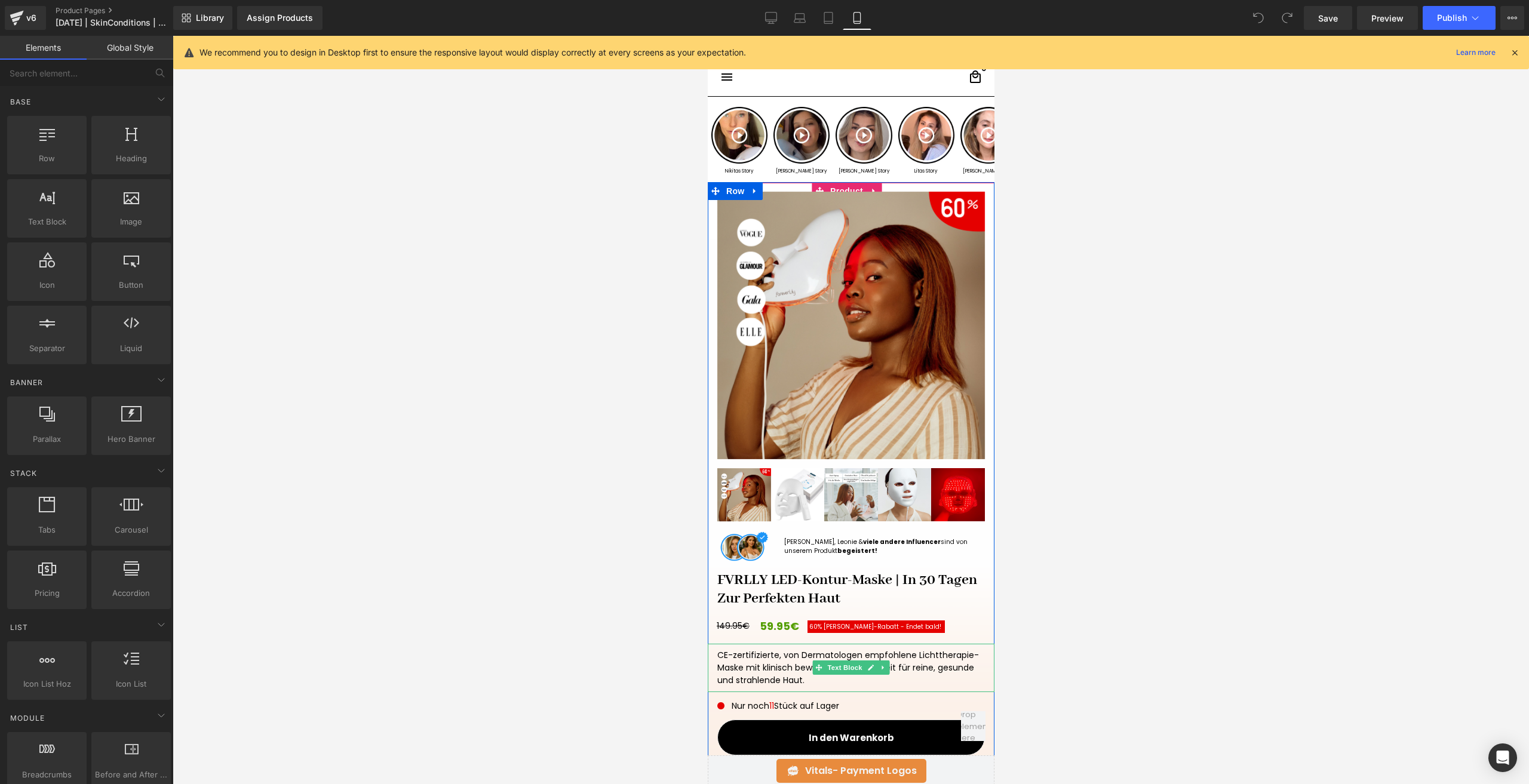
click at [772, 664] on div "CE-zertifizierte, von Dermatologen empfohlene Lichttherapie-Maske mit klinisch …" at bounding box center [851, 668] width 267 height 38
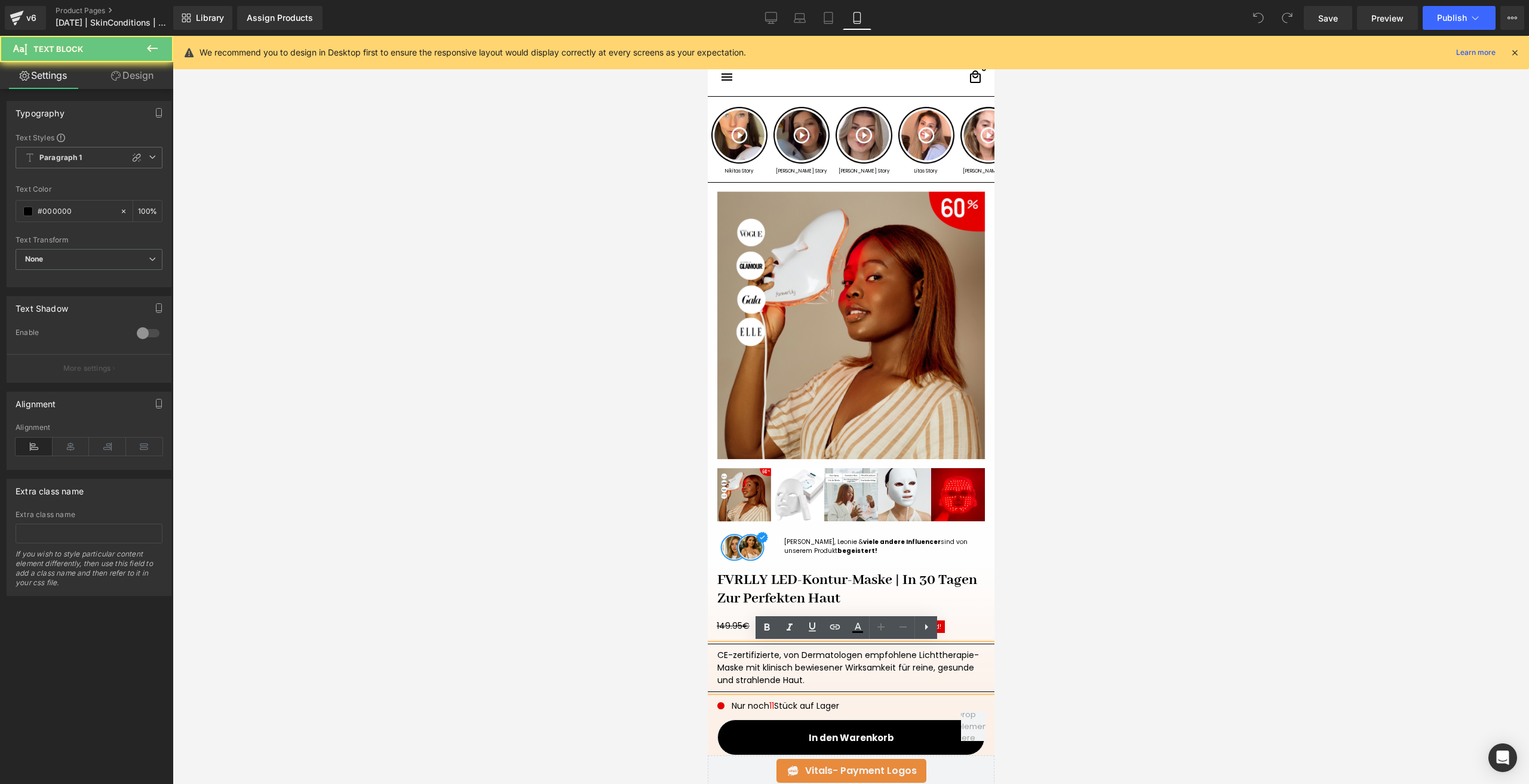
click at [772, 664] on div "CE-zertifizierte, von Dermatologen empfohlene Lichttherapie-Maske mit klinisch …" at bounding box center [851, 668] width 267 height 38
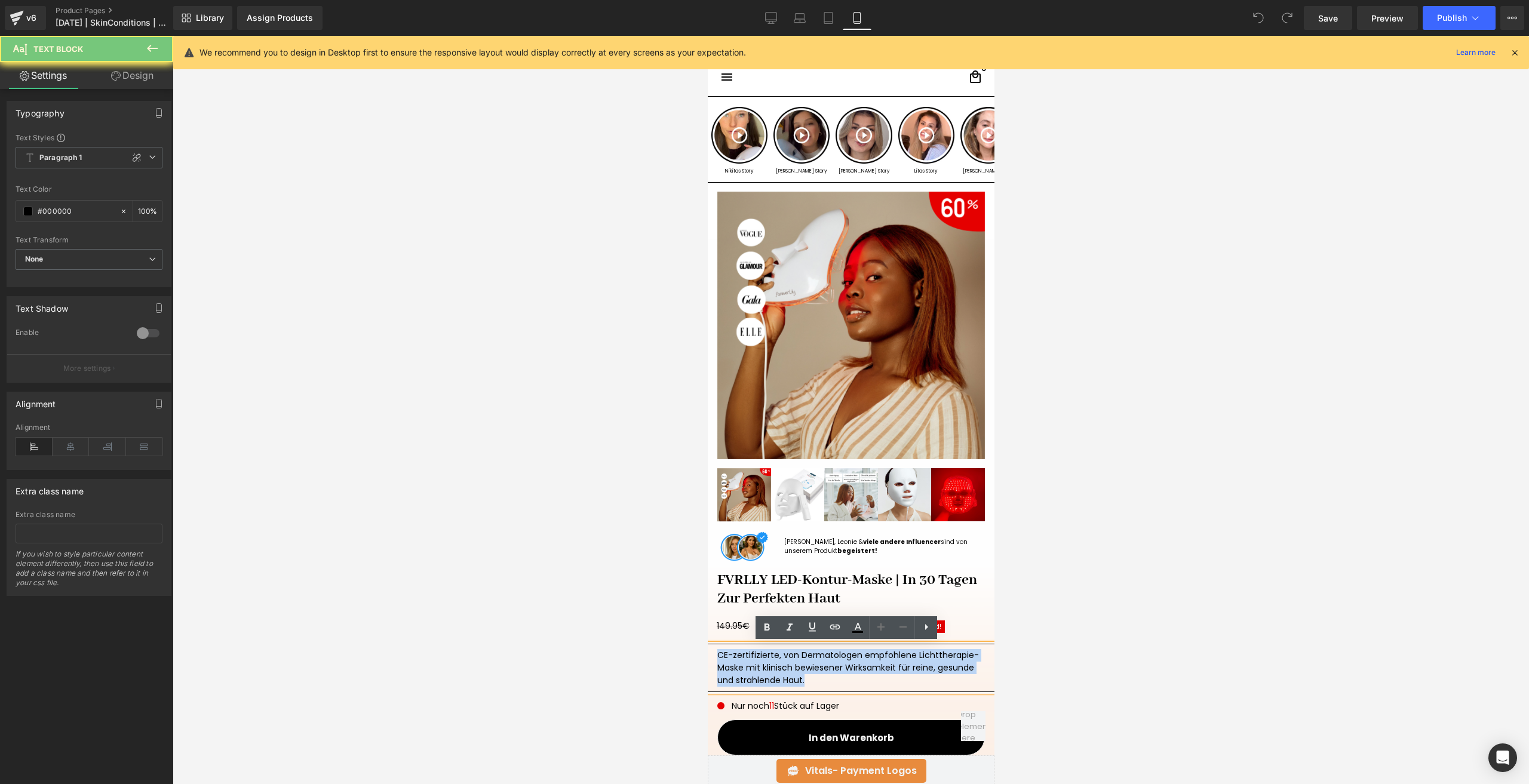
copy div "CE-zertifizierte, von Dermatologen empfohlene Lichttherapie-Maske mit klinisch …"
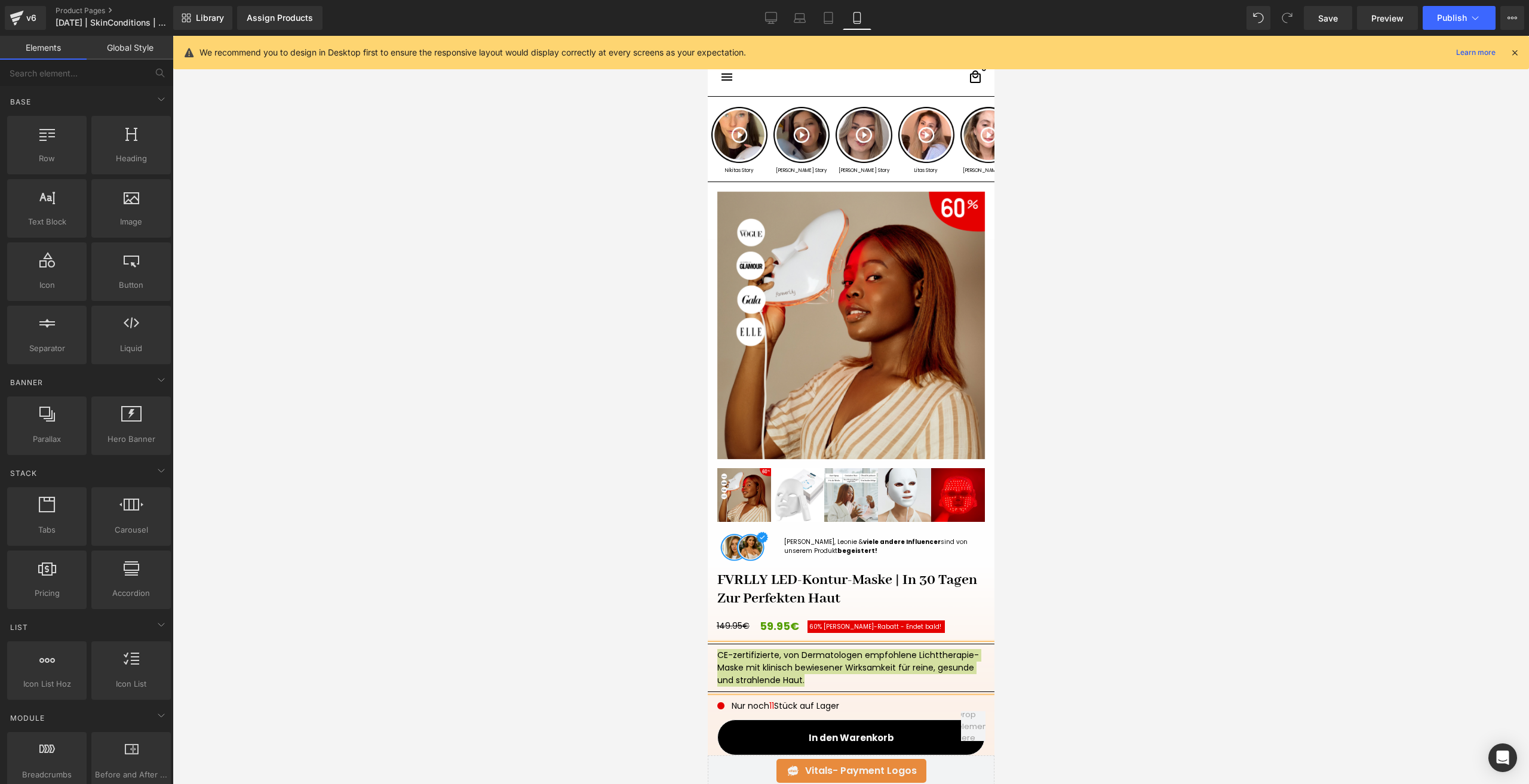
click at [1181, 475] on div at bounding box center [851, 410] width 1356 height 748
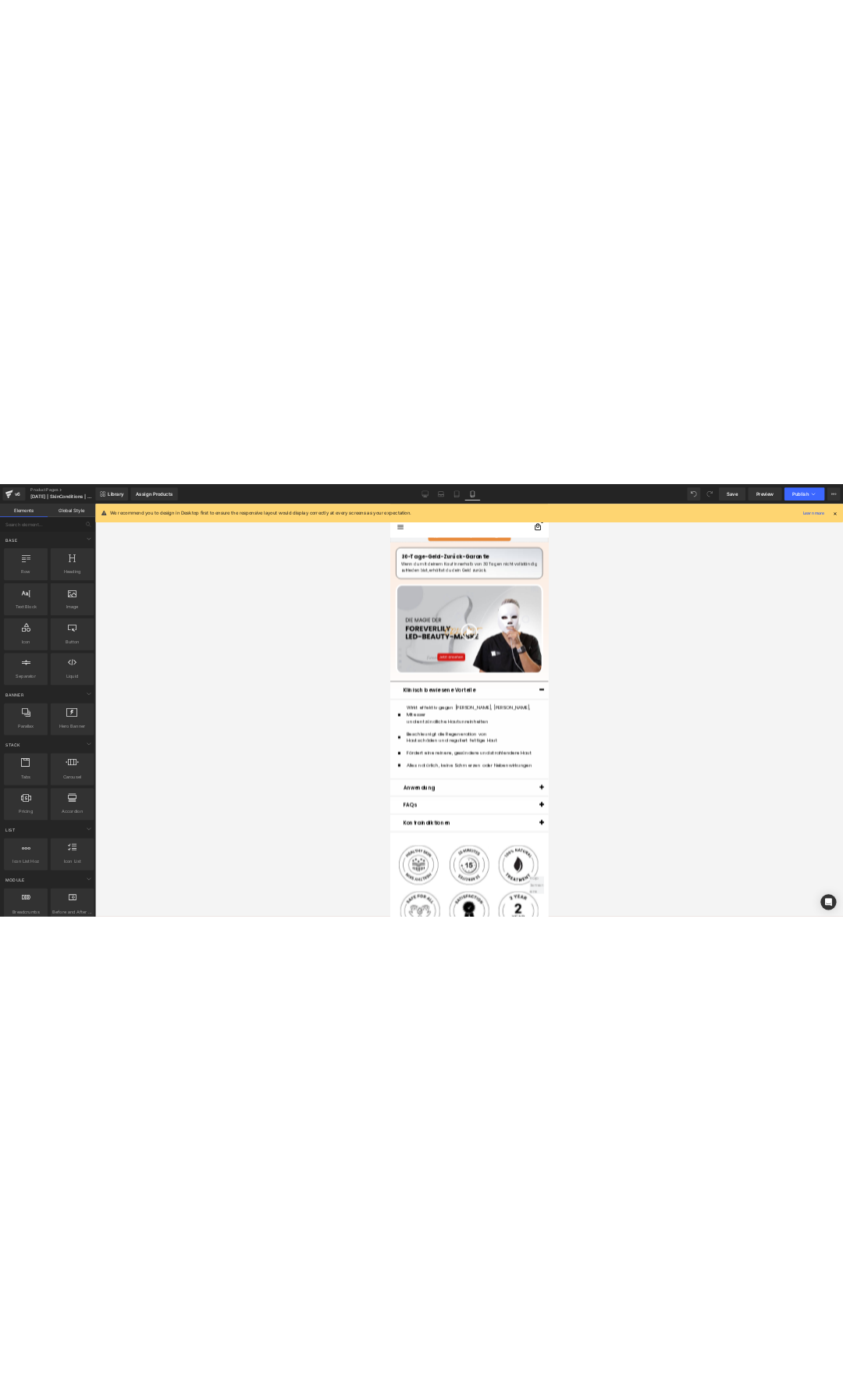
scroll to position [859, 0]
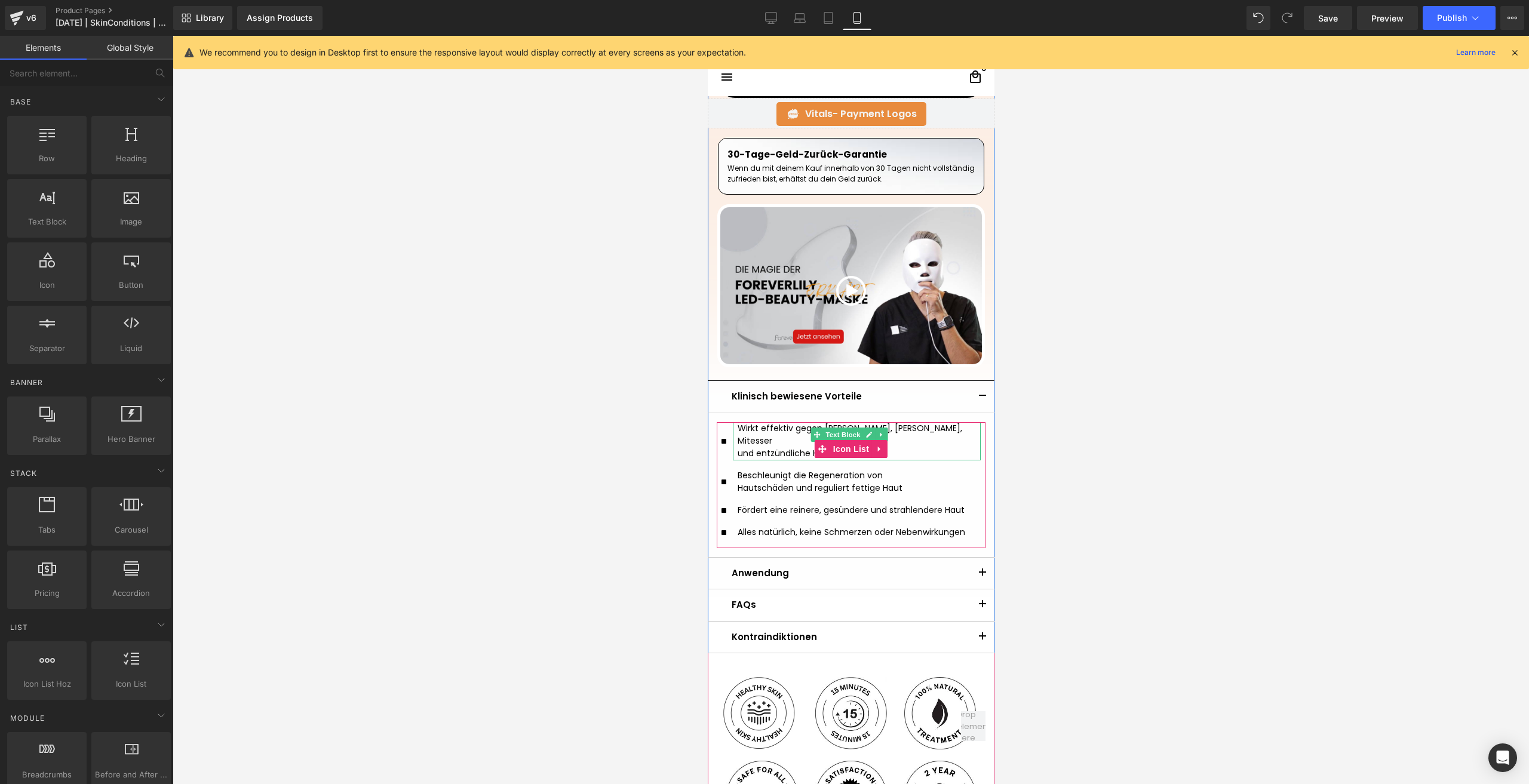
click at [769, 447] on div "und entzündliche Hautunreinheiten" at bounding box center [858, 453] width 243 height 13
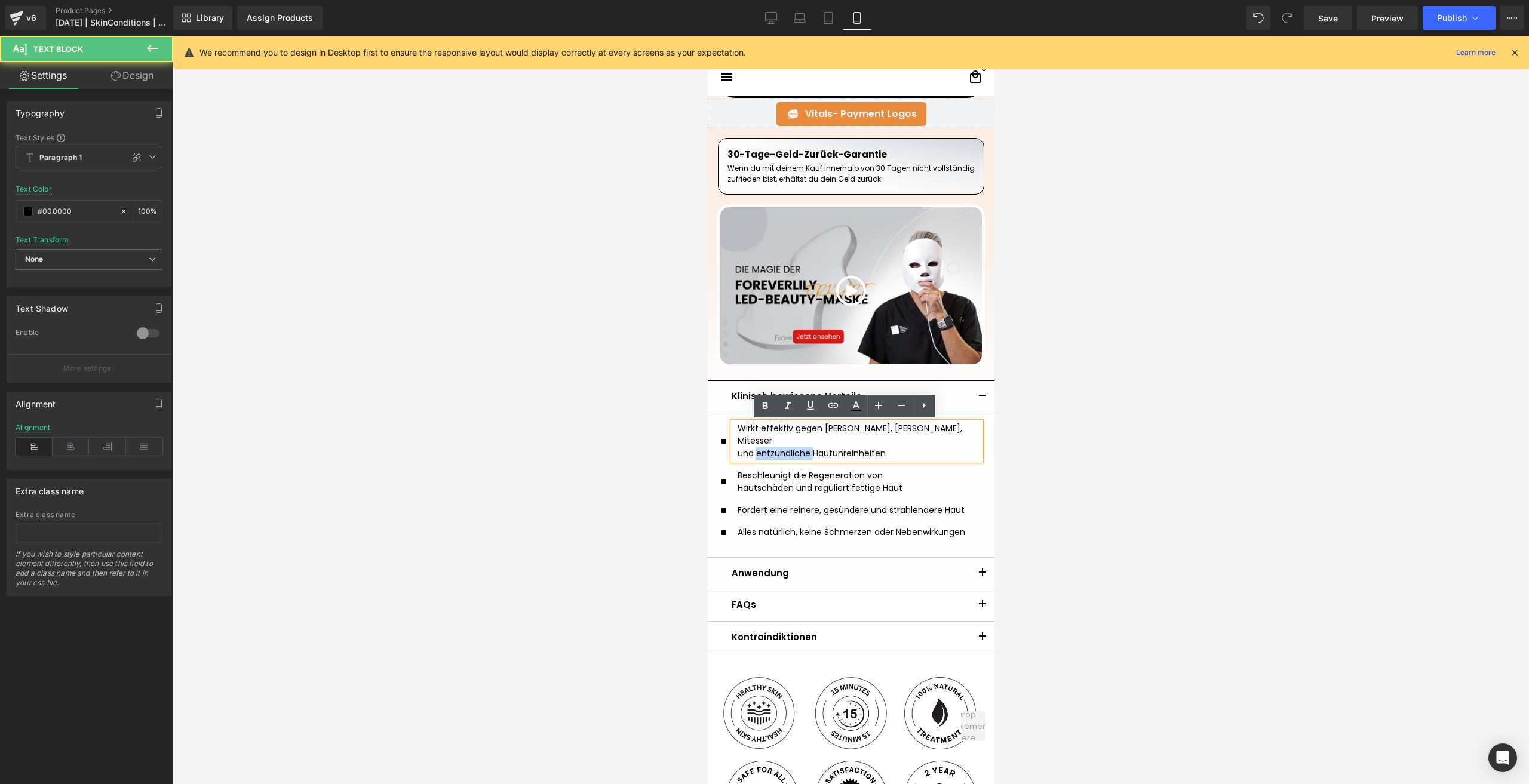
click at [769, 447] on div "und entzündliche Hautunreinheiten" at bounding box center [858, 453] width 243 height 13
click at [795, 447] on div "und entzündliche Hautunreinheiten" at bounding box center [858, 453] width 243 height 13
drag, startPoint x: 900, startPoint y: 445, endPoint x: 719, endPoint y: 429, distance: 181.7
click at [721, 429] on div "Wirkt effektiv gegen Pickel, Akne, Mitesser und entzündliche Hautunreinheiten T…" at bounding box center [850, 441] width 259 height 38
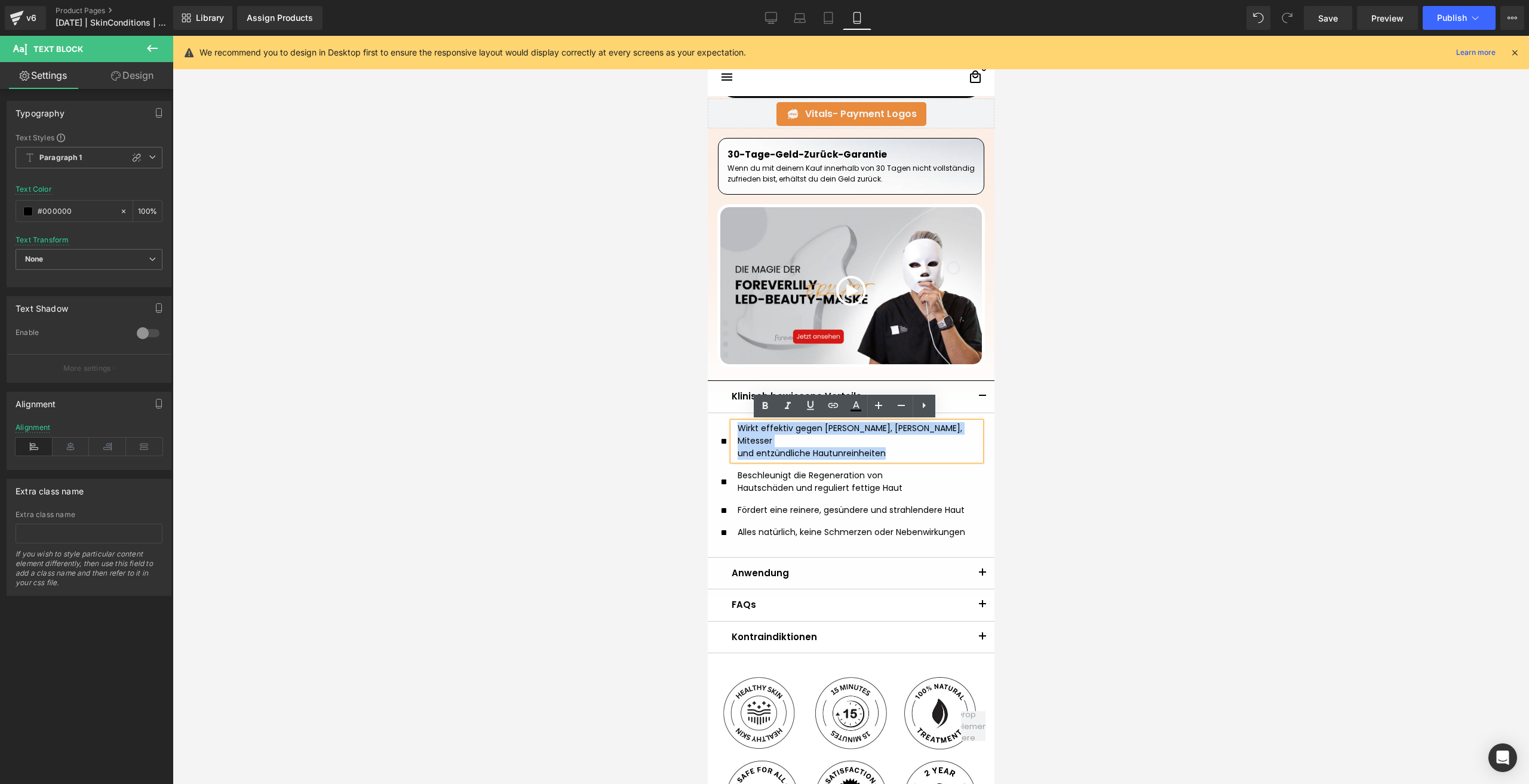
copy div "Wirkt effektiv gegen Pickel, Akne, Mitesser und entzündliche Hautunreinheiten"
click at [770, 469] on div "Beschleunigt die Regeneration von Hautschäden und reguliert fettige Haut" at bounding box center [856, 482] width 248 height 26
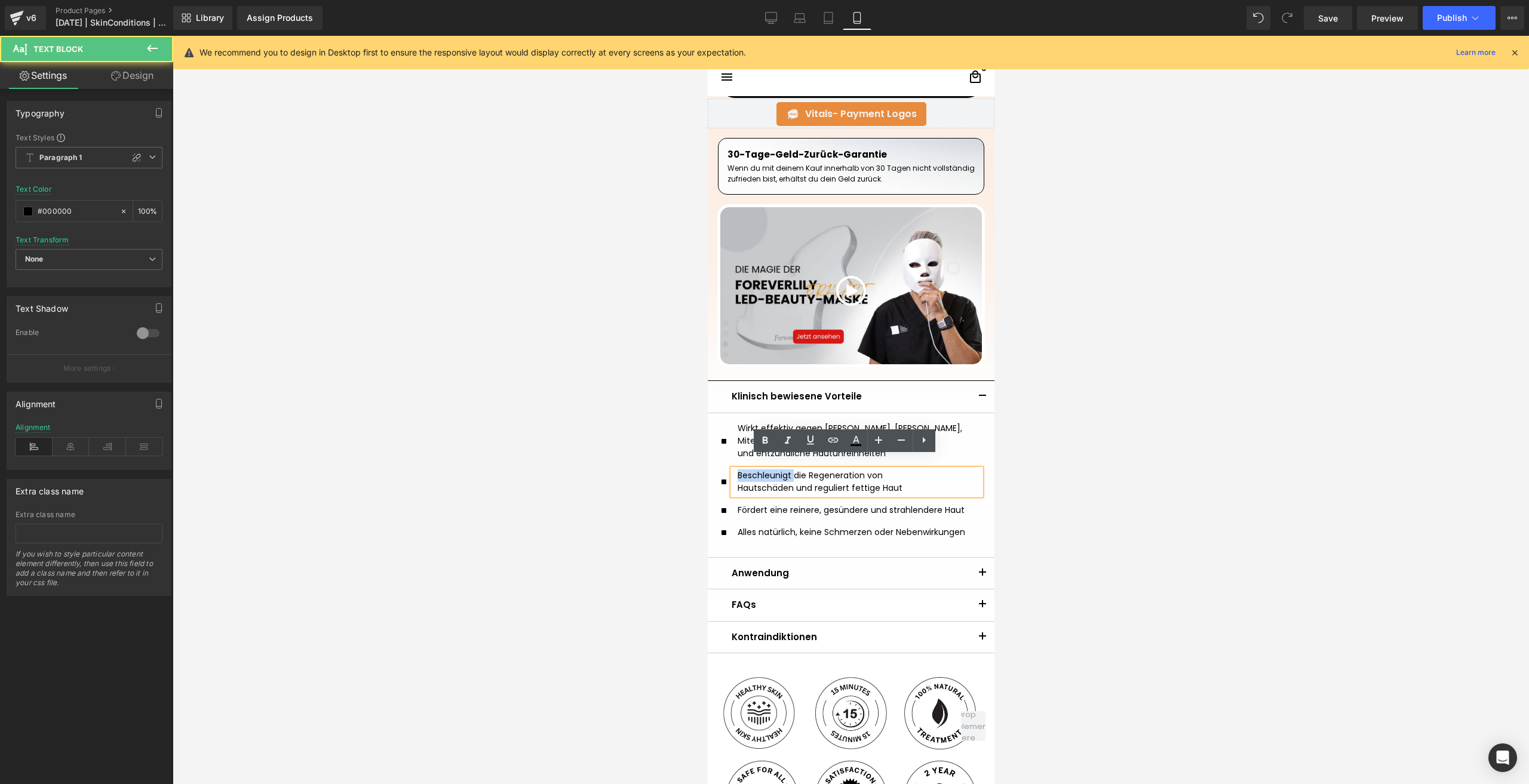
click at [770, 469] on div "Beschleunigt die Regeneration von Hautschäden und reguliert fettige Haut" at bounding box center [856, 482] width 248 height 26
click at [924, 481] on div "Hautschäden und reguliert fettige Haut" at bounding box center [858, 487] width 243 height 13
drag, startPoint x: 924, startPoint y: 477, endPoint x: 729, endPoint y: 464, distance: 195.4
click at [732, 469] on div "Beschleunigt die Regeneration von Hautschäden und reguliert fettige Haut" at bounding box center [856, 482] width 248 height 26
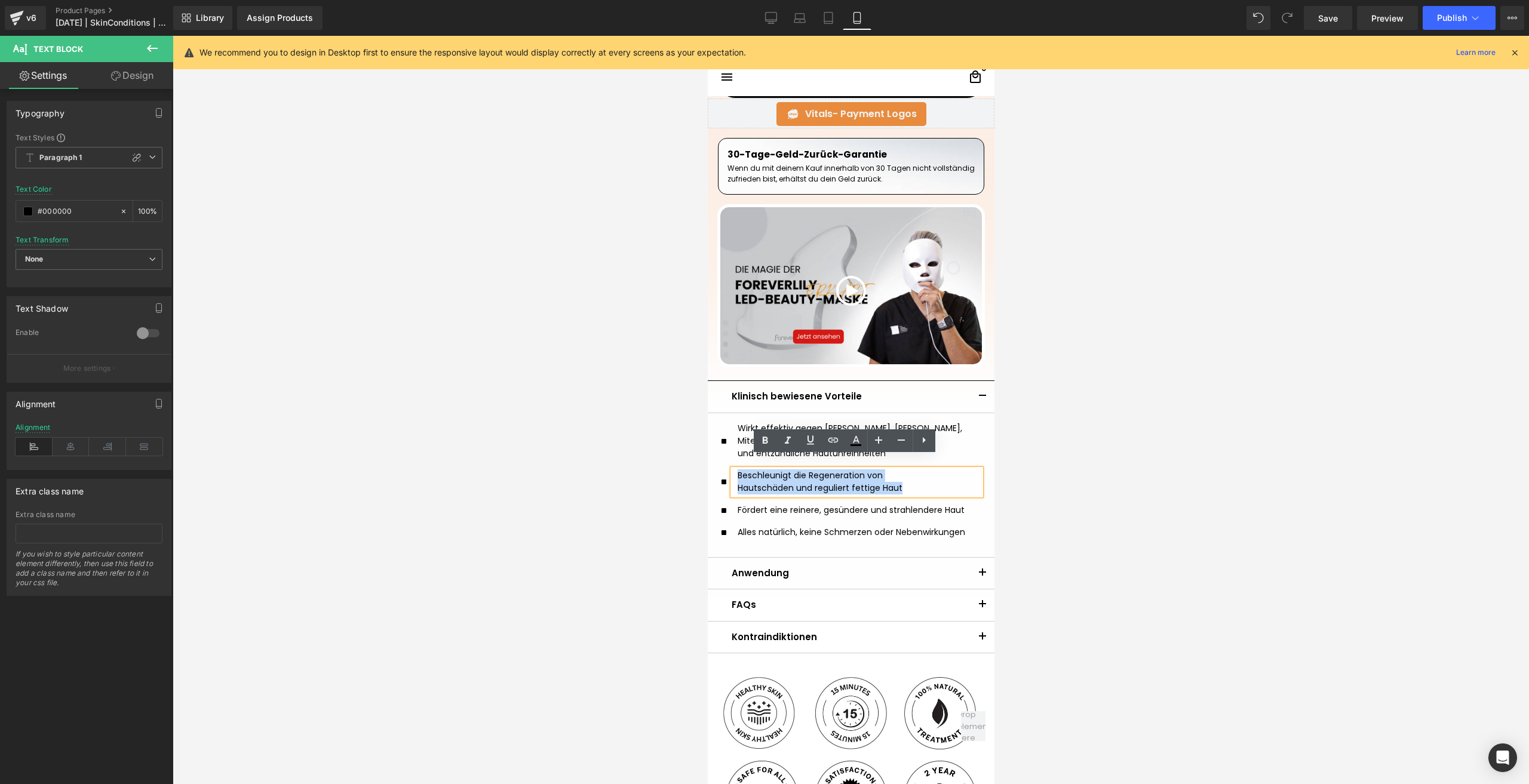
copy div "Beschleunigt die Regeneration von Hautschäden und reguliert fettige Haut"
click at [758, 504] on p "Fördert eine reinere, gesündere und strahlendere Haut" at bounding box center [858, 510] width 243 height 13
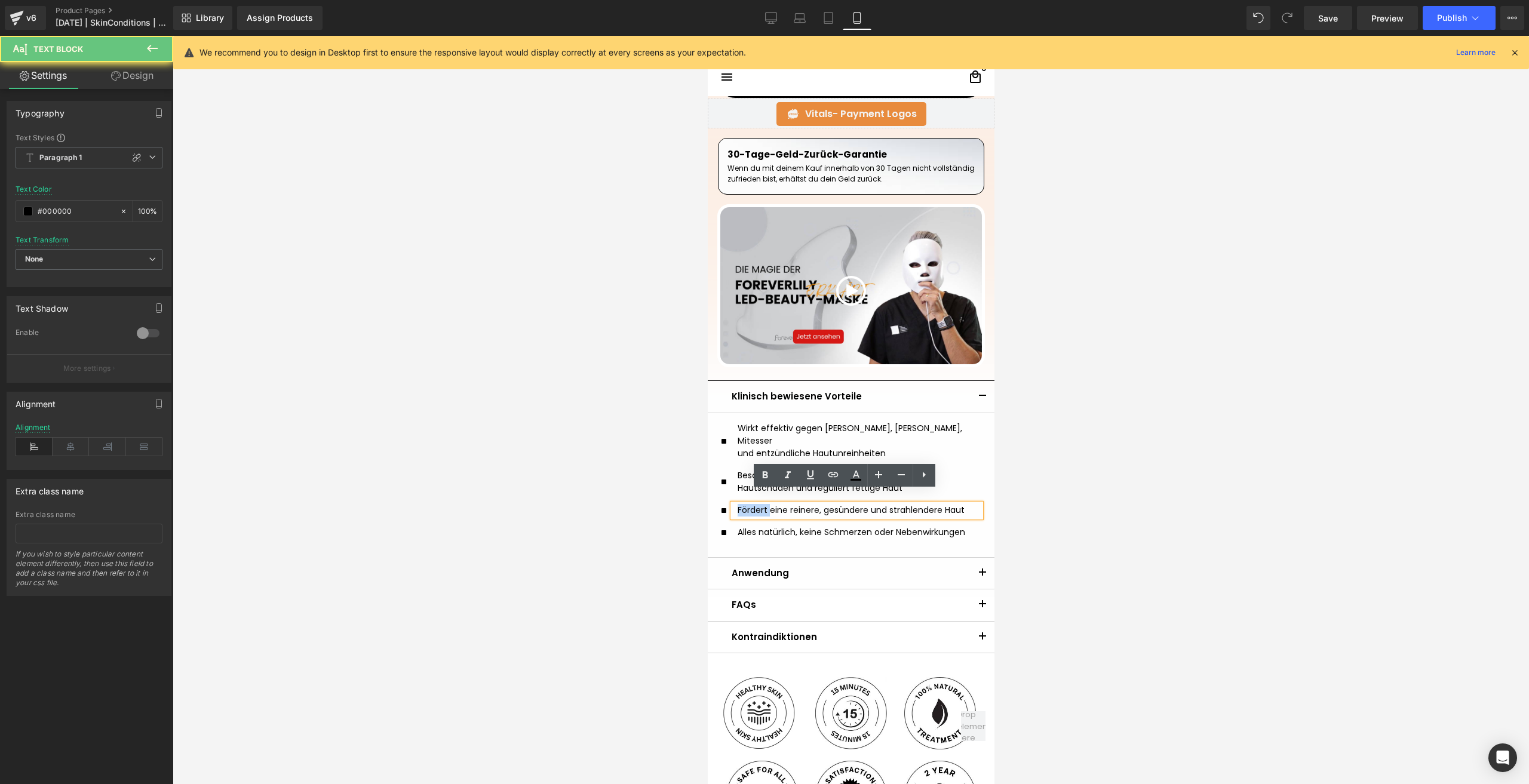
click at [758, 504] on p "Fördert eine reinere, gesündere und strahlendere Haut" at bounding box center [858, 510] width 243 height 13
copy p "Fördert eine reinere, gesündere und strahlendere Haut"
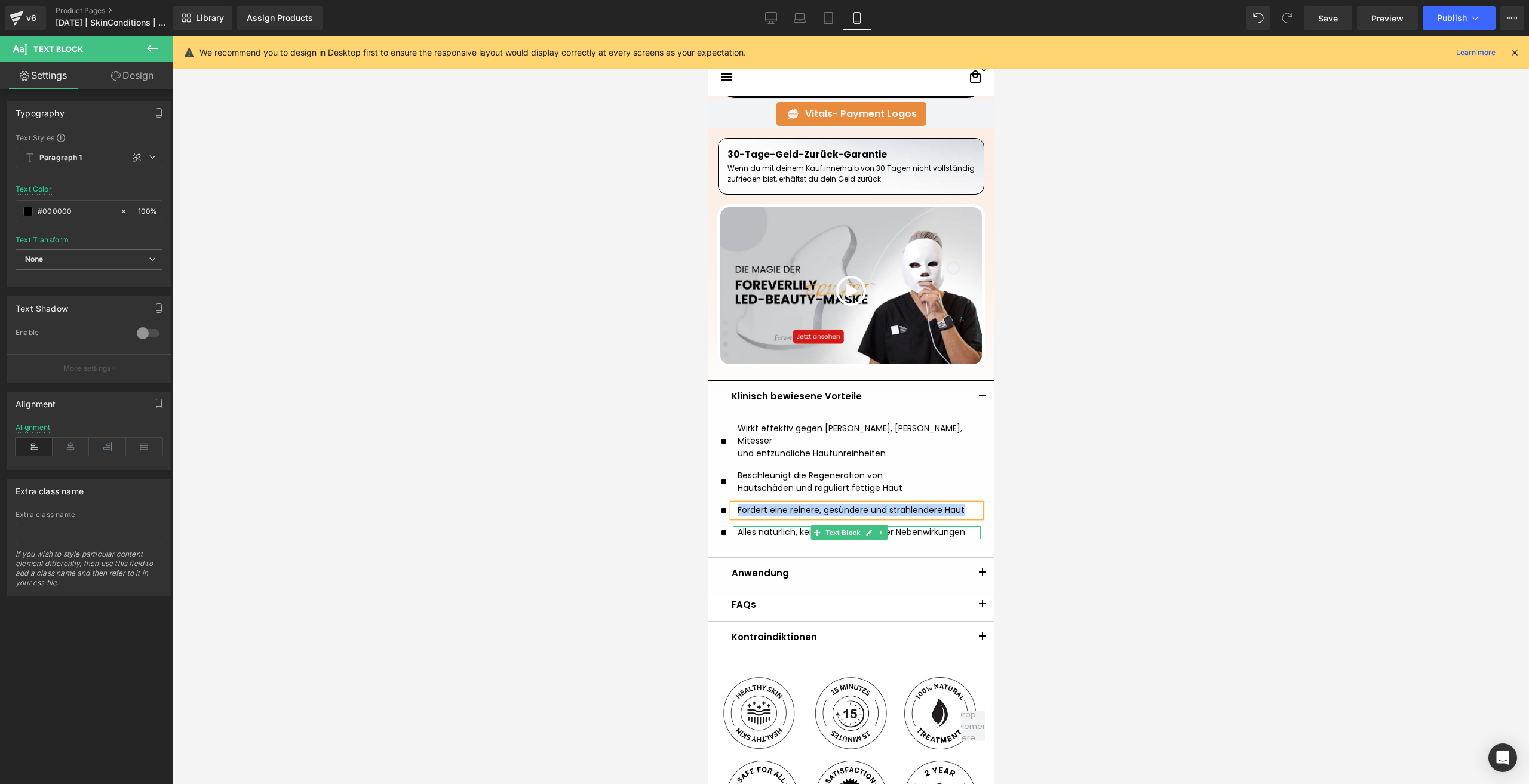
click at [741, 526] on p "Alles natürlich, keine Schmerzen oder Nebenwirkungen" at bounding box center [858, 532] width 243 height 13
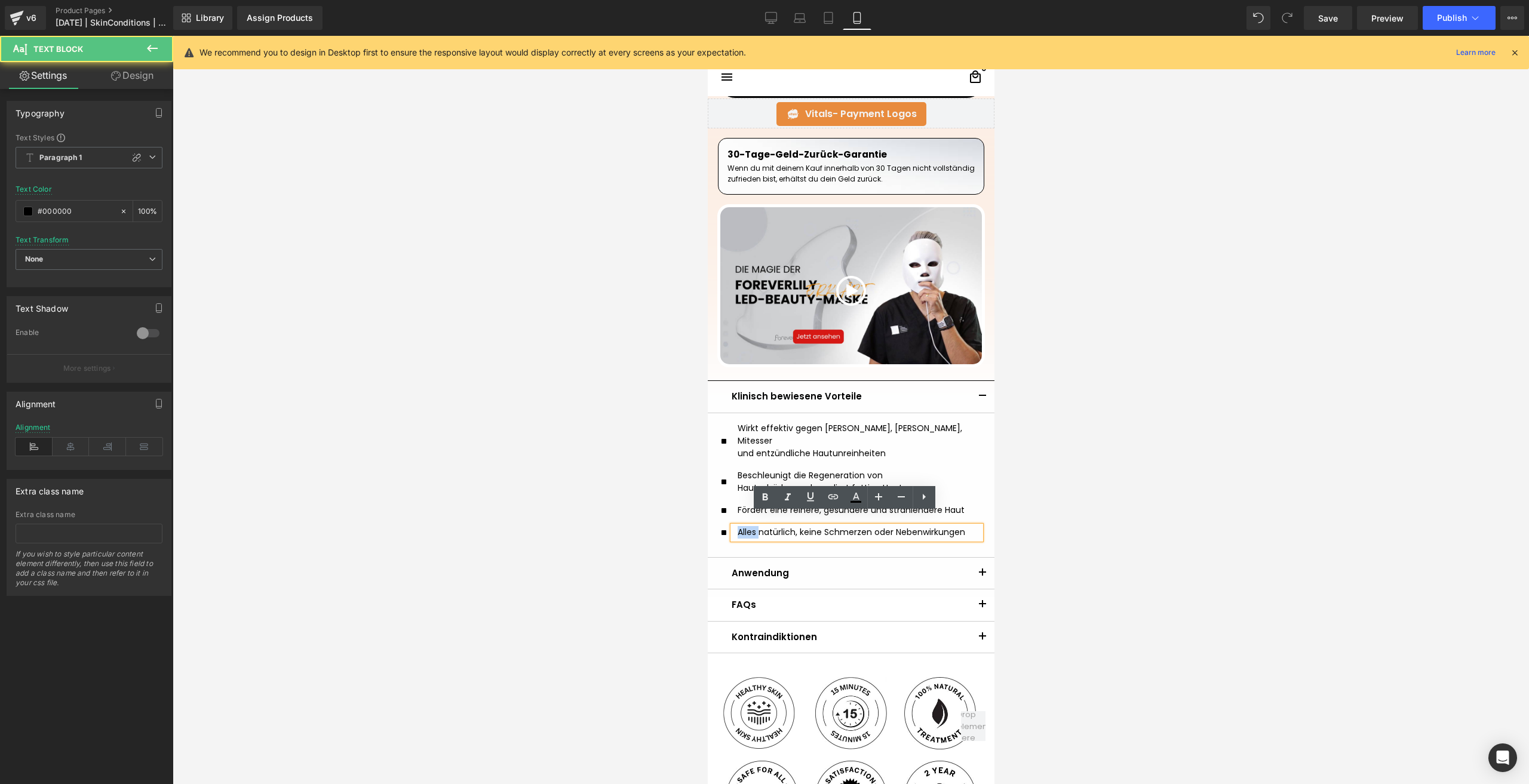
click at [741, 526] on p "Alles natürlich, keine Schmerzen oder Nebenwirkungen" at bounding box center [858, 532] width 243 height 13
copy p "Alles natürlich, keine Schmerzen oder Nebenwirkungen"
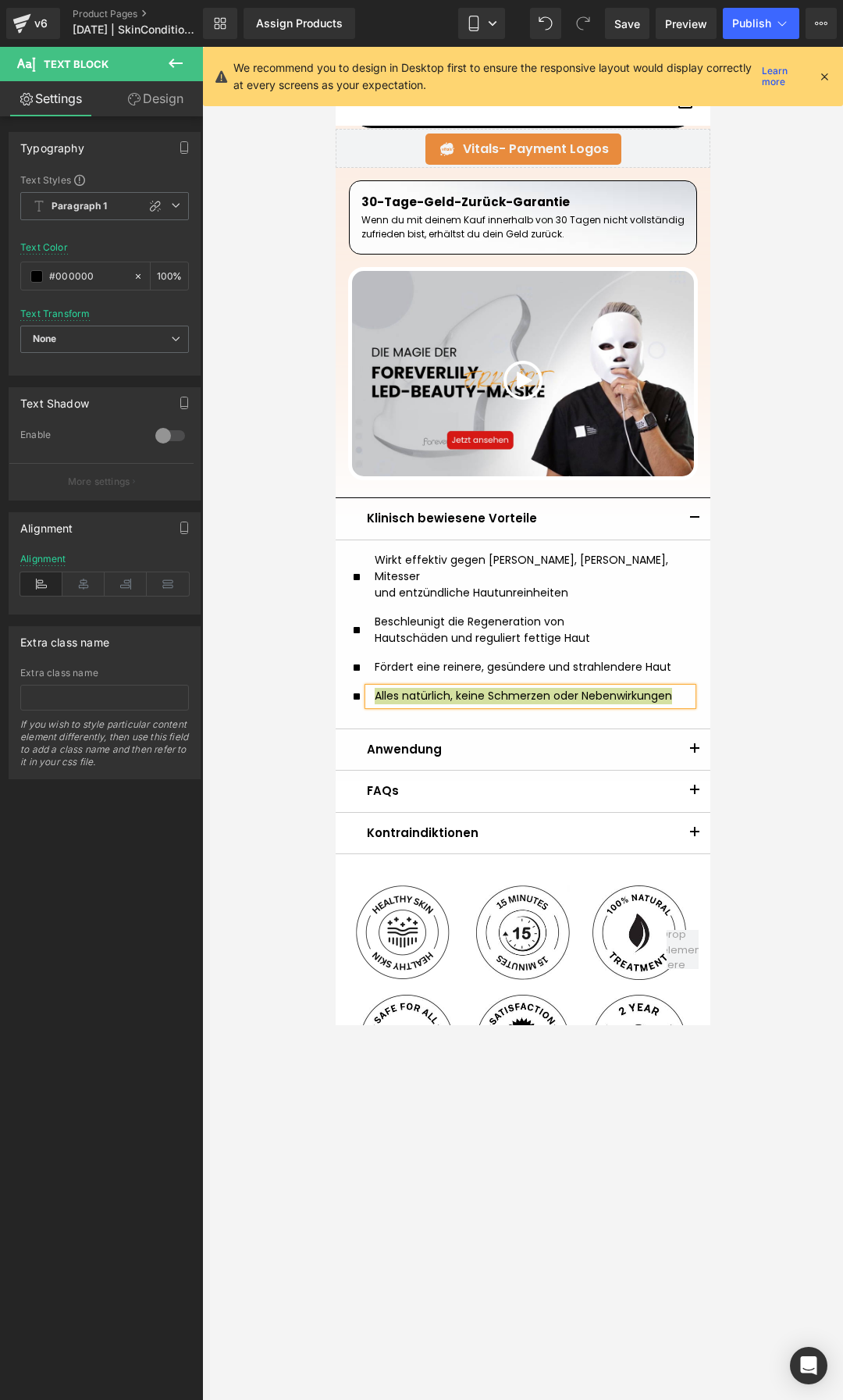
click at [736, 611] on div at bounding box center [523, 723] width 642 height 1353
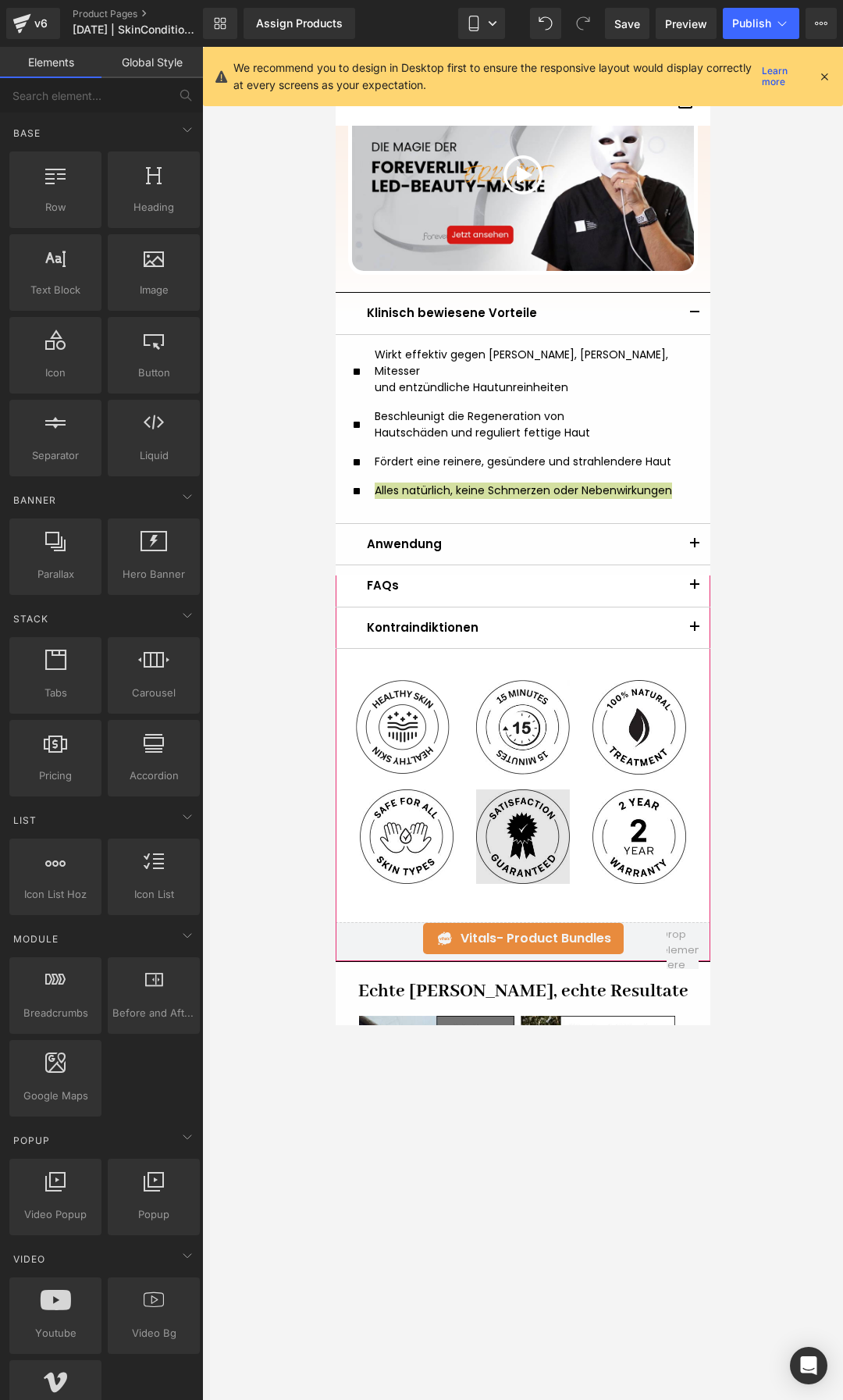
scroll to position [1093, 0]
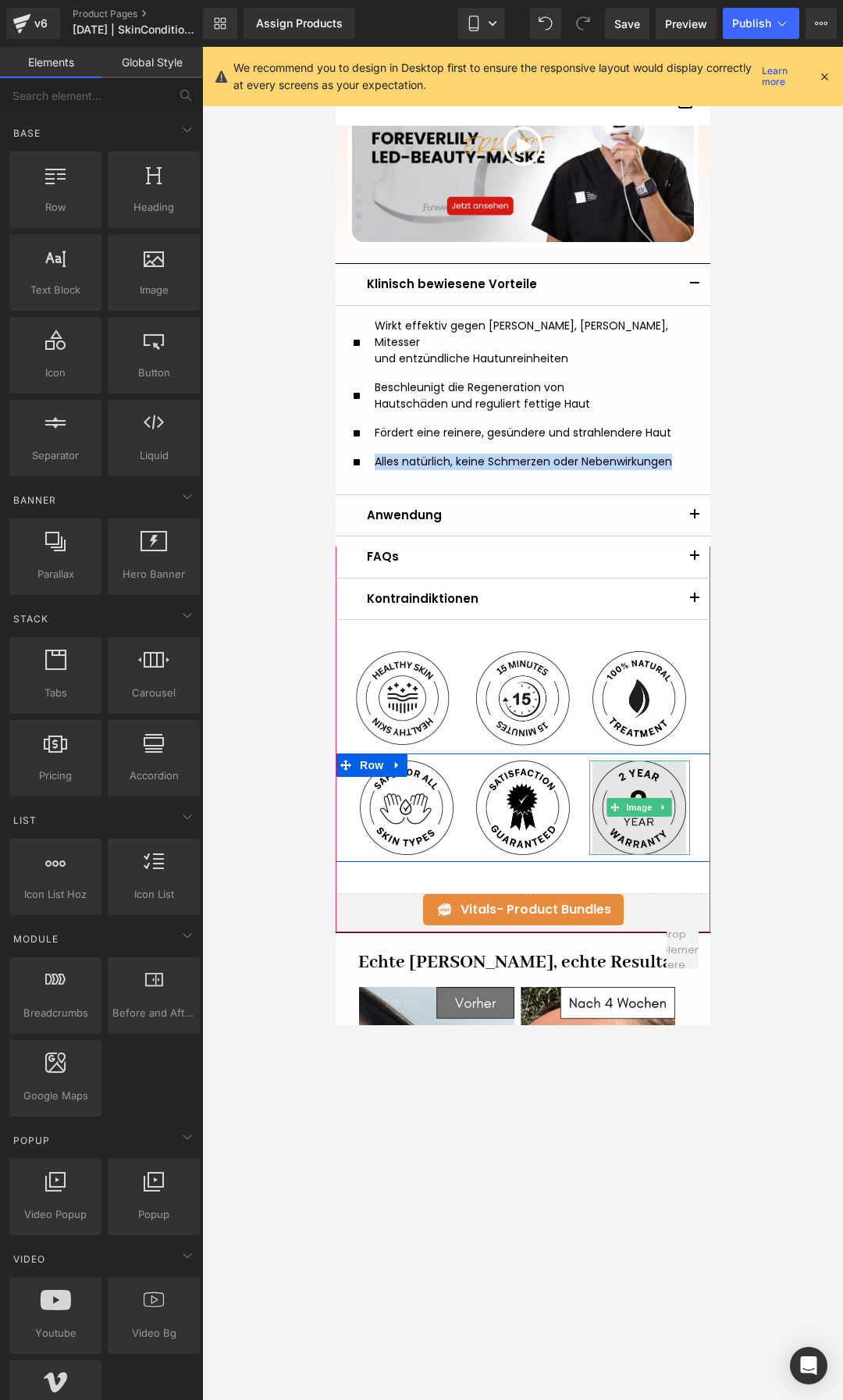
click at [637, 820] on img at bounding box center [638, 808] width 93 height 94
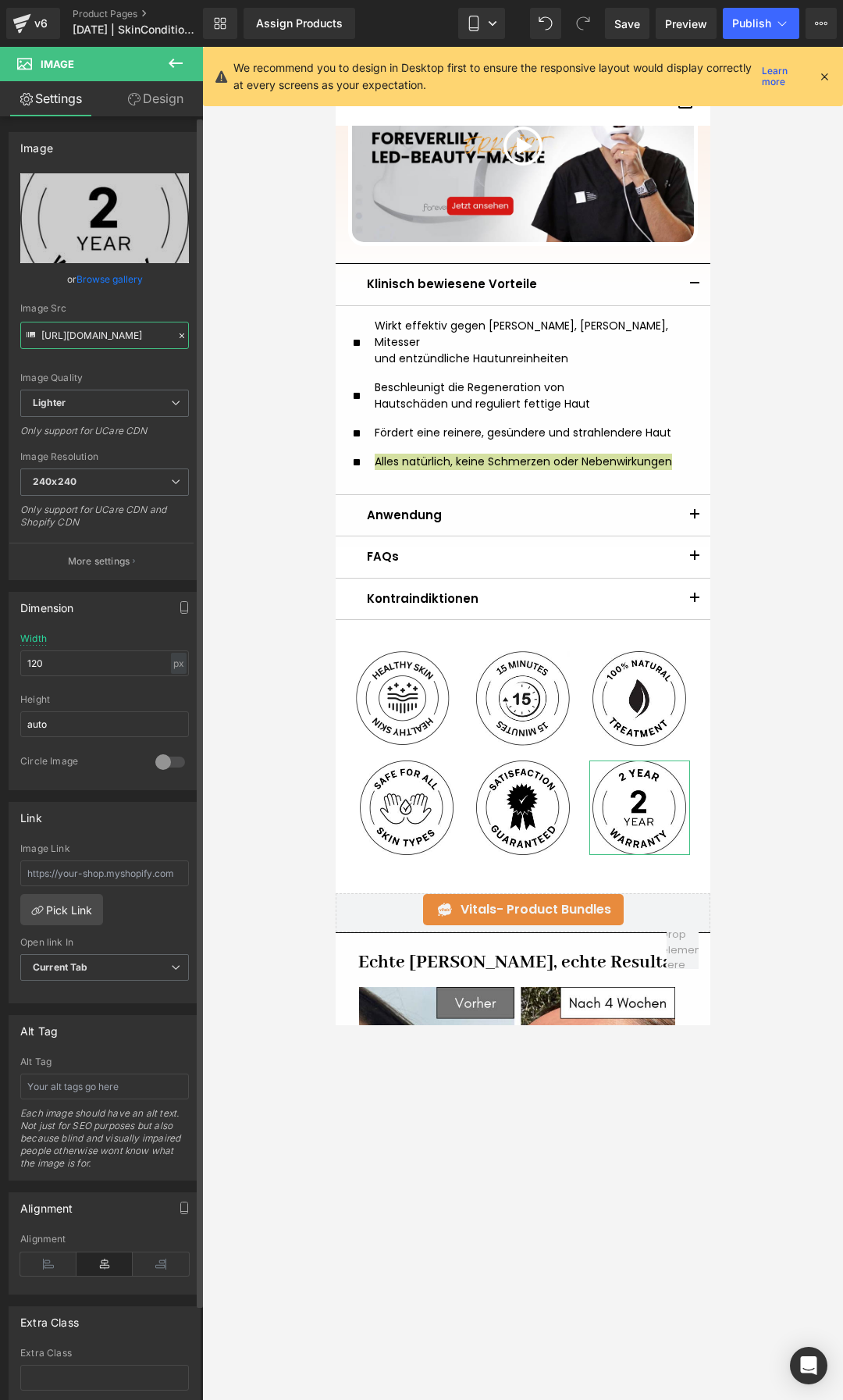
click at [99, 332] on input "https://ucarecdn.com/60835112-f5f3-46d8-bf3d-c3f65d4f74e7/-/format/auto/-/previ…" at bounding box center [105, 335] width 169 height 28
click at [84, 330] on input "https://ucarecdn.com/60835112-f5f3-46d8-bf3d-c3f65d4f74e7/-/format/auto/-/previ…" at bounding box center [105, 335] width 169 height 28
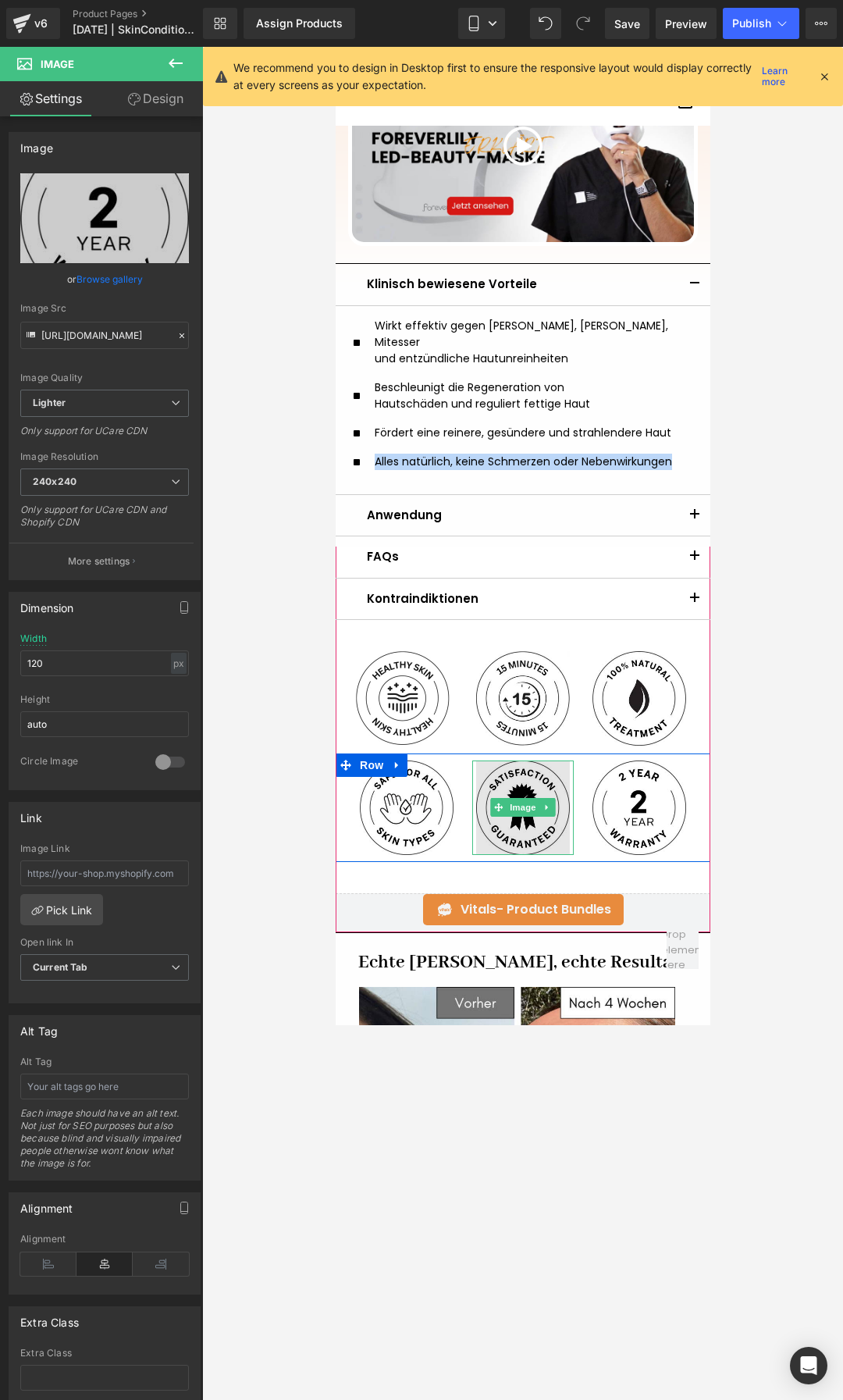
click at [497, 829] on img at bounding box center [522, 808] width 93 height 94
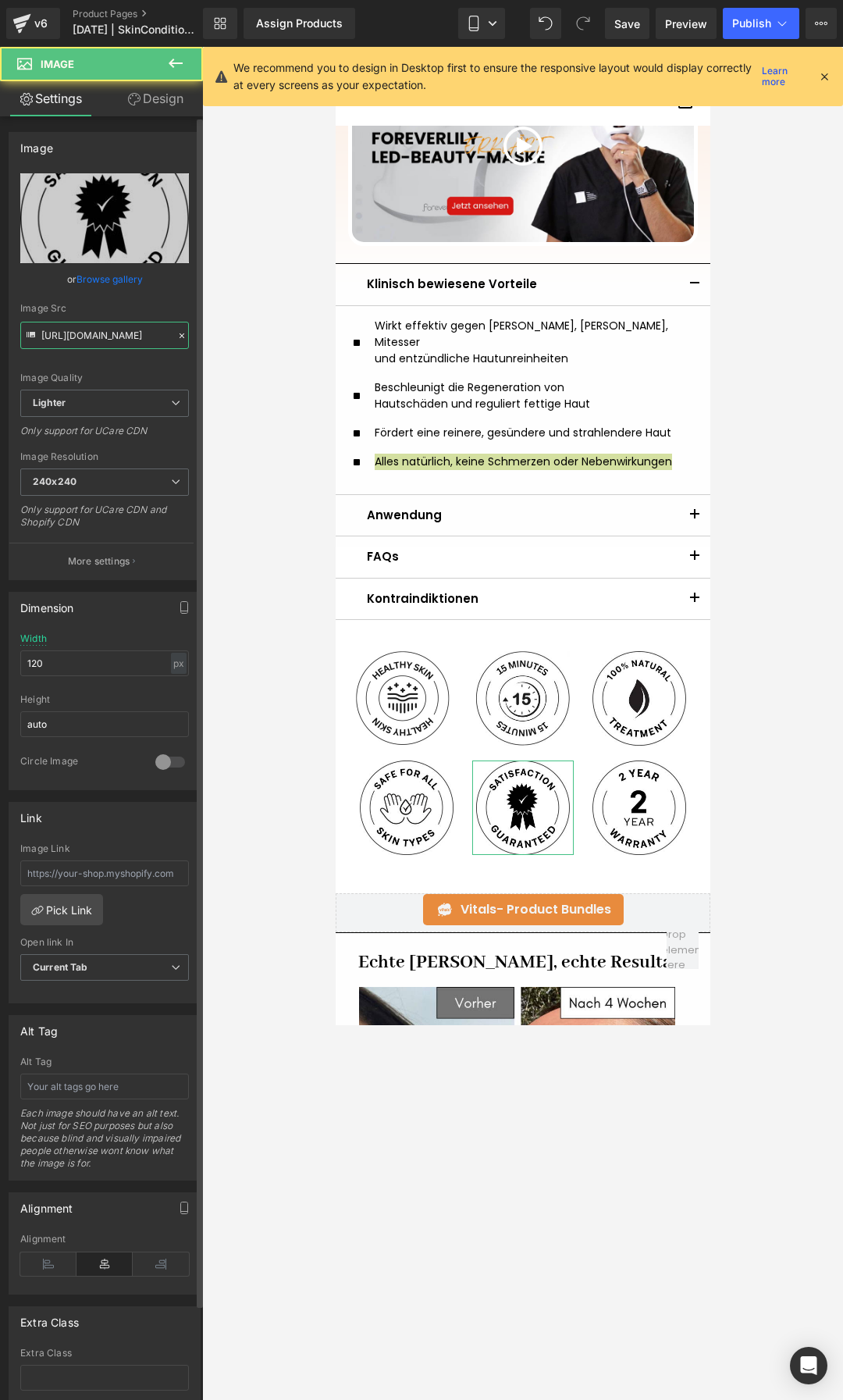
click at [57, 330] on input "https://ucarecdn.com/c491a6bf-df80-4323-ad62-d778360b2210/-/format/auto/-/previ…" at bounding box center [105, 335] width 169 height 28
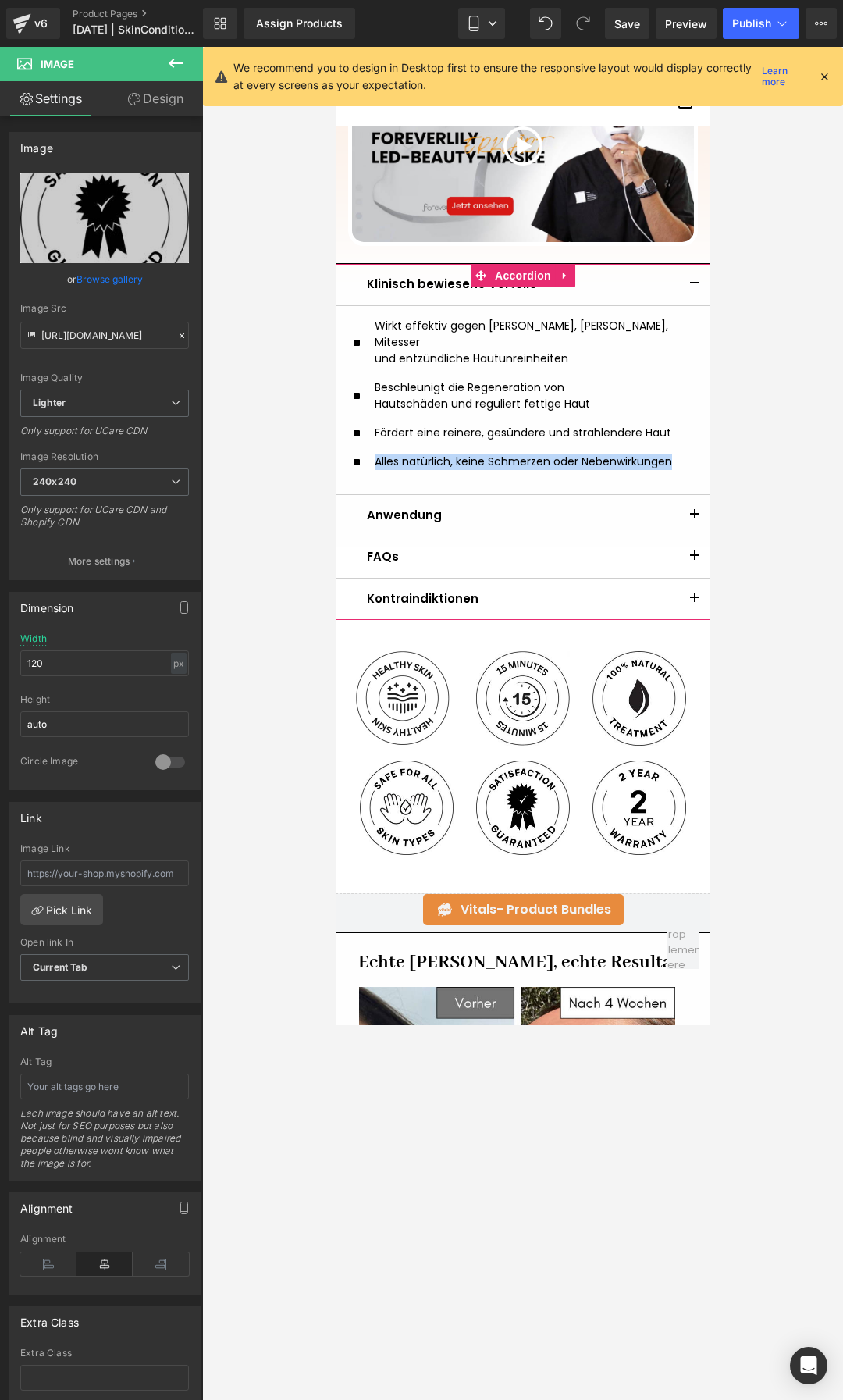
click at [695, 520] on span "button" at bounding box center [695, 520] width 0 height 0
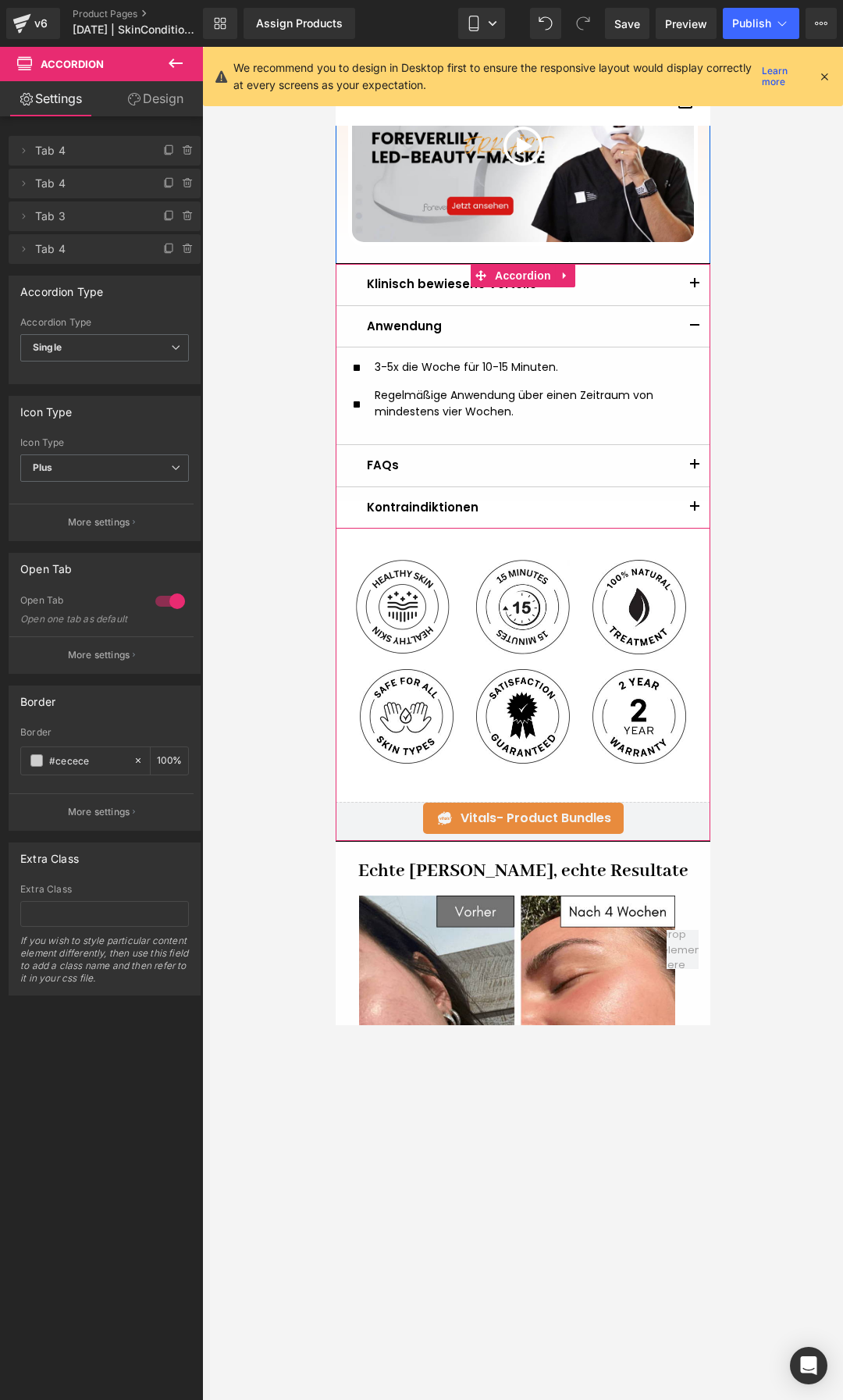
click at [684, 466] on button "button" at bounding box center [695, 466] width 31 height 41
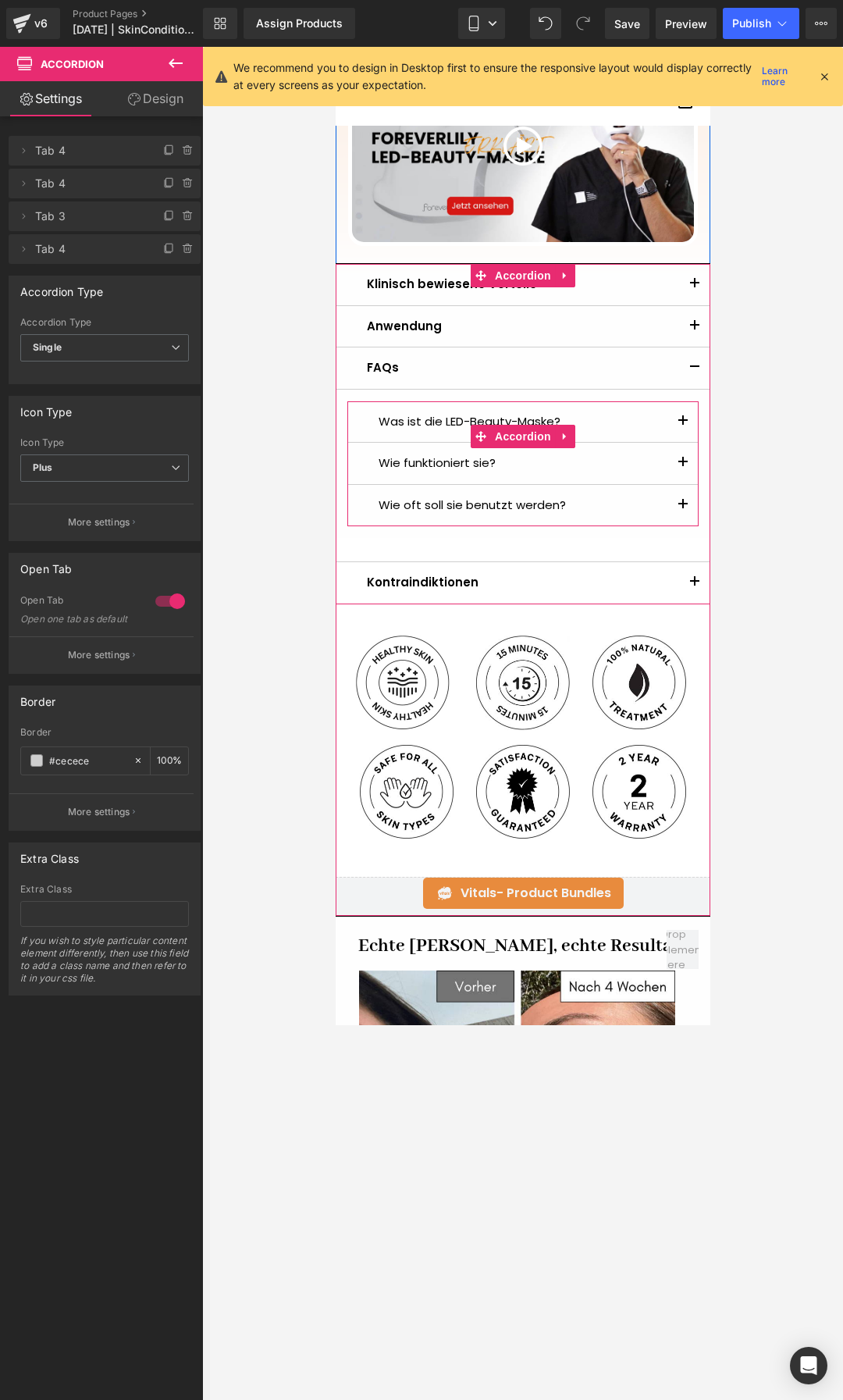
click at [679, 423] on button "button" at bounding box center [683, 422] width 31 height 41
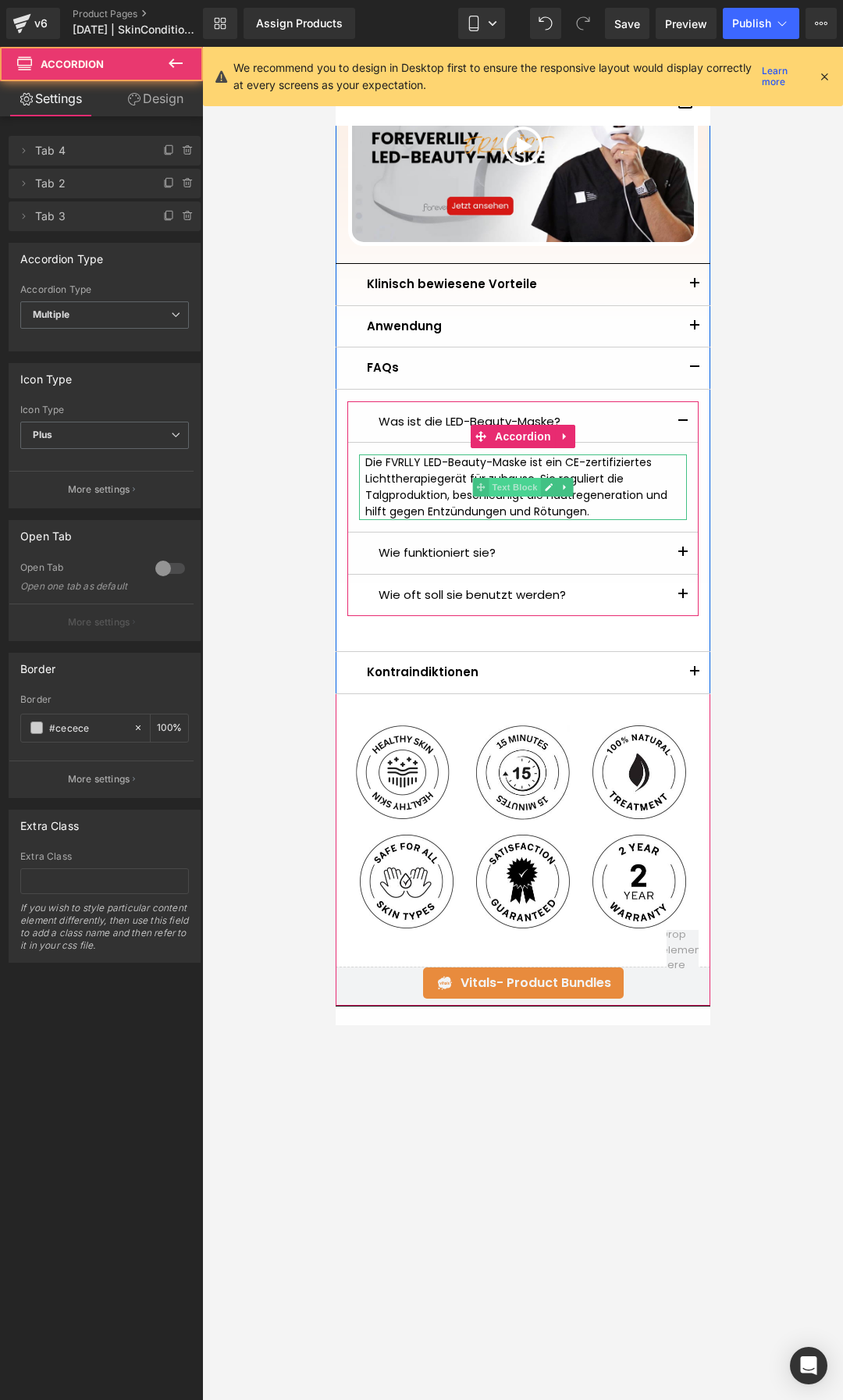
click at [511, 489] on span "Text Block" at bounding box center [514, 486] width 51 height 19
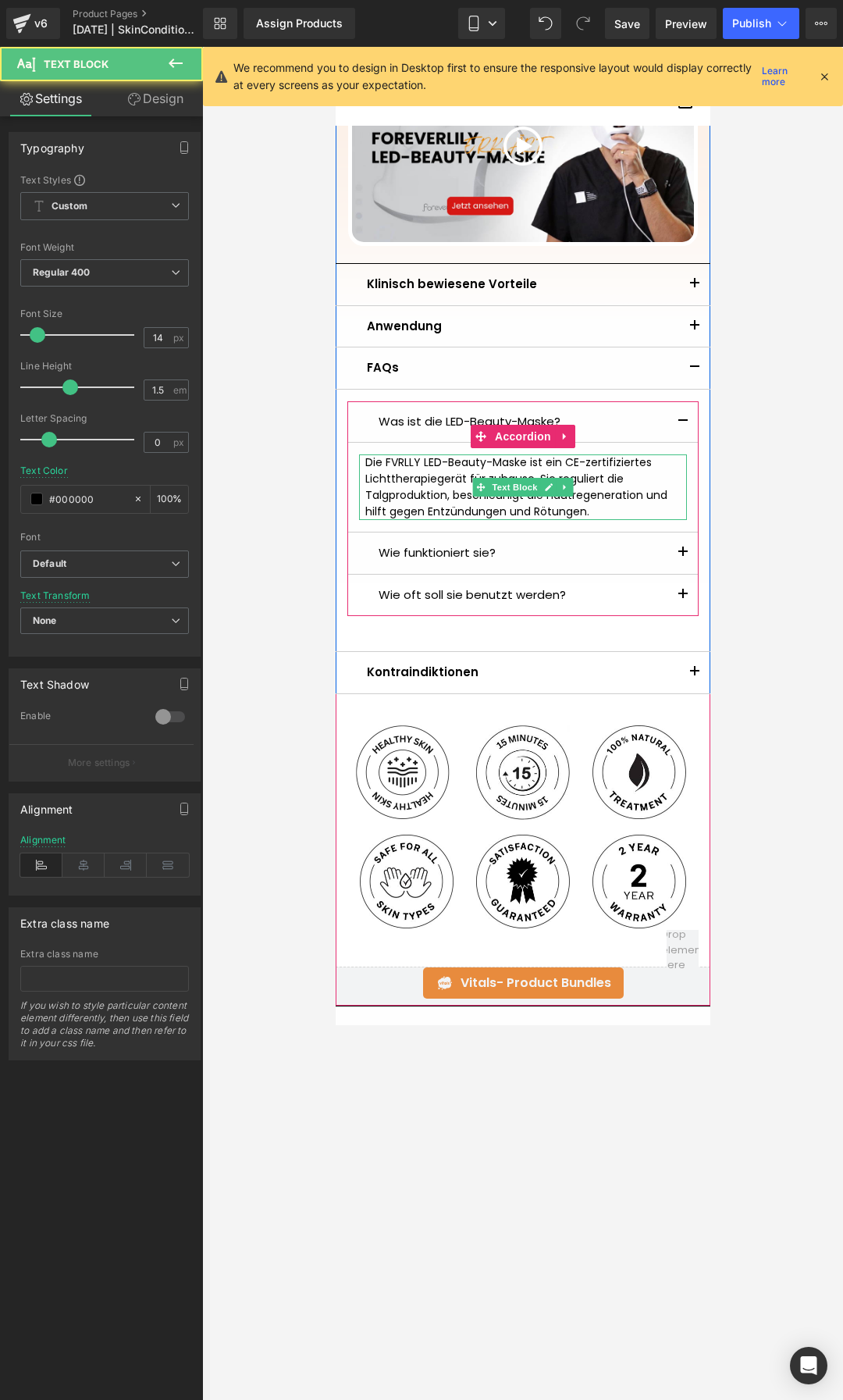
click at [429, 495] on div "Die FVRLLY LED-Beauty-Maske ist ein CE-zertifiziertes Lichttherapiegerät für zu…" at bounding box center [523, 487] width 328 height 66
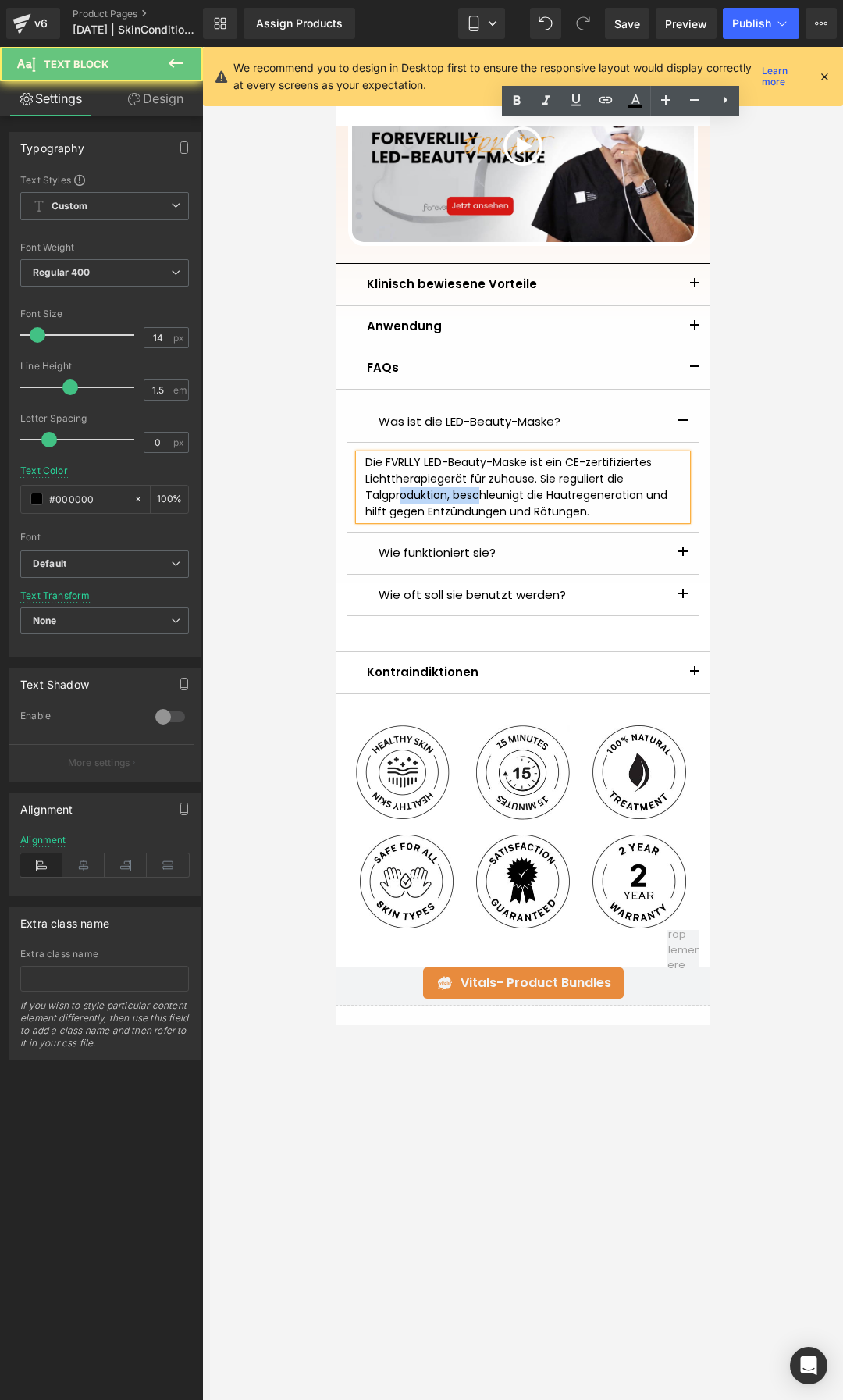
click at [429, 495] on div "Die FVRLLY LED-Beauty-Maske ist ein CE-zertifiziertes Lichttherapiegerät für zu…" at bounding box center [523, 487] width 328 height 66
copy div "Die FVRLLY LED-Beauty-Maske ist ein CE-zertifiziertes Lichttherapiegerät für zu…"
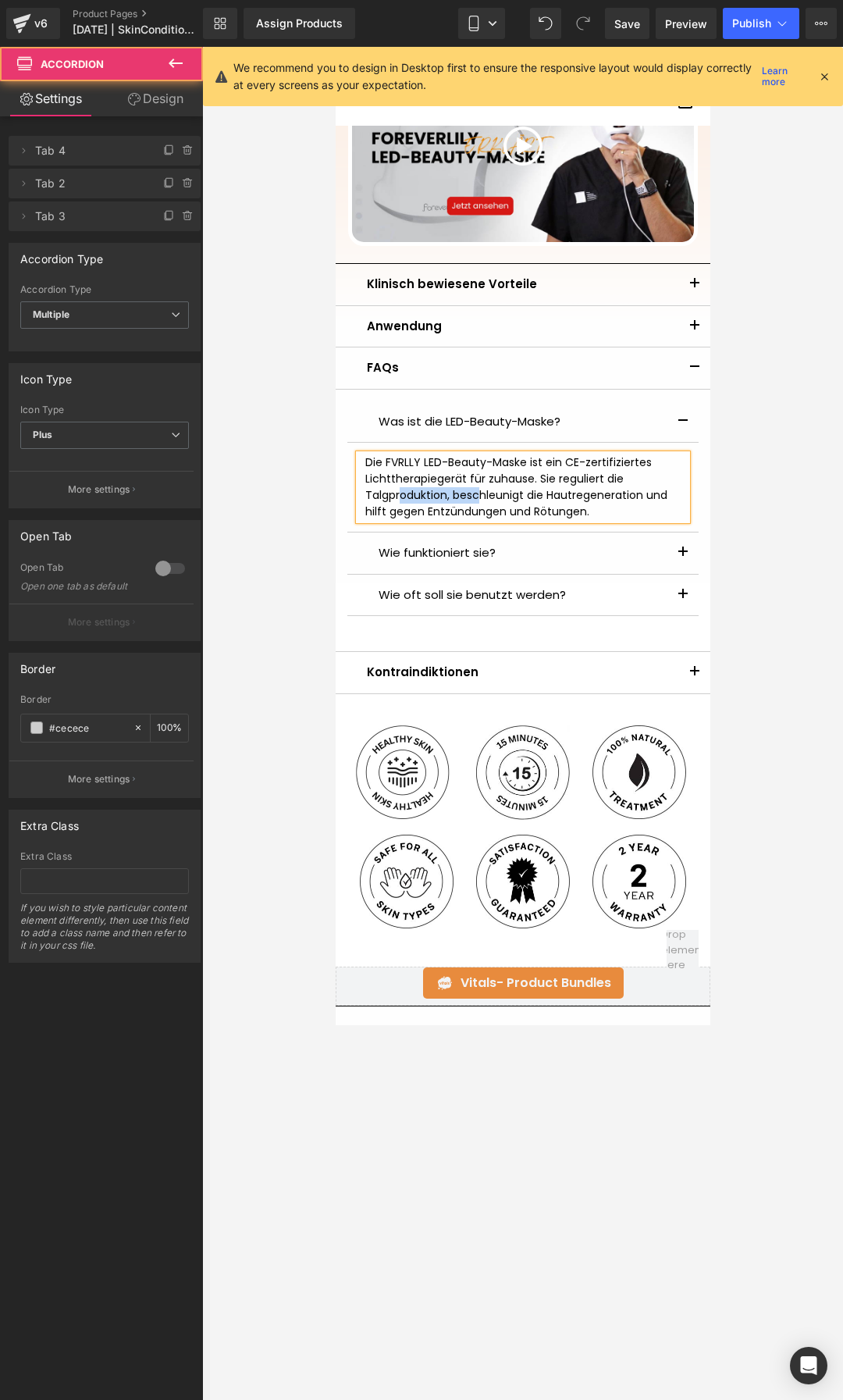
click at [680, 549] on button "button" at bounding box center [683, 553] width 31 height 41
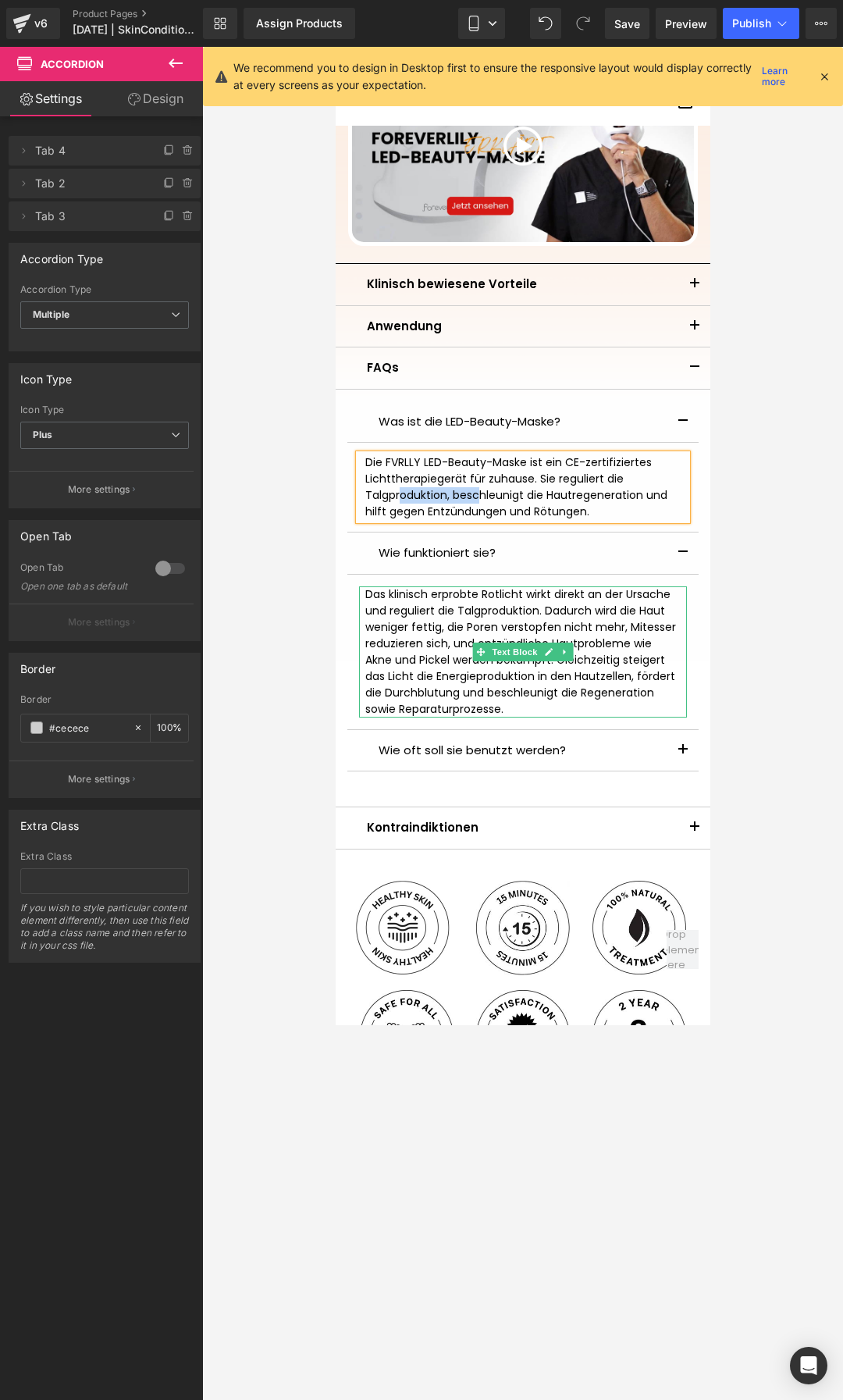
click at [603, 684] on div "Das klinisch erprobte Rotlicht wirkt direkt an der Ursache und reguliert die Ta…" at bounding box center [523, 652] width 328 height 132
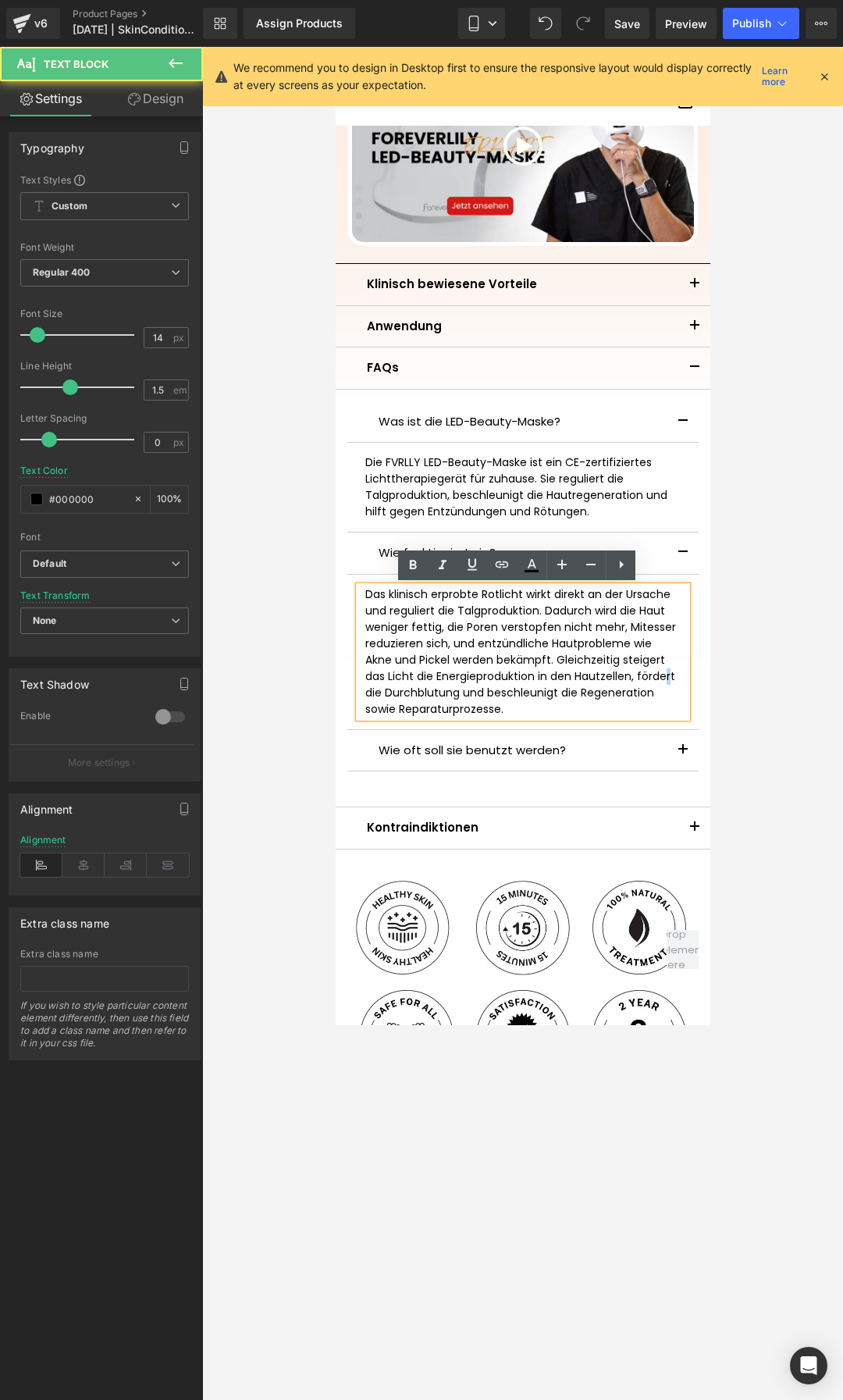
click at [603, 684] on div "Das klinisch erprobte Rotlicht wirkt direkt an der Ursache und reguliert die Ta…" at bounding box center [523, 652] width 328 height 132
copy div "Das klinisch erprobte Rotlicht wirkt direkt an der Ursache und reguliert die Ta…"
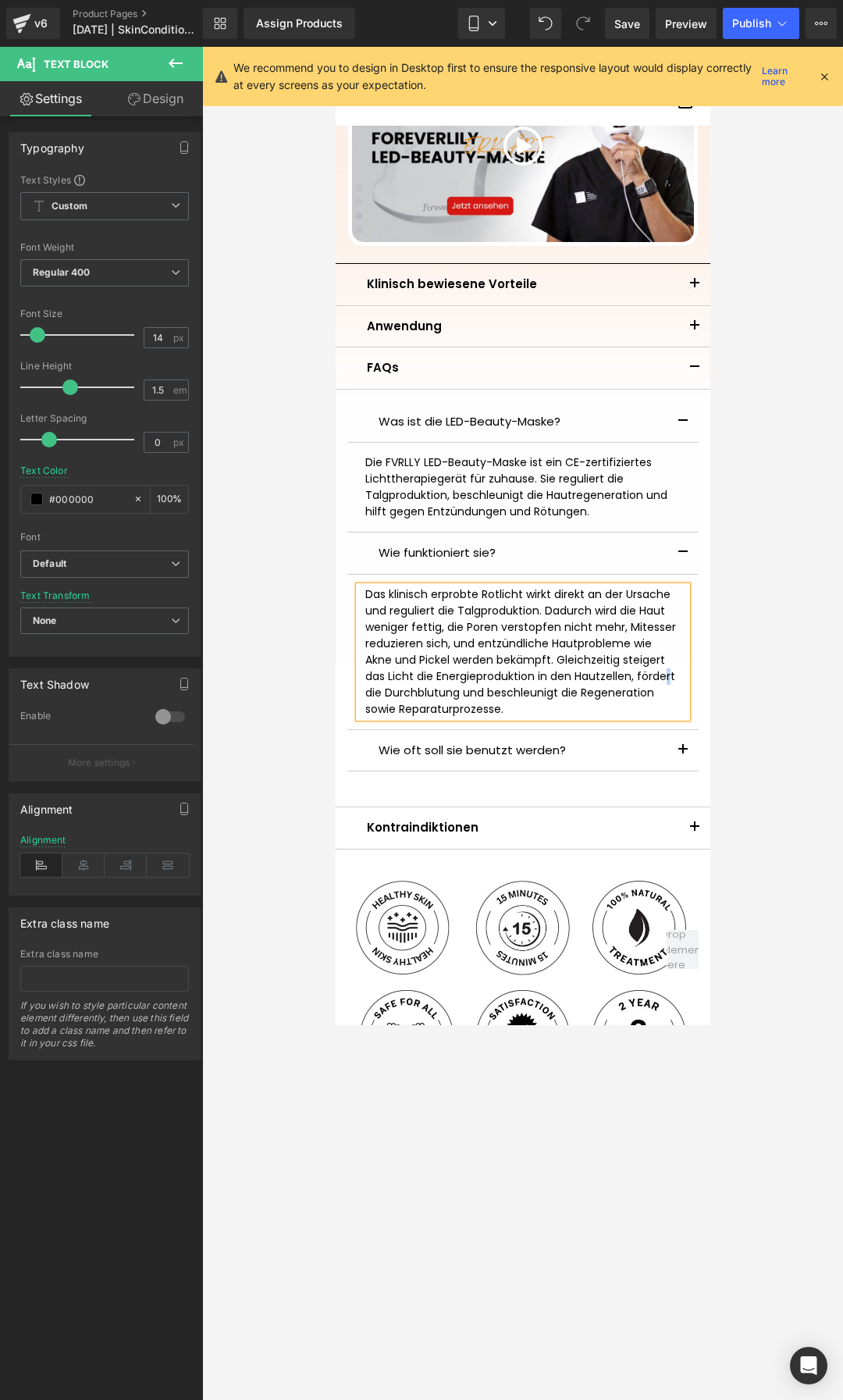
click at [673, 753] on button "button" at bounding box center [683, 751] width 31 height 41
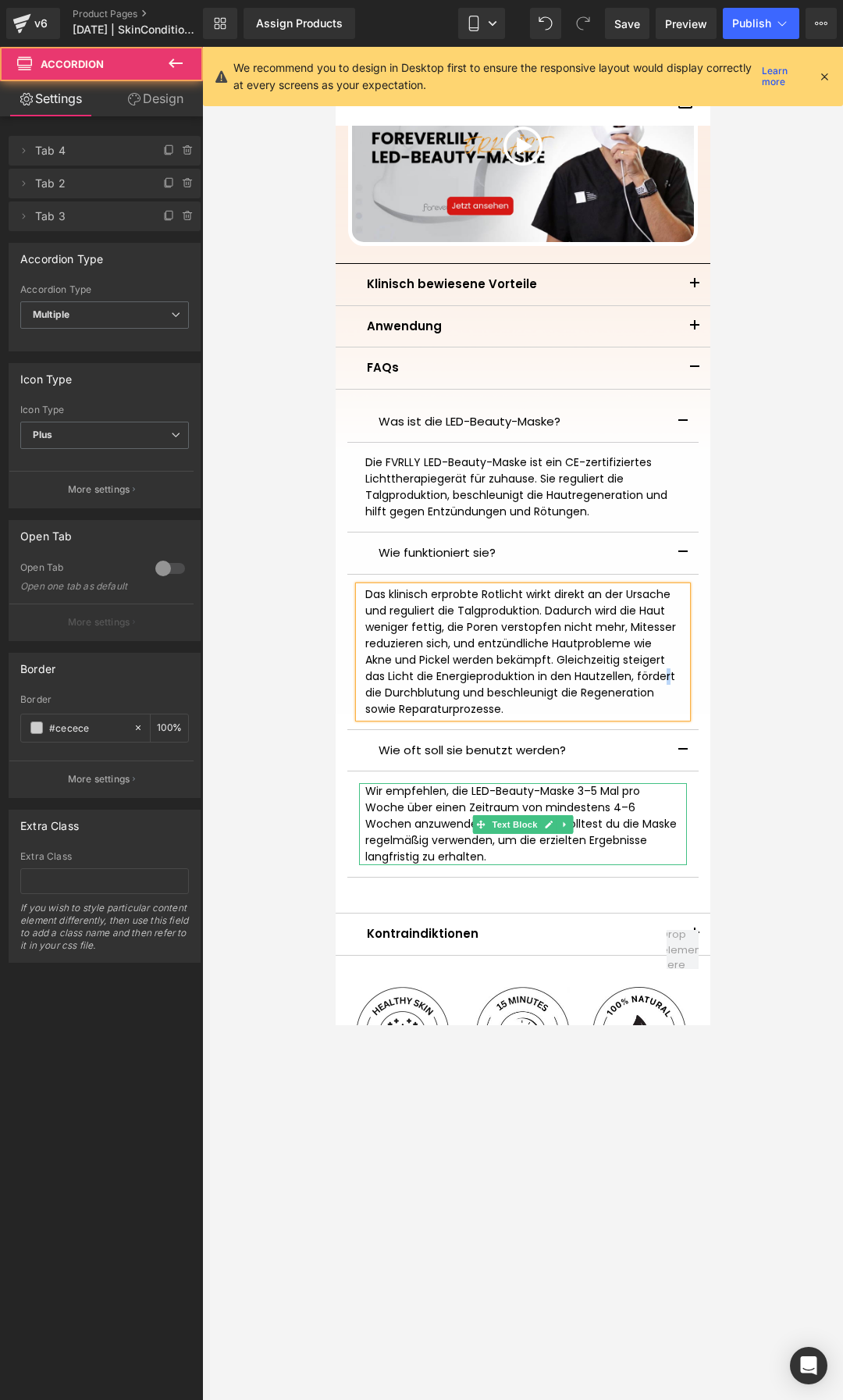
click at [420, 838] on div "Wir empfehlen, die LED-Beauty-Maske 3–5 Mal pro Woche über einen Zeitraum von m…" at bounding box center [523, 823] width 328 height 82
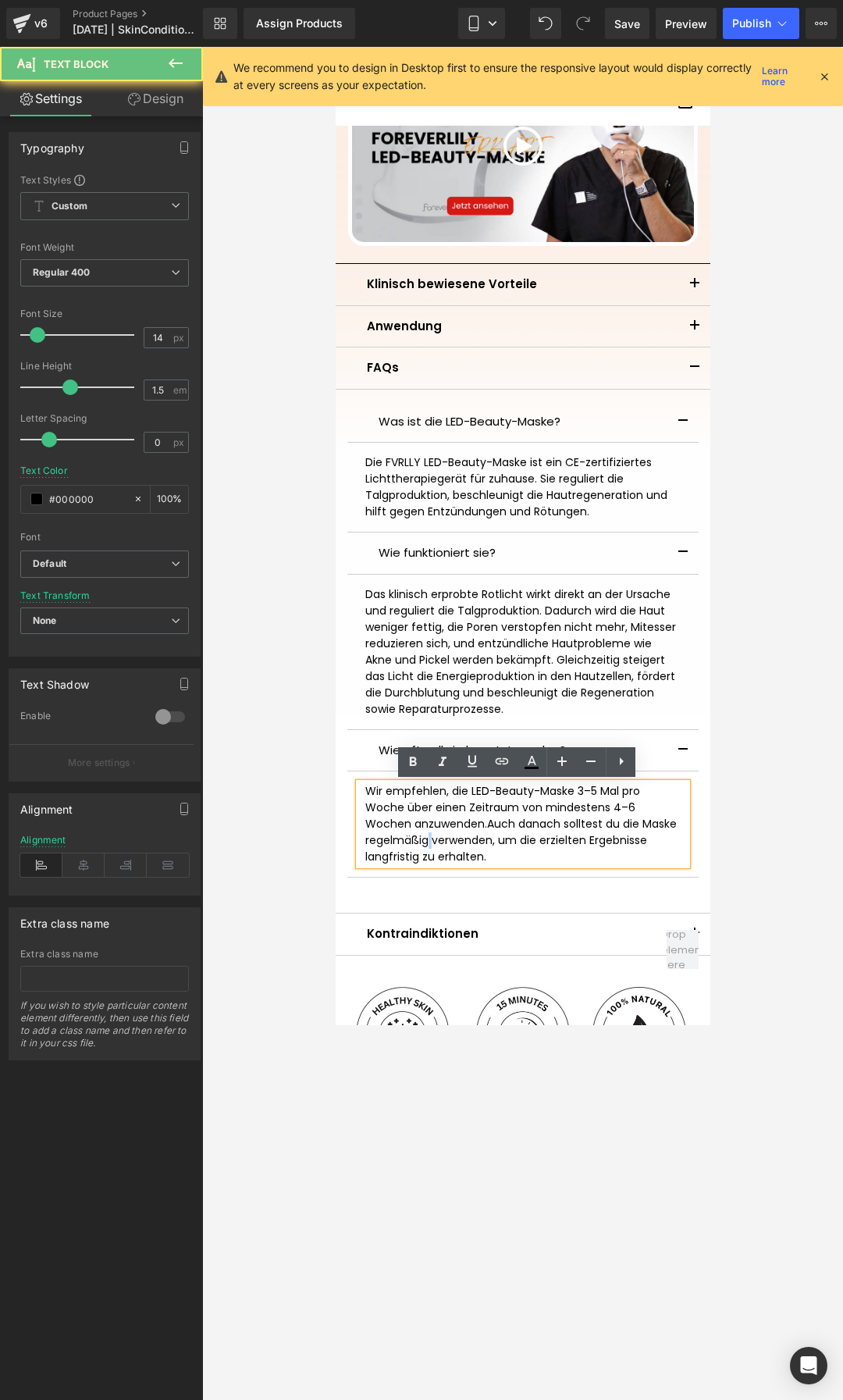
click at [420, 838] on div "Wir empfehlen, die LED-Beauty-Maske 3–5 Mal pro Woche über einen Zeitraum von m…" at bounding box center [523, 823] width 328 height 82
copy div "Wir empfehlen, die LED-Beauty-Maske 3–5 Mal pro Woche über einen Zeitraum von m…"
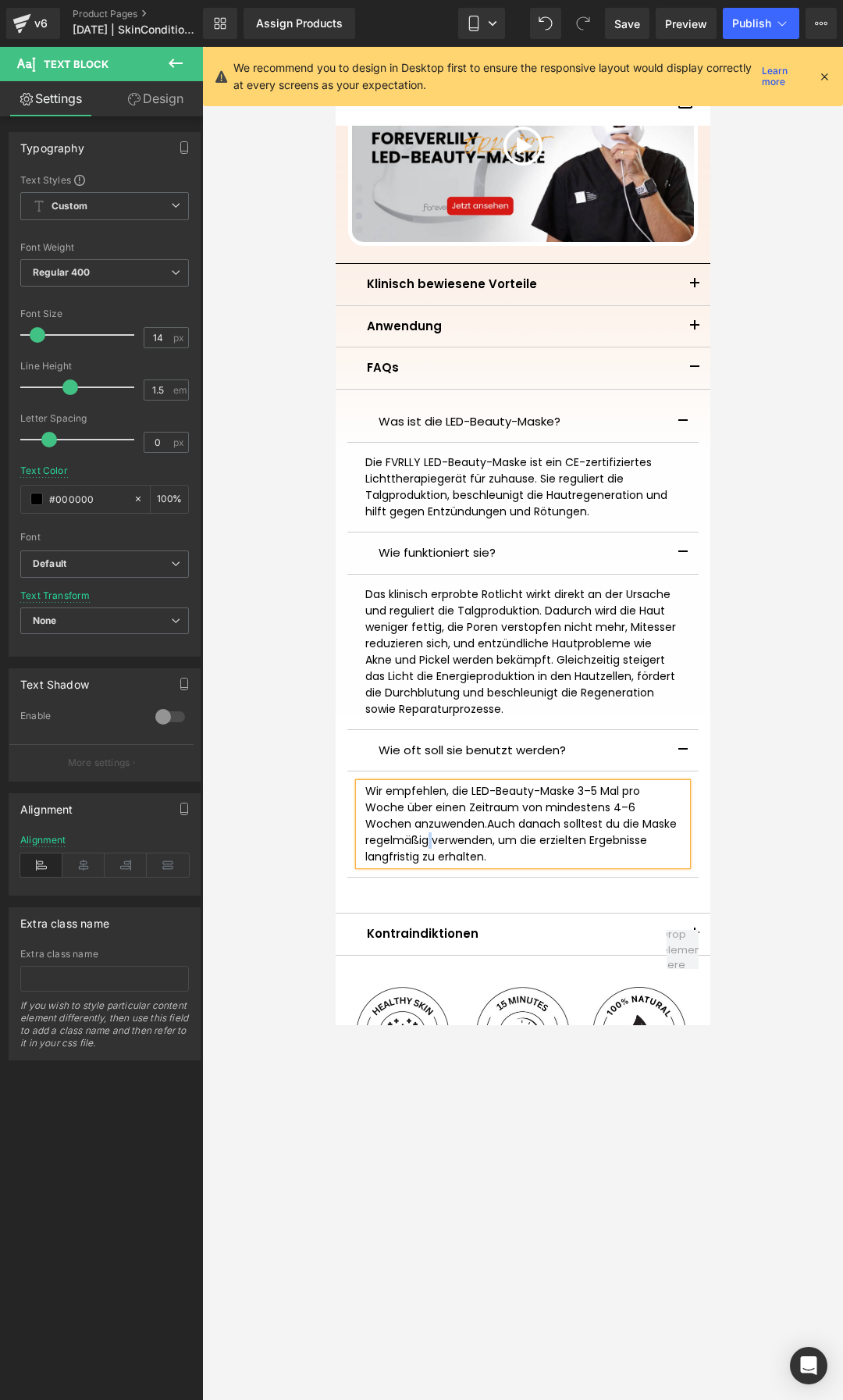
click at [534, 841] on div "Wir empfehlen, die LED-Beauty-Maske 3–5 Mal pro Woche über einen Zeitraum von m…" at bounding box center [523, 823] width 328 height 82
drag, startPoint x: 514, startPoint y: 858, endPoint x: 356, endPoint y: 785, distance: 174.0
click at [359, 785] on div "Wir empfehlen, die LED-Beauty-Maske 3–5 Mal pro Woche über einen Zeitraum von m…" at bounding box center [523, 823] width 328 height 82
copy div "Wir empfehlen, die LED-Beauty-Maske 3–5 Mal pro Woche über einen Zeitraum von m…"
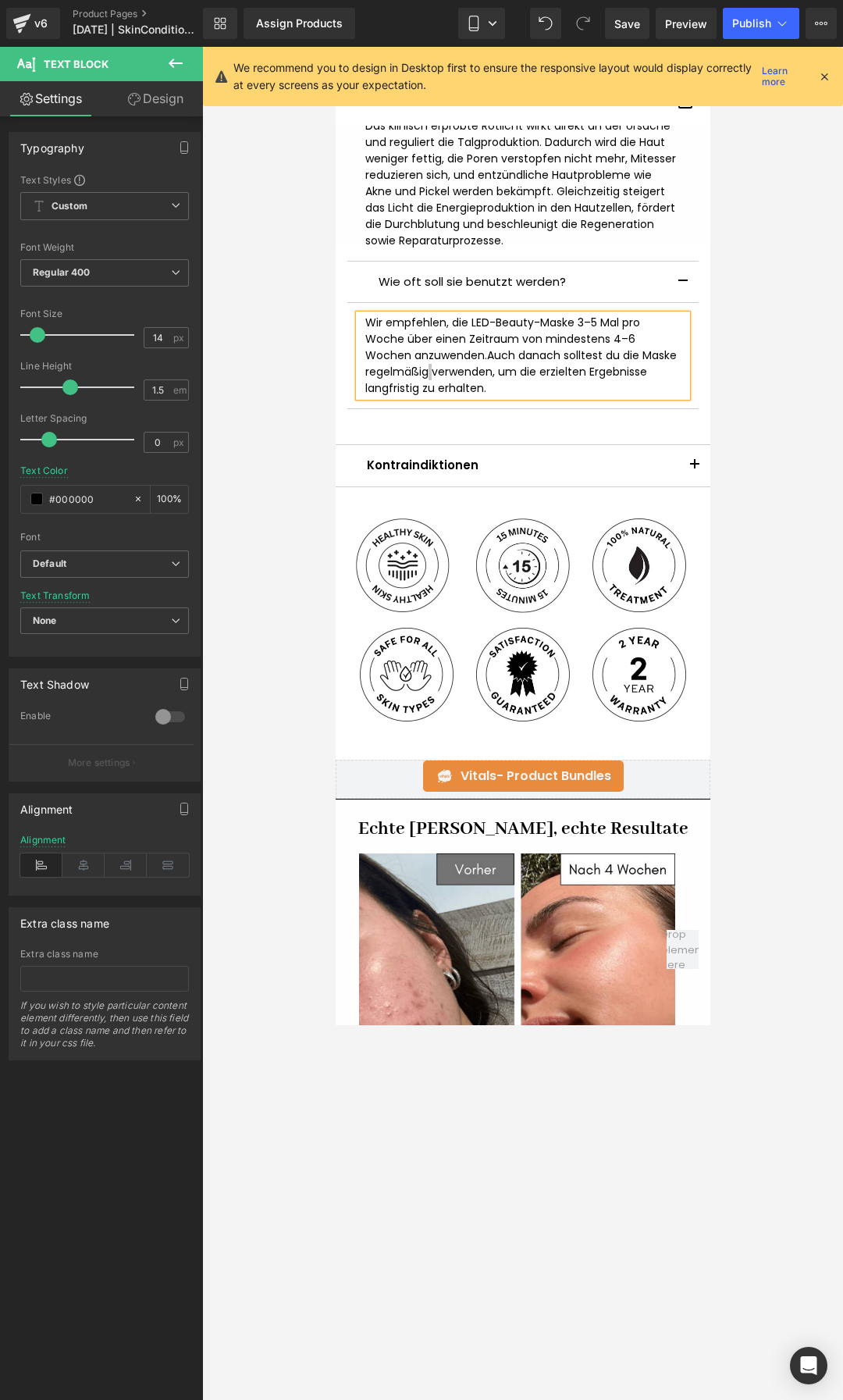
scroll to position [2108, 0]
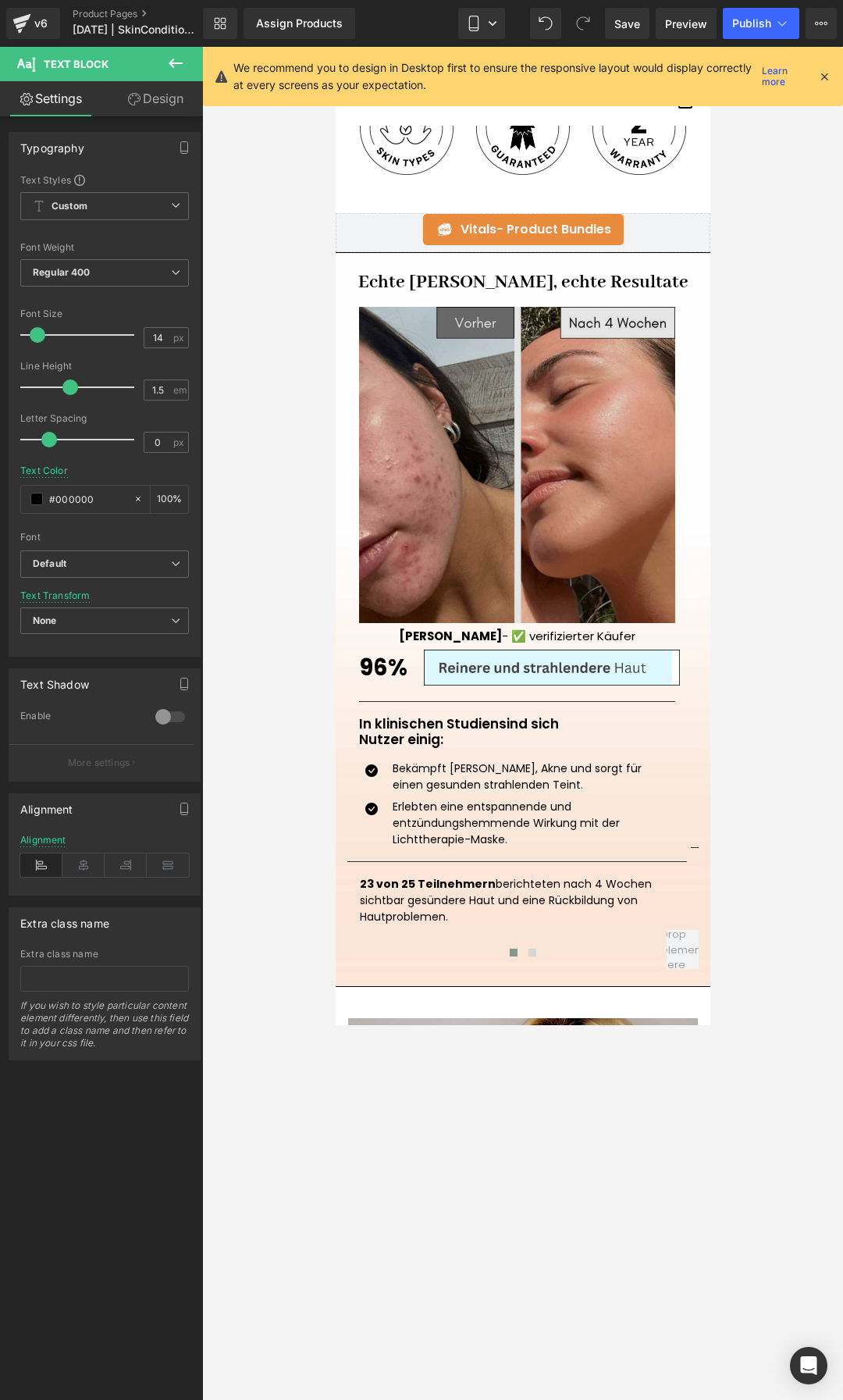
click at [521, 499] on img at bounding box center [517, 465] width 316 height 316
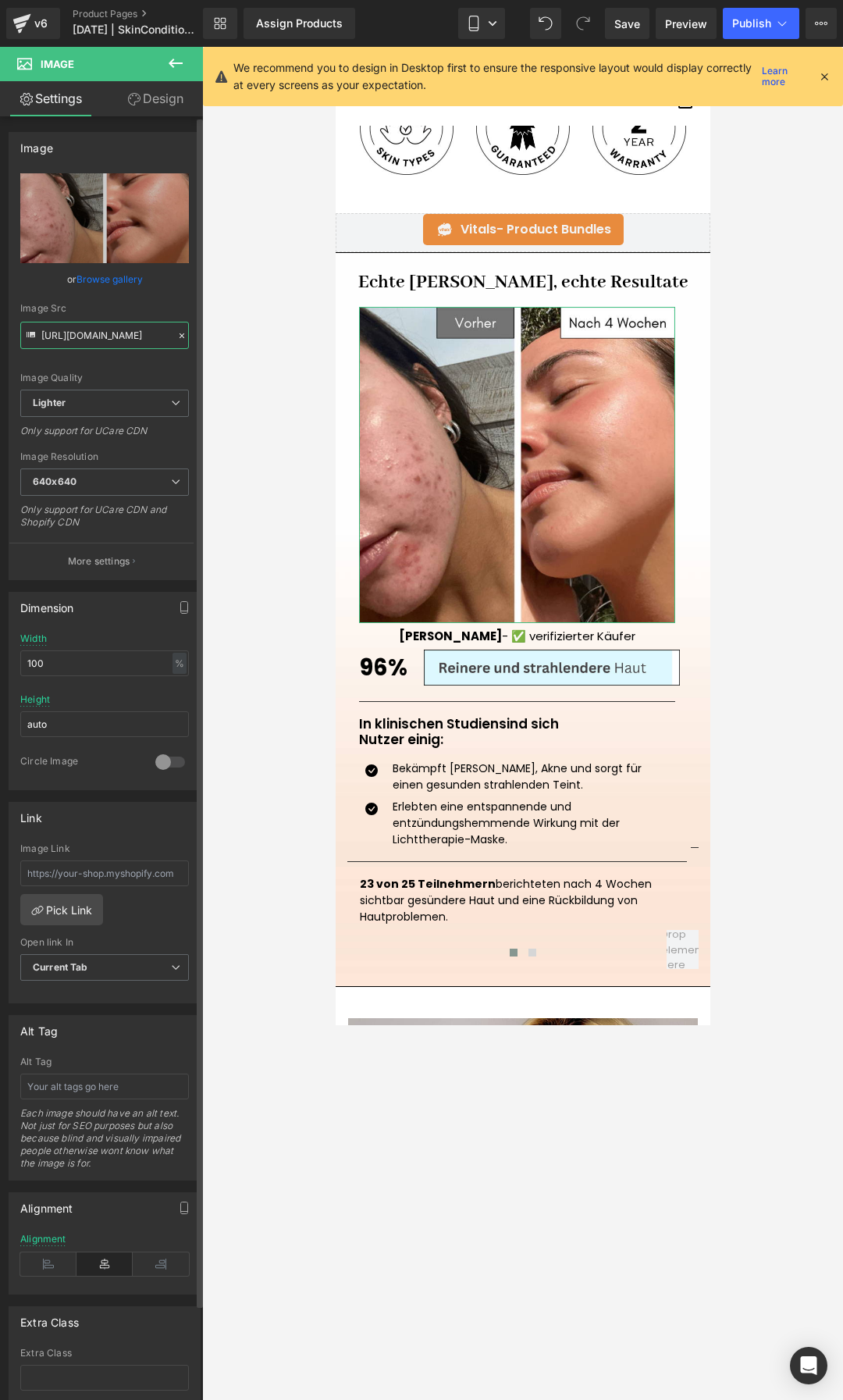
click at [63, 346] on input "https://ucarecdn.com/383271ff-4776-4c3c-9891-e00dc3d48af8/-/format/auto/-/previ…" at bounding box center [105, 335] width 169 height 28
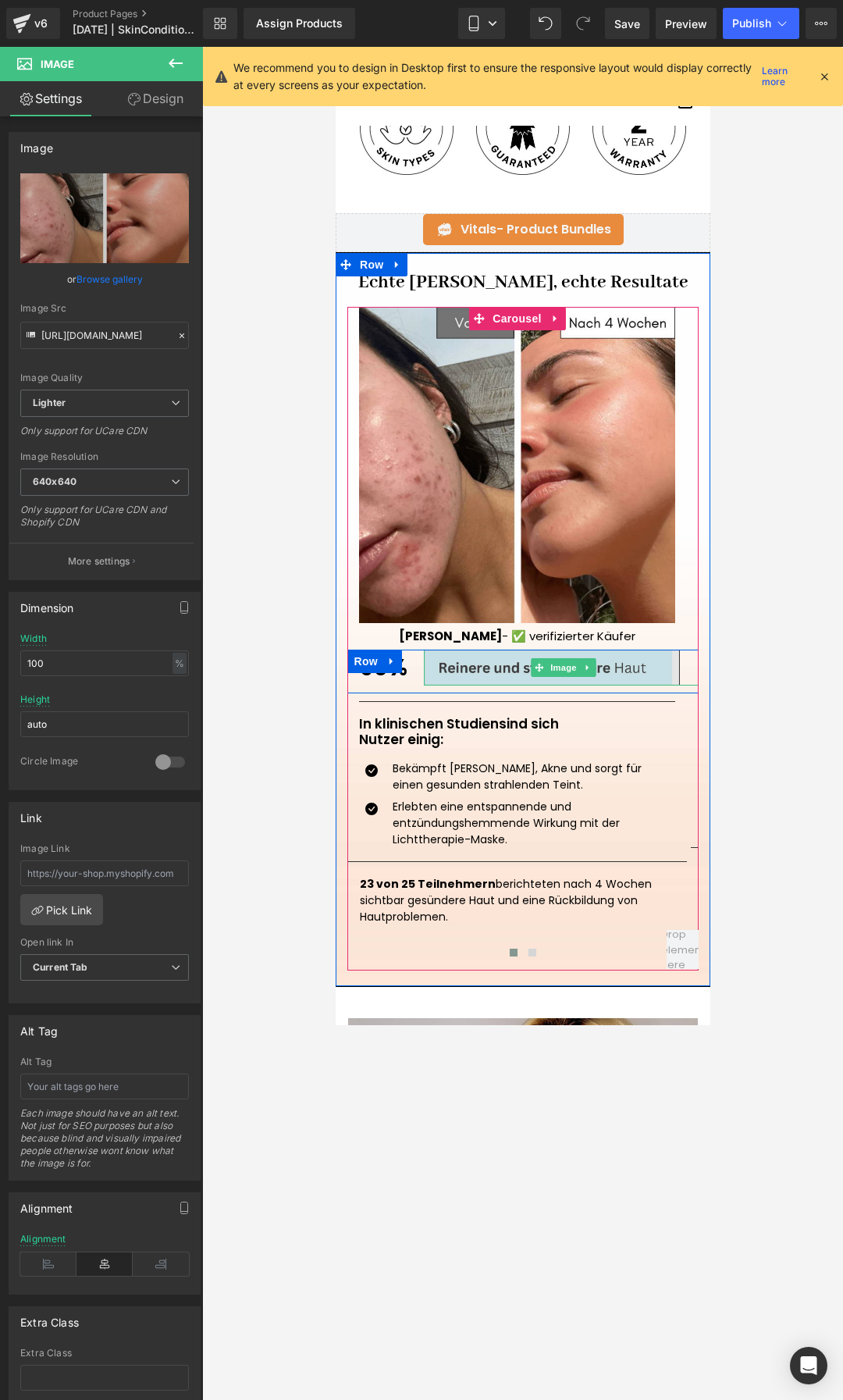
click at [525, 665] on img at bounding box center [564, 667] width 281 height 36
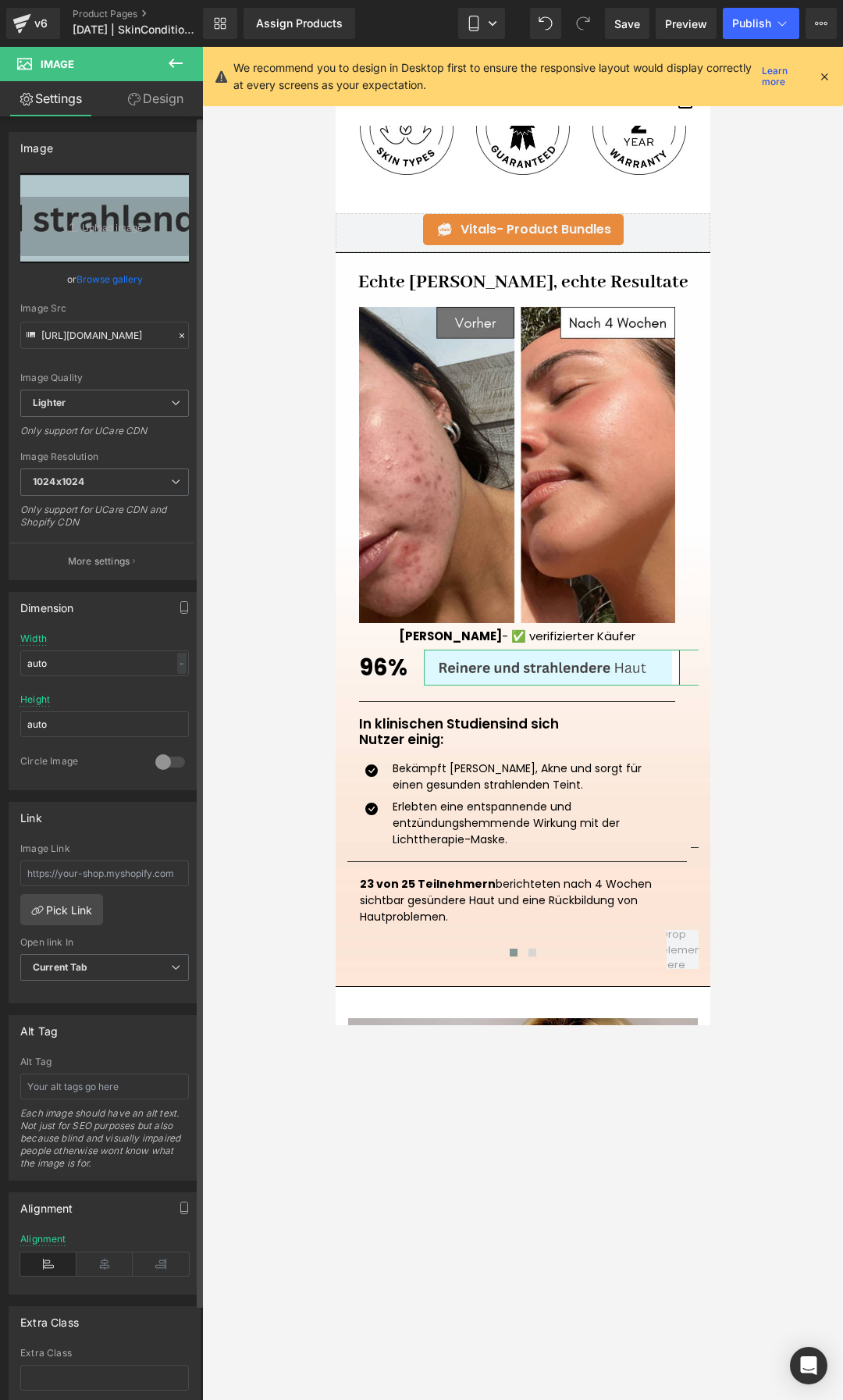
click at [74, 321] on div "Image Src https://ucarecdn.com/d8930ca4-a193-4c38-b1cf-ac76315a10f0/-/format/au…" at bounding box center [105, 325] width 169 height 46
click at [85, 335] on input "https://ucarecdn.com/d8930ca4-a193-4c38-b1cf-ac76315a10f0/-/format/auto/-/previ…" at bounding box center [105, 335] width 169 height 28
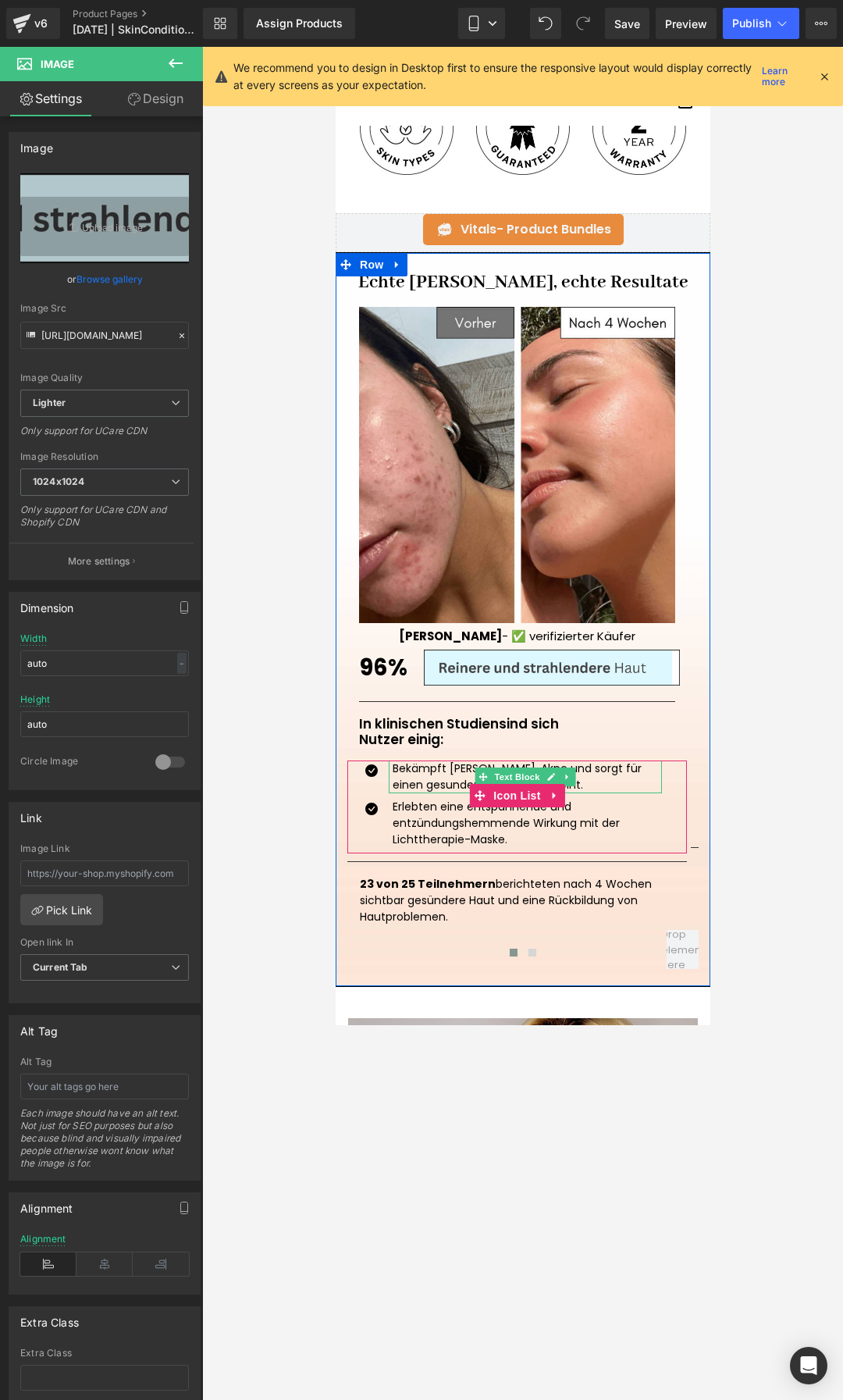
click at [424, 774] on p "Bekämpft [PERSON_NAME], Akne und sorgt für einen gesunden strahlenden Teint." at bounding box center [527, 776] width 269 height 32
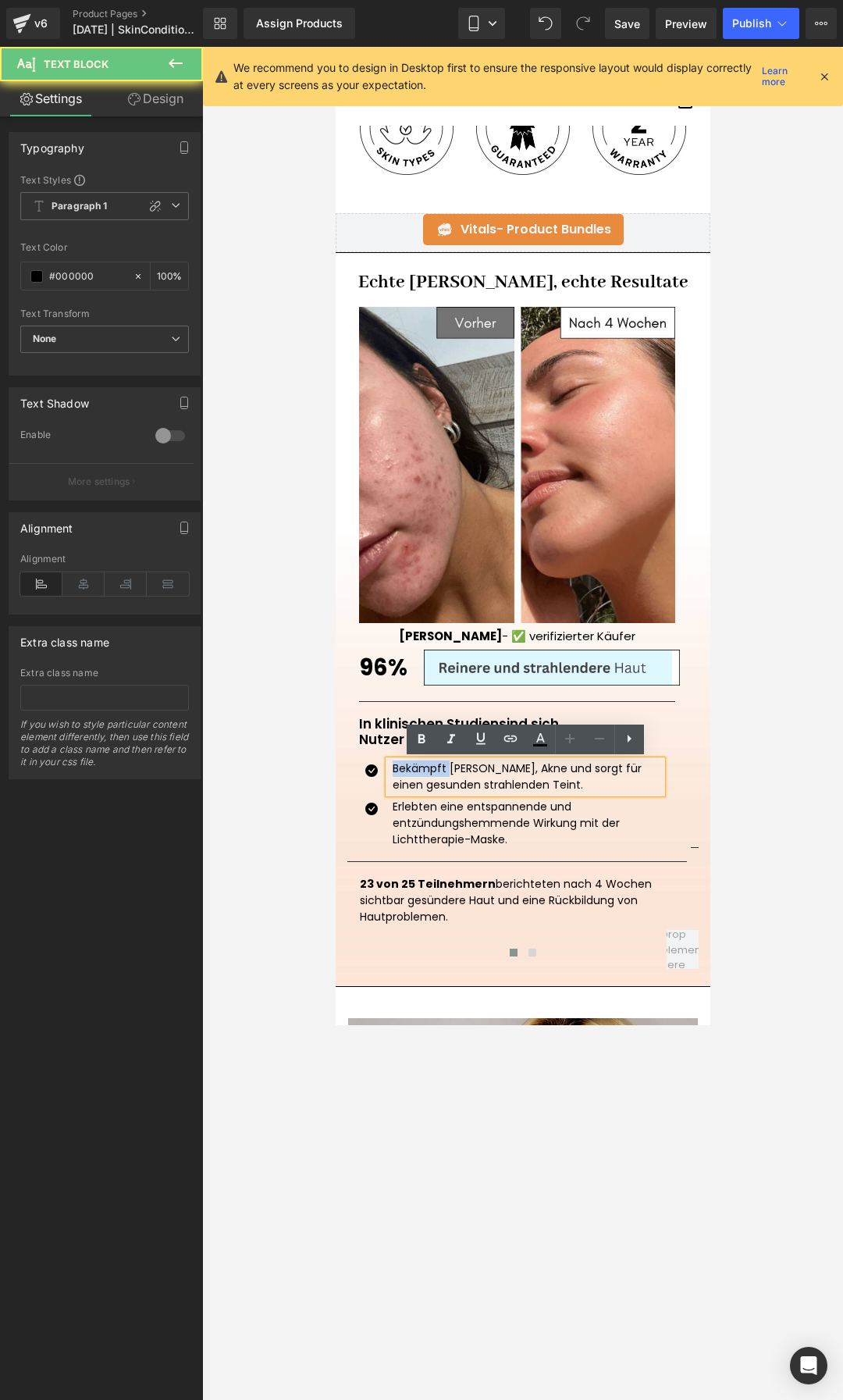
click at [424, 774] on p "Bekämpft [PERSON_NAME], Akne und sorgt für einen gesunden strahlenden Teint." at bounding box center [527, 776] width 269 height 32
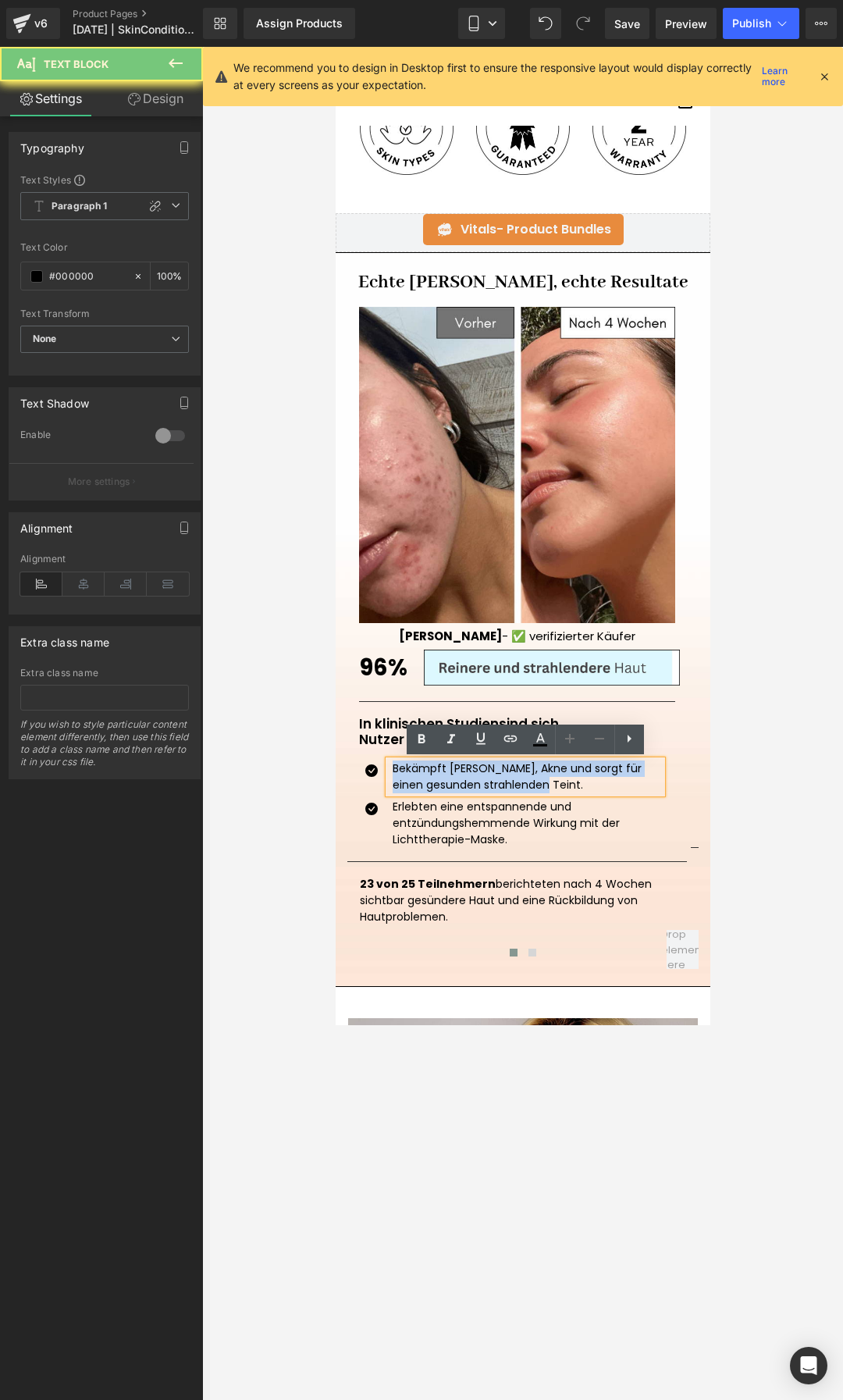
copy p "Bekämpft [PERSON_NAME], Akne und sorgt für einen gesunden strahlenden Teint."
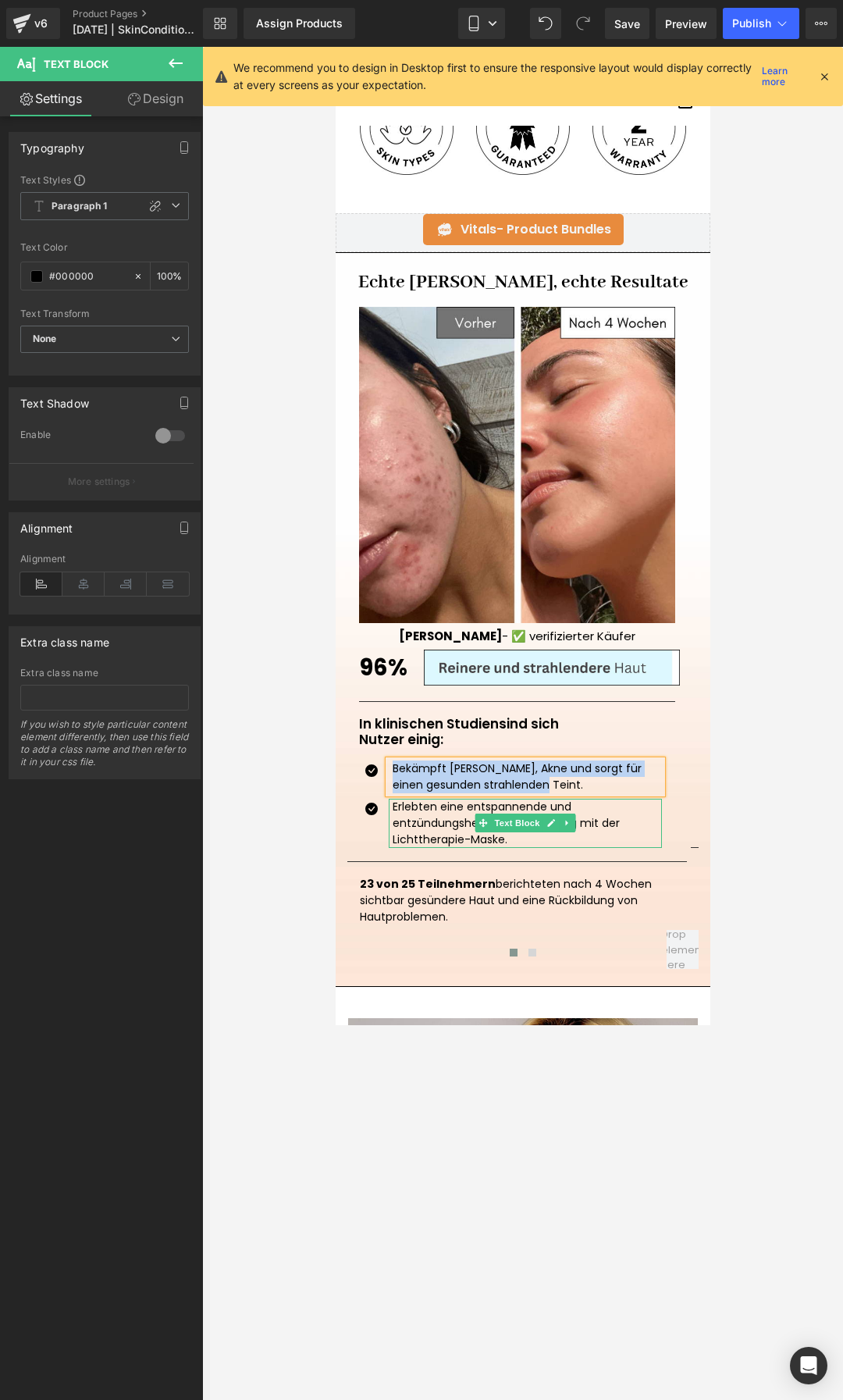
click at [441, 814] on div "Erlebten eine entspannende und entzündungshemmende Wirkung mit der Lichttherapi…" at bounding box center [525, 823] width 273 height 49
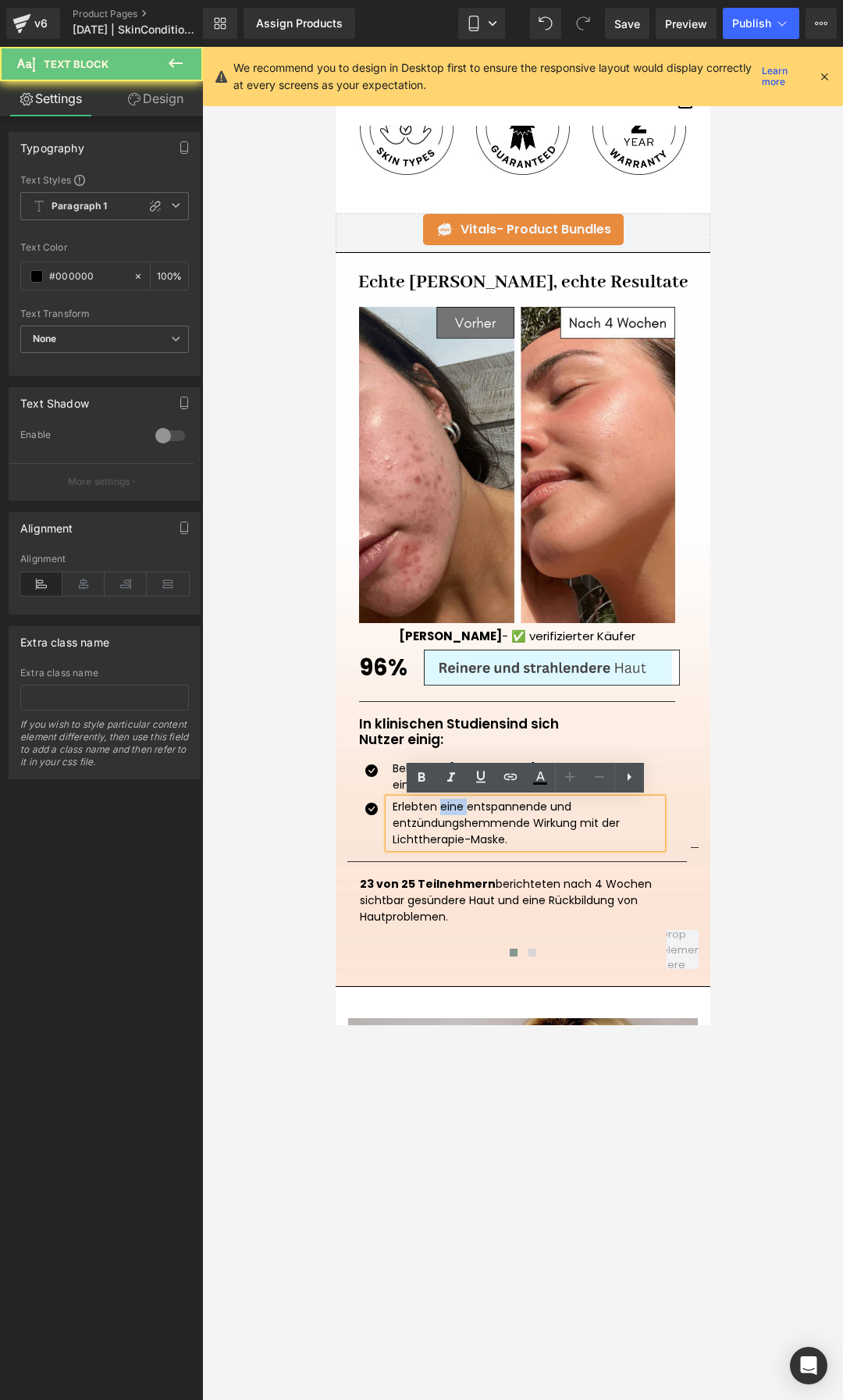
click at [441, 814] on div "Erlebten eine entspannende und entzündungshemmende Wirkung mit der Lichttherapi…" at bounding box center [525, 823] width 273 height 49
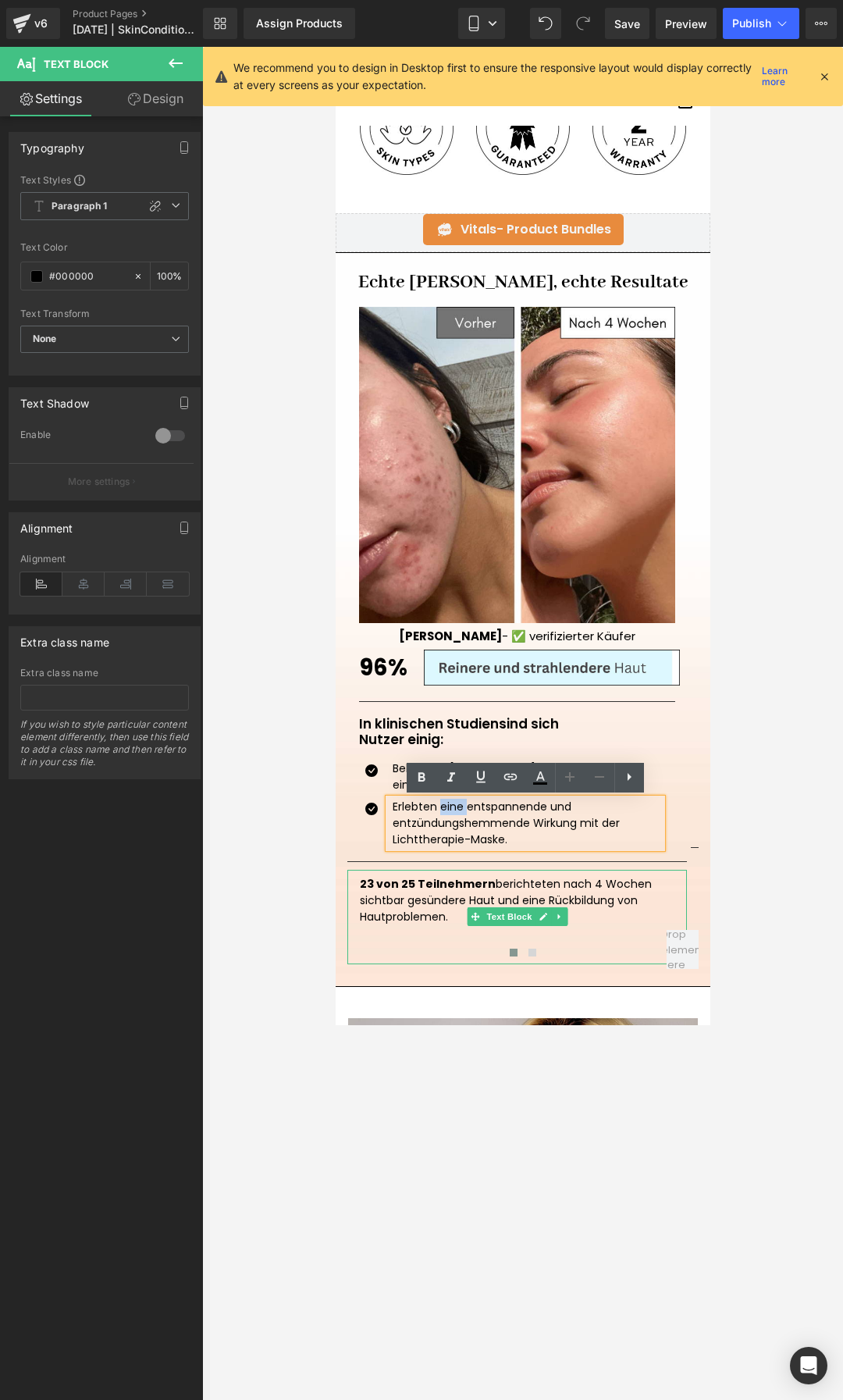
click at [405, 913] on p "23 von 25 Teilnehmern berichteten nach 4 Wochen sichtbar gesündere Haut und ein…" at bounding box center [517, 901] width 314 height 49
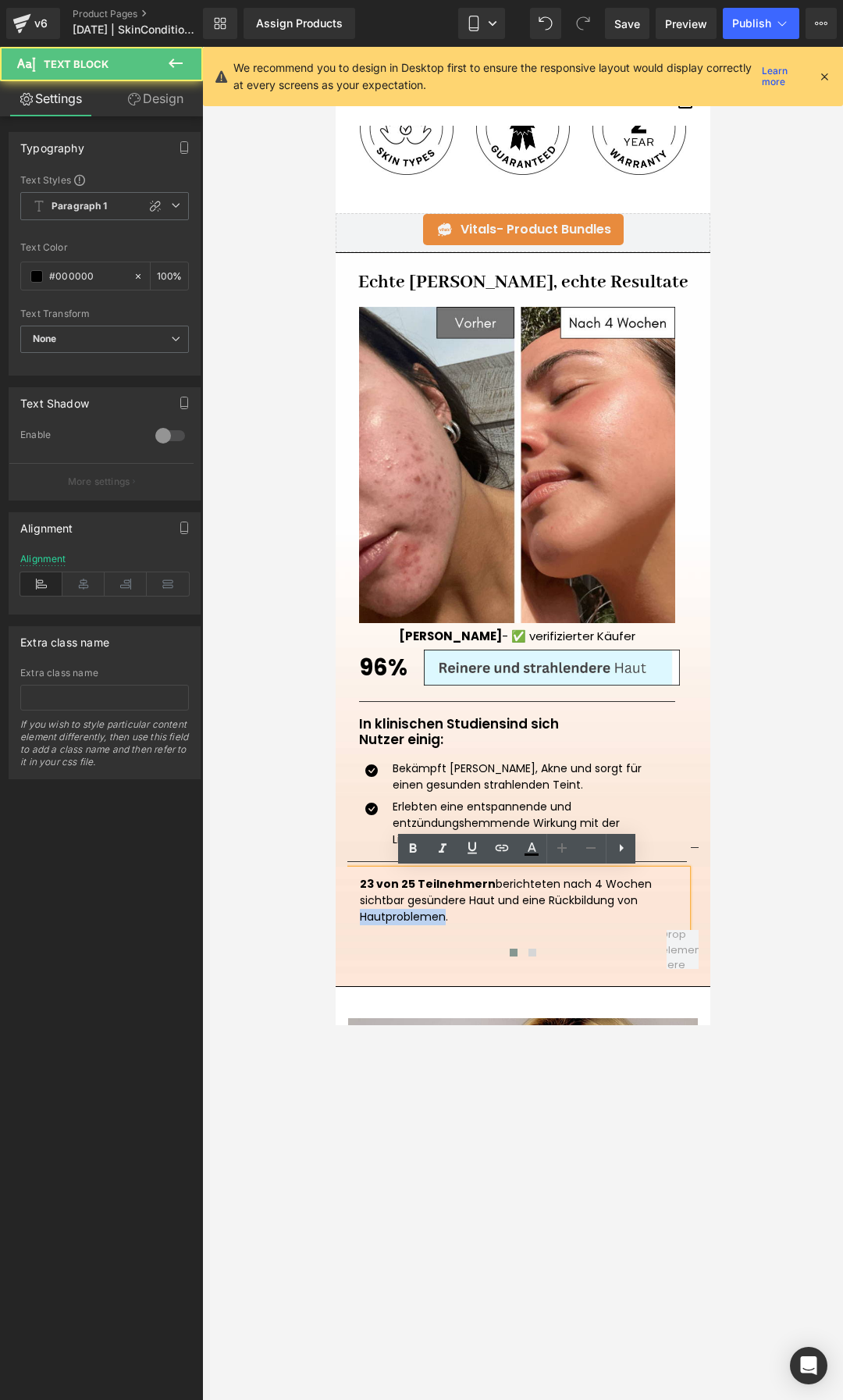
click at [405, 913] on p "23 von 25 Teilnehmern berichteten nach 4 Wochen sichtbar gesündere Haut und ein…" at bounding box center [517, 901] width 314 height 49
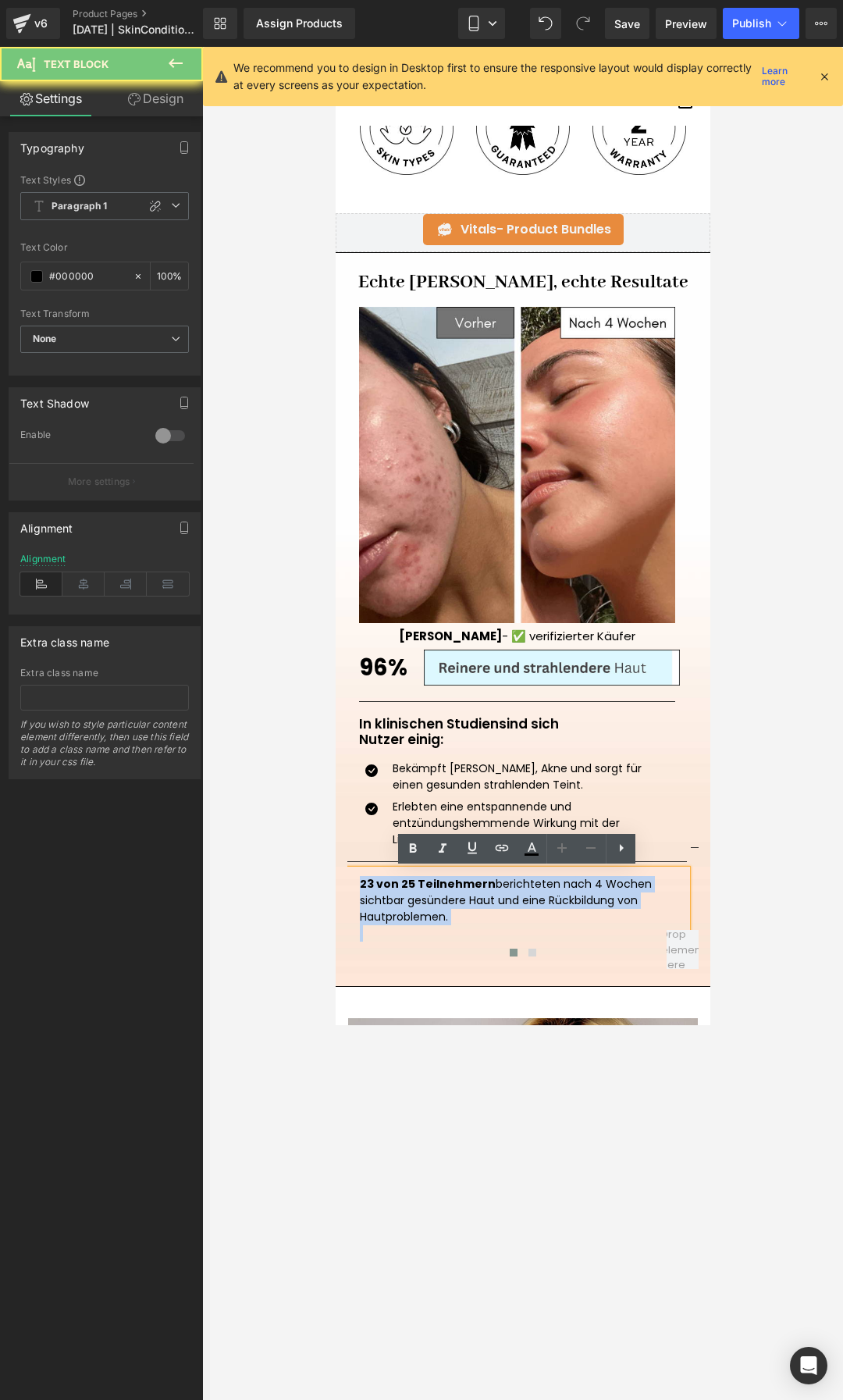
click at [405, 913] on p "23 von 25 Teilnehmern berichteten nach 4 Wochen sichtbar gesündere Haut und ein…" at bounding box center [517, 901] width 314 height 49
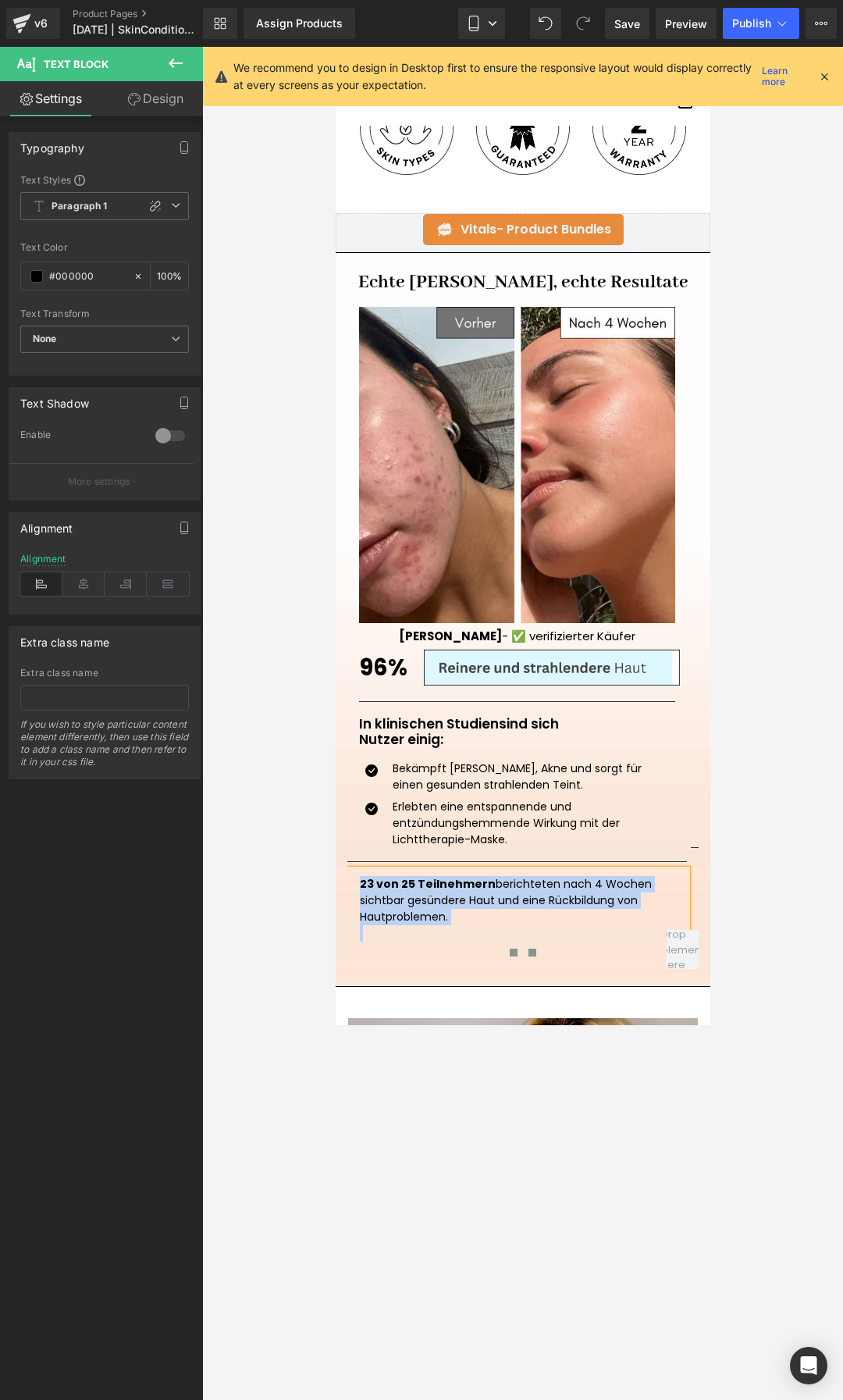
click at [528, 952] on span at bounding box center [532, 953] width 8 height 8
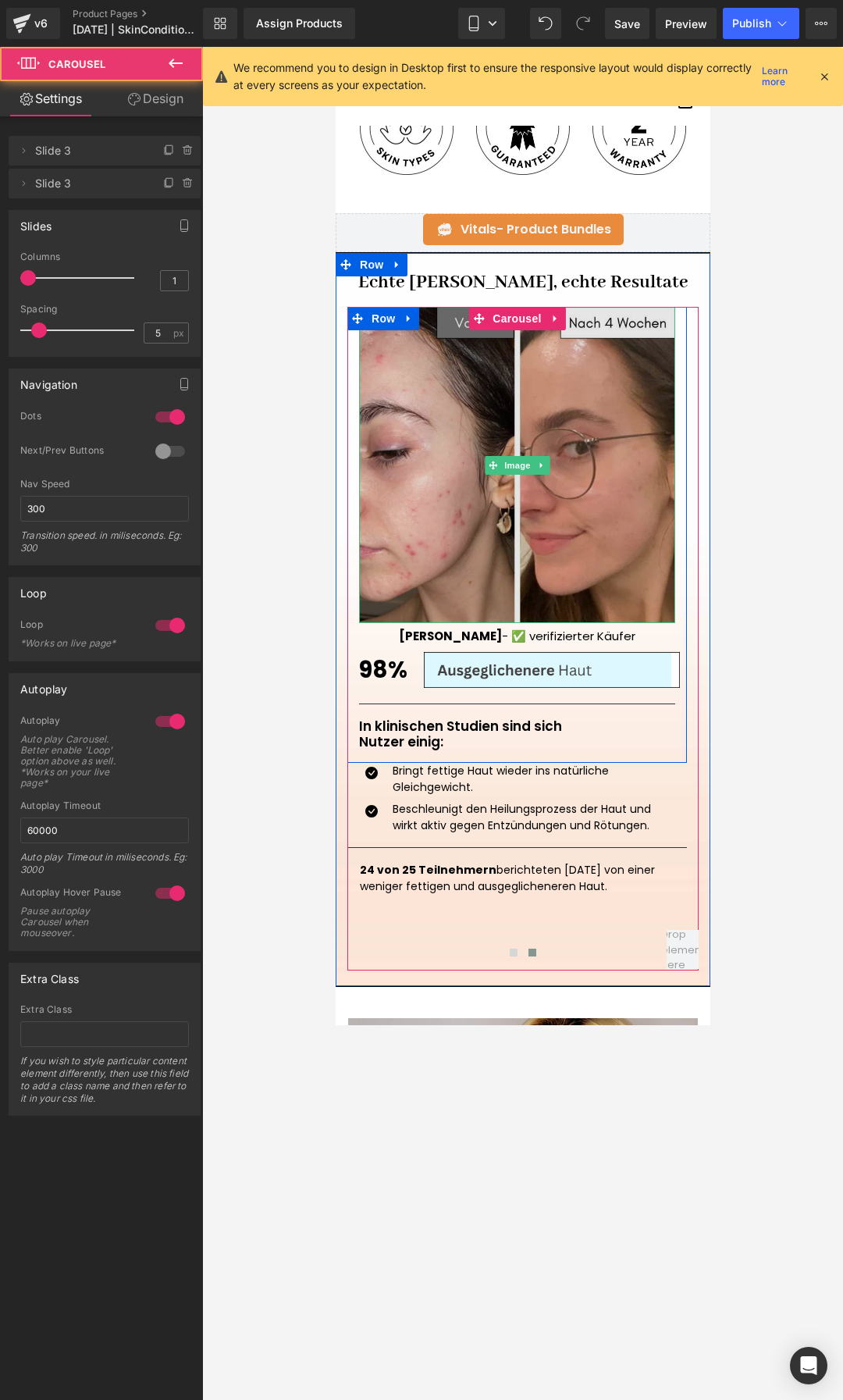
click at [455, 518] on img at bounding box center [517, 465] width 316 height 316
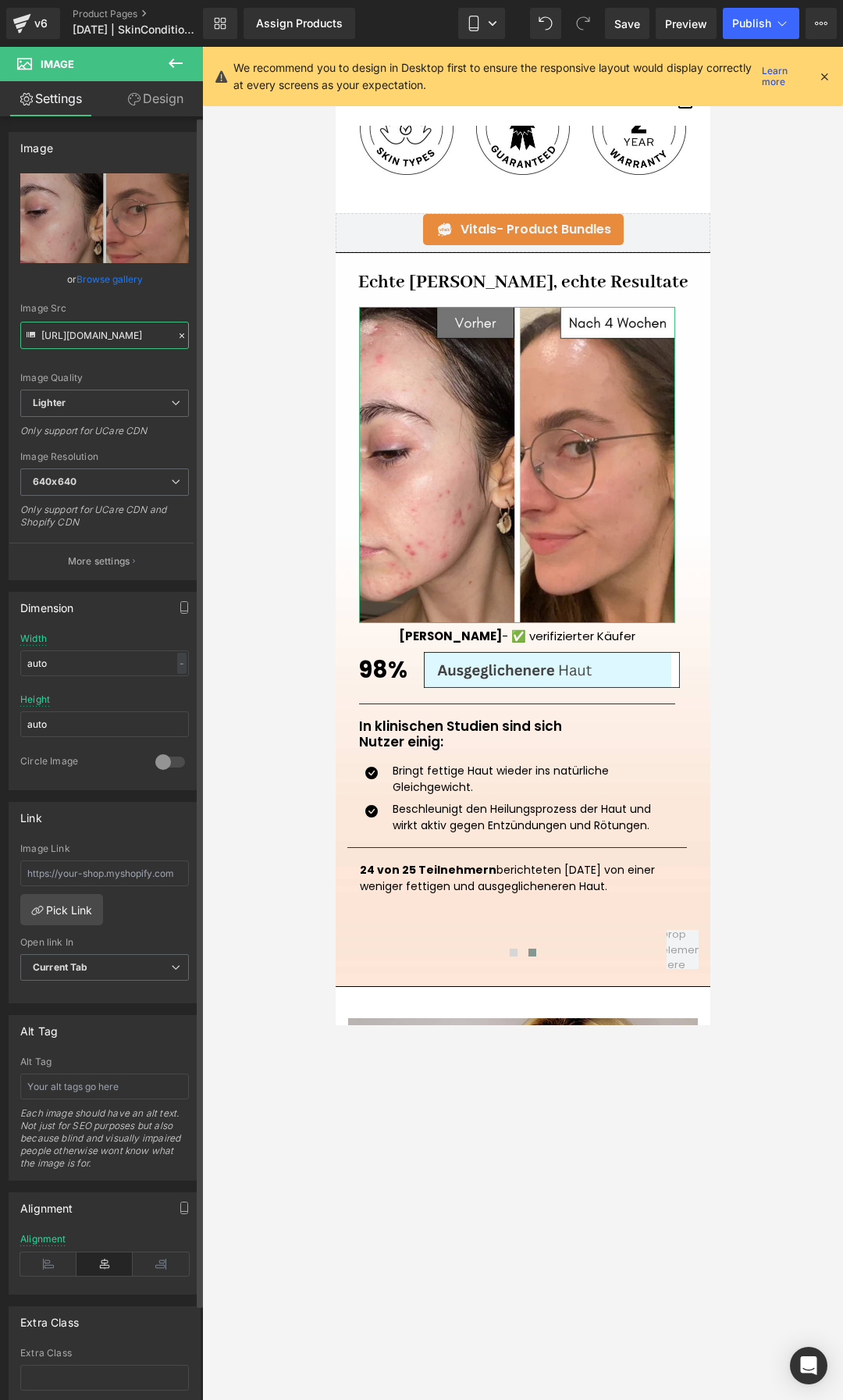
click at [89, 342] on input "https://ucarecdn.com/d8ae5a88-377e-4ca9-83e1-f1f07d3b15a0/-/format/auto/-/previ…" at bounding box center [105, 335] width 169 height 28
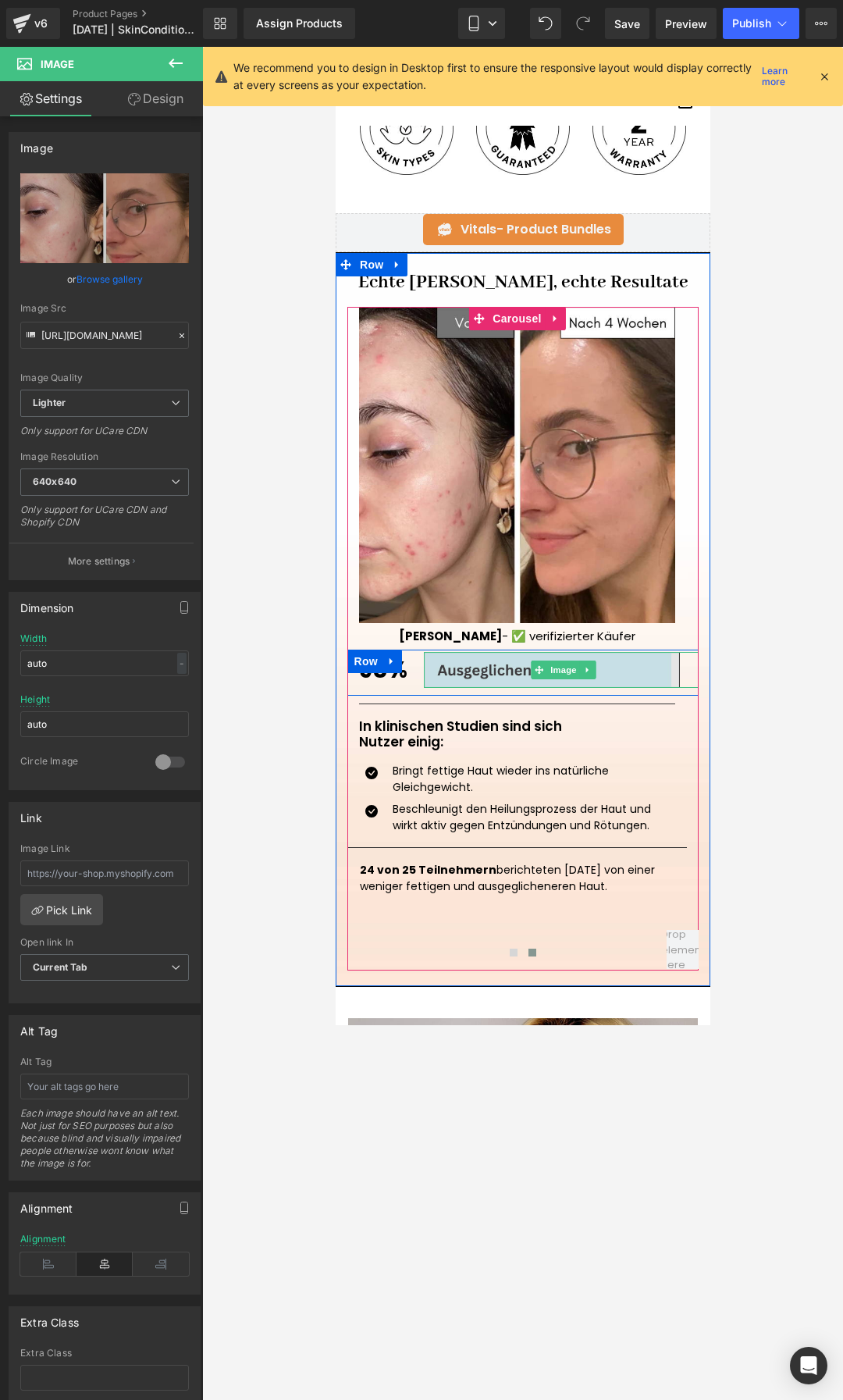
click at [508, 665] on img at bounding box center [564, 670] width 281 height 36
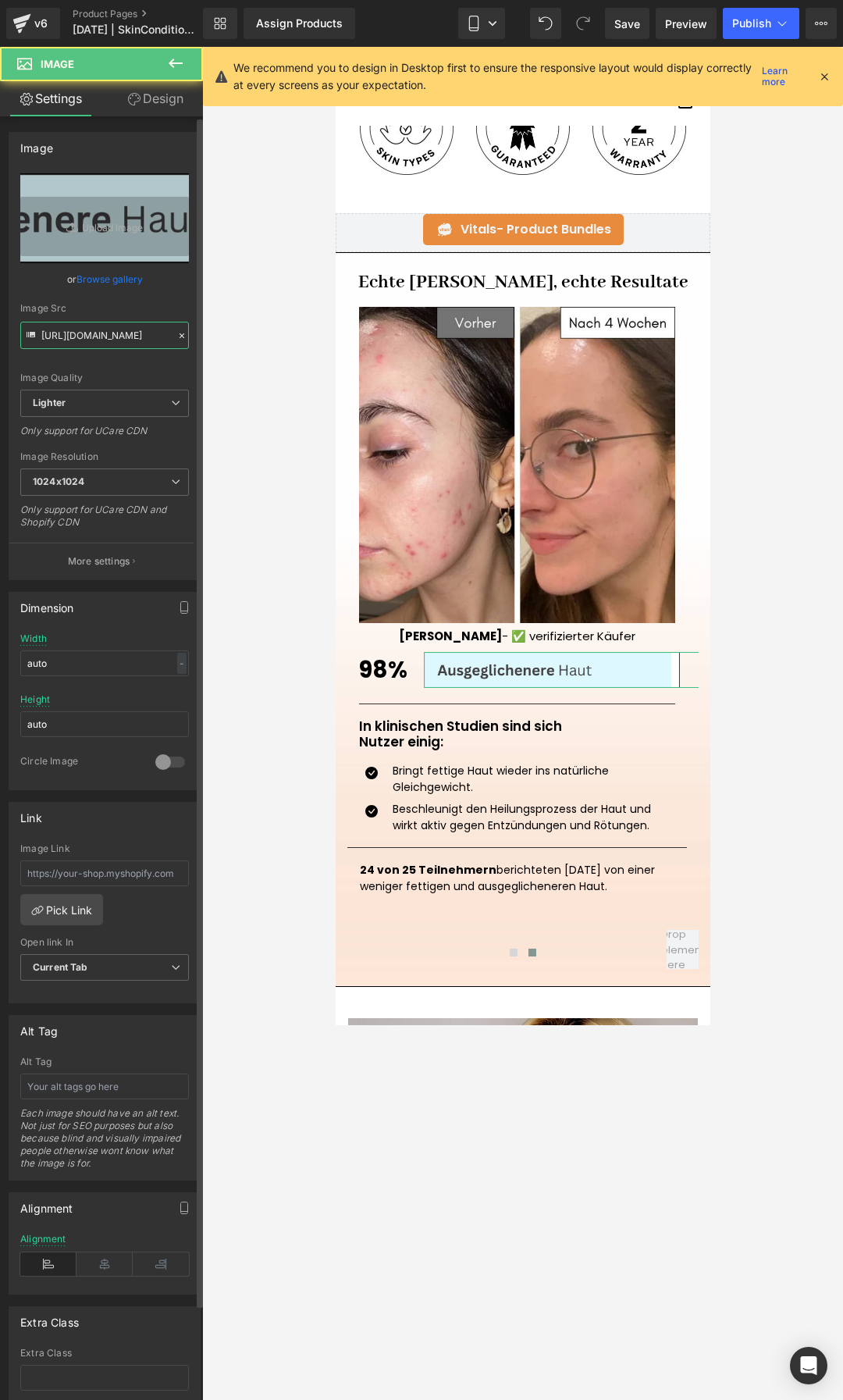
click at [43, 328] on input "https://ucarecdn.com/8dc91650-eba7-4b4b-ae6c-ba86a45ea2ba/-/format/auto/-/previ…" at bounding box center [105, 335] width 169 height 28
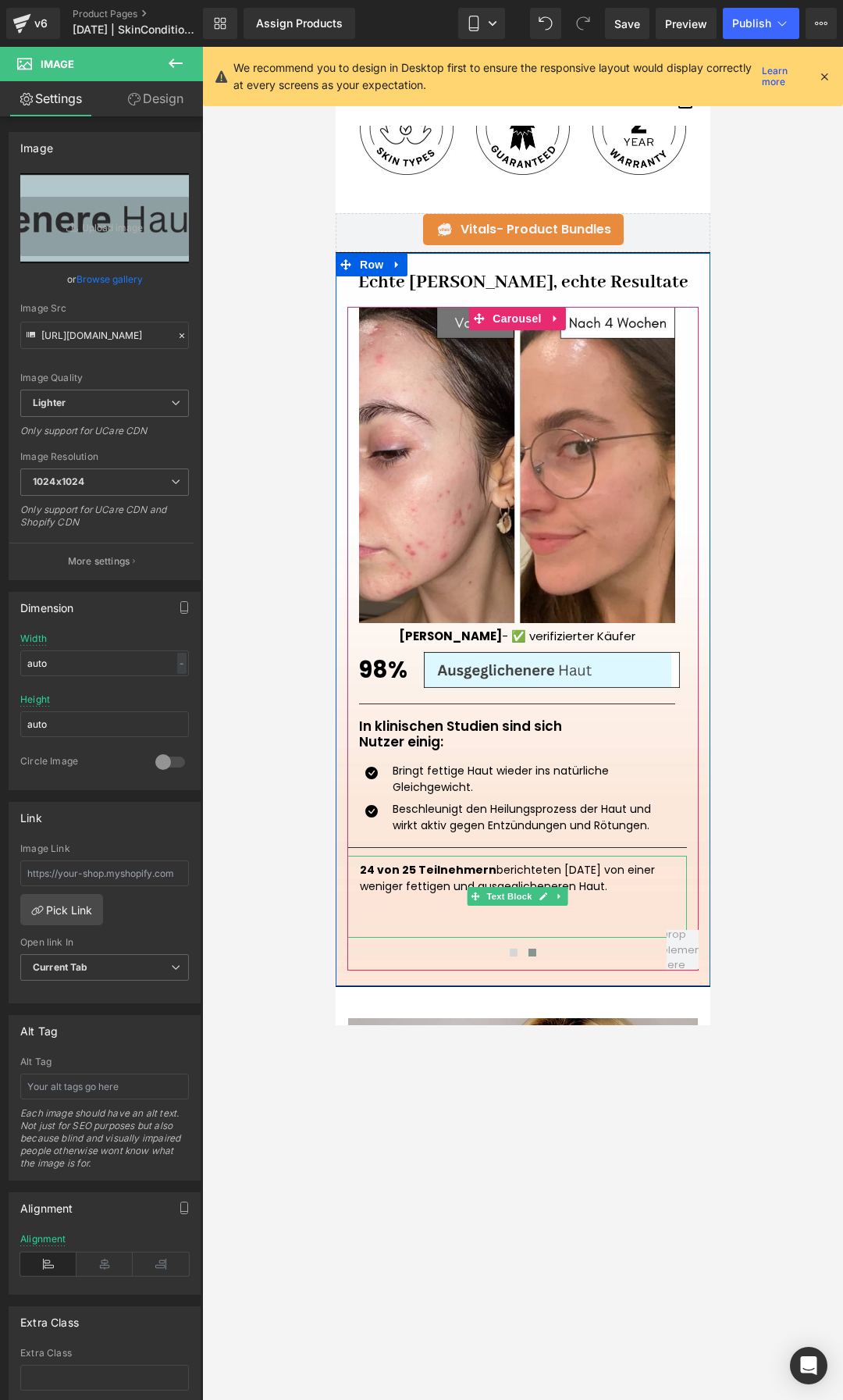
click at [465, 874] on strong "24 von 25 Teilnehmern" at bounding box center [427, 869] width 137 height 16
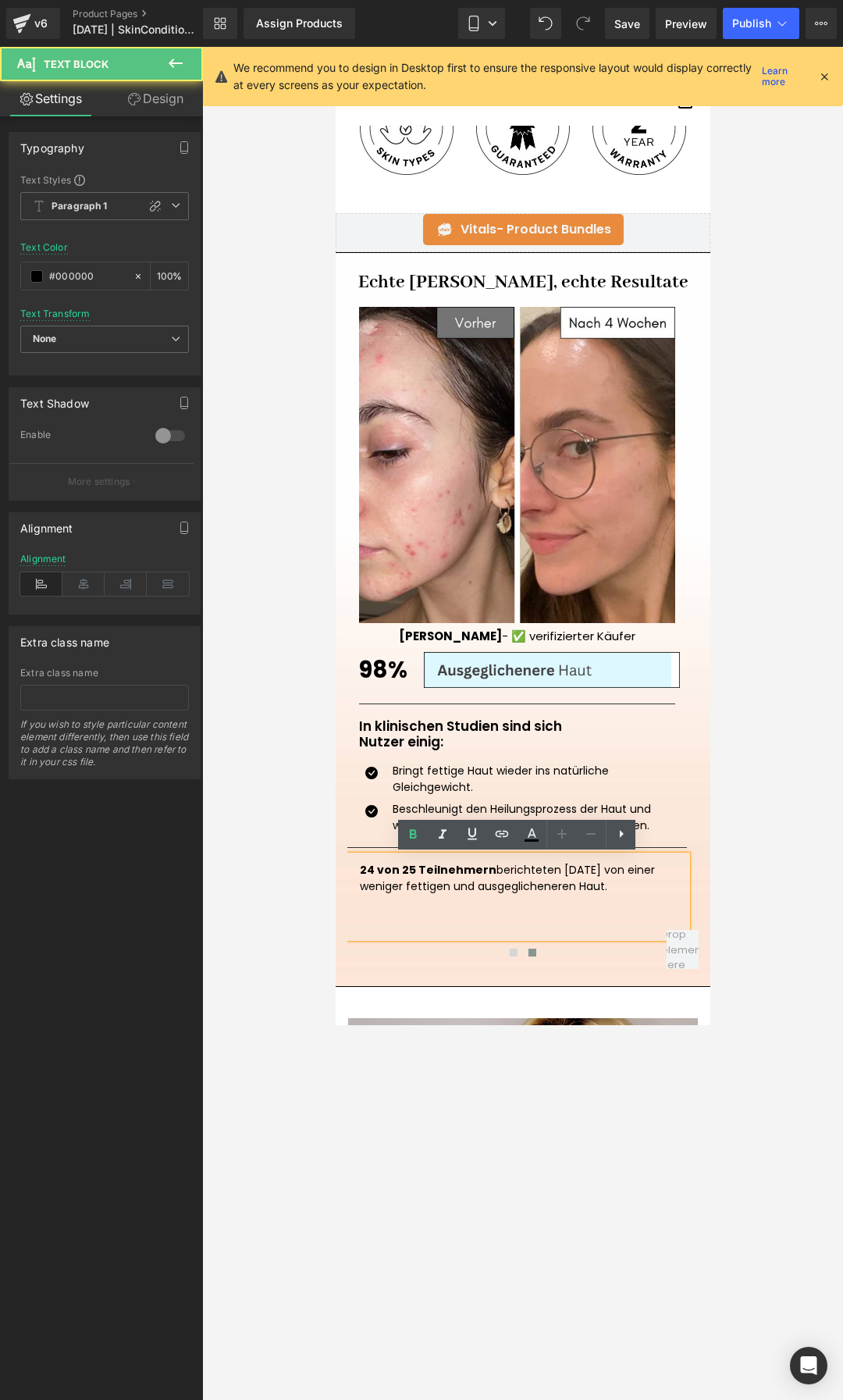
click at [465, 874] on strong "24 von 25 Teilnehmern" at bounding box center [427, 869] width 137 height 16
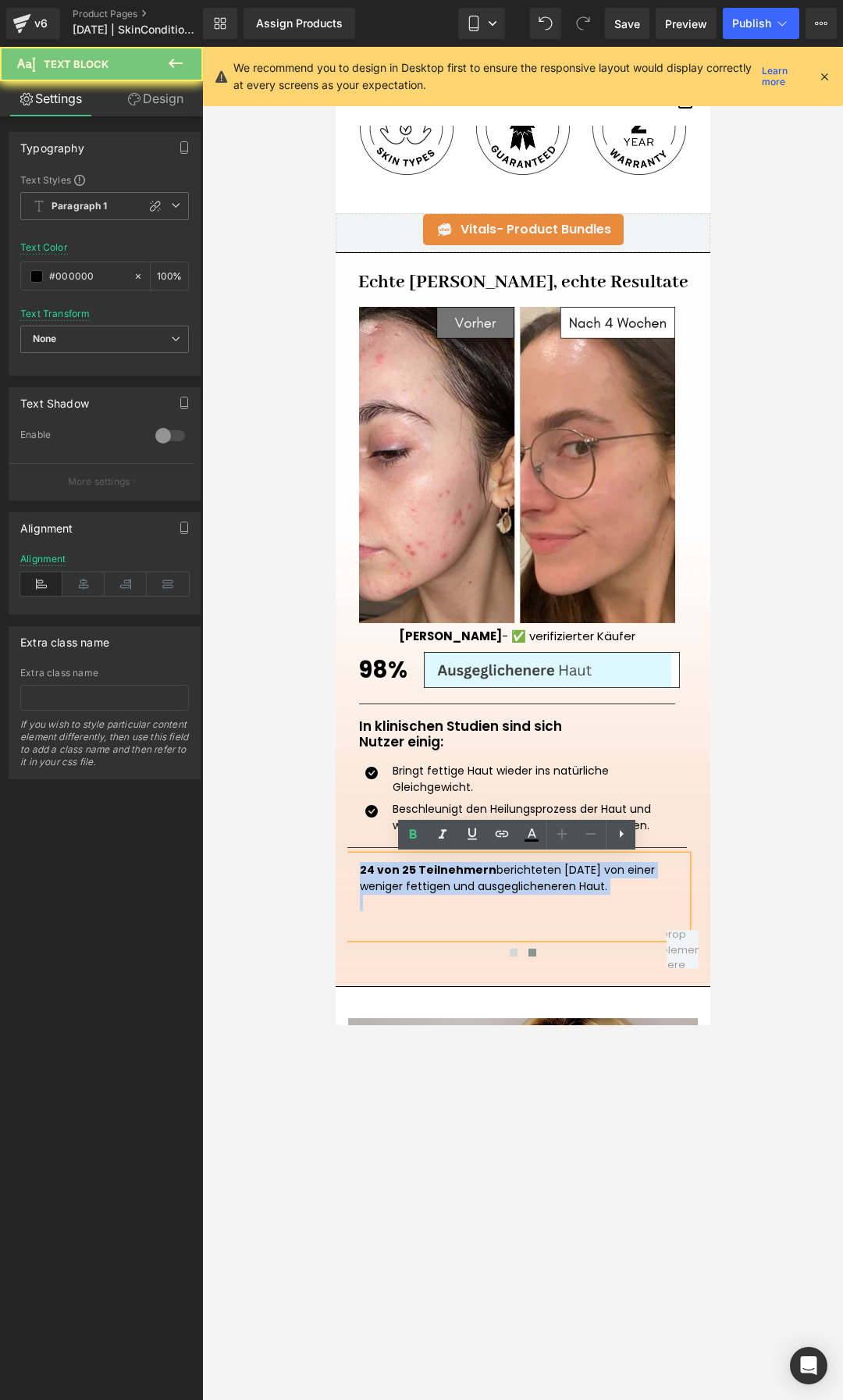
click at [465, 874] on strong "24 von 25 Teilnehmern" at bounding box center [427, 869] width 137 height 16
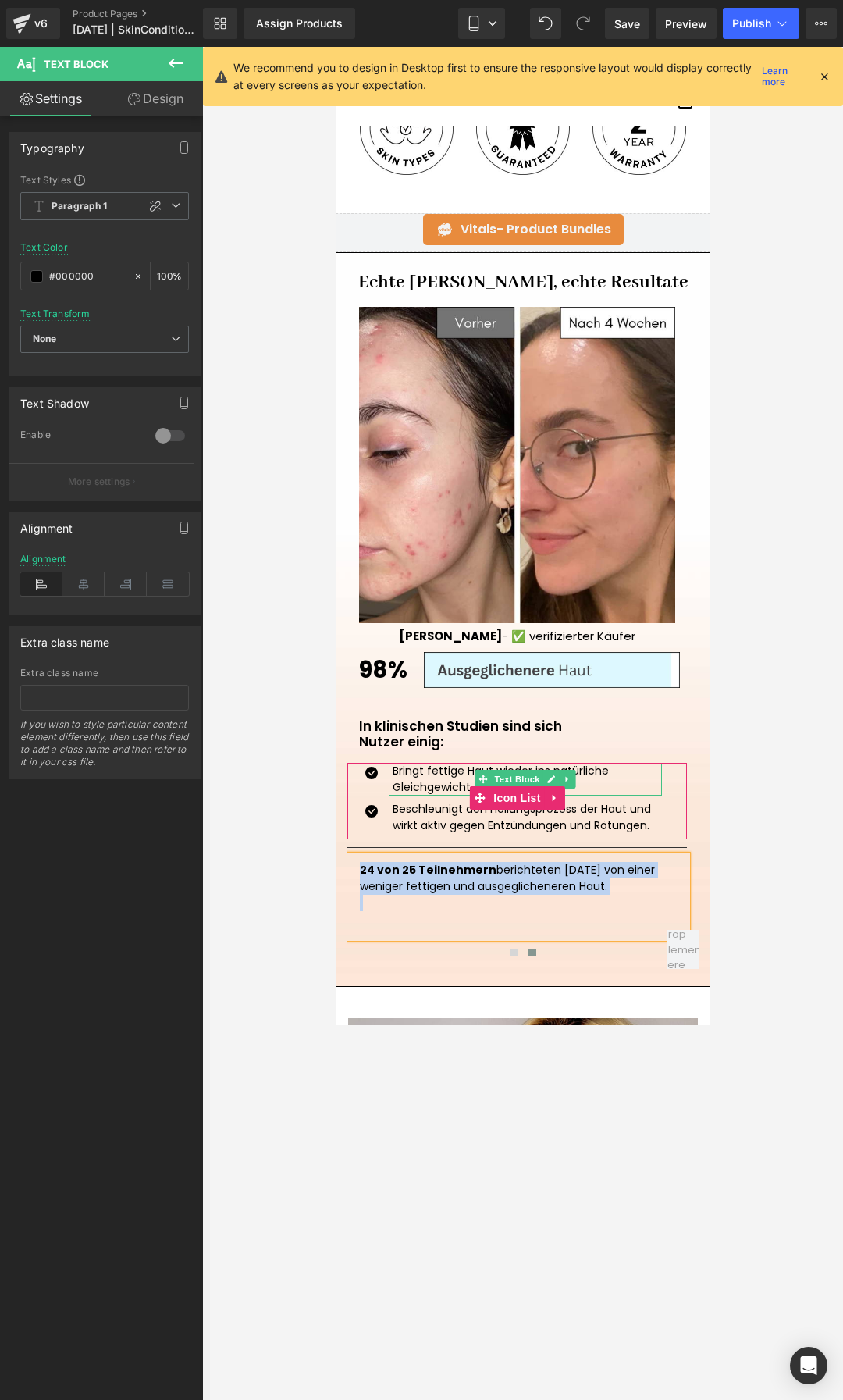
click at [443, 775] on p "Bringt fettige Haut wieder ins natürliche Gleichgewicht." at bounding box center [527, 779] width 269 height 32
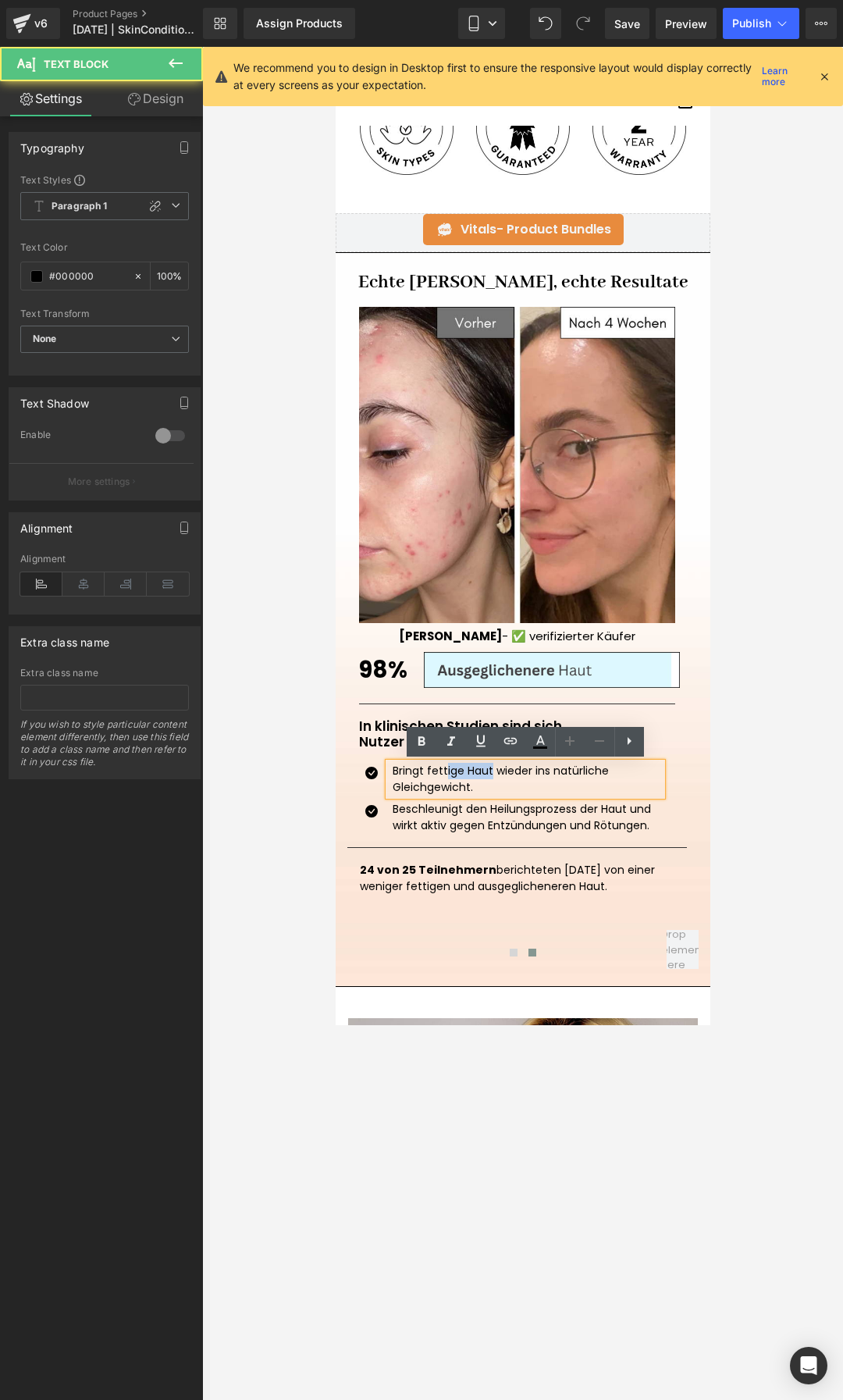
click at [443, 775] on p "Bringt fettige Haut wieder ins natürliche Gleichgewicht." at bounding box center [527, 779] width 269 height 32
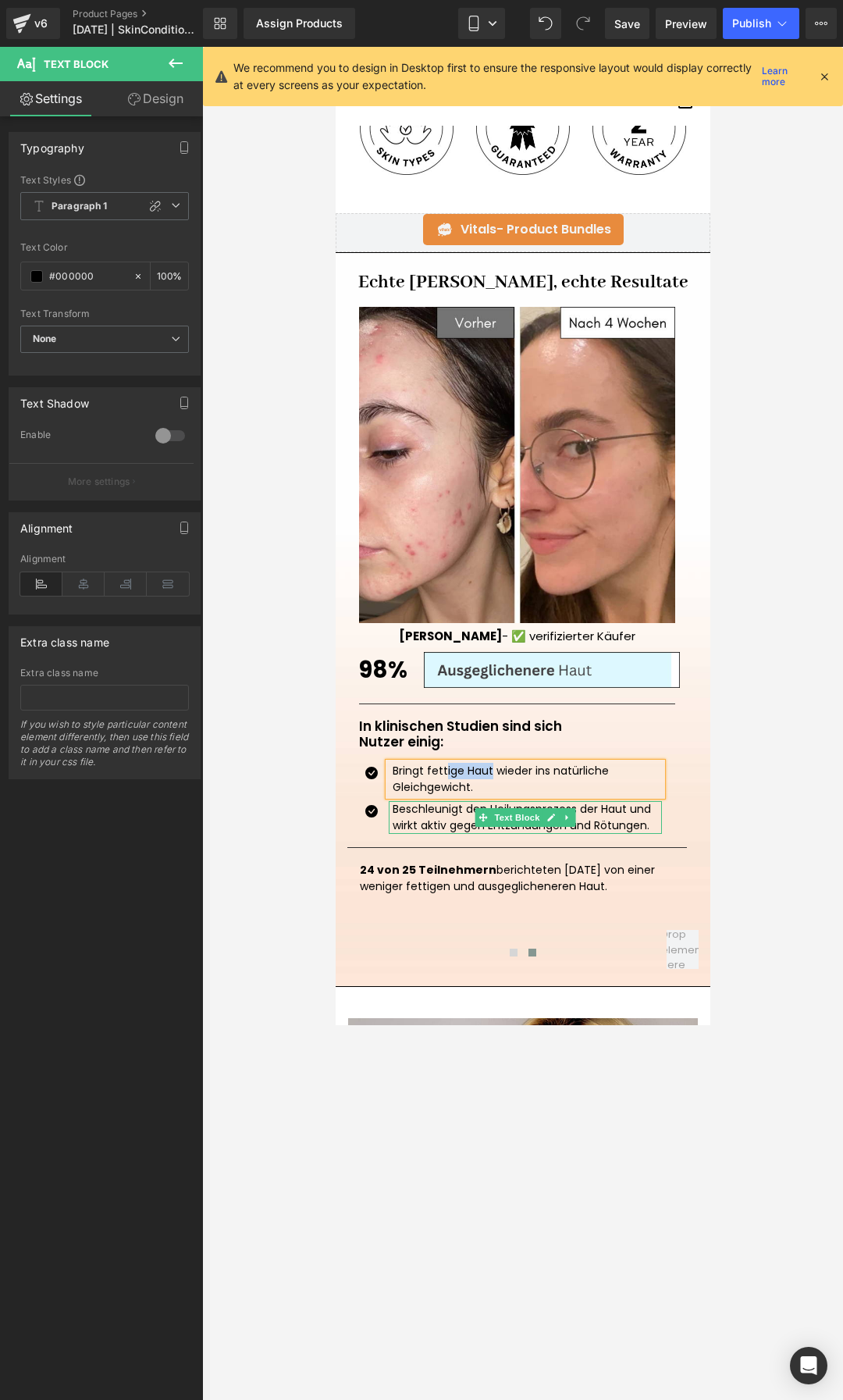
click at [422, 812] on div "Beschleunigt den Heilungsprozess der Haut und wirkt aktiv gegen Entzündungen un…" at bounding box center [525, 816] width 273 height 32
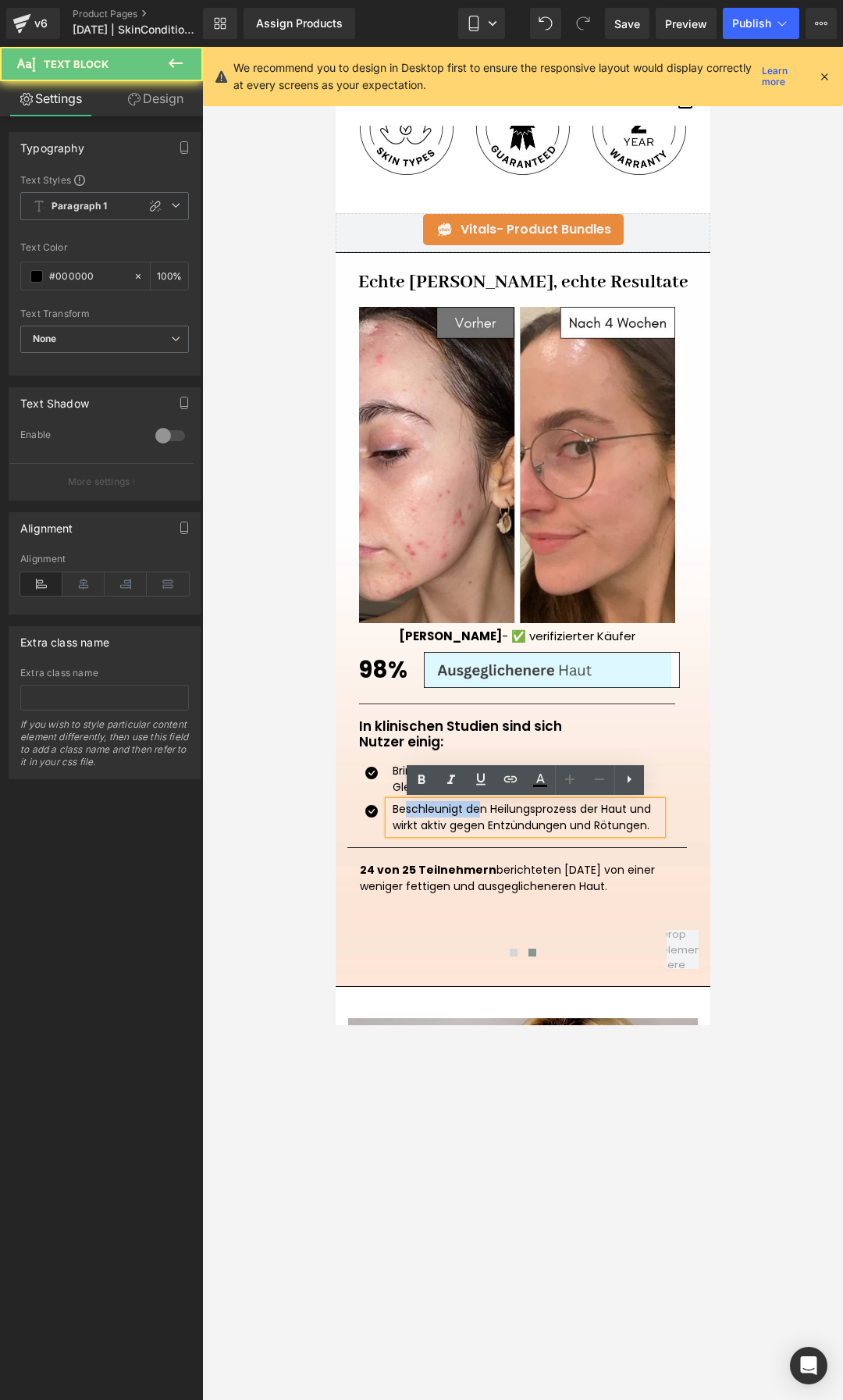
click at [422, 812] on div "Beschleunigt den Heilungsprozess der Haut und wirkt aktiv gegen Entzündungen un…" at bounding box center [525, 816] width 273 height 32
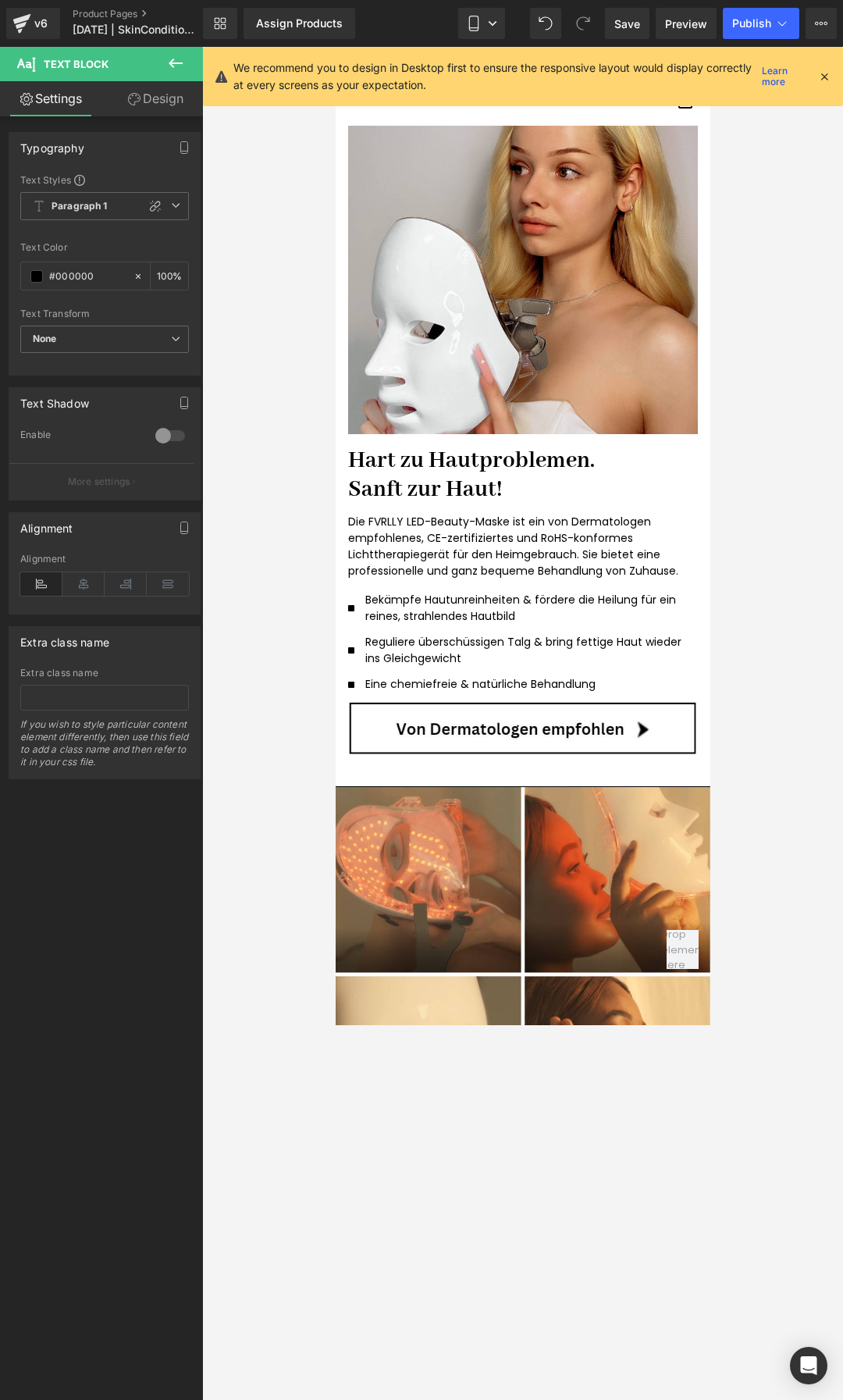
scroll to position [3046, 0]
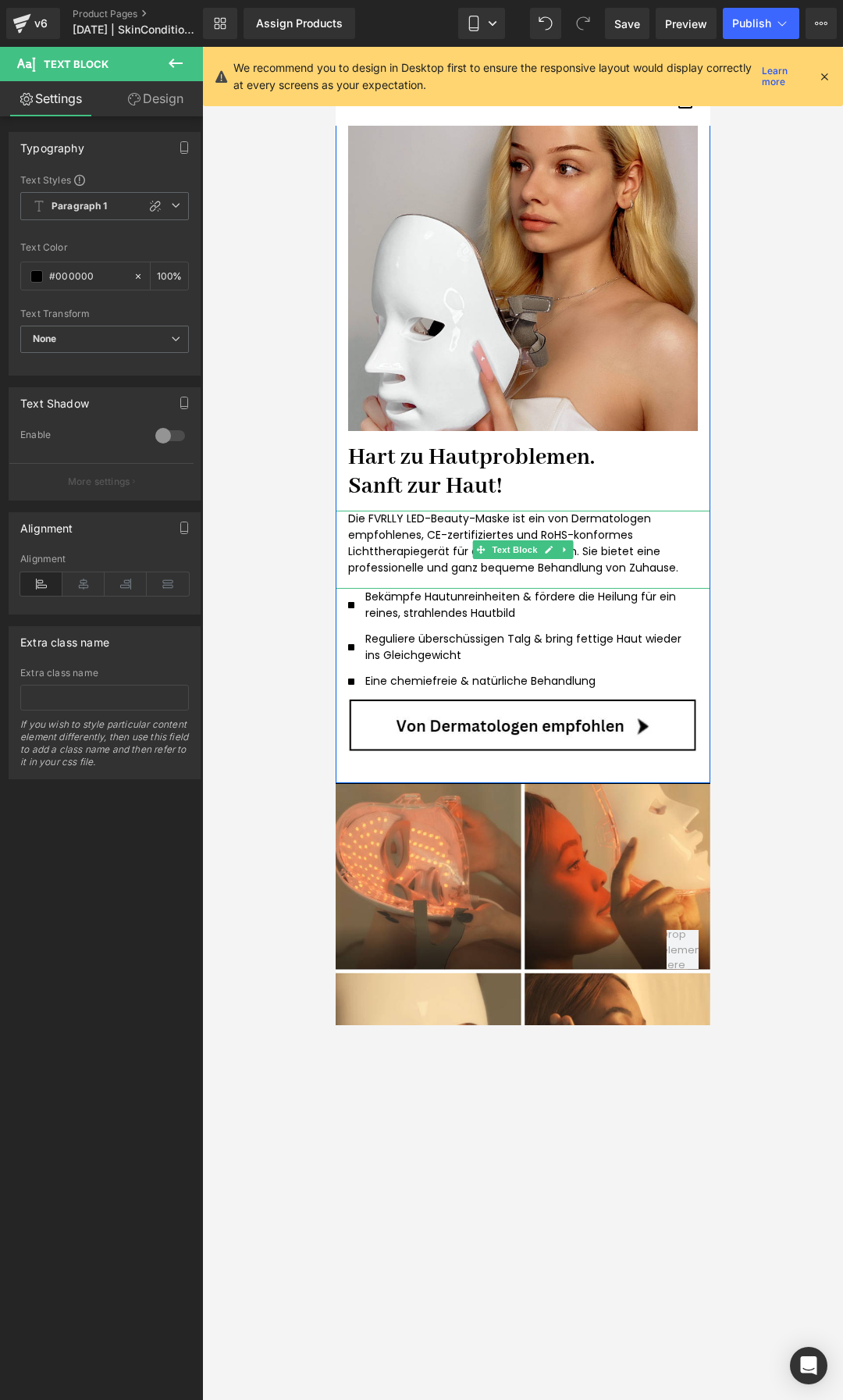
click at [431, 544] on p "Die FVRLLY LED-Beauty-Maske ist ein von Dermatologen empfohlenes, CE-zertifizie…" at bounding box center [523, 543] width 350 height 66
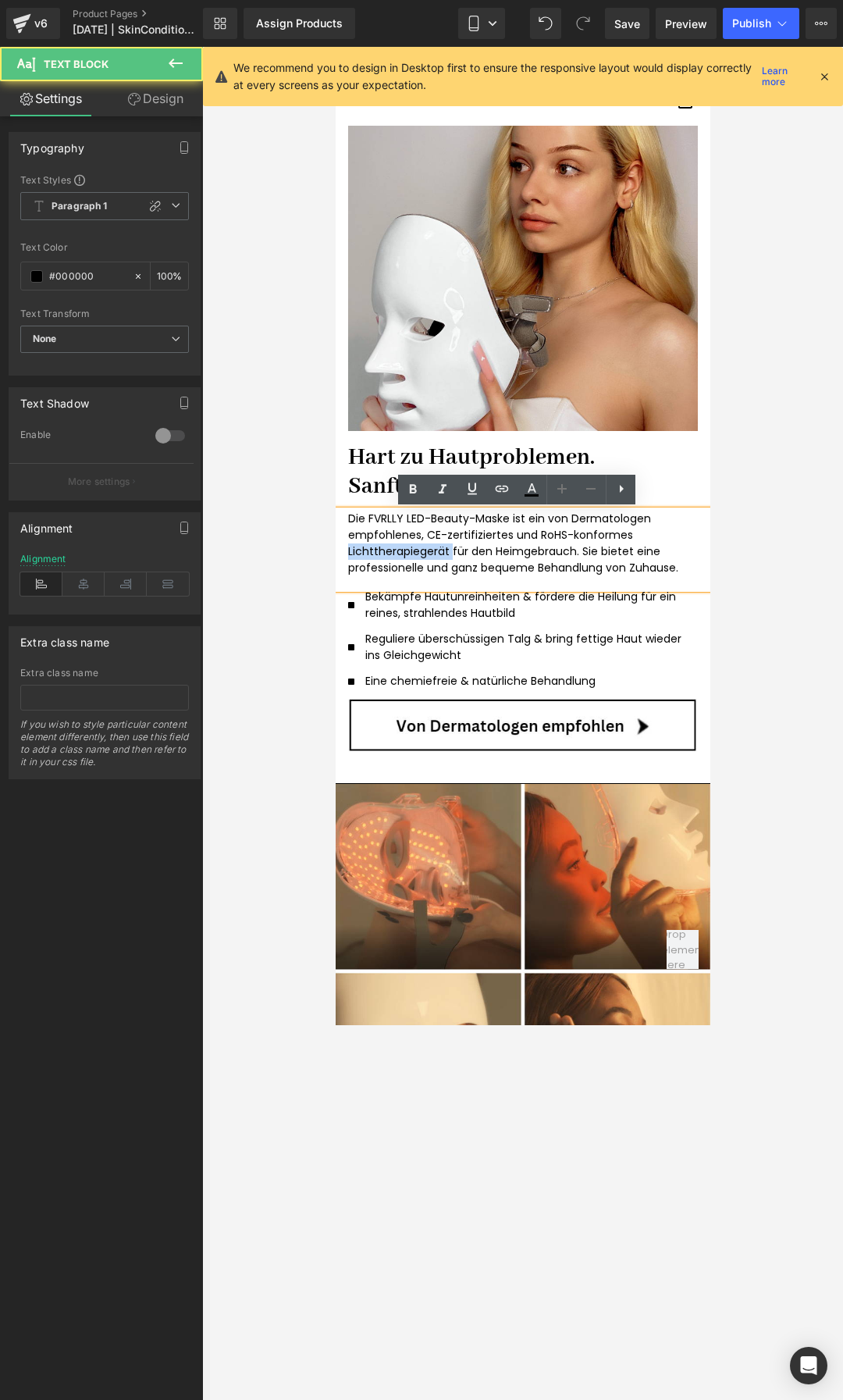
click at [431, 544] on p "Die FVRLLY LED-Beauty-Maske ist ein von Dermatologen empfohlenes, CE-zertifizie…" at bounding box center [523, 543] width 350 height 66
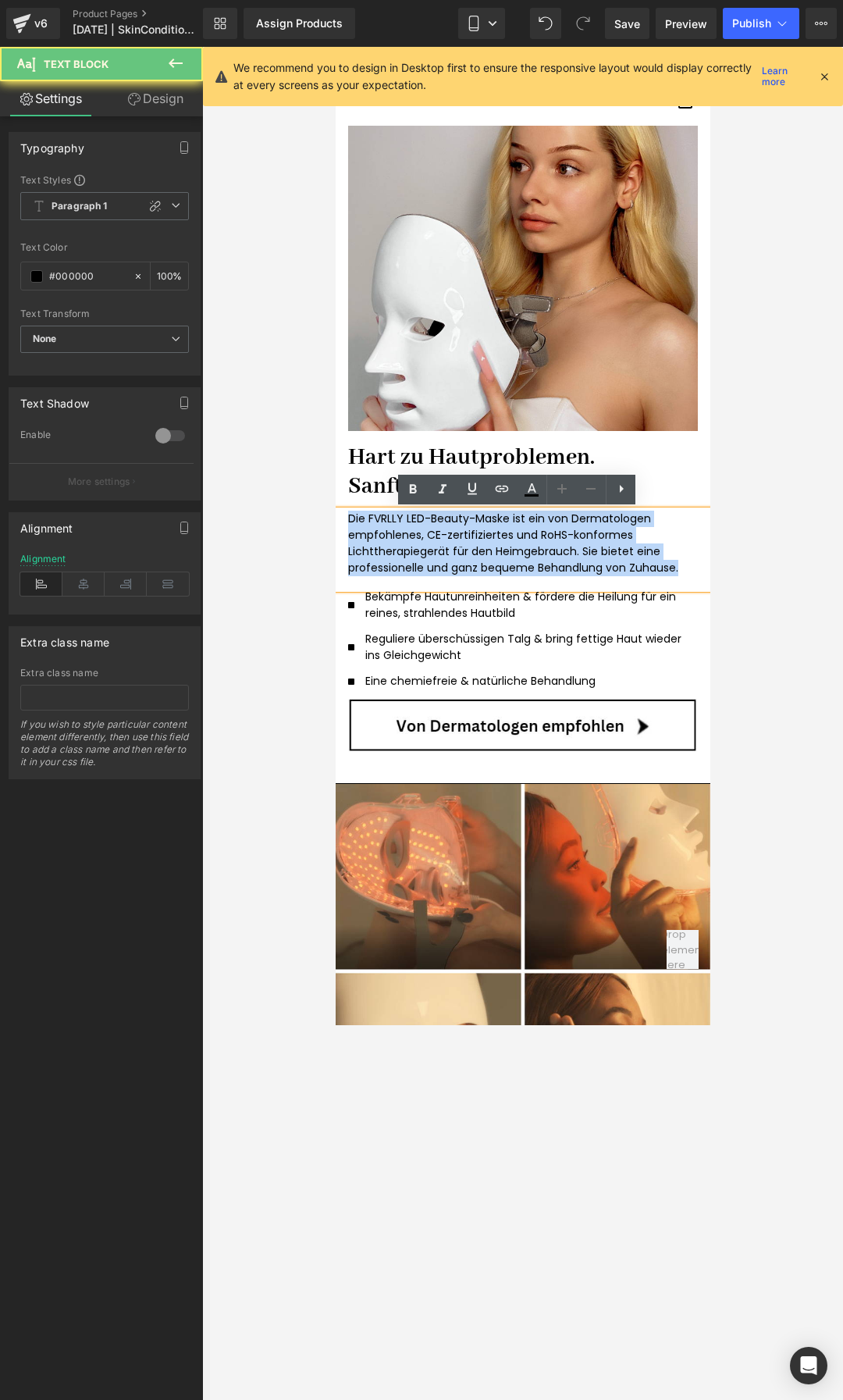
click at [431, 544] on p "Die FVRLLY LED-Beauty-Maske ist ein von Dermatologen empfohlenes, CE-zertifizie…" at bounding box center [523, 543] width 350 height 66
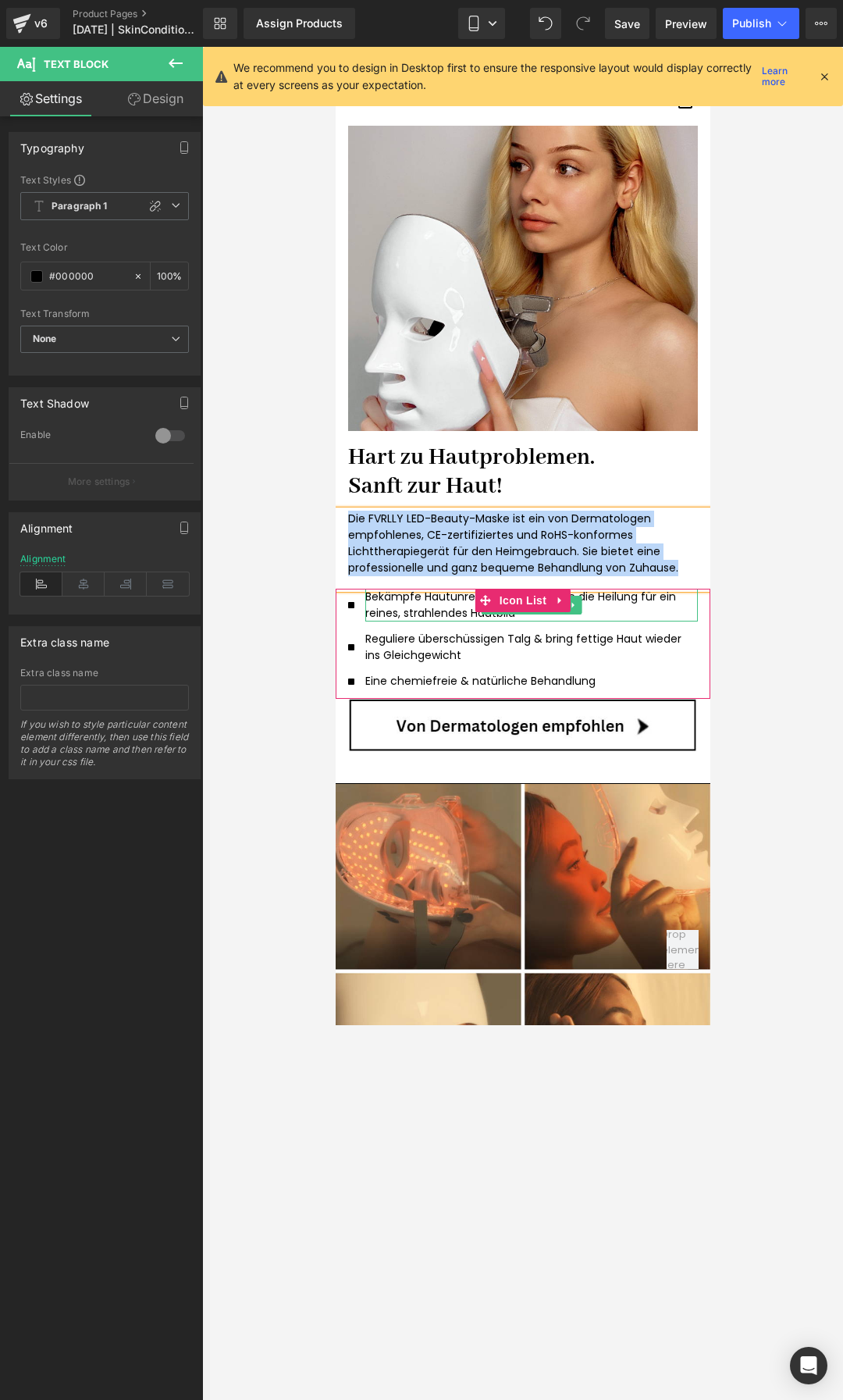
click at [429, 607] on p "Bekämpfe Hautunreinheiten & fördere die Heilung für ein reines, strahlendes Hau…" at bounding box center [525, 604] width 320 height 32
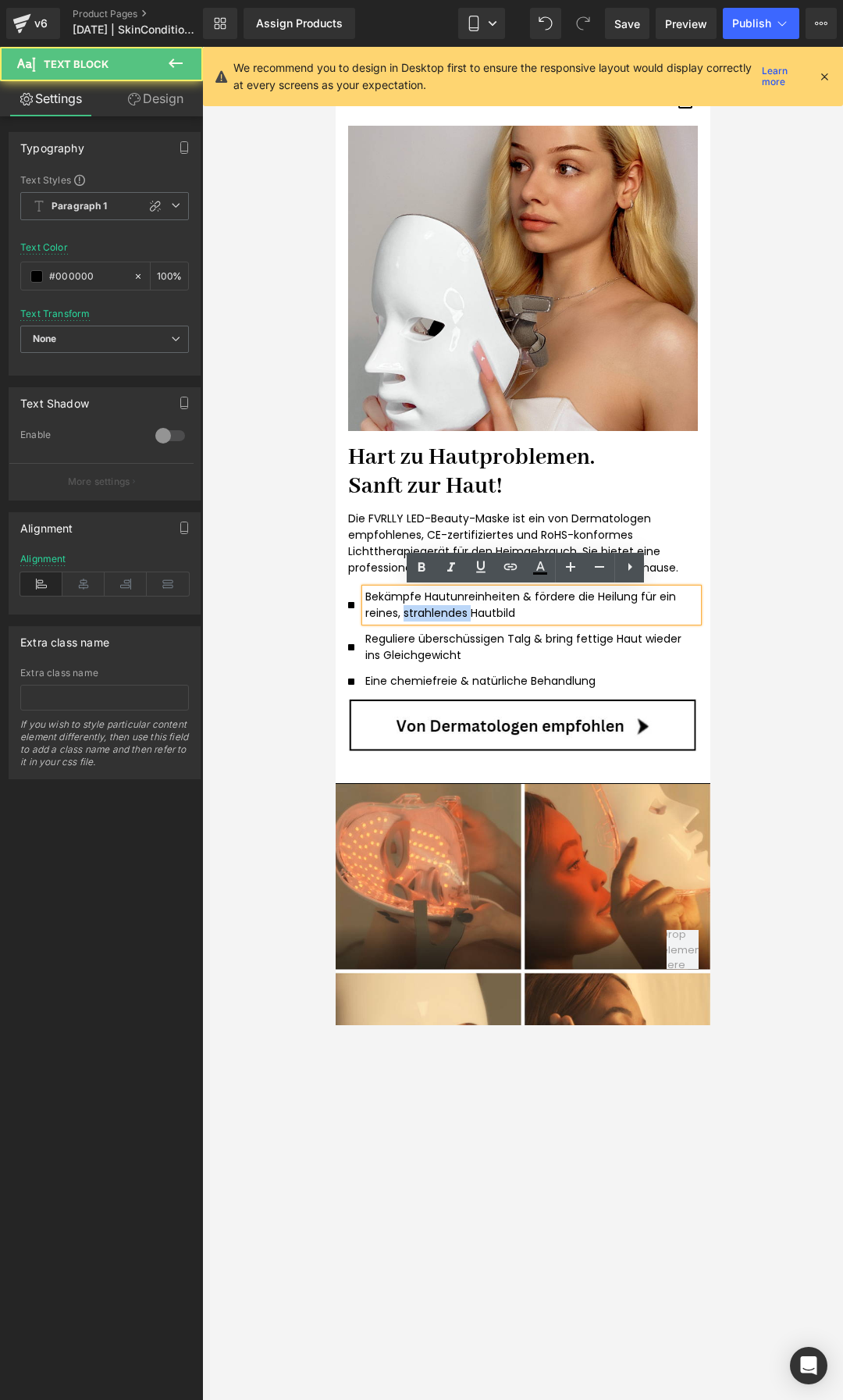
click at [429, 607] on p "Bekämpfe Hautunreinheiten & fördere die Heilung für ein reines, strahlendes Hau…" at bounding box center [525, 604] width 320 height 32
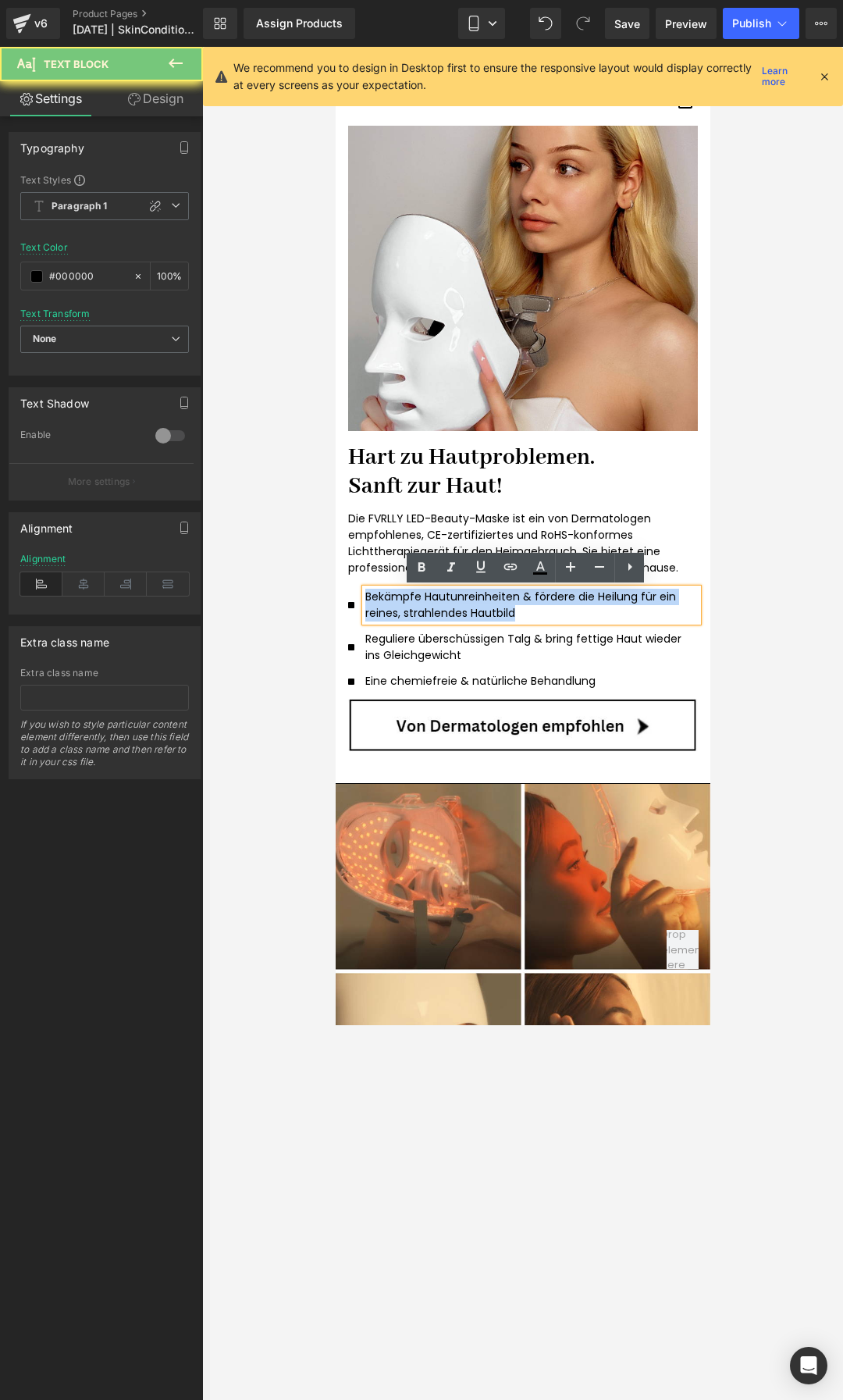
click at [429, 607] on p "Bekämpfe Hautunreinheiten & fördere die Heilung für ein reines, strahlendes Hau…" at bounding box center [525, 604] width 320 height 32
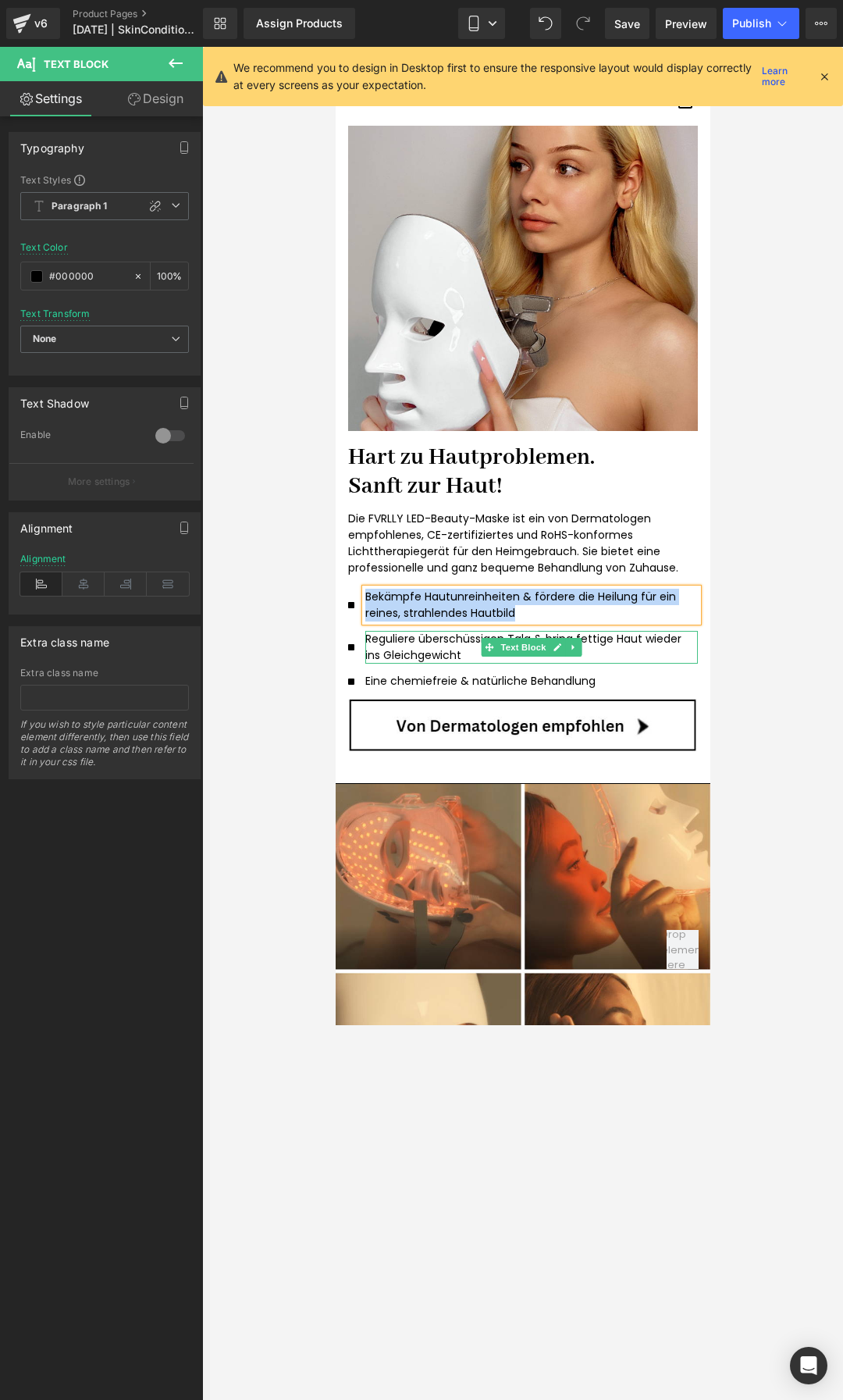
click at [425, 642] on p "Reguliere überschüssigen Talg & bring fettige Haut wieder ins Gleichgewicht" at bounding box center [525, 646] width 320 height 32
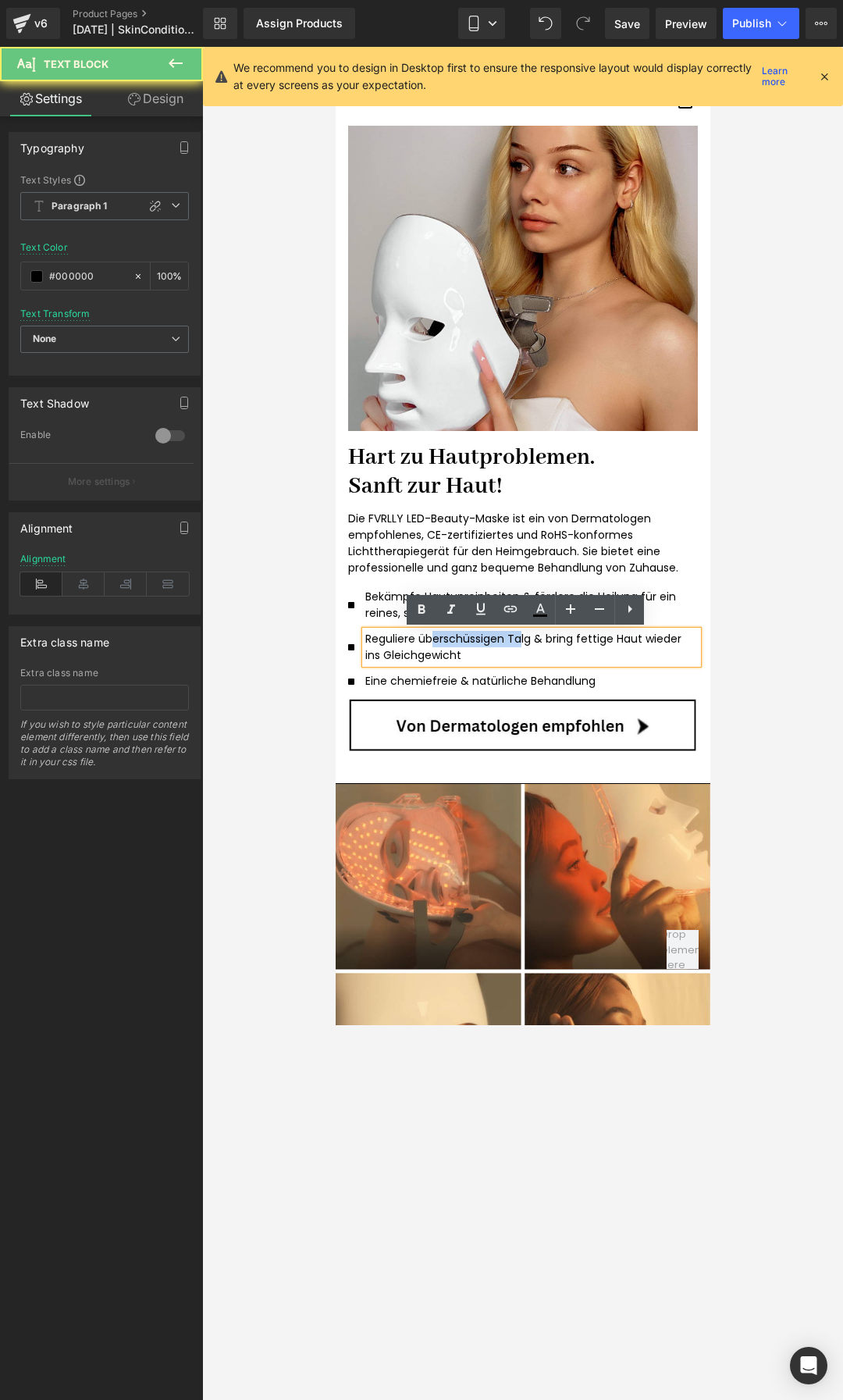
click at [425, 642] on p "Reguliere überschüssigen Talg & bring fettige Haut wieder ins Gleichgewicht" at bounding box center [525, 646] width 320 height 32
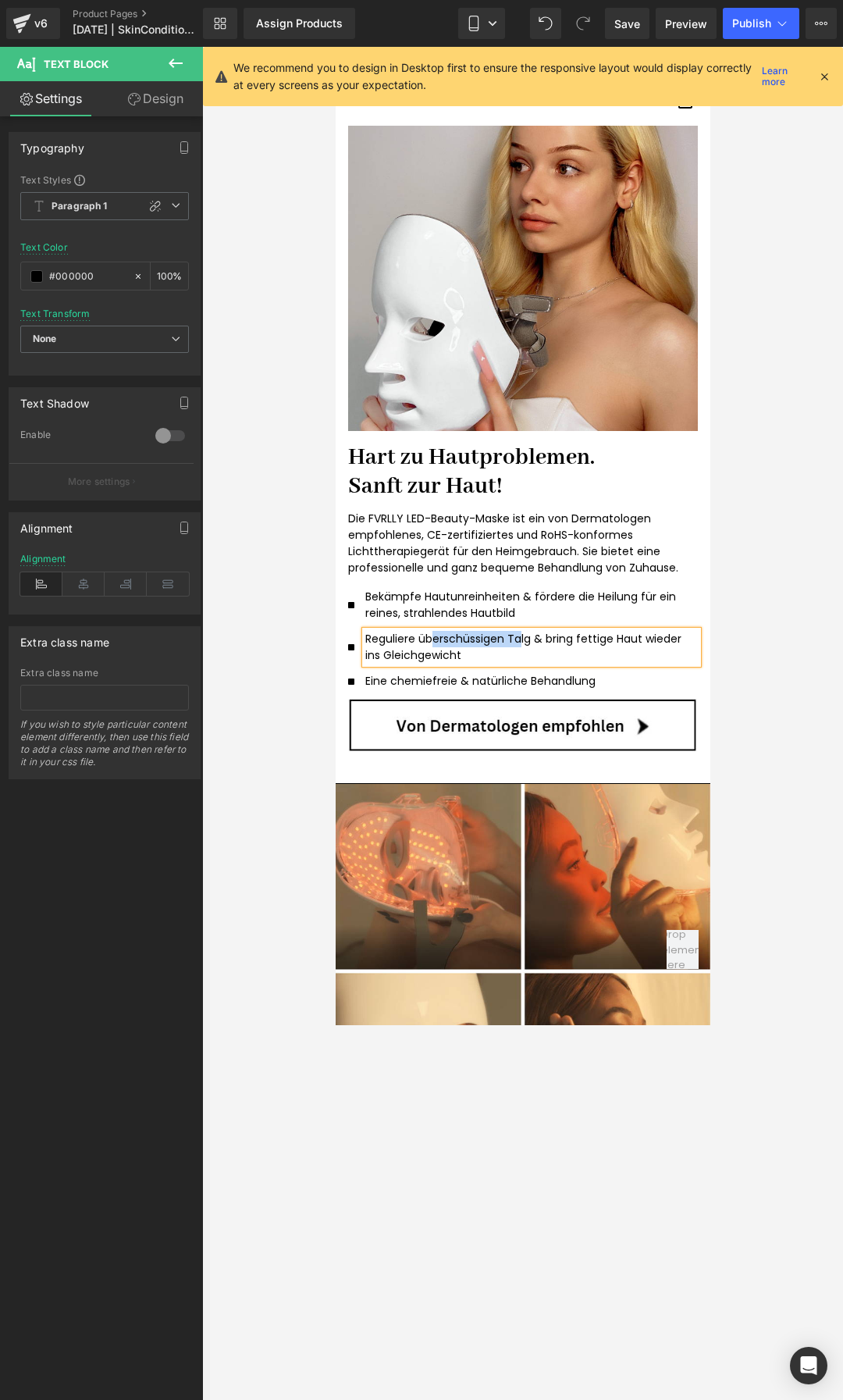
click at [406, 679] on p "Eine chemiefreie & natürliche Behandlung" at bounding box center [525, 681] width 320 height 17
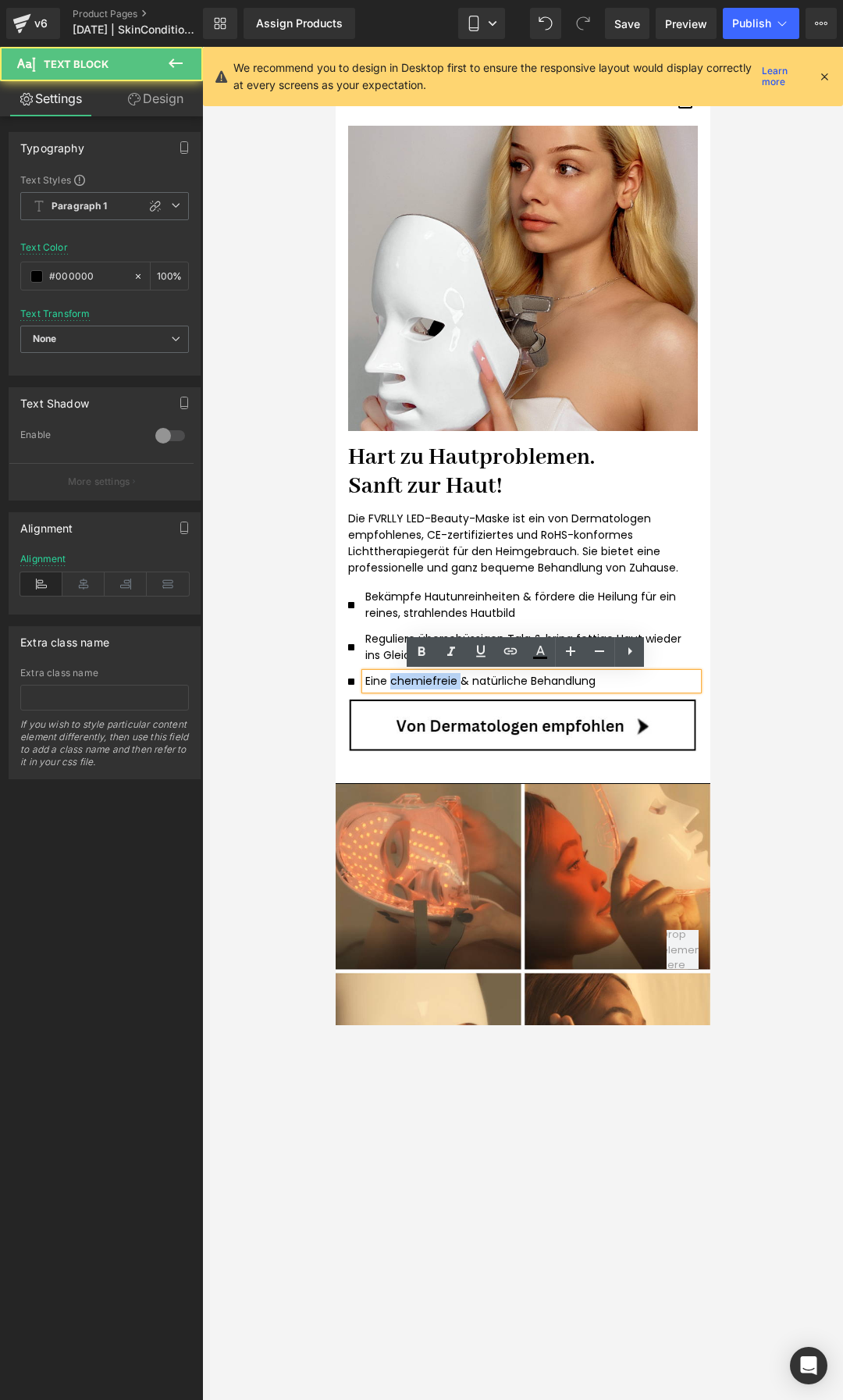
click at [406, 679] on p "Eine chemiefreie & natürliche Behandlung" at bounding box center [525, 681] width 320 height 17
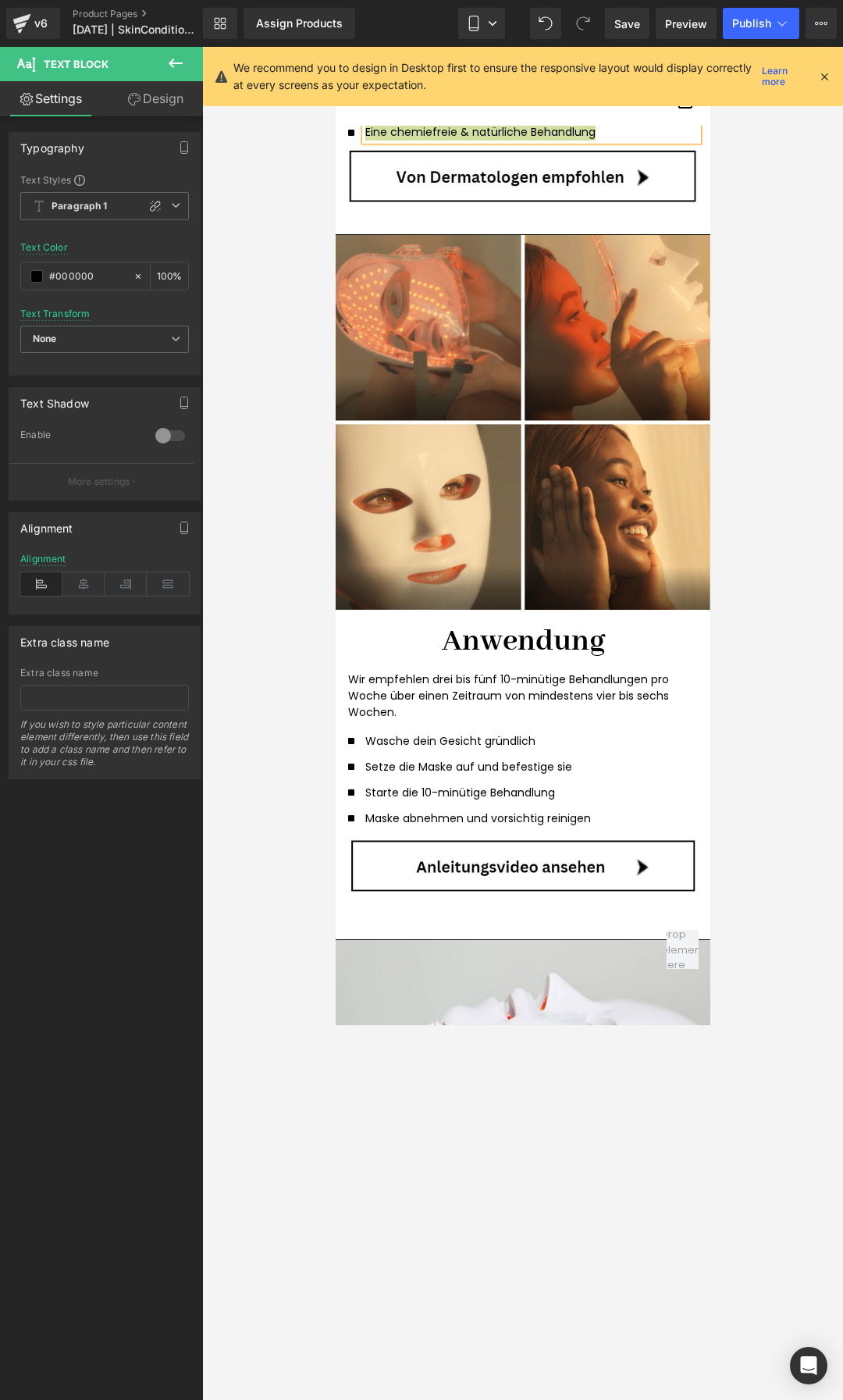
scroll to position [3670, 0]
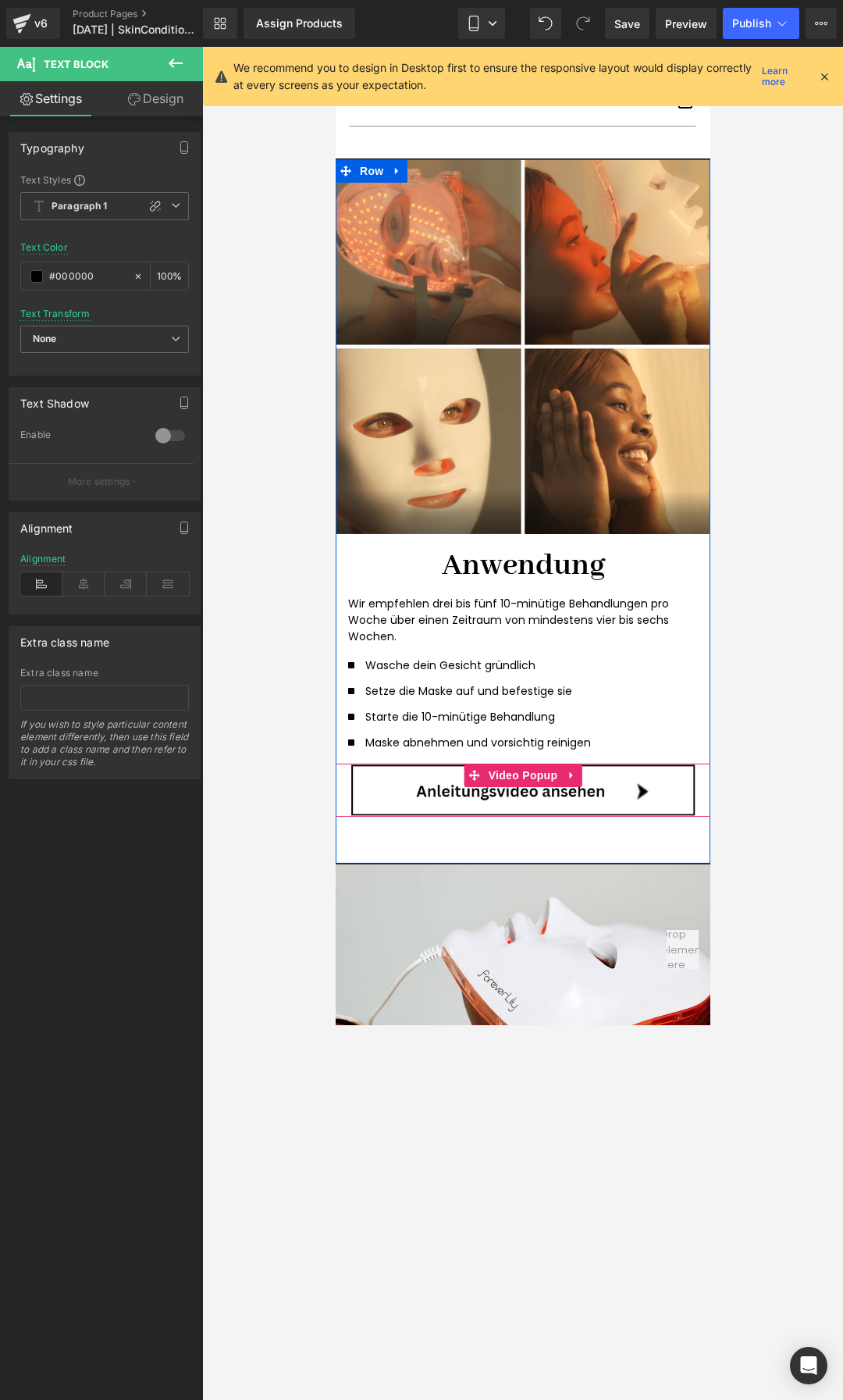
click at [417, 801] on img at bounding box center [523, 790] width 350 height 53
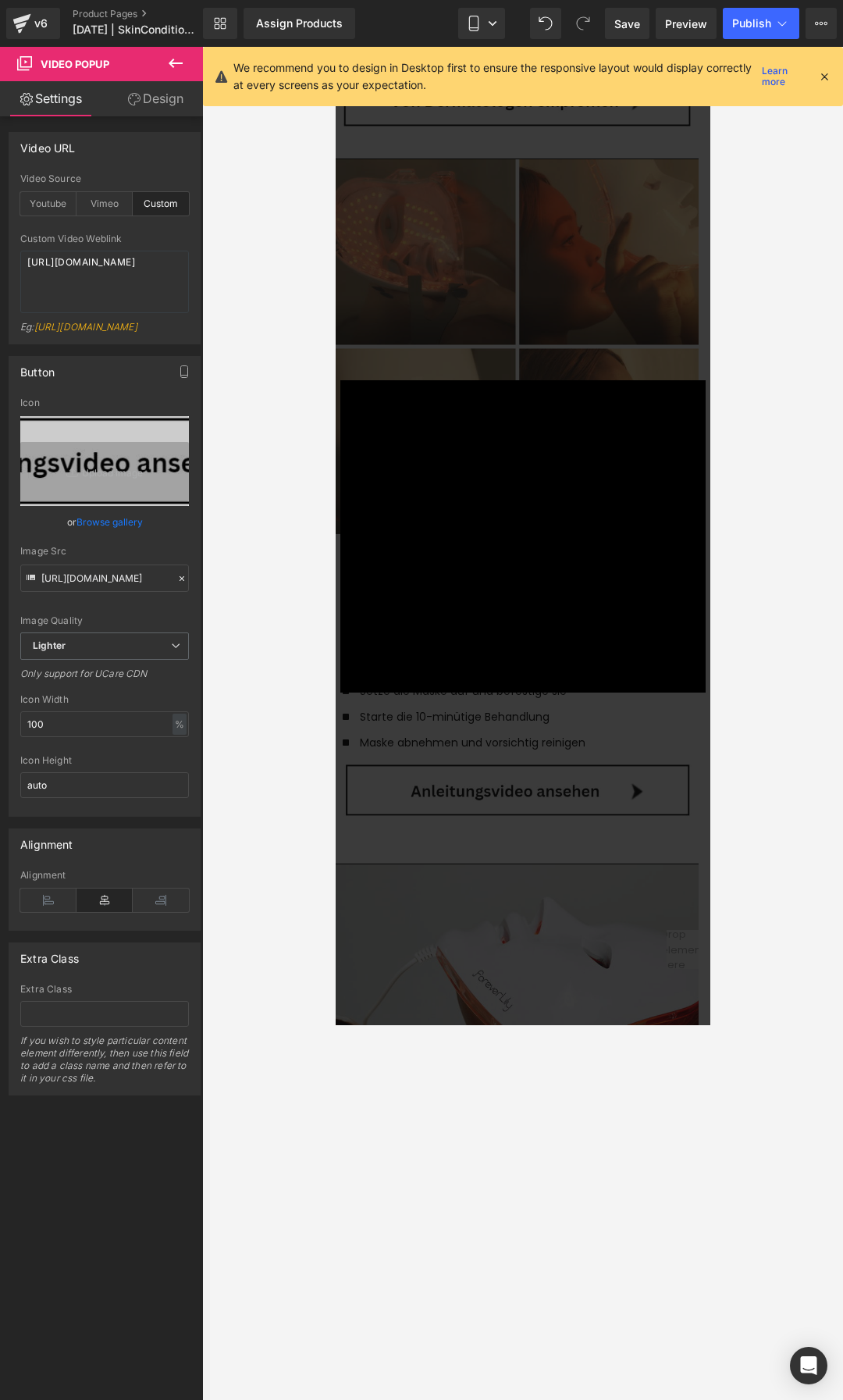
click at [405, 732] on div "× Loading..." at bounding box center [523, 536] width 375 height 979
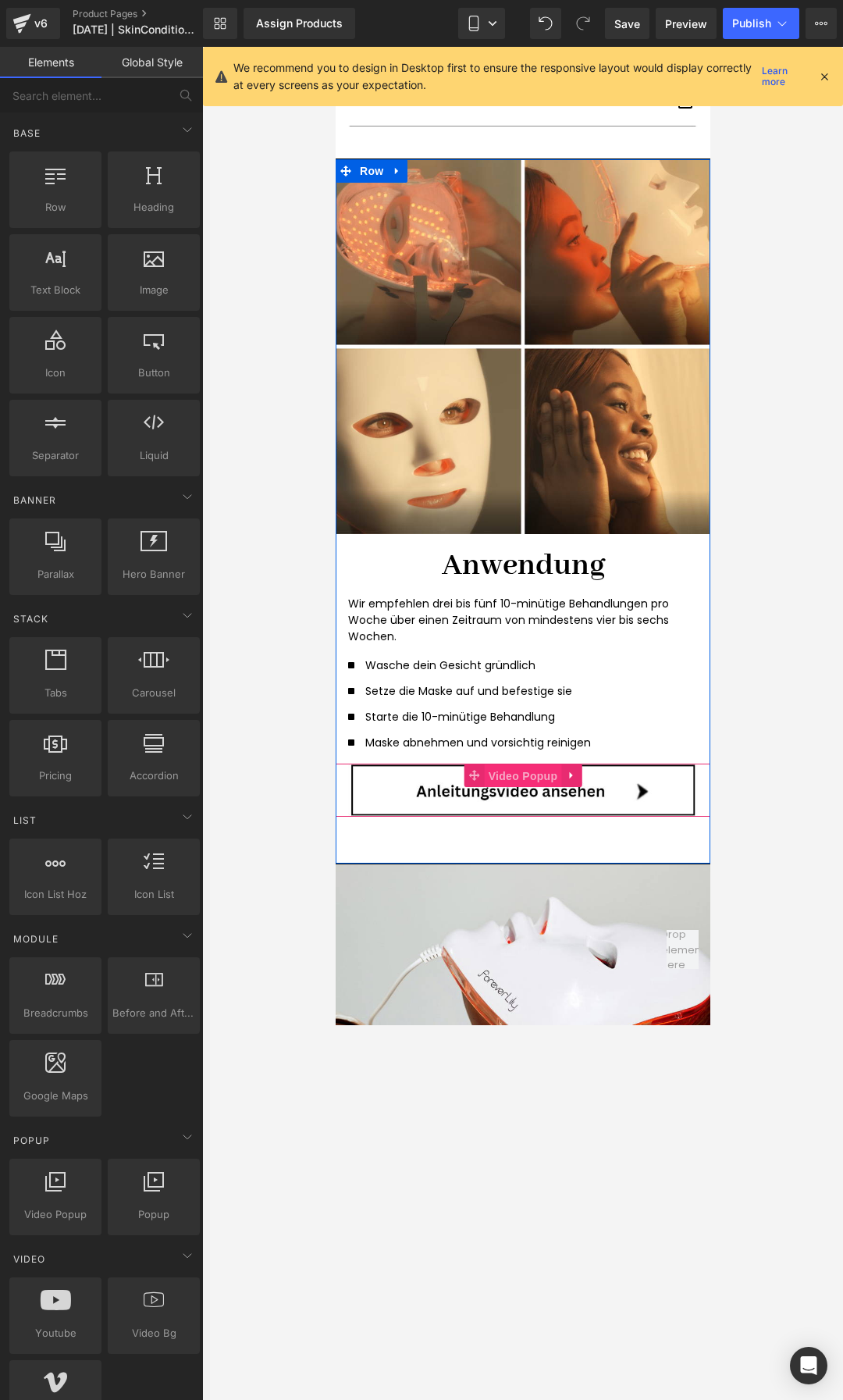
click at [505, 774] on span "Video Popup" at bounding box center [523, 776] width 78 height 24
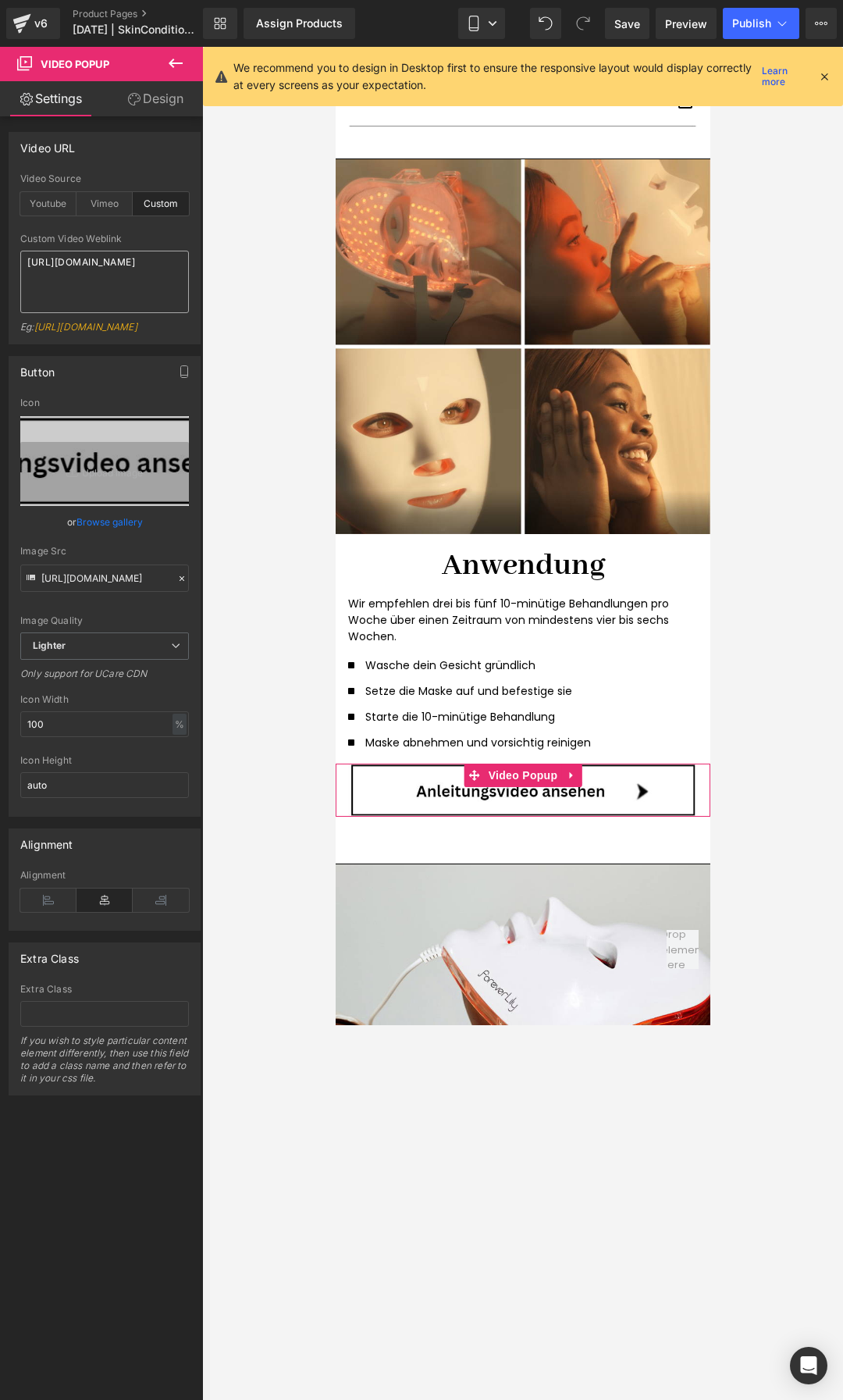
click at [110, 276] on textarea "https://cdn.shopify.com/videos/c/o/v/b2851c94be534e83896b5216d4a3cd01.mp4" at bounding box center [105, 282] width 169 height 63
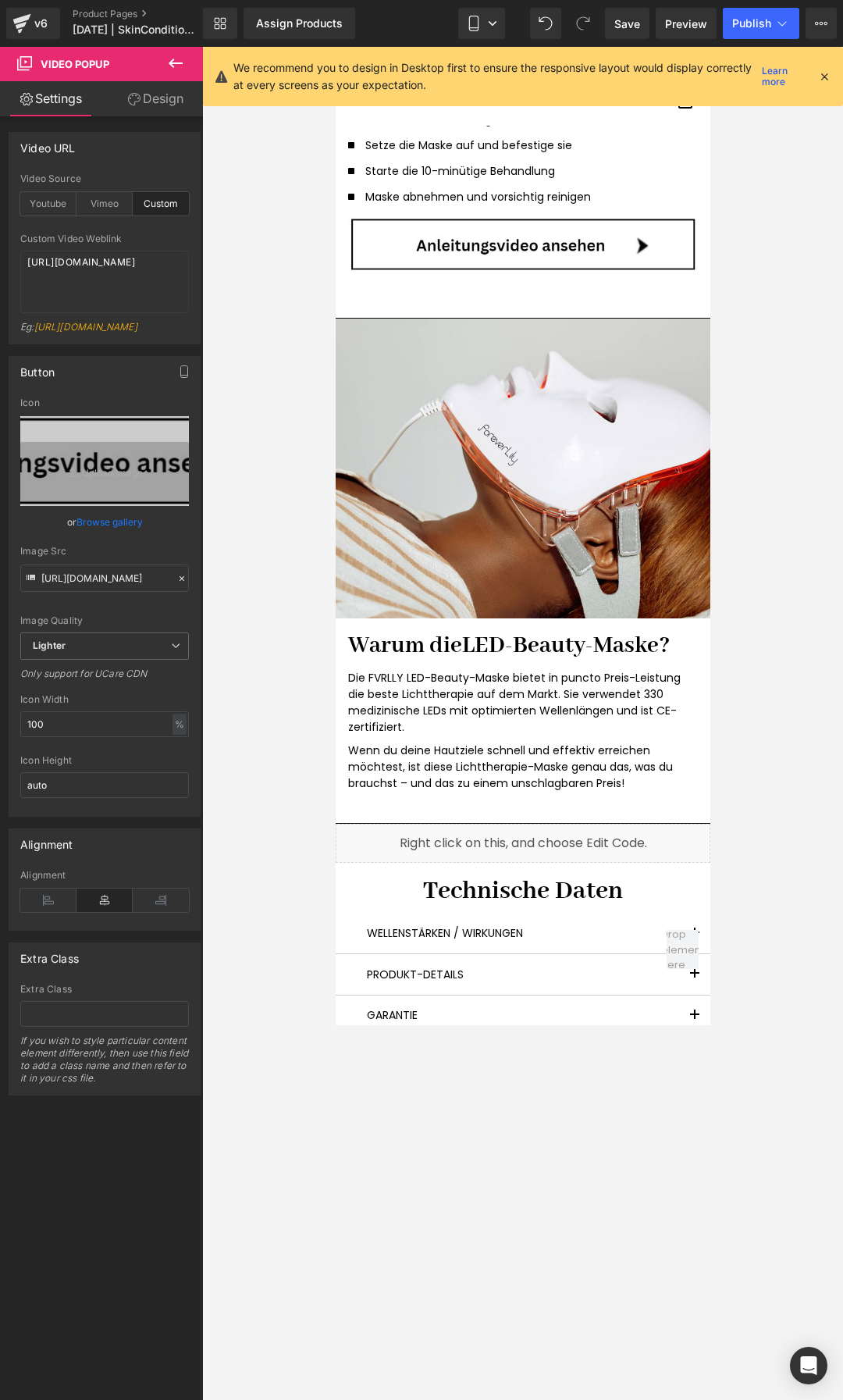
scroll to position [4217, 0]
click at [409, 642] on font "Warum die" at bounding box center [405, 644] width 114 height 29
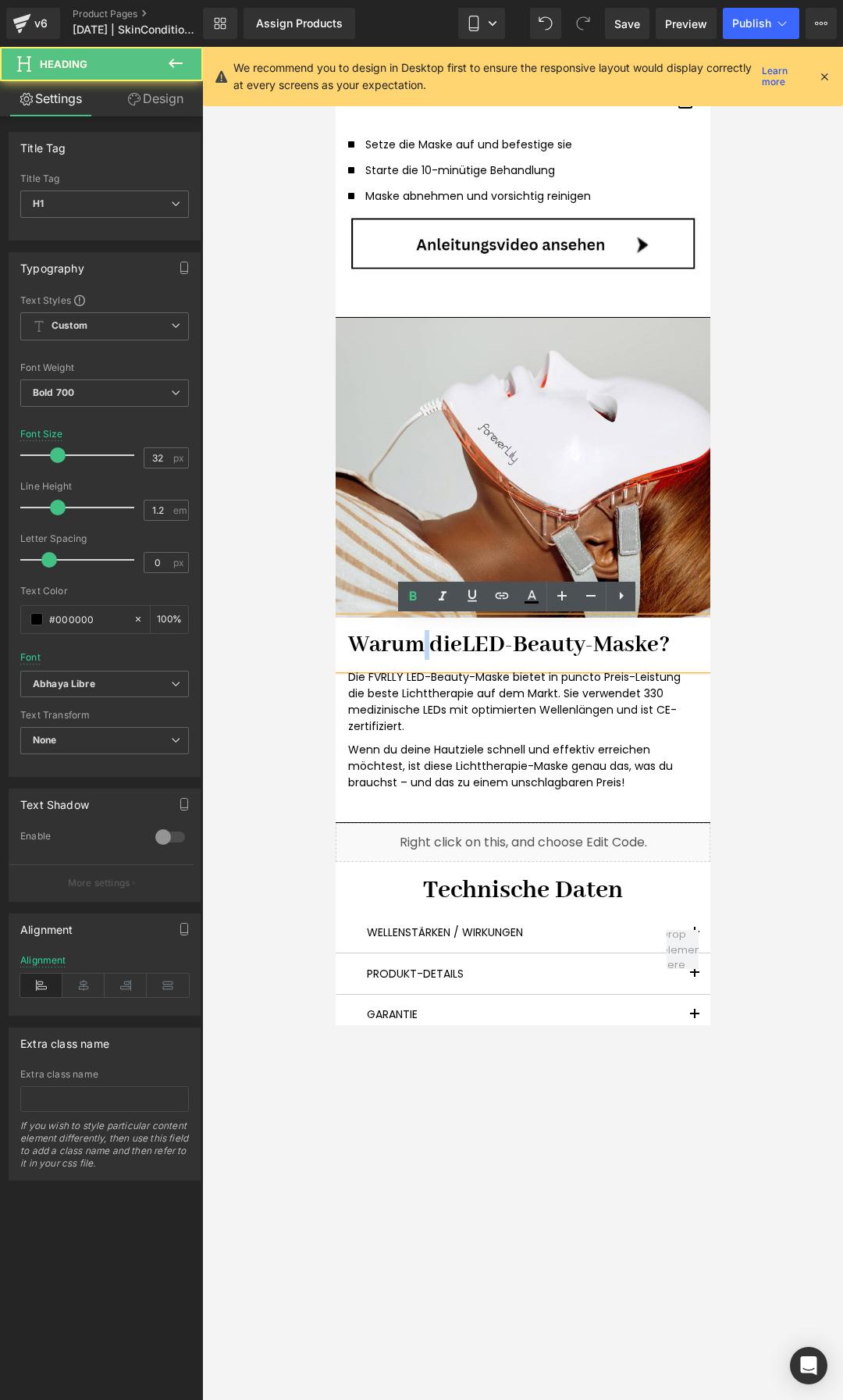
click at [409, 642] on font "Warum die" at bounding box center [405, 644] width 114 height 29
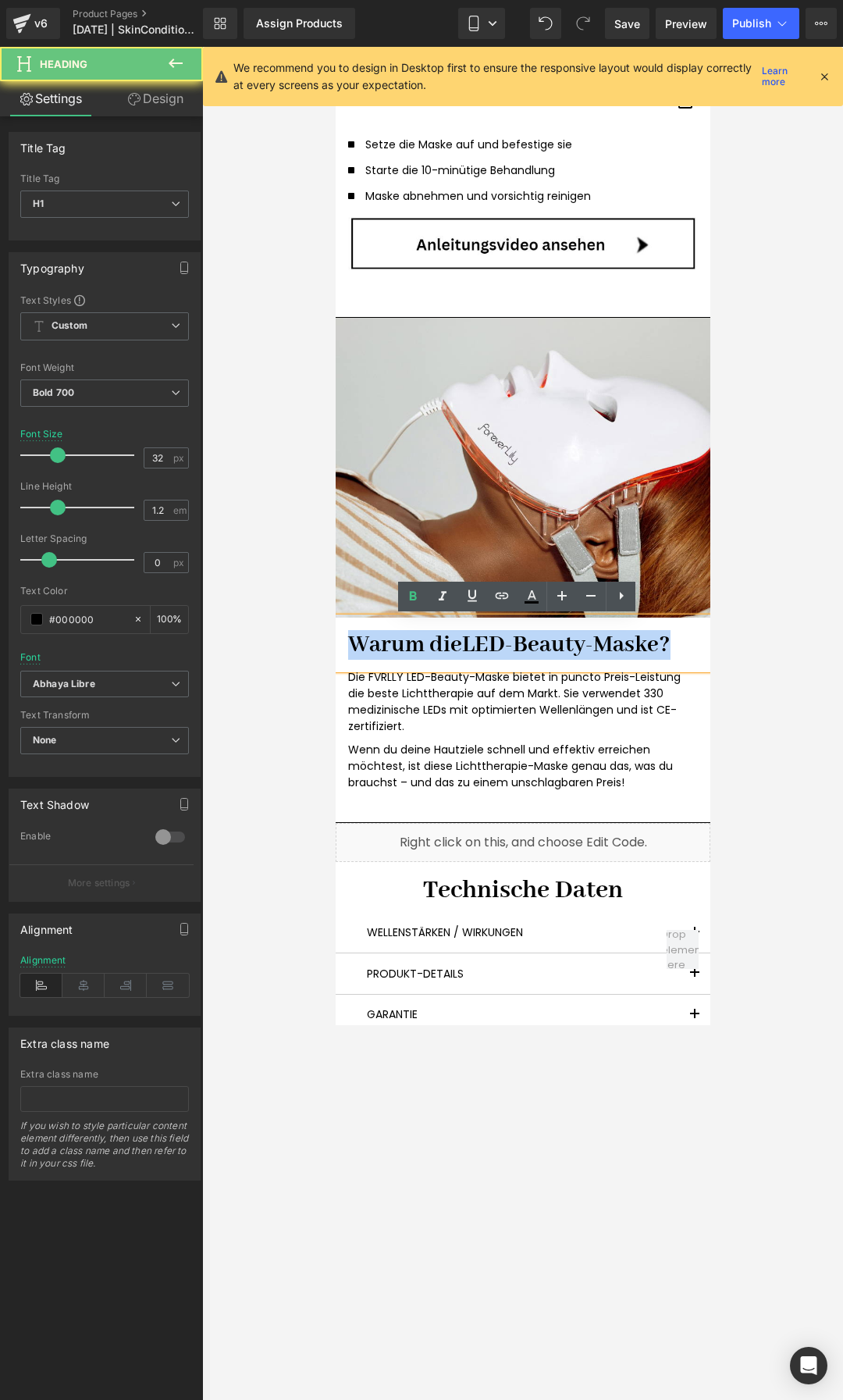
click at [409, 642] on font "Warum die" at bounding box center [405, 644] width 114 height 29
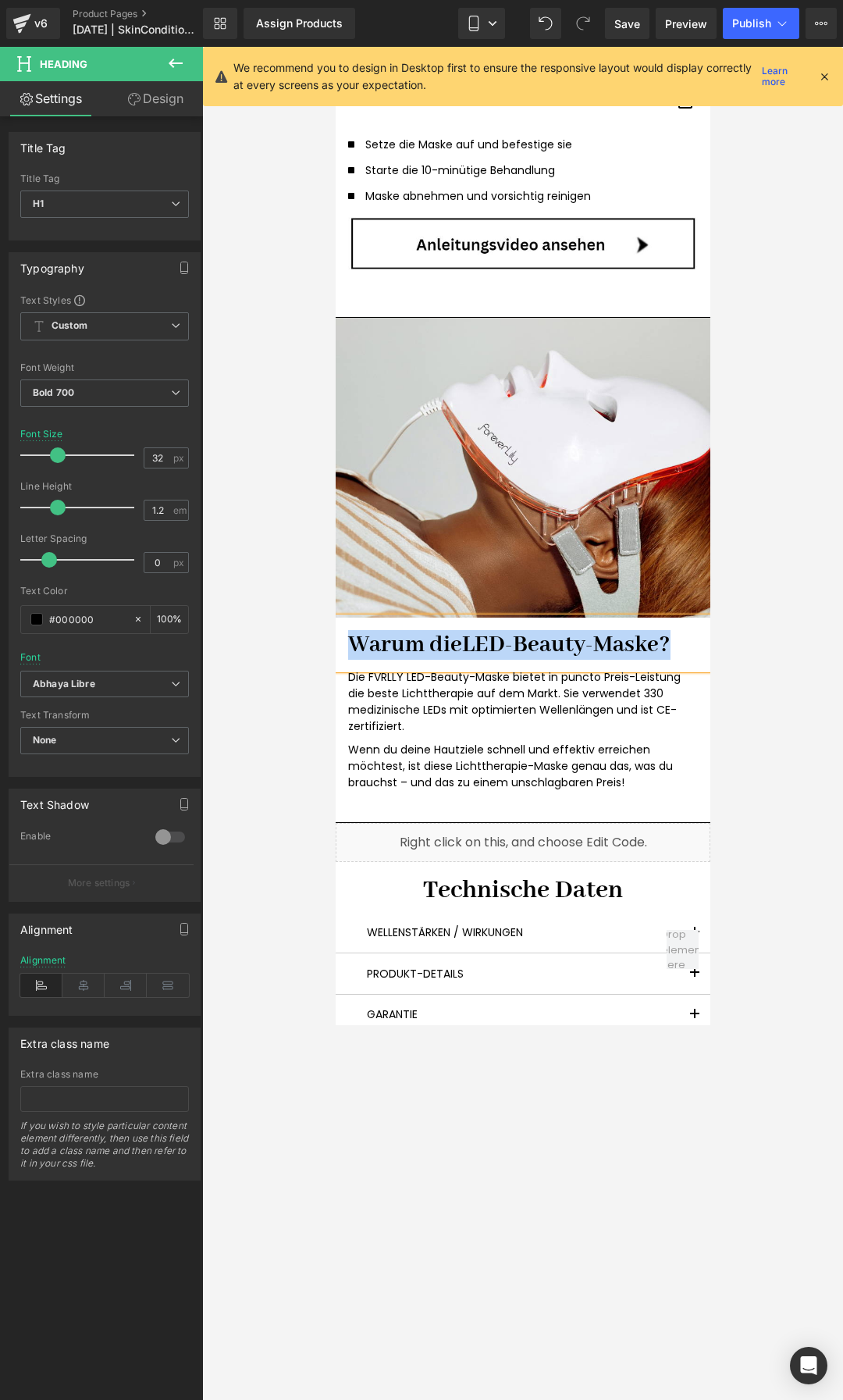
click at [475, 707] on span at bounding box center [480, 701] width 17 height 19
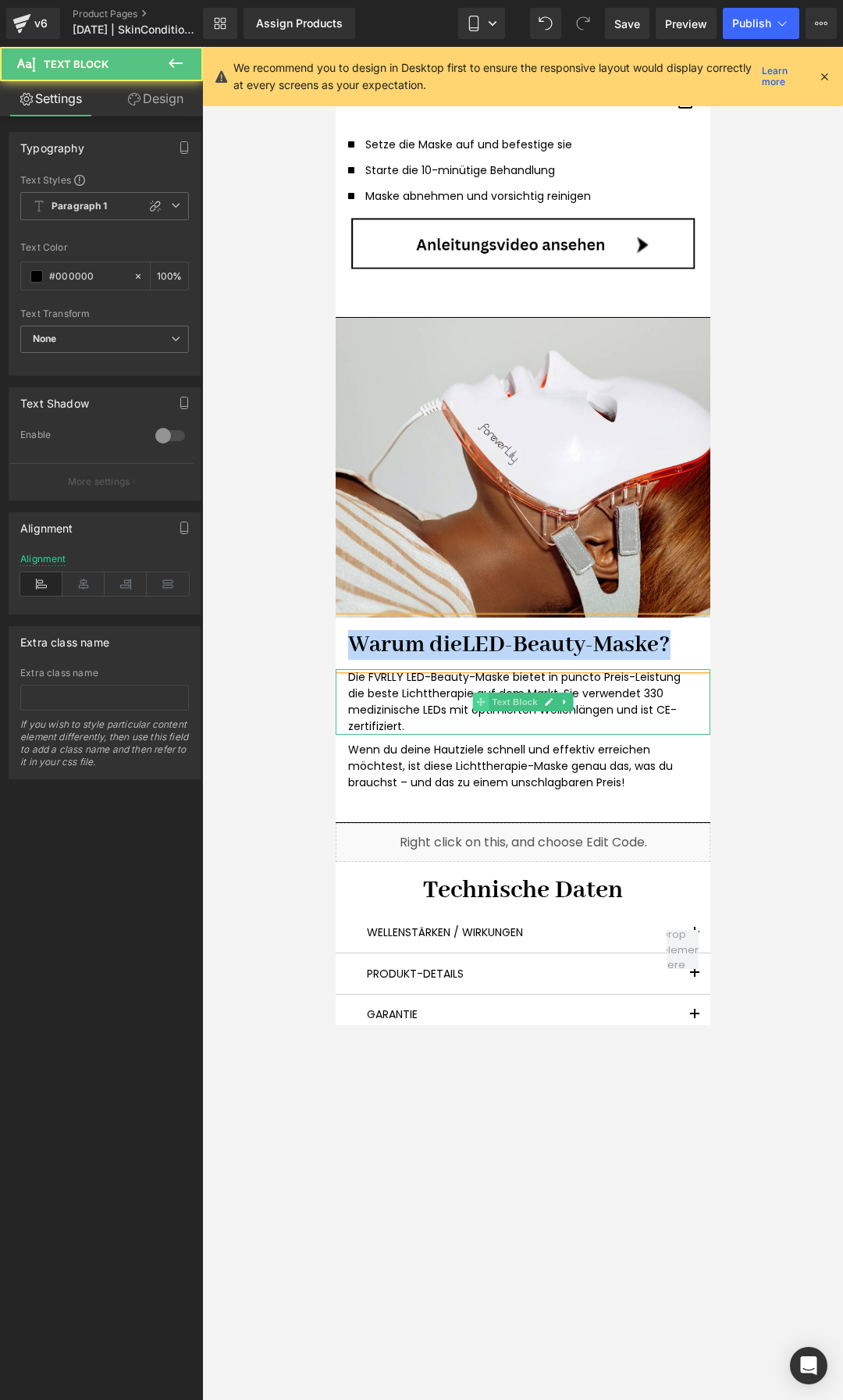
click at [475, 707] on span at bounding box center [480, 701] width 17 height 19
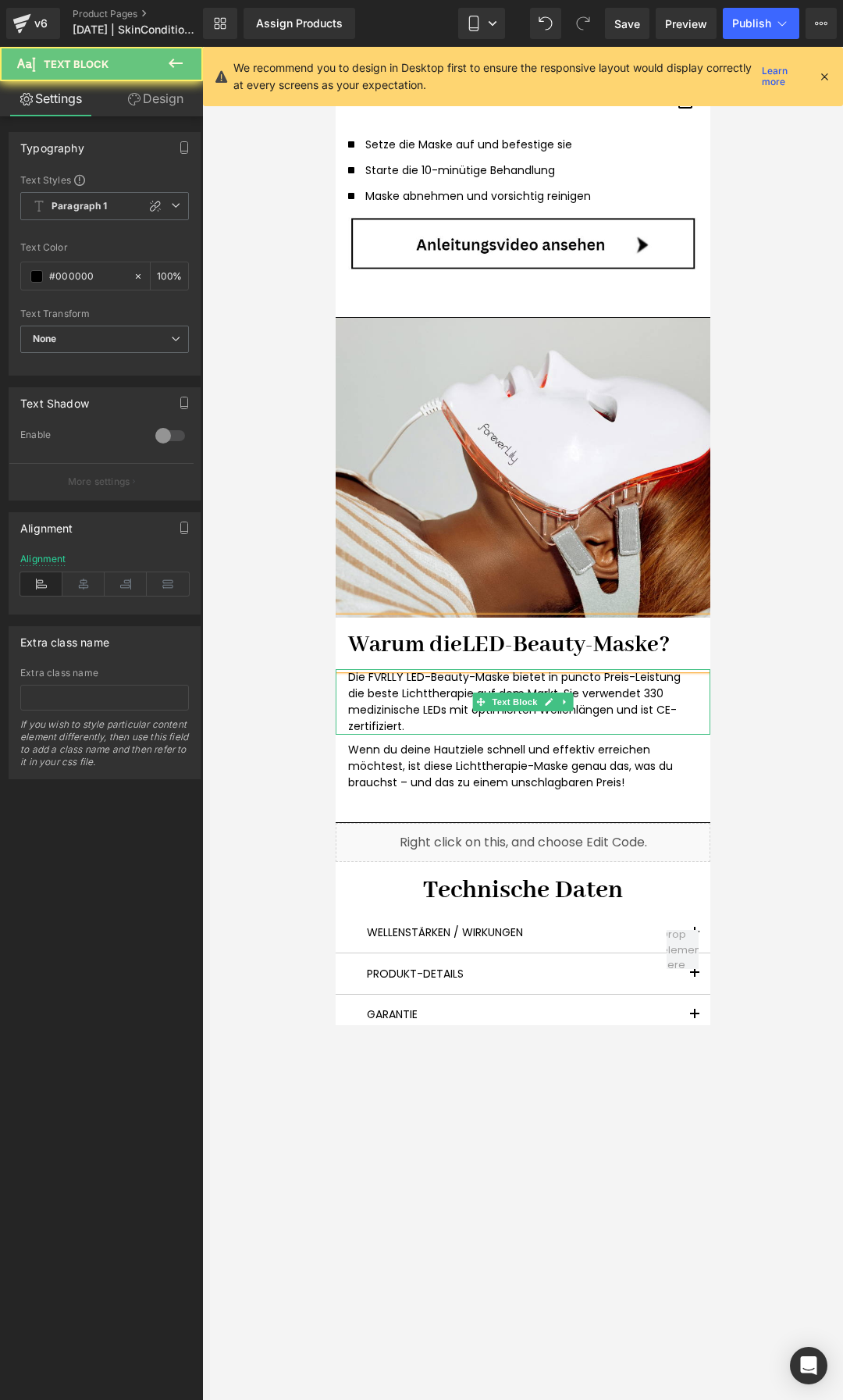
click at [432, 716] on p "Die FVRLLY LED-Beauty-Maske bietet in puncto Preis-Leistung die beste Lichtther…" at bounding box center [523, 701] width 350 height 66
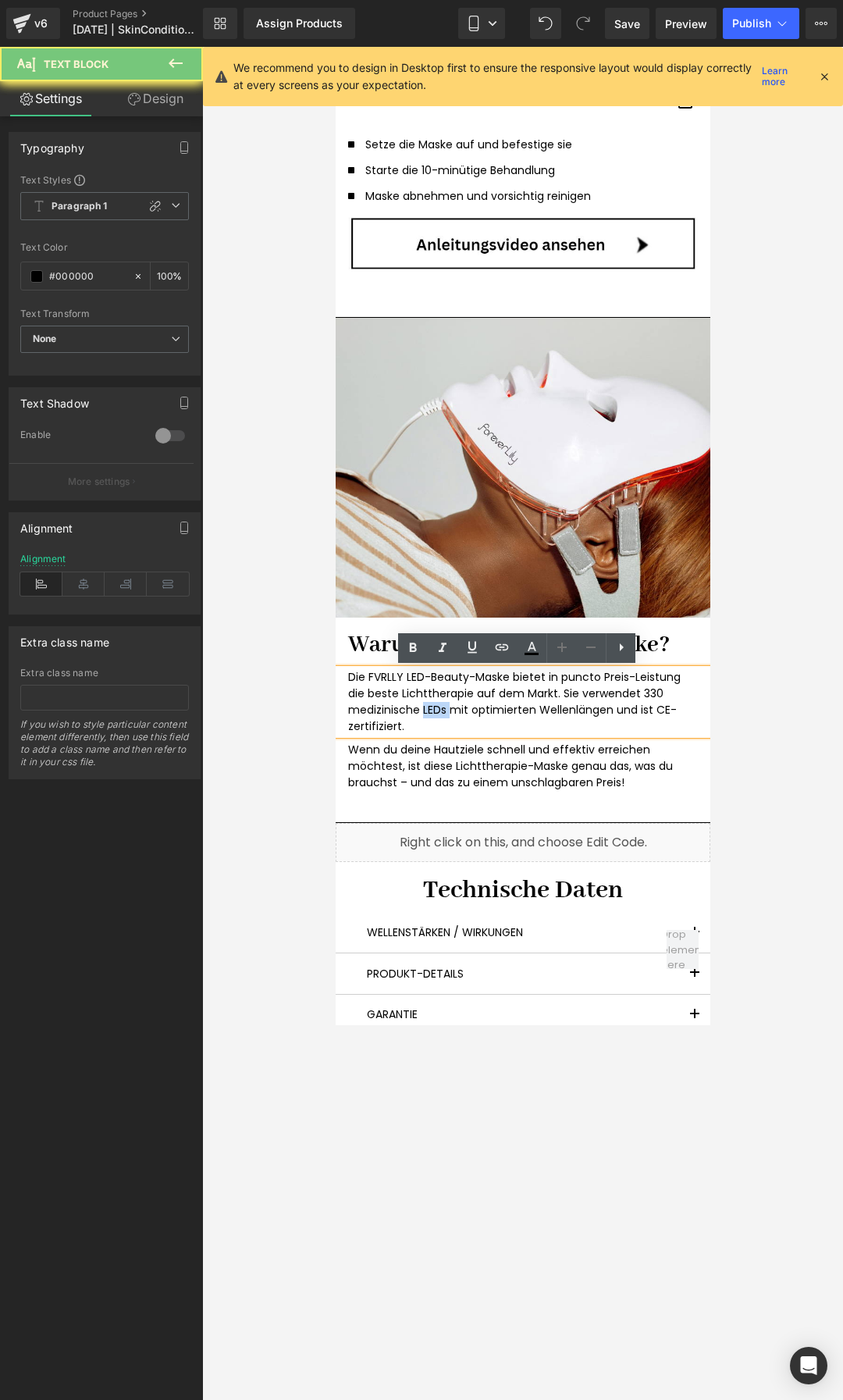
click at [432, 716] on p "Die FVRLLY LED-Beauty-Maske bietet in puncto Preis-Leistung die beste Lichtther…" at bounding box center [523, 701] width 350 height 66
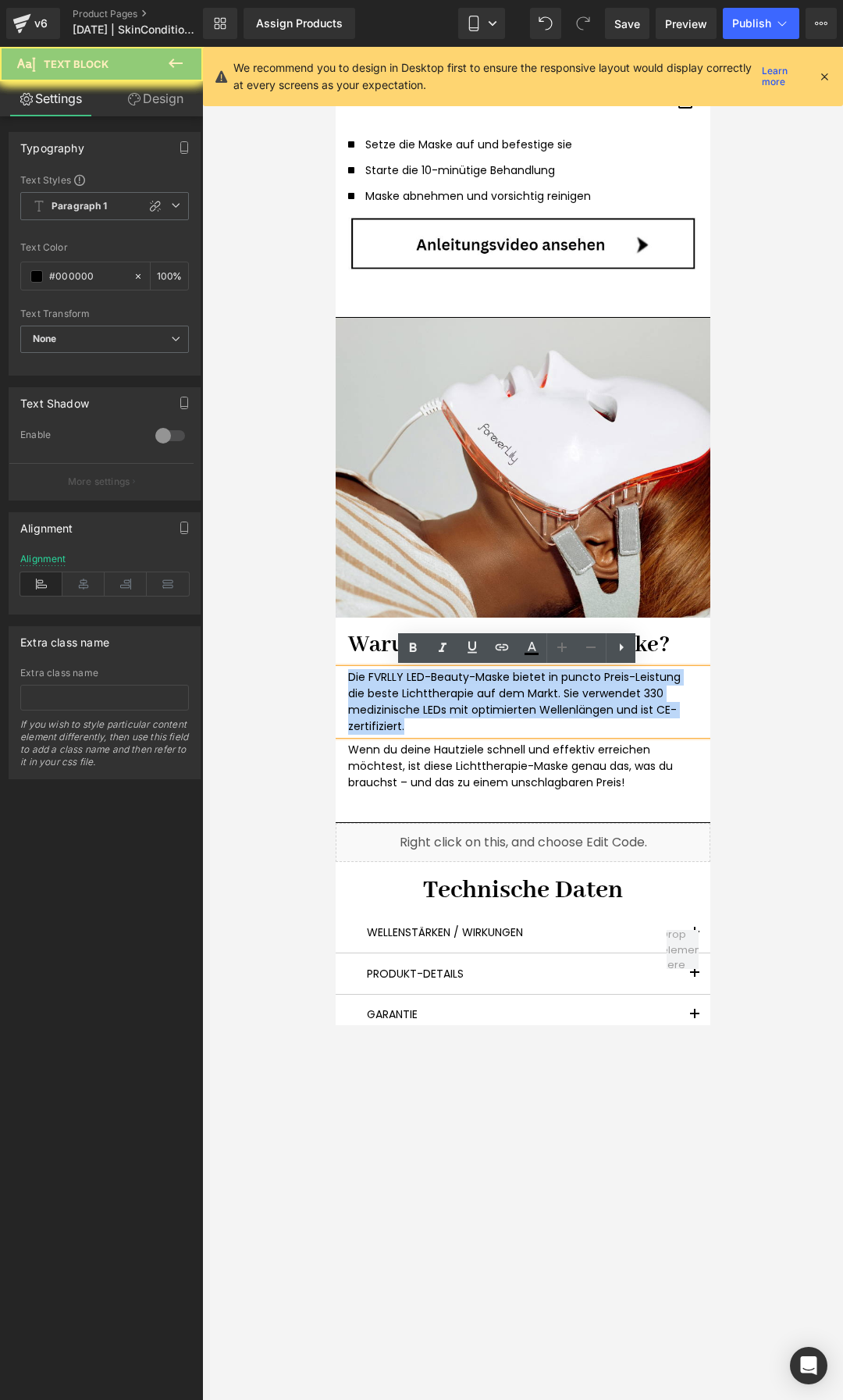
click at [432, 716] on p "Die FVRLLY LED-Beauty-Maske bietet in puncto Preis-Leistung die beste Lichtther…" at bounding box center [523, 701] width 350 height 66
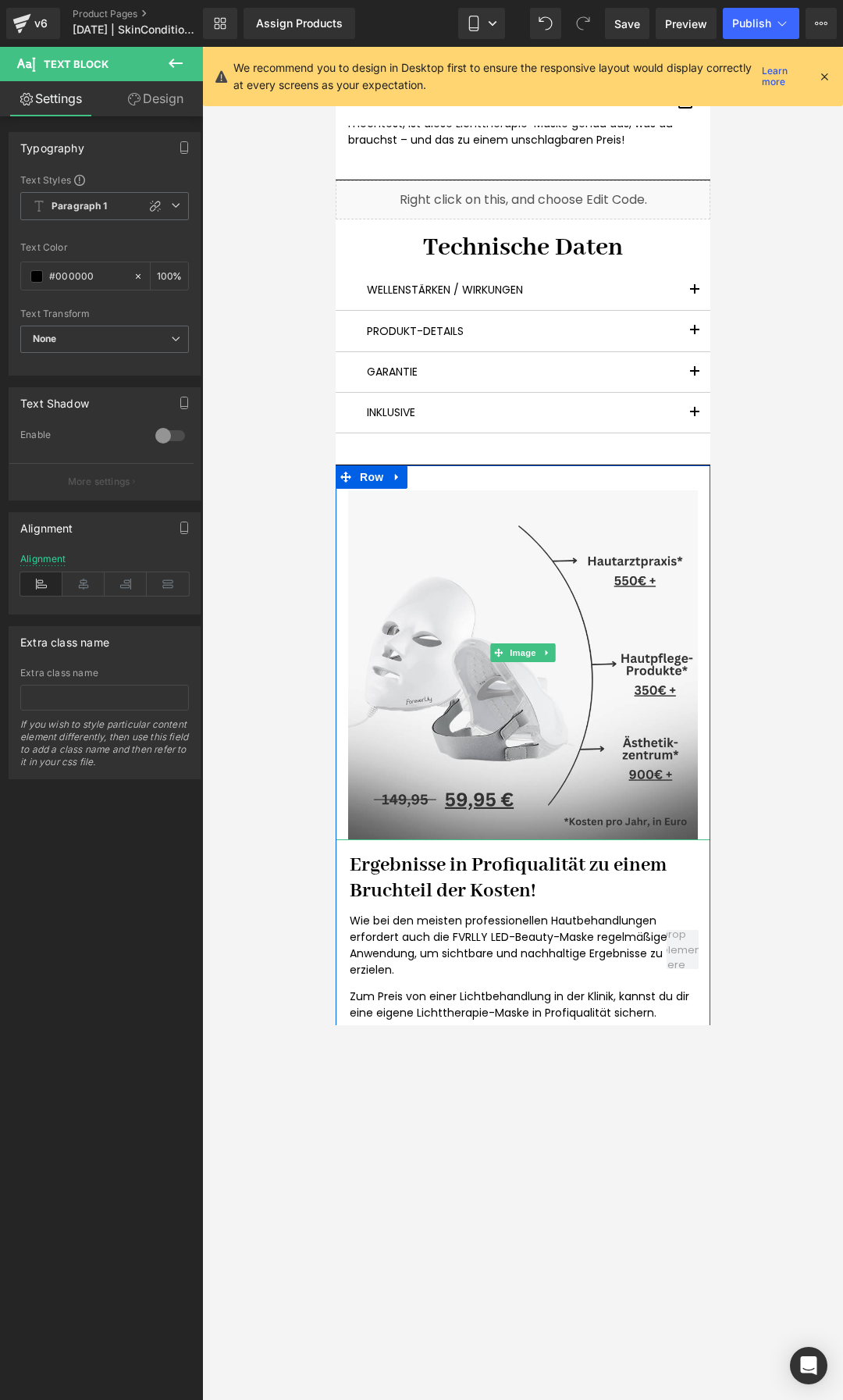
scroll to position [4998, 0]
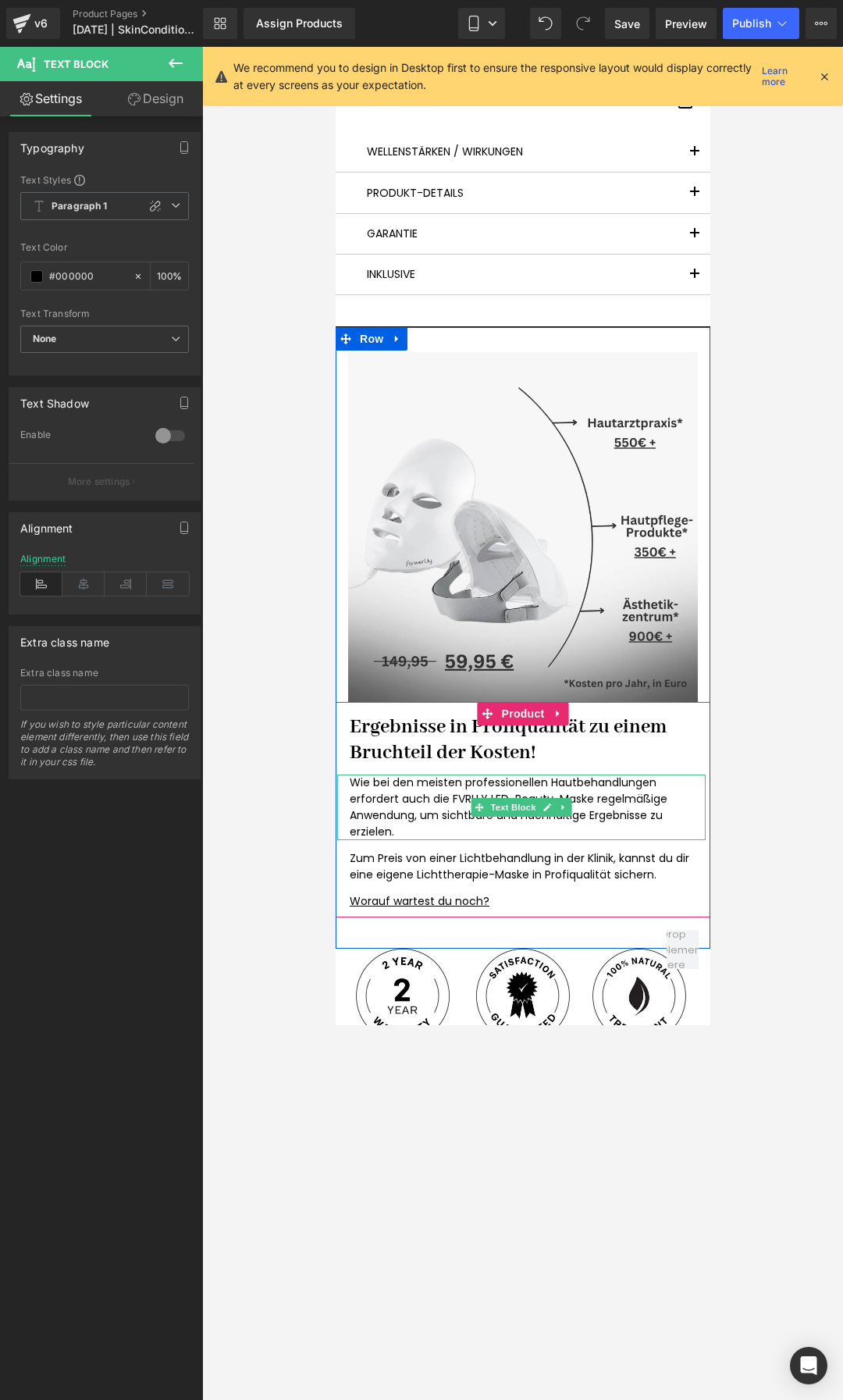
click at [443, 811] on p "Wie bei den meisten professionellen Hautbehandlungen erfordert auch die FVRLLY …" at bounding box center [521, 807] width 344 height 66
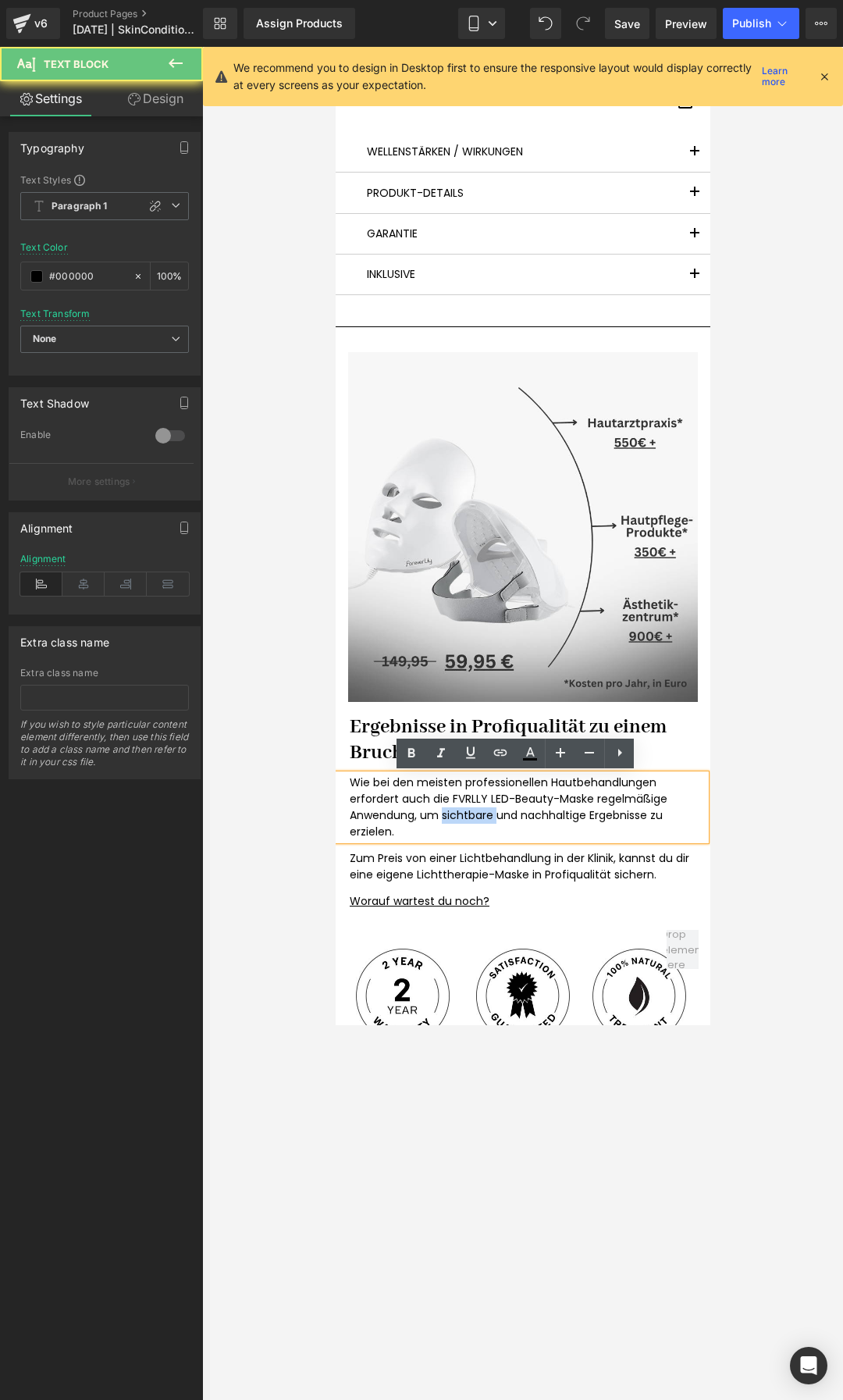
click at [443, 811] on p "Wie bei den meisten professionellen Hautbehandlungen erfordert auch die FVRLLY …" at bounding box center [521, 807] width 344 height 66
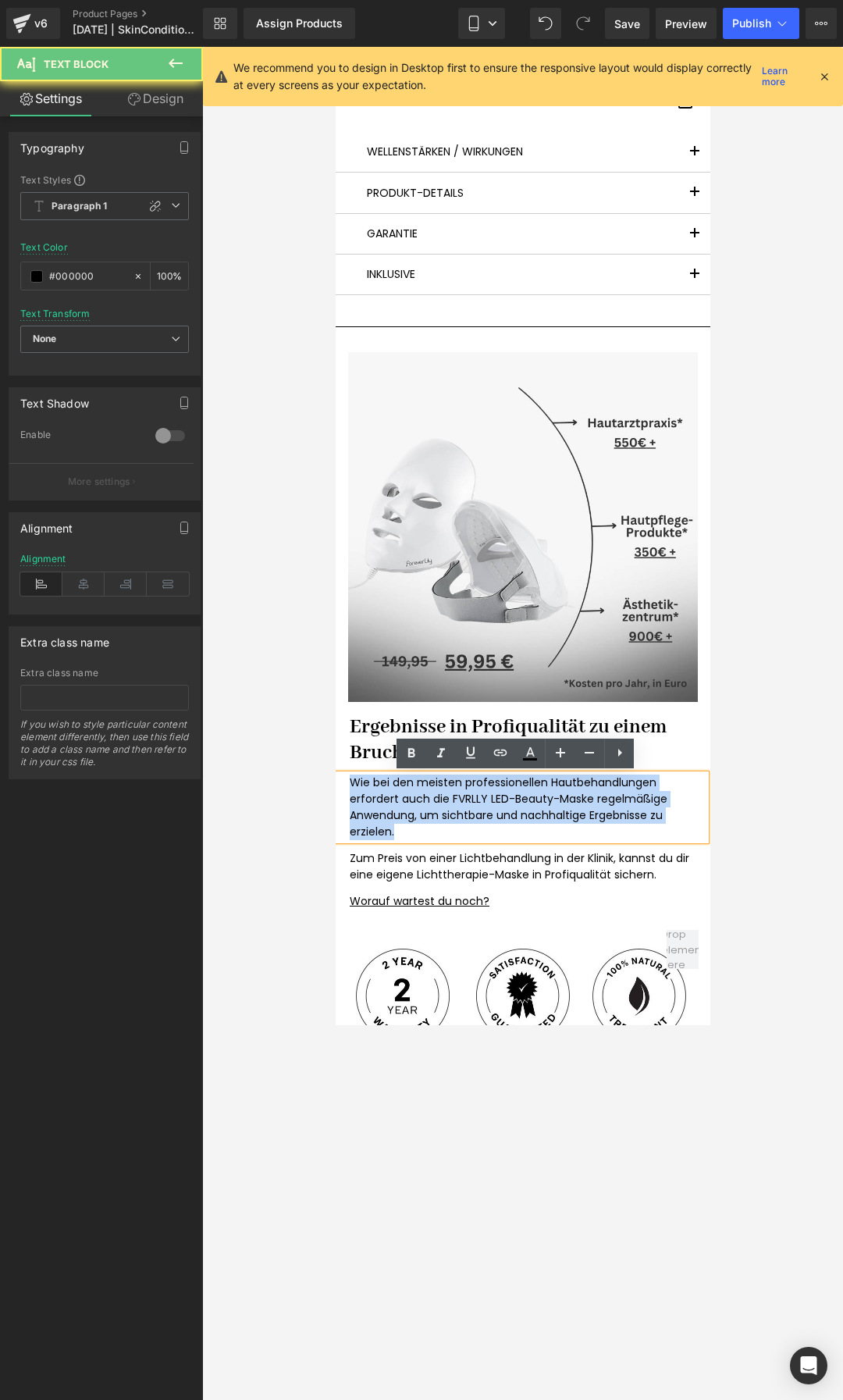
click at [443, 811] on p "Wie bei den meisten professionellen Hautbehandlungen erfordert auch die FVRLLY …" at bounding box center [521, 807] width 344 height 66
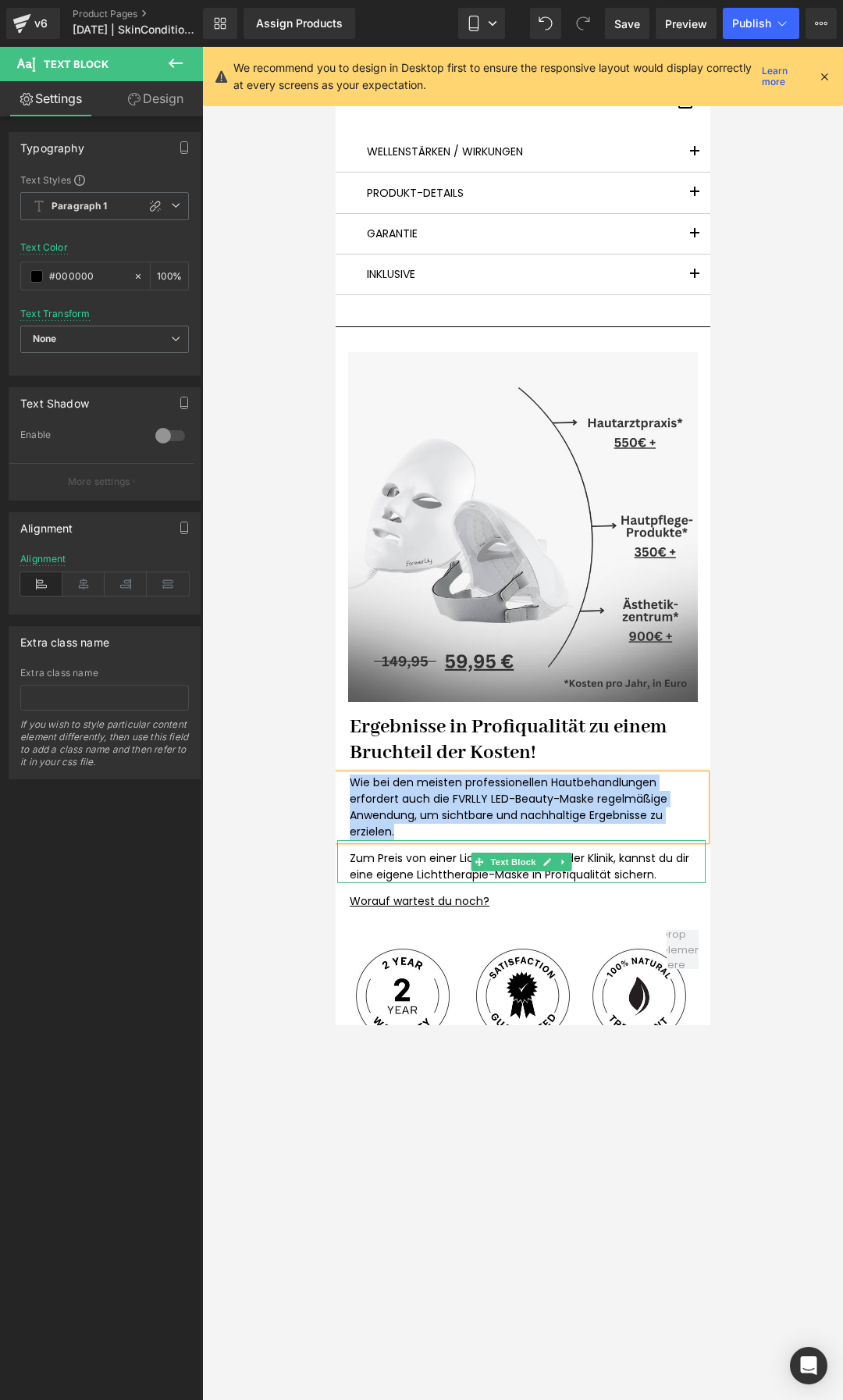
click at [459, 865] on p "Zum Preis von einer Lichtbehandlung in der Klinik, kannst du dir eine eigene Li…" at bounding box center [521, 867] width 344 height 32
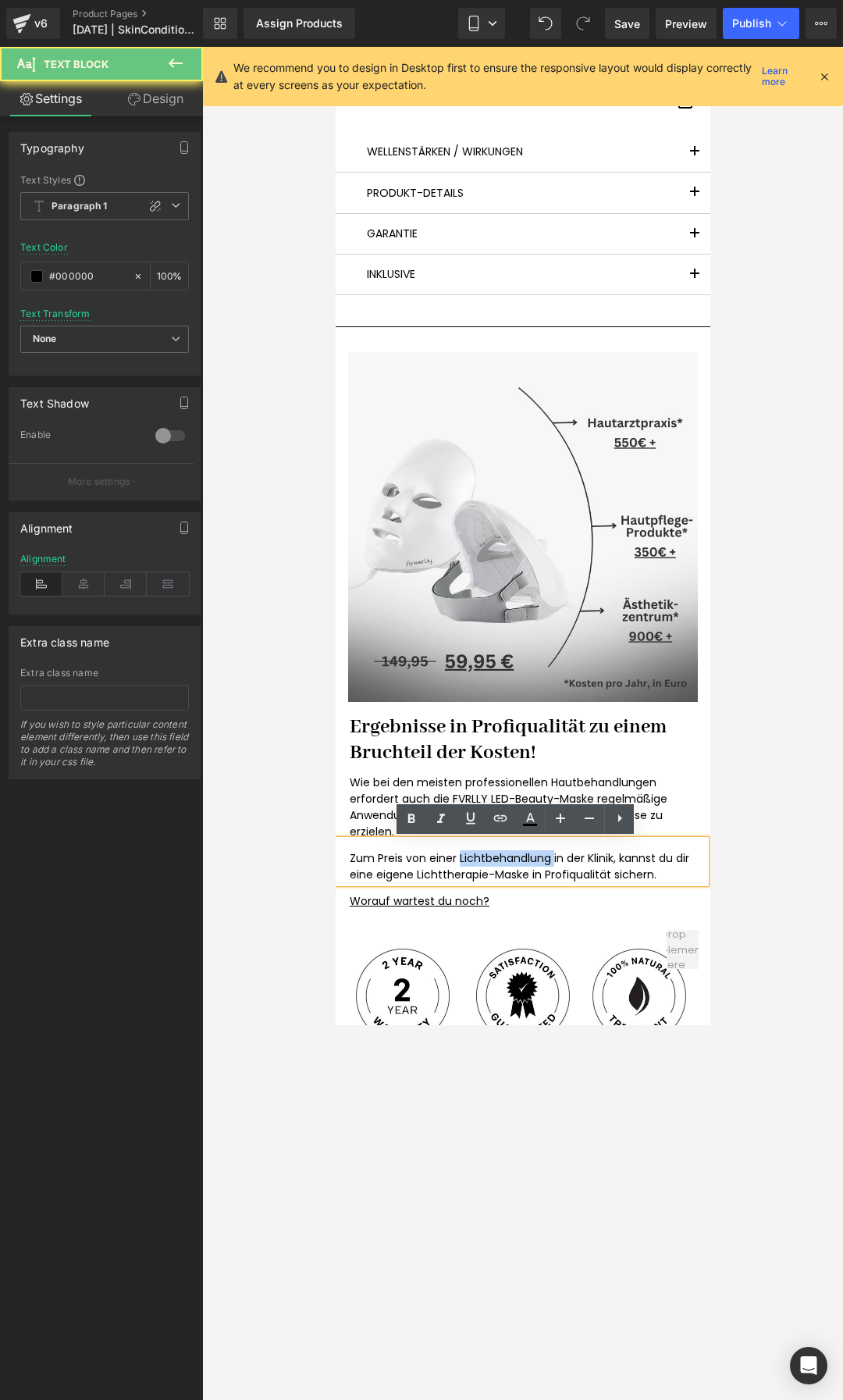
click at [459, 865] on p "Zum Preis von einer Lichtbehandlung in der Klinik, kannst du dir eine eigene Li…" at bounding box center [521, 867] width 344 height 32
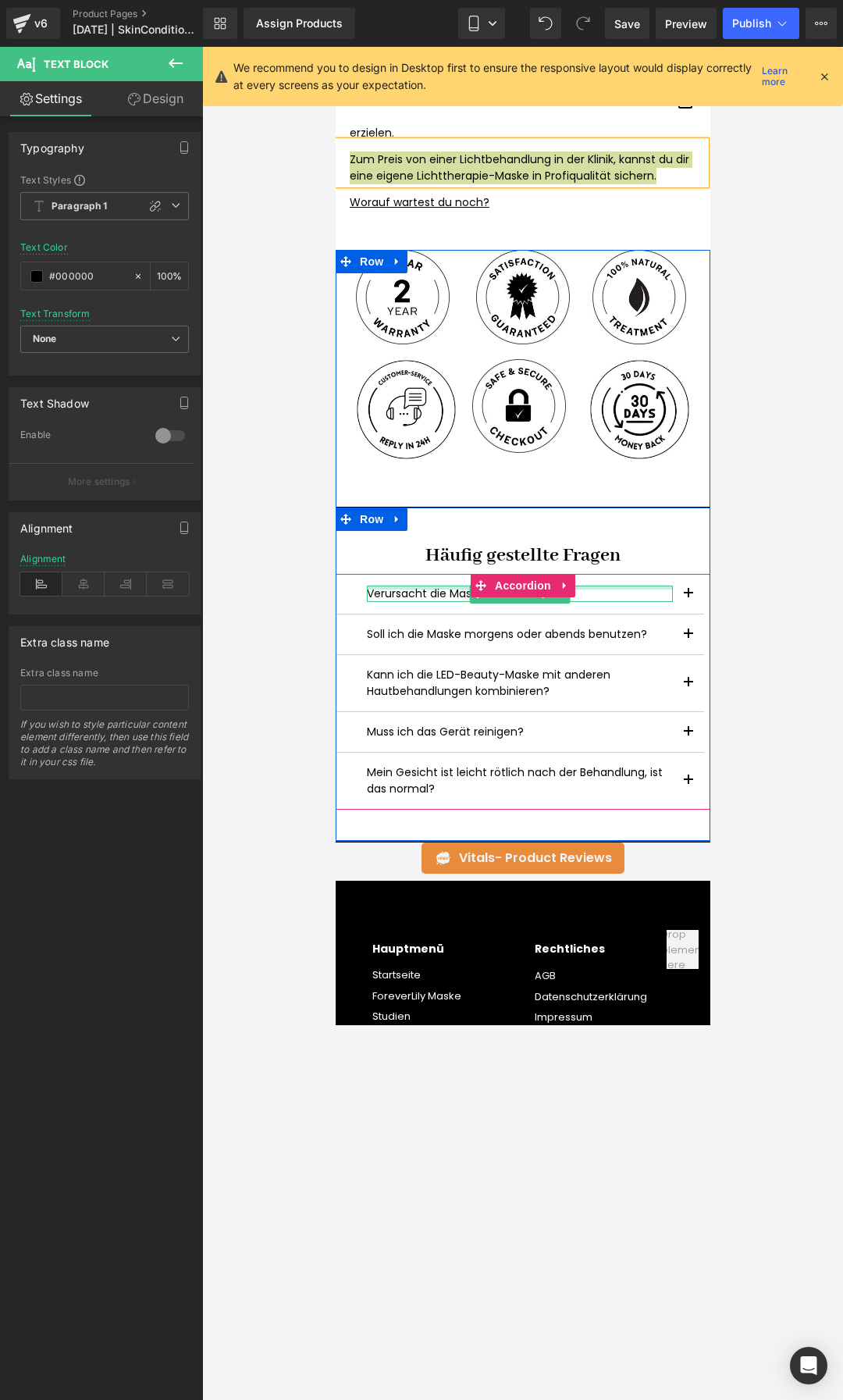
scroll to position [5779, 0]
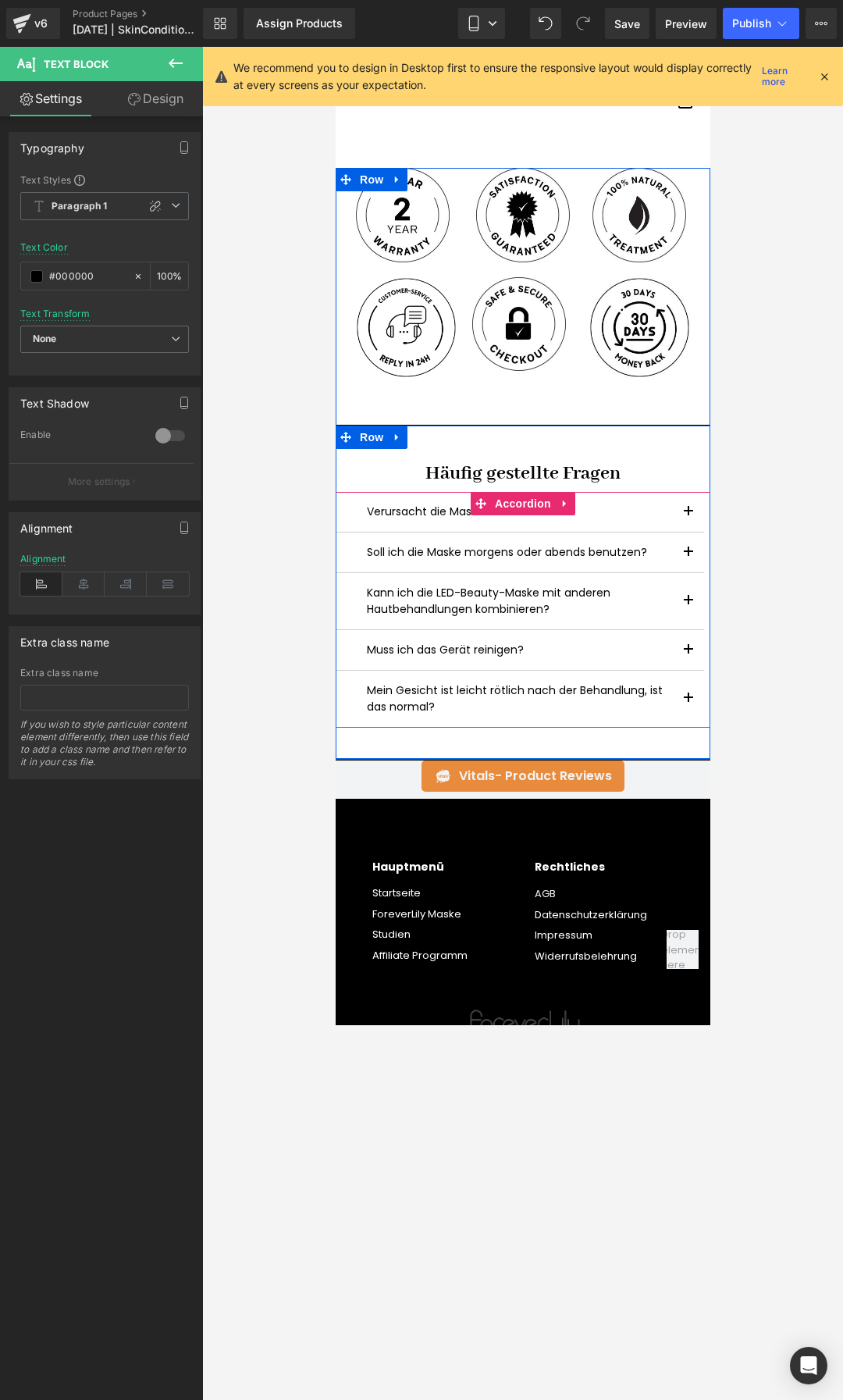
click at [677, 555] on button "button" at bounding box center [688, 552] width 31 height 40
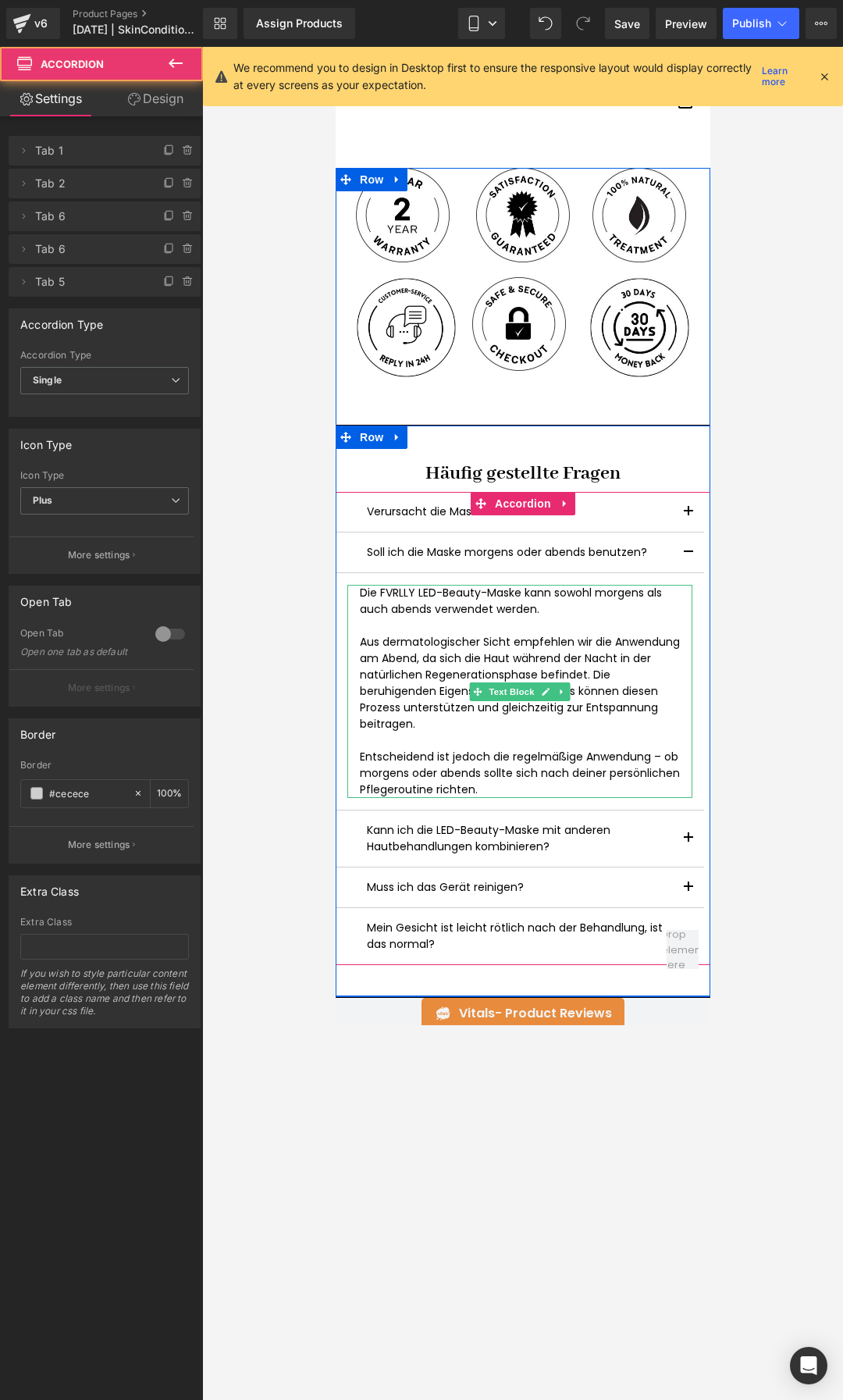
click at [403, 654] on p "Aus dermatologischer Sicht empfehlen wir die Anwendung am Abend, da sich die Ha…" at bounding box center [520, 683] width 320 height 98
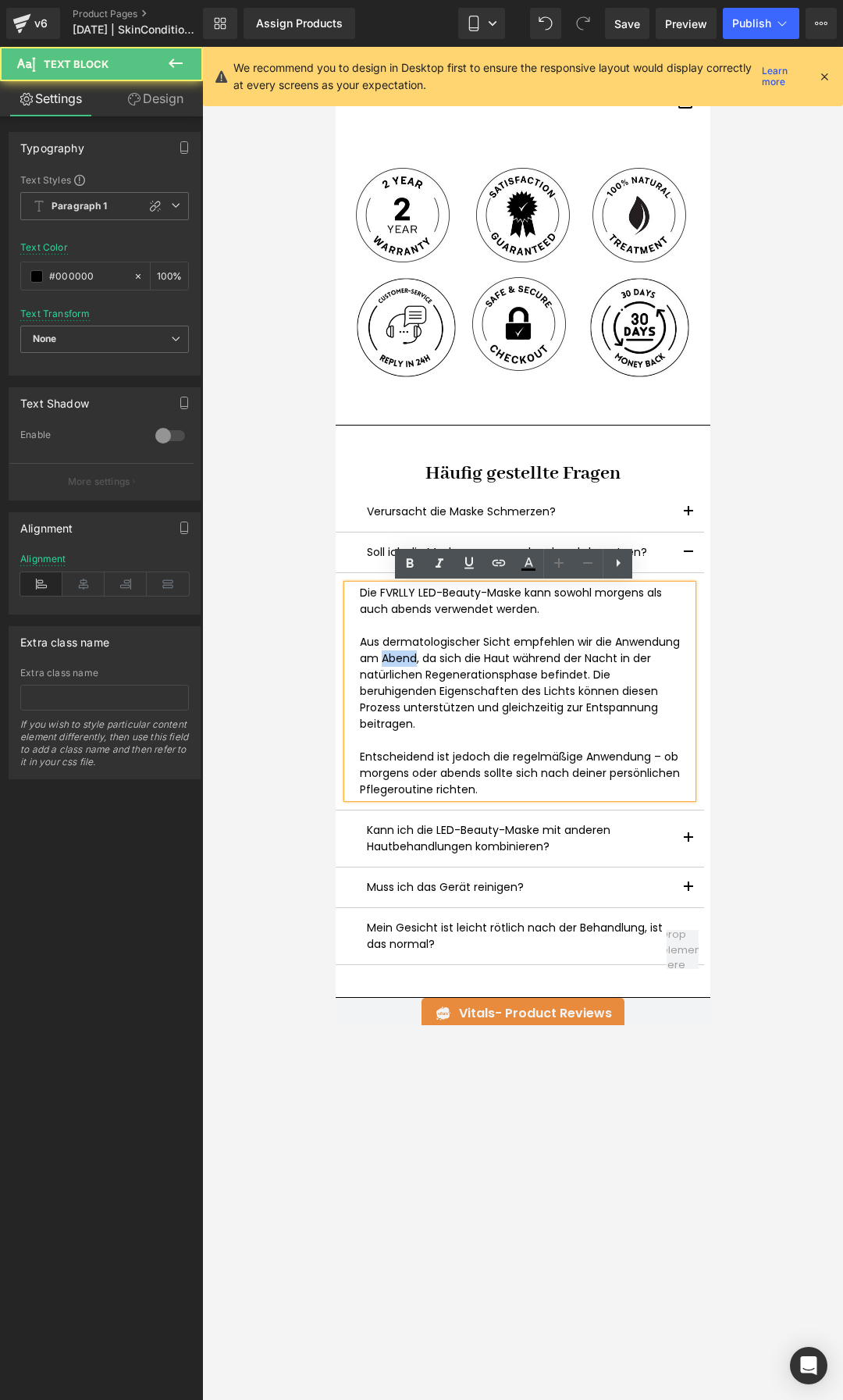
click at [403, 654] on p "Aus dermatologischer Sicht empfehlen wir die Anwendung am Abend, da sich die Ha…" at bounding box center [520, 683] width 320 height 98
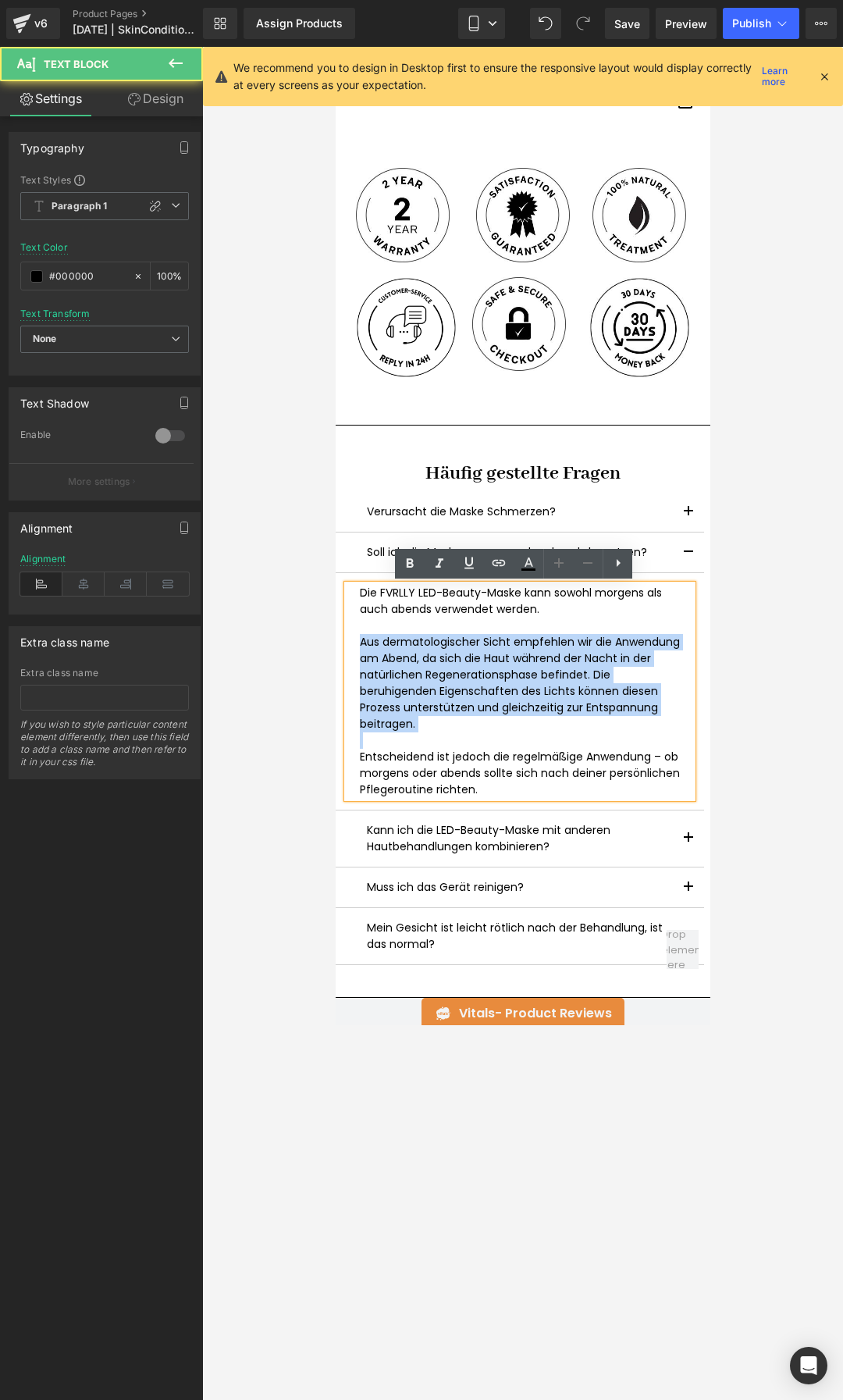
click at [403, 654] on p "Aus dermatologischer Sicht empfehlen wir die Anwendung am Abend, da sich die Ha…" at bounding box center [520, 683] width 320 height 98
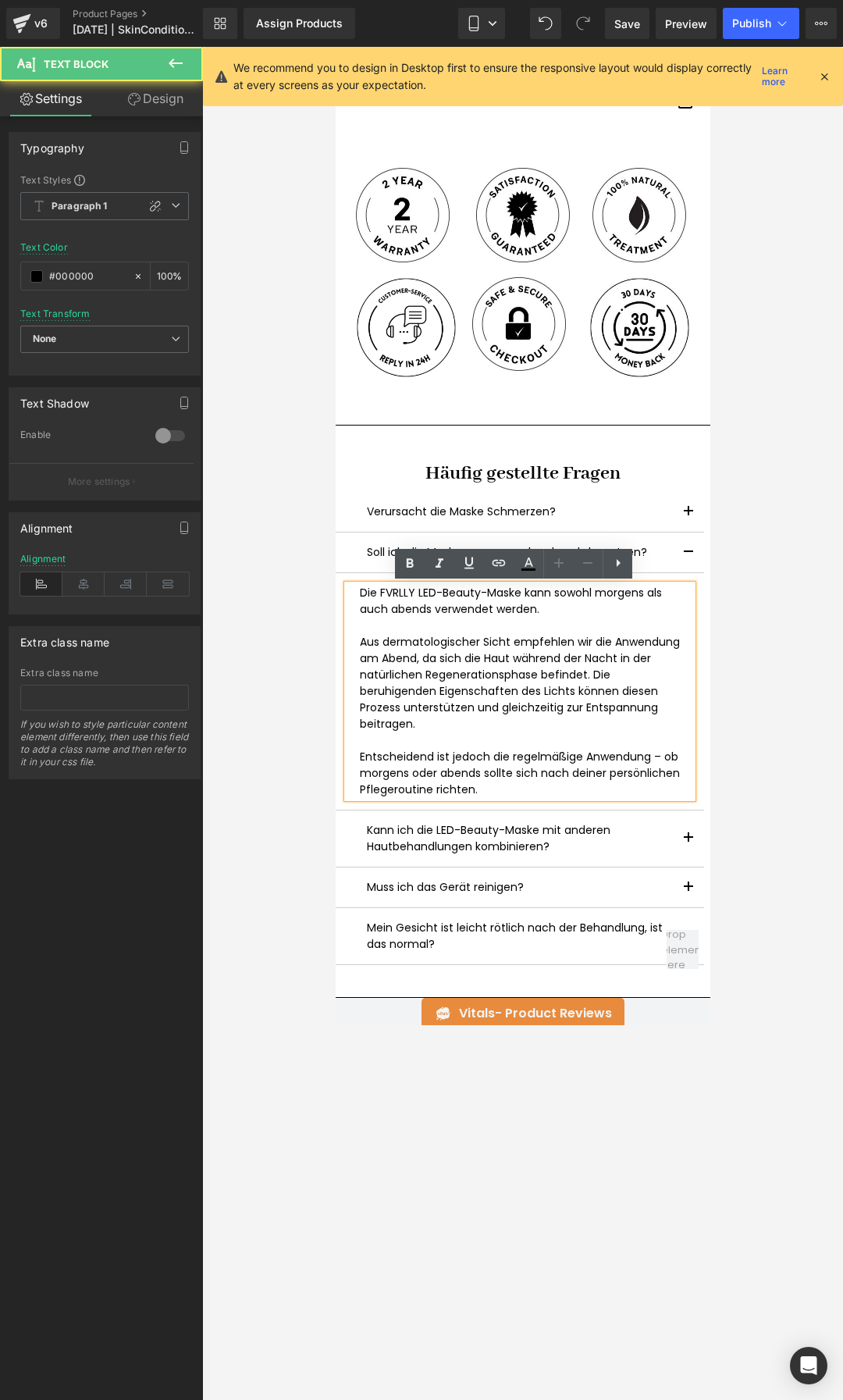
click at [573, 775] on p "Entscheidend ist jedoch die regelmäßige Anwendung – ob morgens oder abends soll…" at bounding box center [520, 773] width 320 height 49
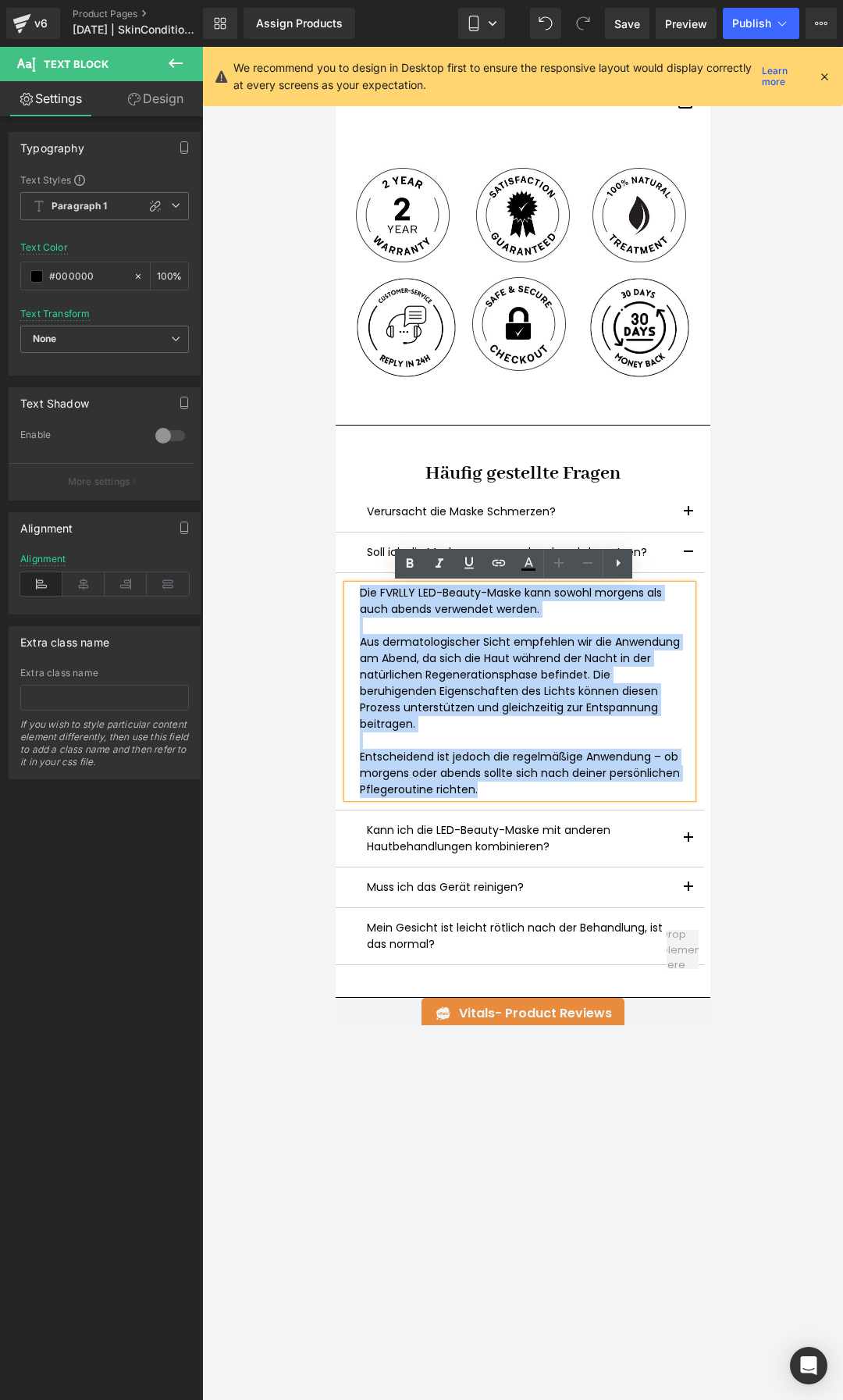
drag, startPoint x: 563, startPoint y: 794, endPoint x: 345, endPoint y: 597, distance: 293.8
click at [347, 597] on div "Die FVRLLY LED-Beauty-Maske kann sowohl morgens als auch abends verwendet werde…" at bounding box center [519, 691] width 345 height 213
click at [680, 845] on button "button" at bounding box center [688, 838] width 31 height 56
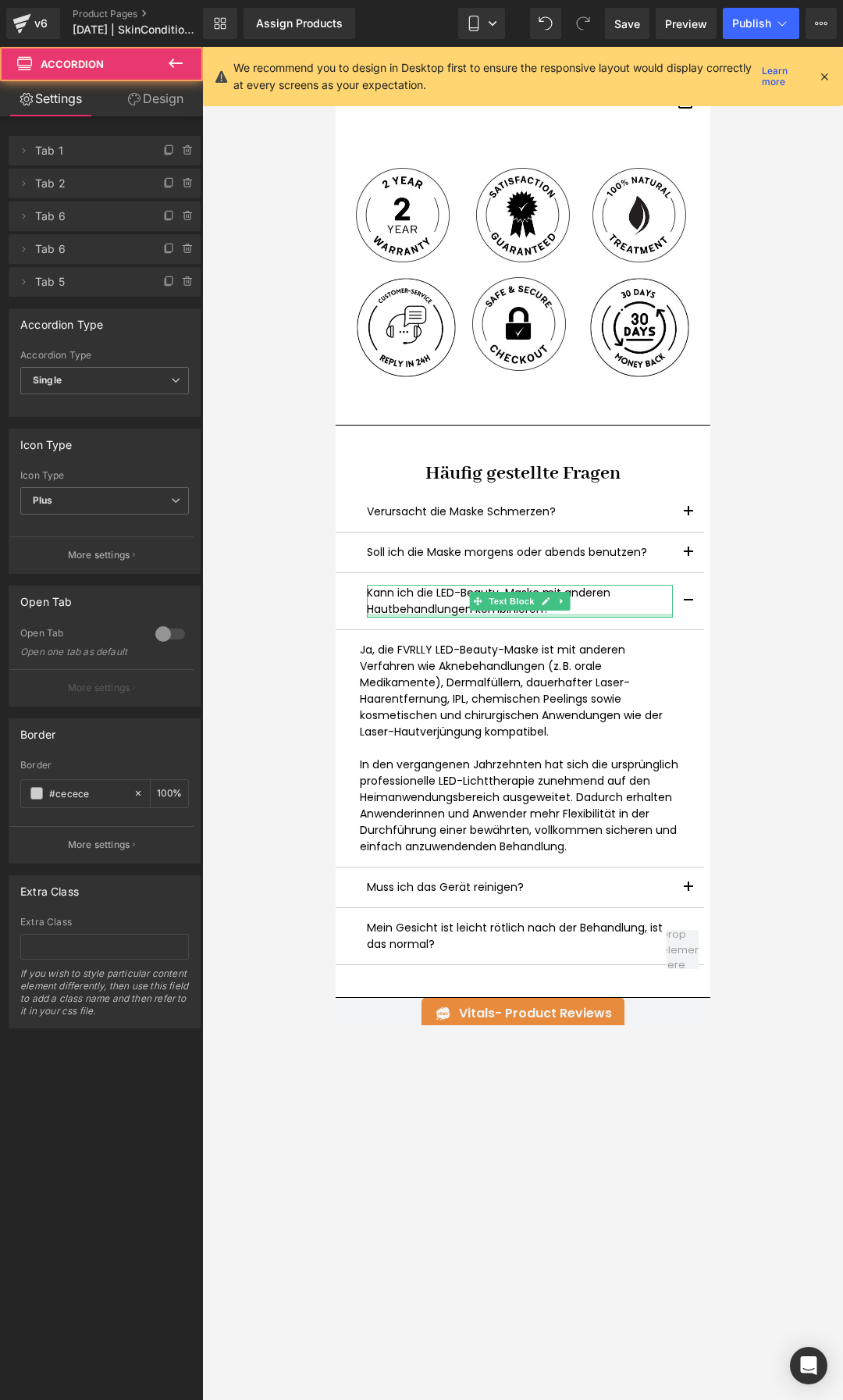
click at [445, 615] on div at bounding box center [520, 616] width 307 height 4
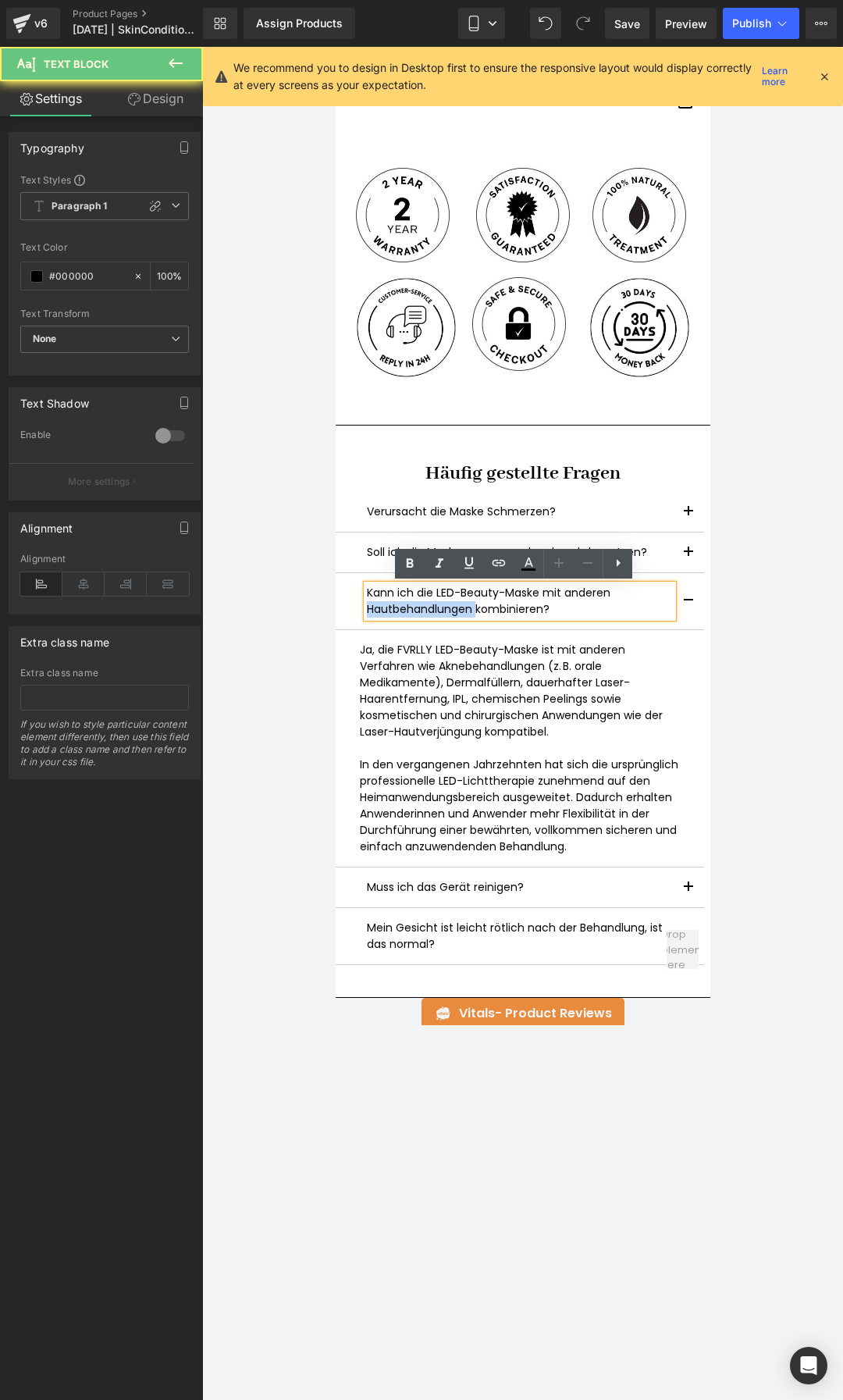
click at [445, 615] on p "Kann ich die LED-Beauty-Maske mit anderen Hautbehandlungen kombinieren?" at bounding box center [520, 600] width 307 height 32
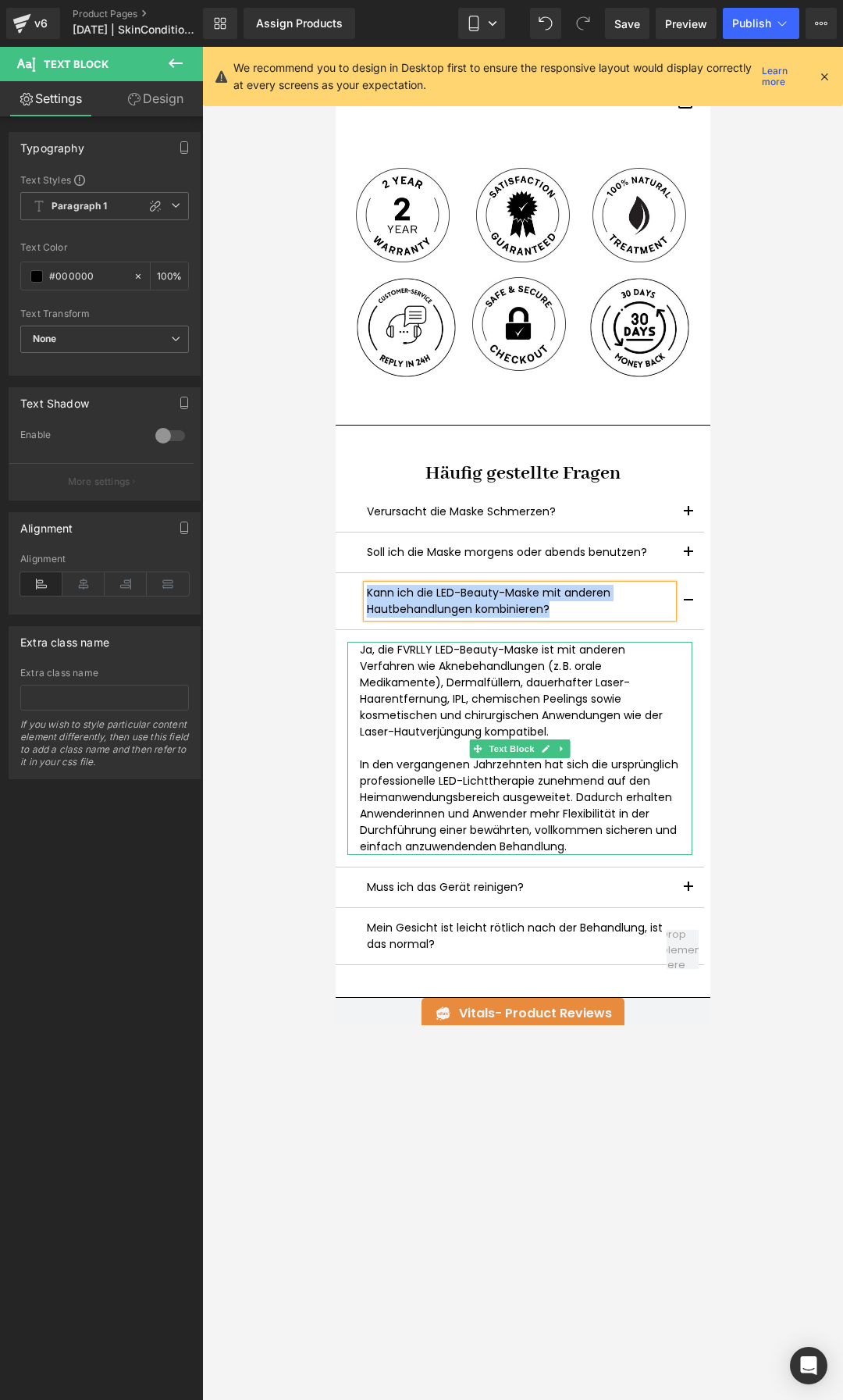
click at [601, 846] on p "In den vergangenen Jahrzehnten hat sich die ursprünglich professionelle LED-Lic…" at bounding box center [520, 806] width 320 height 98
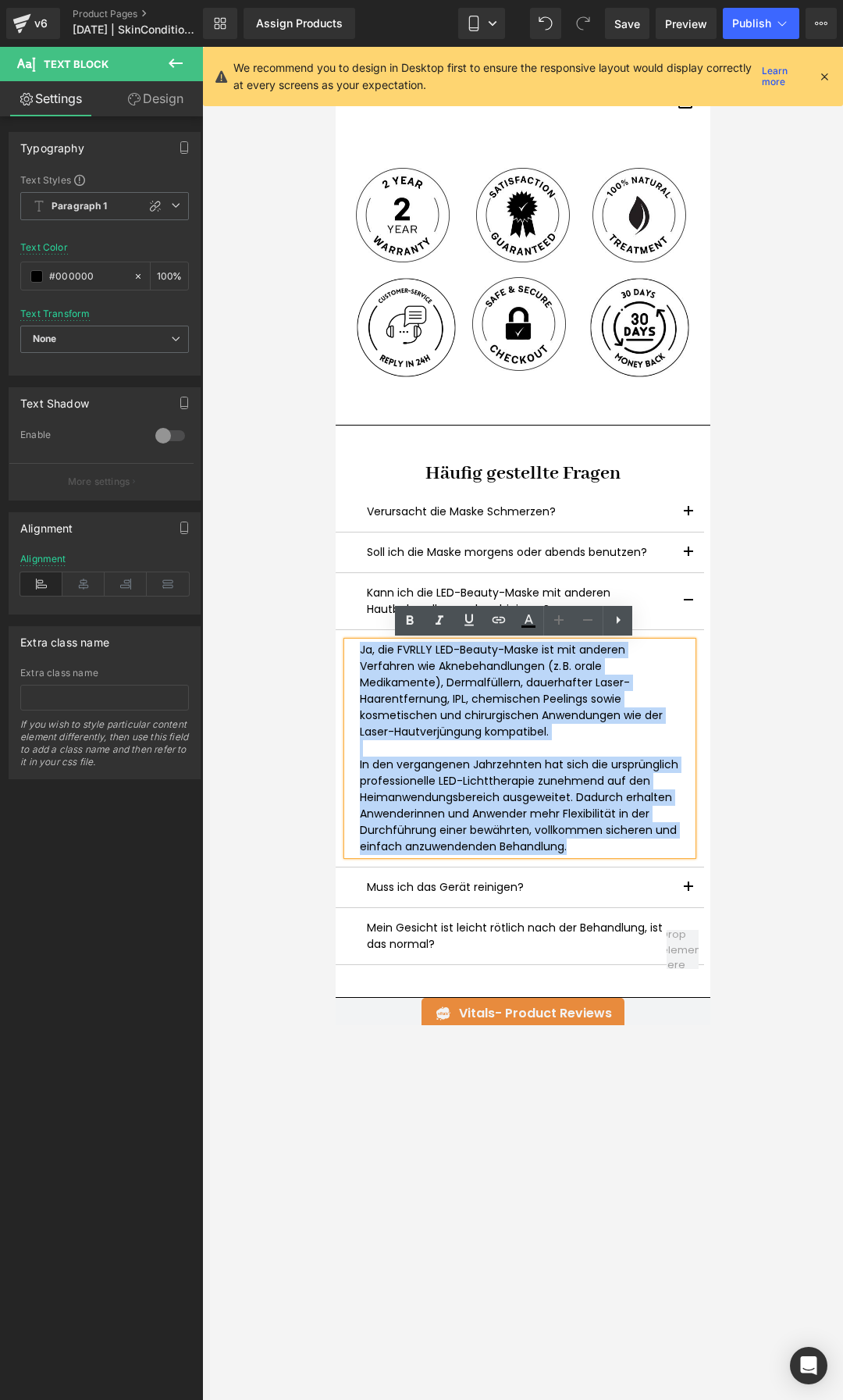
drag, startPoint x: 599, startPoint y: 846, endPoint x: 344, endPoint y: 653, distance: 319.8
click at [347, 653] on div "Ja, die FVRLLY LED-Beauty-Maske ist mit anderen Verfahren wie Aknebehandlungen …" at bounding box center [519, 748] width 345 height 213
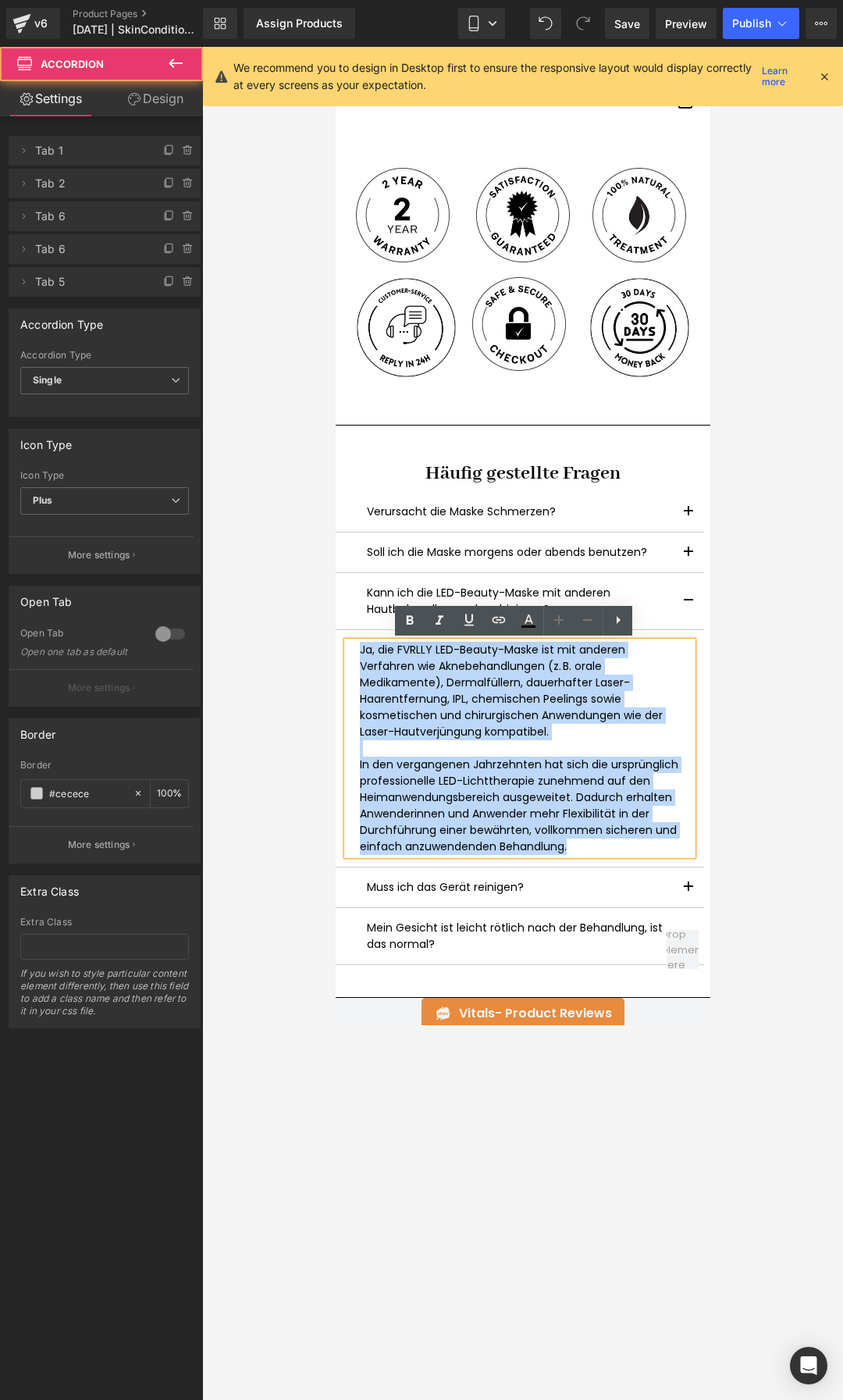
click at [688, 885] on button "button" at bounding box center [688, 887] width 31 height 40
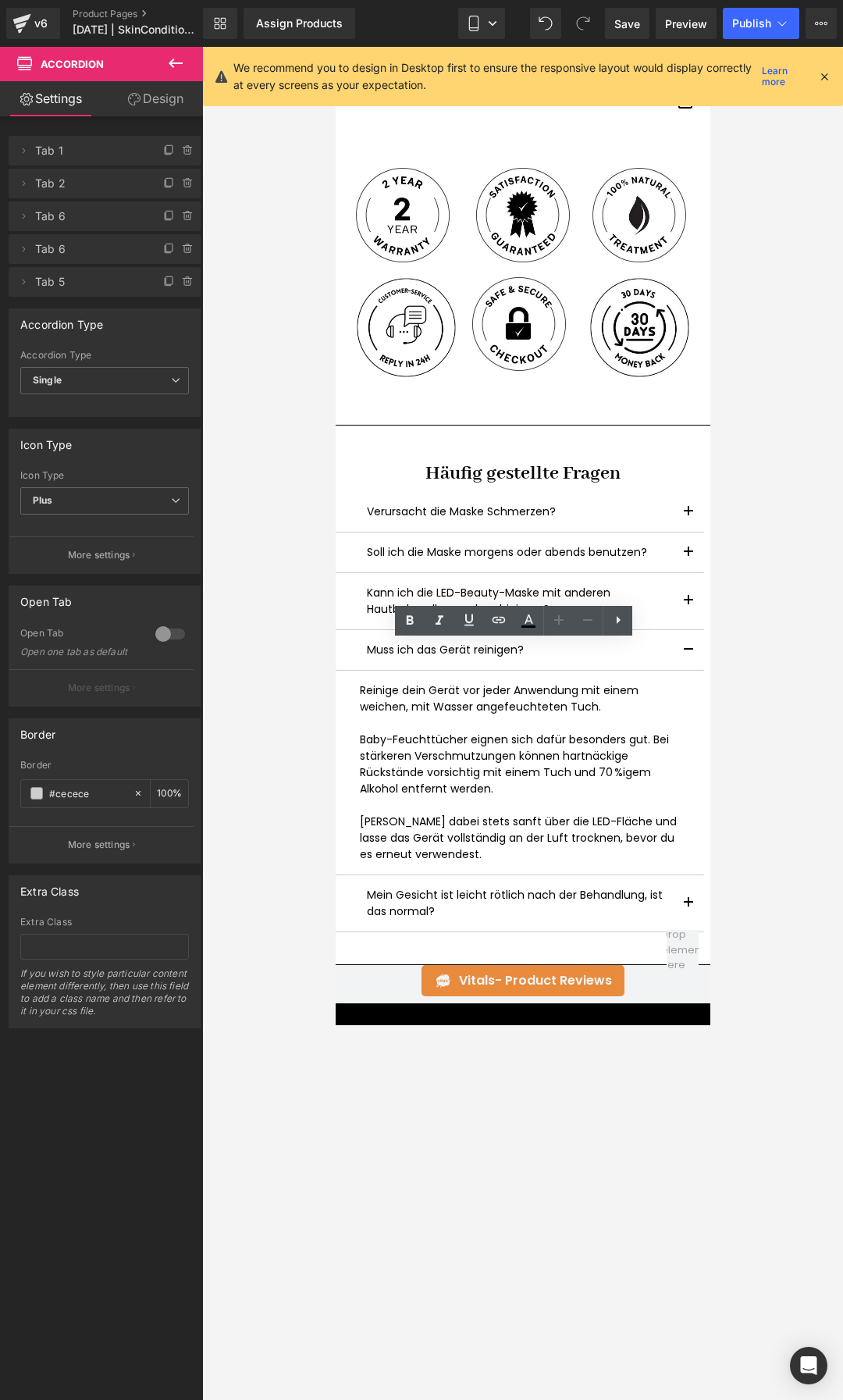
click at [478, 831] on p "[PERSON_NAME] dabei stets sanft über die LED-Fläche und lasse das Gerät vollstä…" at bounding box center [520, 838] width 320 height 49
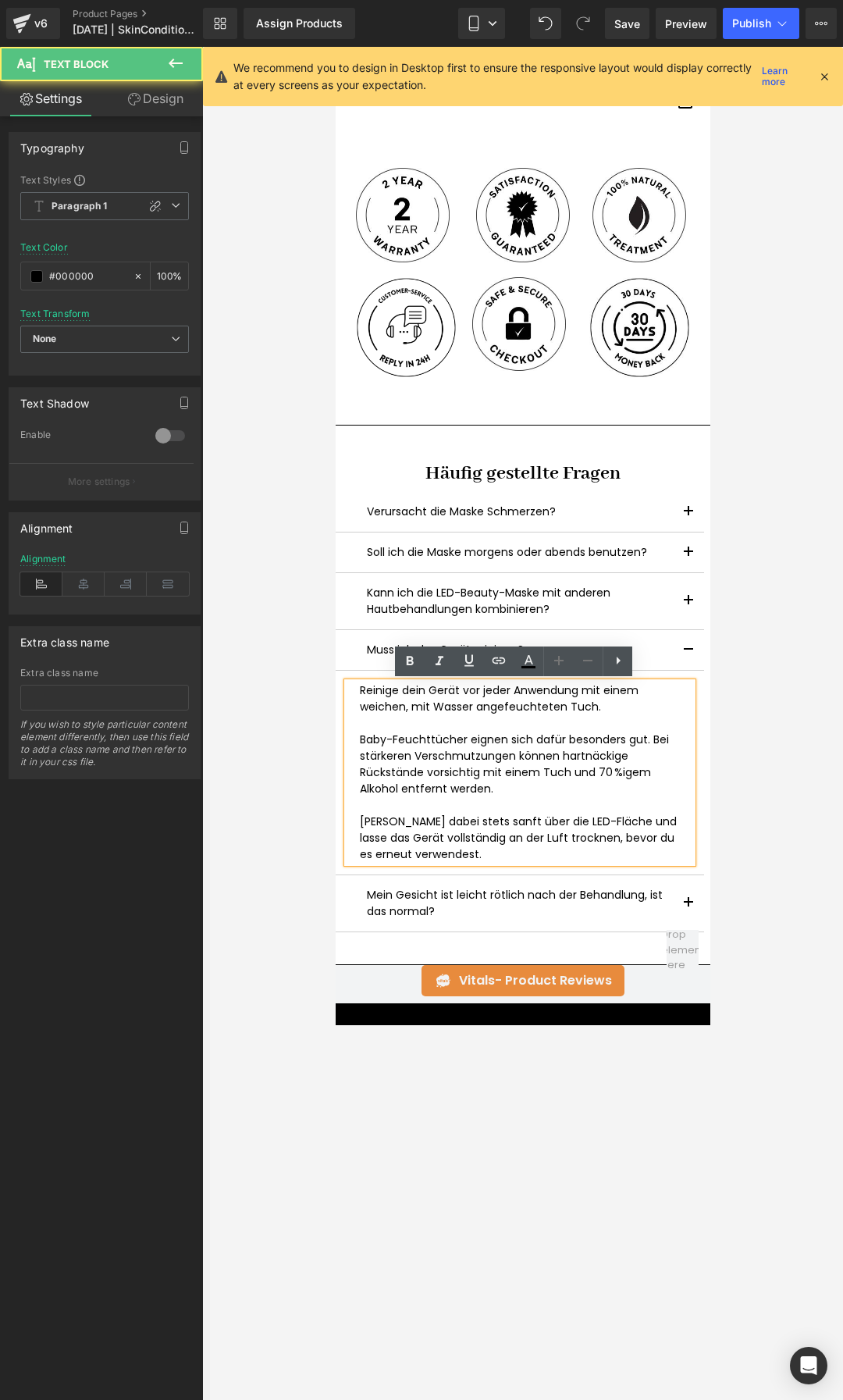
click at [485, 846] on p "[PERSON_NAME] dabei stets sanft über die LED-Fläche und lasse das Gerät vollstä…" at bounding box center [520, 838] width 320 height 49
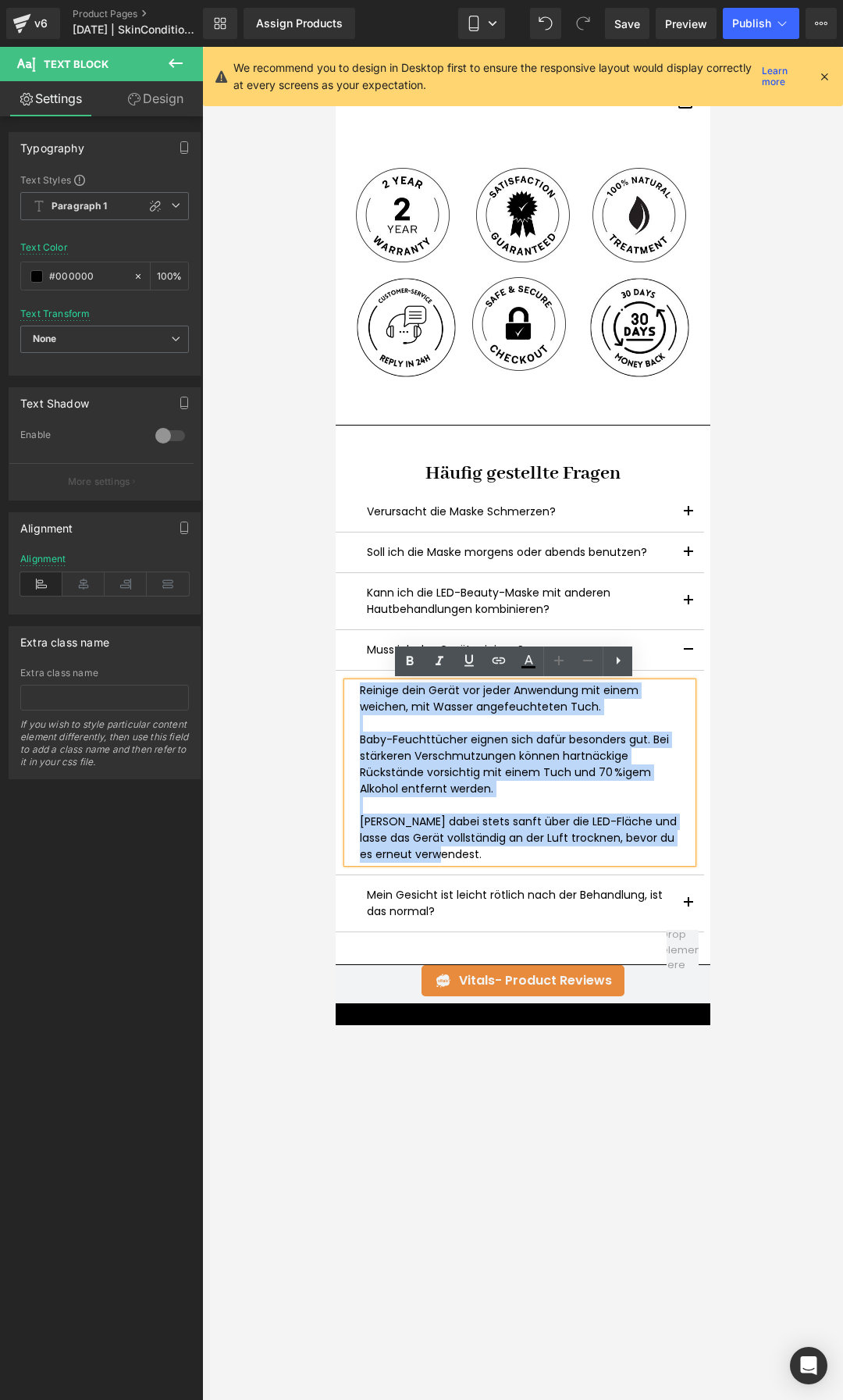
drag, startPoint x: 480, startPoint y: 858, endPoint x: 670, endPoint y: 735, distance: 226.3
drag, startPoint x: 682, startPoint y: 598, endPoint x: 667, endPoint y: 612, distance: 20.5
click at [688, 605] on span "button" at bounding box center [688, 605] width 0 height 0
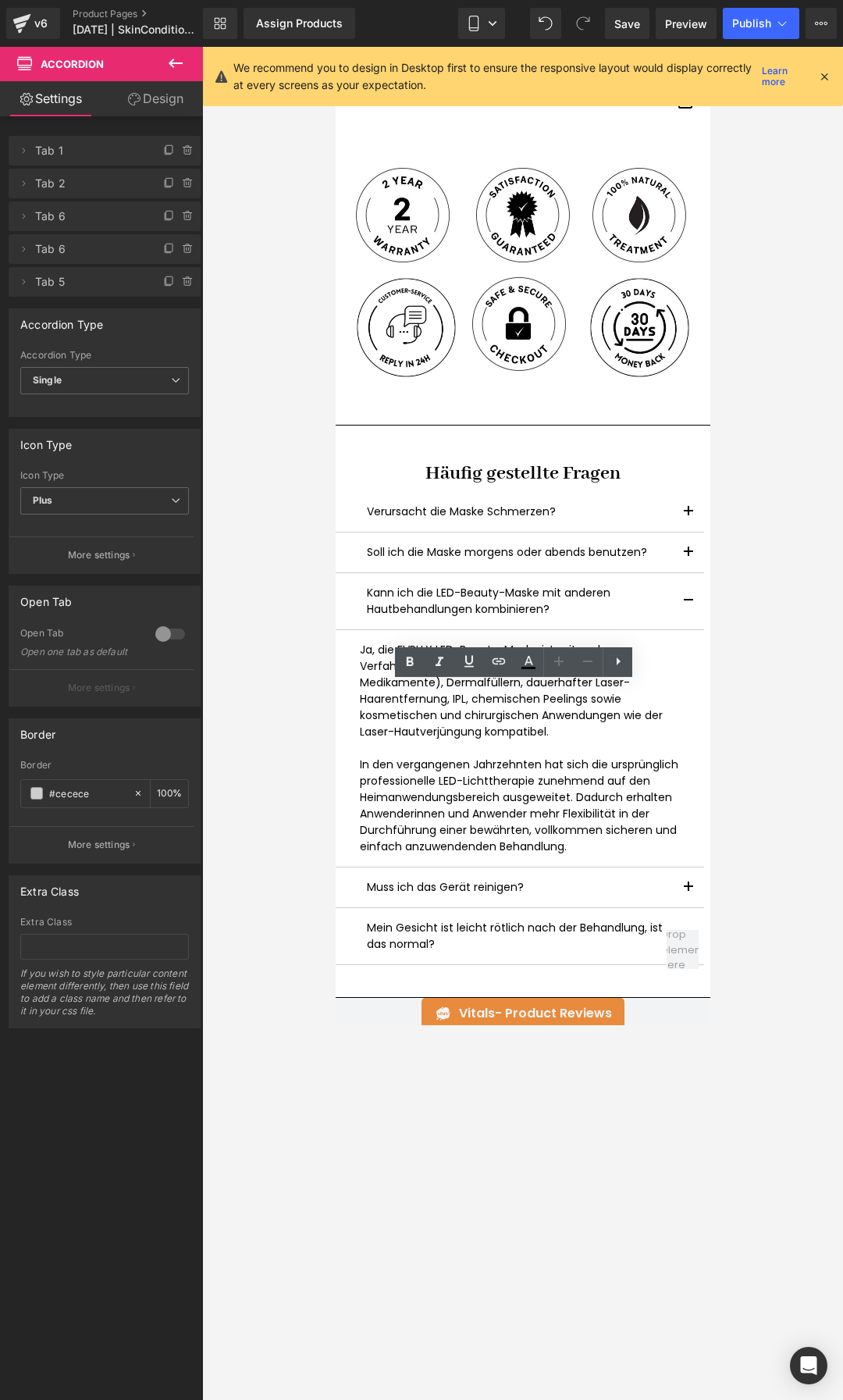
click at [566, 851] on p "In den vergangenen Jahrzehnten hat sich die ursprünglich professionelle LED-Lic…" at bounding box center [520, 806] width 320 height 98
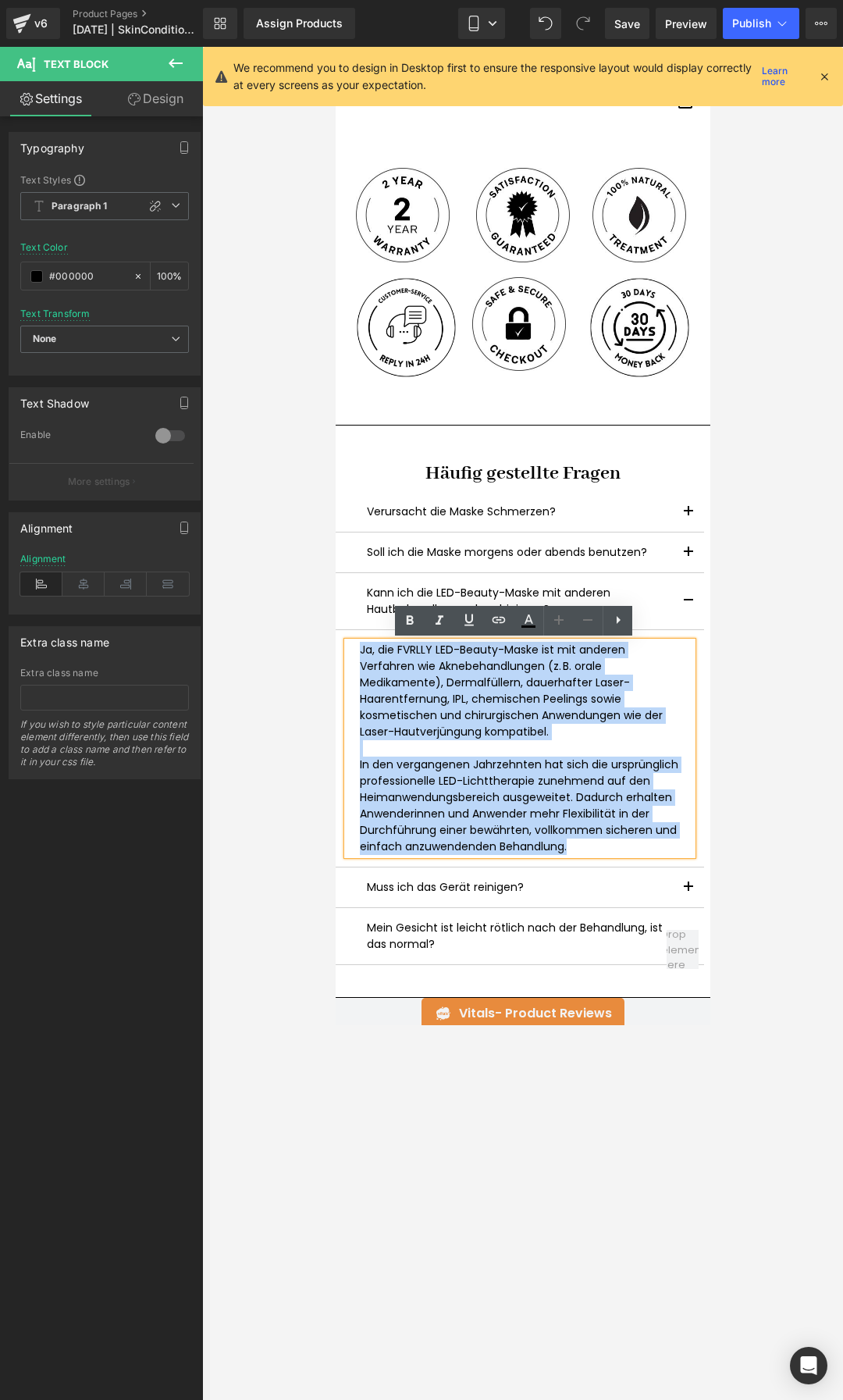
drag, startPoint x: 566, startPoint y: 851, endPoint x: 317, endPoint y: 653, distance: 318.1
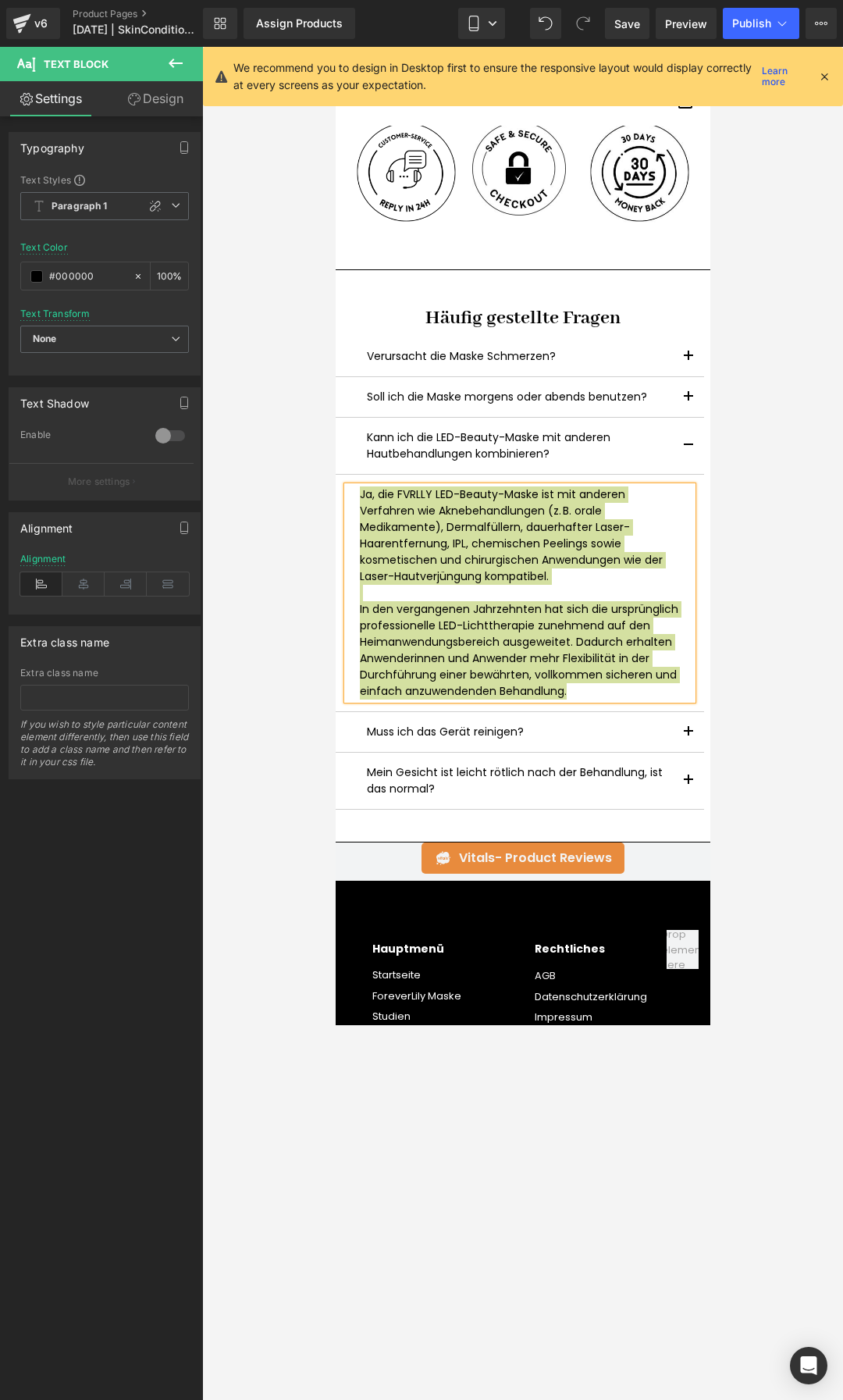
scroll to position [5935, 0]
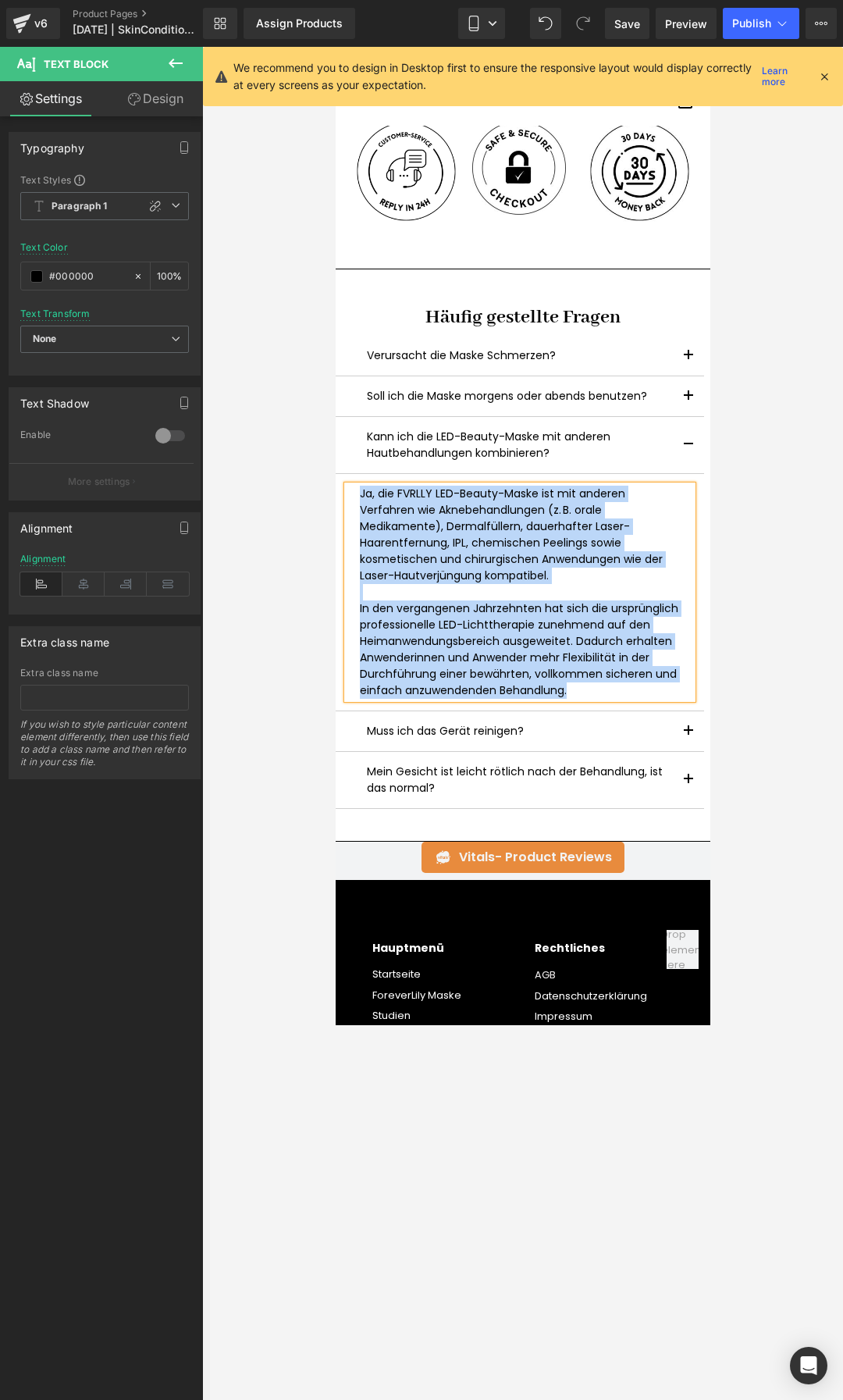
click at [686, 770] on button "button" at bounding box center [688, 779] width 31 height 56
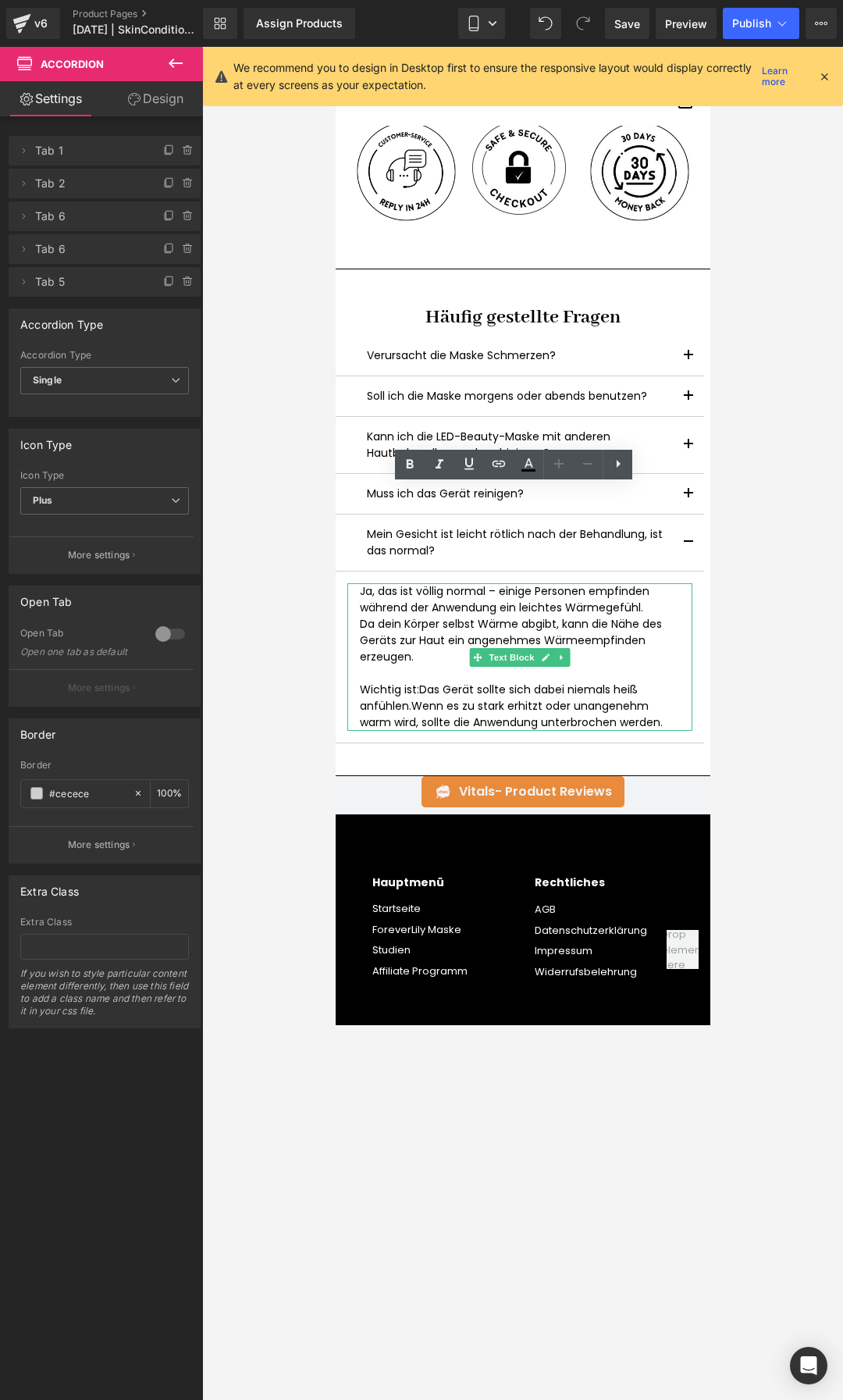
click at [669, 712] on p "Wichtig ist: Das Gerät sollte sich dabei niemals heiß anfühlen. Wenn es zu star…" at bounding box center [520, 706] width 320 height 49
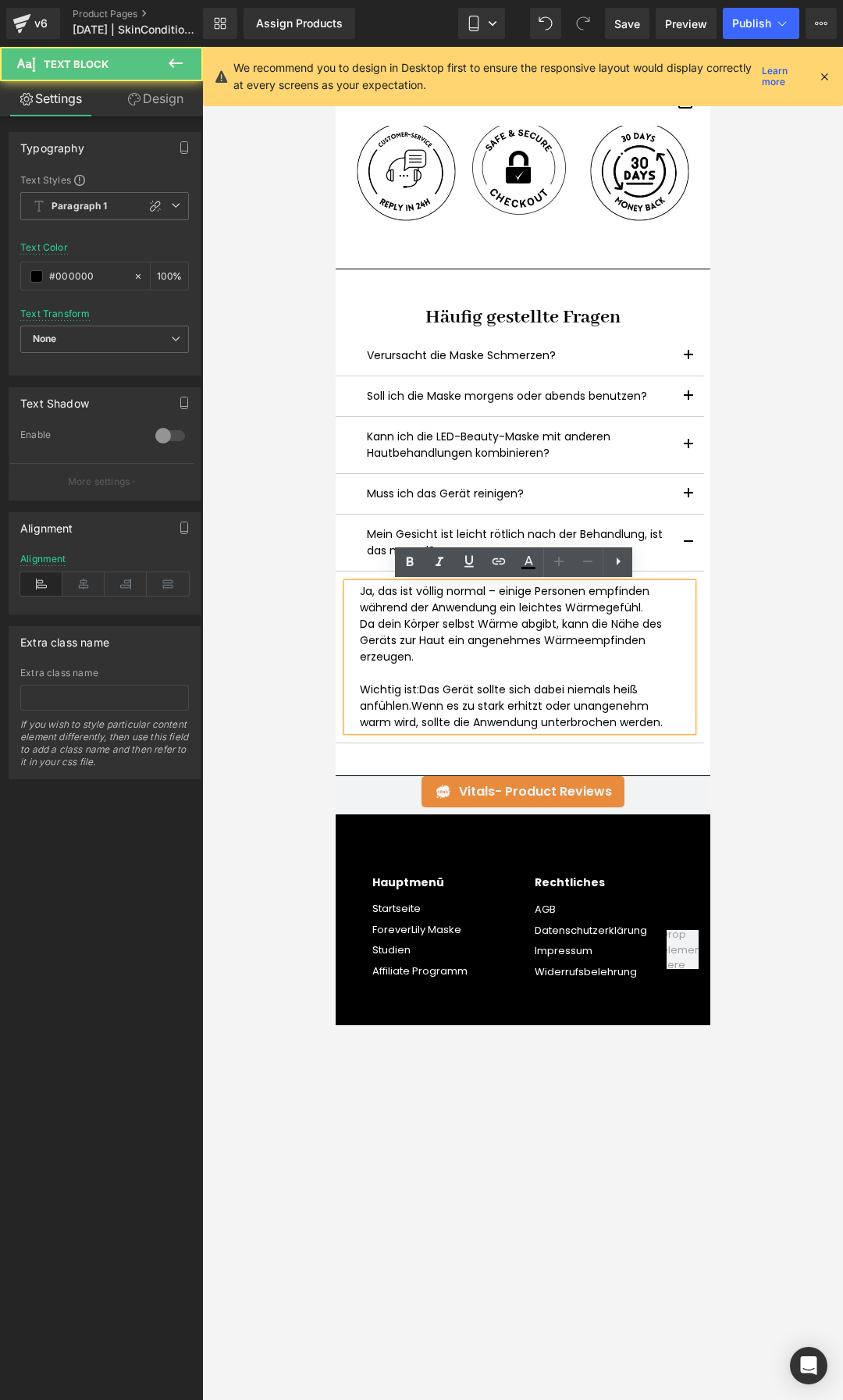
click at [673, 719] on div "Ja, das ist völlig normal – einige Personen empfinden während der Anwendung ein…" at bounding box center [519, 657] width 345 height 147
drag, startPoint x: 673, startPoint y: 719, endPoint x: 356, endPoint y: 595, distance: 340.4
click at [356, 595] on div "Ja, das ist völlig normal – einige Personen empfinden während der Anwendung ein…" at bounding box center [519, 657] width 345 height 147
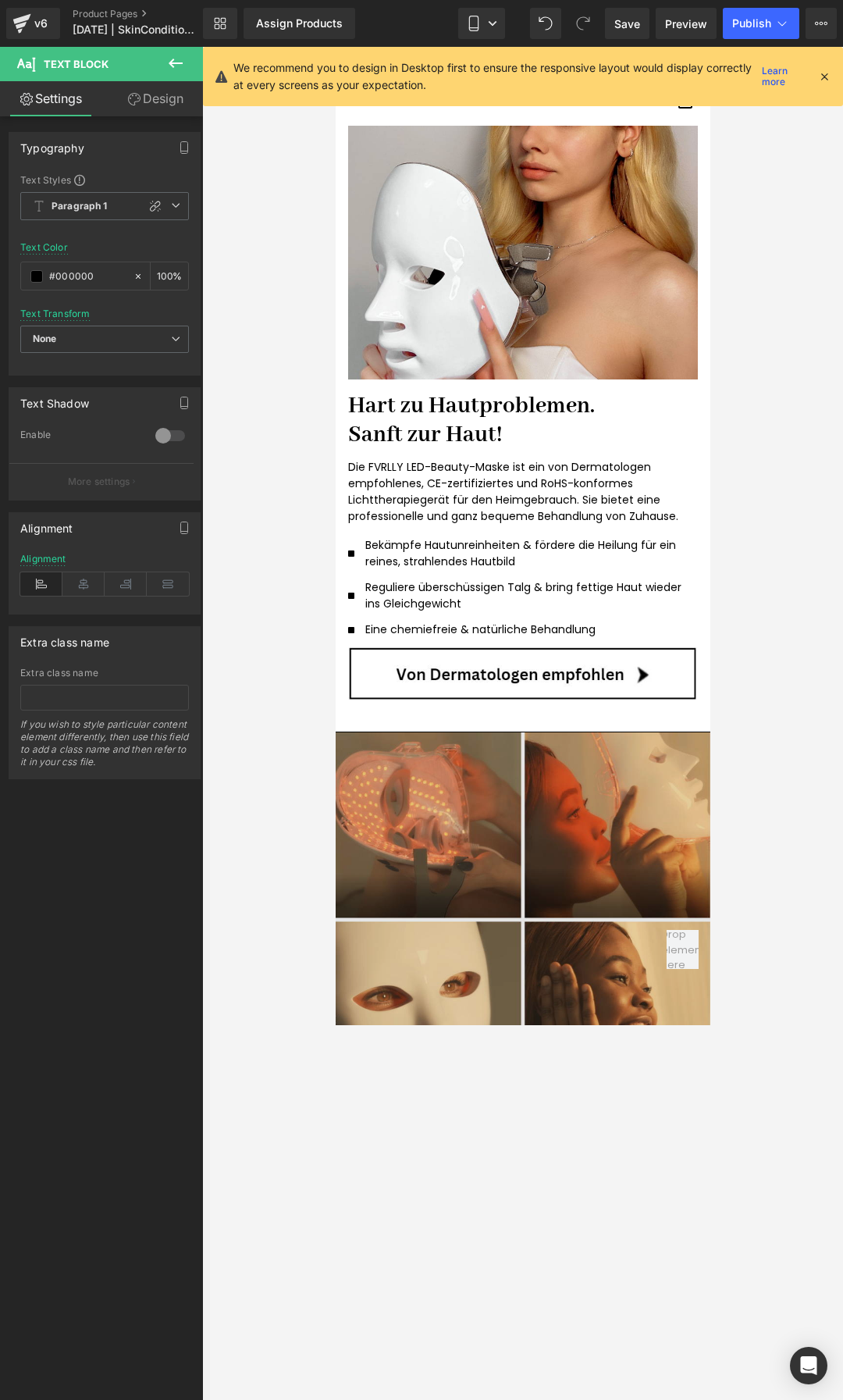
scroll to position [3123, 0]
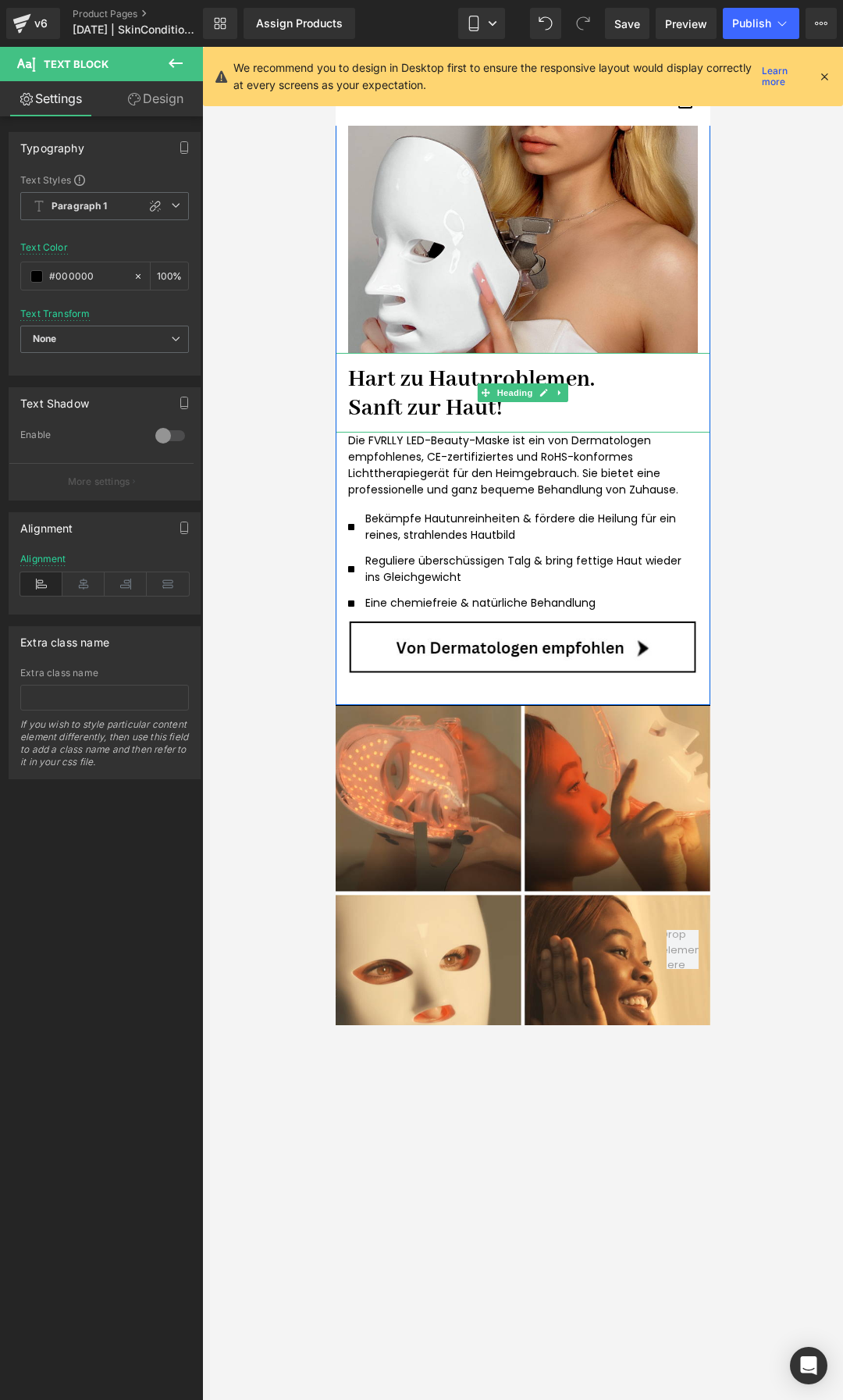
drag, startPoint x: 452, startPoint y: 404, endPoint x: 503, endPoint y: 409, distance: 51.2
click at [452, 404] on h1 "Sanft zur Haut!" at bounding box center [523, 408] width 350 height 28
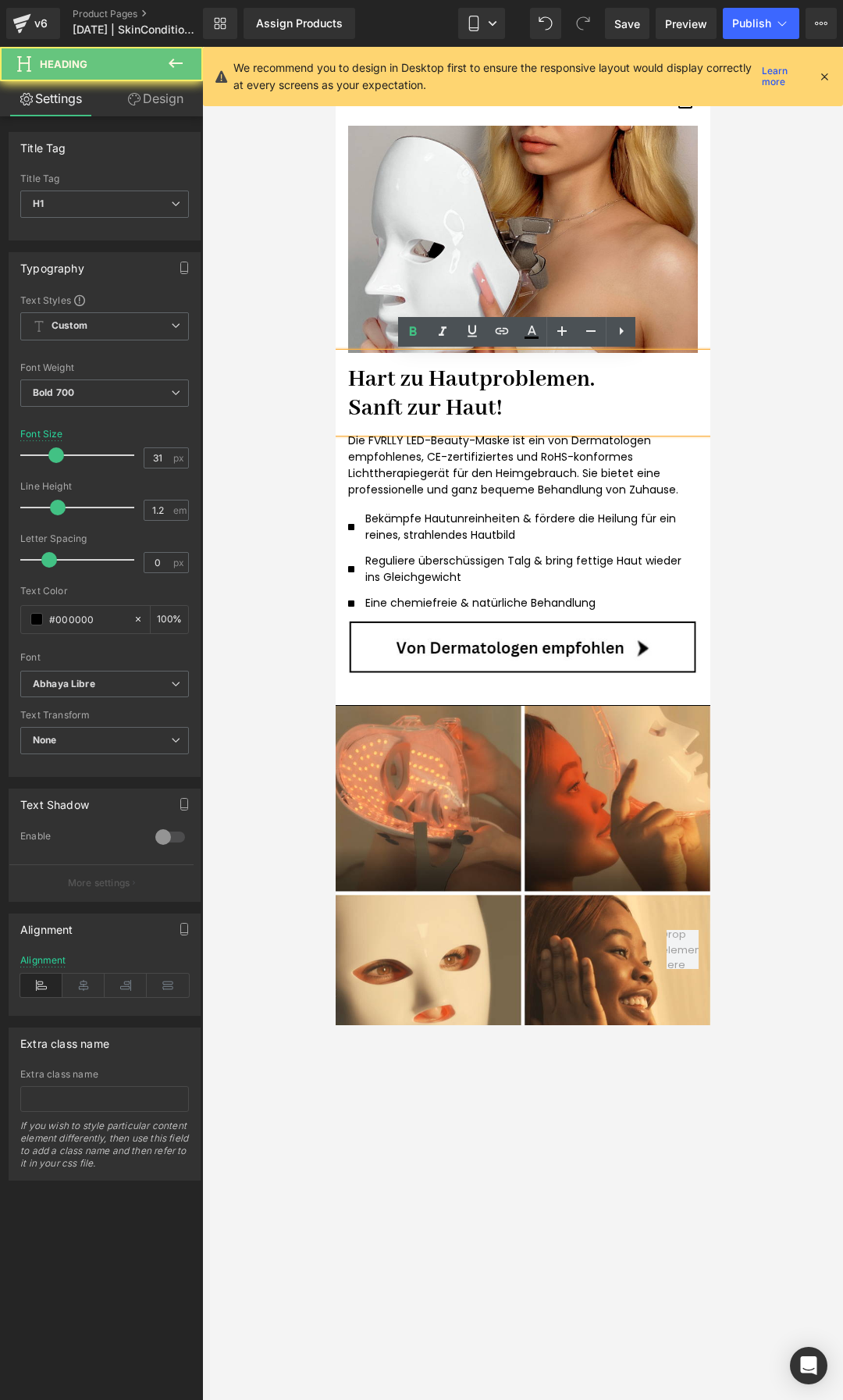
click at [522, 409] on h1 "Sanft zur Haut!" at bounding box center [523, 408] width 350 height 28
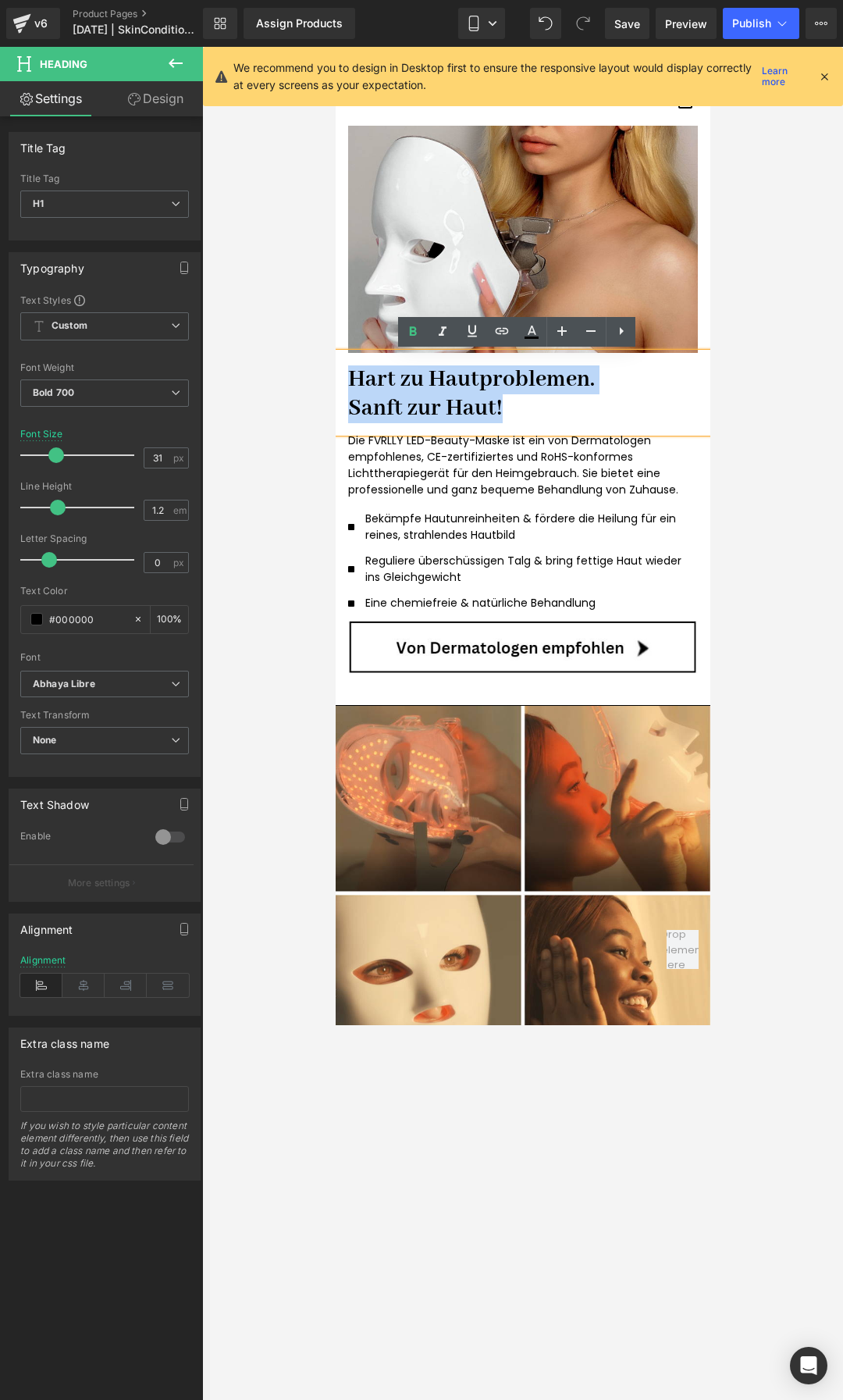
drag, startPoint x: 449, startPoint y: 406, endPoint x: 329, endPoint y: 367, distance: 126.2
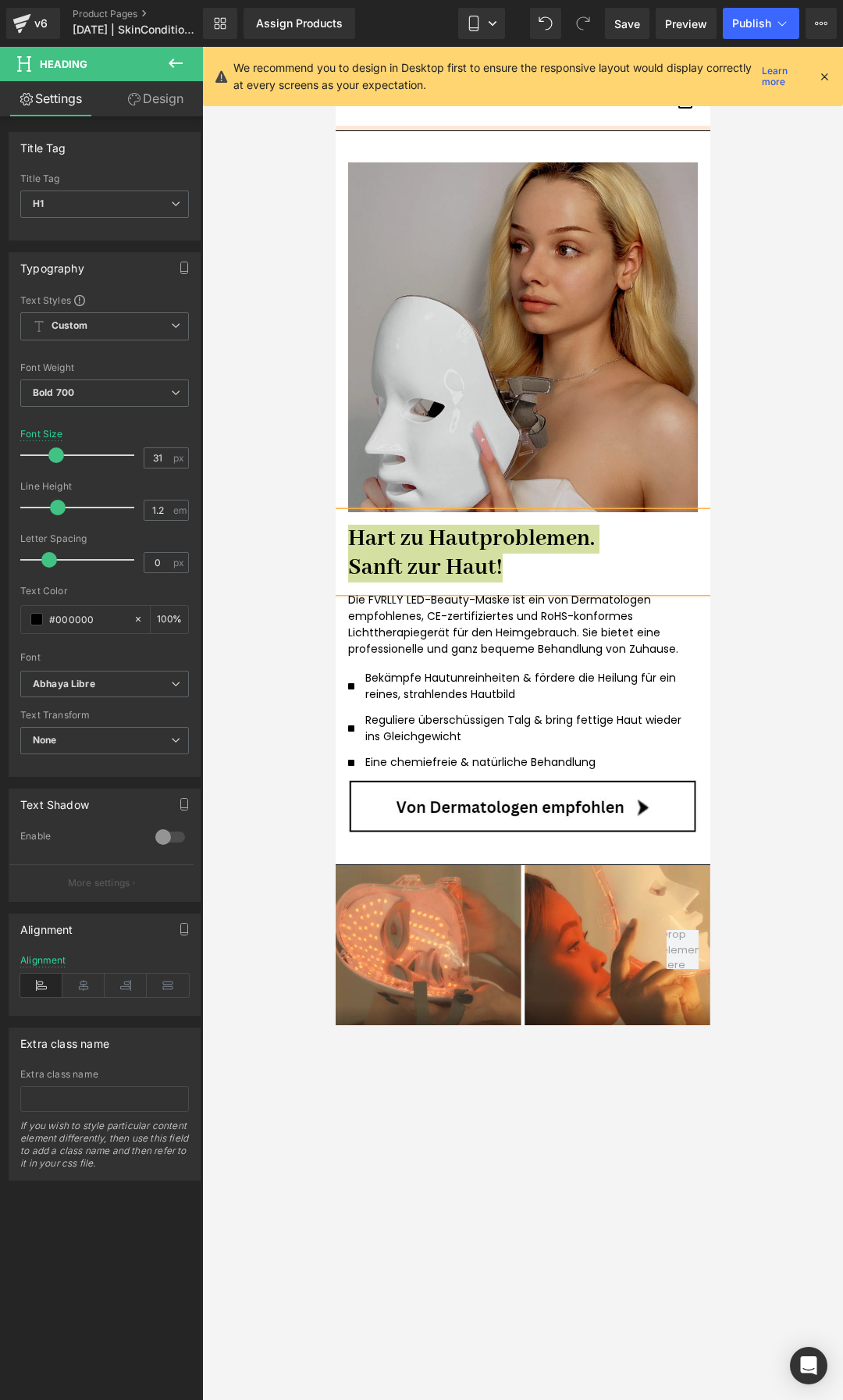
scroll to position [2889, 0]
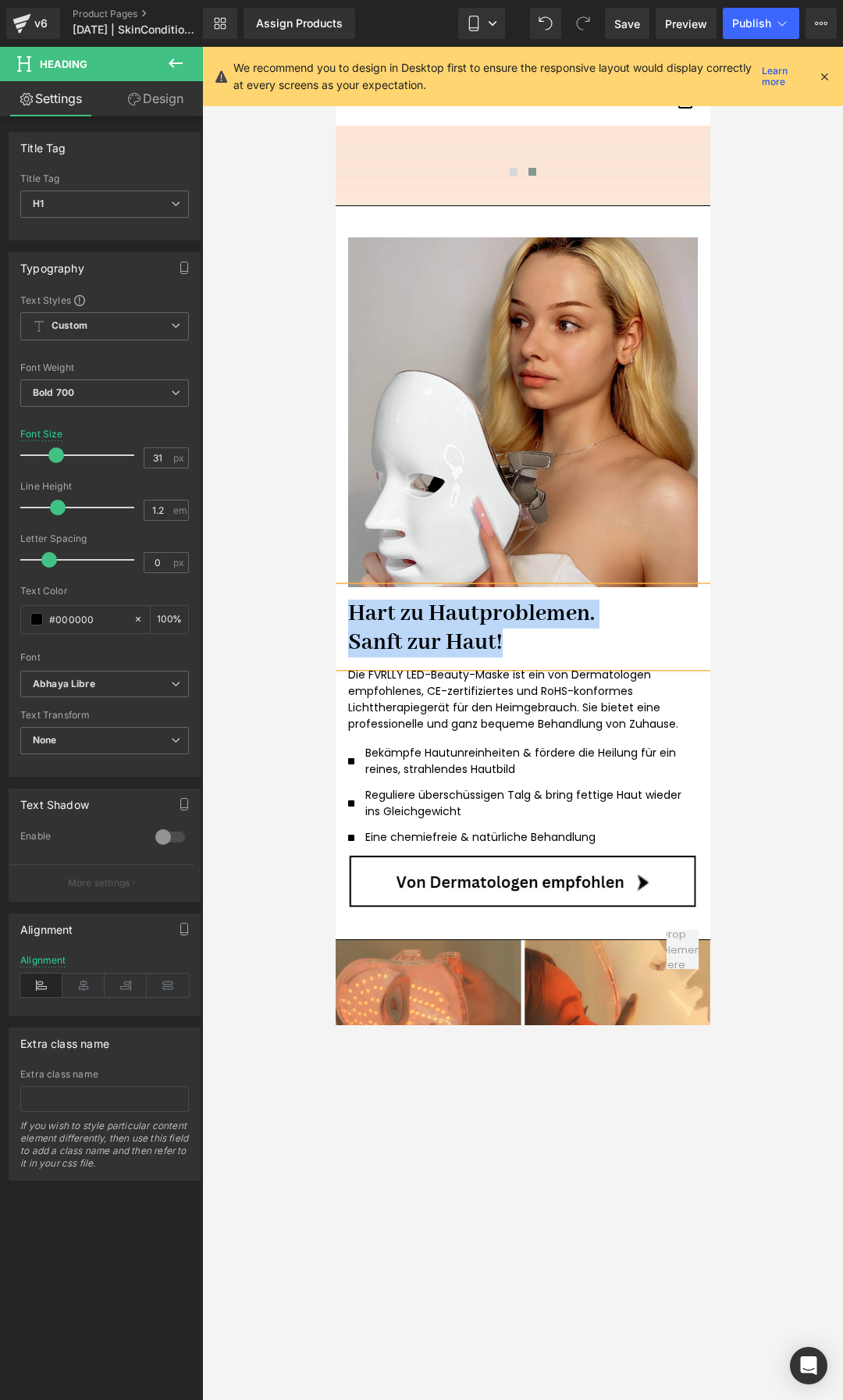
click at [512, 407] on div "Image" at bounding box center [523, 413] width 375 height 350
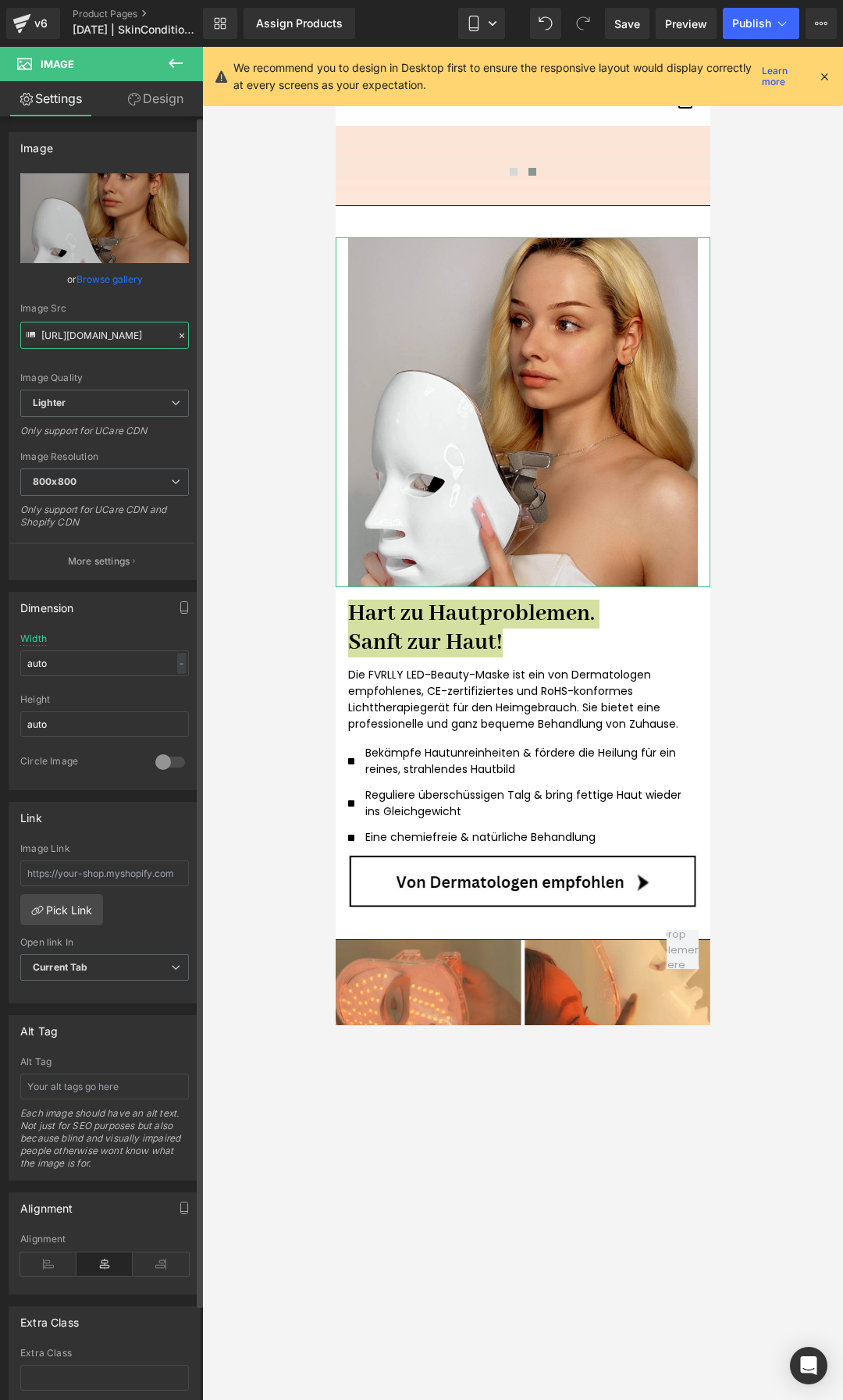
click at [68, 345] on input "https://ucarecdn.com/95db4f32-de2b-45ca-858b-a4344d7d1753/-/format/auto/-/previ…" at bounding box center [105, 335] width 169 height 28
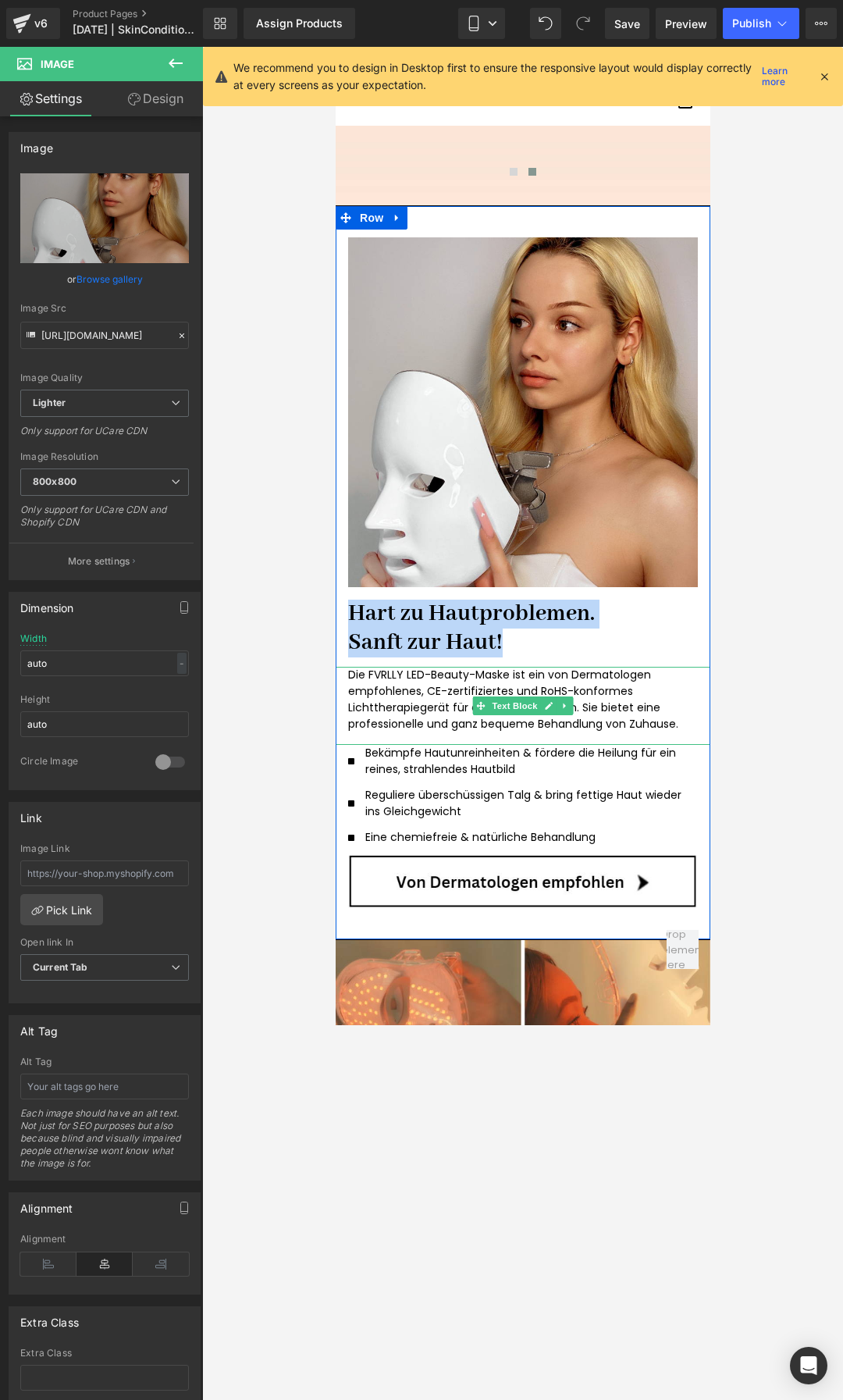
click at [664, 724] on p "Die FVRLLY LED-Beauty-Maske ist ein von Dermatologen empfohlenes, CE-zertifizie…" at bounding box center [523, 700] width 350 height 66
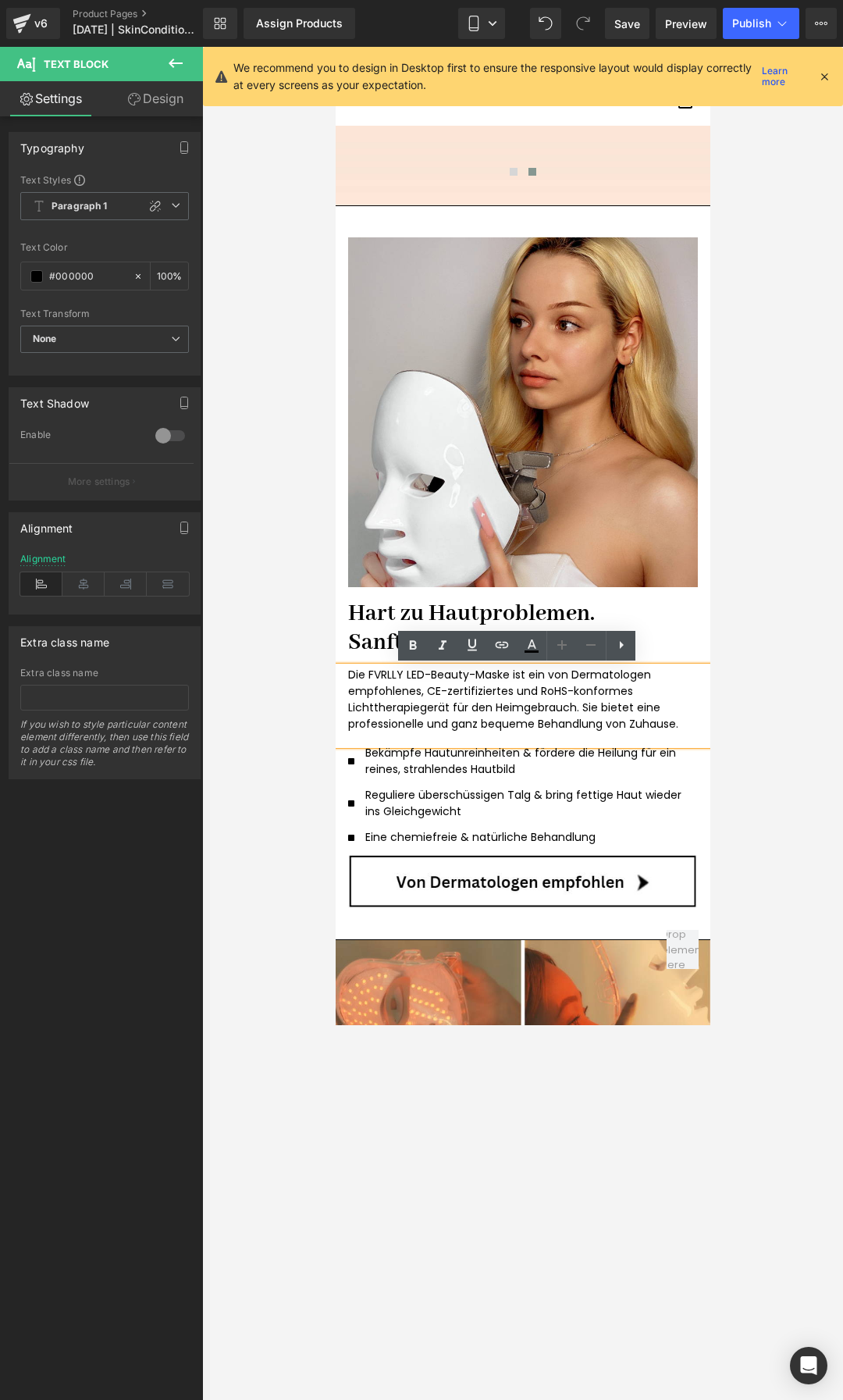
click at [683, 727] on p "Die FVRLLY LED-Beauty-Maske ist ein von Dermatologen empfohlenes, CE-zertifizie…" at bounding box center [523, 700] width 350 height 66
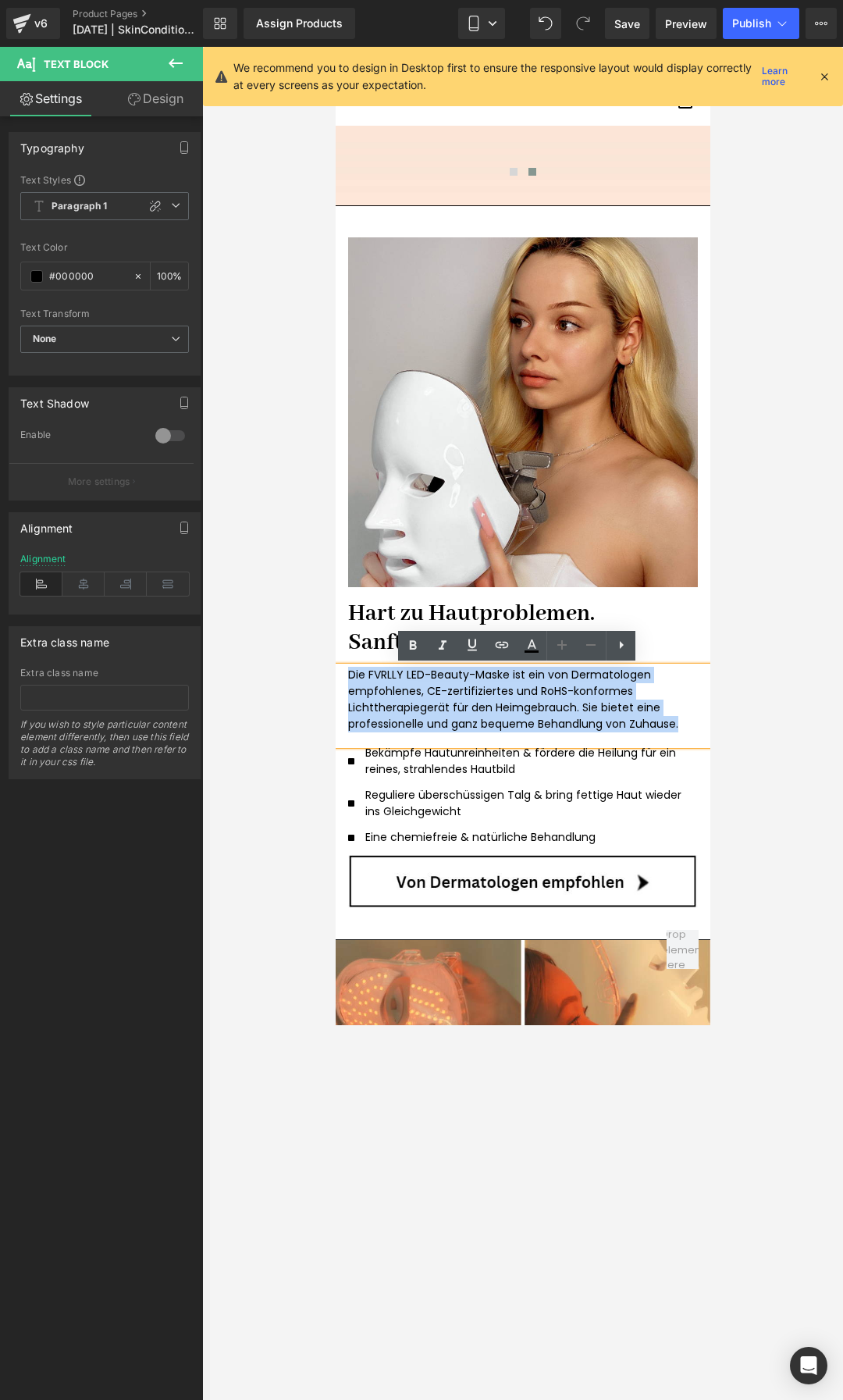
drag, startPoint x: 683, startPoint y: 727, endPoint x: 335, endPoint y: 676, distance: 351.7
click at [335, 676] on div "Die FVRLLY LED-Beauty-Maske ist ein von Dermatologen empfohlenes, CE-zertifizie…" at bounding box center [523, 705] width 375 height 78
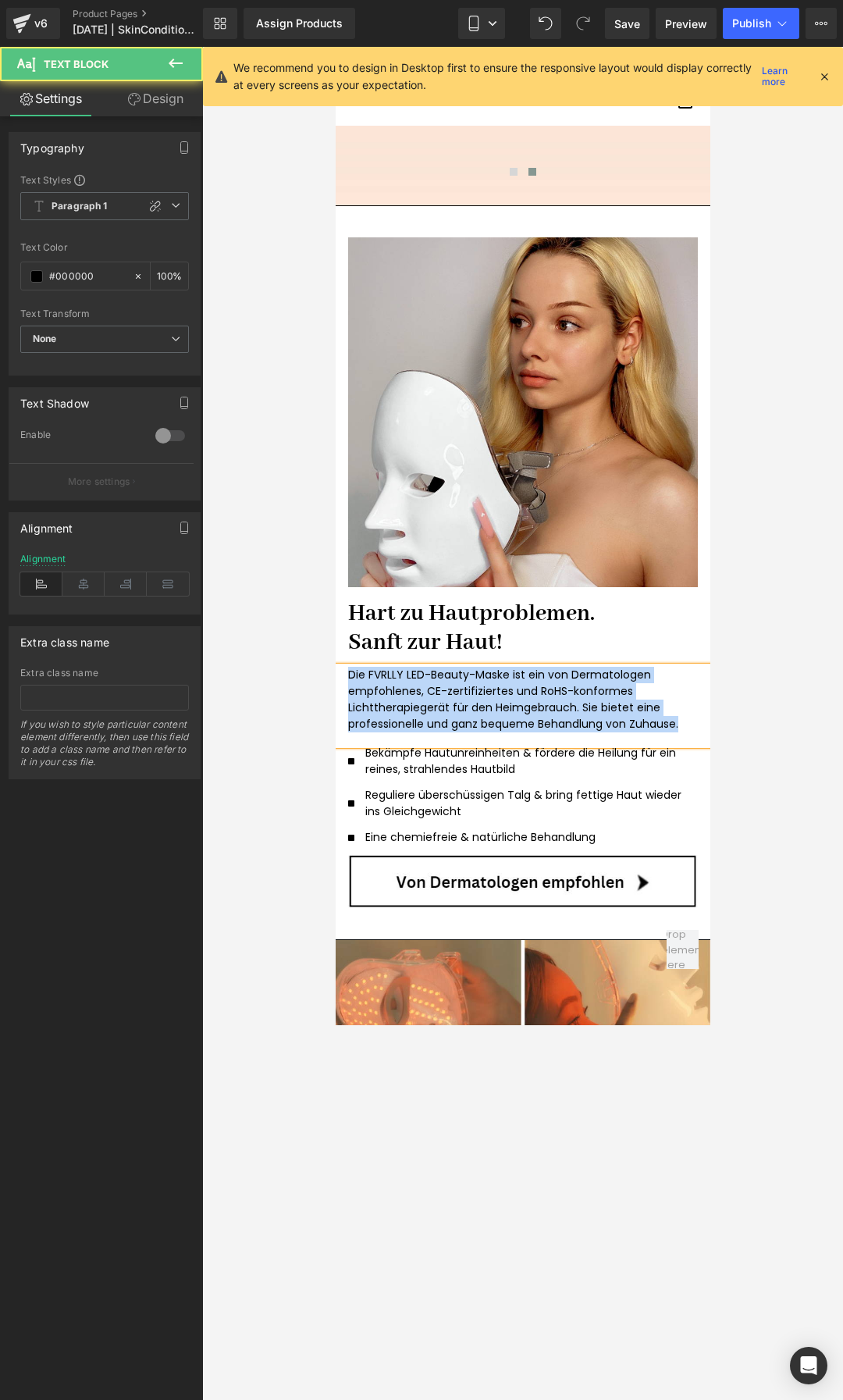
click at [576, 713] on p "Die FVRLLY LED-Beauty-Maske ist ein von Dermatologen empfohlenes, CE-zertifizie…" at bounding box center [523, 700] width 350 height 66
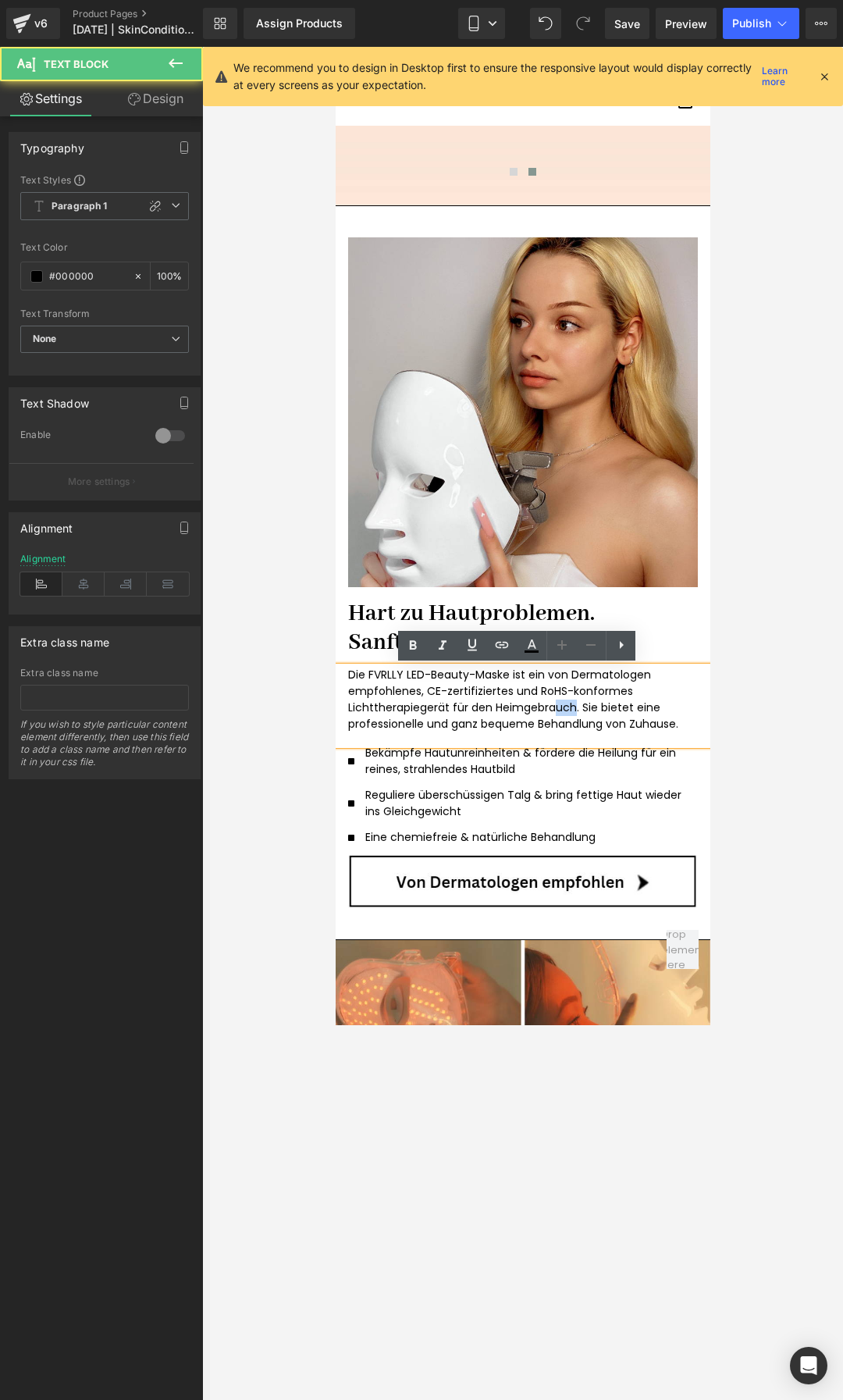
drag, startPoint x: 569, startPoint y: 709, endPoint x: 547, endPoint y: 708, distance: 22.0
click at [547, 708] on p "Die FVRLLY LED-Beauty-Maske ist ein von Dermatologen empfohlenes, CE-zertifizie…" at bounding box center [523, 700] width 350 height 66
click at [570, 710] on p "Die FVRLLY LED-Beauty-Maske ist ein von Dermatologen empfohlenes, CE-zertifizie…" at bounding box center [523, 700] width 350 height 66
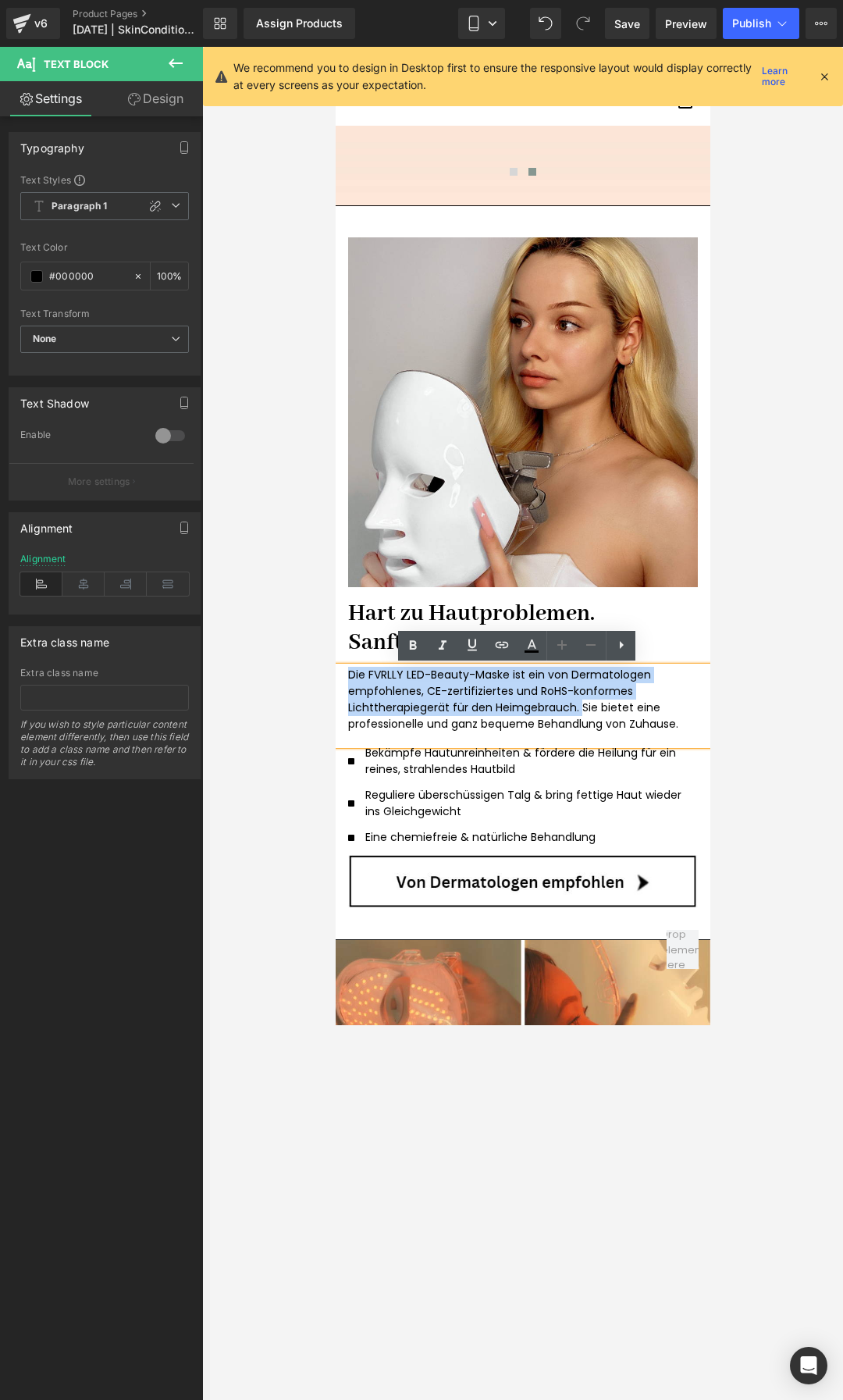
drag, startPoint x: 570, startPoint y: 710, endPoint x: 367, endPoint y: 679, distance: 205.4
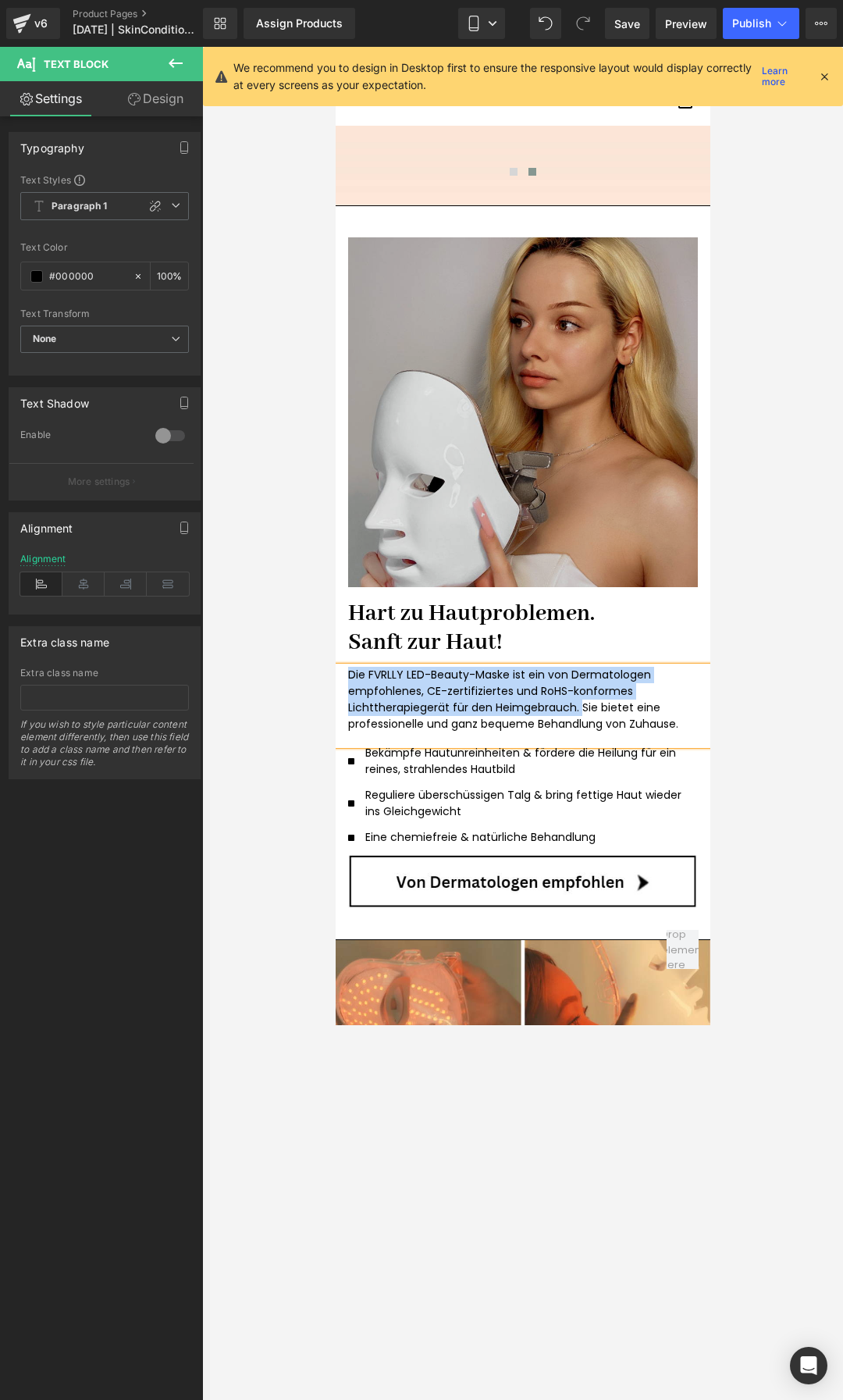
click at [478, 408] on img at bounding box center [523, 413] width 375 height 350
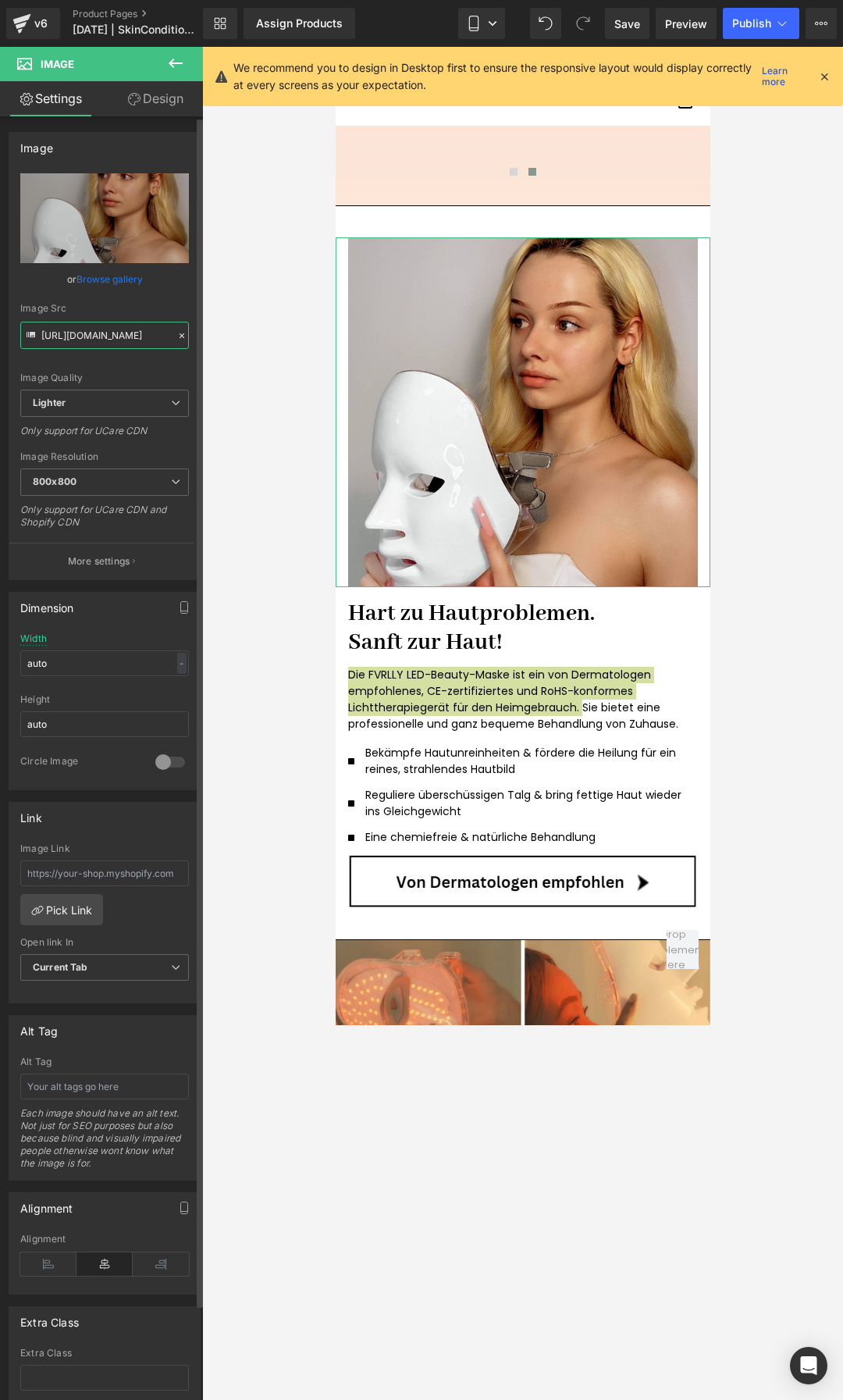
click at [98, 329] on input "https://ucarecdn.com/95db4f32-de2b-45ca-858b-a4344d7d1753/-/format/auto/-/previ…" at bounding box center [105, 335] width 169 height 28
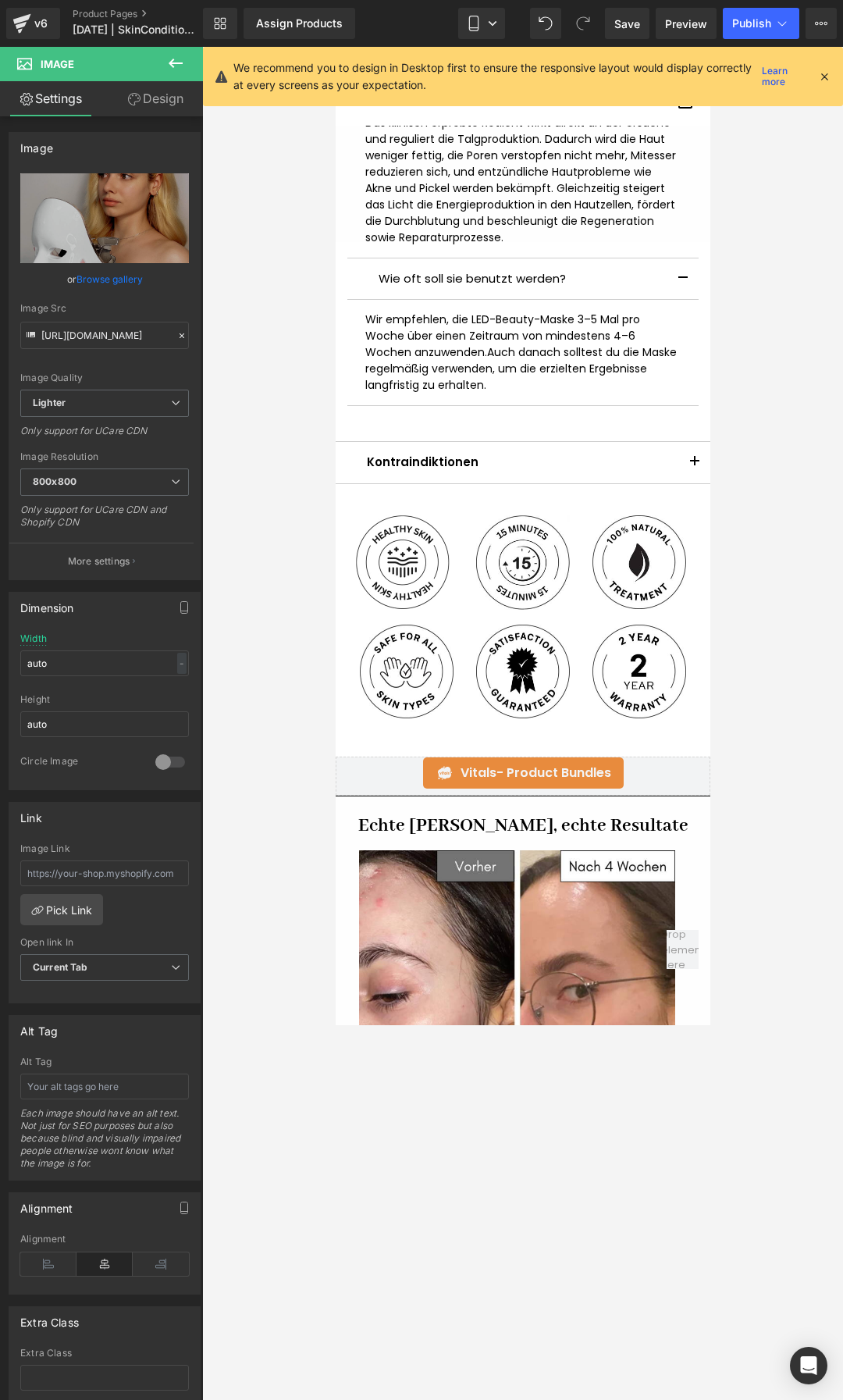
scroll to position [1484, 0]
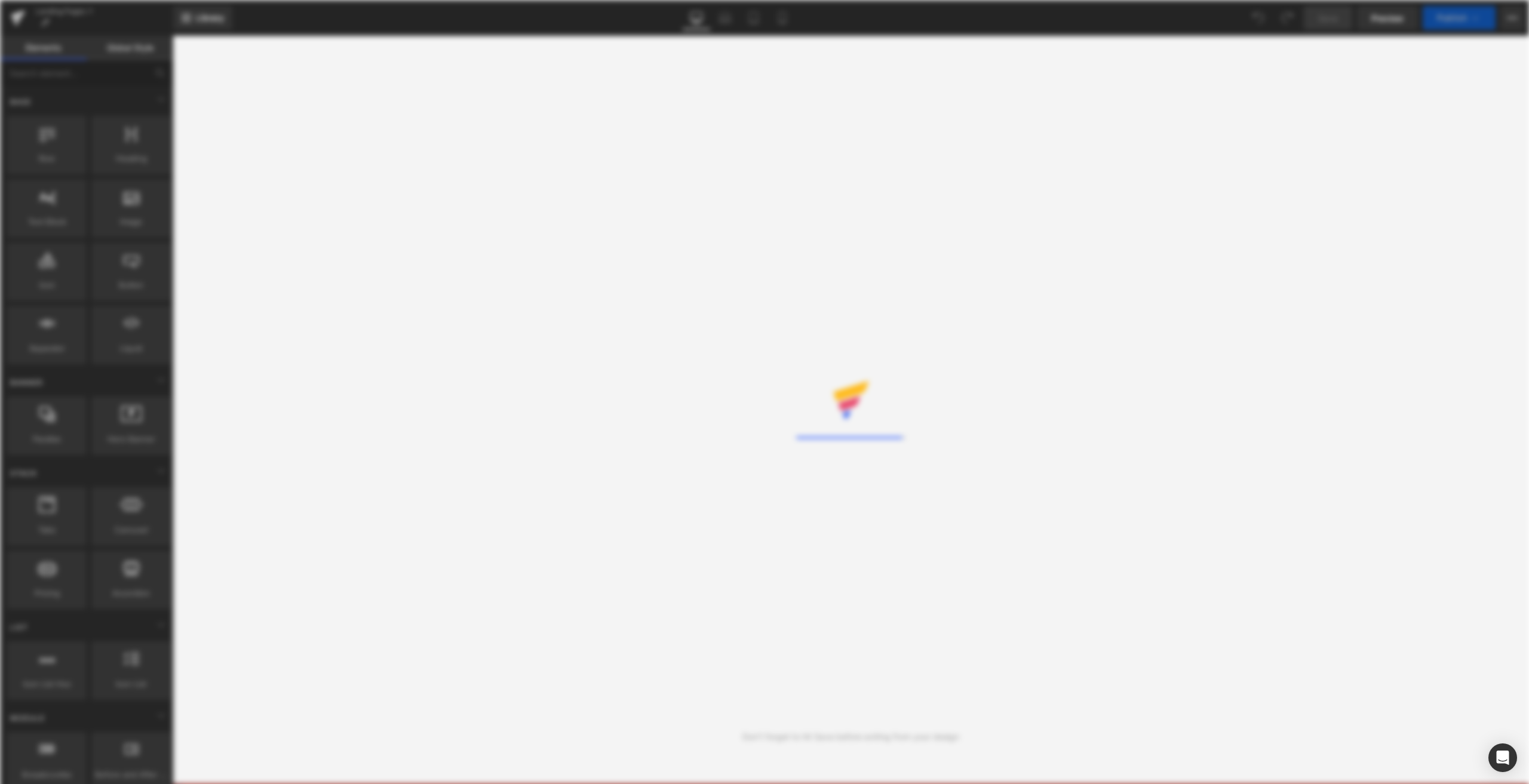
click at [27, 0] on div "You are previewing how the will restyle your page. You can not edit Elements in…" at bounding box center [764, 0] width 1529 height 0
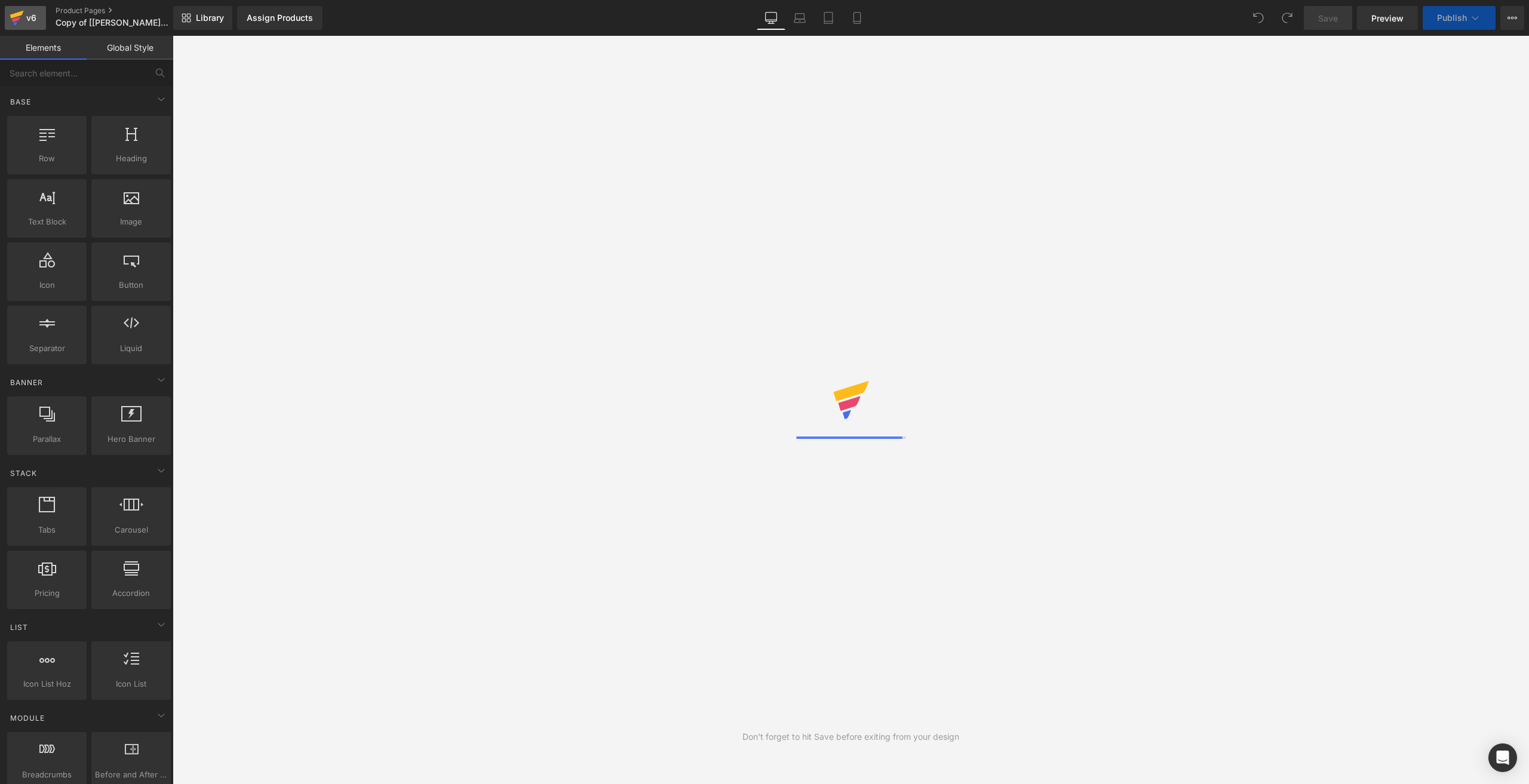
click at [25, 14] on div "v6" at bounding box center [32, 18] width 15 height 16
click at [1381, 17] on span "Preview" at bounding box center [1387, 18] width 32 height 13
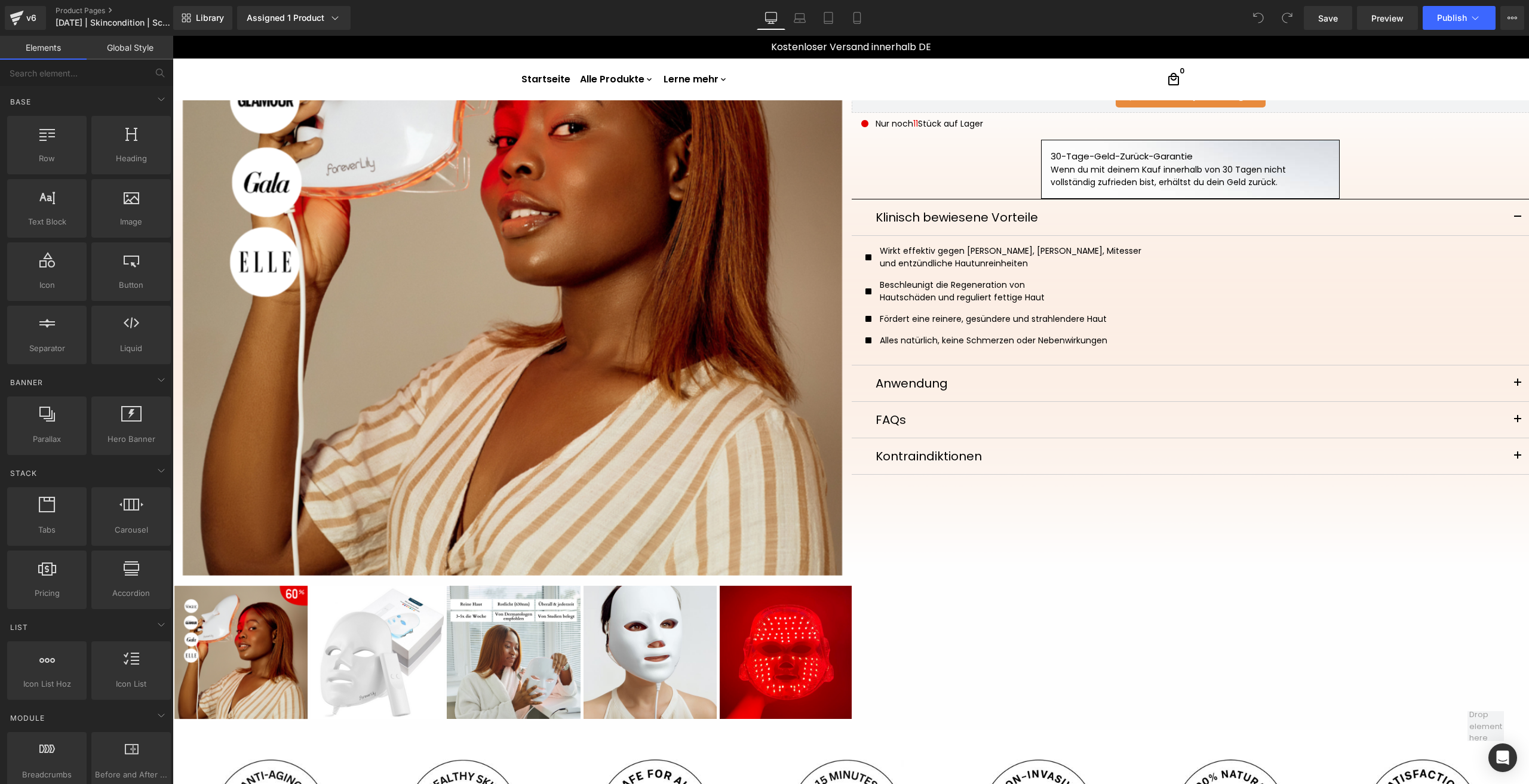
scroll to position [179, 0]
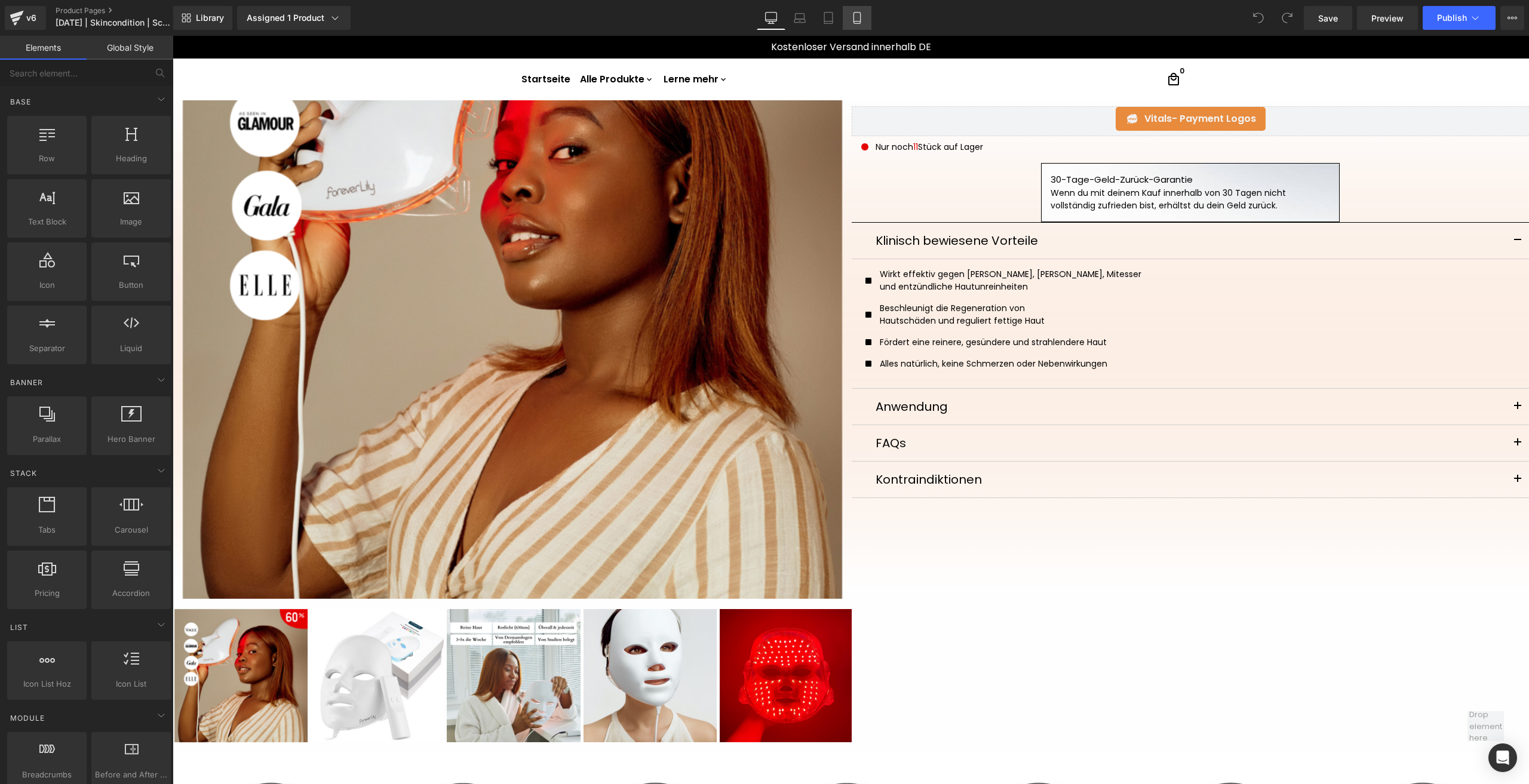
click at [859, 22] on icon at bounding box center [857, 22] width 7 height 0
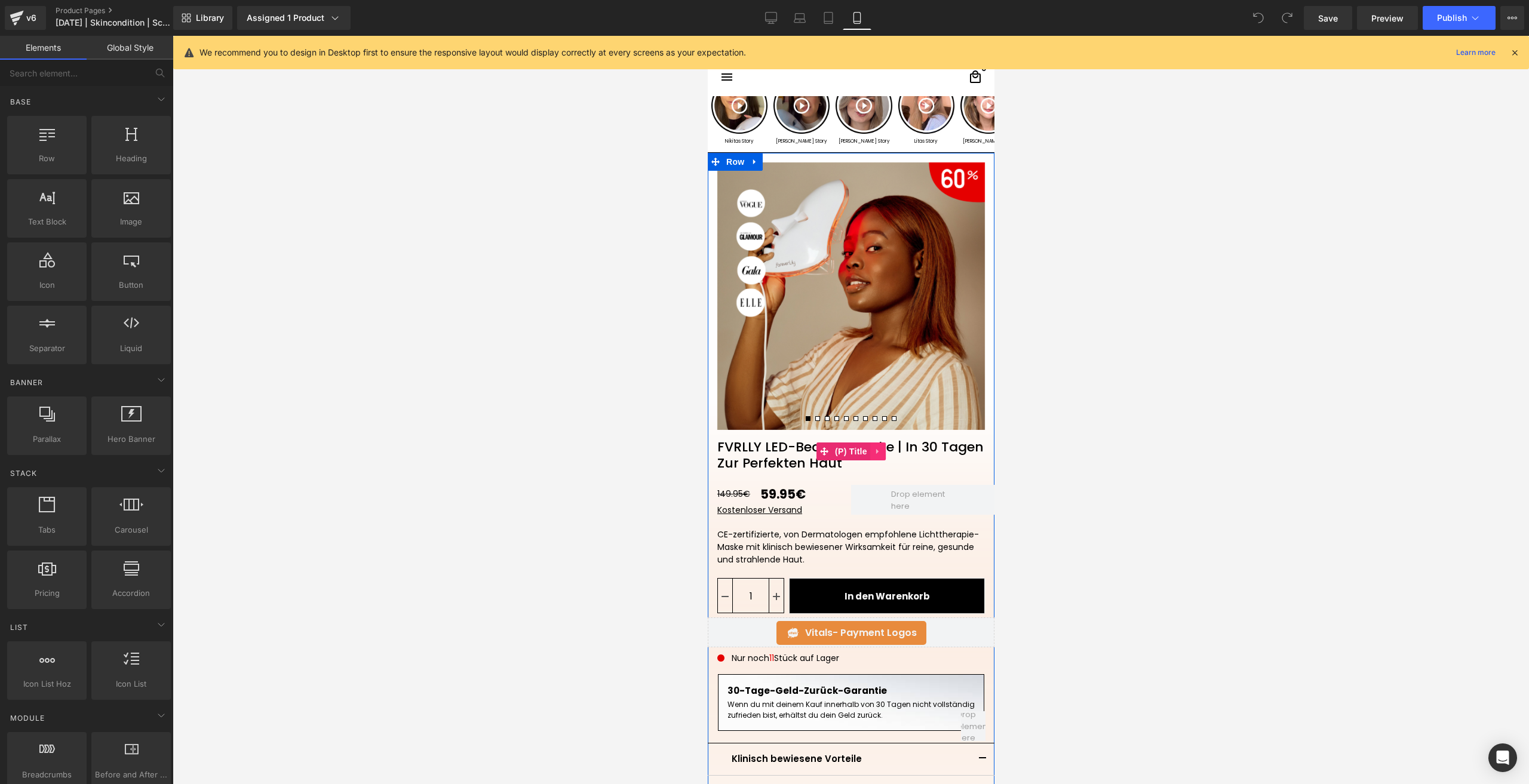
scroll to position [0, 0]
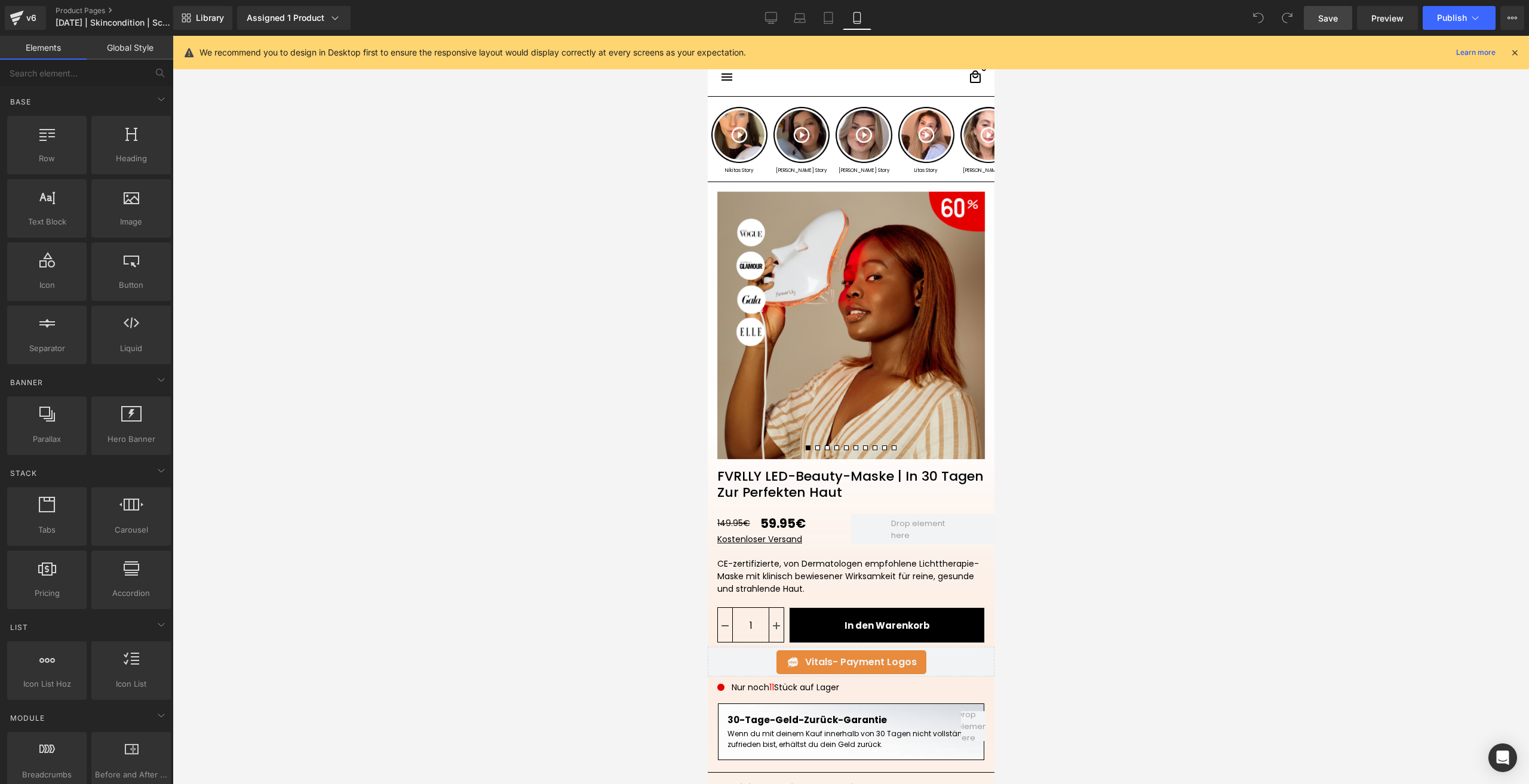
click at [1322, 13] on span "Save" at bounding box center [1328, 18] width 20 height 13
click at [295, 20] on div "Assigned 1 Product" at bounding box center [294, 18] width 95 height 12
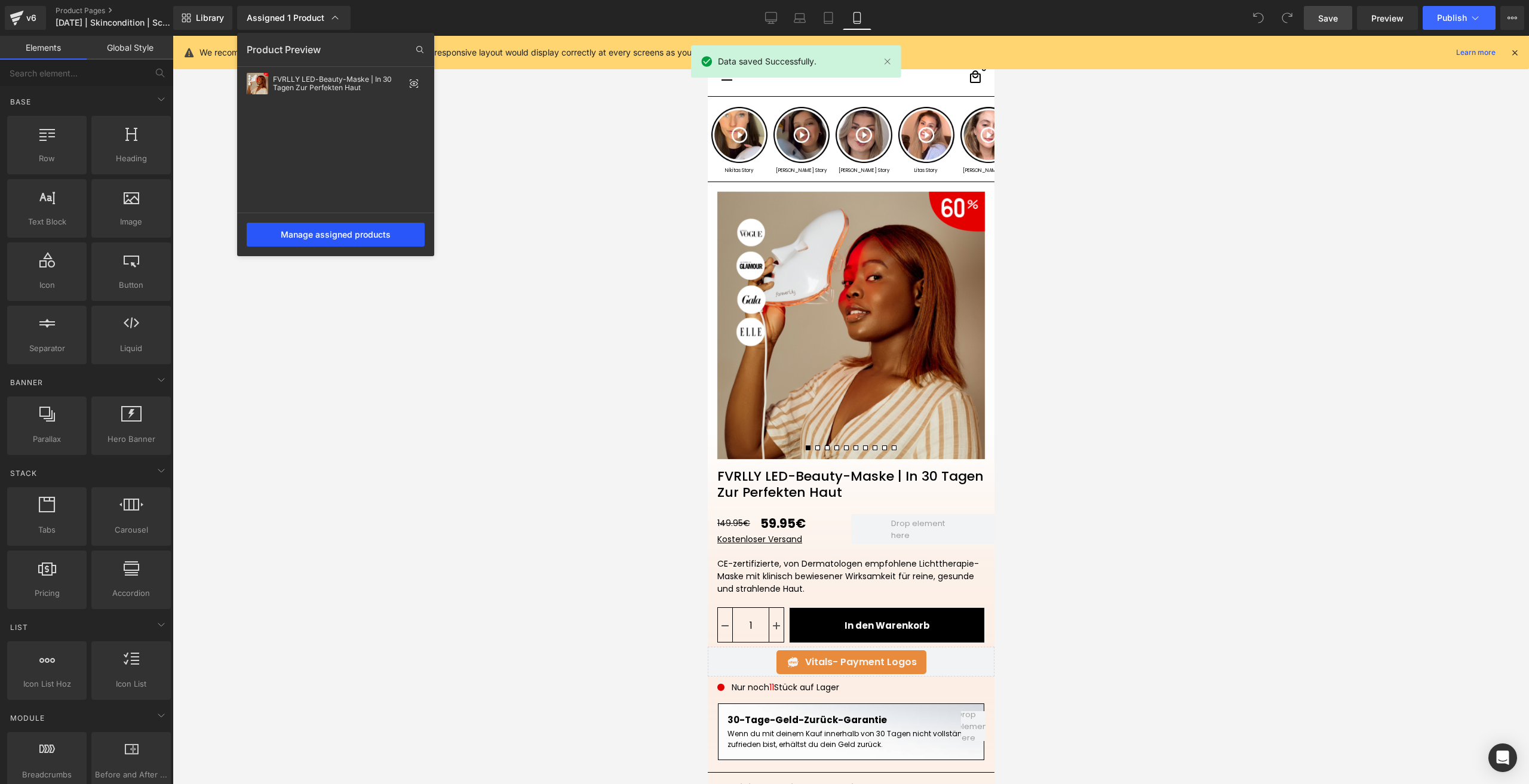
click at [346, 234] on div "Manage assigned products" at bounding box center [335, 234] width 178 height 24
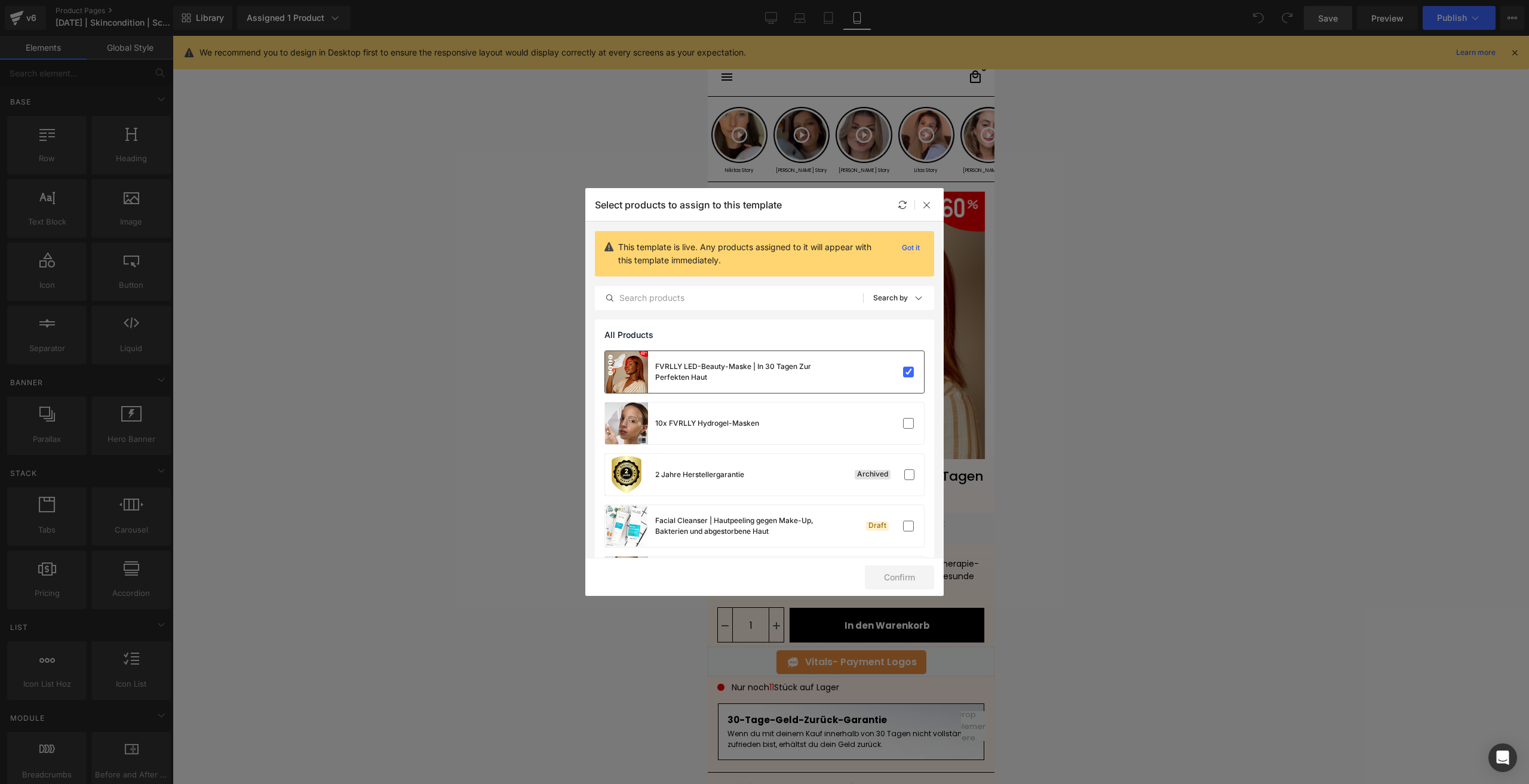
click at [875, 374] on div at bounding box center [887, 372] width 53 height 12
click at [866, 384] on div "FVRLLY LED-Beauty-Maske | In 30 Tagen Zur Perfekten Haut Will be assigned to th…" at bounding box center [764, 372] width 319 height 42
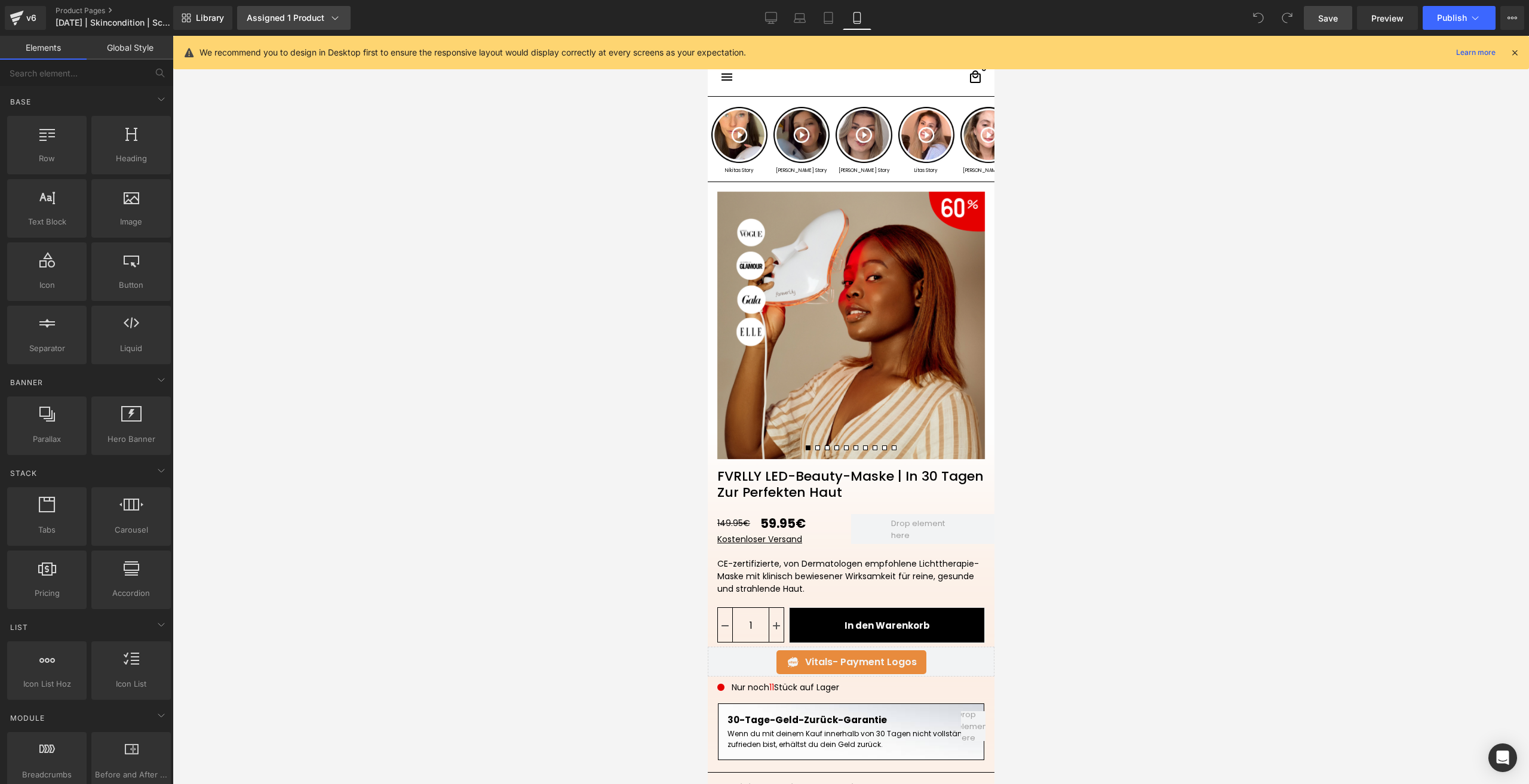
click at [287, 12] on div "Assigned 1 Product" at bounding box center [294, 18] width 95 height 12
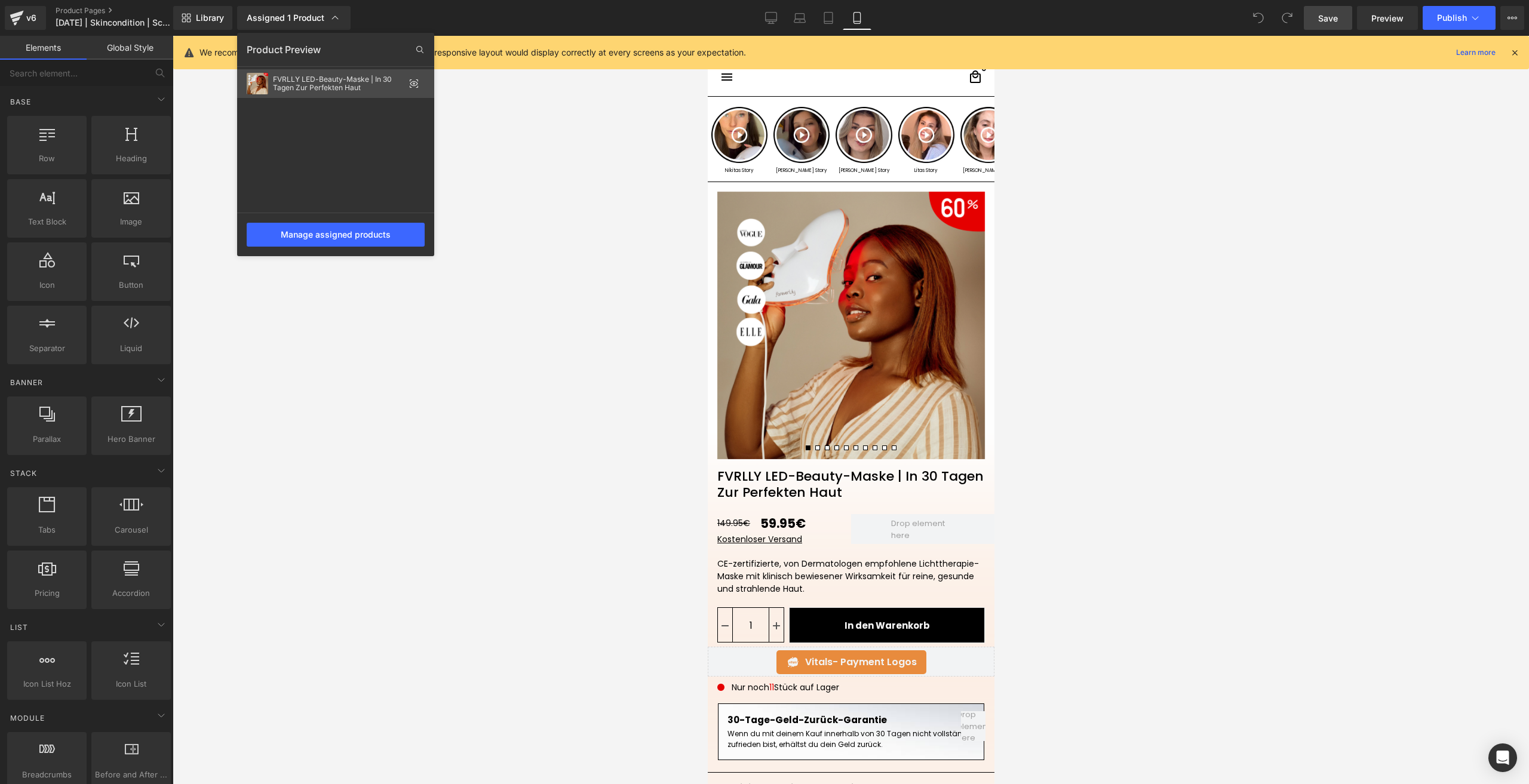
click at [364, 89] on div "FVRLLY LED-Beauty-Maske | In 30 Tagen Zur Perfekten Haut" at bounding box center [338, 83] width 131 height 17
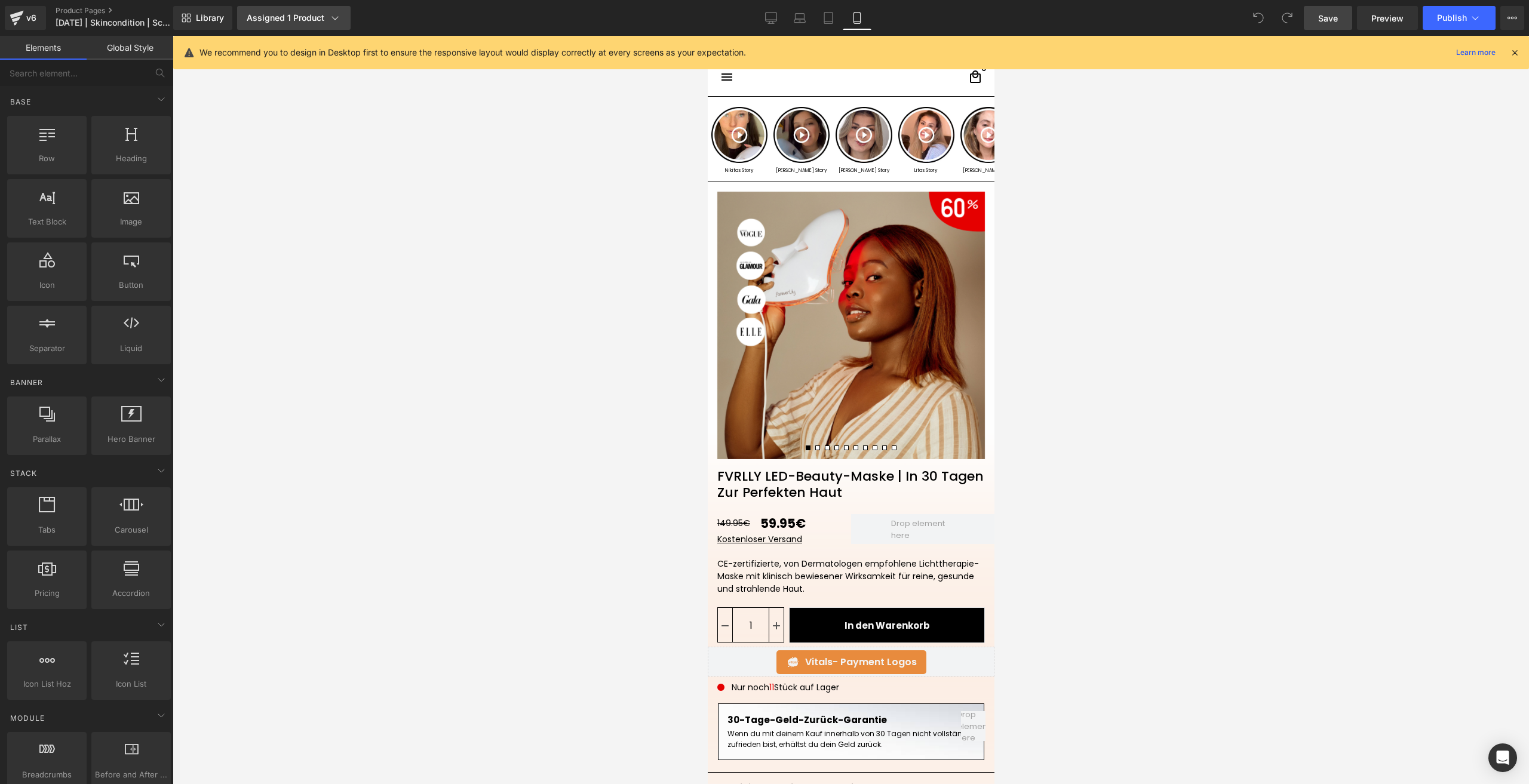
click at [304, 19] on div "Assigned 1 Product" at bounding box center [294, 18] width 95 height 12
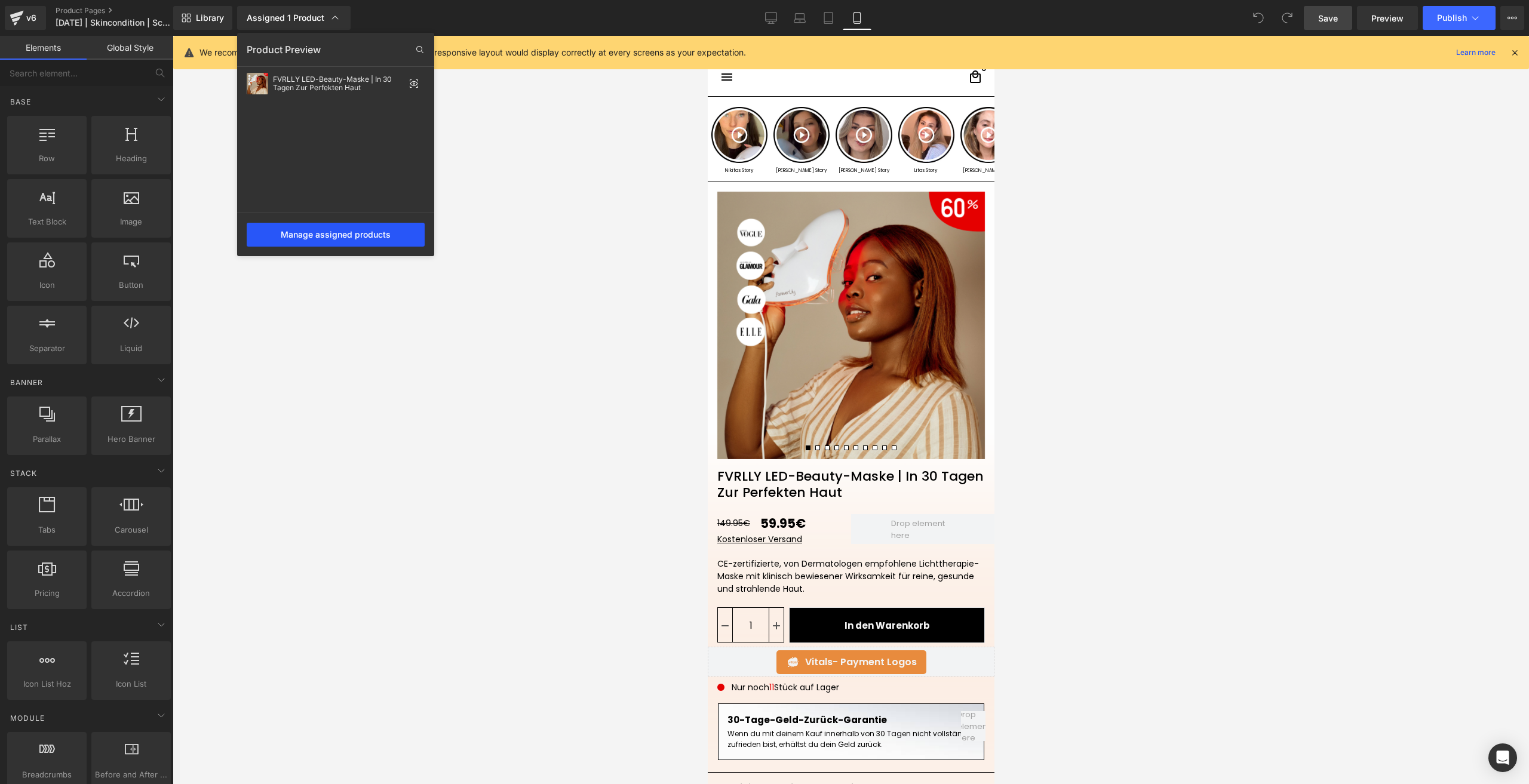
click at [365, 232] on div "Manage assigned products" at bounding box center [335, 234] width 178 height 24
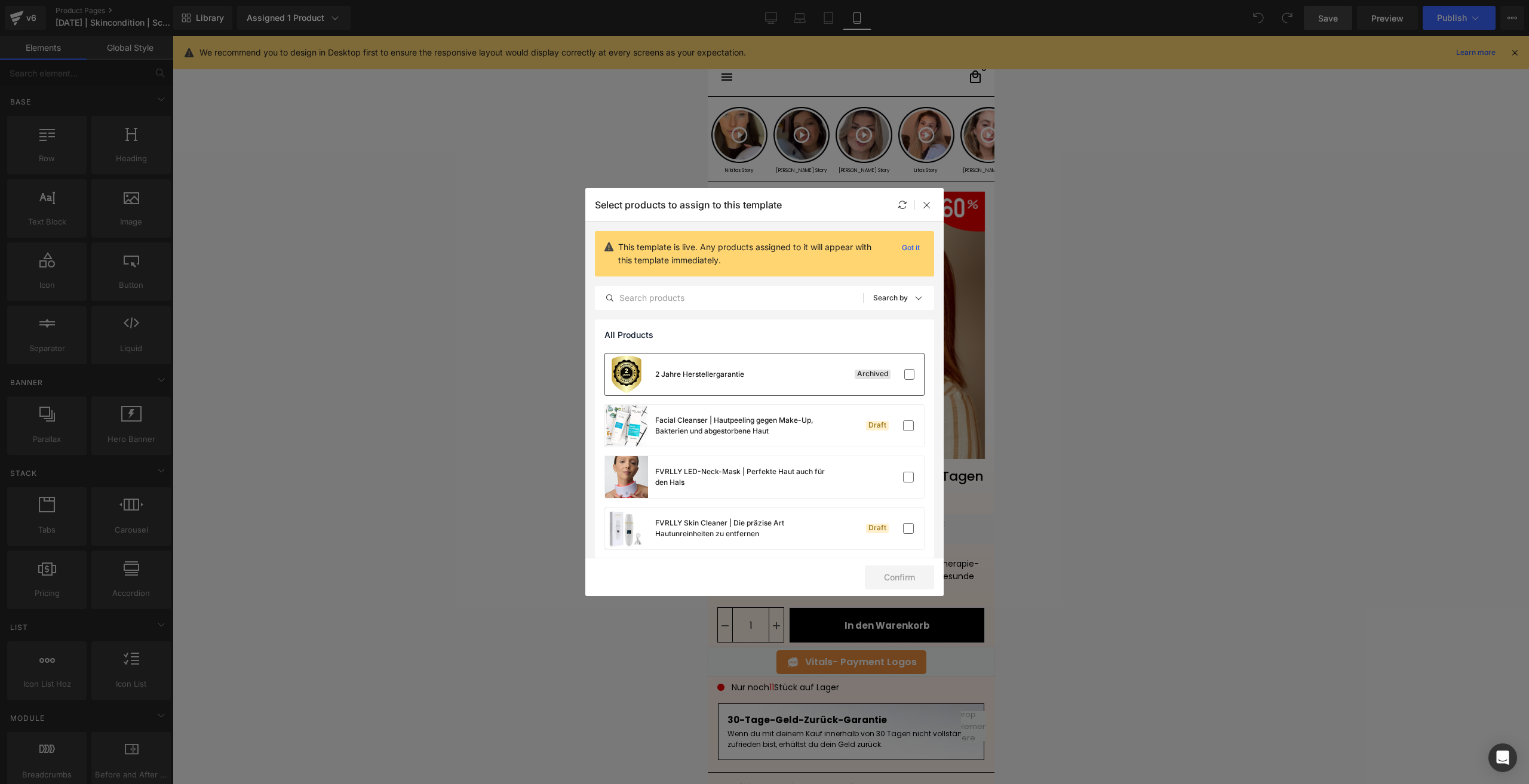
scroll to position [109, 0]
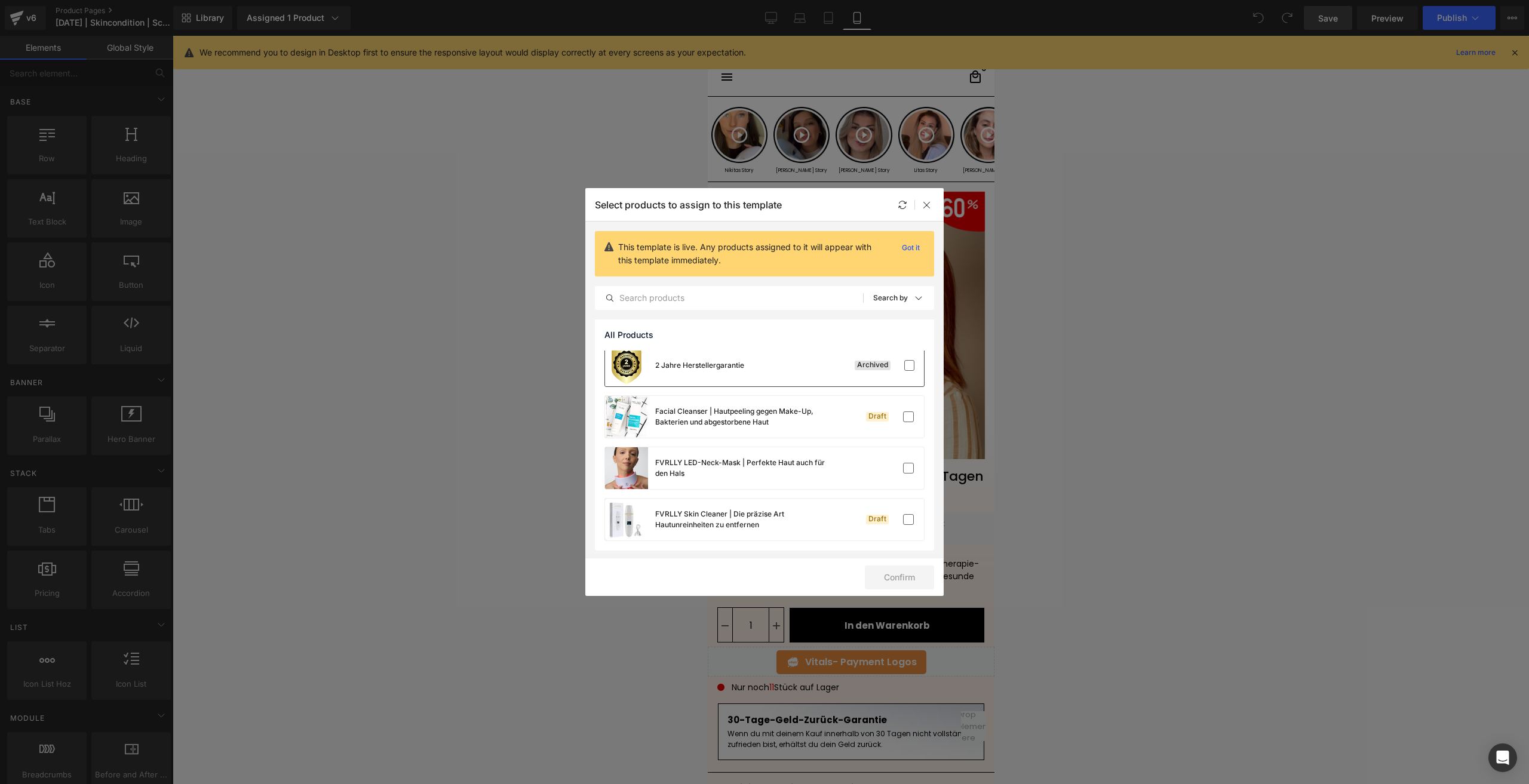
click at [814, 368] on div "2 Jahre Herstellergarantie Archived" at bounding box center [764, 366] width 319 height 42
click at [925, 569] on button "Confirm" at bounding box center [899, 577] width 69 height 24
click at [900, 574] on button "Success" at bounding box center [892, 577] width 84 height 24
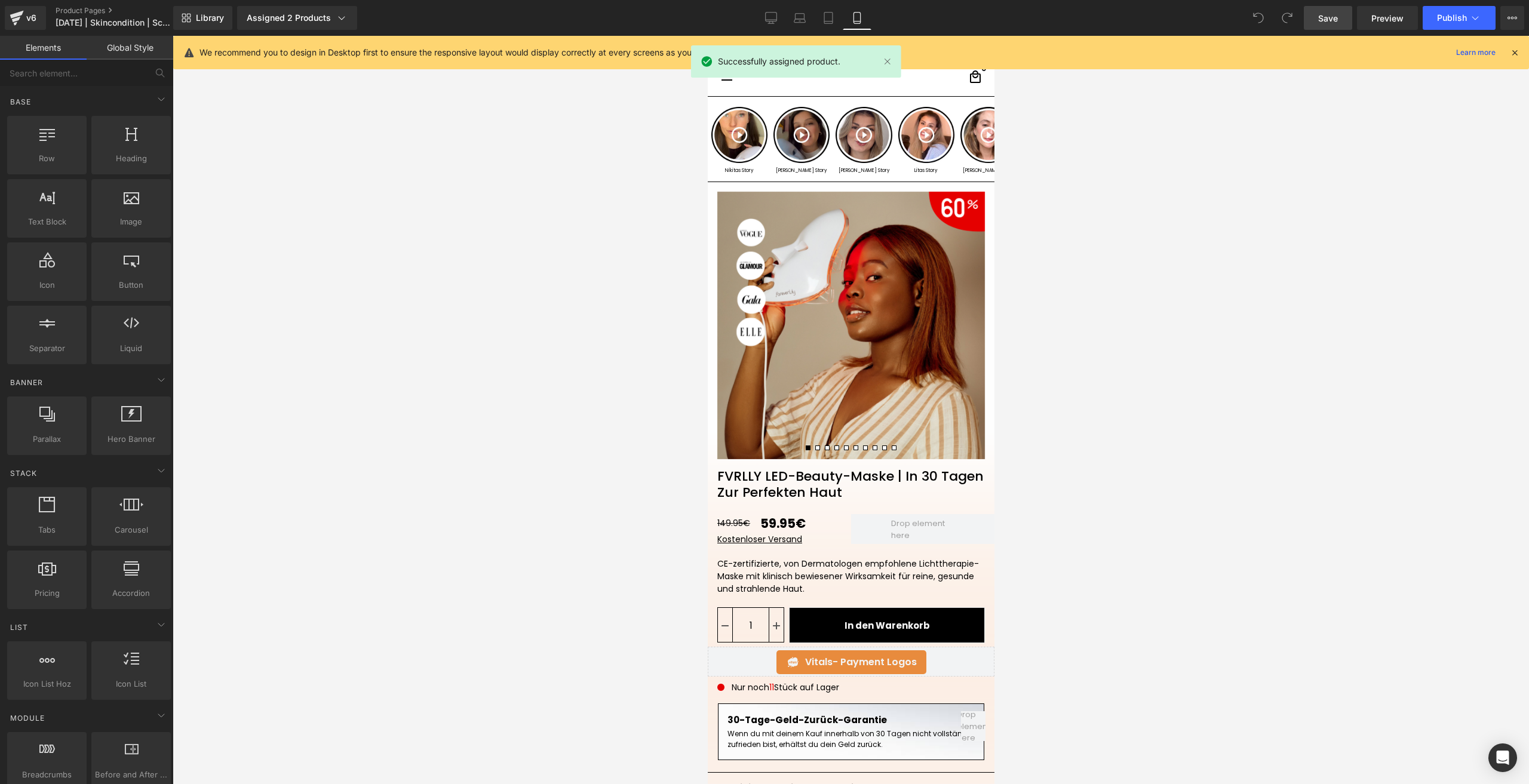
click at [1330, 23] on span "Save" at bounding box center [1328, 18] width 20 height 13
click at [313, 18] on div "Assigned 2 Products" at bounding box center [297, 18] width 101 height 12
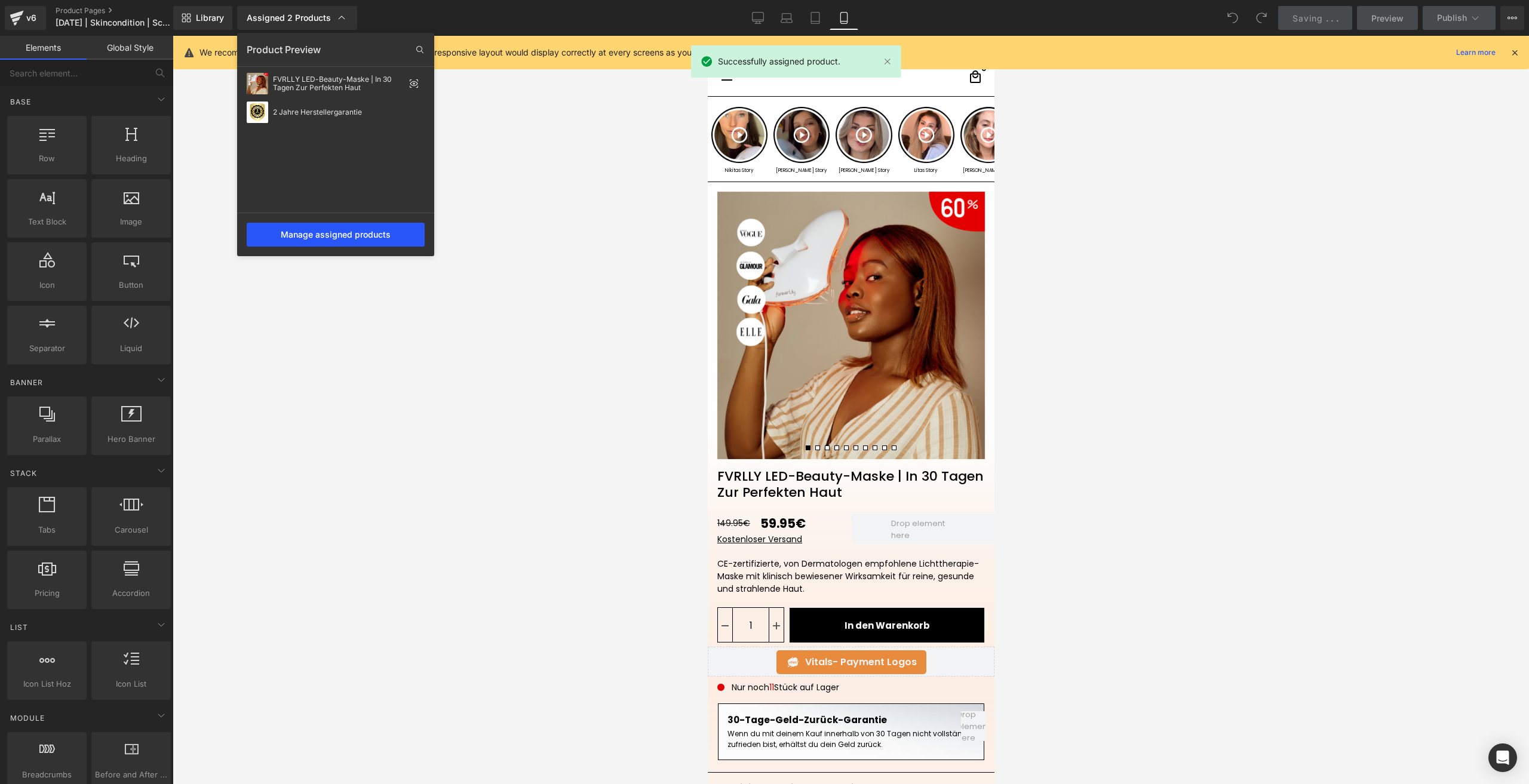
click at [346, 235] on div "Manage assigned products" at bounding box center [335, 234] width 178 height 24
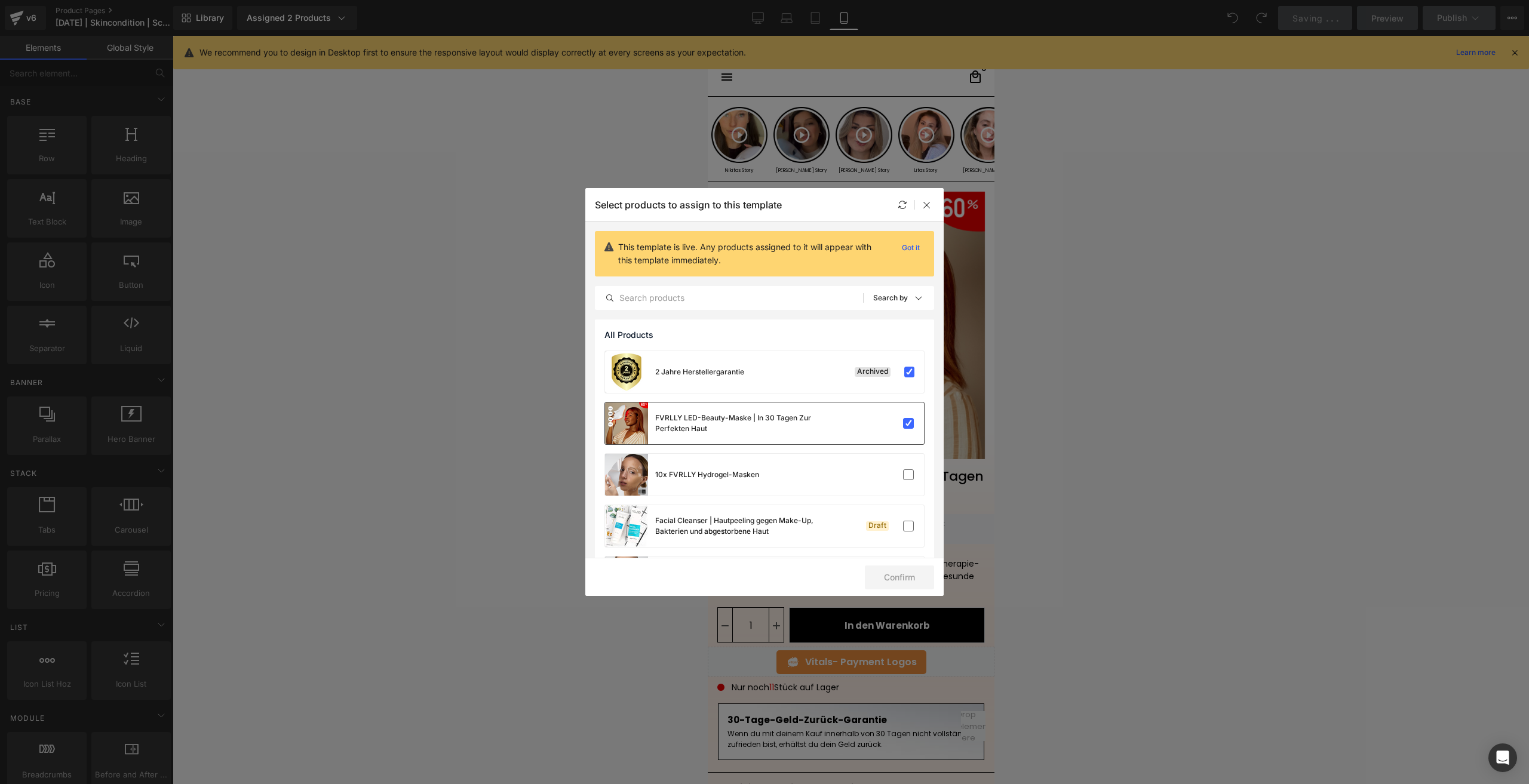
click at [893, 409] on div "FVRLLY LED-Beauty-Maske | In 30 Tagen Zur Perfekten Haut" at bounding box center [764, 424] width 319 height 42
click at [902, 574] on button "Confirm" at bounding box center [899, 577] width 69 height 24
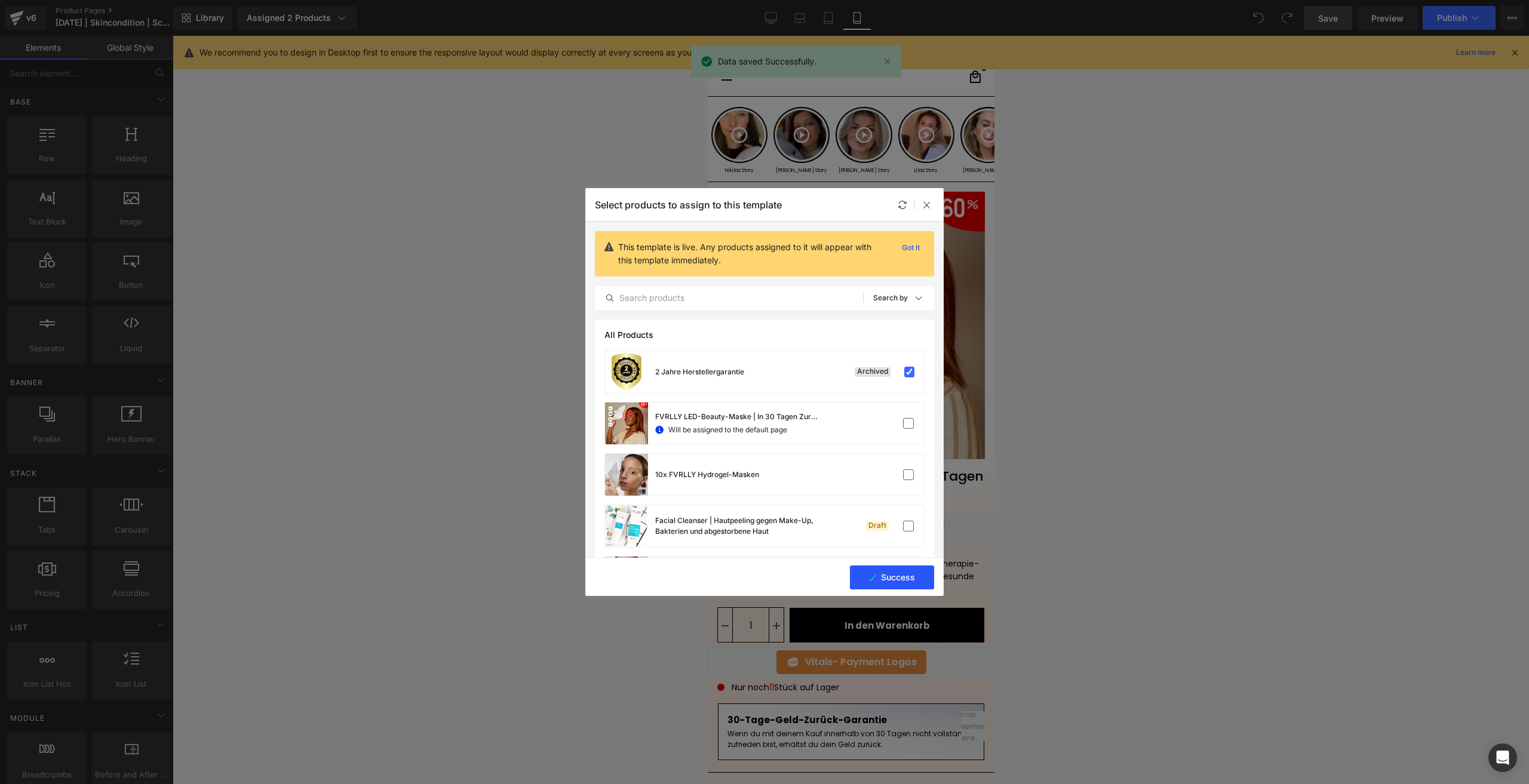
click at [891, 572] on button "Success" at bounding box center [892, 577] width 84 height 24
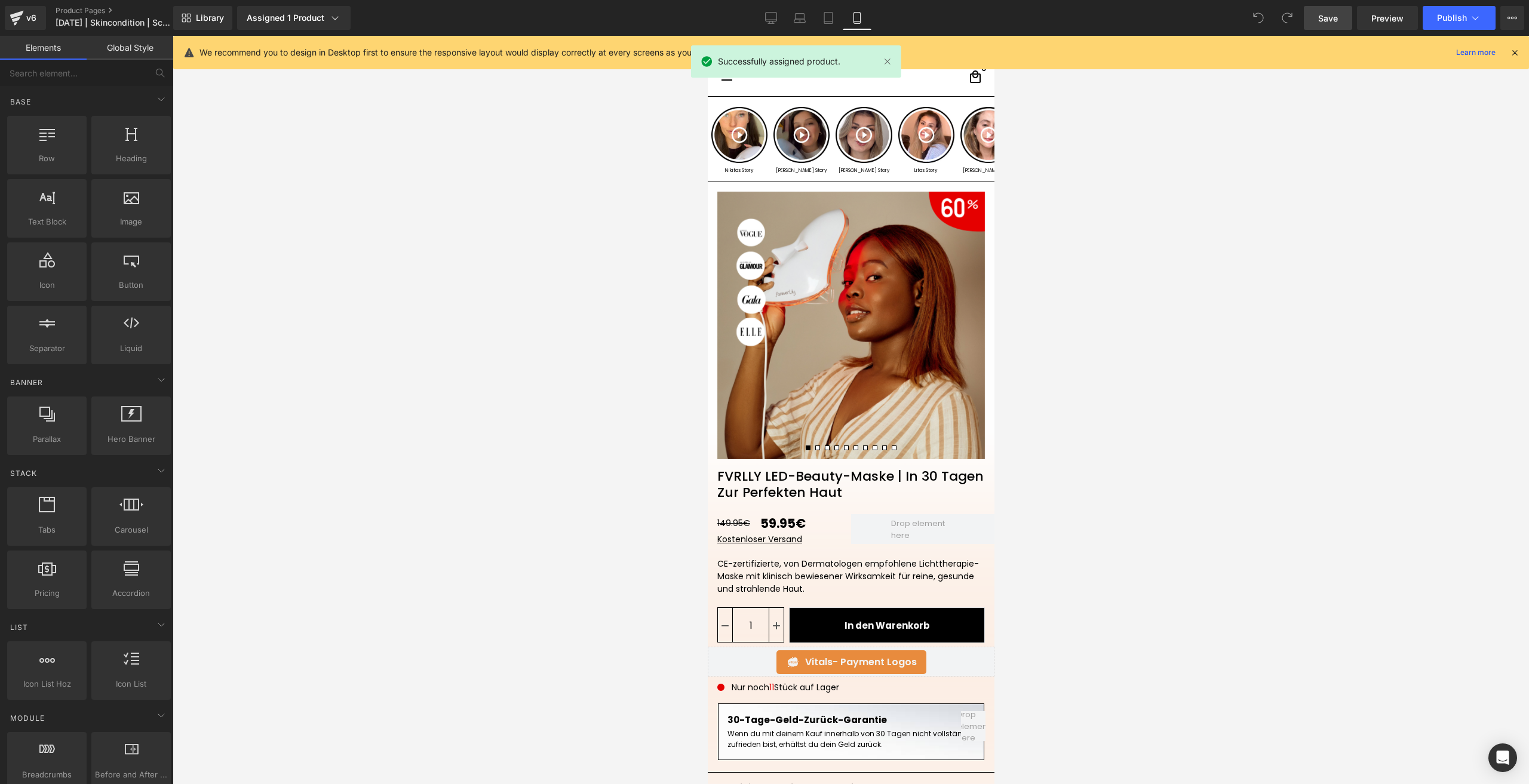
click at [1321, 17] on span "Save" at bounding box center [1328, 18] width 20 height 13
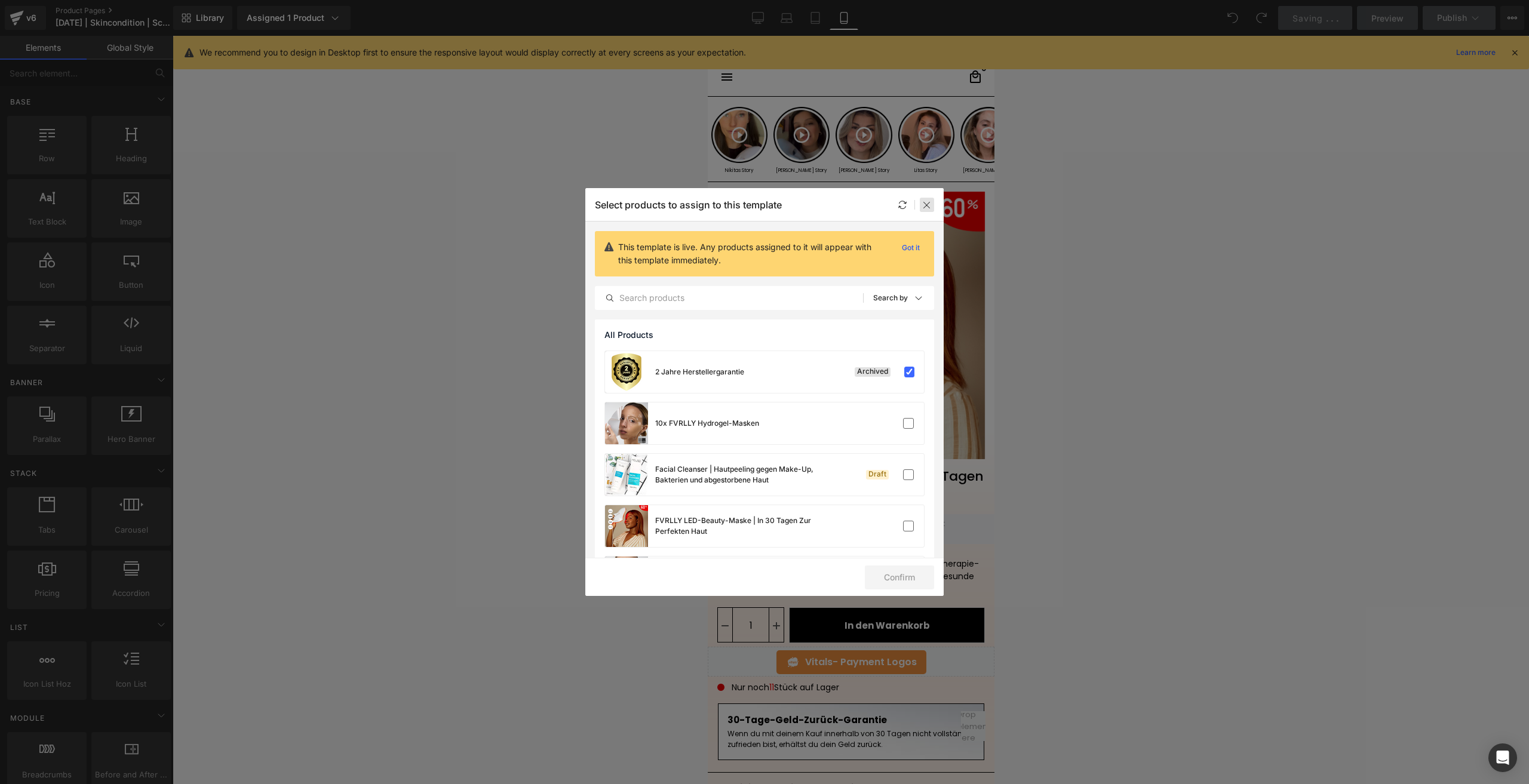
click at [923, 204] on icon at bounding box center [926, 204] width 10 height 10
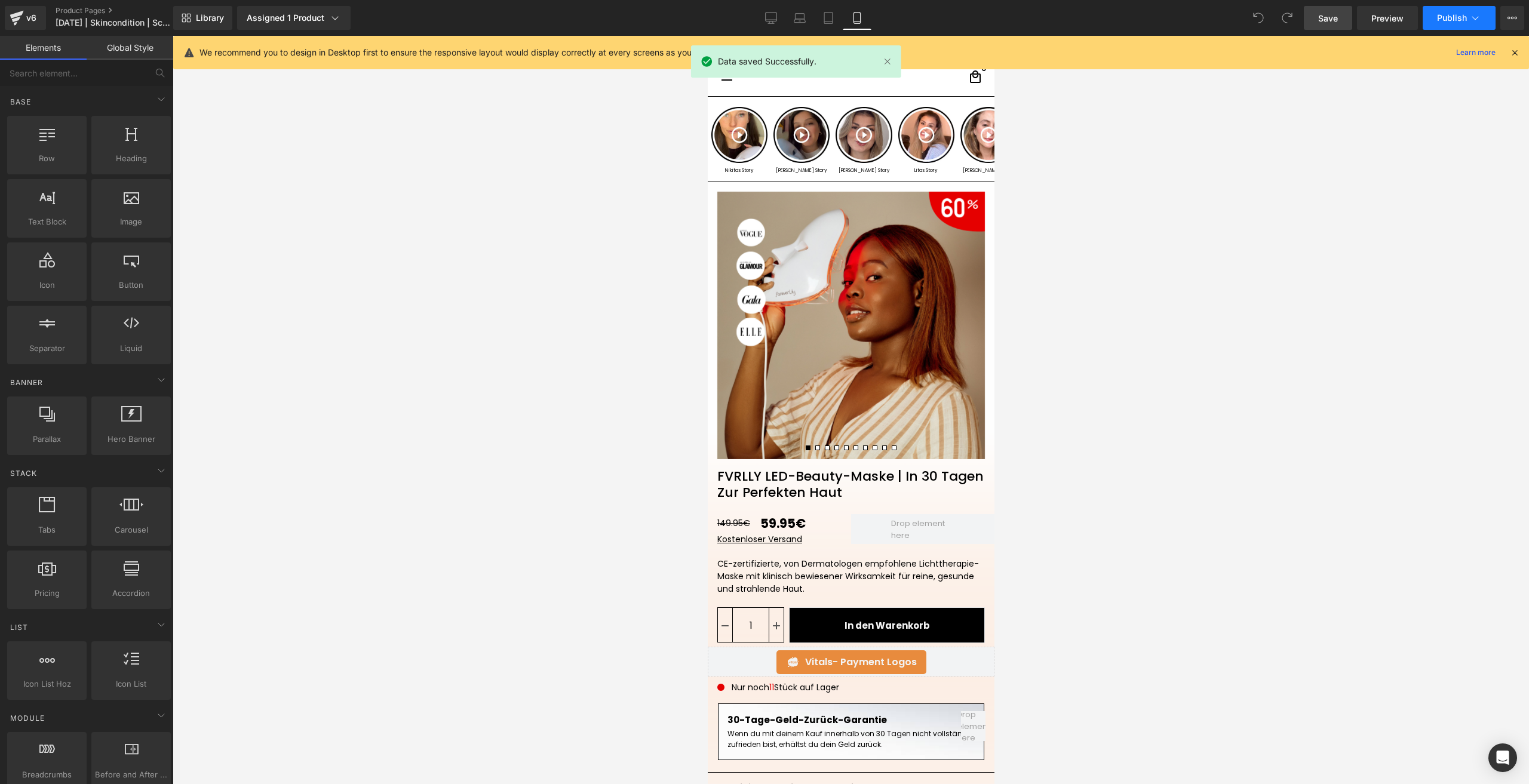
click at [1454, 11] on button "Publish" at bounding box center [1458, 18] width 73 height 24
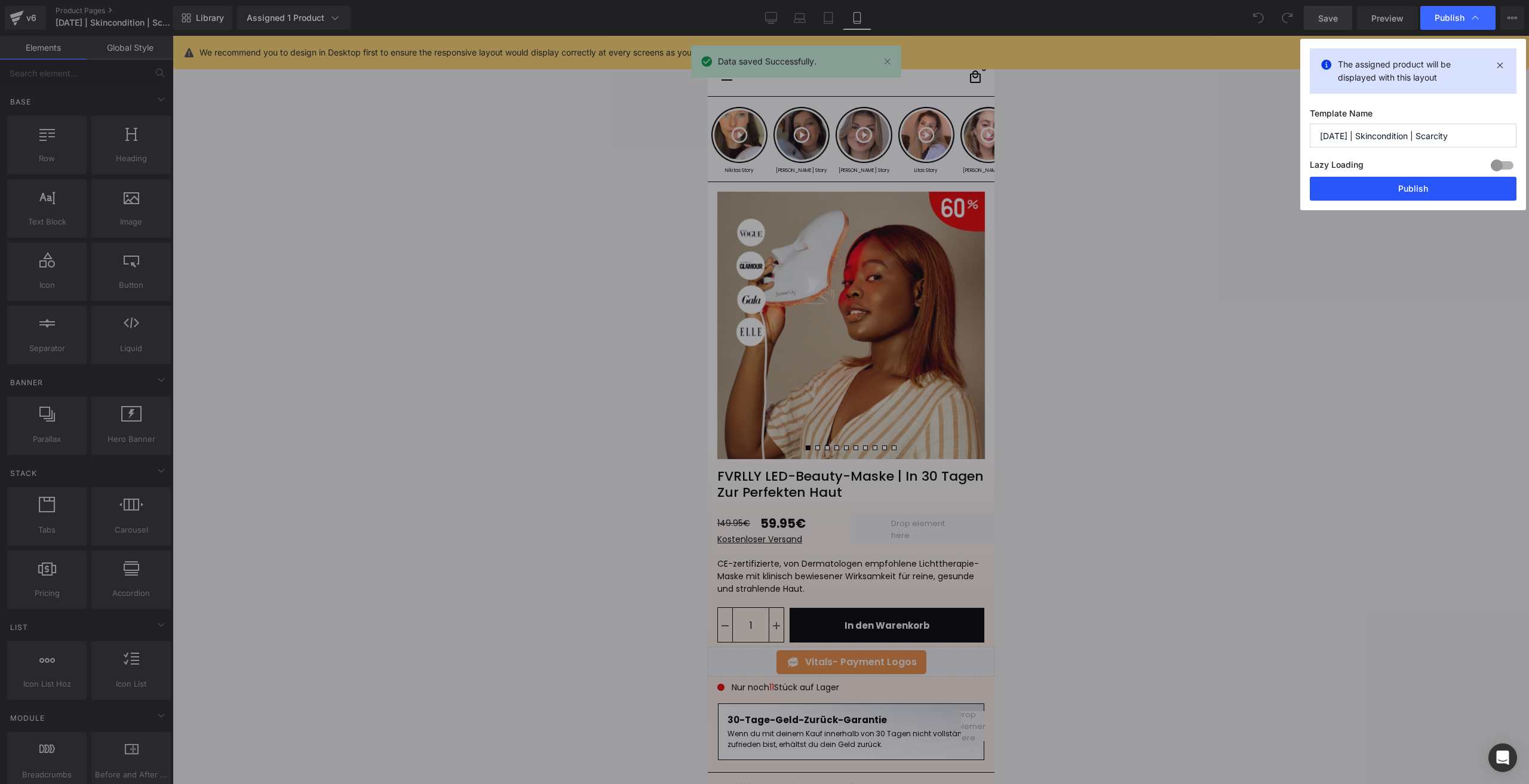
click at [1355, 182] on button "Publish" at bounding box center [1413, 188] width 207 height 24
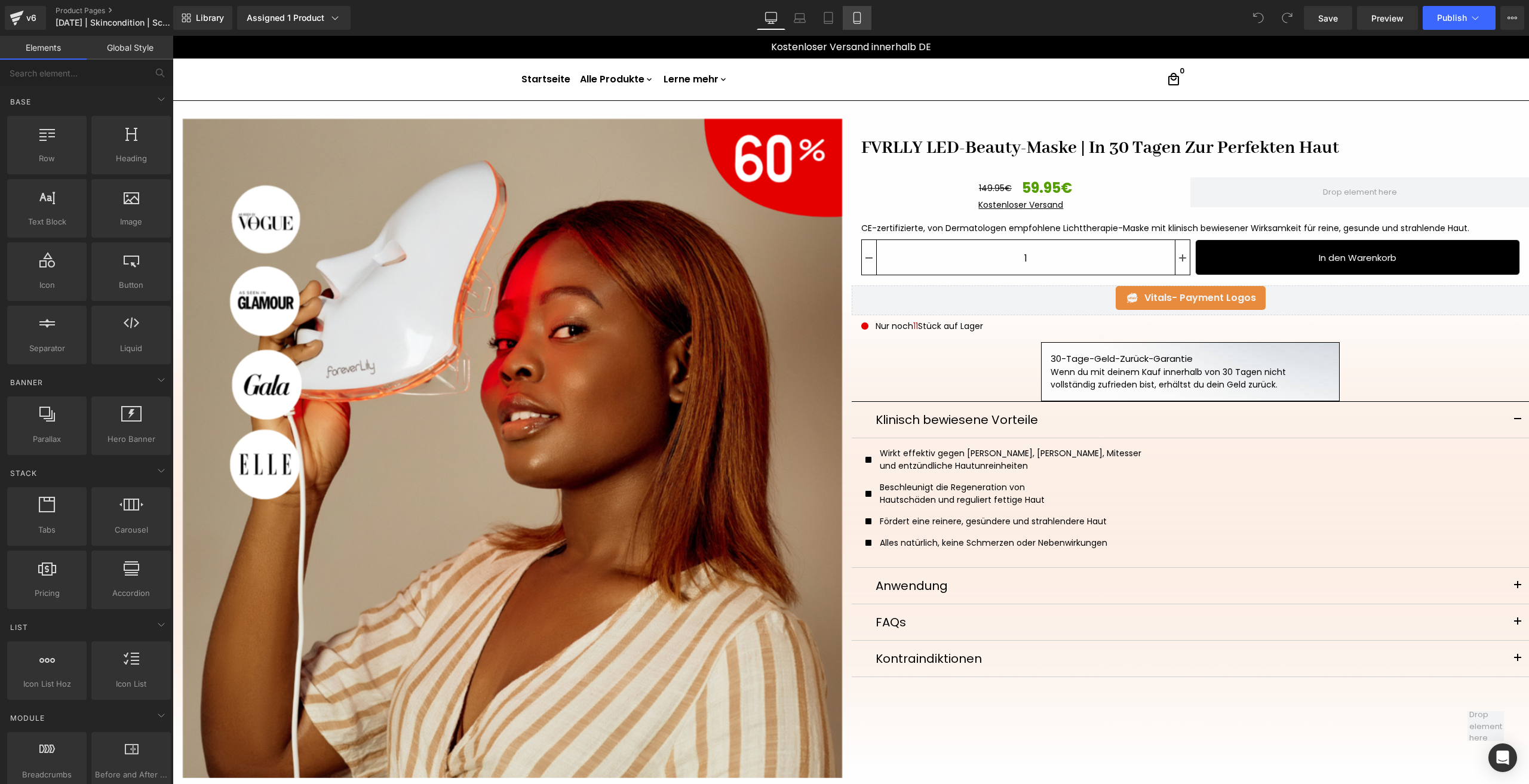
click at [860, 17] on icon at bounding box center [857, 18] width 7 height 11
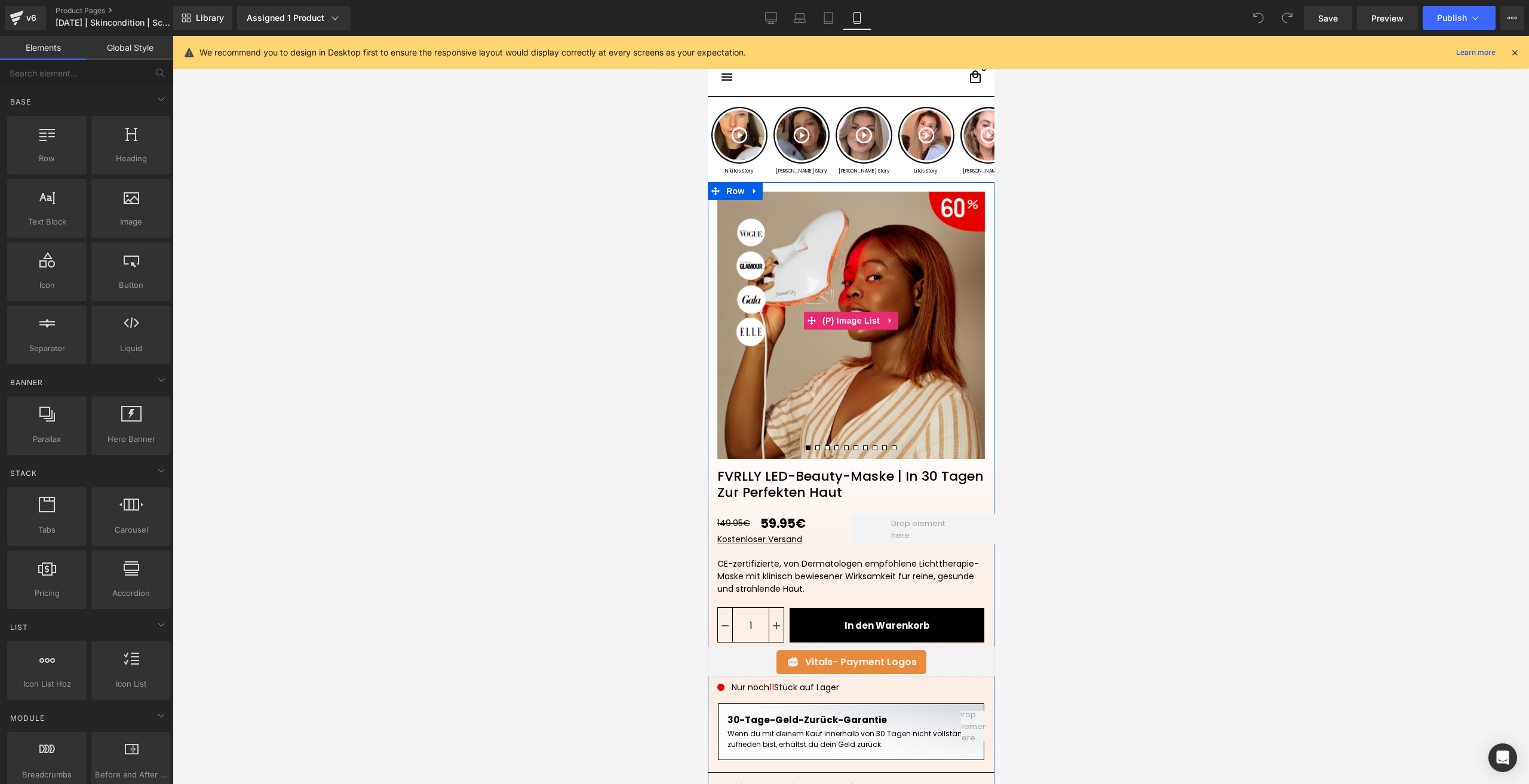
click at [848, 254] on img at bounding box center [851, 325] width 267 height 267
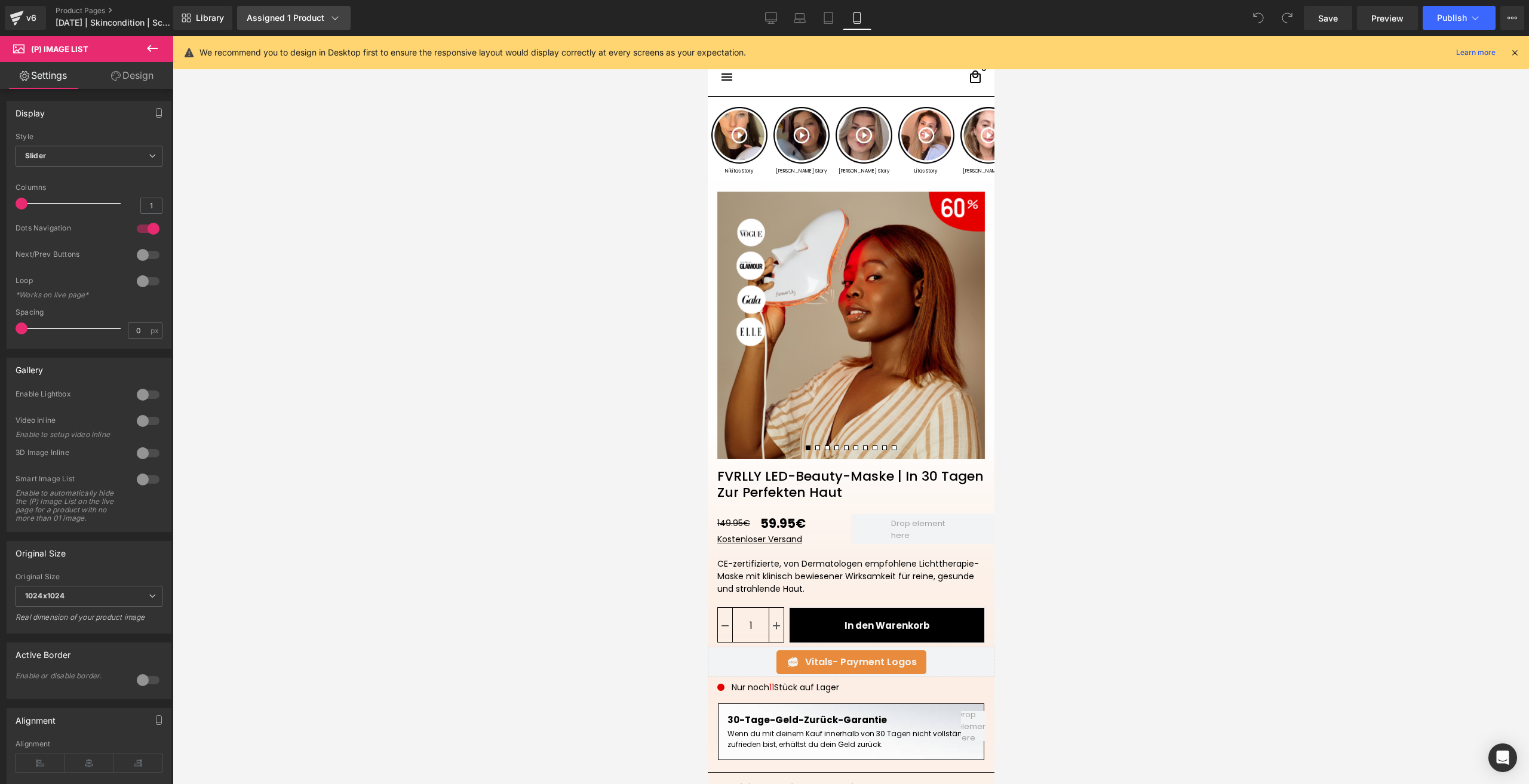
click at [317, 26] on link "Assigned 1 Product" at bounding box center [294, 18] width 113 height 24
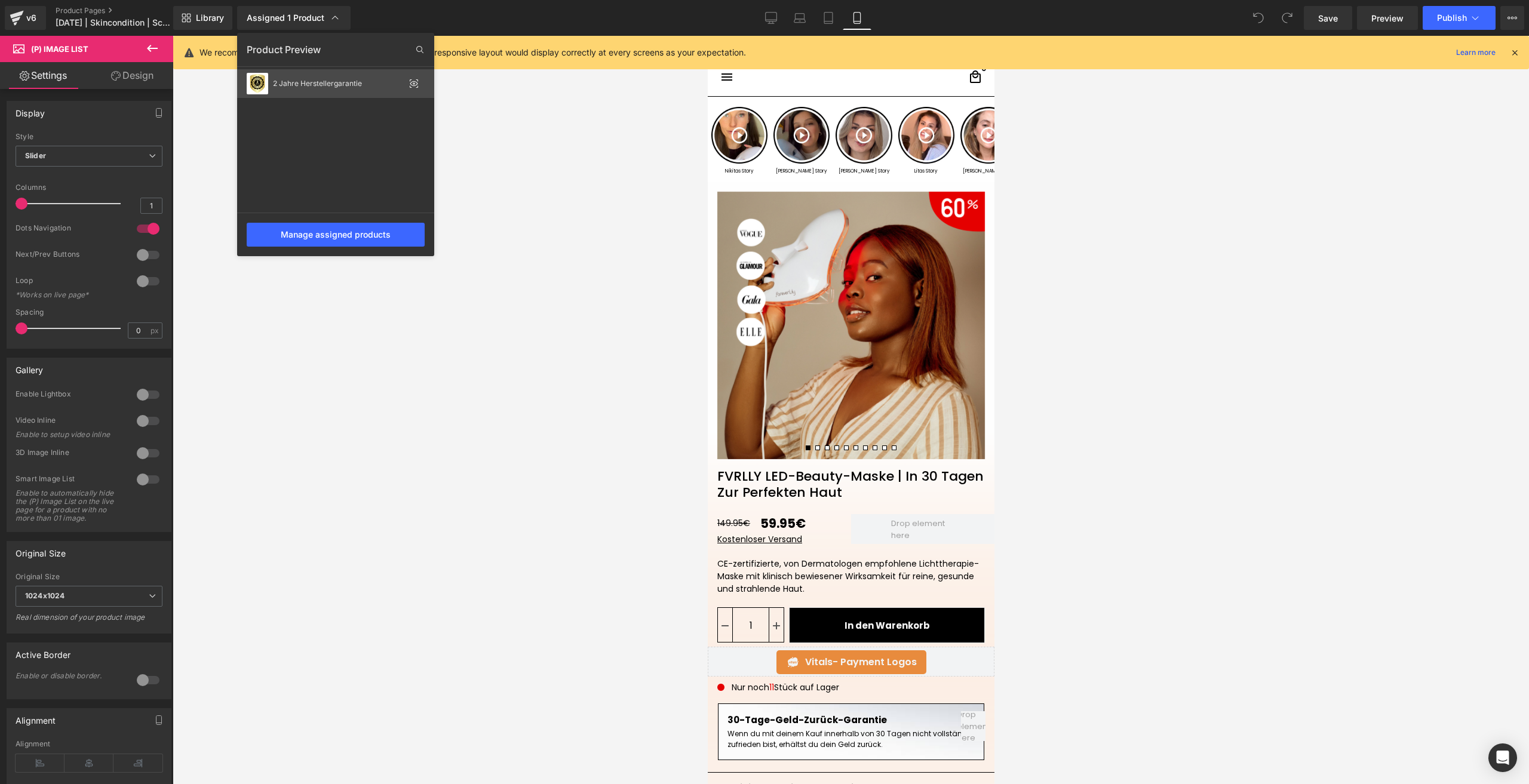
click at [365, 83] on div "2 Jahre Herstellergarantie" at bounding box center [338, 83] width 131 height 8
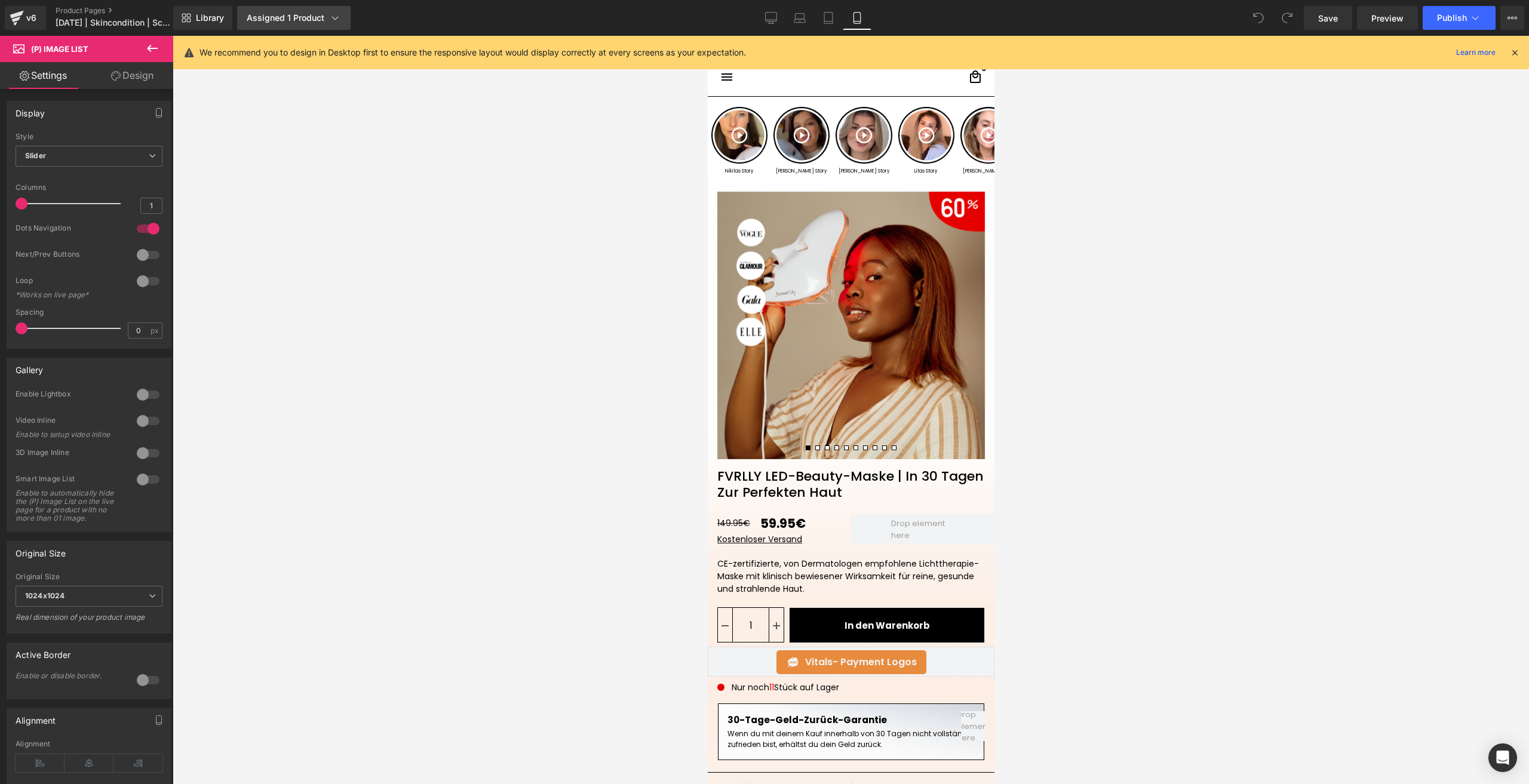
click at [304, 18] on div "Assigned 1 Product" at bounding box center [294, 18] width 95 height 12
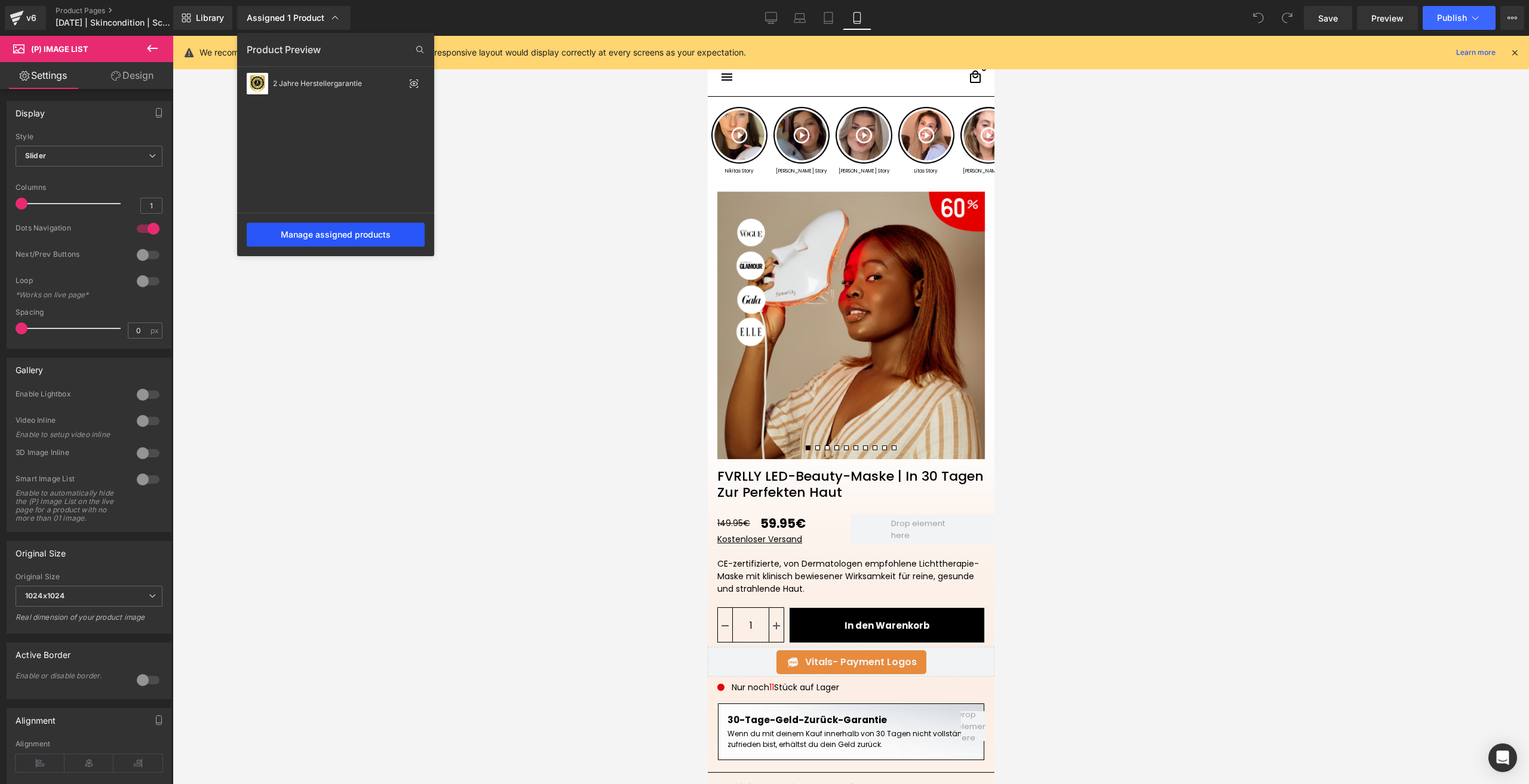
click at [359, 231] on div "Manage assigned products" at bounding box center [335, 234] width 178 height 24
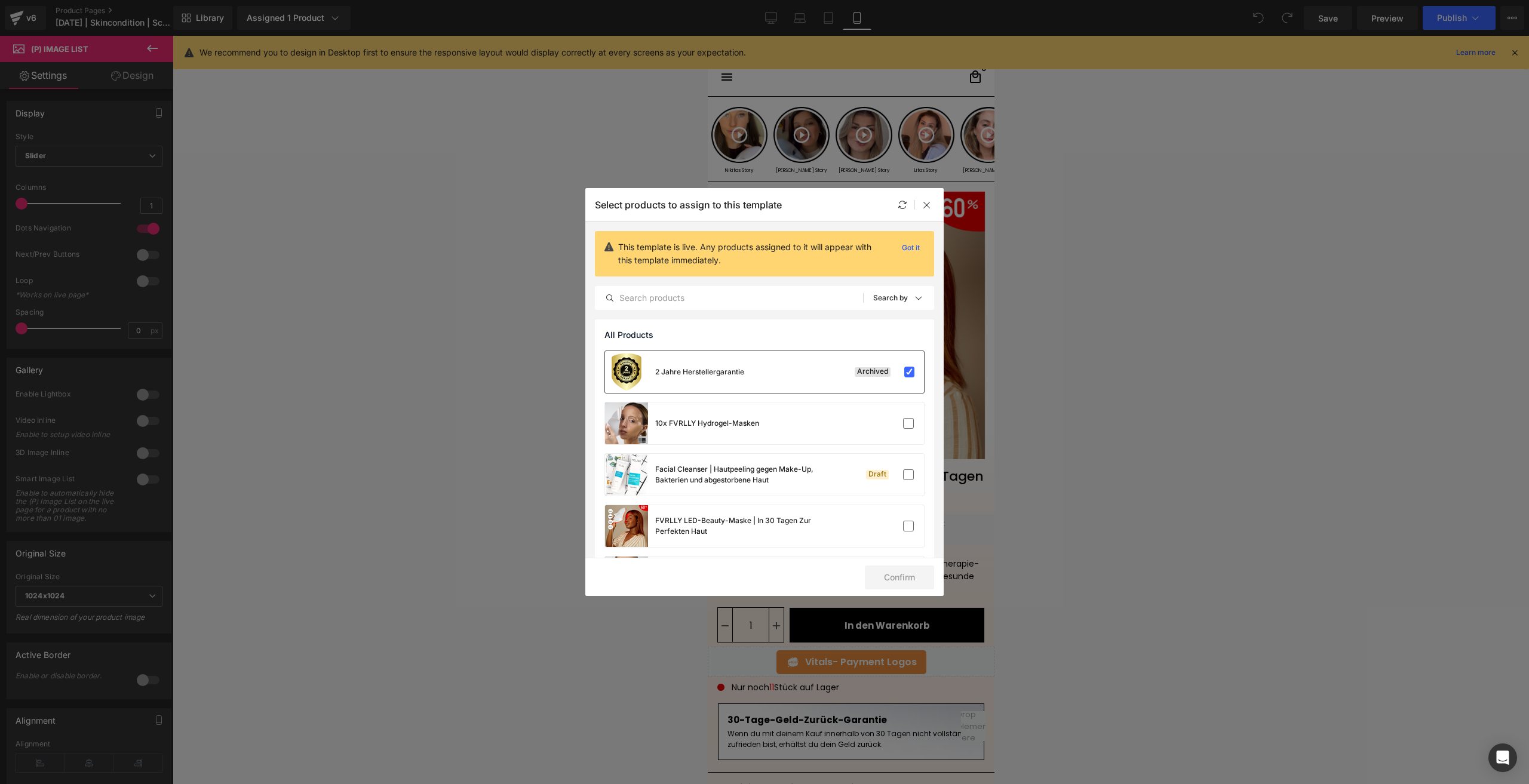
click at [816, 379] on div "2 Jahre Herstellergarantie Archived" at bounding box center [764, 372] width 319 height 42
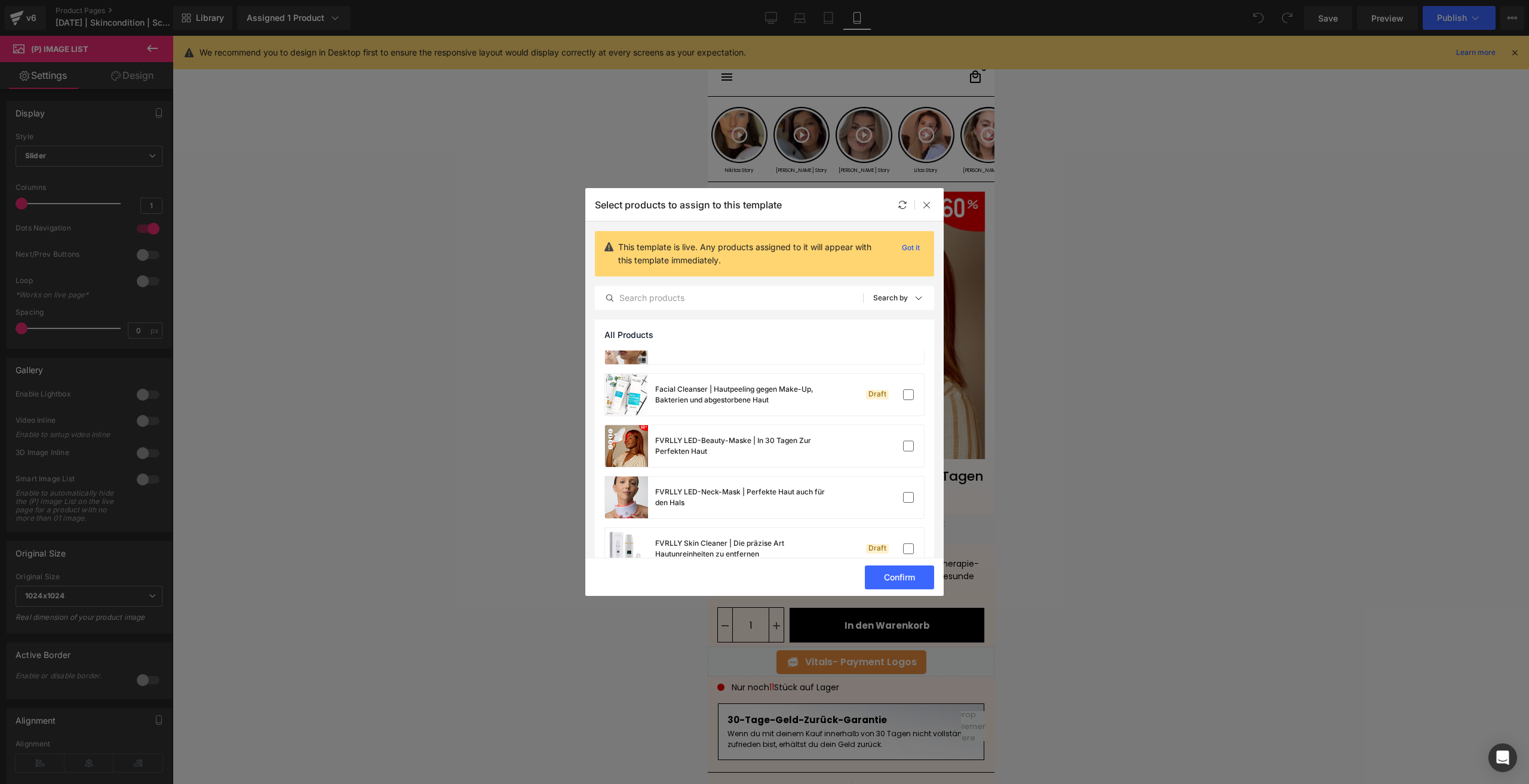
scroll to position [109, 0]
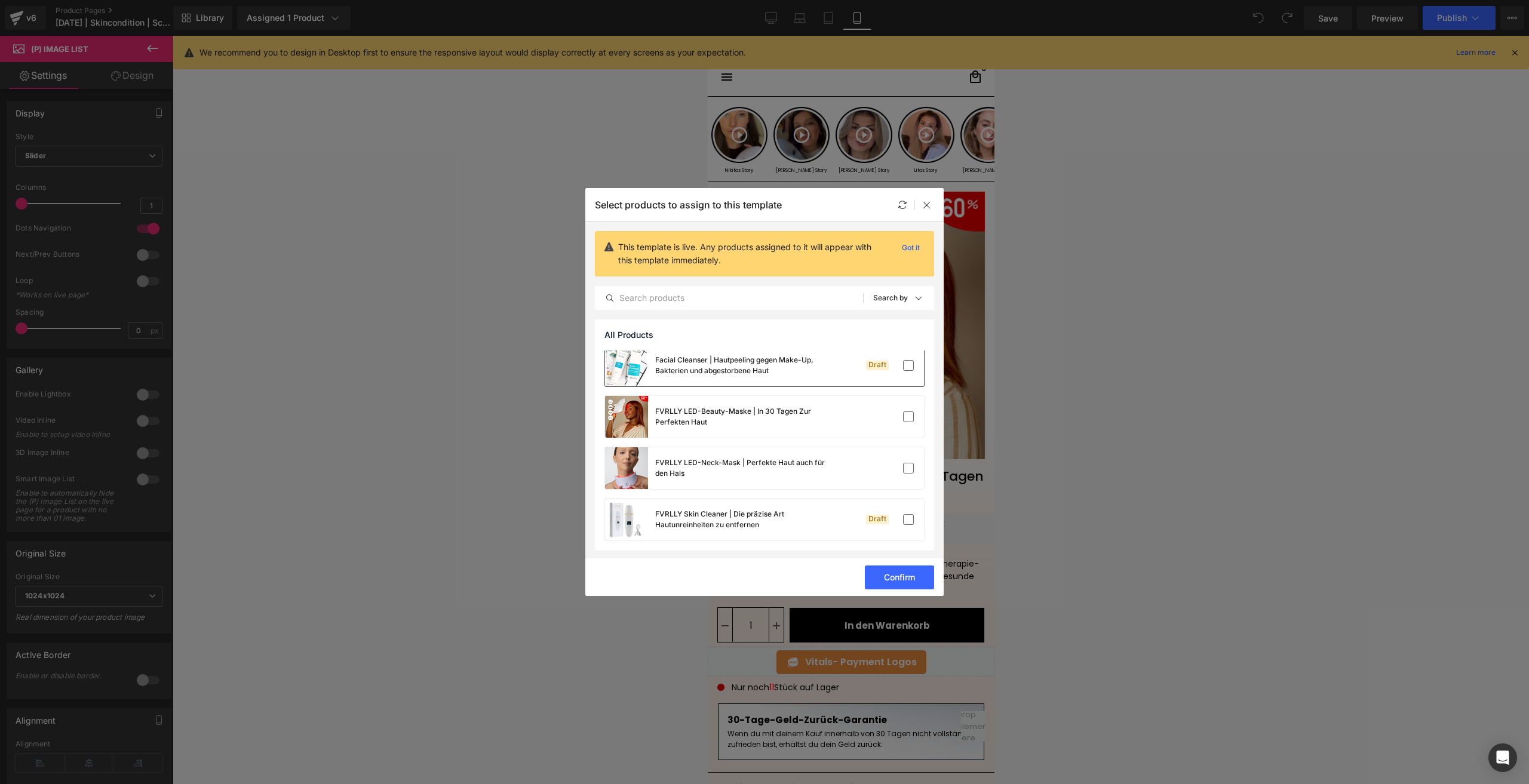
click at [811, 371] on div "Facial Cleanser | Hautpeeling gegen Make-Up, Bakterien und abgestorbene Haut" at bounding box center [745, 365] width 179 height 22
click at [895, 571] on button "Confirm" at bounding box center [899, 577] width 69 height 24
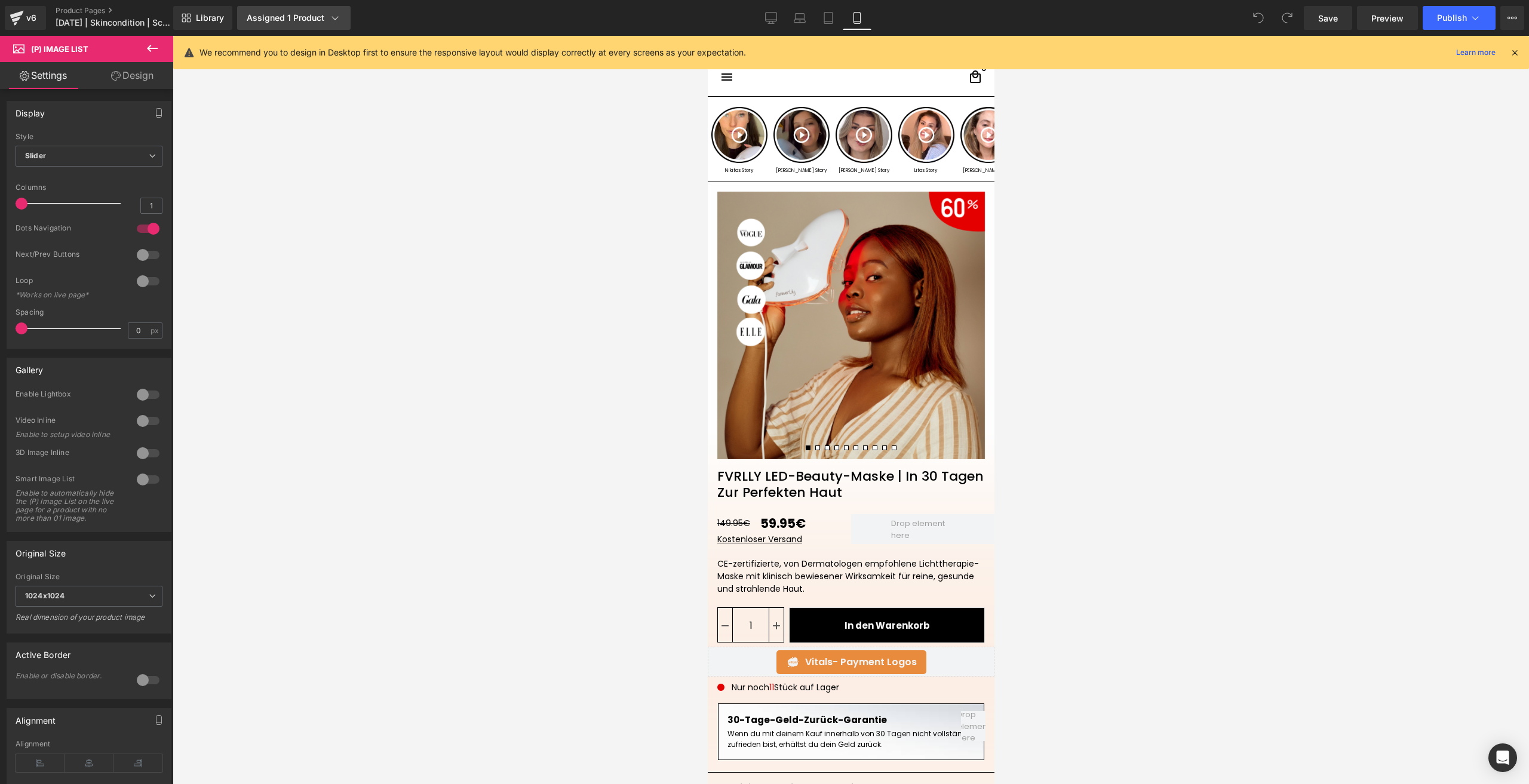
click at [313, 19] on div "Assigned 1 Product" at bounding box center [294, 18] width 95 height 12
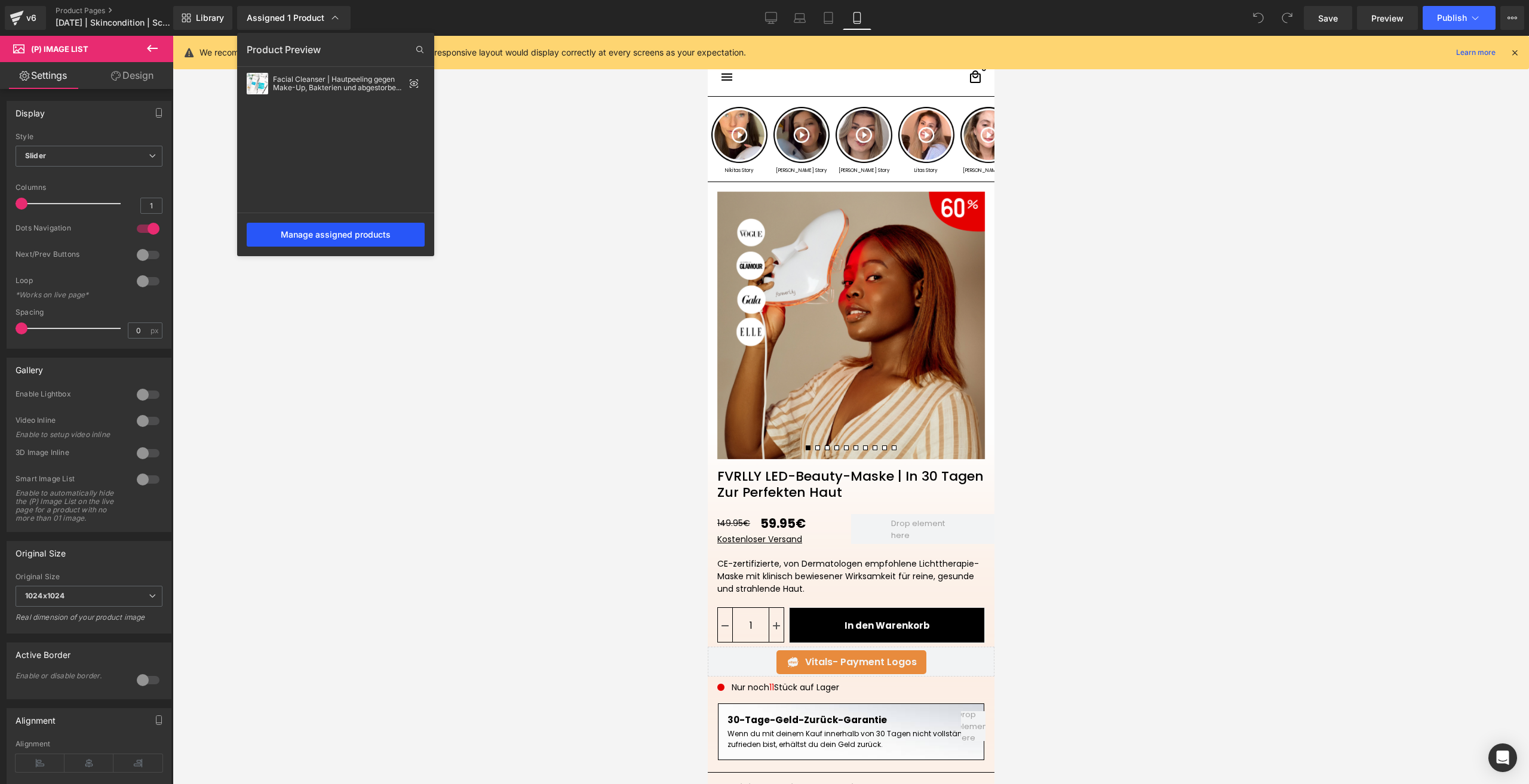
click at [328, 231] on div "Manage assigned products" at bounding box center [335, 234] width 178 height 24
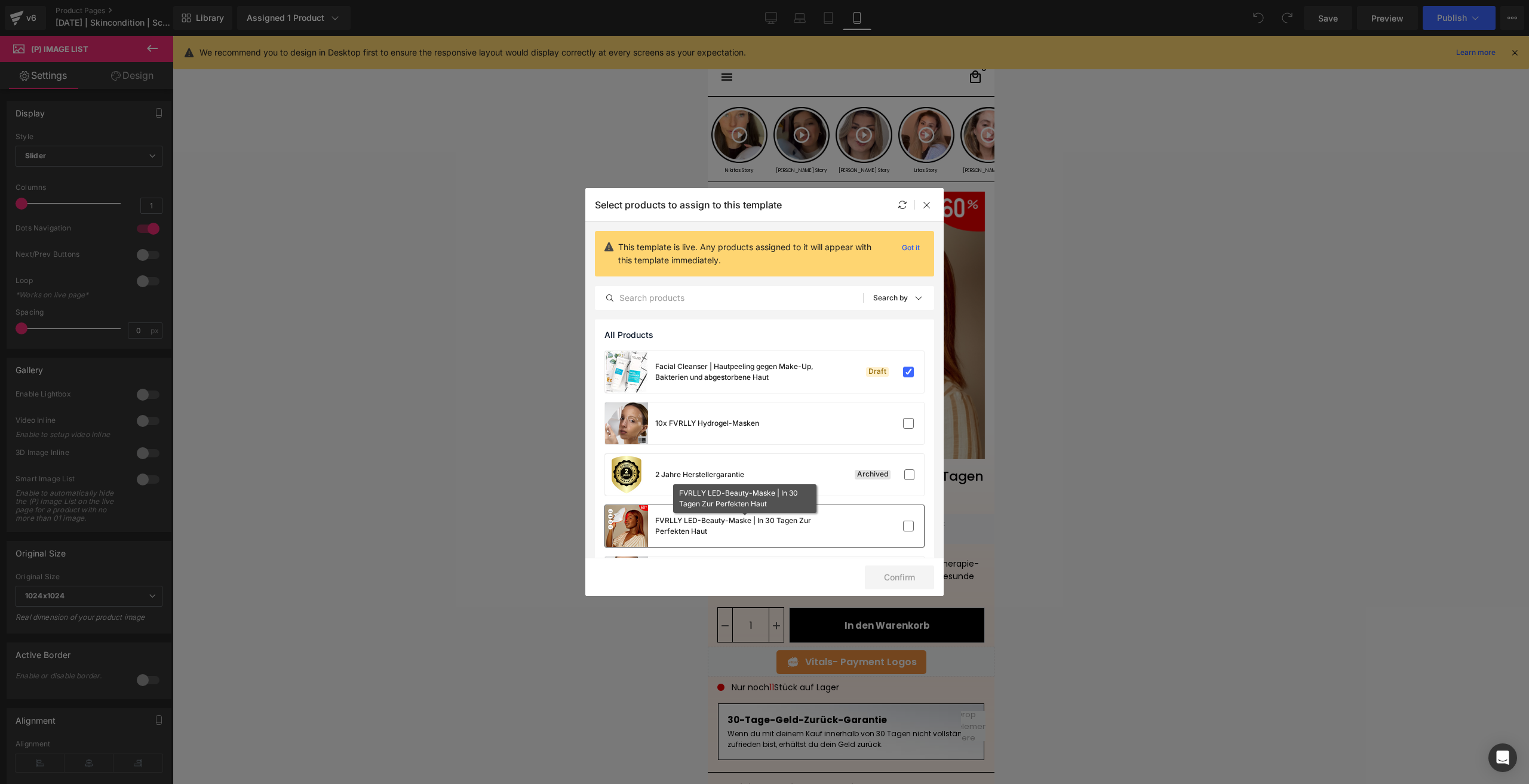
click at [806, 515] on div "FVRLLY LED-Beauty-Maske | In 30 Tagen Zur Perfekten Haut" at bounding box center [745, 526] width 179 height 22
click at [896, 576] on button "Confirm" at bounding box center [899, 577] width 69 height 24
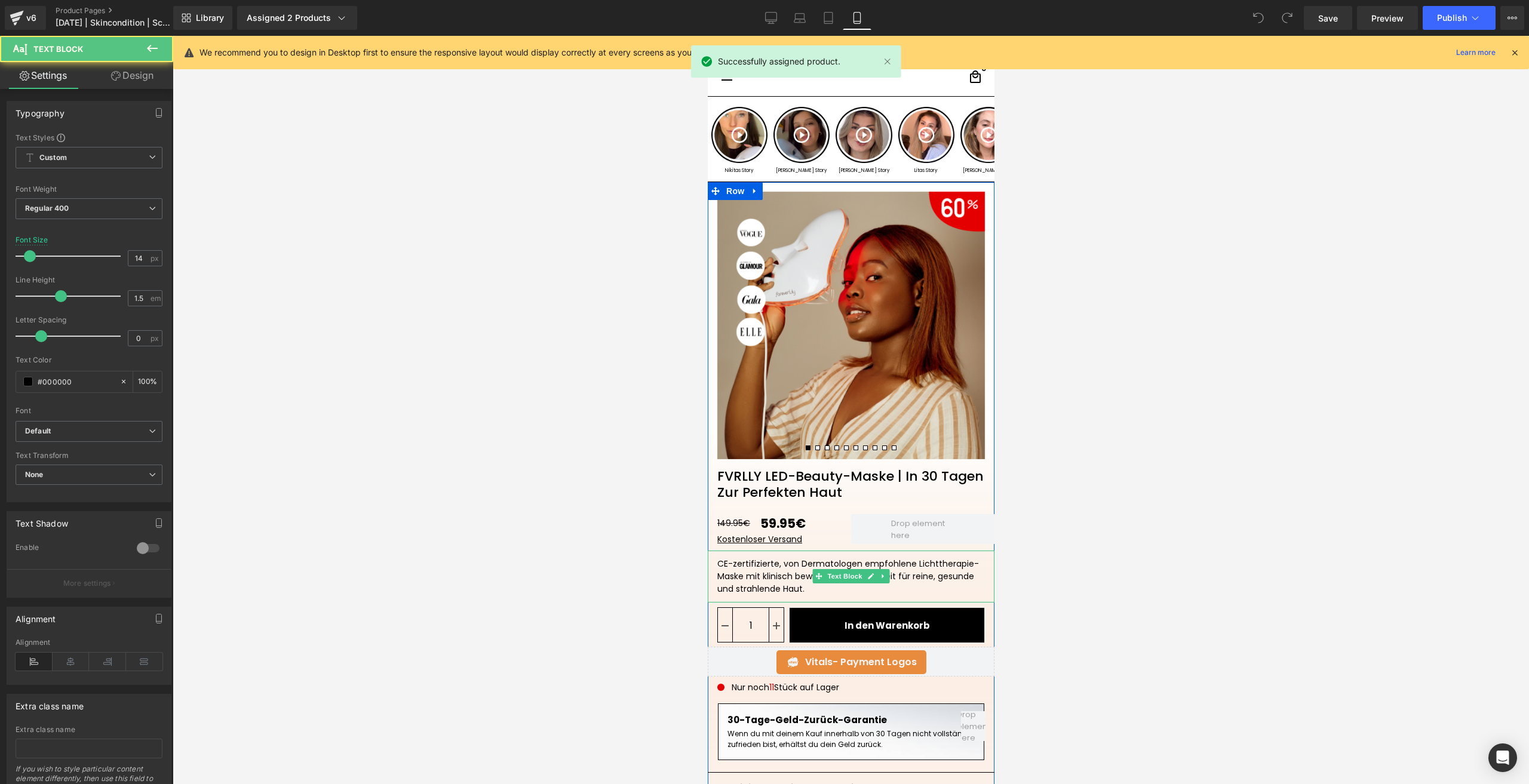
click at [892, 574] on div "CE-zertifizierte, von Dermatologen empfohlene Lichttherapie-Maske mit klinisch …" at bounding box center [851, 576] width 287 height 52
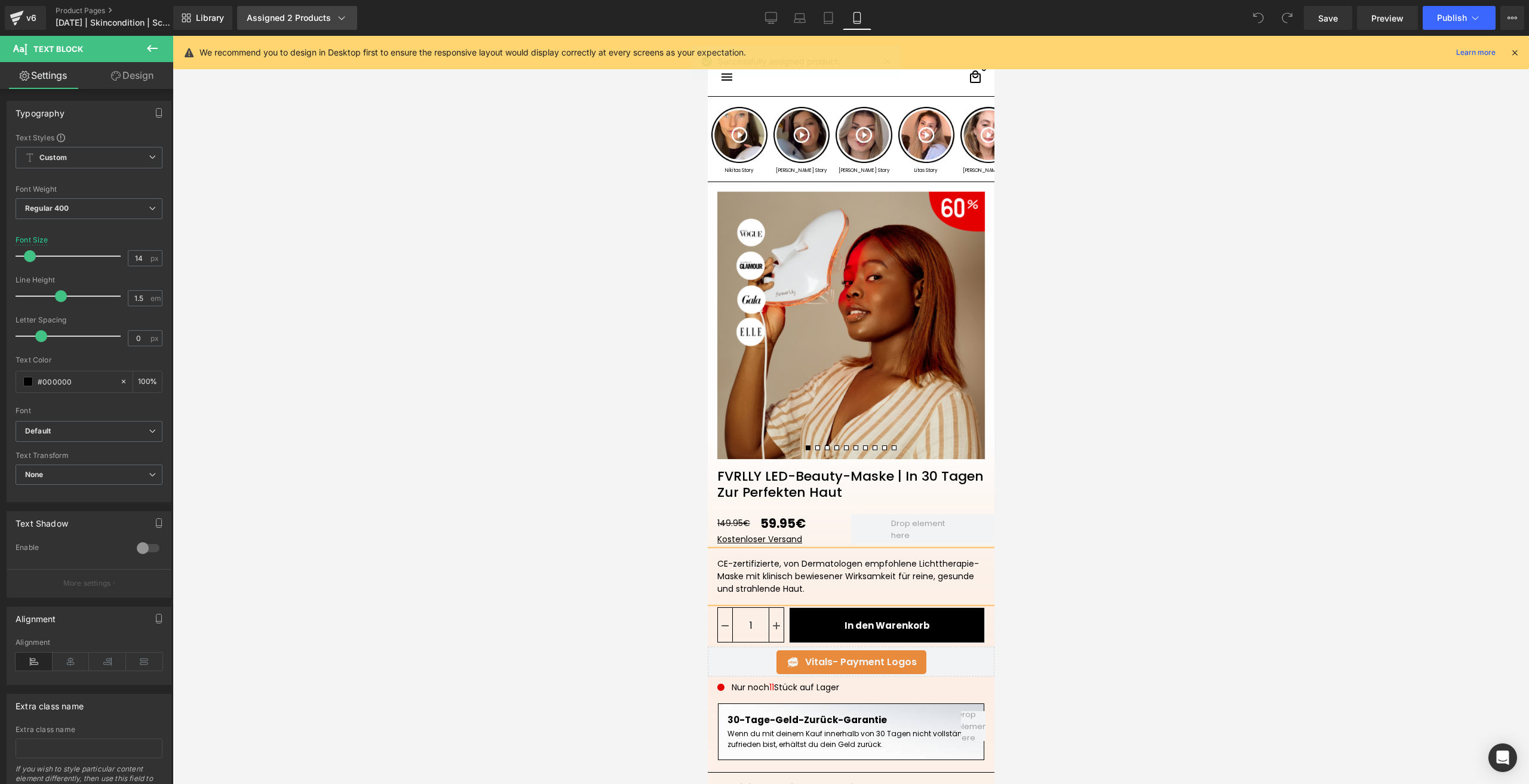
click at [336, 28] on link "Assigned 2 Products" at bounding box center [298, 18] width 120 height 24
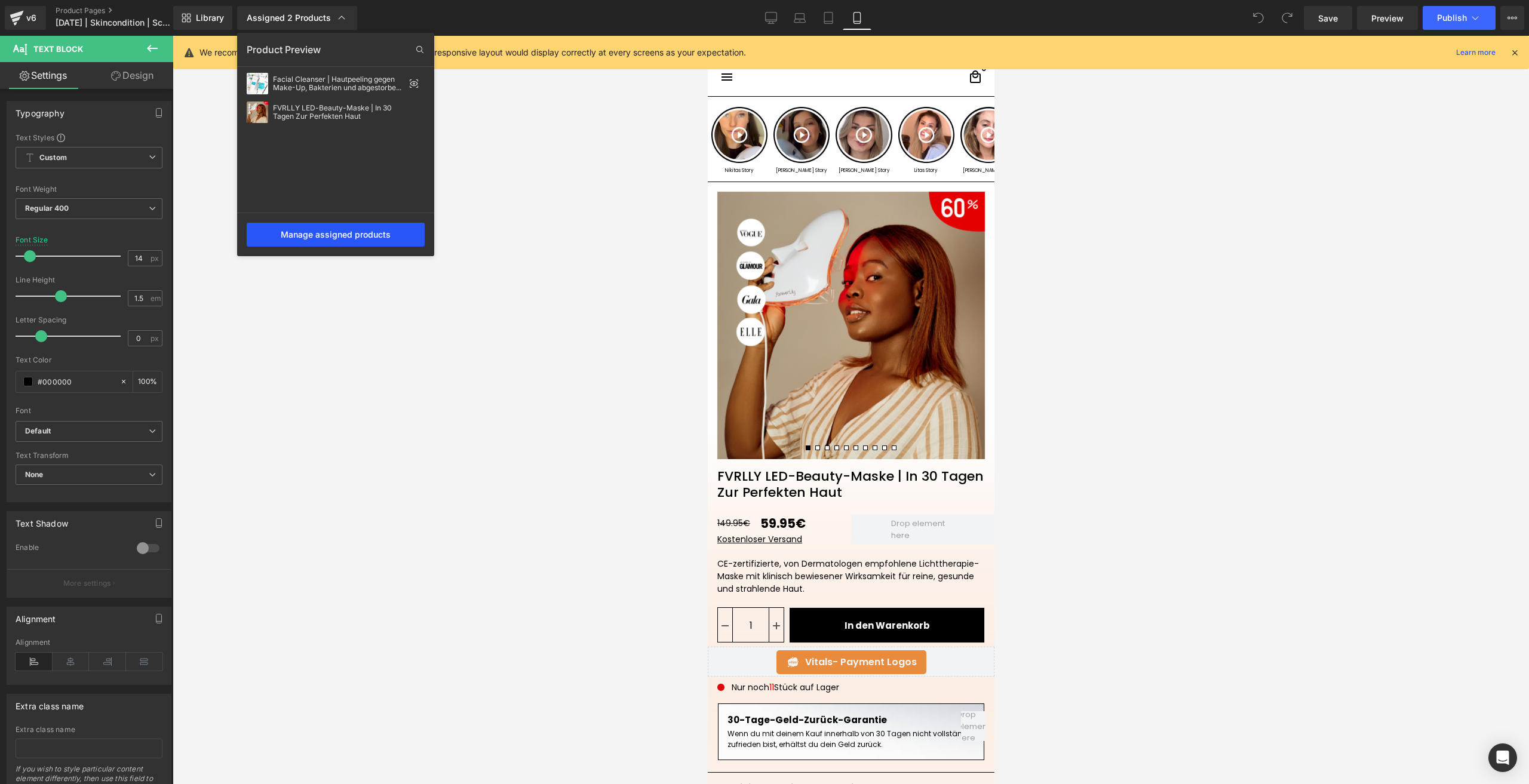
click at [359, 245] on div "Manage assigned products" at bounding box center [335, 234] width 178 height 24
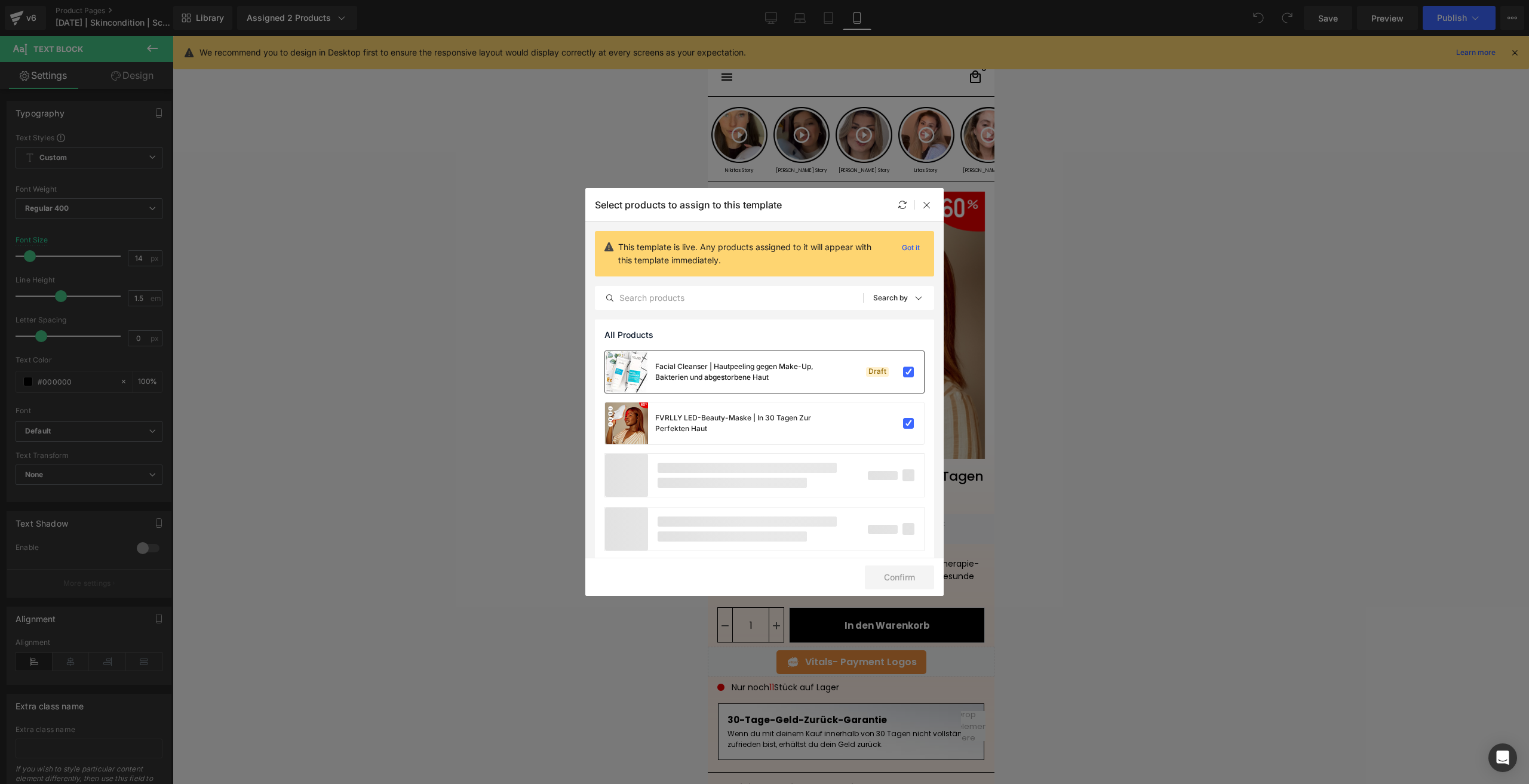
click at [881, 386] on div "Facial Cleanser | Hautpeeling gegen Make-Up, Bakterien und abgestorbene Haut Dr…" at bounding box center [764, 372] width 319 height 42
click at [900, 572] on button "Confirm" at bounding box center [899, 577] width 69 height 24
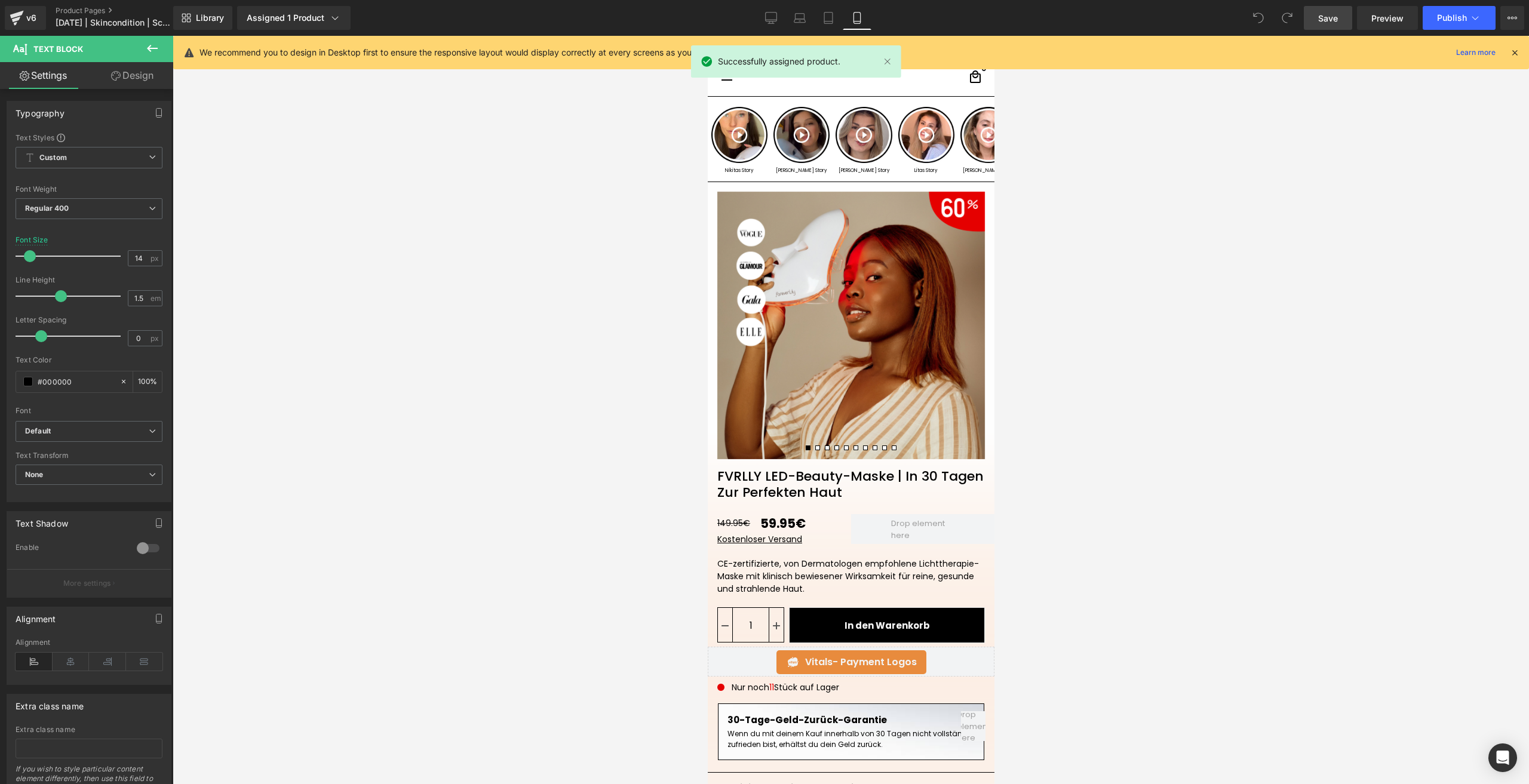
click at [1320, 26] on link "Save" at bounding box center [1328, 18] width 48 height 24
click at [1442, 17] on span "Publish" at bounding box center [1452, 17] width 30 height 10
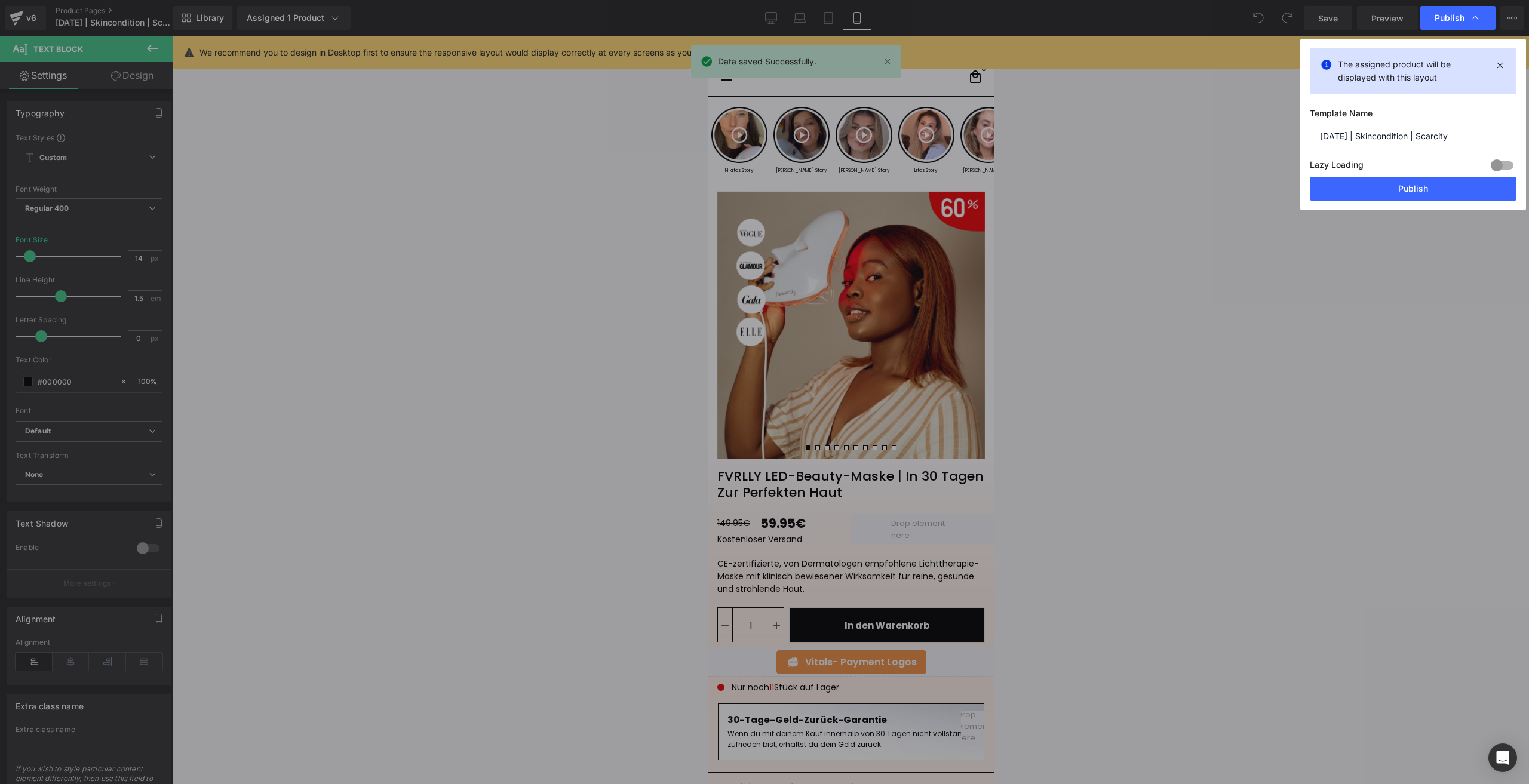
click at [1338, 203] on div "The assigned product will be displayed with this layout Template Name [DATE] | …" at bounding box center [1413, 125] width 225 height 171
click at [1323, 194] on button "Publish" at bounding box center [1413, 188] width 207 height 24
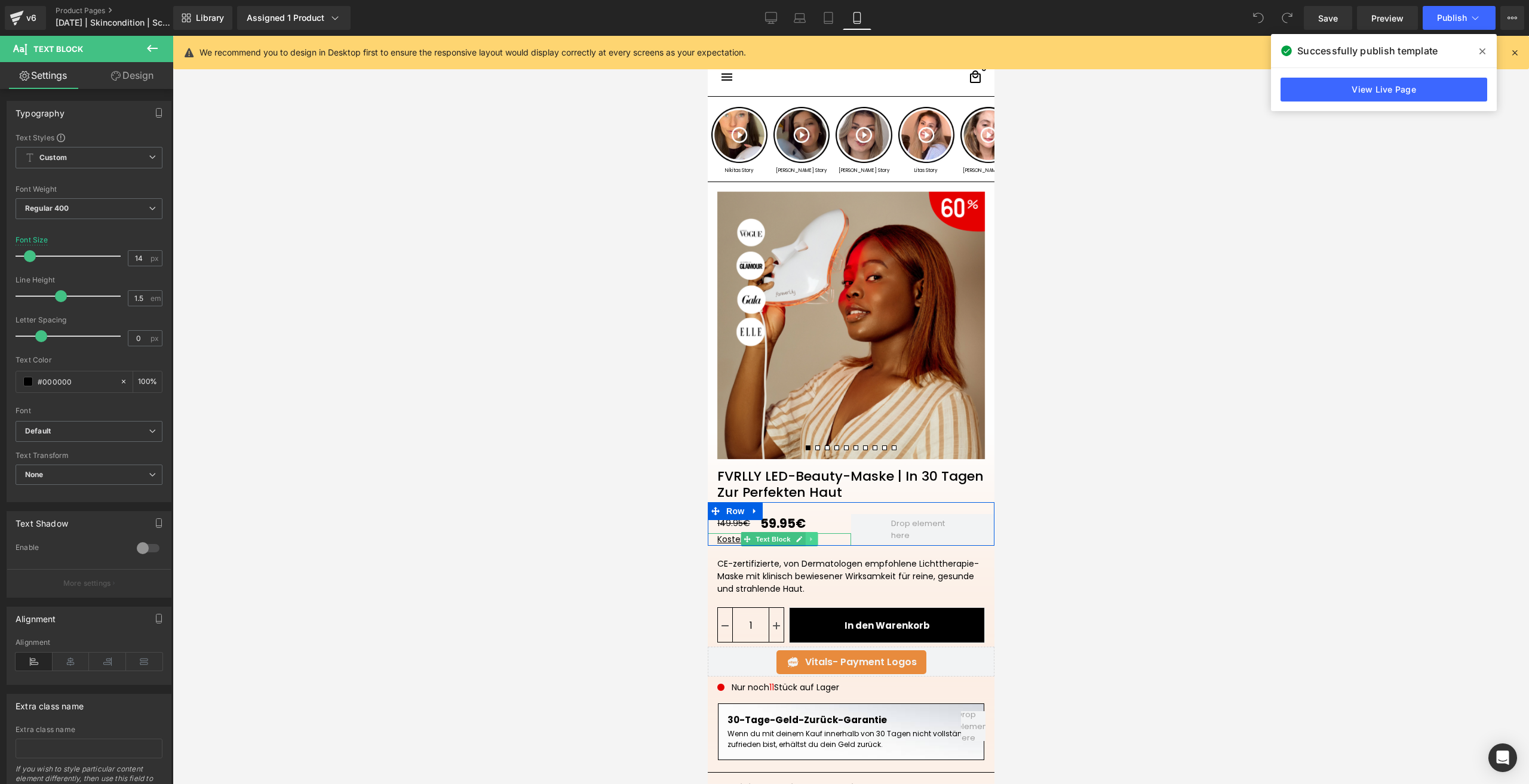
click at [808, 537] on icon at bounding box center [811, 539] width 7 height 8
click at [814, 541] on icon at bounding box center [817, 539] width 7 height 7
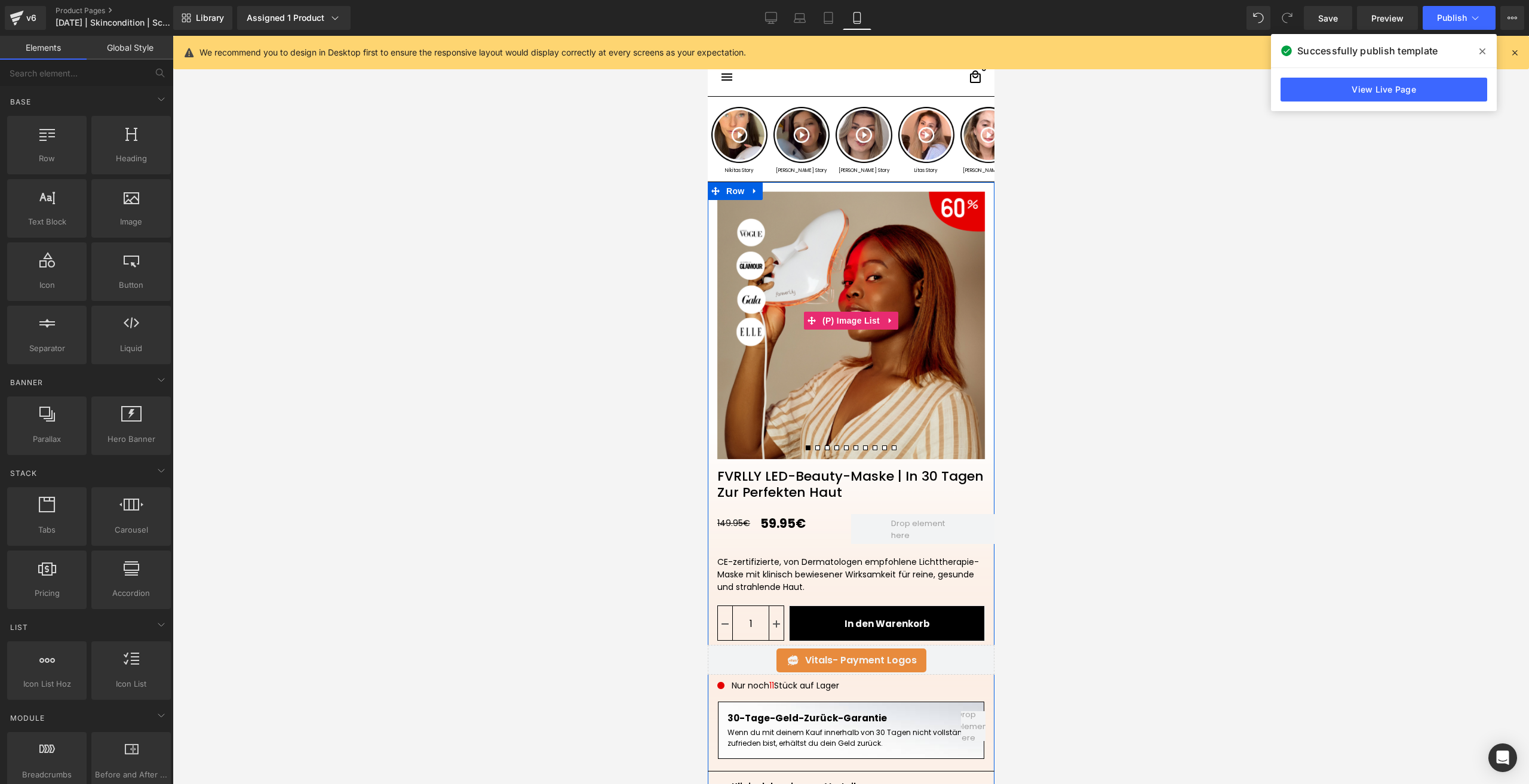
click at [814, 449] on span at bounding box center [817, 448] width 5 height 5
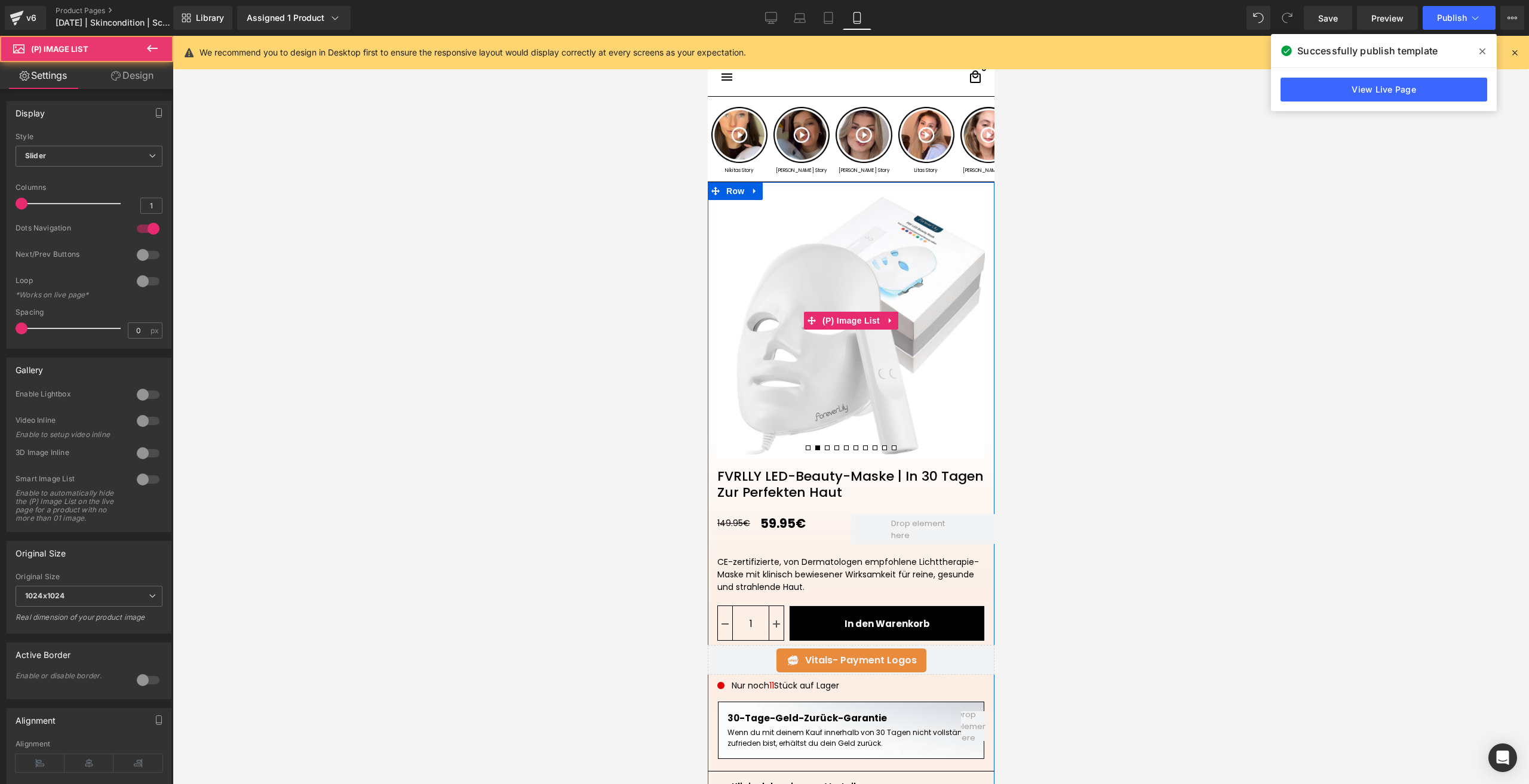
click at [824, 449] on span at bounding box center [826, 448] width 5 height 5
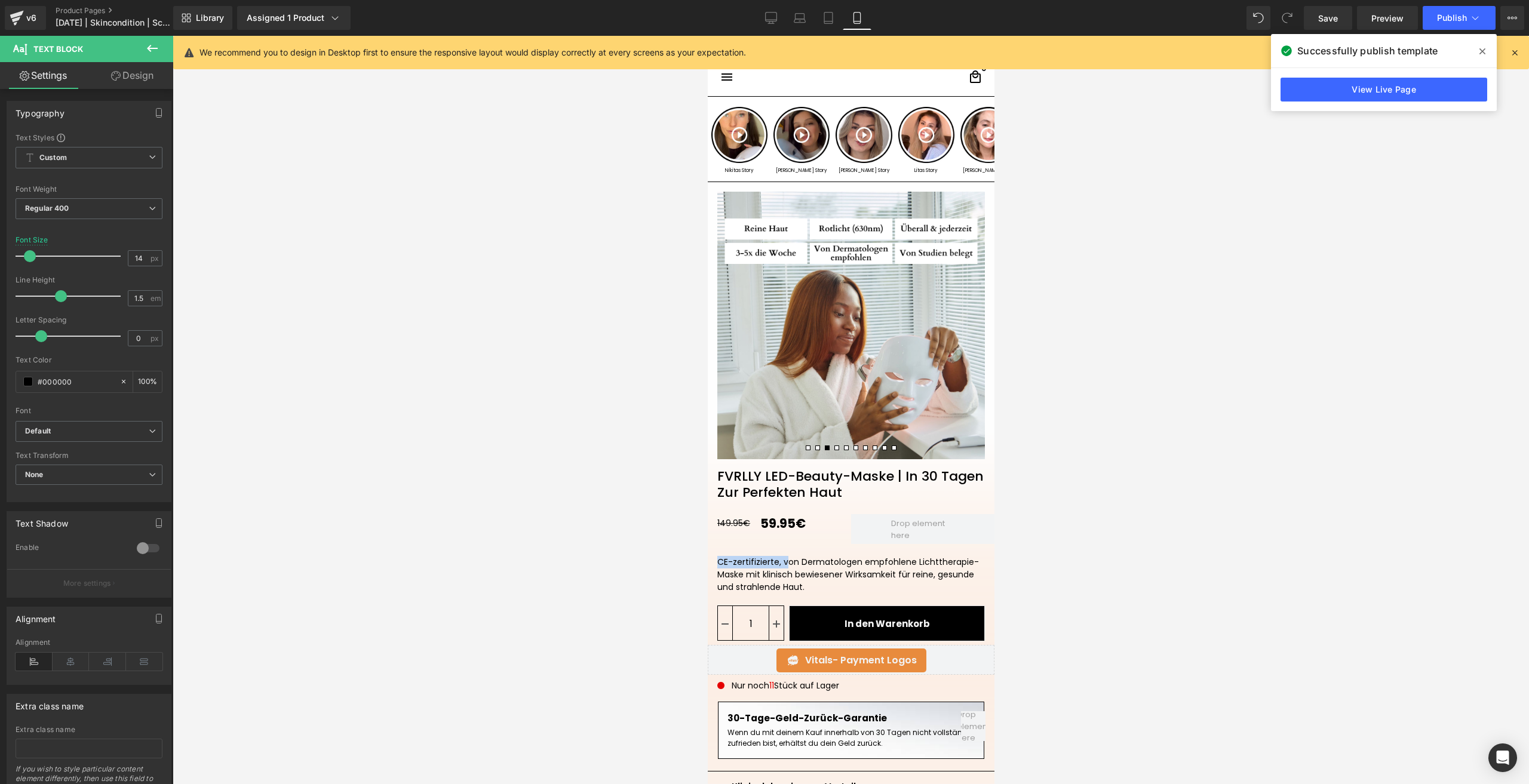
drag, startPoint x: 778, startPoint y: 564, endPoint x: 701, endPoint y: 551, distance: 78.1
click at [707, 551] on html "□ search close menu Menu close Startseite Alle Produkte add remove add" at bounding box center [851, 410] width 287 height 748
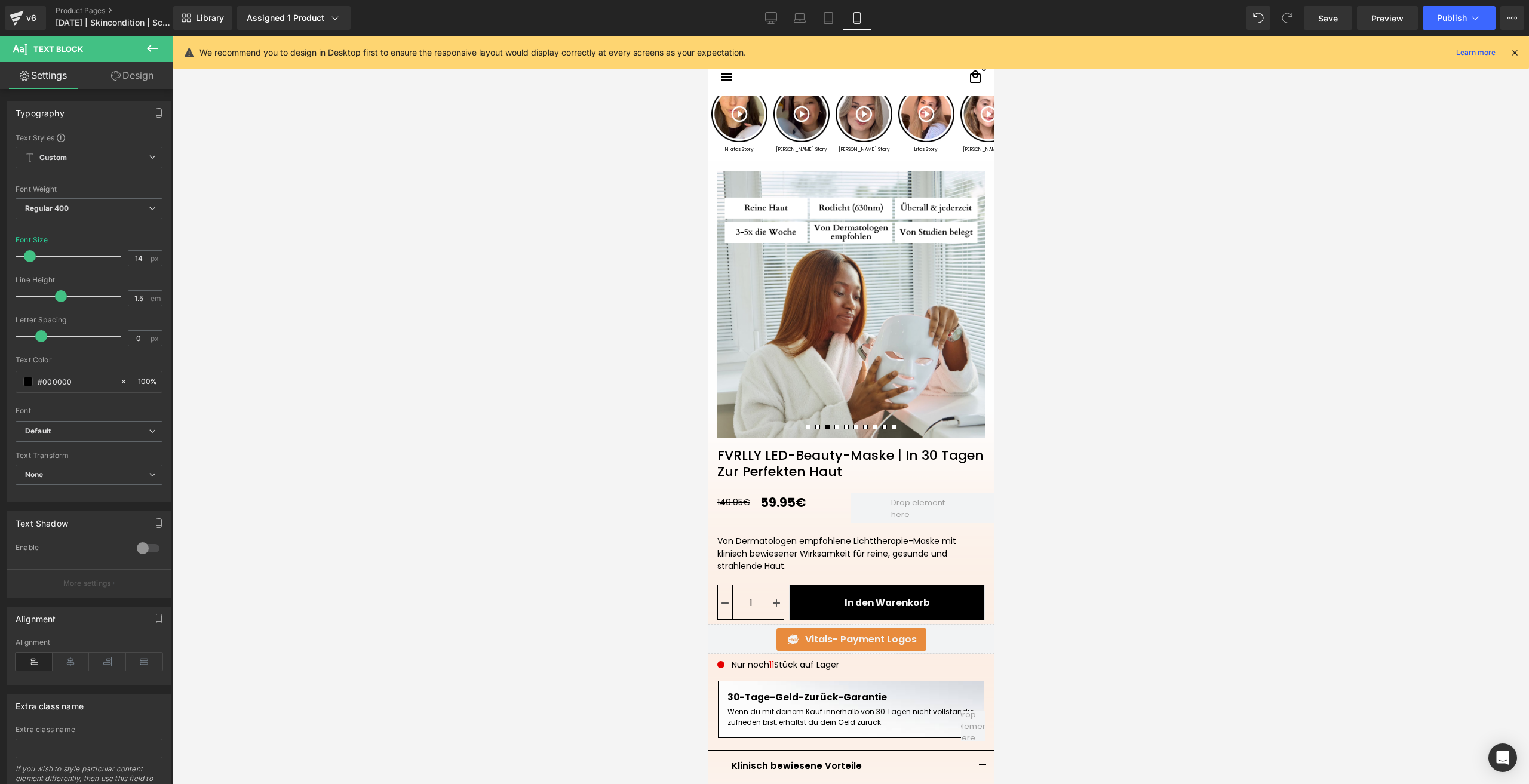
scroll to position [0, 0]
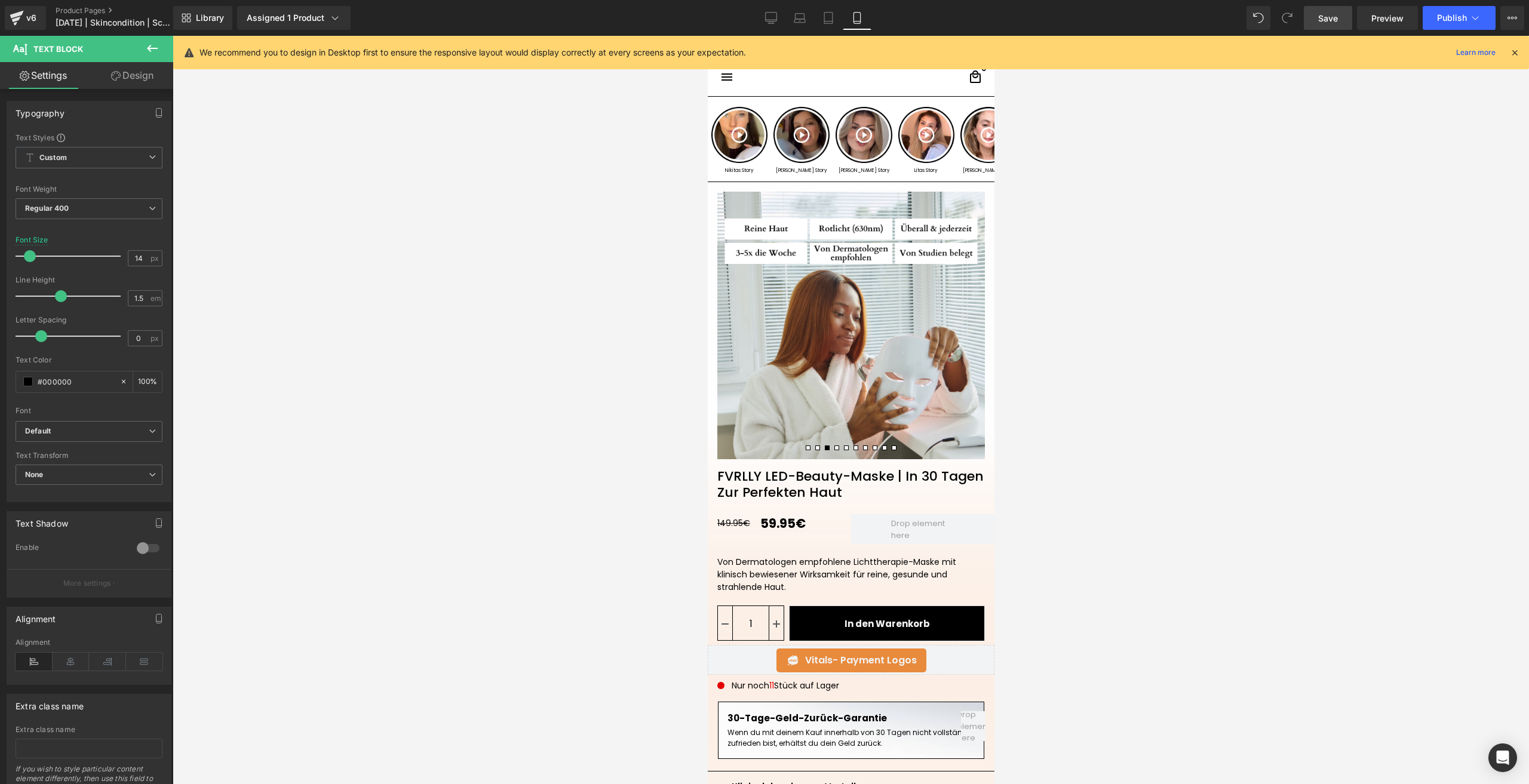
click at [1325, 16] on span "Save" at bounding box center [1328, 18] width 20 height 13
click at [1464, 16] on span "Publish" at bounding box center [1452, 17] width 30 height 10
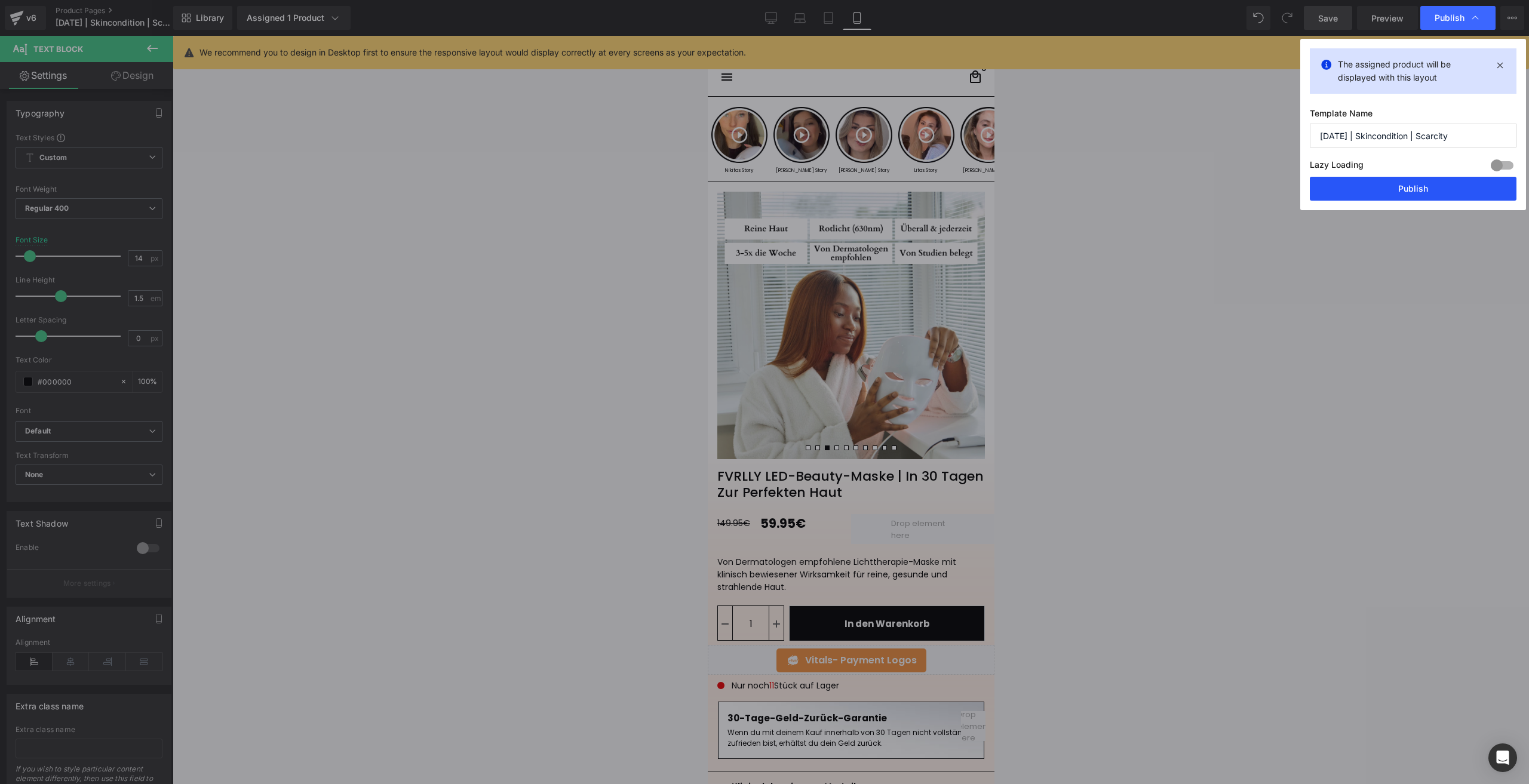
click at [1362, 179] on button "Publish" at bounding box center [1413, 188] width 207 height 24
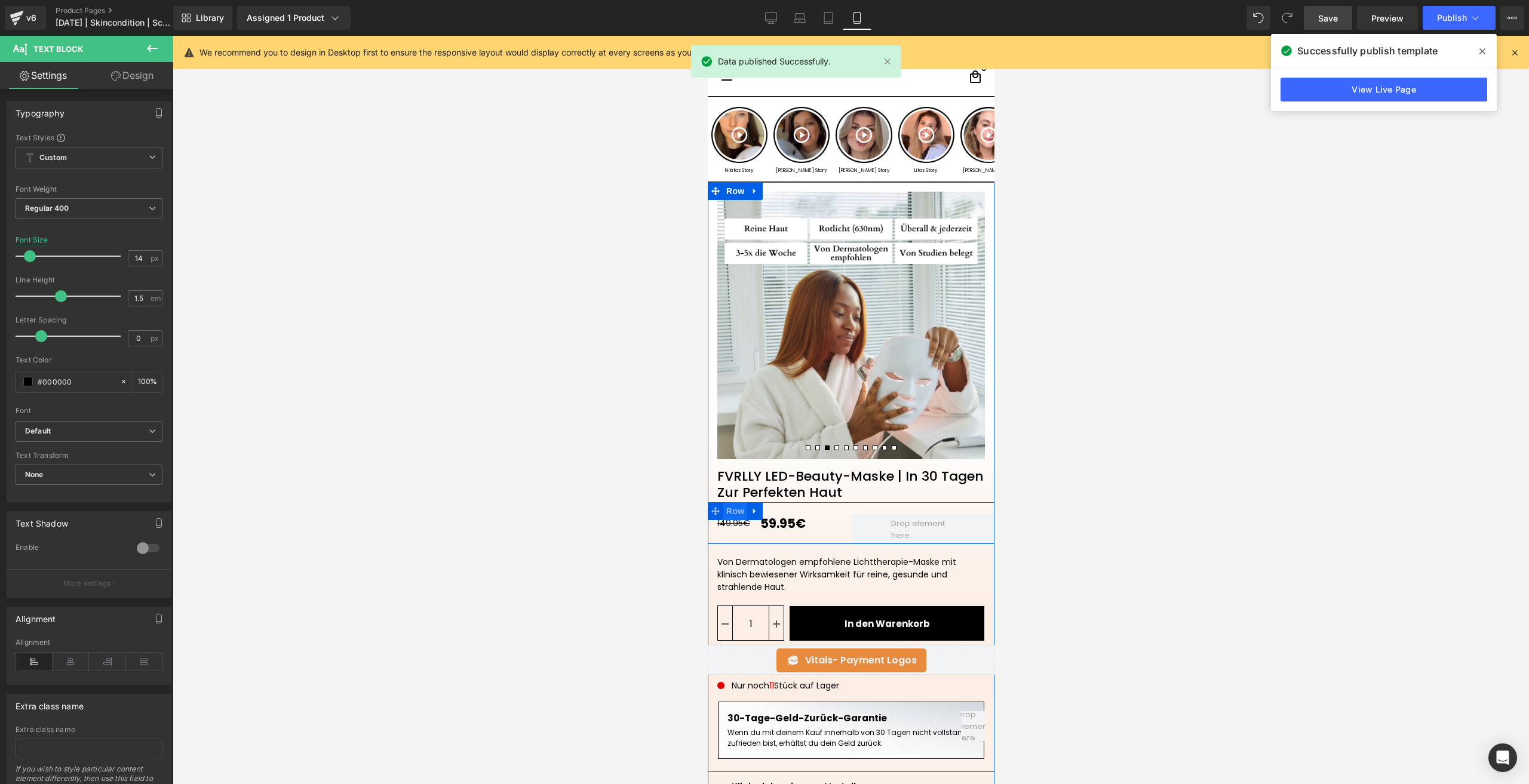
click at [738, 510] on span "Row" at bounding box center [735, 511] width 24 height 18
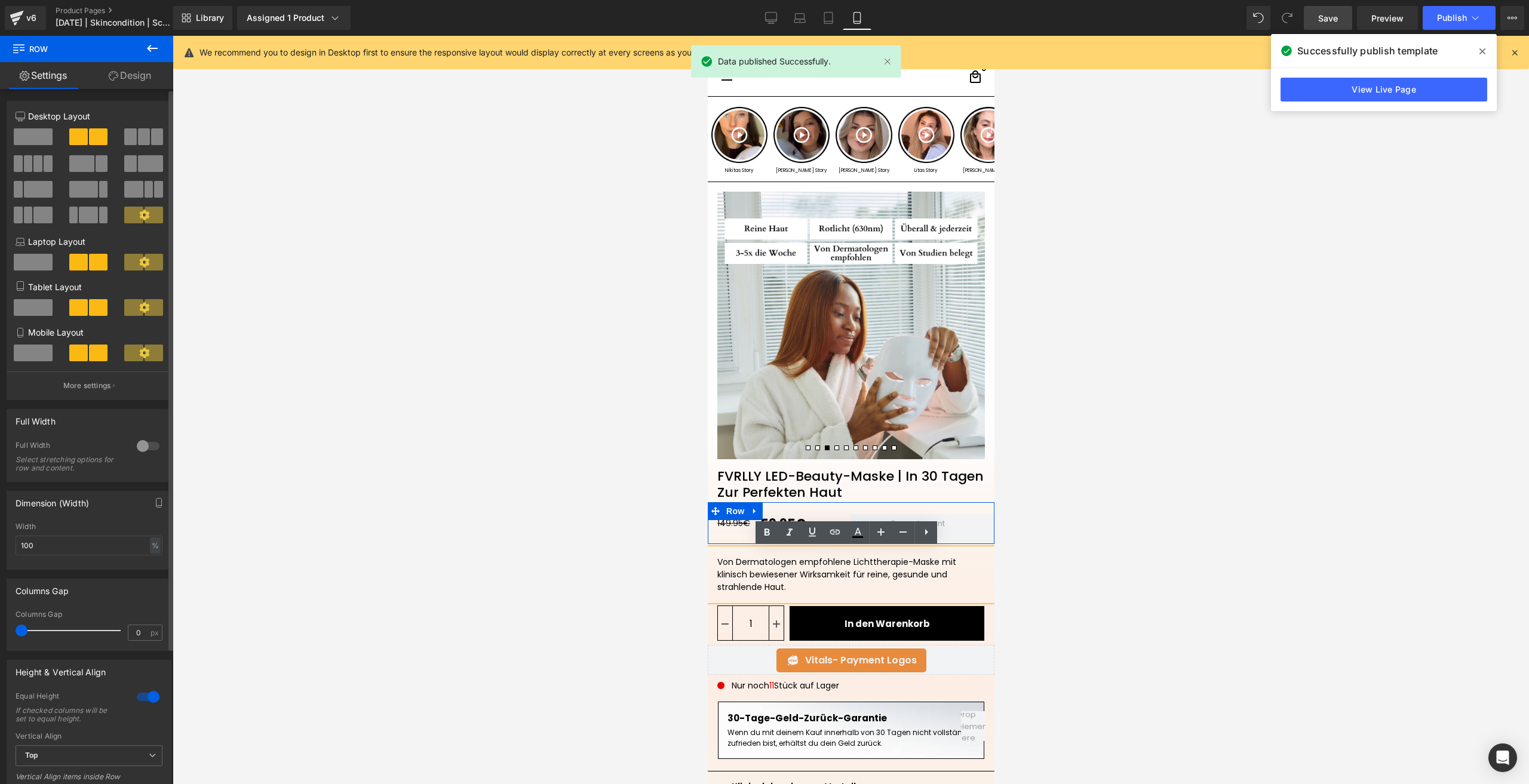
click at [35, 135] on span at bounding box center [33, 137] width 39 height 17
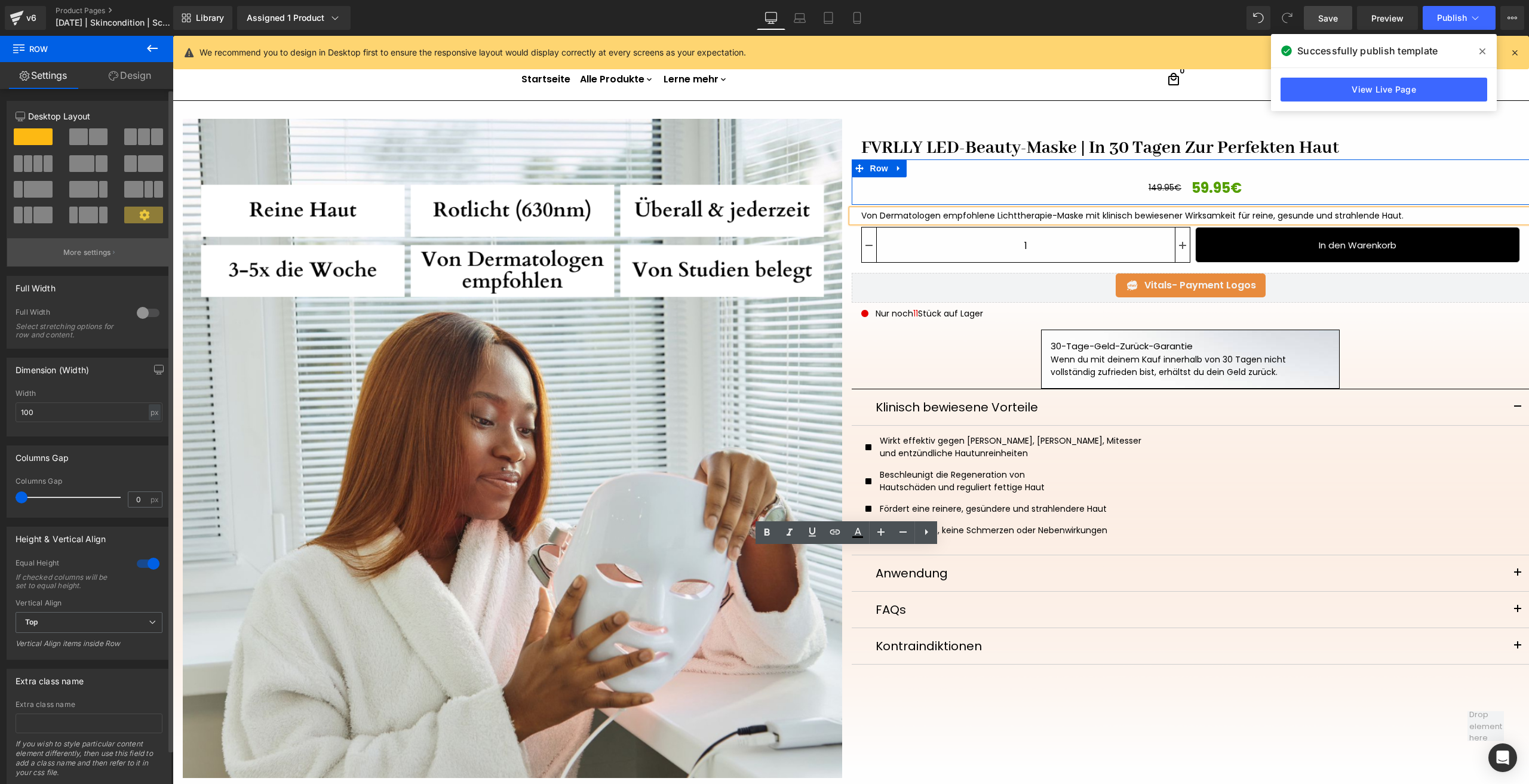
click at [63, 255] on p "More settings" at bounding box center [87, 252] width 48 height 11
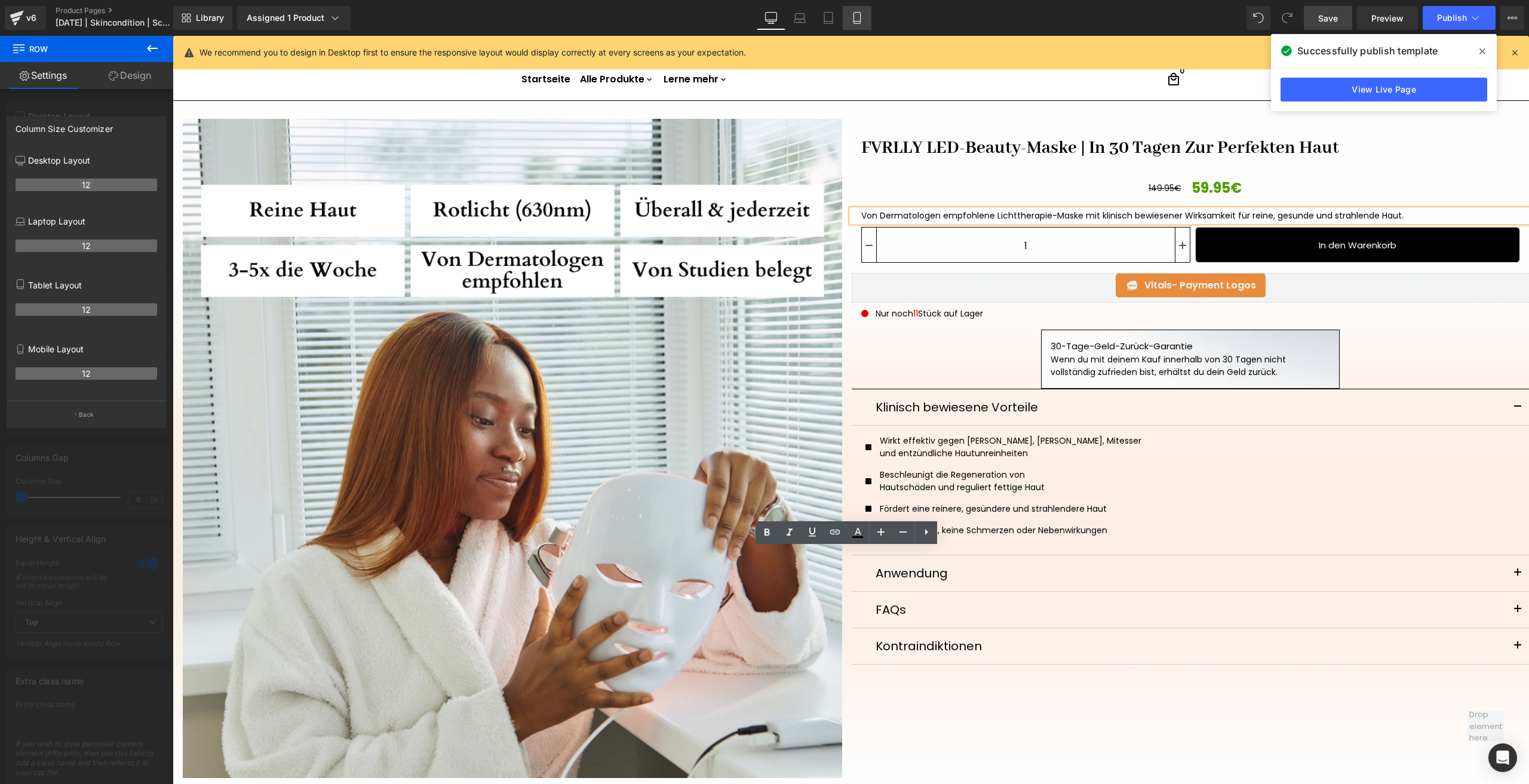
click at [863, 22] on icon at bounding box center [857, 18] width 12 height 12
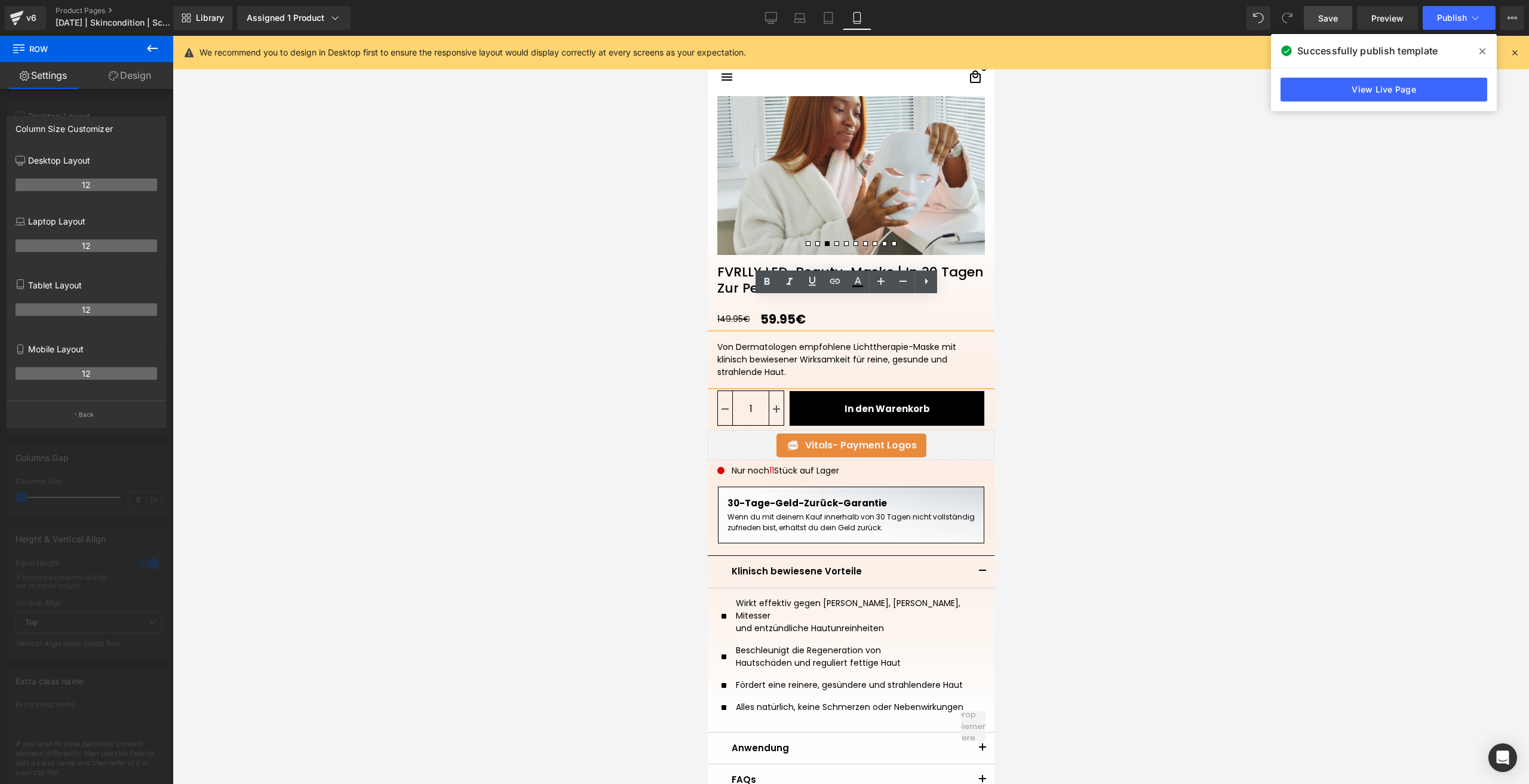
scroll to position [197, 0]
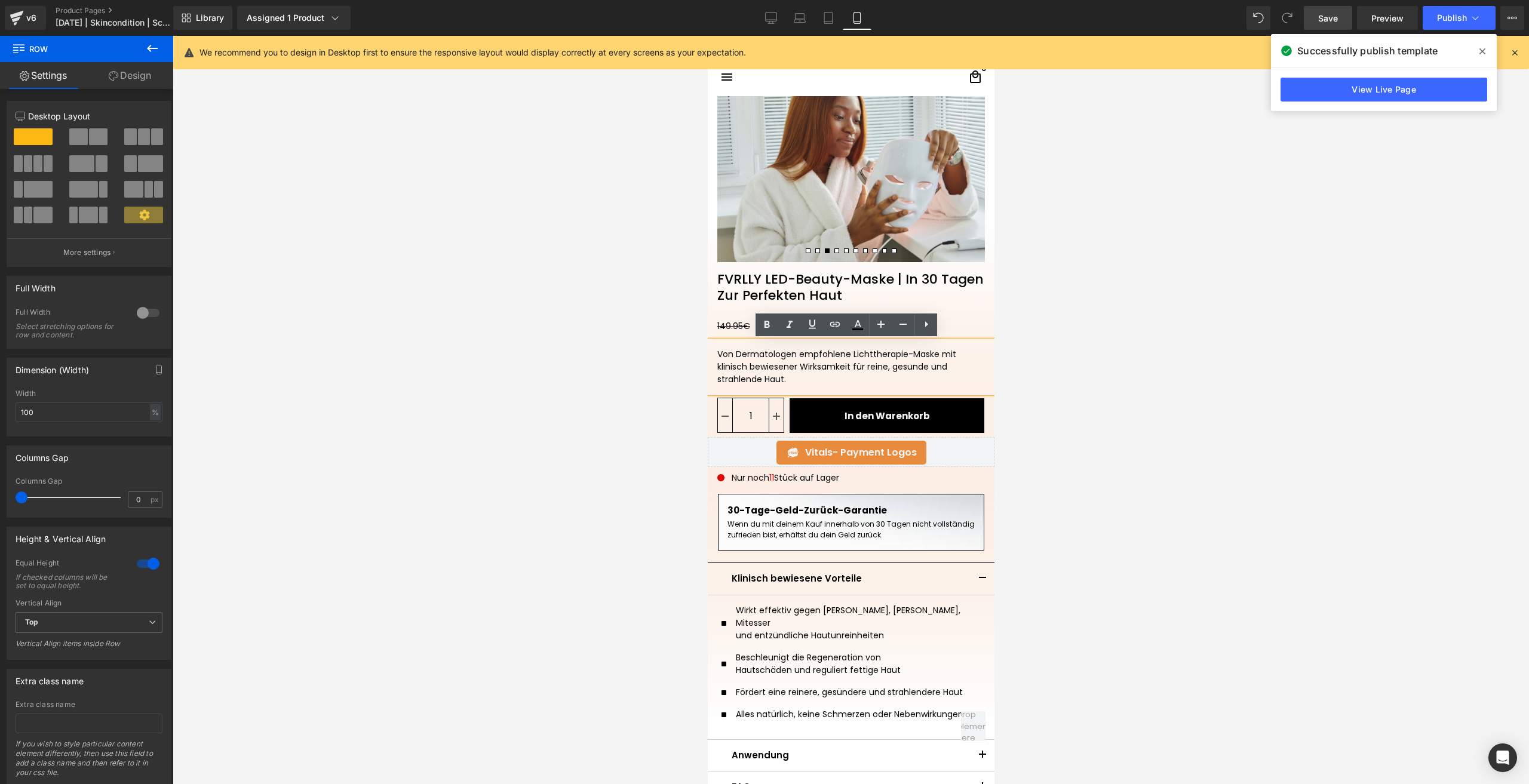
click at [1162, 358] on div at bounding box center [851, 410] width 1356 height 748
click at [726, 308] on span "Row" at bounding box center [735, 315] width 24 height 18
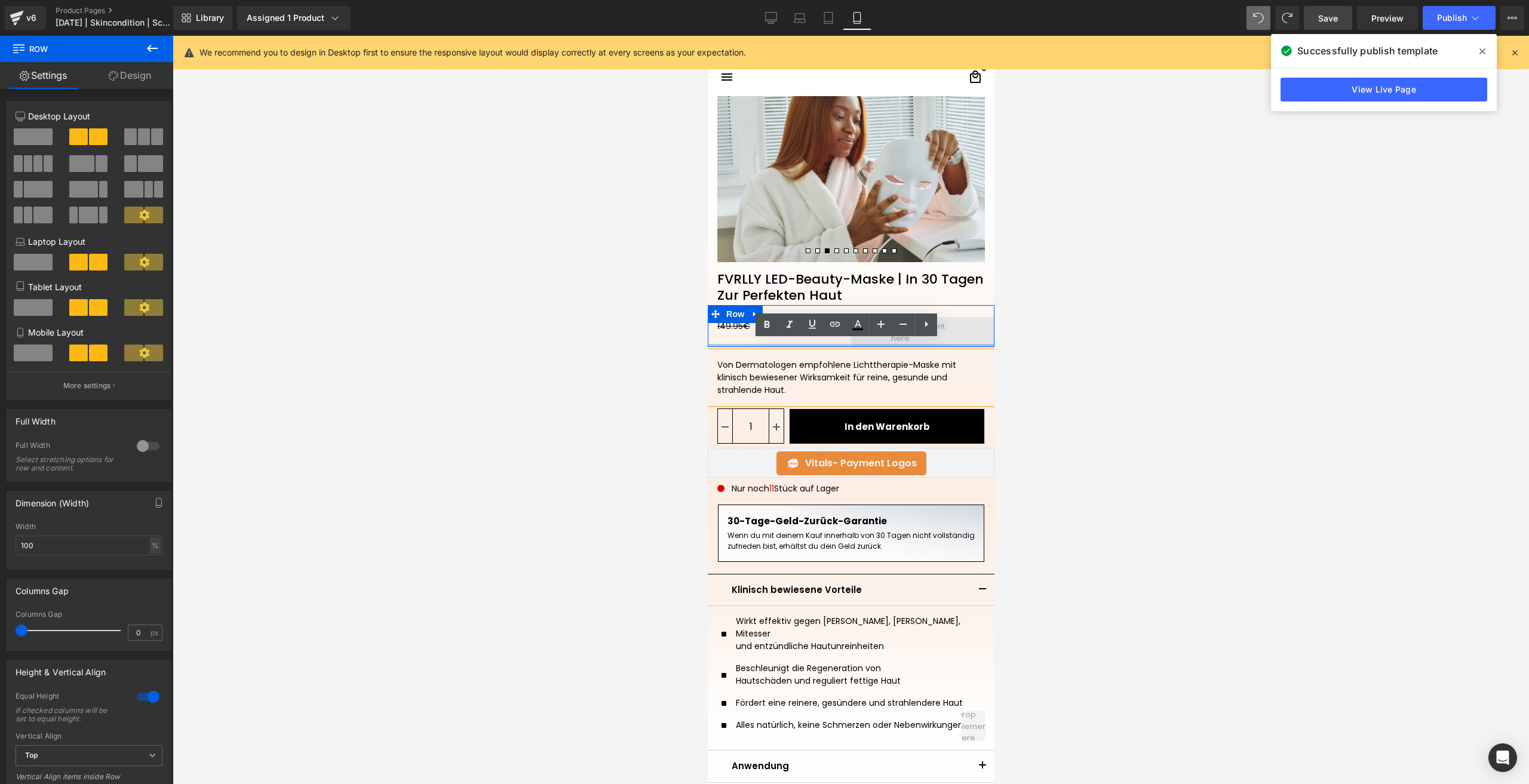
click at [857, 345] on div at bounding box center [851, 345] width 287 height 3
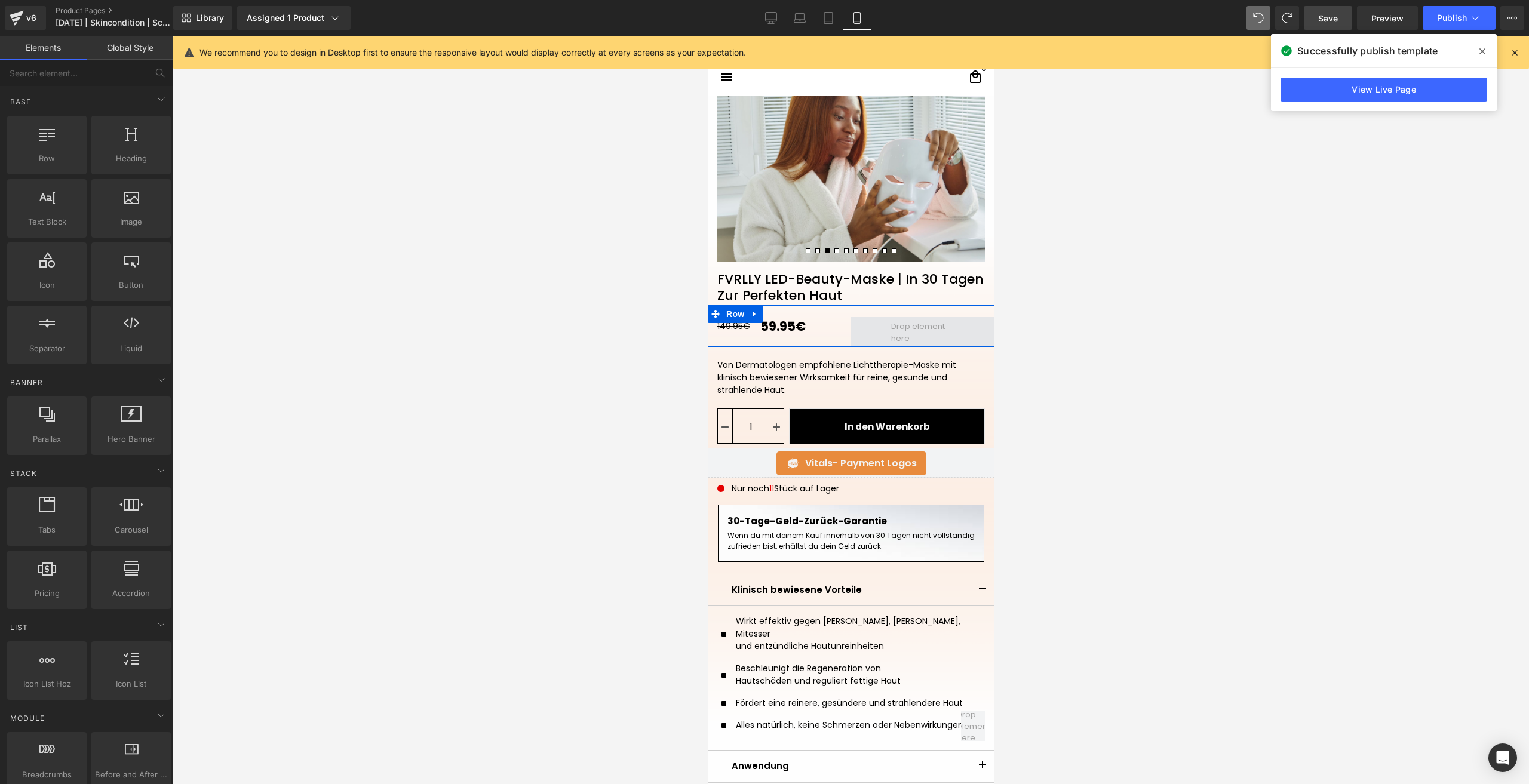
click at [892, 331] on span at bounding box center [921, 332] width 71 height 29
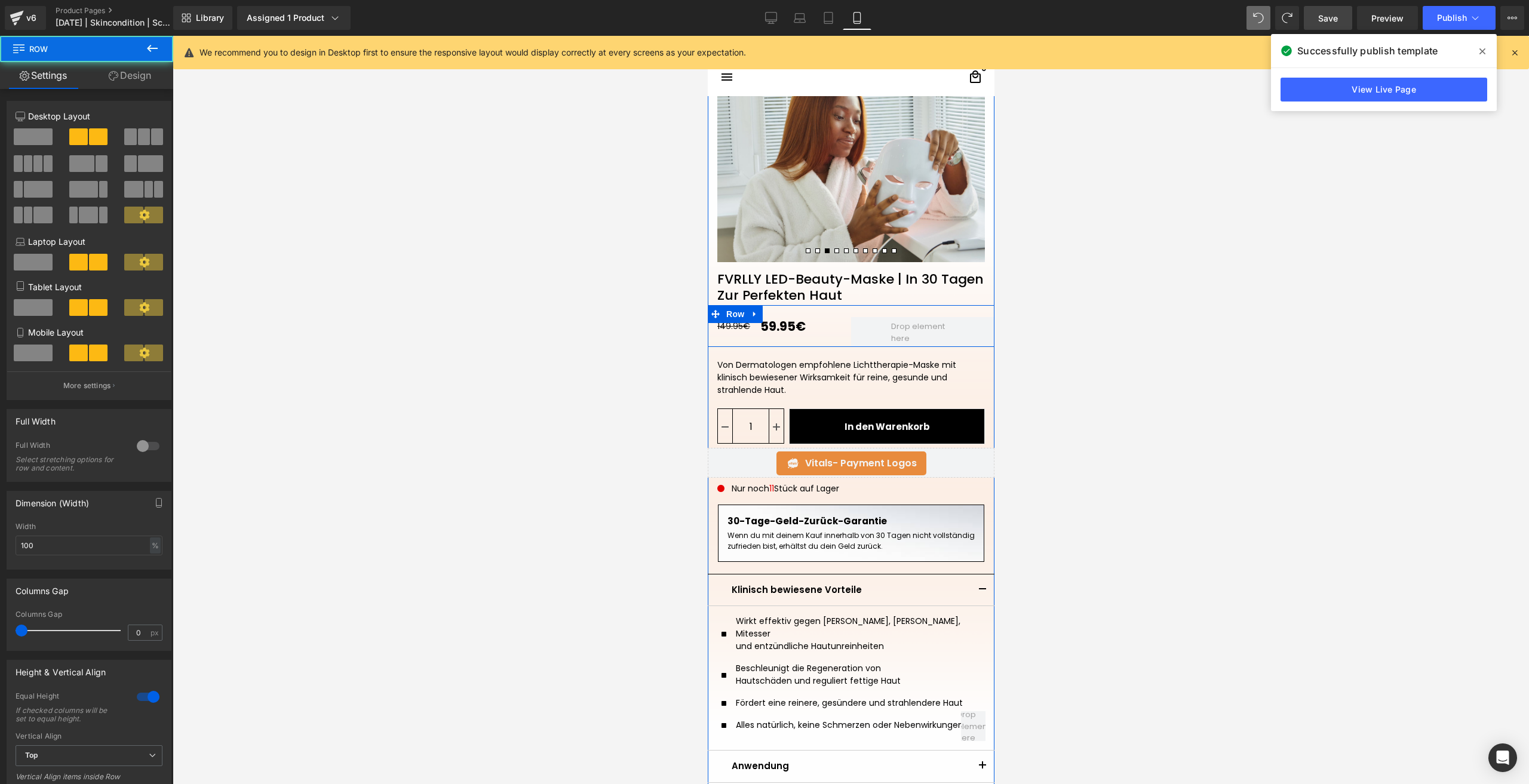
drag, startPoint x: 799, startPoint y: 345, endPoint x: 796, endPoint y: 326, distance: 19.2
click at [796, 326] on div "149.95€ 59.95€ (P) Price Row" at bounding box center [851, 326] width 287 height 42
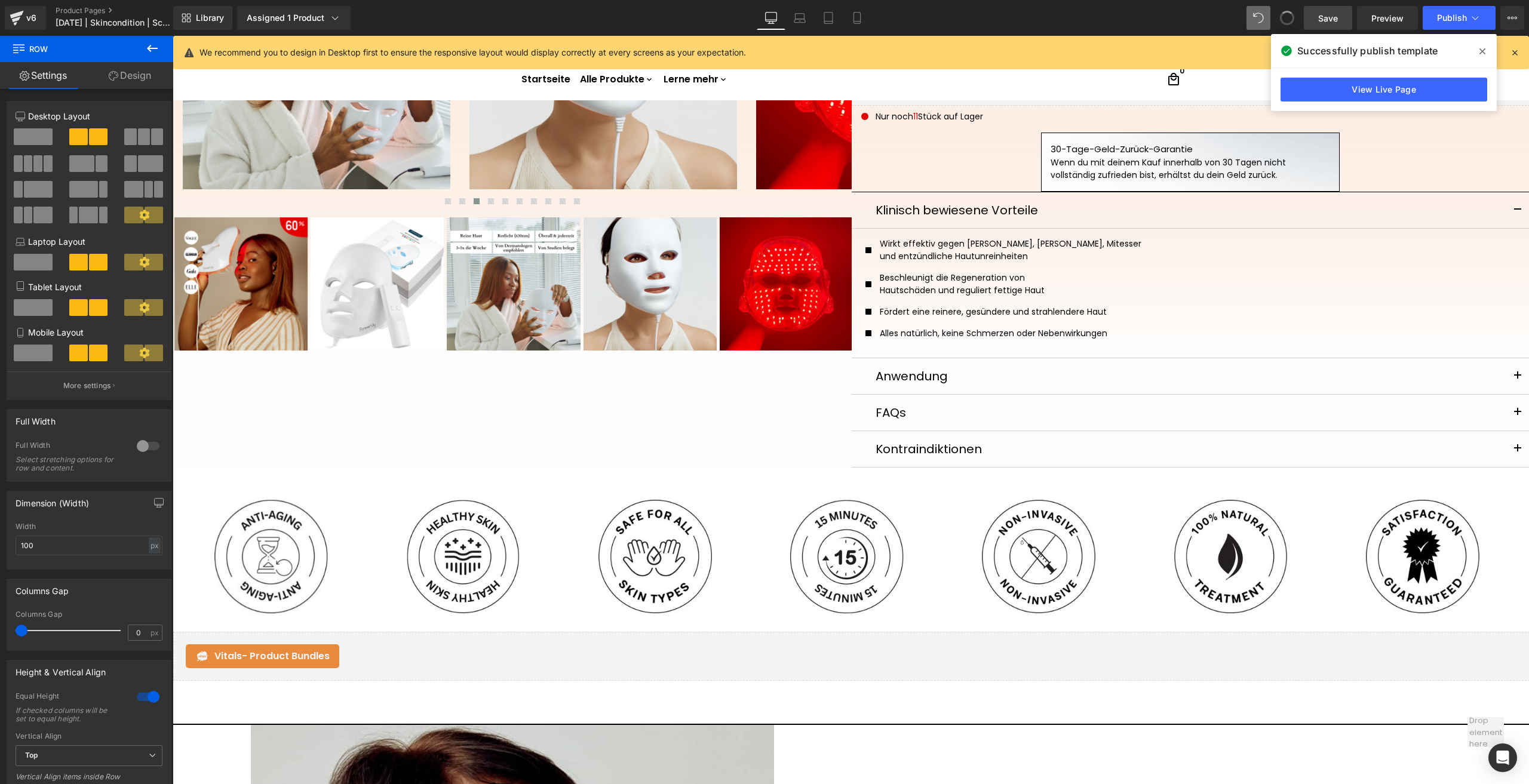
scroll to position [0, 0]
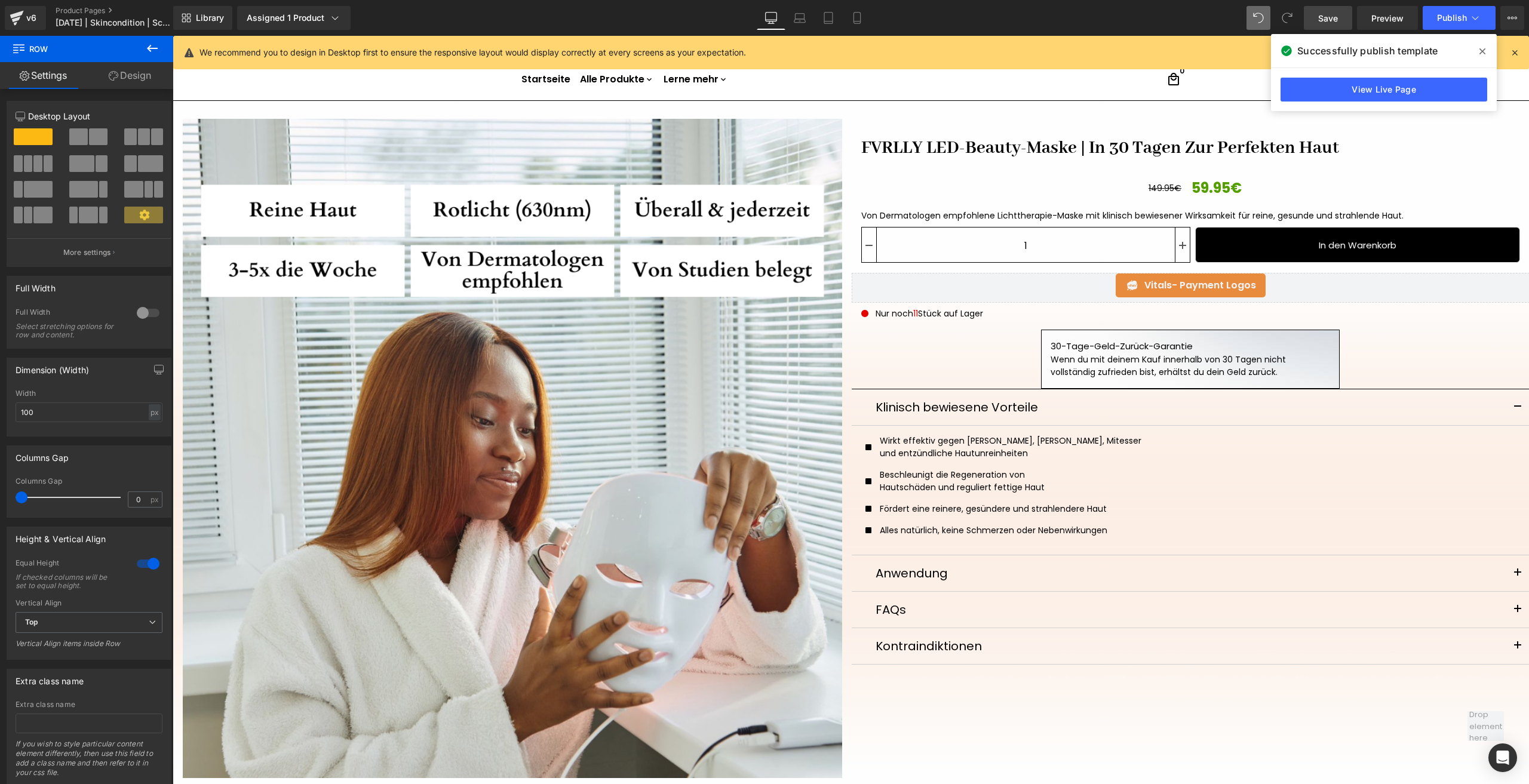
click at [851, 5] on div "Library Assigned 1 Product Product Preview FVRLLY LED-Beauty-Maske | In 30 Tage…" at bounding box center [851, 18] width 1355 height 36
click at [851, 8] on link "Mobile" at bounding box center [857, 18] width 29 height 24
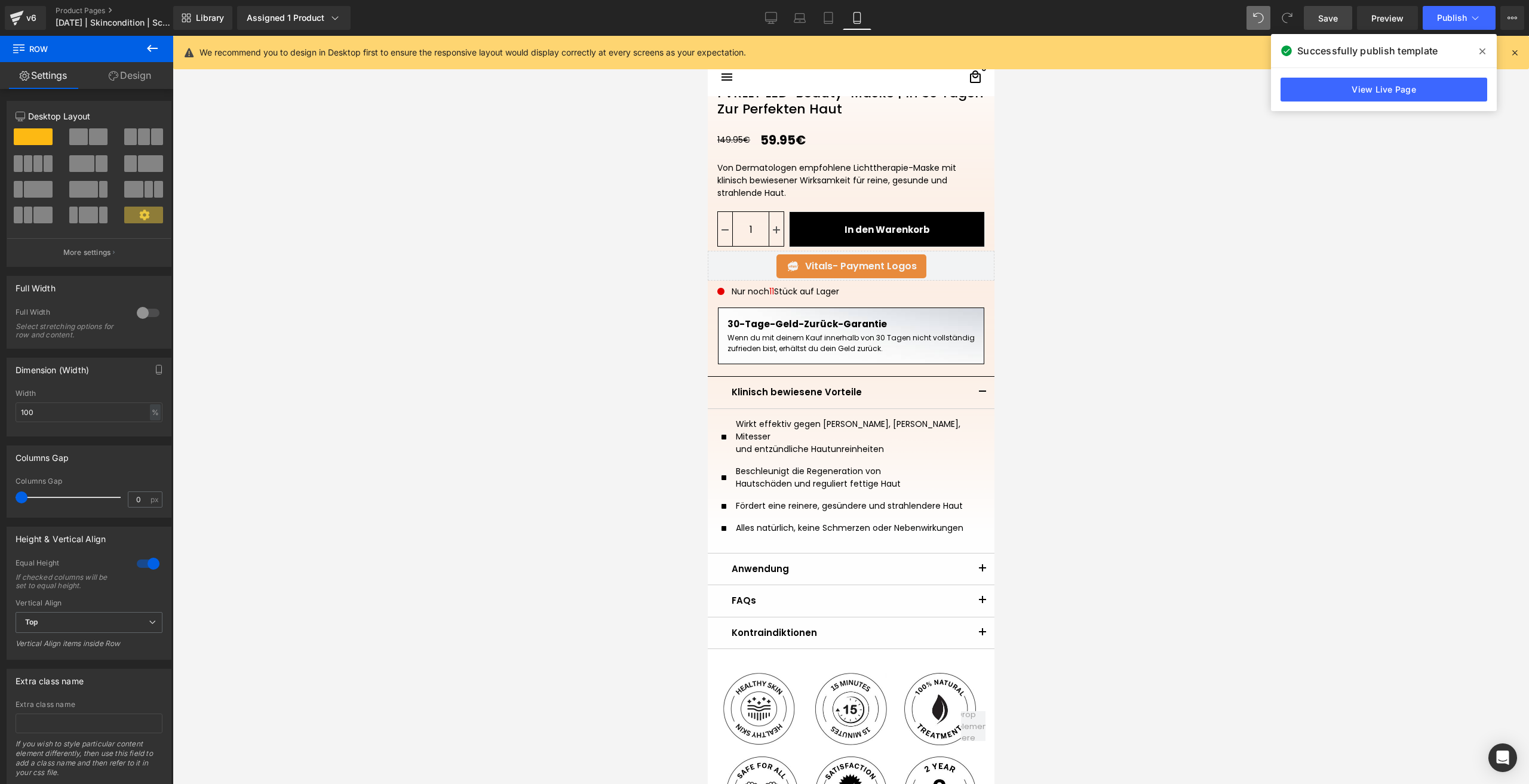
scroll to position [257, 0]
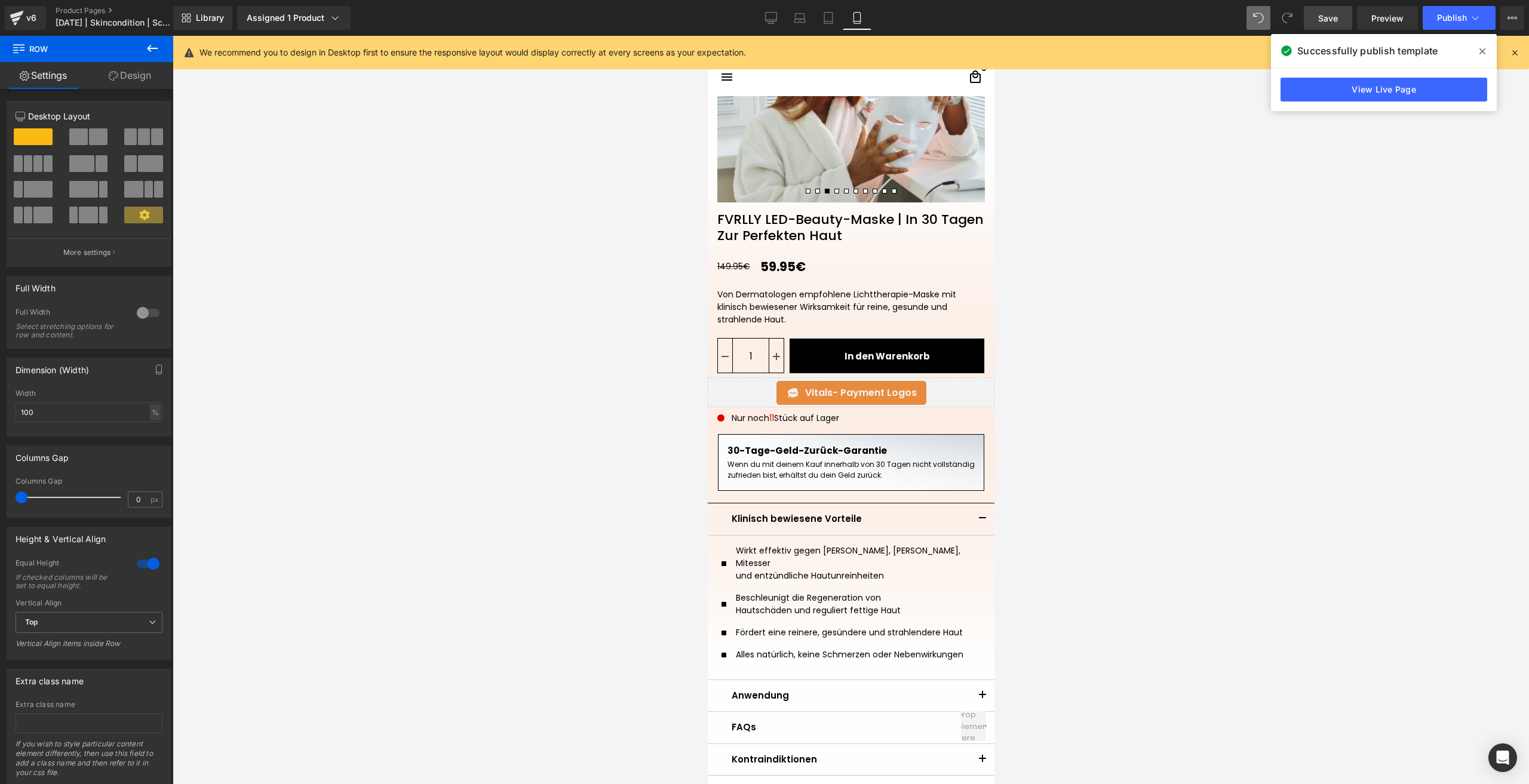
drag, startPoint x: 1322, startPoint y: 19, endPoint x: 207, endPoint y: 375, distance: 1170.5
click at [1322, 19] on span "Save" at bounding box center [1328, 18] width 20 height 13
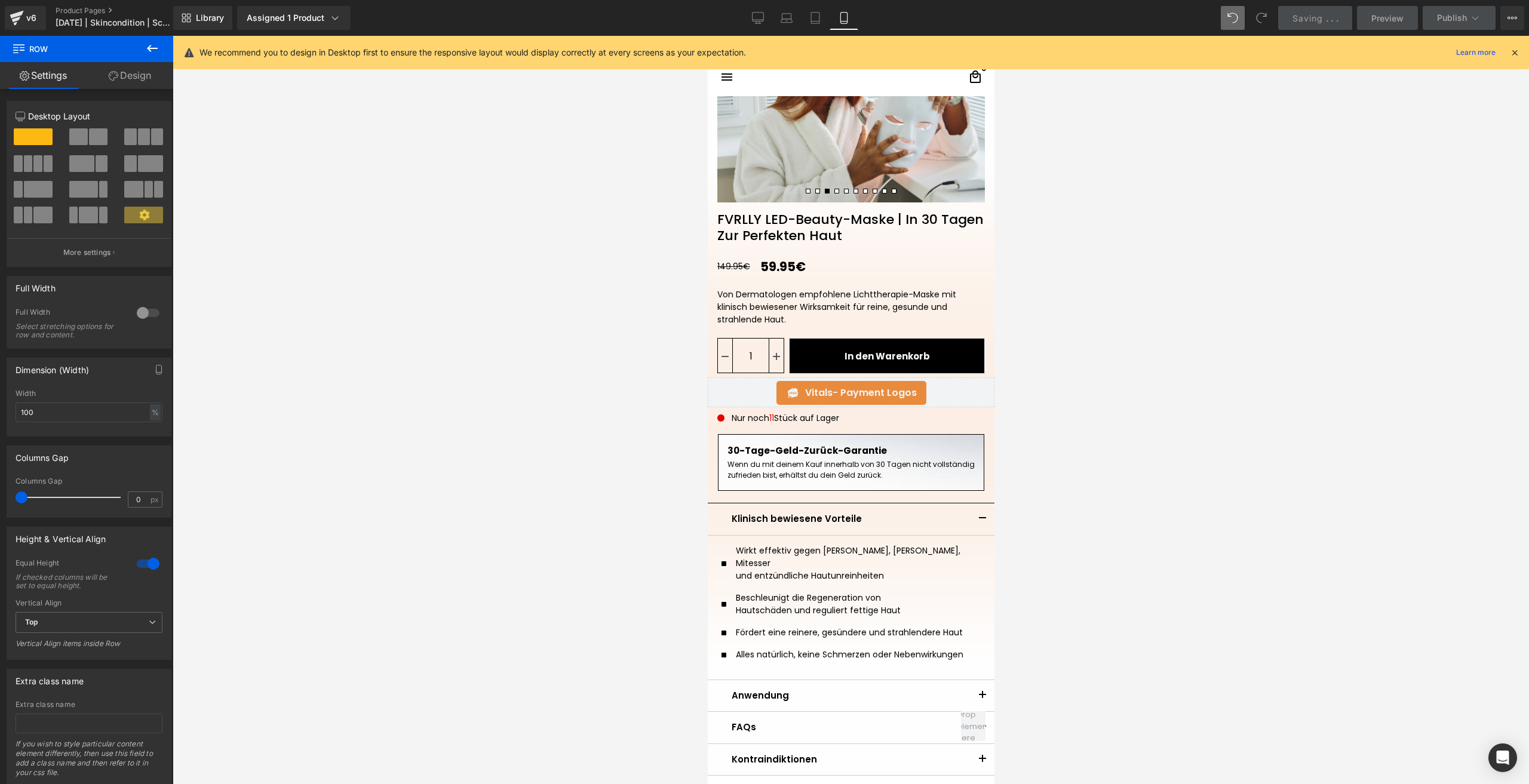
scroll to position [18, 0]
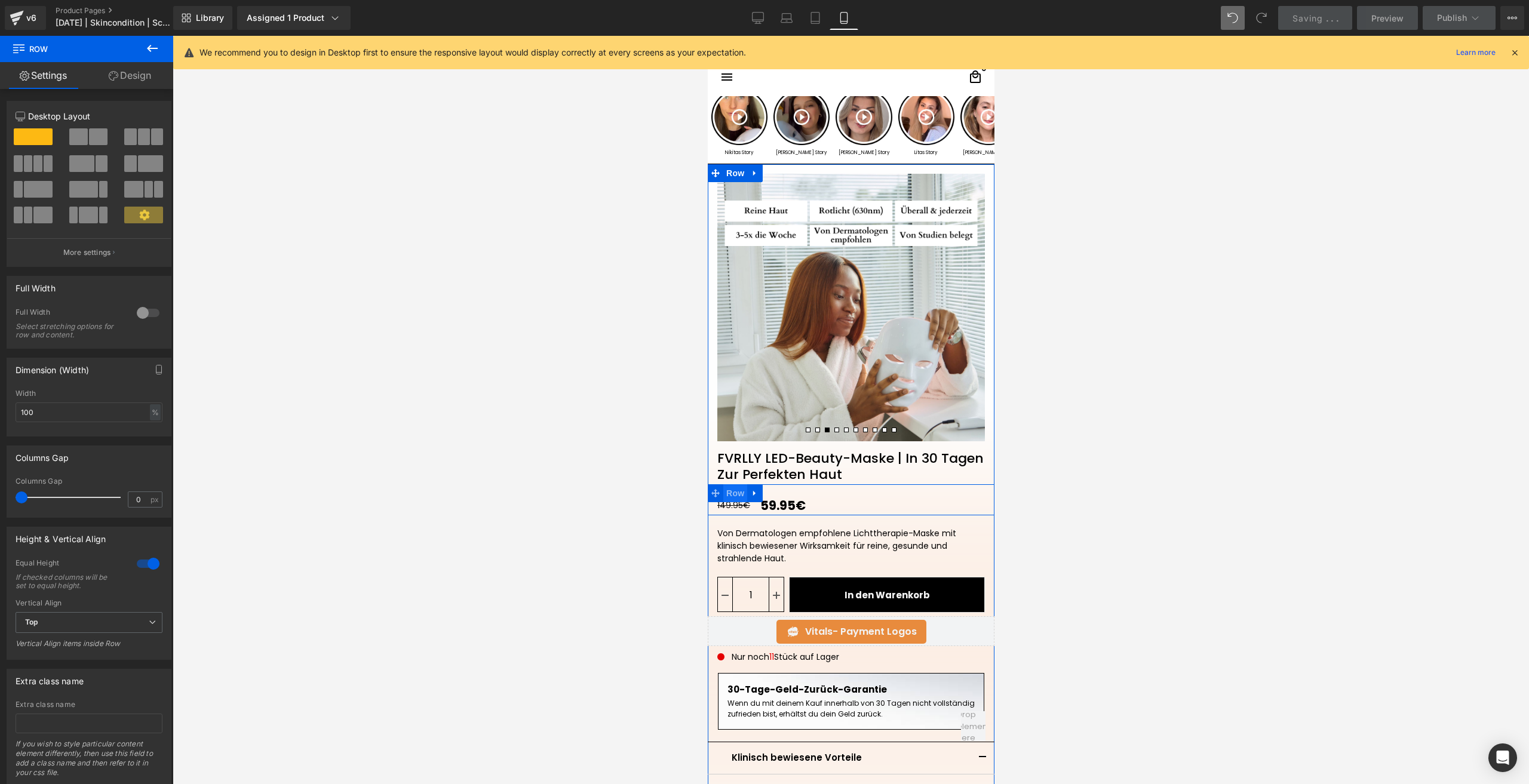
click at [732, 498] on span "Row" at bounding box center [735, 493] width 24 height 18
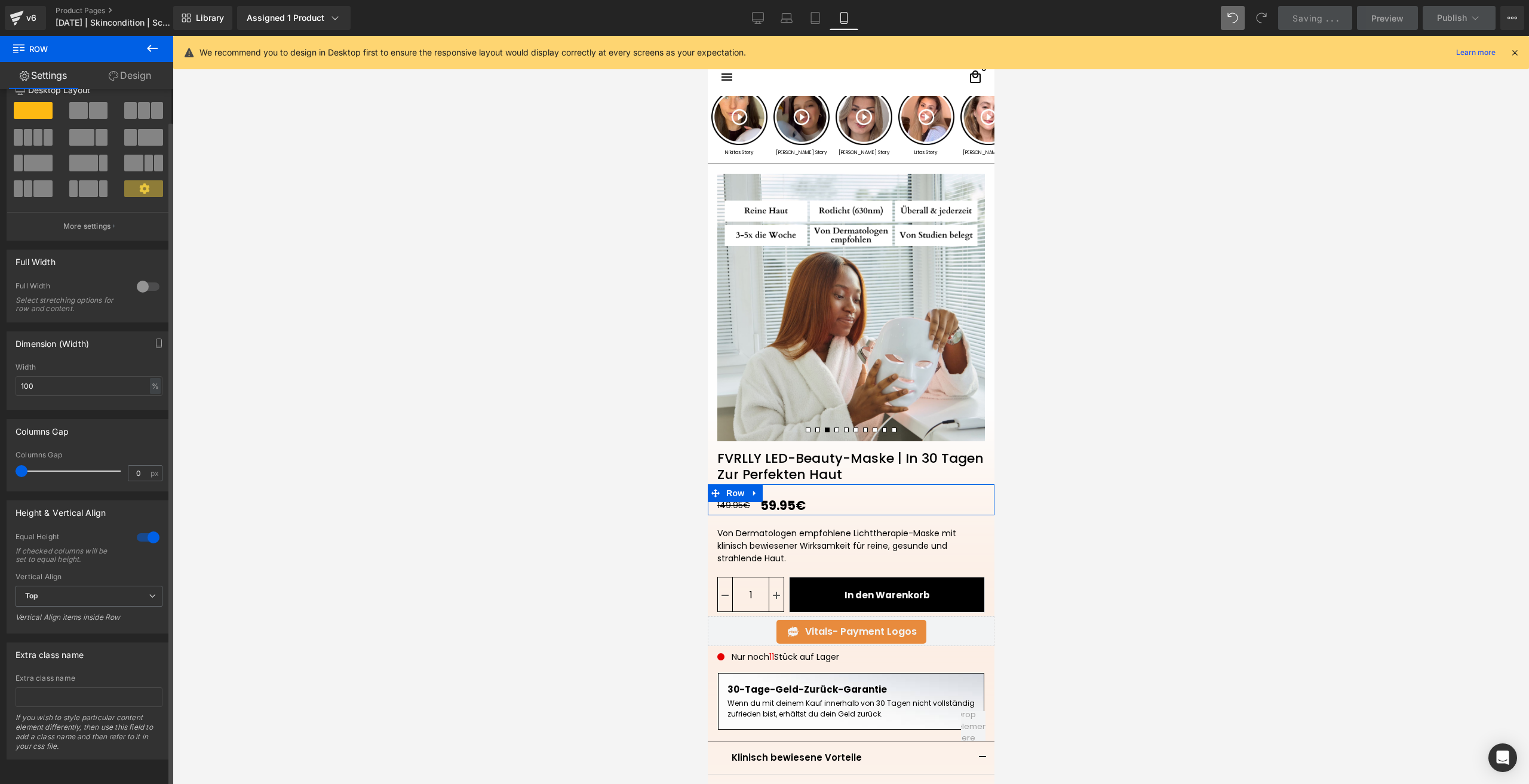
scroll to position [35, 0]
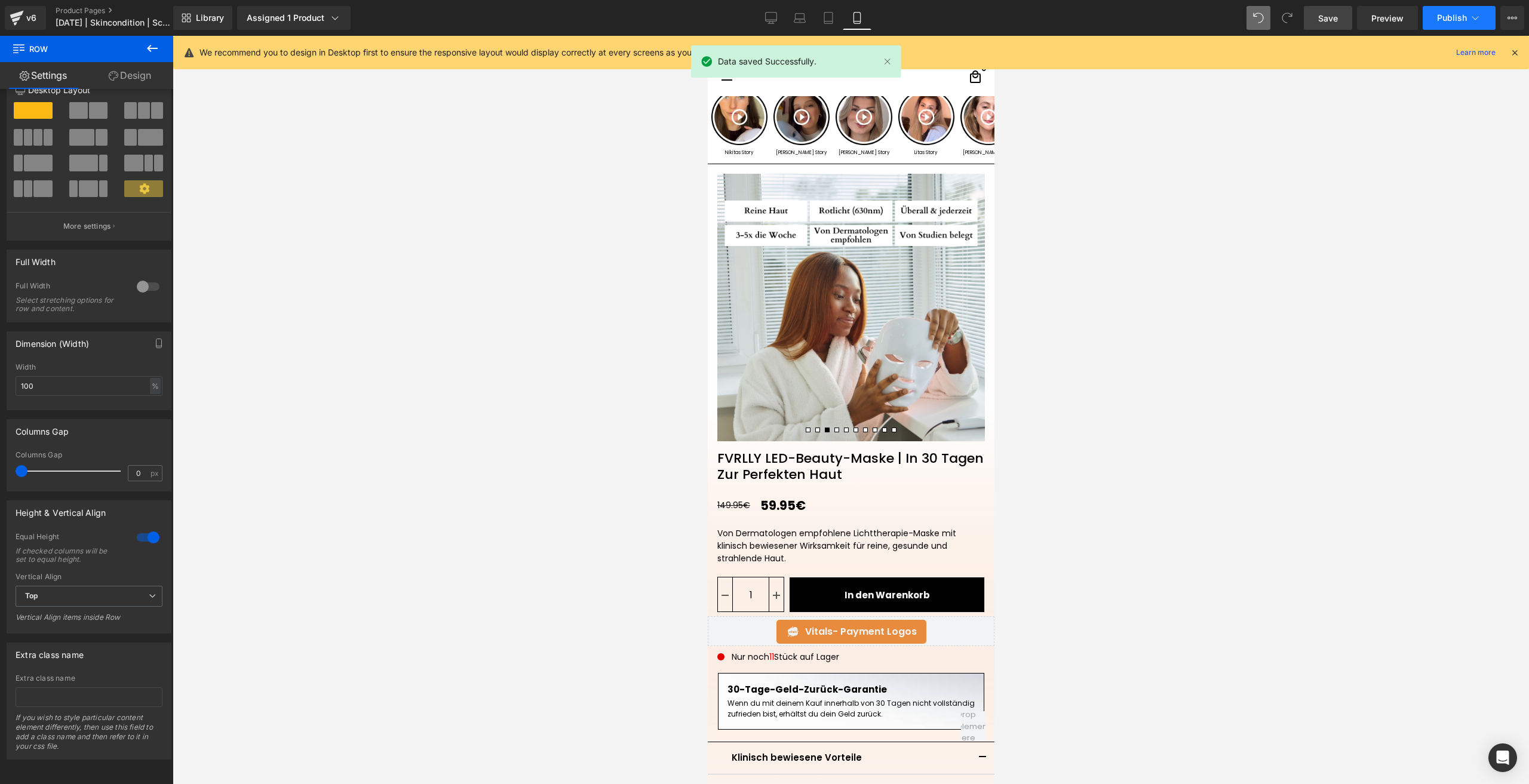
click at [1443, 9] on button "Publish" at bounding box center [1458, 18] width 73 height 24
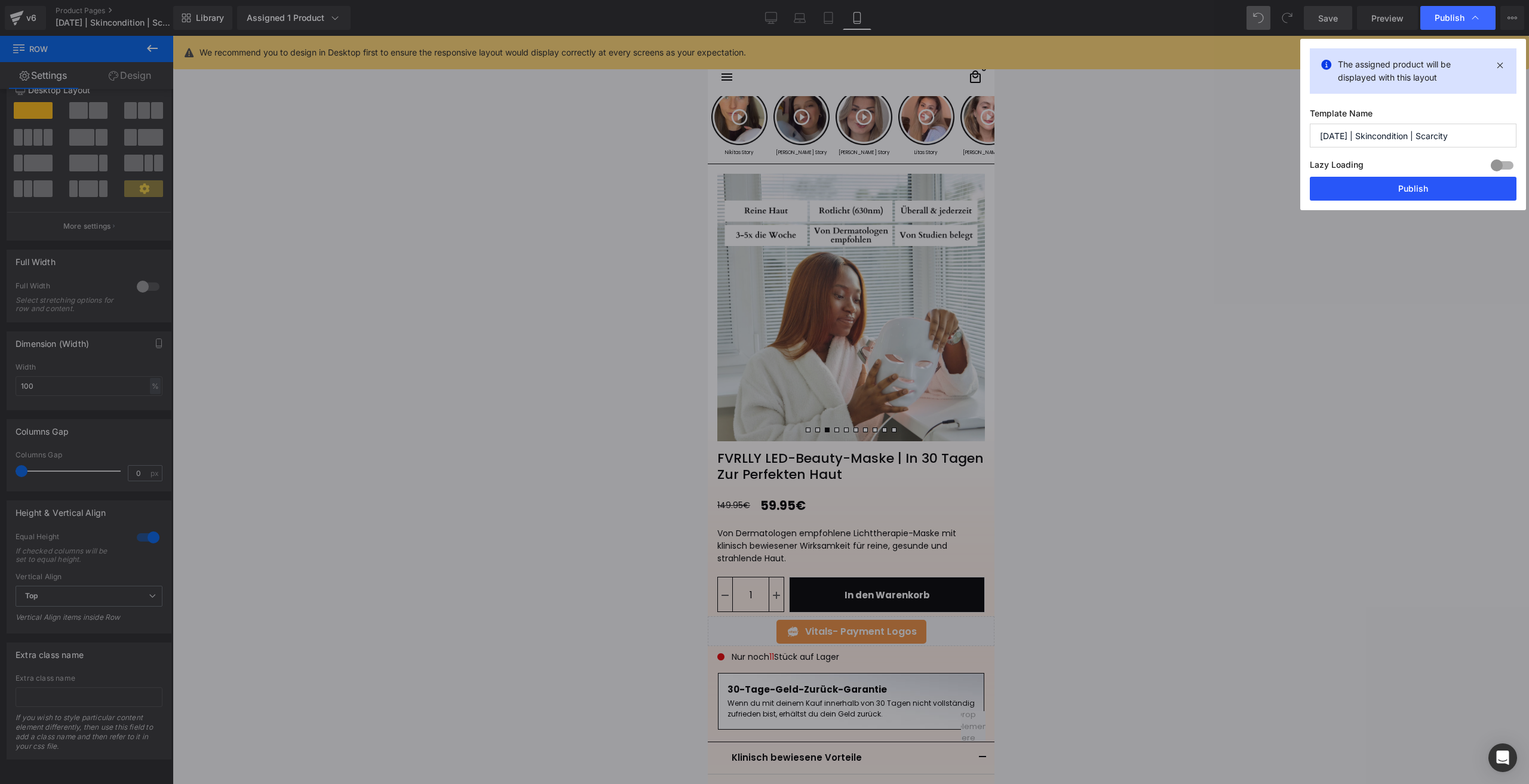
drag, startPoint x: 1340, startPoint y: 182, endPoint x: 145, endPoint y: 430, distance: 1220.5
click at [1340, 182] on button "Publish" at bounding box center [1413, 188] width 207 height 24
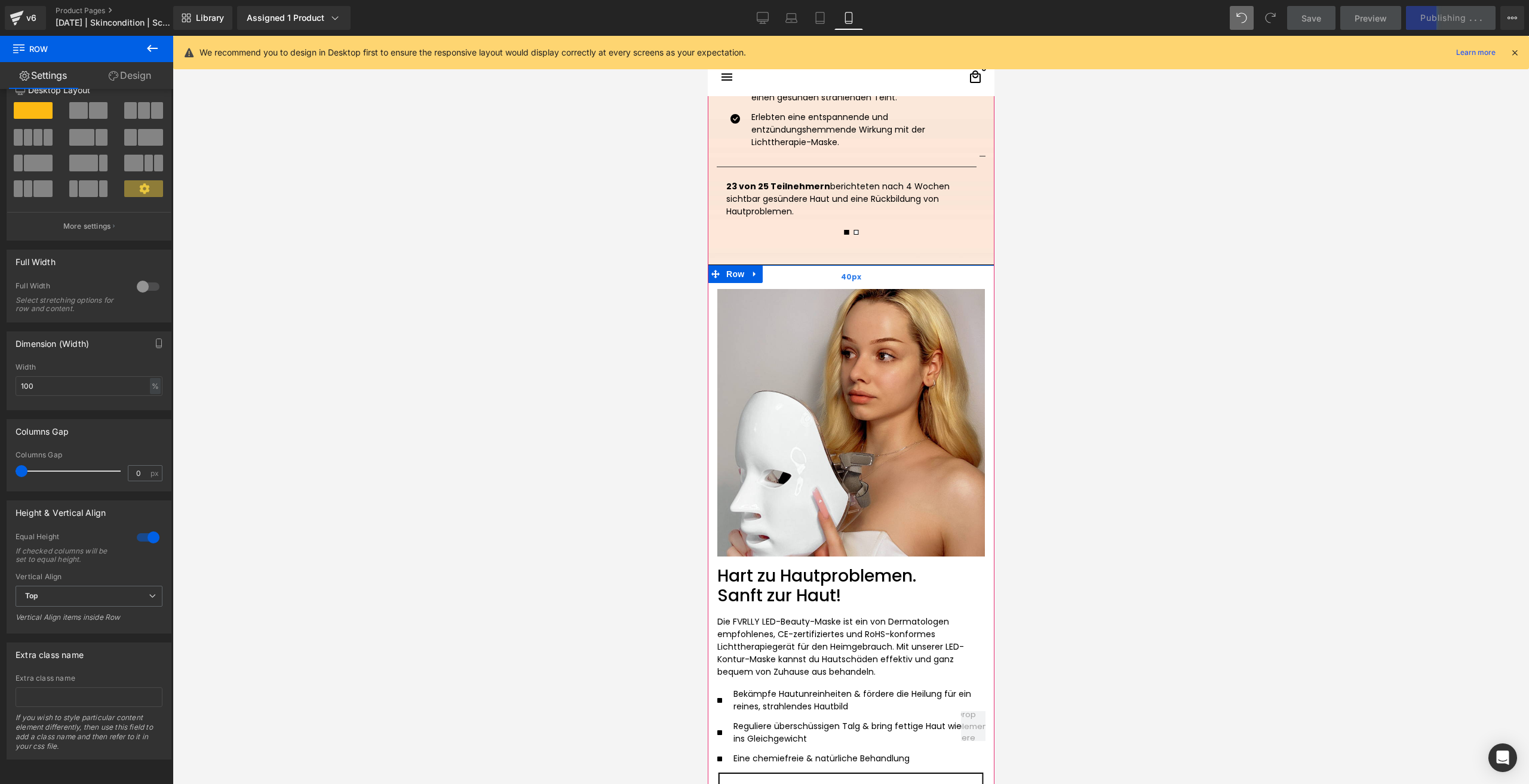
scroll to position [1689, 0]
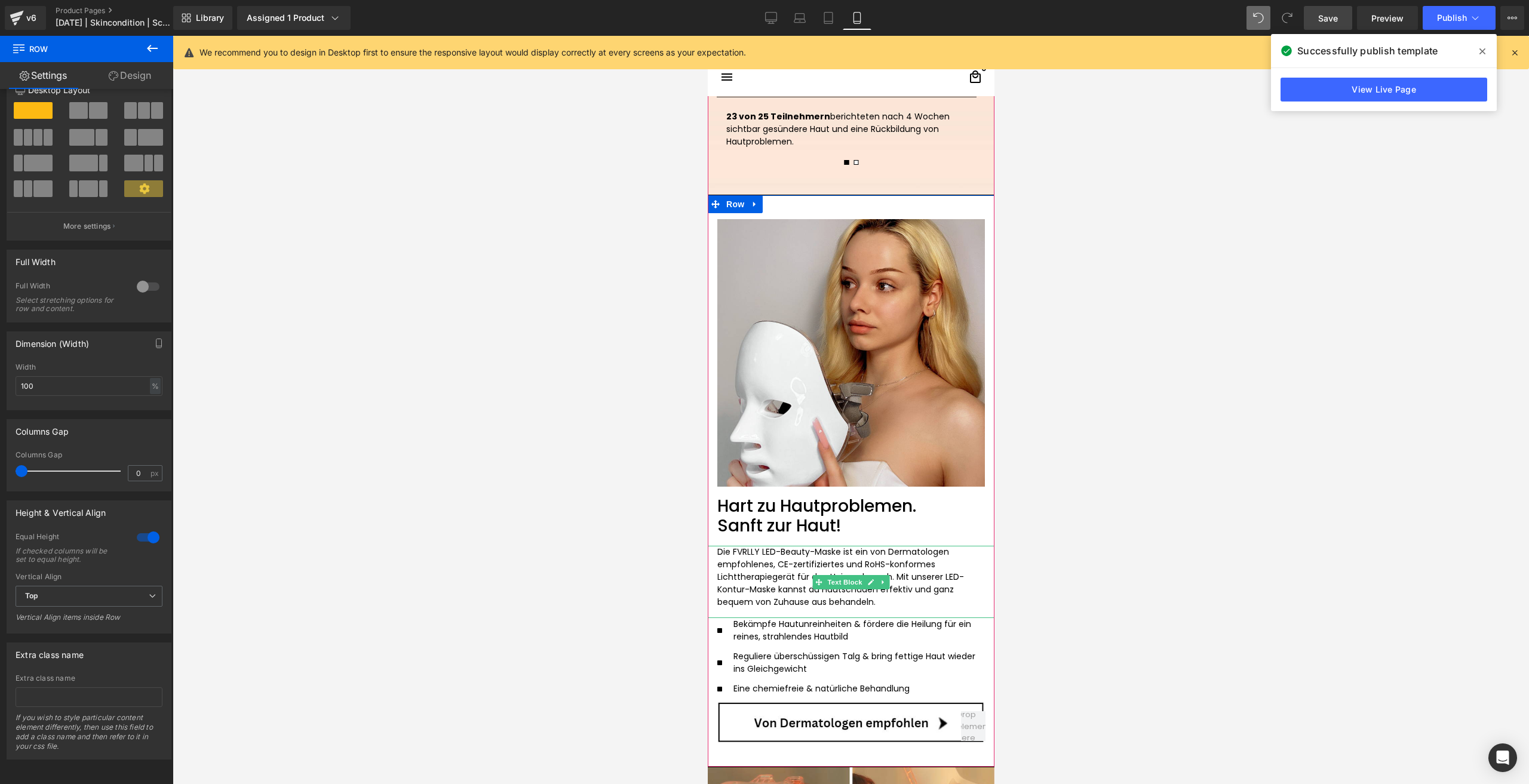
click at [742, 573] on span "Mit unserer LED-Kontur-Maske kannst du Hautschäden effektiv und ganz bequem von…" at bounding box center [840, 589] width 246 height 37
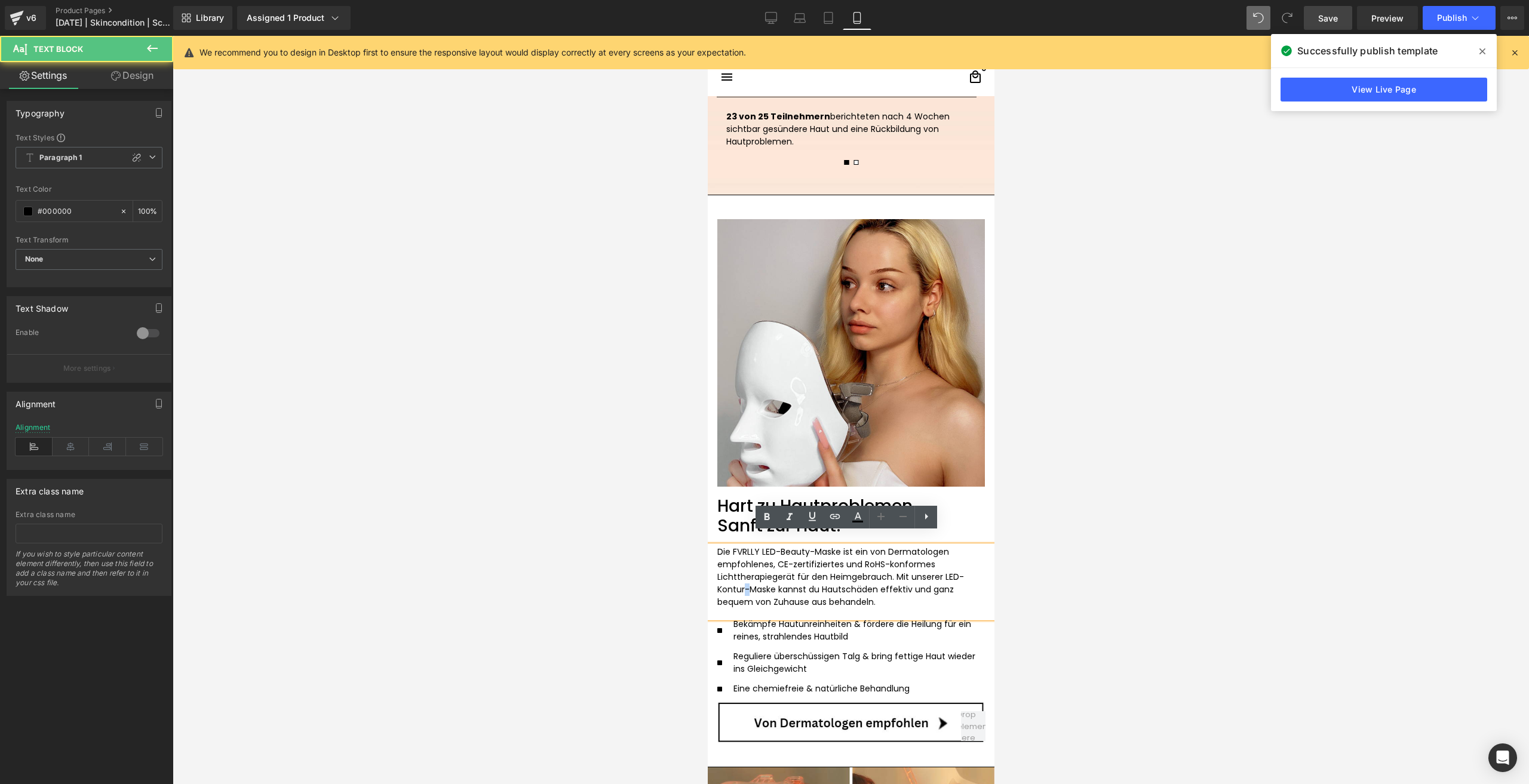
click at [741, 578] on span "Mit unserer LED-Kontur-Maske kannst du Hautschäden effektiv und ganz bequem von…" at bounding box center [840, 589] width 246 height 37
click at [739, 578] on span "Mit unserer LED-Kontur-Maske kannst du Hautschäden effektiv und ganz bequem von…" at bounding box center [840, 589] width 246 height 37
click at [940, 571] on span "Mit unserer LED-Kontur-Maske kannst du Hautschäden effektiv und ganz bequem von…" at bounding box center [840, 589] width 246 height 37
drag, startPoint x: 934, startPoint y: 564, endPoint x: 908, endPoint y: 561, distance: 26.2
click at [908, 571] on span "Mit unserer LED-Kontur-Maske kannst du Hautschäden effektiv und ganz bequem von…" at bounding box center [840, 589] width 246 height 37
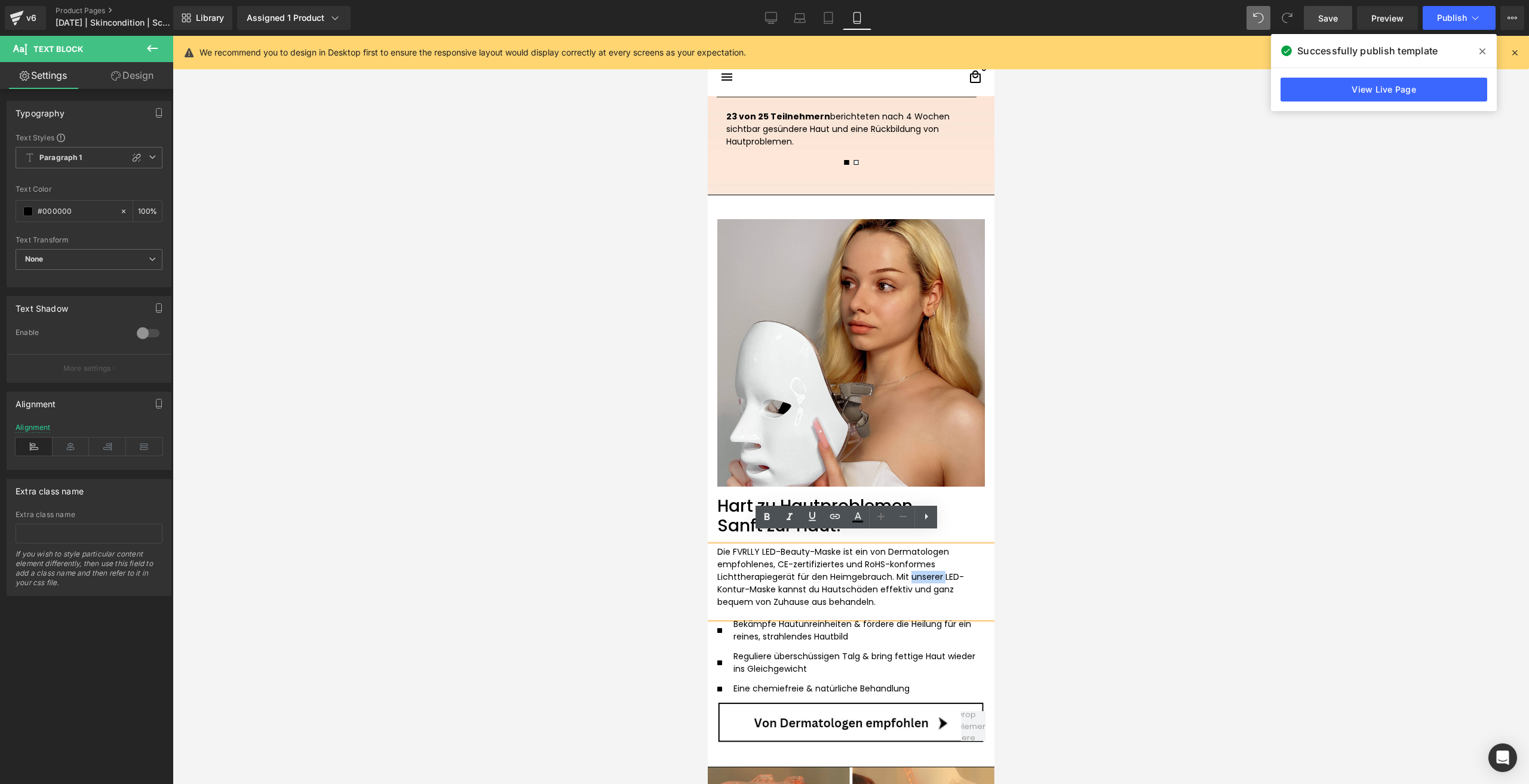
drag, startPoint x: 907, startPoint y: 561, endPoint x: 937, endPoint y: 562, distance: 30.0
click at [937, 571] on span "Mit unserer LED-Kontur-Maske kannst du Hautschäden effektiv und ganz bequem von…" at bounding box center [840, 589] width 246 height 37
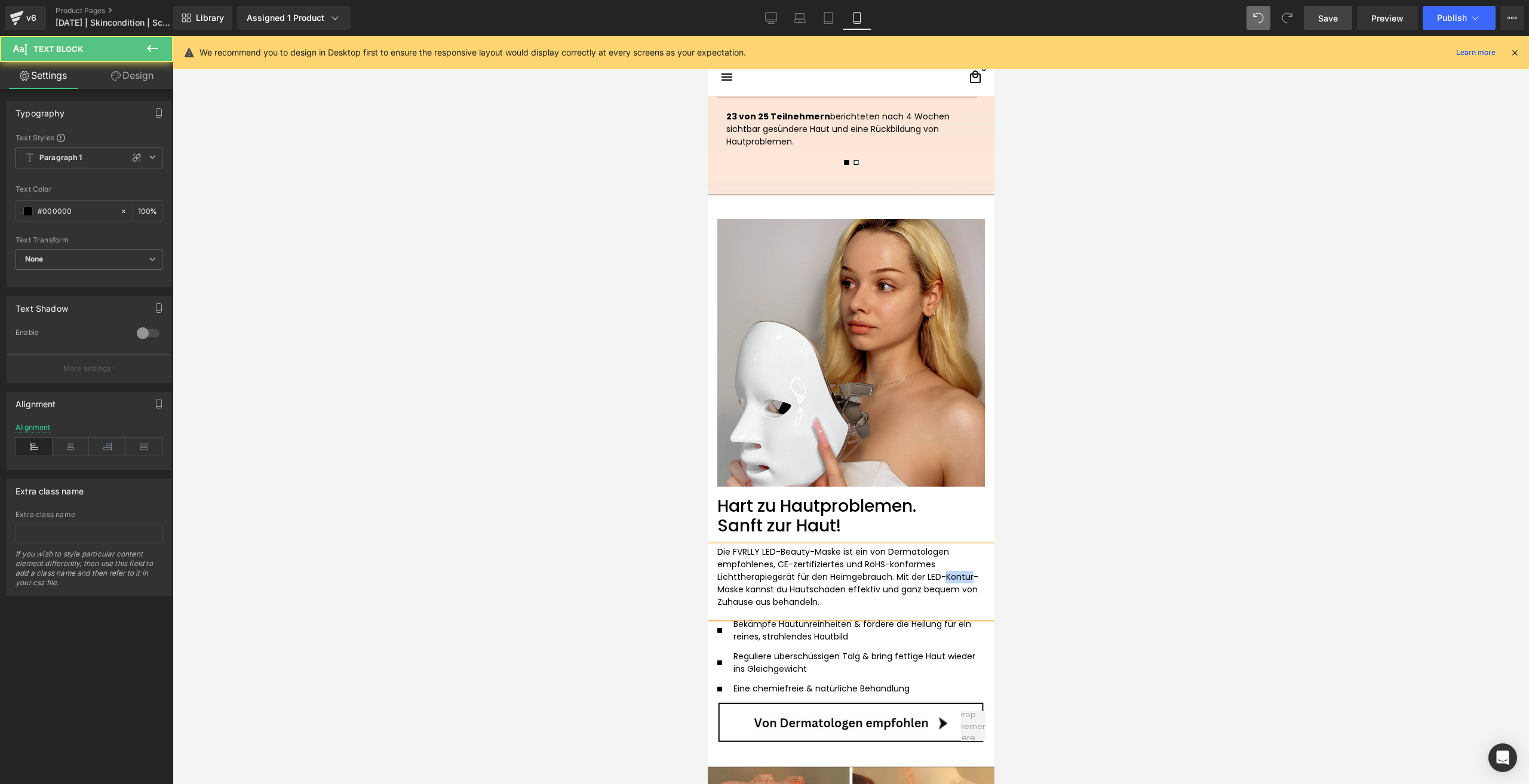
drag, startPoint x: 966, startPoint y: 563, endPoint x: 941, endPoint y: 565, distance: 25.1
click at [941, 571] on span "Mit der LED-Kontur-Maske kannst du Hautschäden effektiv und ganz bequem von Zuh…" at bounding box center [847, 589] width 261 height 37
drag, startPoint x: 1320, startPoint y: 20, endPoint x: 115, endPoint y: 454, distance: 1280.8
click at [1320, 20] on span "Save" at bounding box center [1328, 18] width 20 height 13
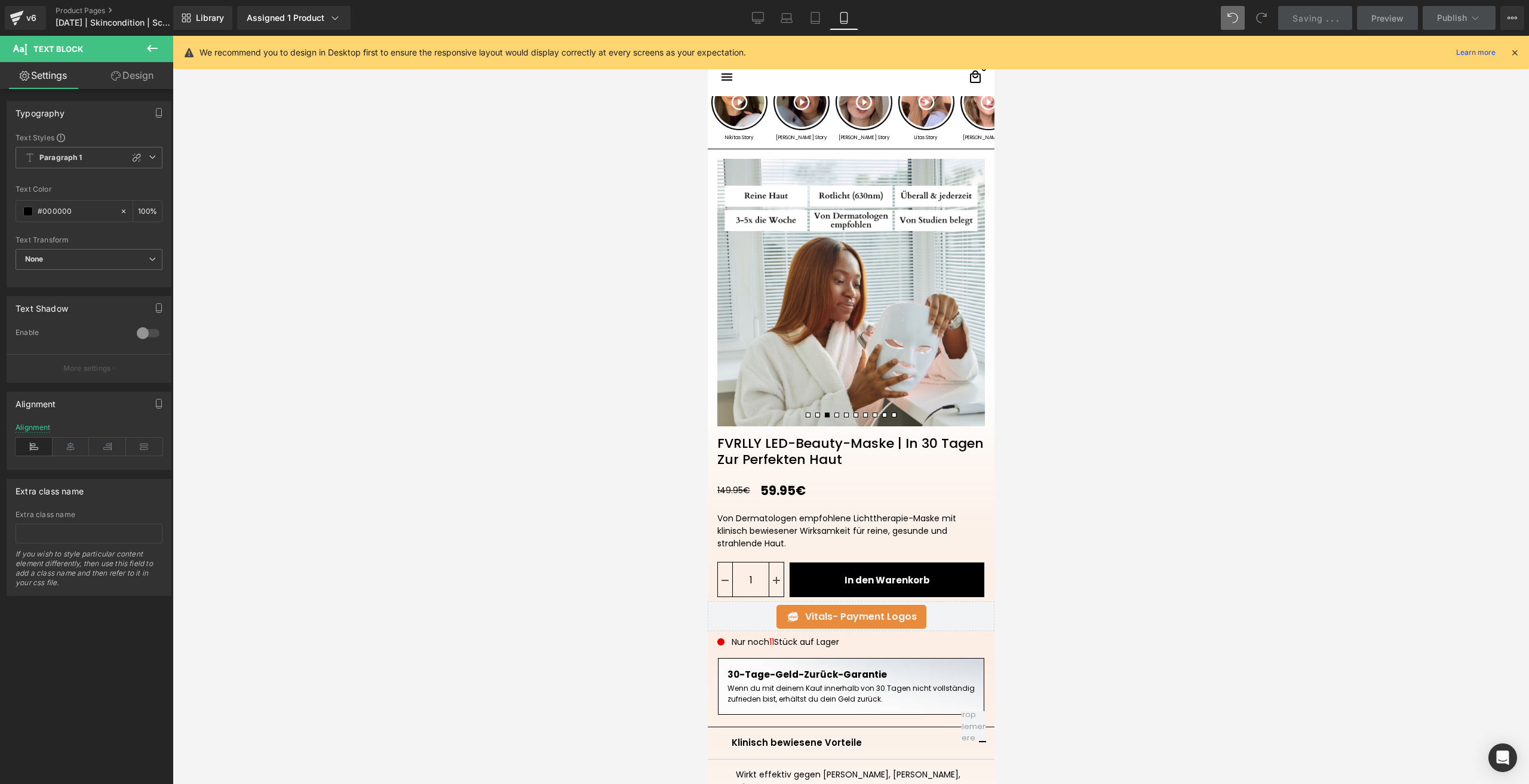
scroll to position [0, 0]
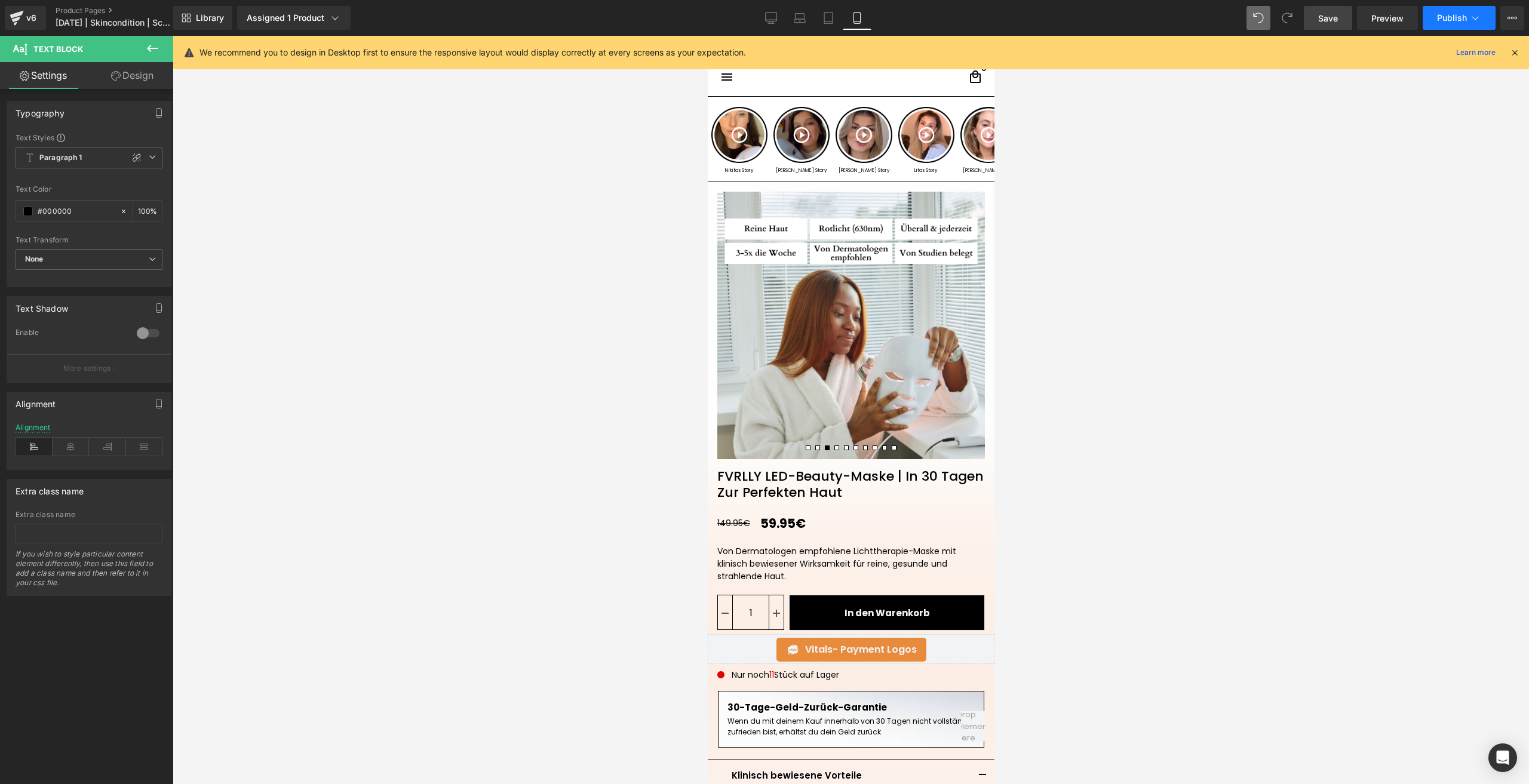
click at [1449, 11] on button "Publish" at bounding box center [1458, 18] width 73 height 24
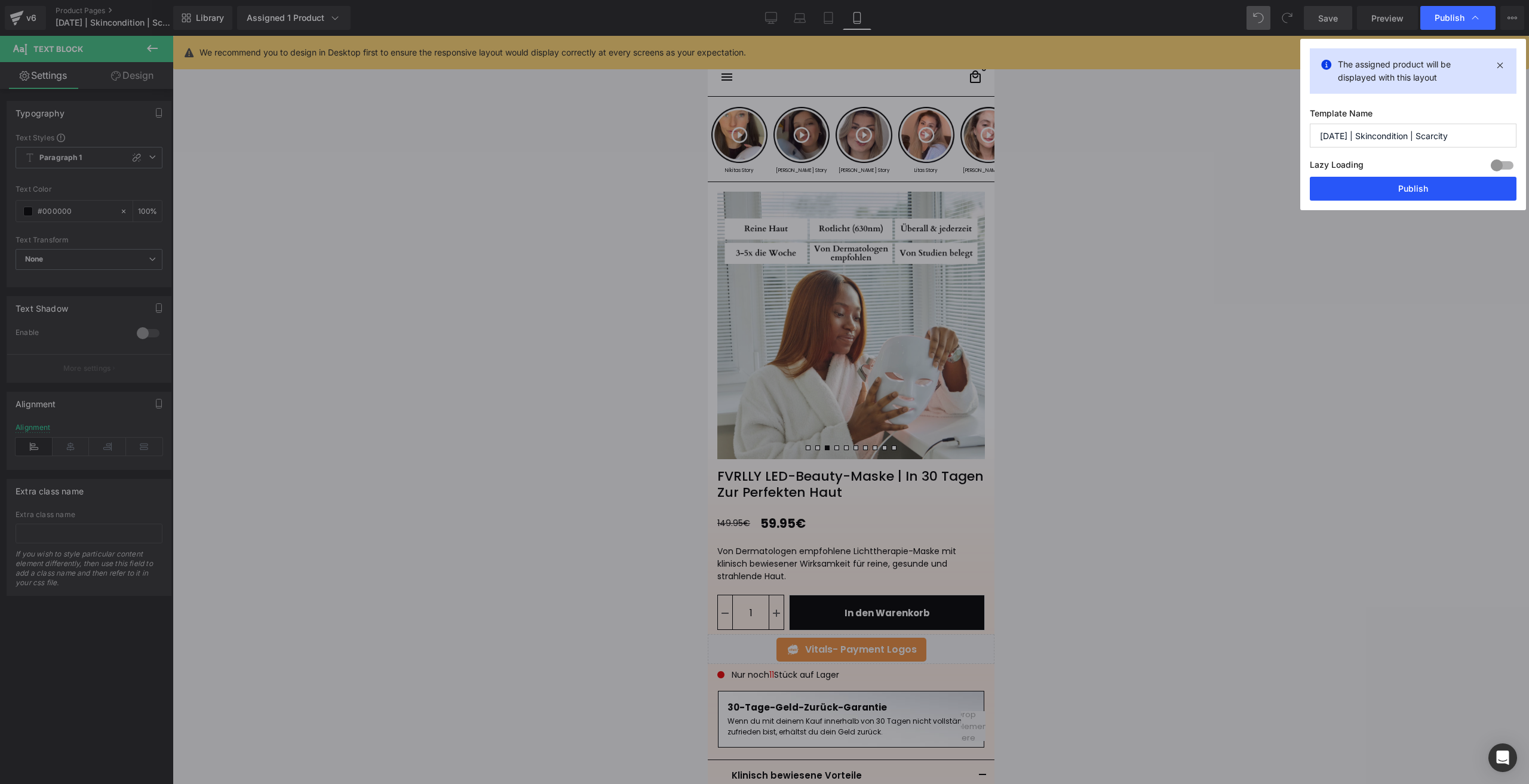
drag, startPoint x: 1355, startPoint y: 179, endPoint x: 69, endPoint y: 312, distance: 1292.9
click at [0, 0] on button "Publish" at bounding box center [0, 0] width 0 height 0
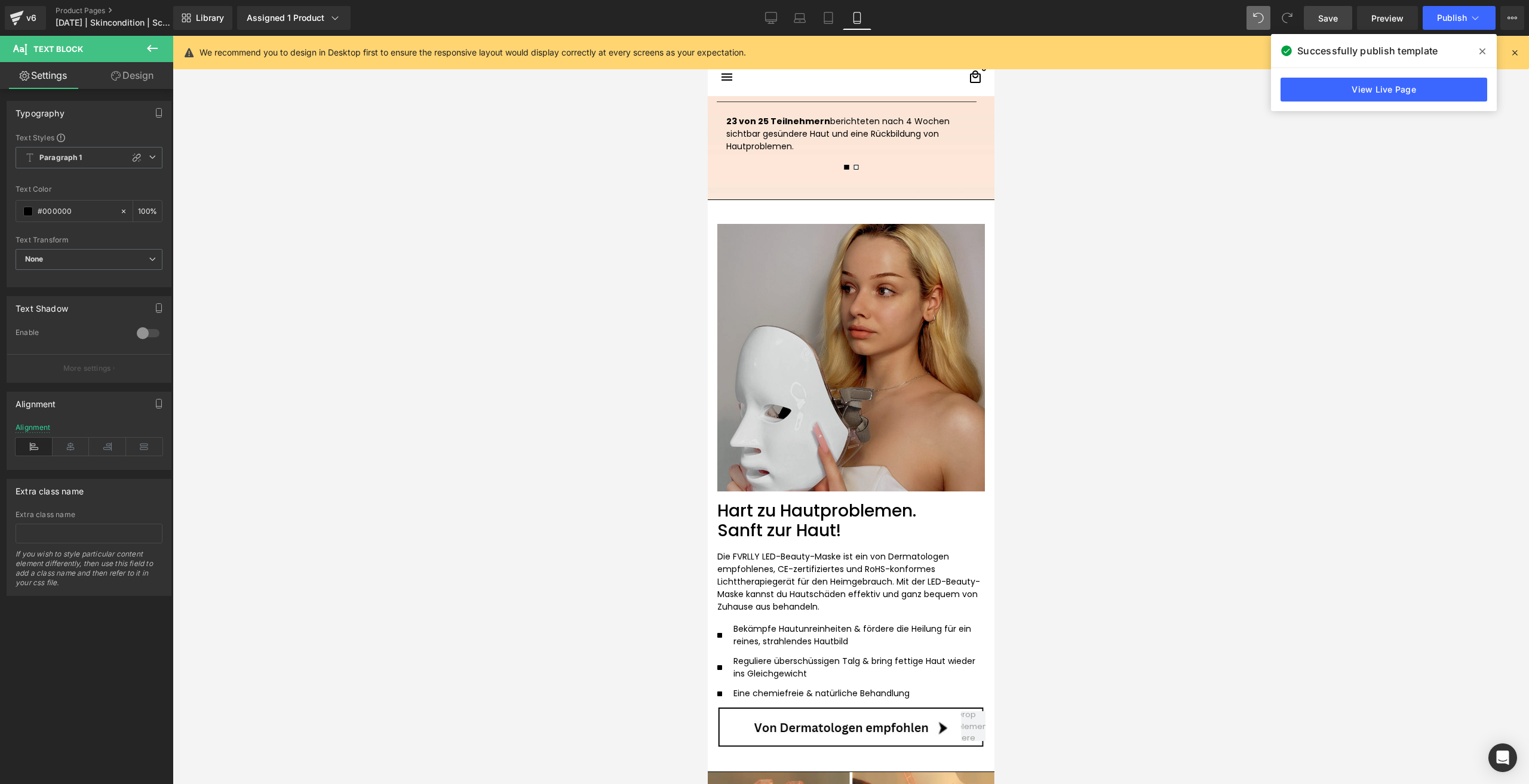
scroll to position [1790, 0]
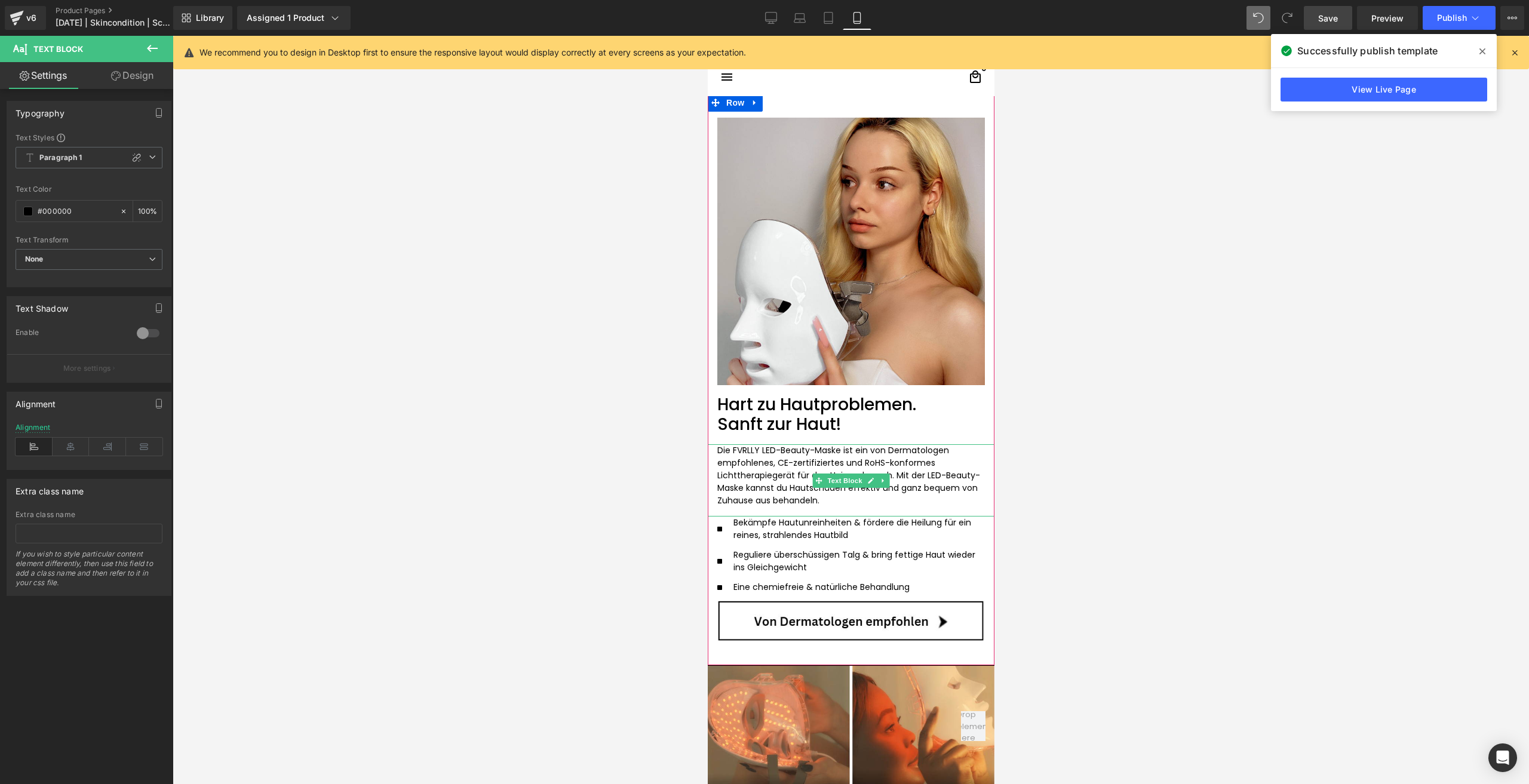
click at [740, 470] on span "Mit der LED-Beauty-Maske kannst du Hautschäden effektiv und ganz bequem von Zuh…" at bounding box center [848, 487] width 263 height 37
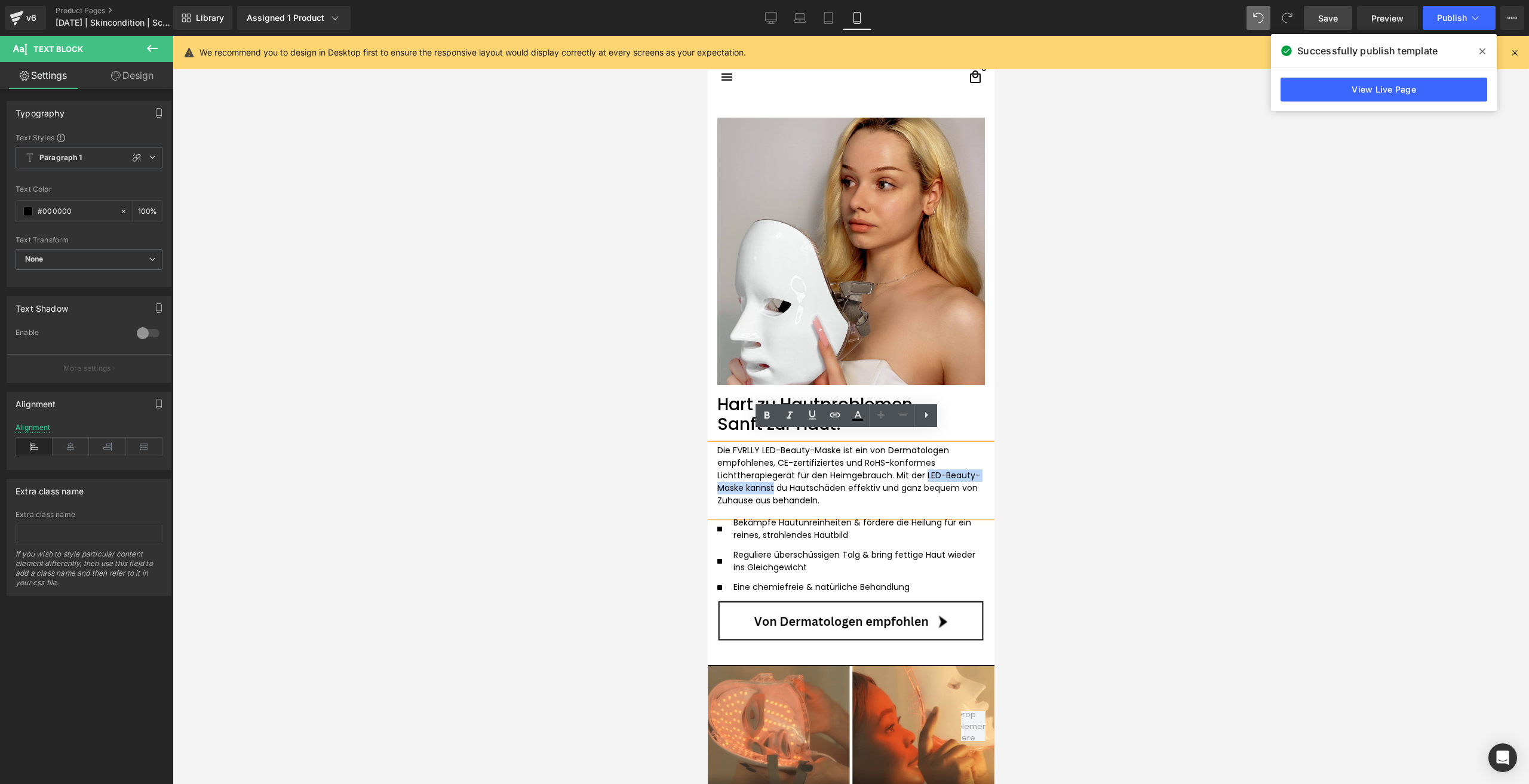
drag, startPoint x: 740, startPoint y: 470, endPoint x: 920, endPoint y: 463, distance: 180.1
click at [920, 469] on span "Mit der LED-Beauty-Maske kannst du Hautschäden effektiv und ganz bequem von Zuh…" at bounding box center [848, 487] width 263 height 37
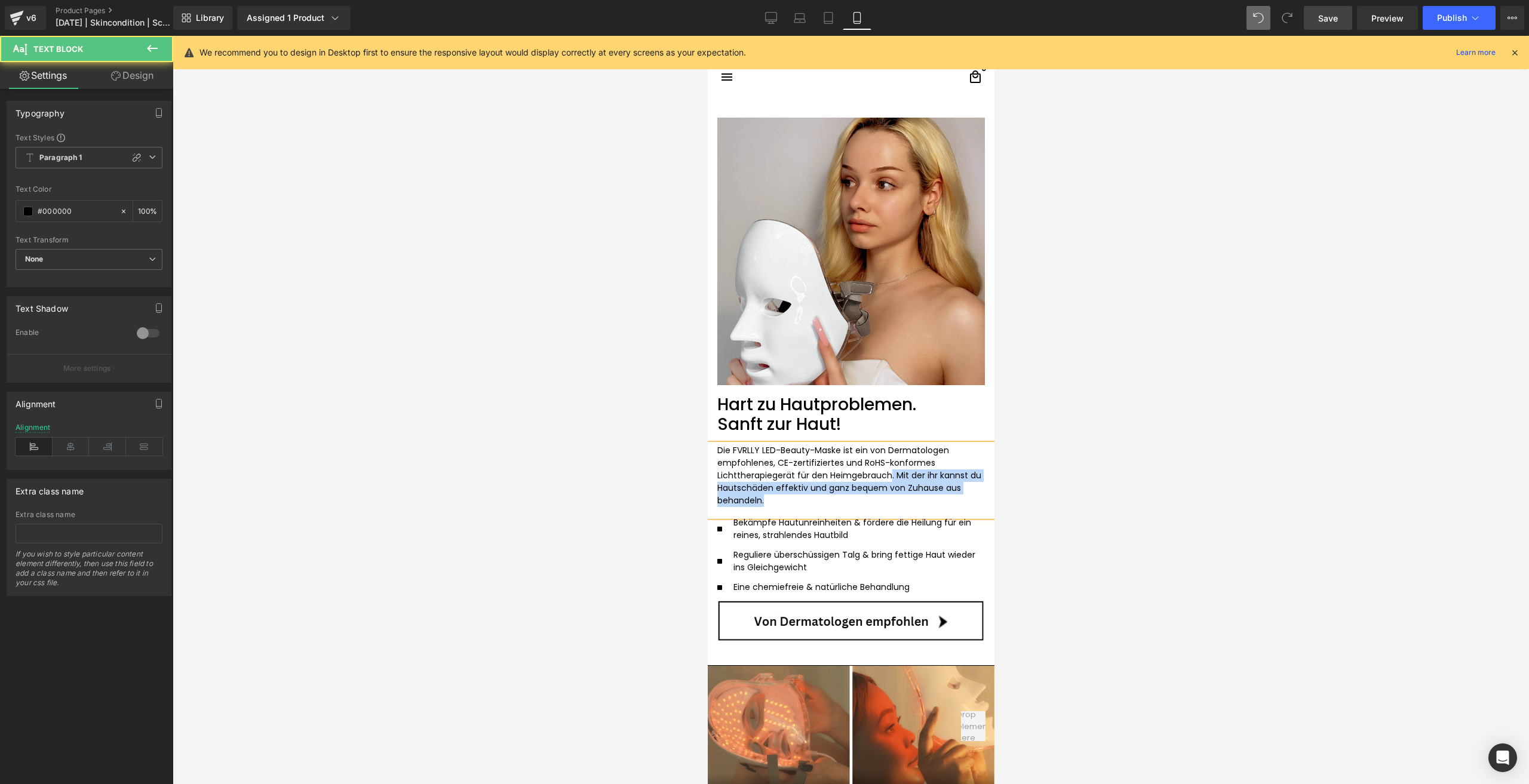
drag, startPoint x: 819, startPoint y: 487, endPoint x: 886, endPoint y: 464, distance: 70.8
click at [886, 464] on p "Die FVRLLY LED-Beauty-Maske ist ein von Dermatologen empfohlenes, CE-zertifizie…" at bounding box center [851, 475] width 267 height 62
click at [887, 472] on span "Mit der ihr kannst du Hautschäden effektiv und ganz bequem von Zuhause aus beha…" at bounding box center [848, 487] width 264 height 37
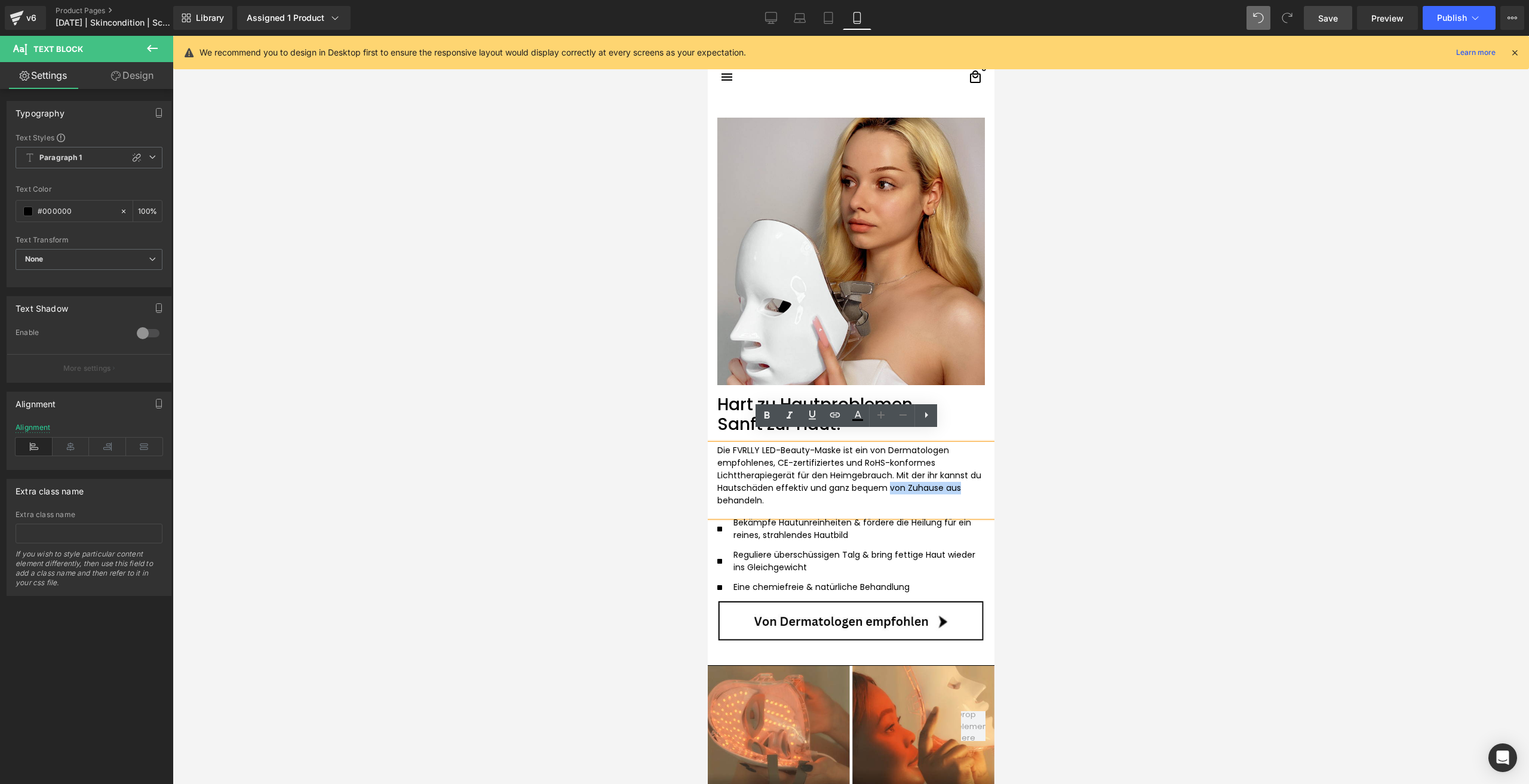
drag, startPoint x: 882, startPoint y: 474, endPoint x: 956, endPoint y: 475, distance: 74.0
click at [956, 475] on p "Die FVRLLY LED-Beauty-Maske ist ein von Dermatologen empfohlenes, CE-zertifizie…" at bounding box center [851, 475] width 267 height 62
click at [1323, 16] on span "Save" at bounding box center [1328, 18] width 20 height 13
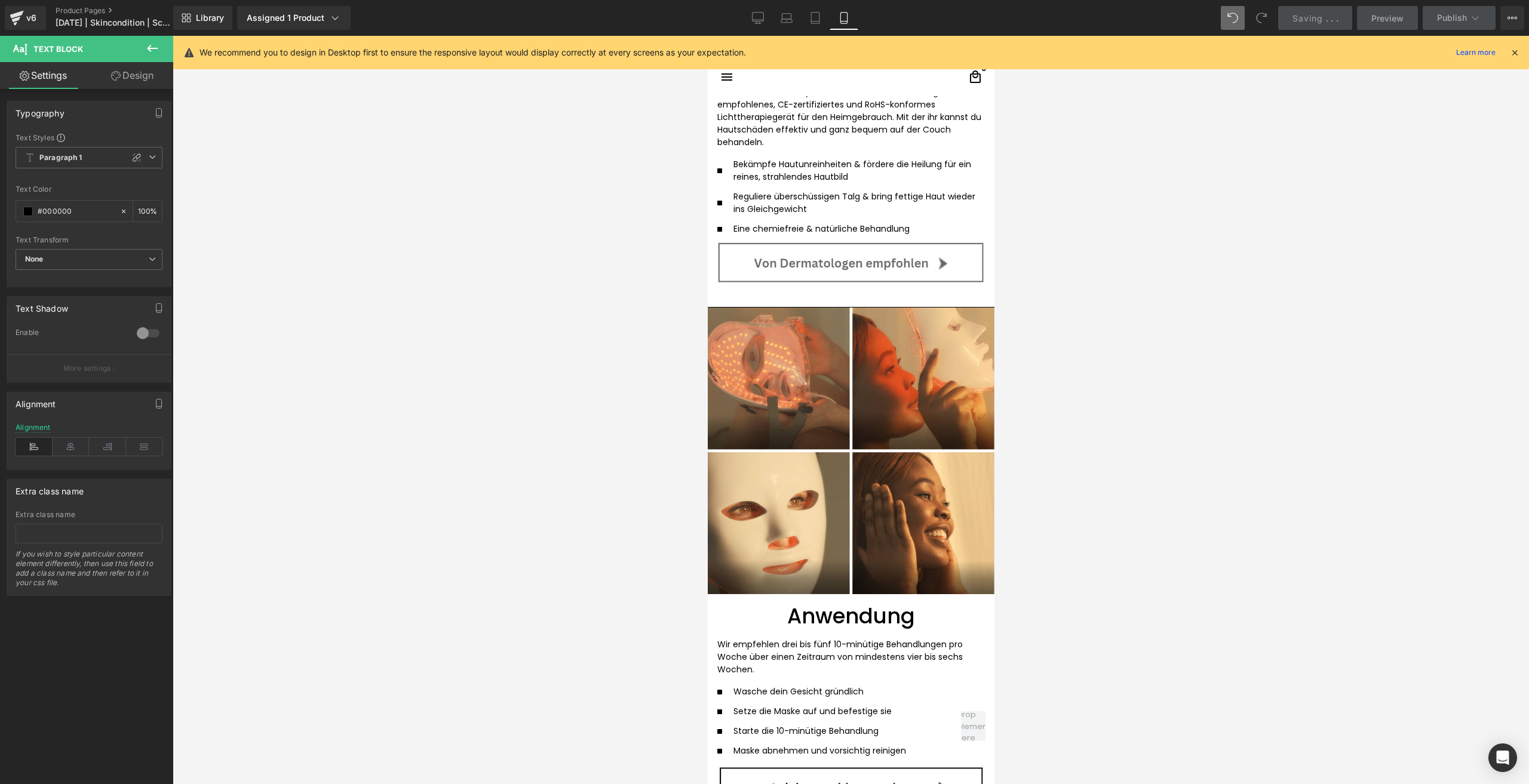
scroll to position [2328, 0]
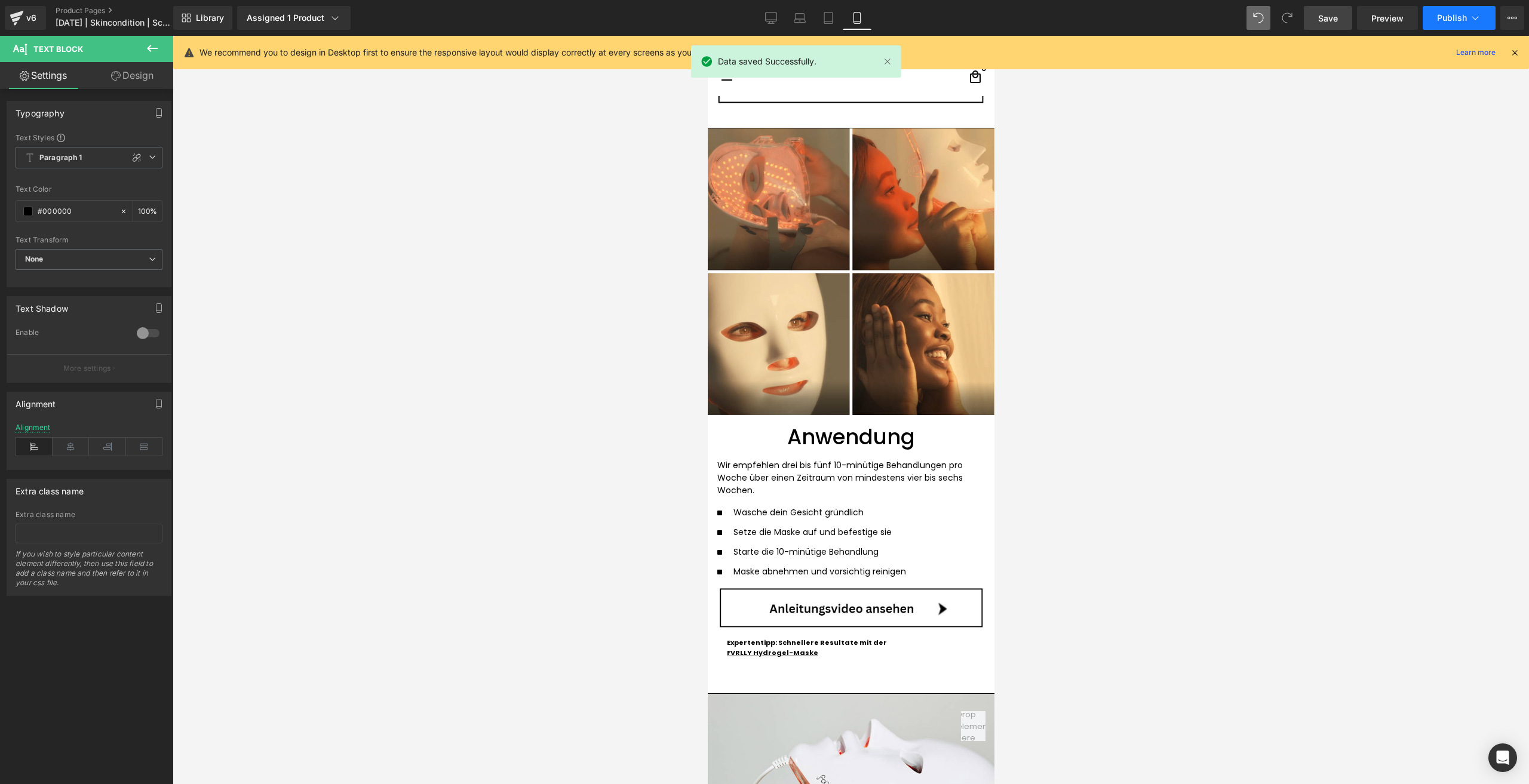
click at [1443, 13] on span "Publish" at bounding box center [1452, 17] width 30 height 10
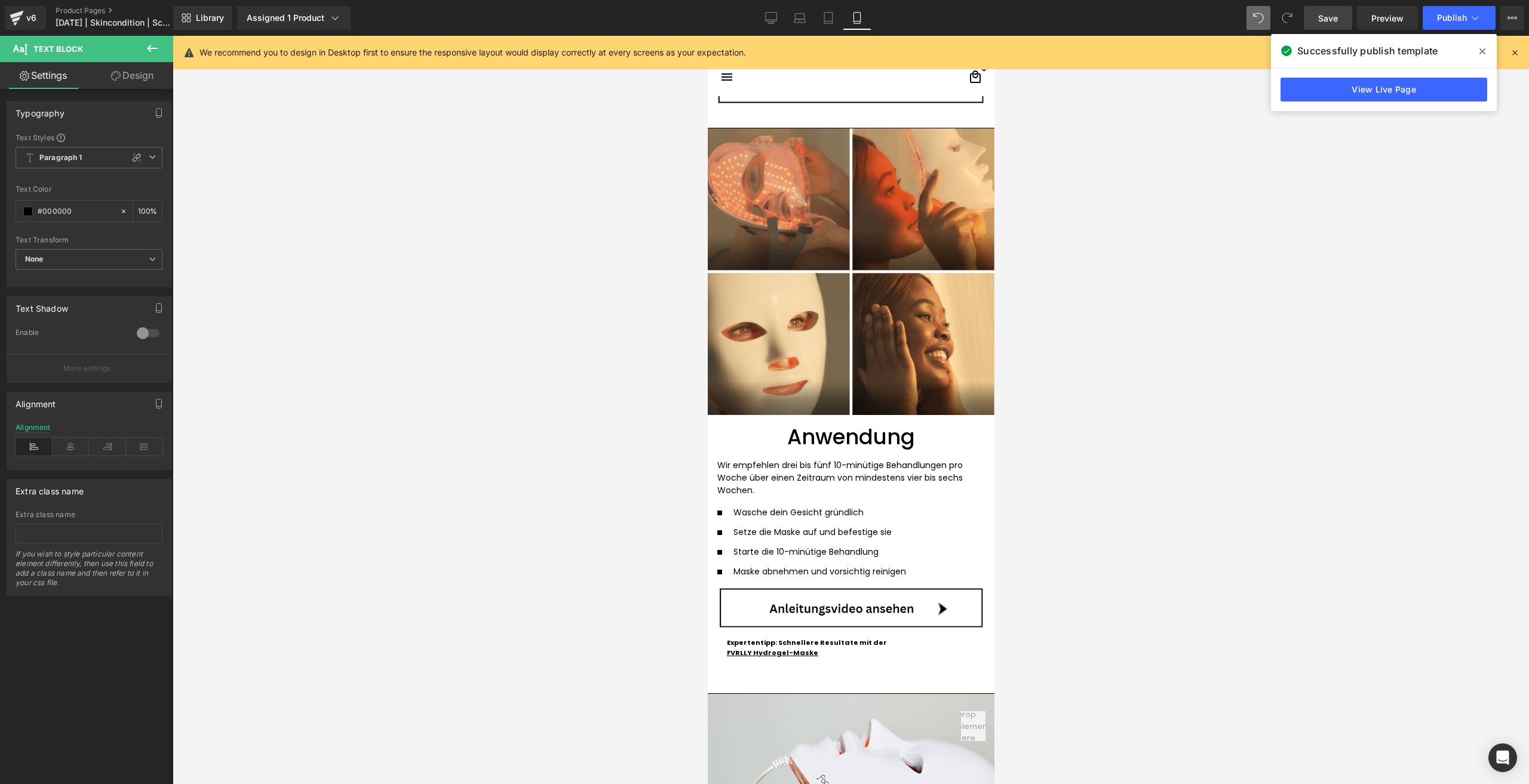
click at [1195, 438] on div at bounding box center [851, 410] width 1356 height 748
click at [877, 635] on link at bounding box center [883, 642] width 13 height 14
click at [884, 636] on link at bounding box center [889, 642] width 13 height 14
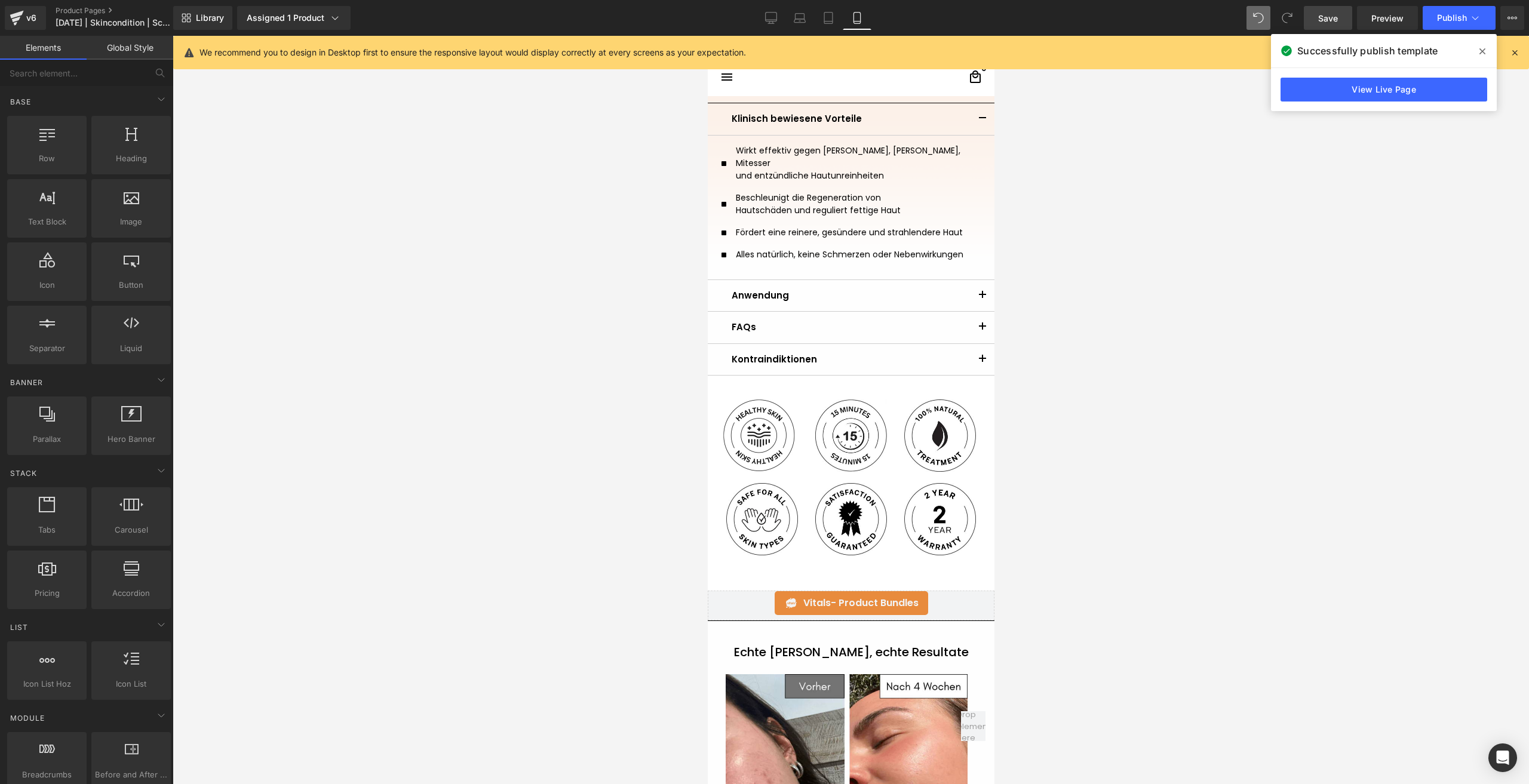
scroll to position [298, 0]
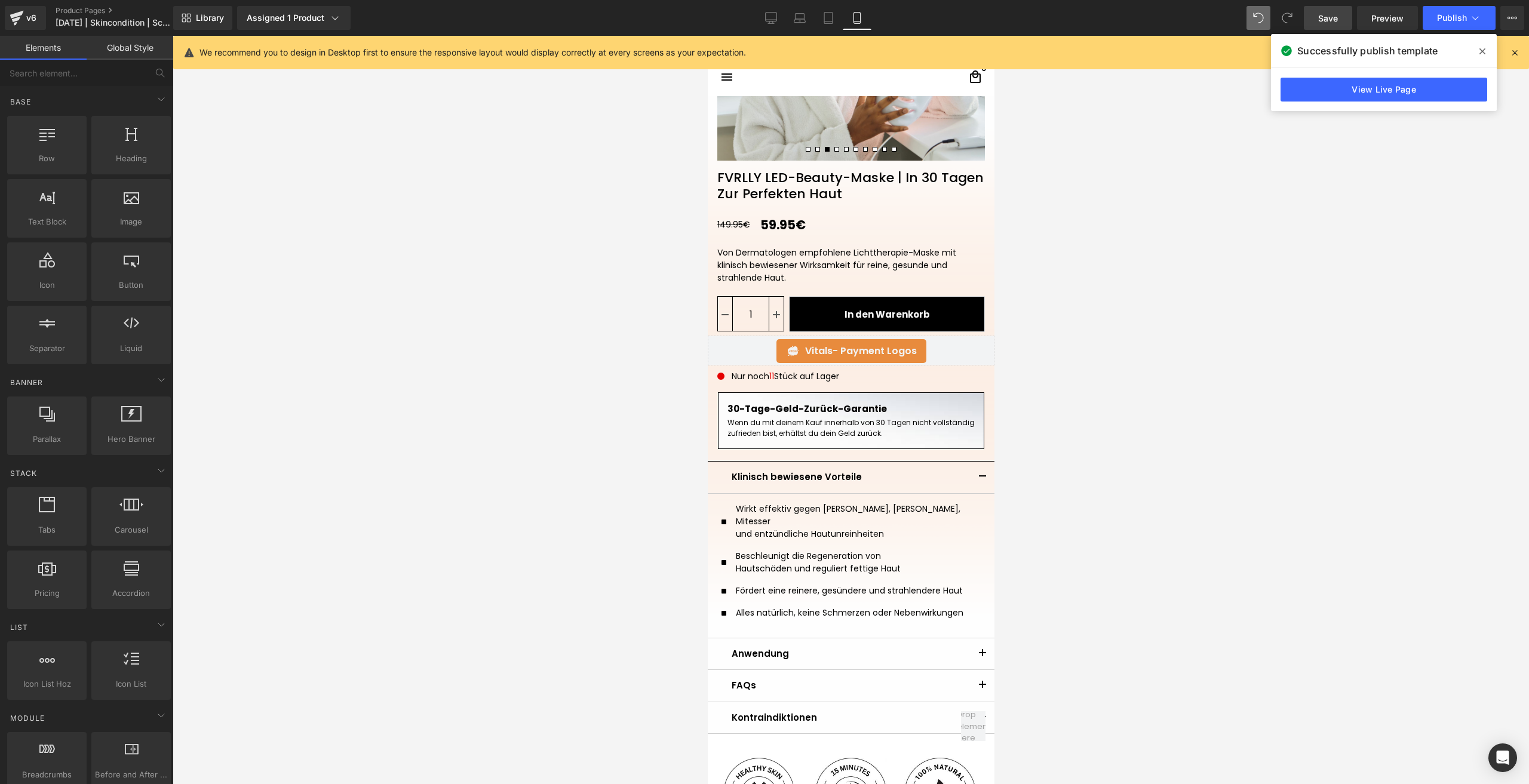
drag, startPoint x: 1325, startPoint y: 20, endPoint x: 157, endPoint y: 447, distance: 1243.6
click at [1325, 20] on span "Save" at bounding box center [1328, 18] width 20 height 13
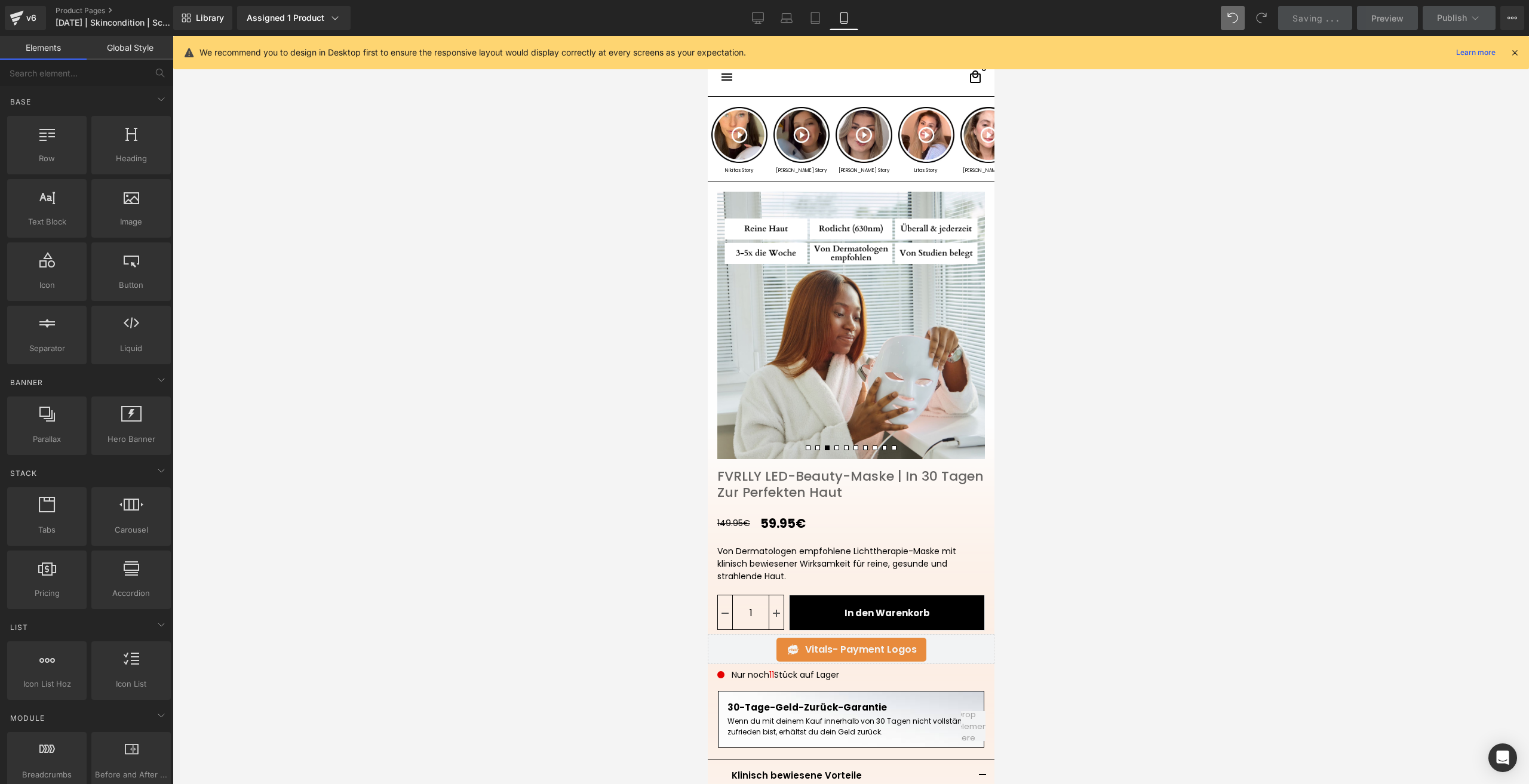
scroll to position [59, 0]
